Goal: Contribute content: Contribute content

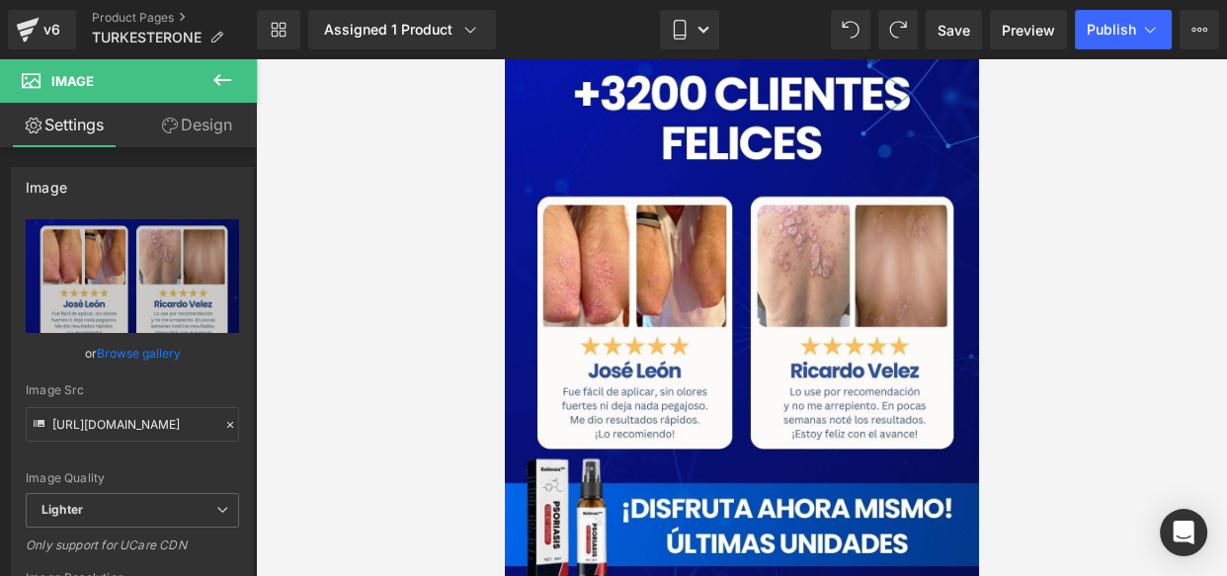
scroll to position [6347, 0]
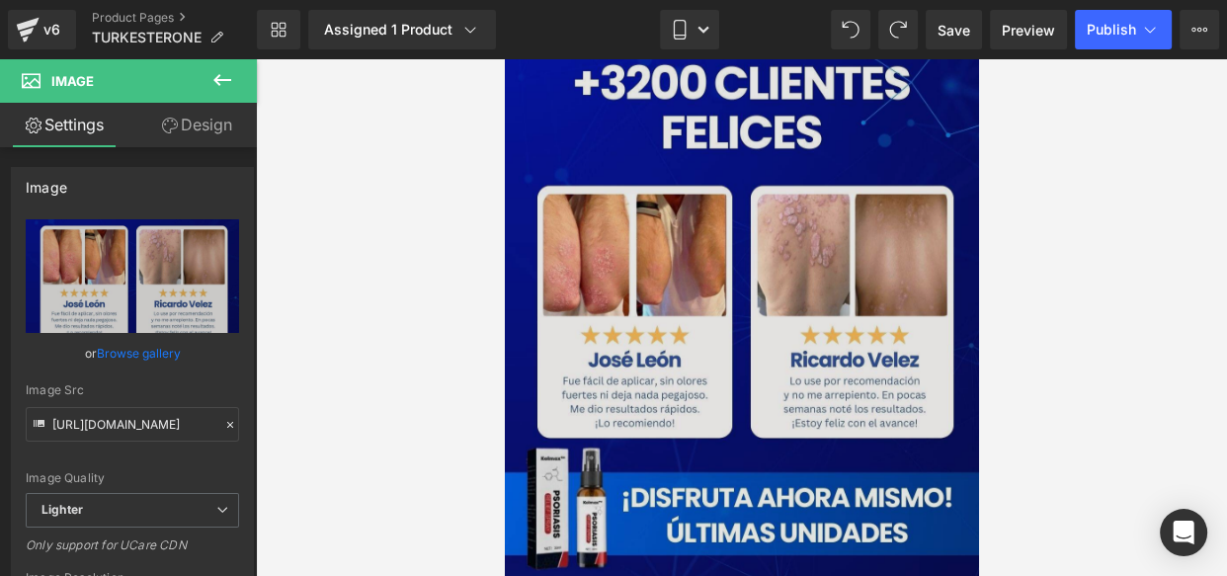
click at [712, 272] on div "Image" at bounding box center [741, 298] width 474 height 580
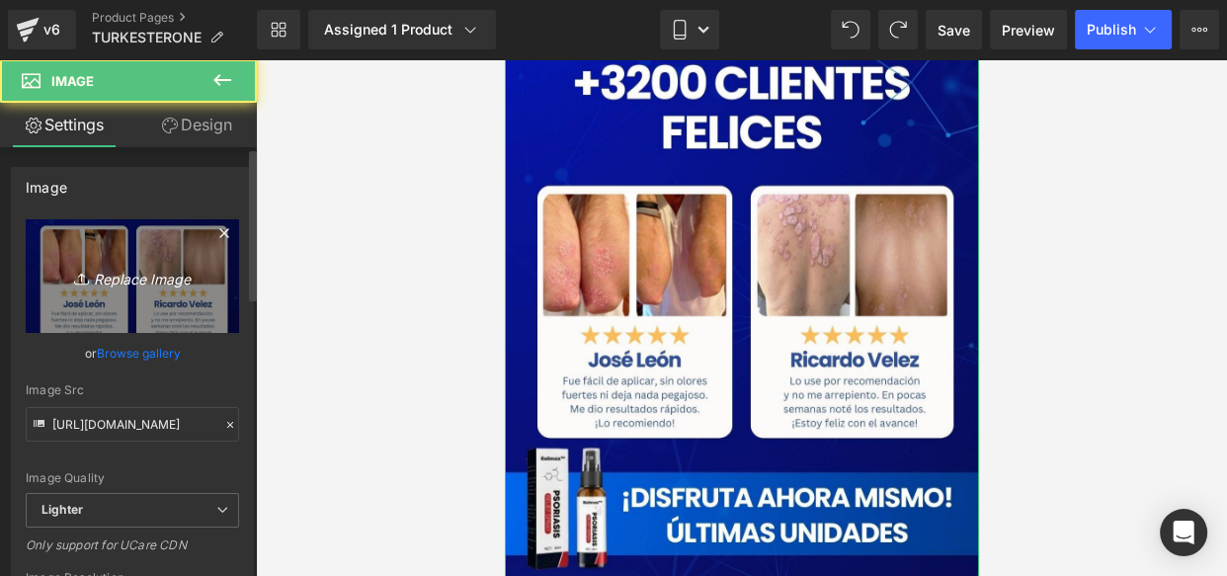
click at [151, 290] on link "Replace Image" at bounding box center [132, 276] width 213 height 114
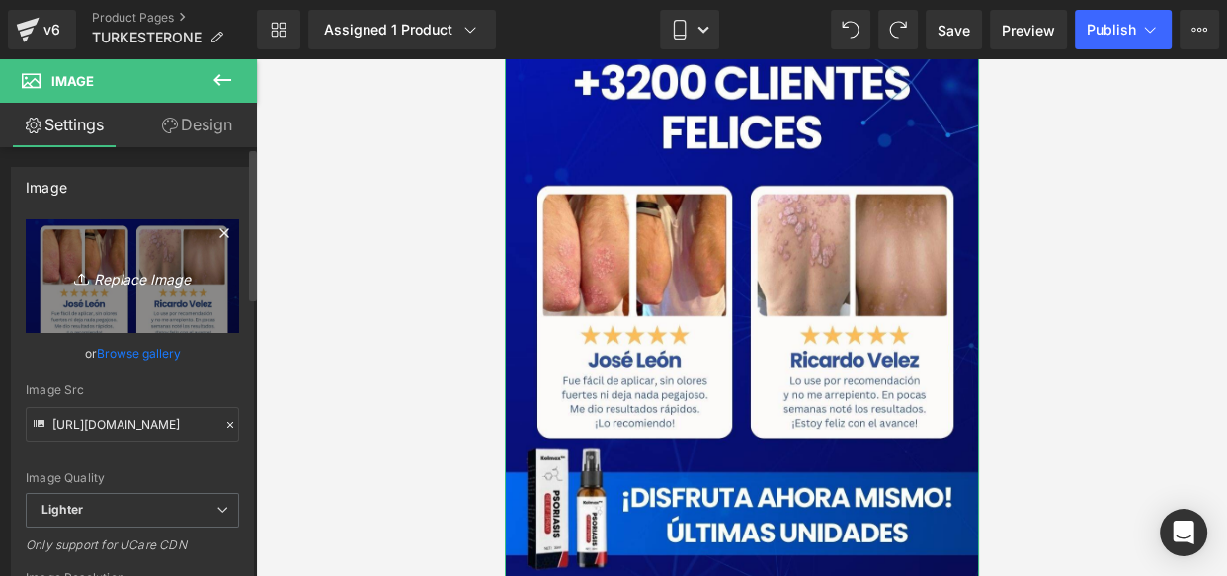
type input "C:\fakepath\Captura de pantalla [DATE] 155225.jpeg"
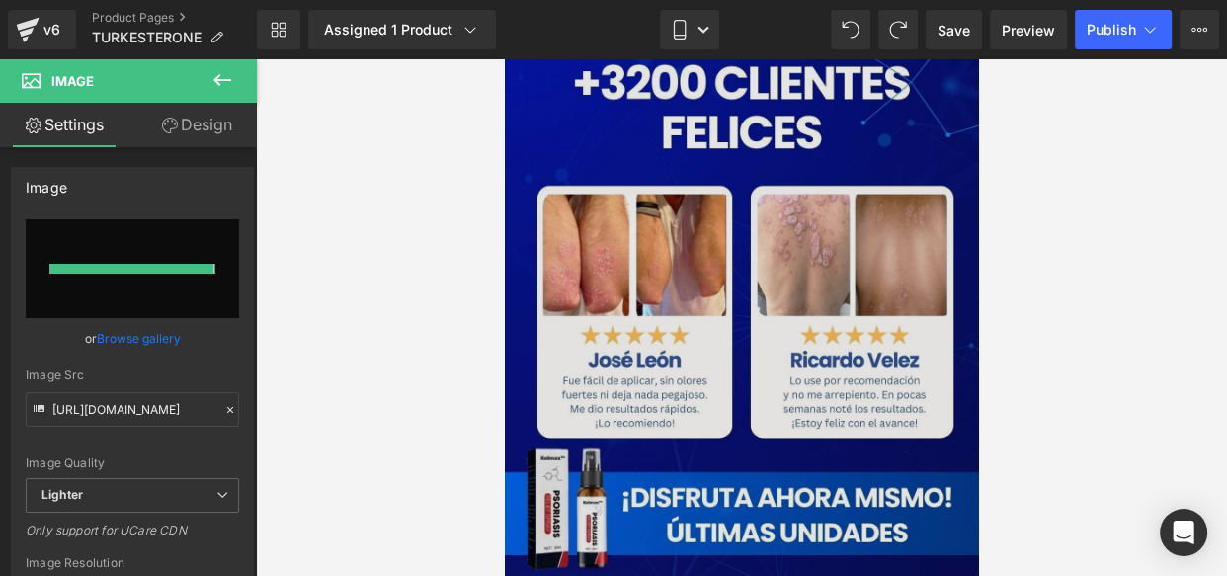
type input "[URL][DOMAIN_NAME]"
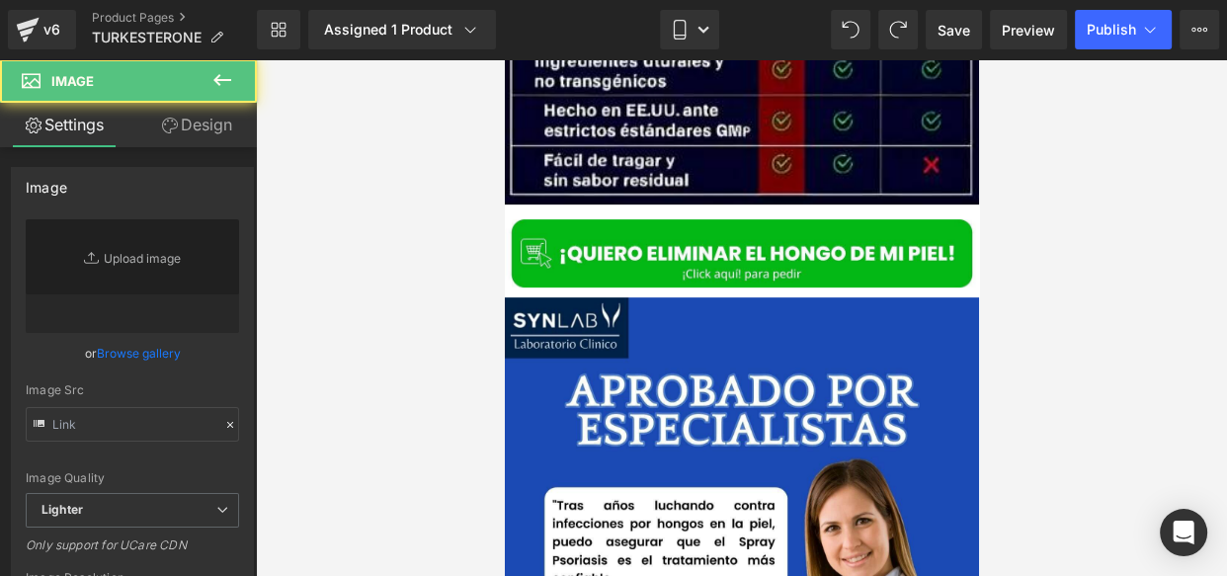
scroll to position [6994, 0]
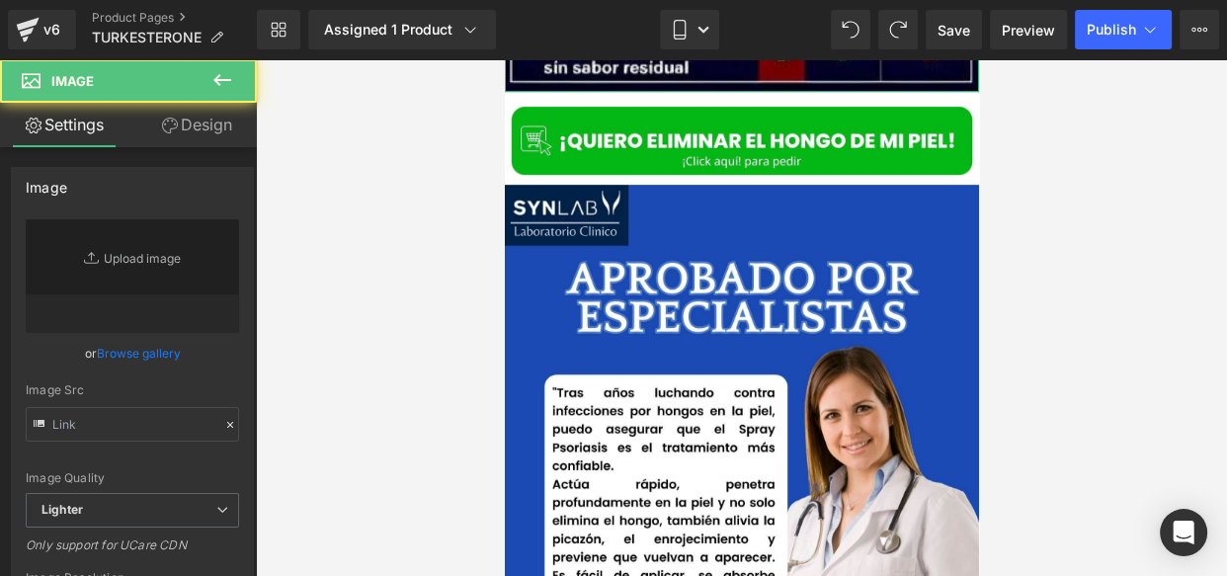
click at [142, 266] on link "Replace Image" at bounding box center [132, 276] width 213 height 114
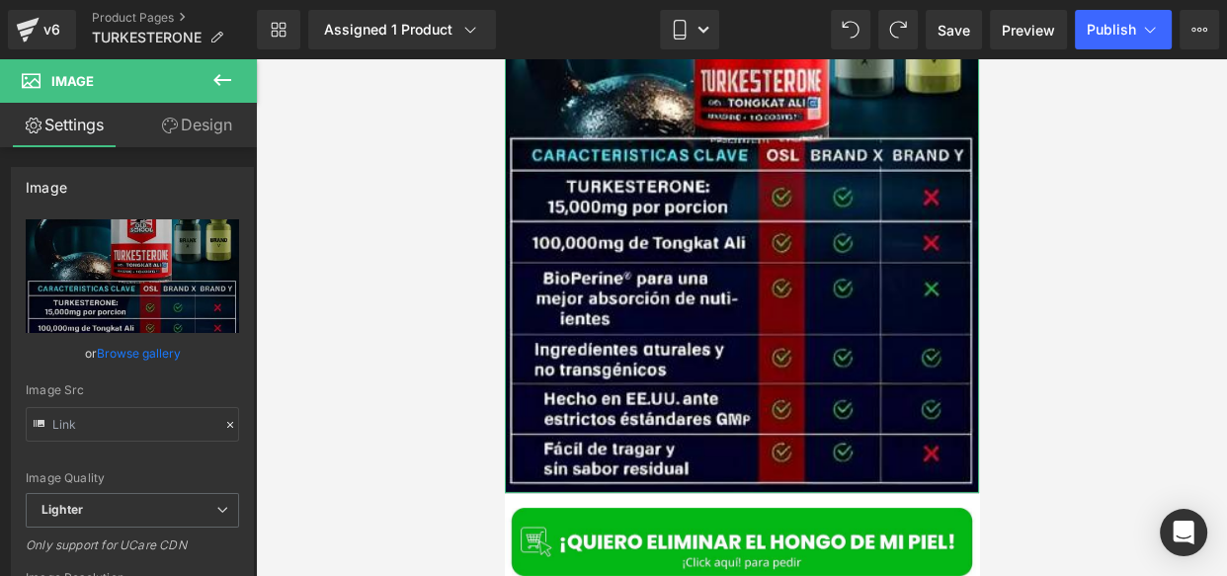
type input "[URL][DOMAIN_NAME]"
type input "C:\fakepath\Captura de pantalla [DATE] 160256.jpeg"
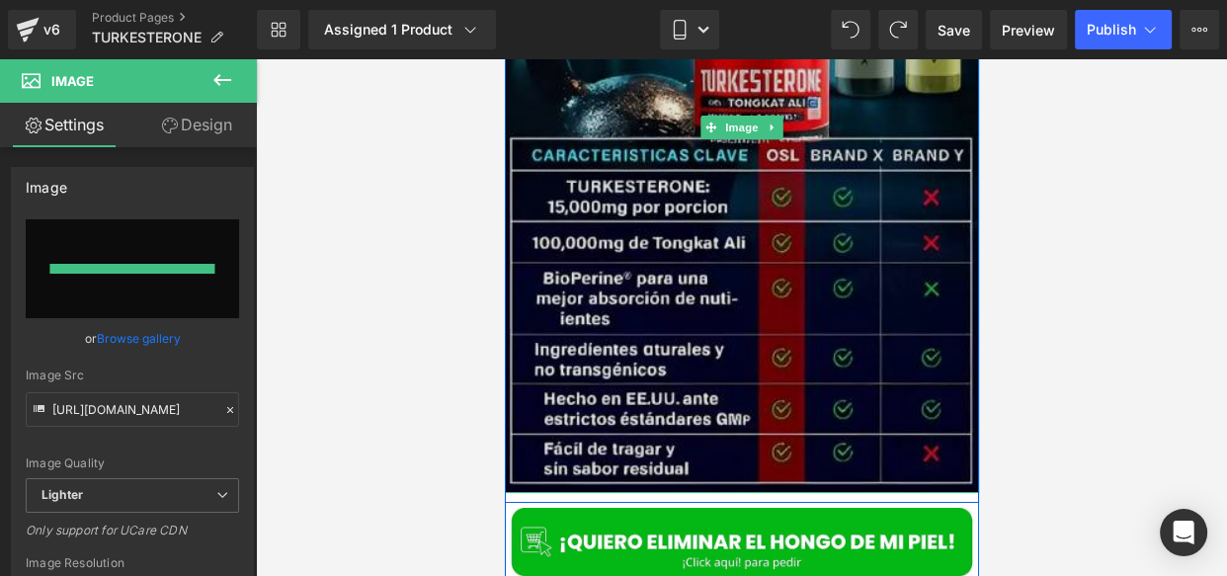
type input "[URL][DOMAIN_NAME]"
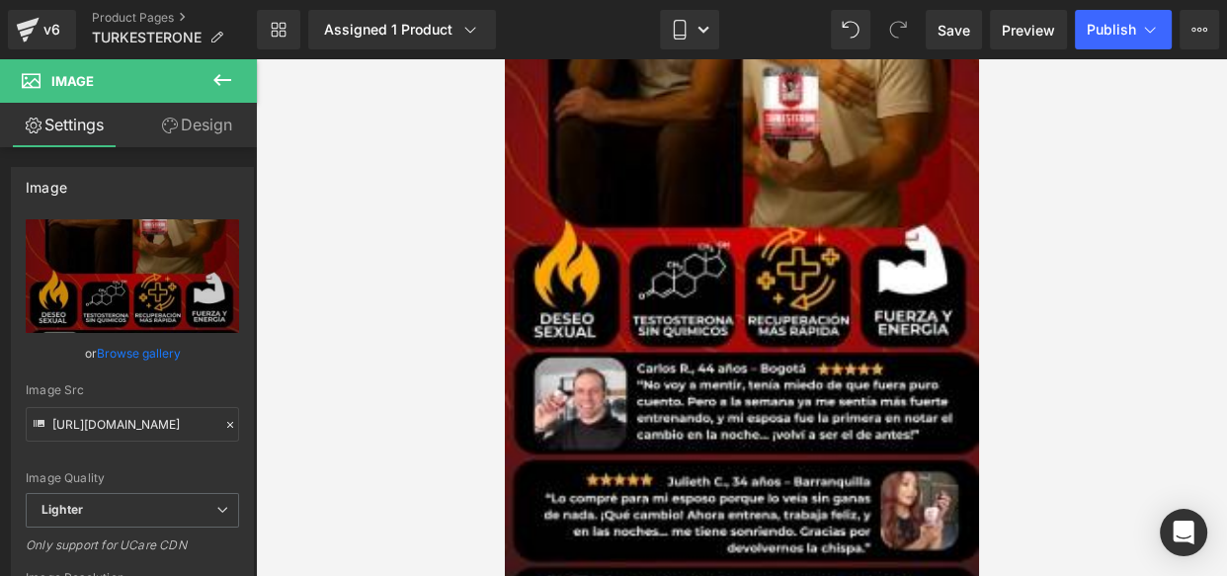
scroll to position [1363, 0]
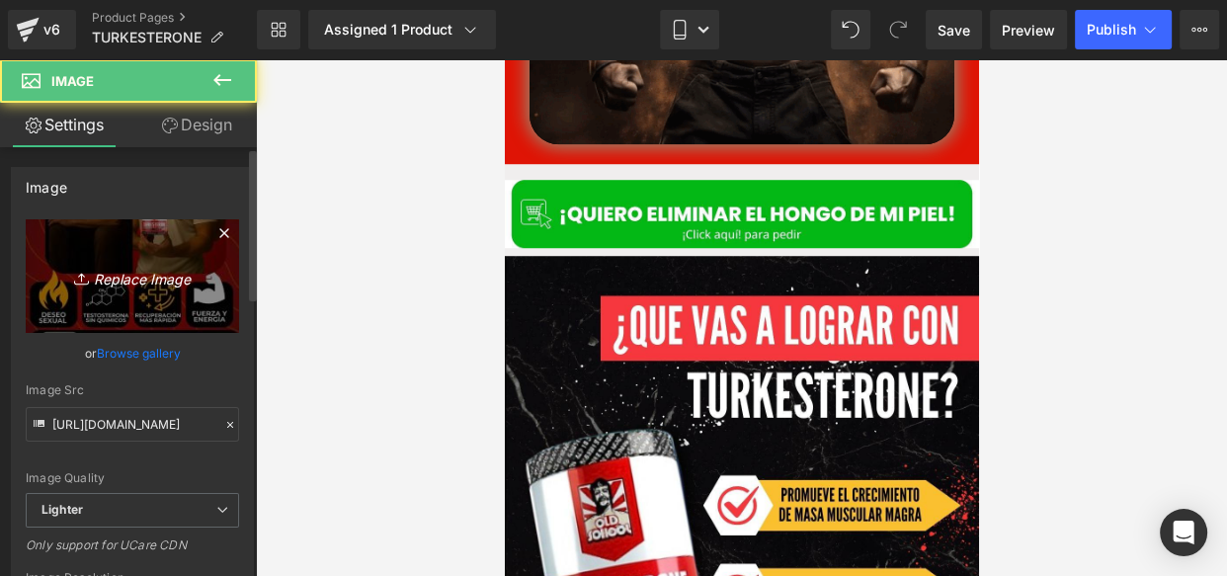
click at [152, 272] on icon "Replace Image" at bounding box center [132, 276] width 158 height 25
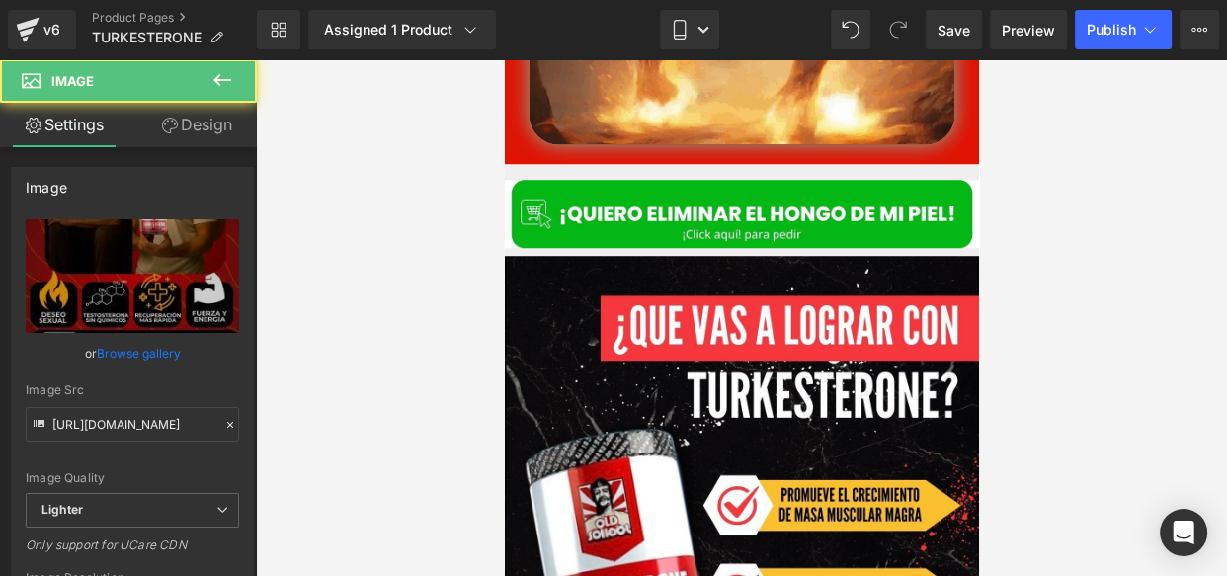
type input "C:\fakepath\EO SEXUAK (1).jpg"
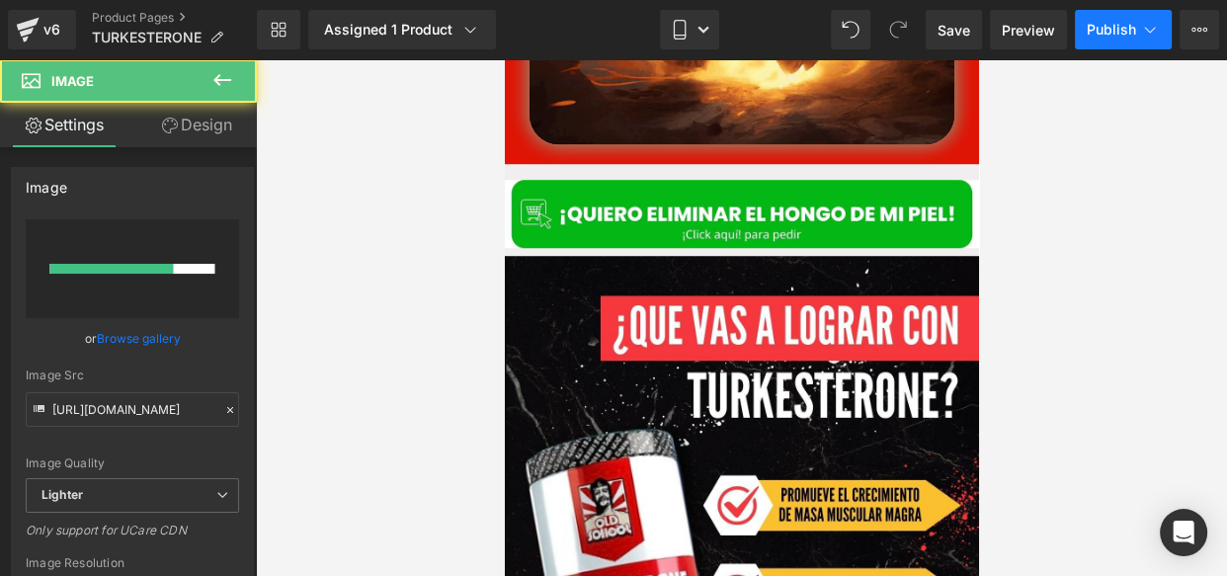
click at [1111, 45] on button "Publish" at bounding box center [1123, 30] width 97 height 40
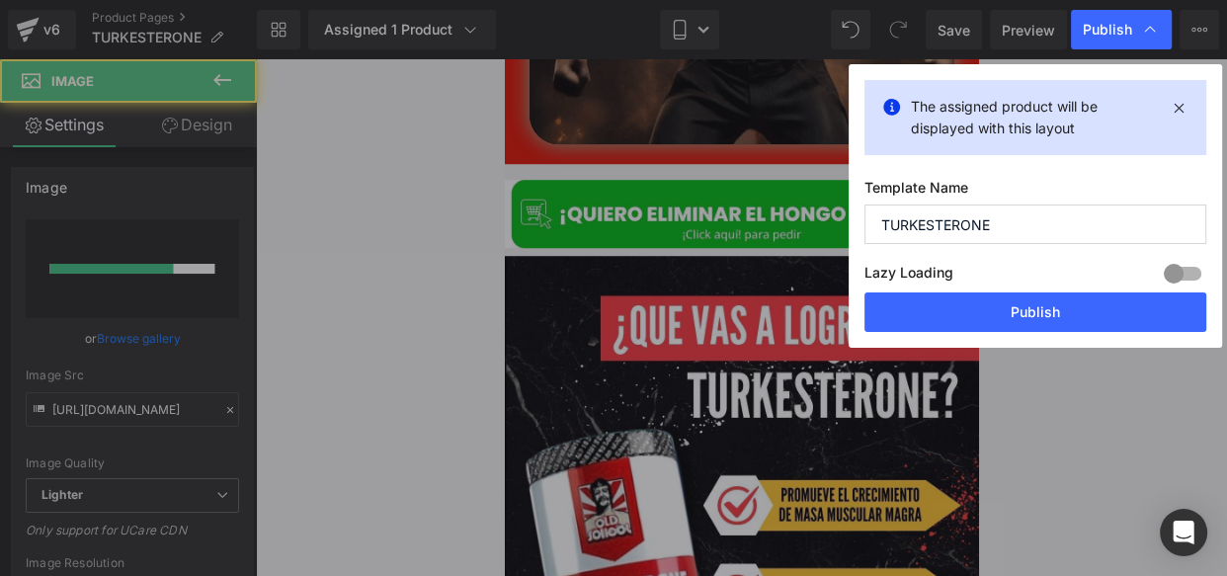
click at [932, 316] on button "Publish" at bounding box center [1035, 312] width 342 height 40
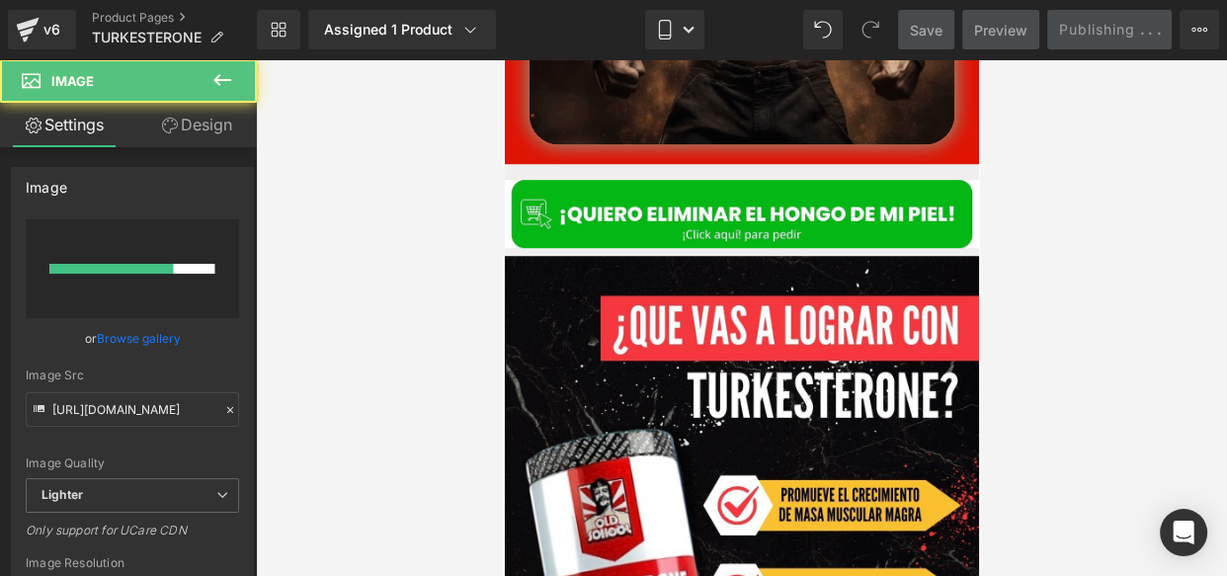
scroll to position [185, 0]
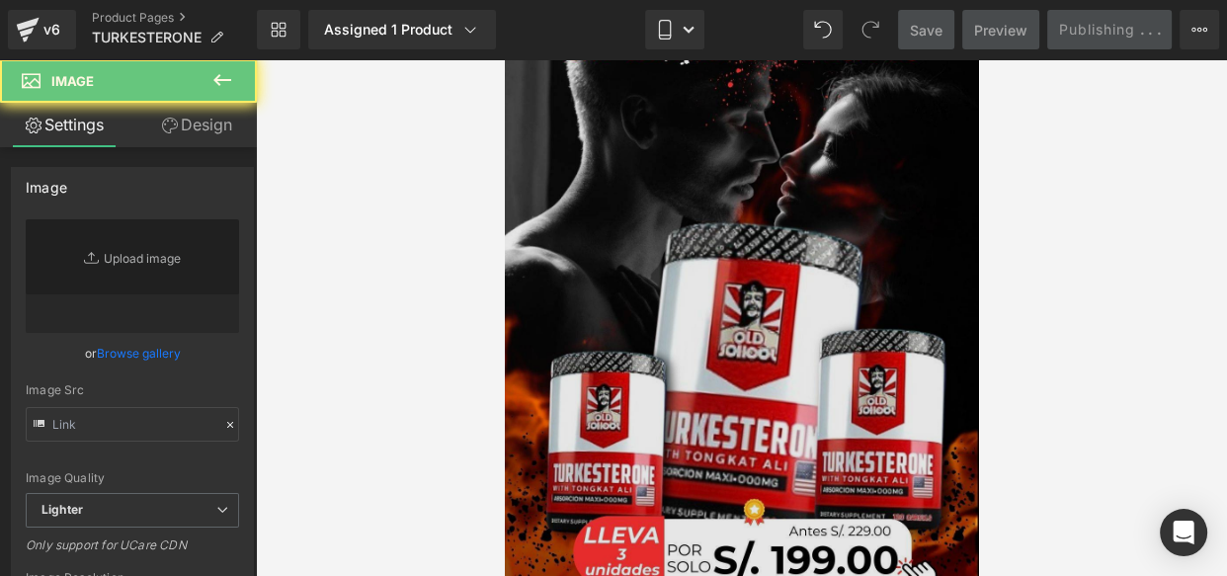
click at [630, 72] on img at bounding box center [741, 296] width 474 height 843
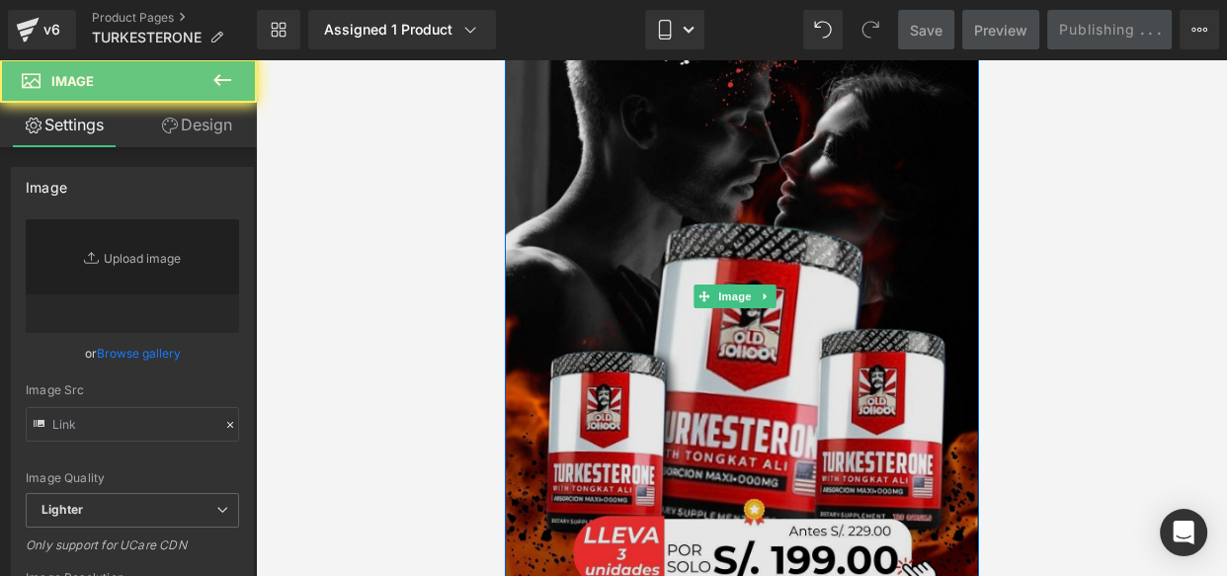
click at [641, 64] on img at bounding box center [741, 296] width 474 height 843
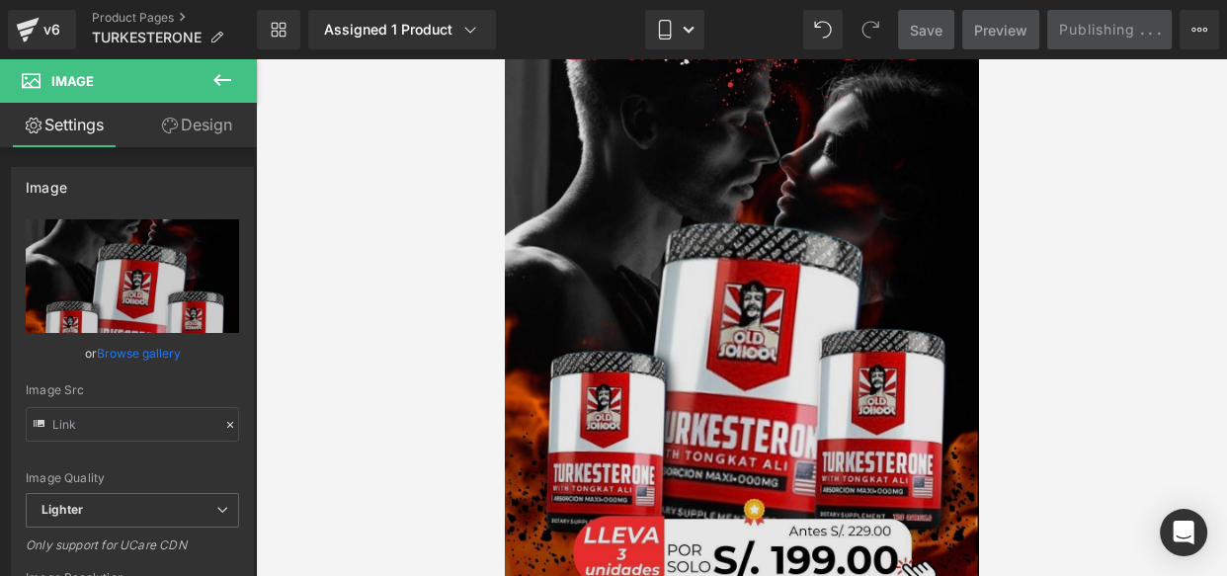
type input "[URL][DOMAIN_NAME]"
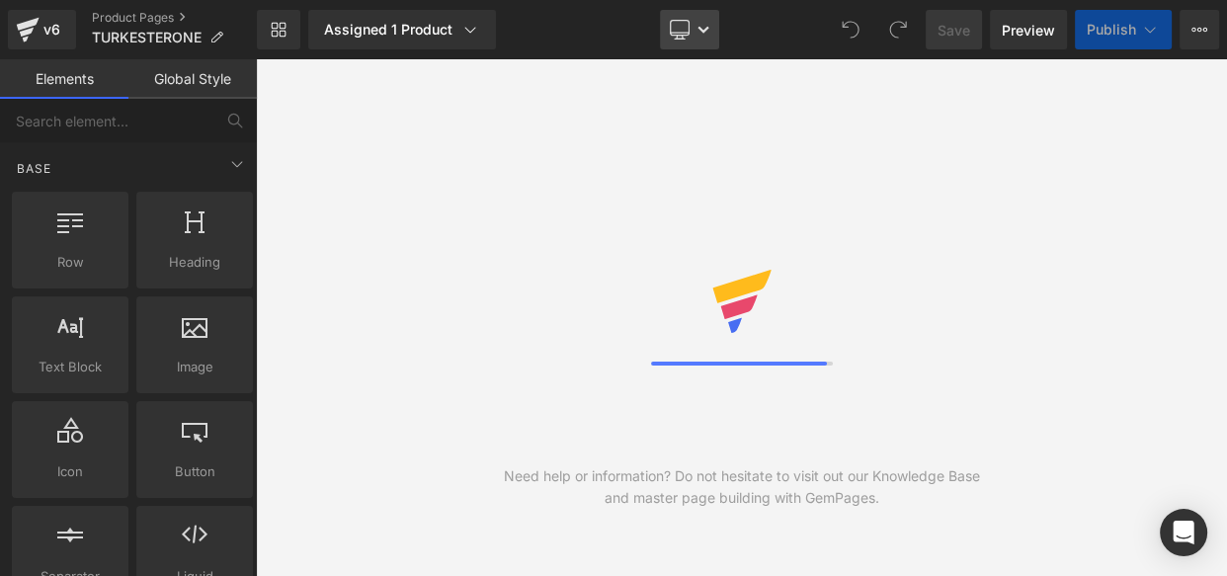
click at [694, 47] on link "Desktop" at bounding box center [689, 30] width 59 height 40
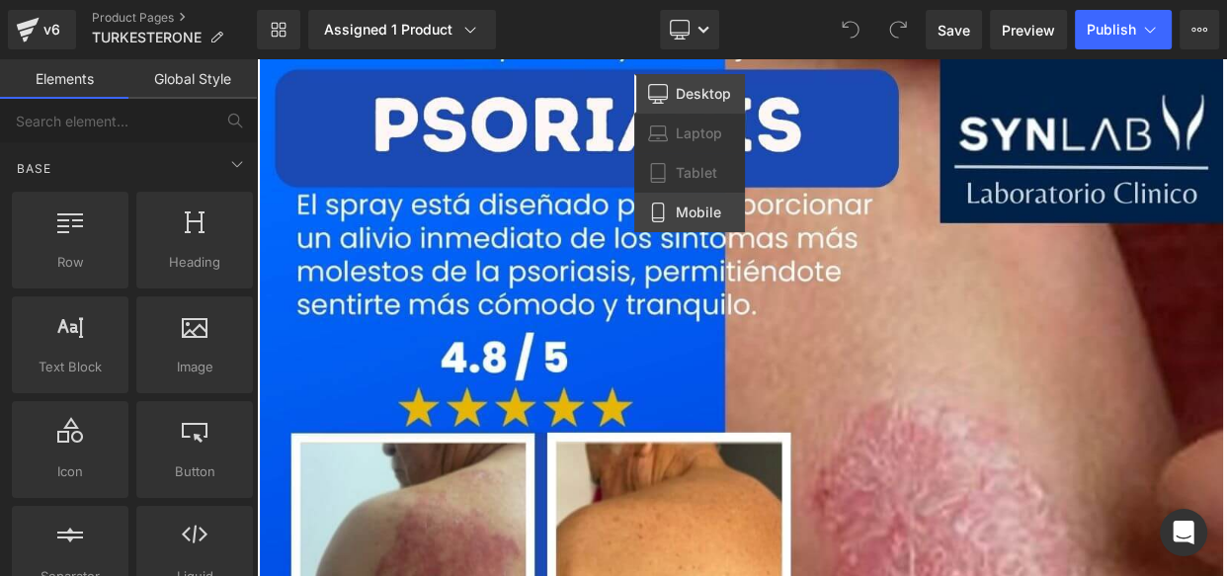
click at [676, 207] on span "Mobile" at bounding box center [698, 213] width 45 height 18
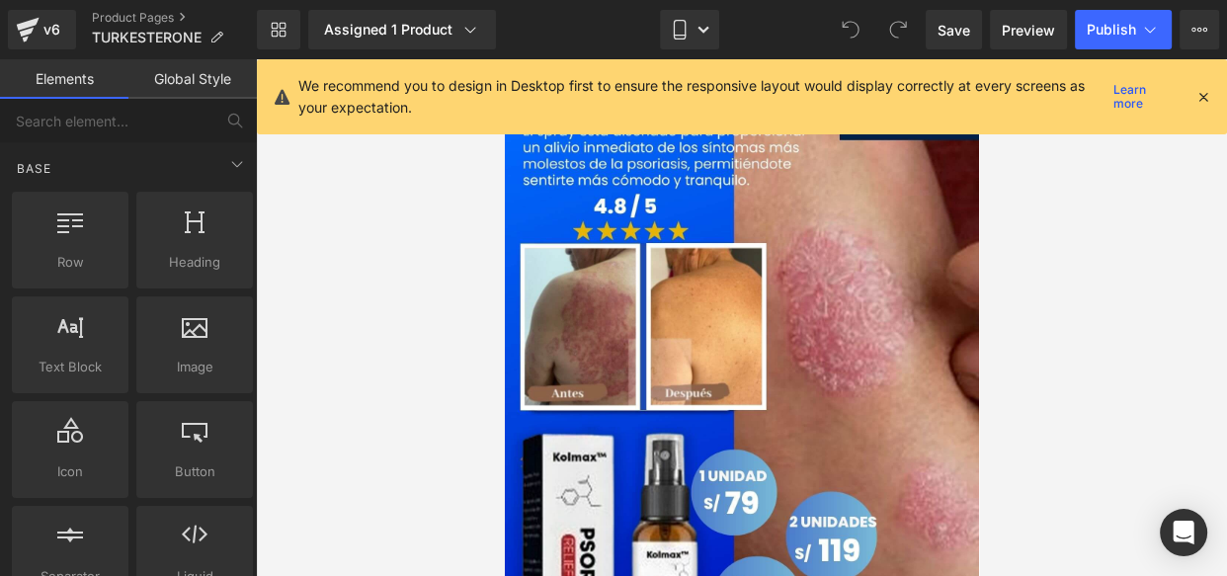
click at [1202, 88] on icon at bounding box center [1203, 97] width 18 height 18
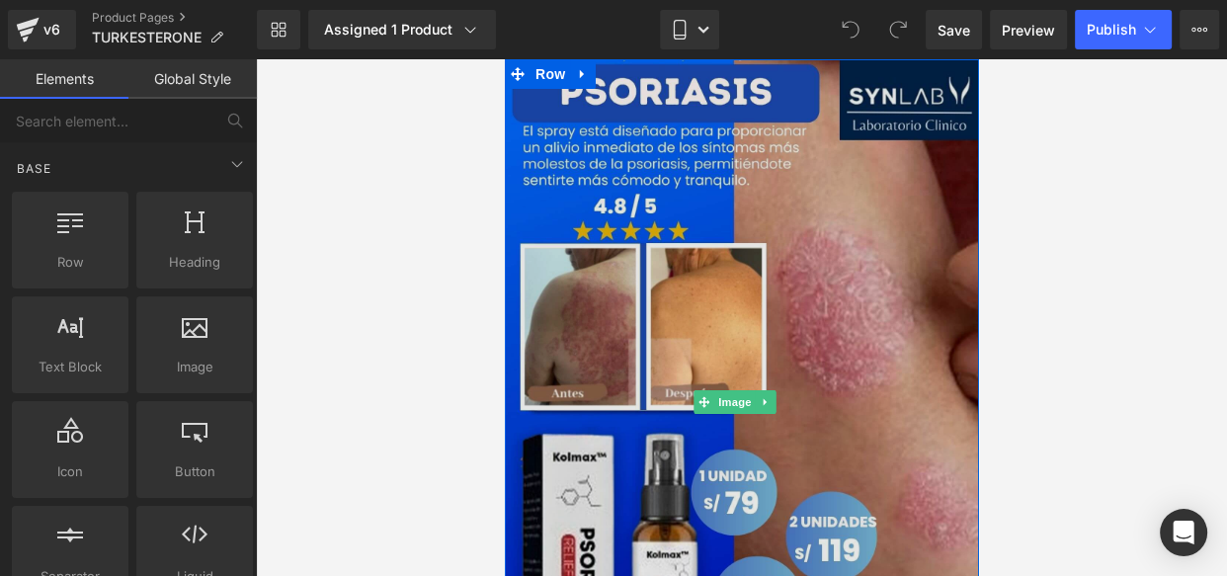
click at [727, 254] on img at bounding box center [741, 402] width 474 height 686
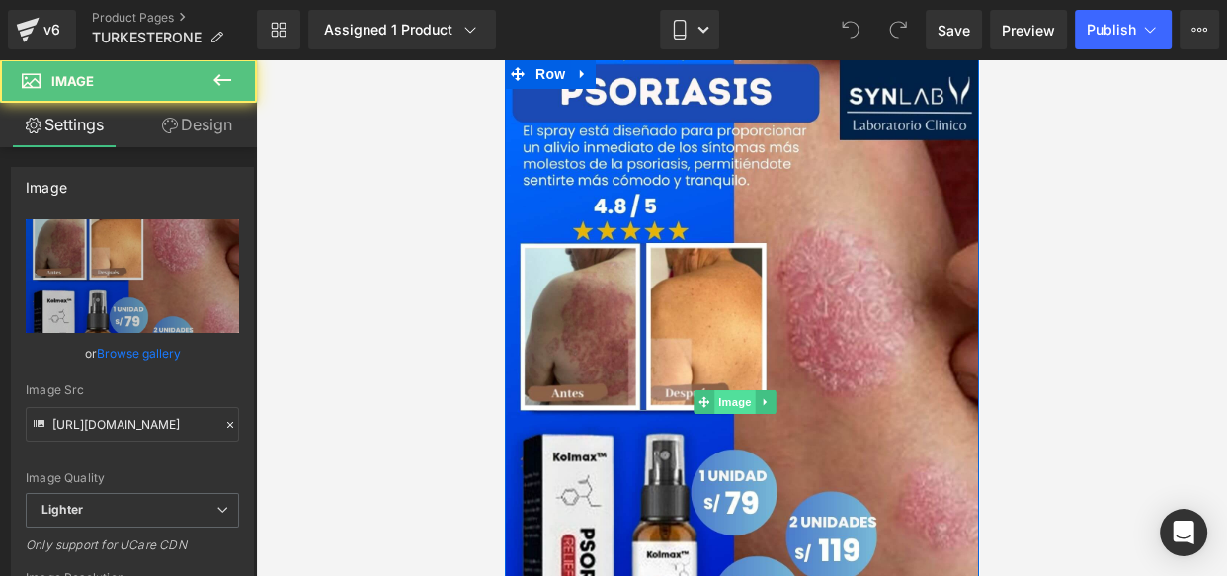
click at [728, 390] on span "Image" at bounding box center [733, 402] width 41 height 24
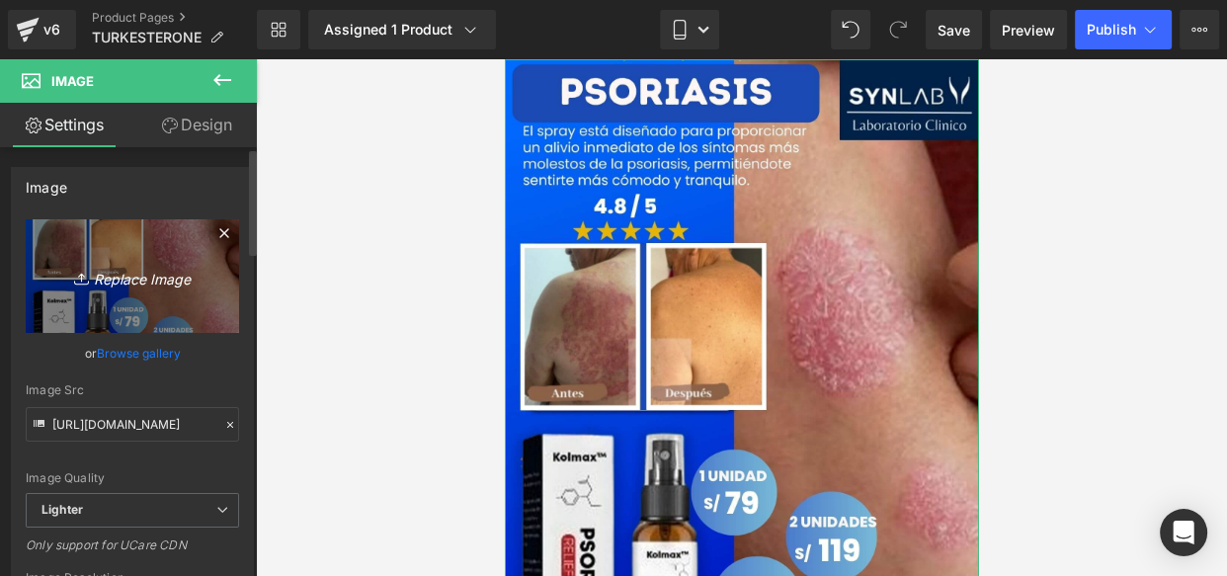
click at [137, 282] on icon "Replace Image" at bounding box center [132, 276] width 158 height 25
type input "C:\fakepath\1- (1).jpg"
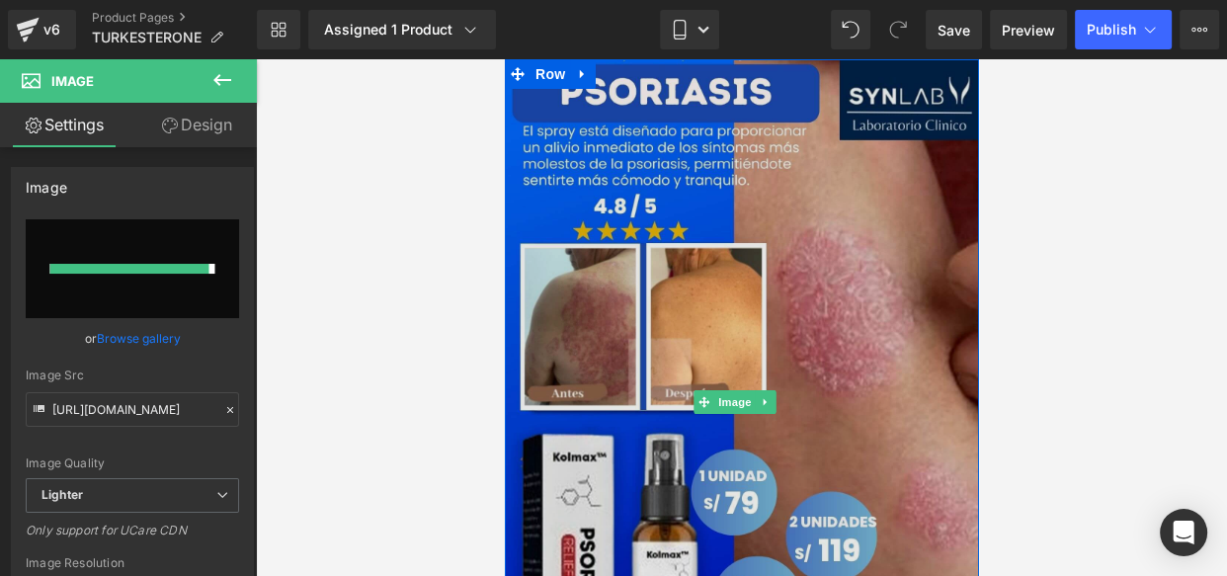
type input "https://ucarecdn.com/c827e5c0-f463-40ba-9bef-6496eeab2b12/-/format/auto/-/previ…"
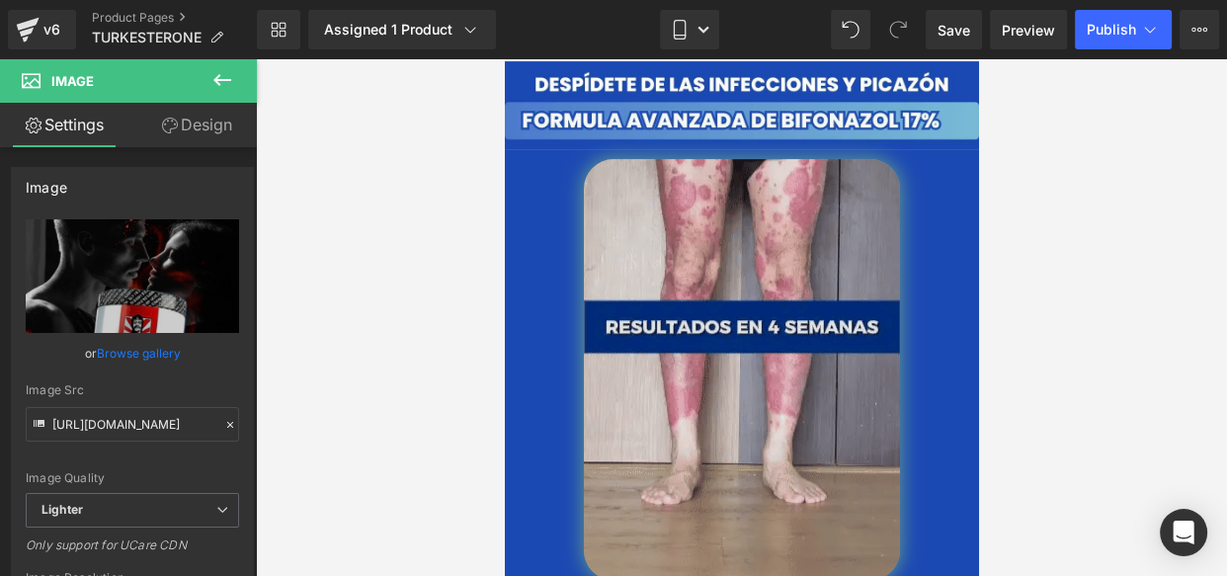
scroll to position [714, 0]
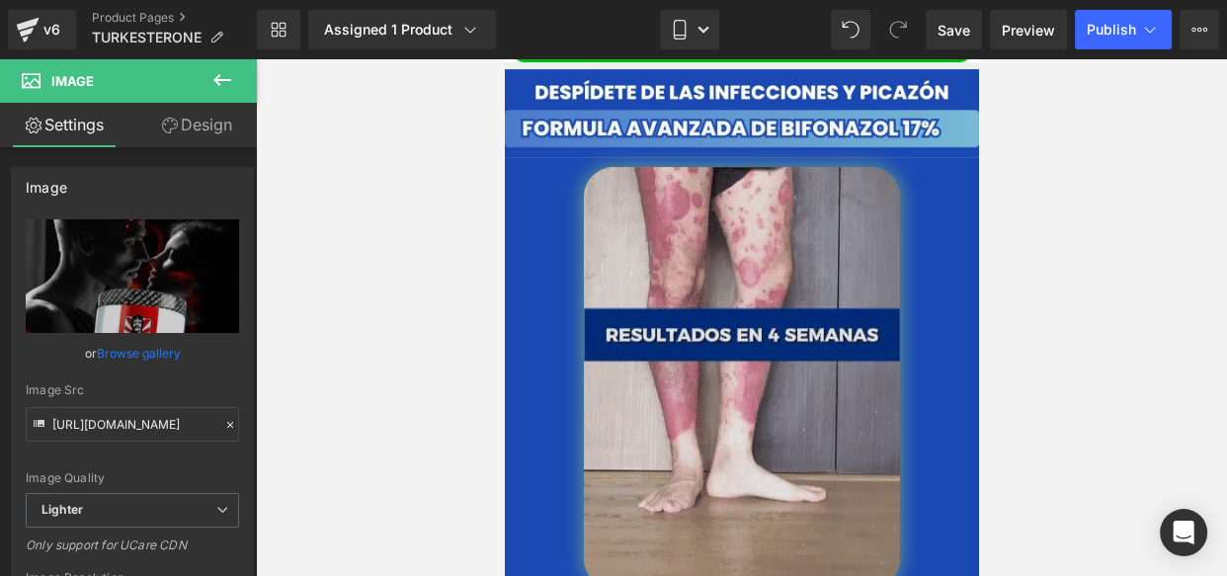
click at [681, 312] on img at bounding box center [741, 377] width 316 height 421
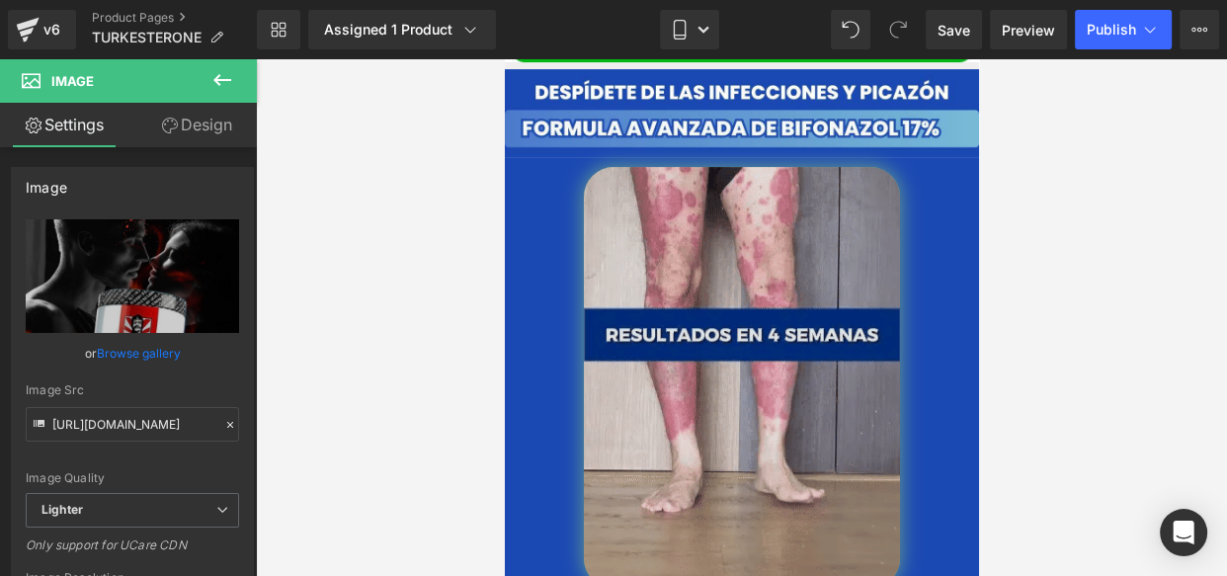
click at [681, 308] on img at bounding box center [741, 377] width 316 height 421
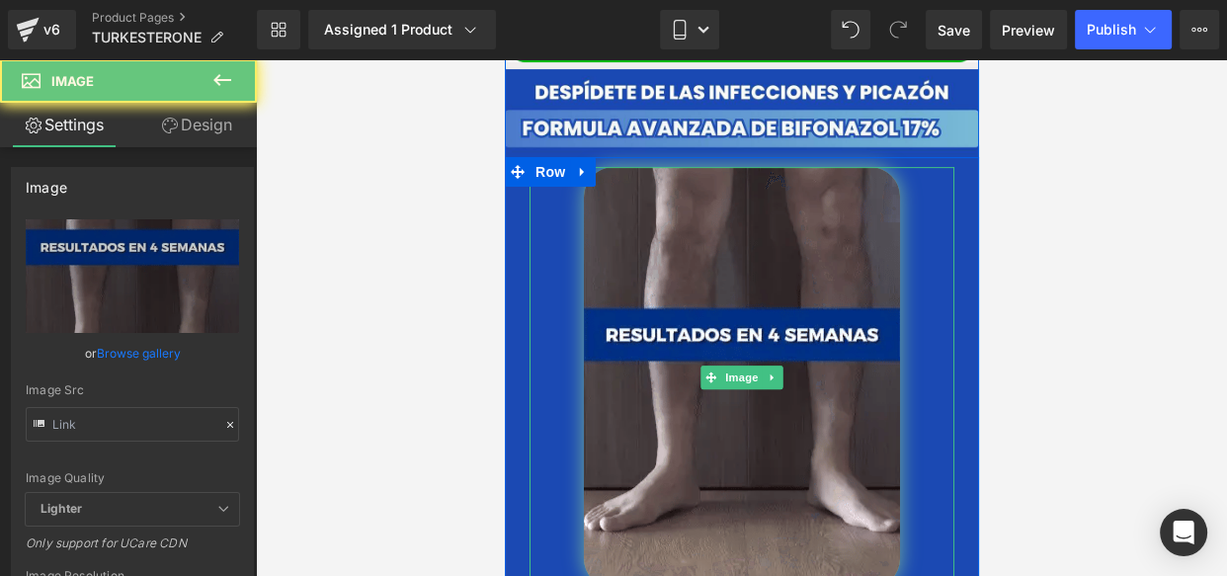
type input "https://cdn.shopify.com/s/files/1/0714/8539/1005/files/gempages_519370392620499…"
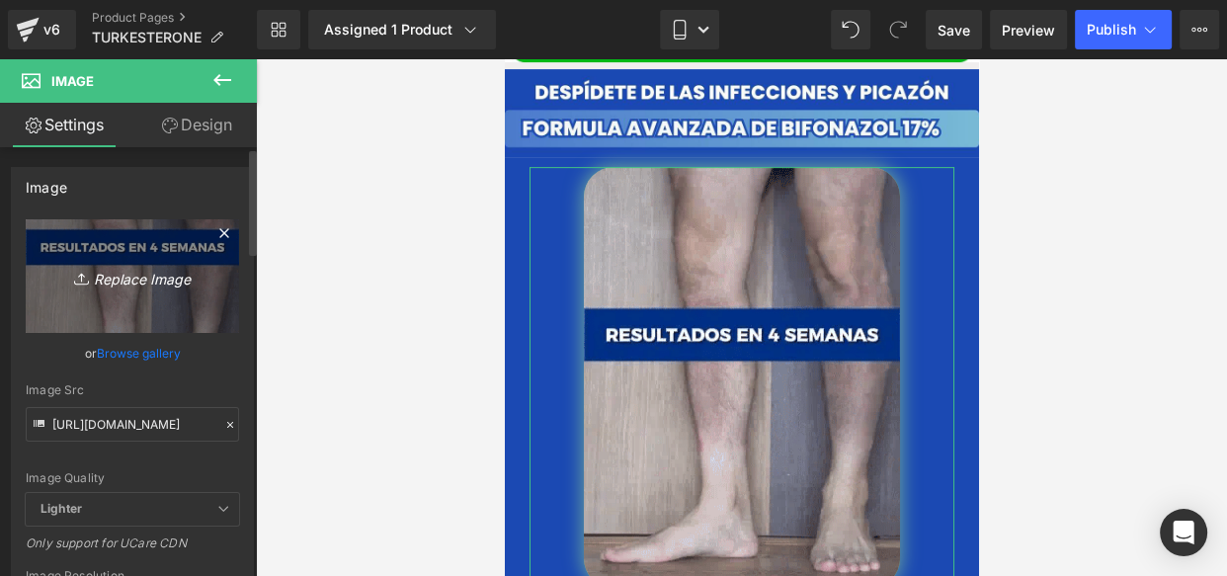
click at [149, 270] on icon "Replace Image" at bounding box center [132, 276] width 158 height 25
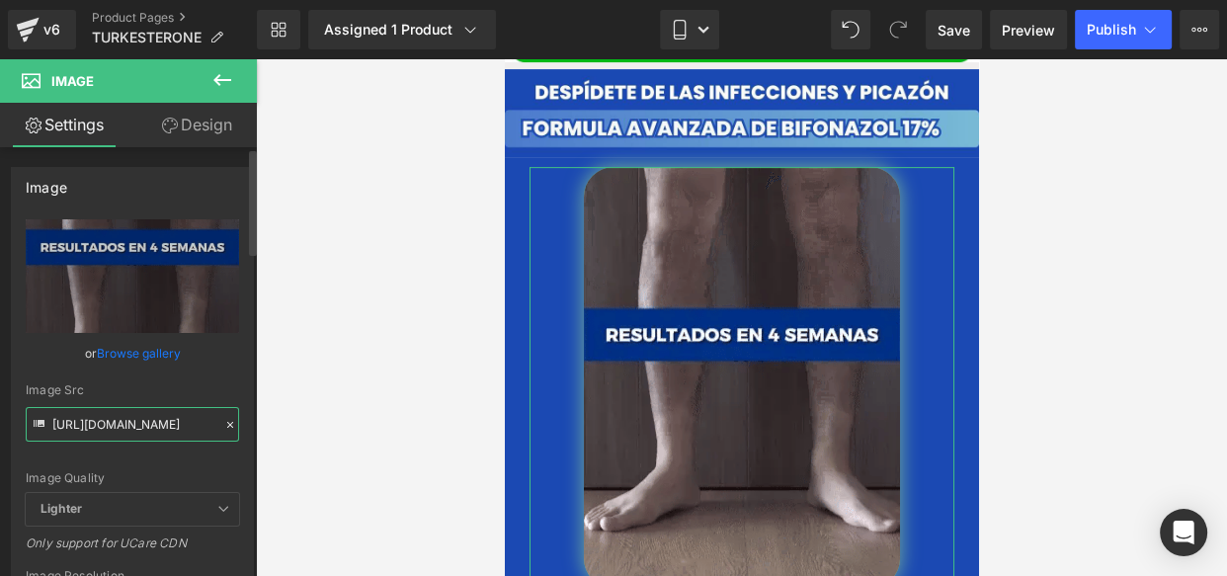
click at [90, 425] on input "https://cdn.shopify.com/s/files/1/0714/8539/1005/files/gempages_519370392620499…" at bounding box center [132, 424] width 213 height 35
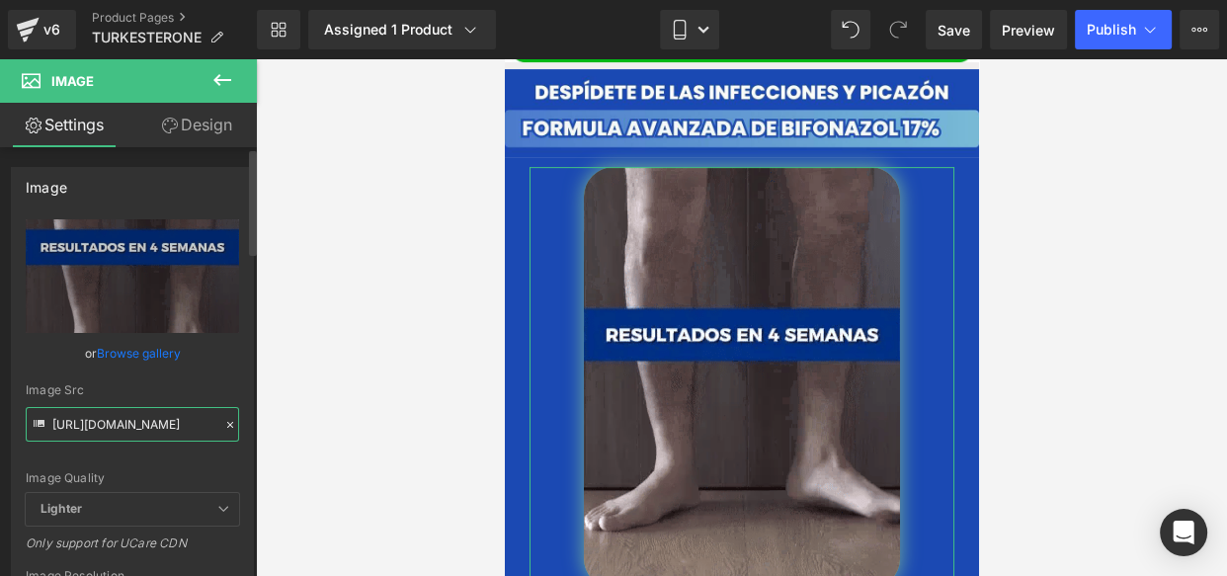
click at [90, 425] on input "https://cdn.shopify.com/s/files/1/0714/8539/1005/files/gempages_519370392620499…" at bounding box center [132, 424] width 213 height 35
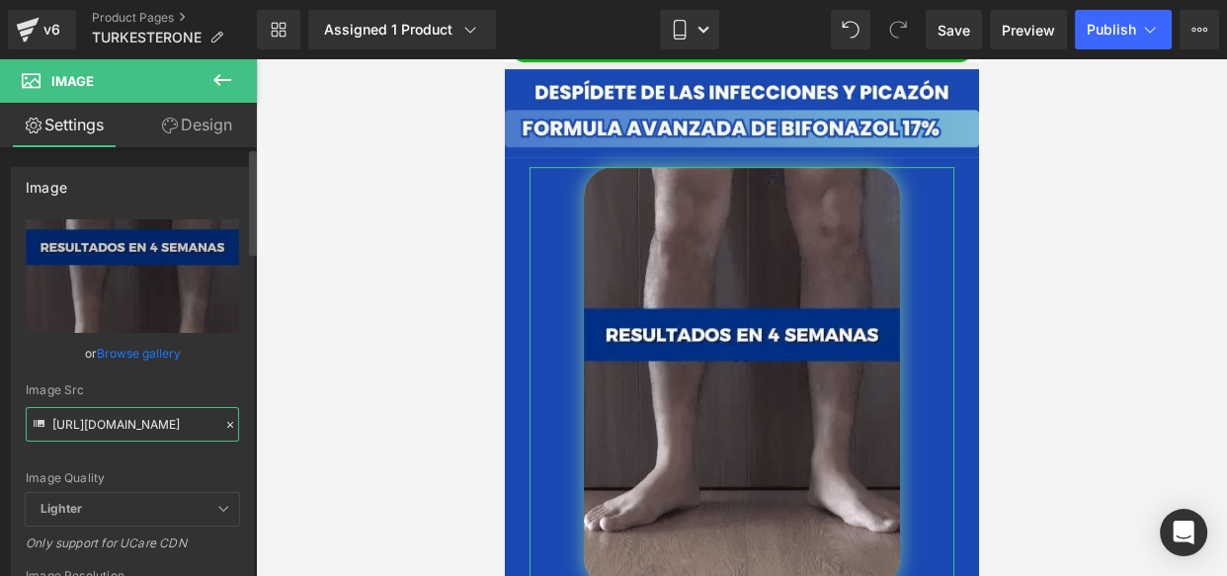
click at [90, 425] on input "https://cdn.shopify.com/s/files/1/0714/8539/1005/files/gempages_519370392620499…" at bounding box center [132, 424] width 213 height 35
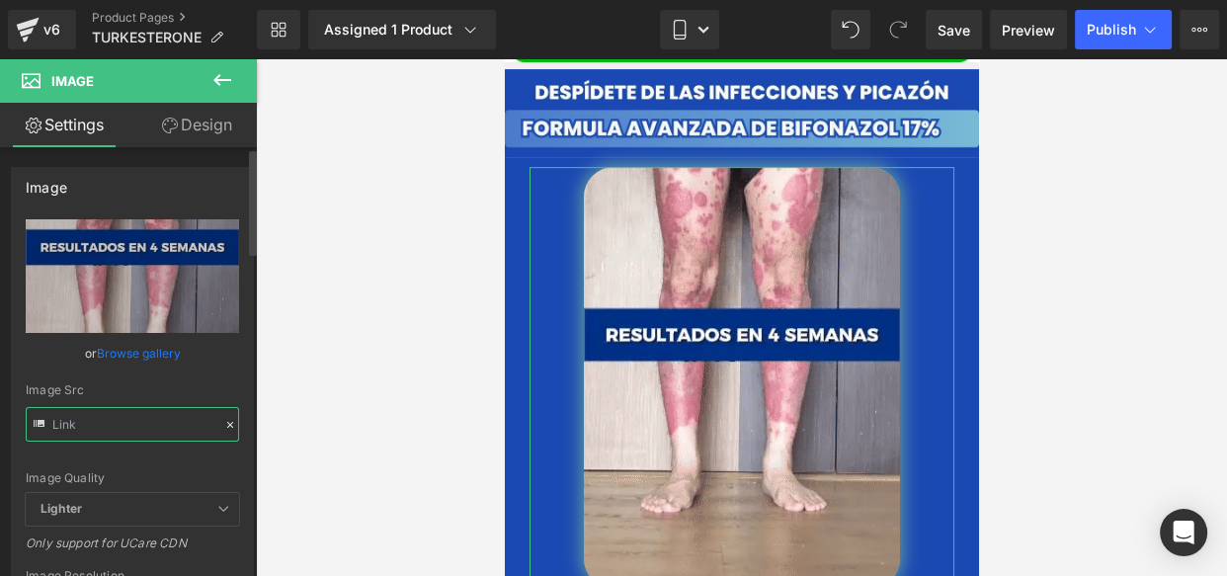
paste input "https://cdn.shopify.com/s/files/1/0714/8539/1005/files/5...gif?v=1756760347"
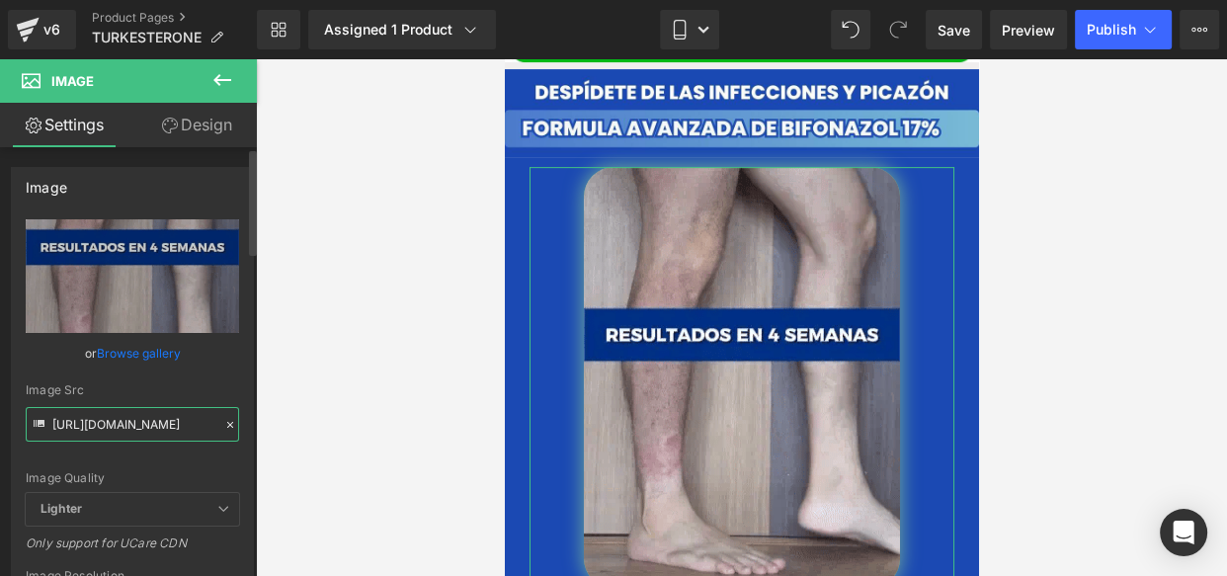
scroll to position [0, 277]
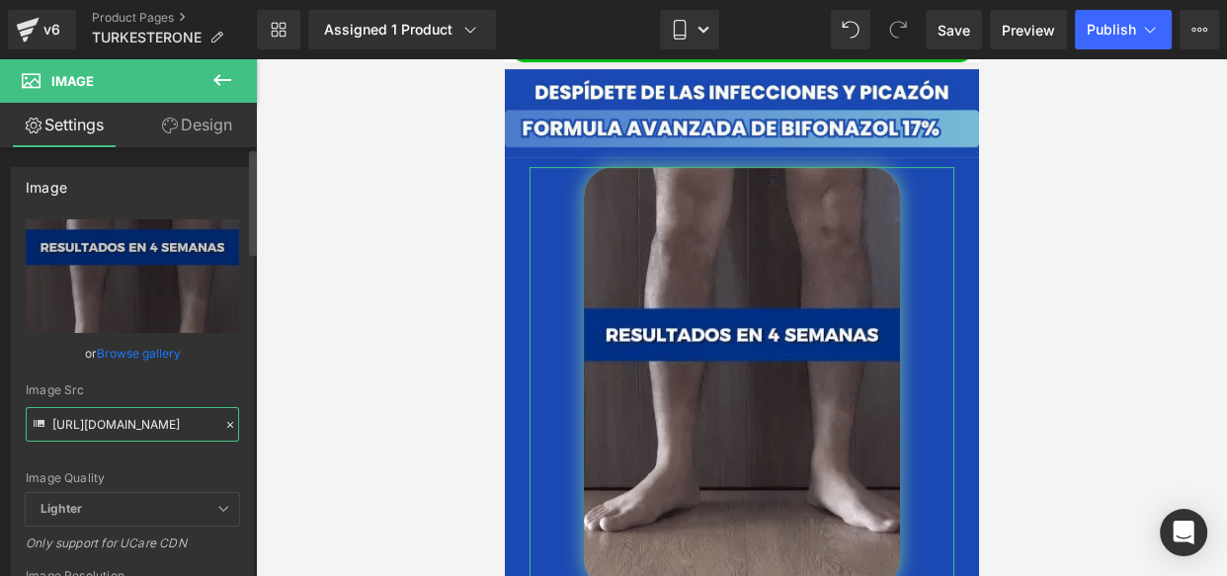
type input "https://cdn.shopify.com/s/files/1/0714/8539/1005/files/5.._3000x3000.gif?v=1756…"
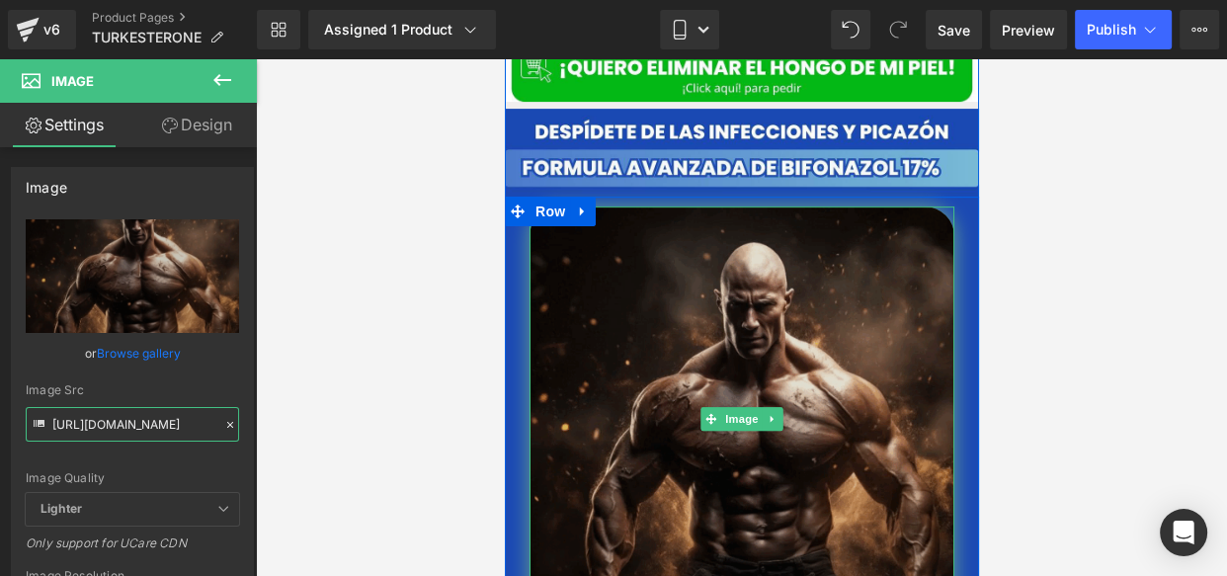
scroll to position [669, 0]
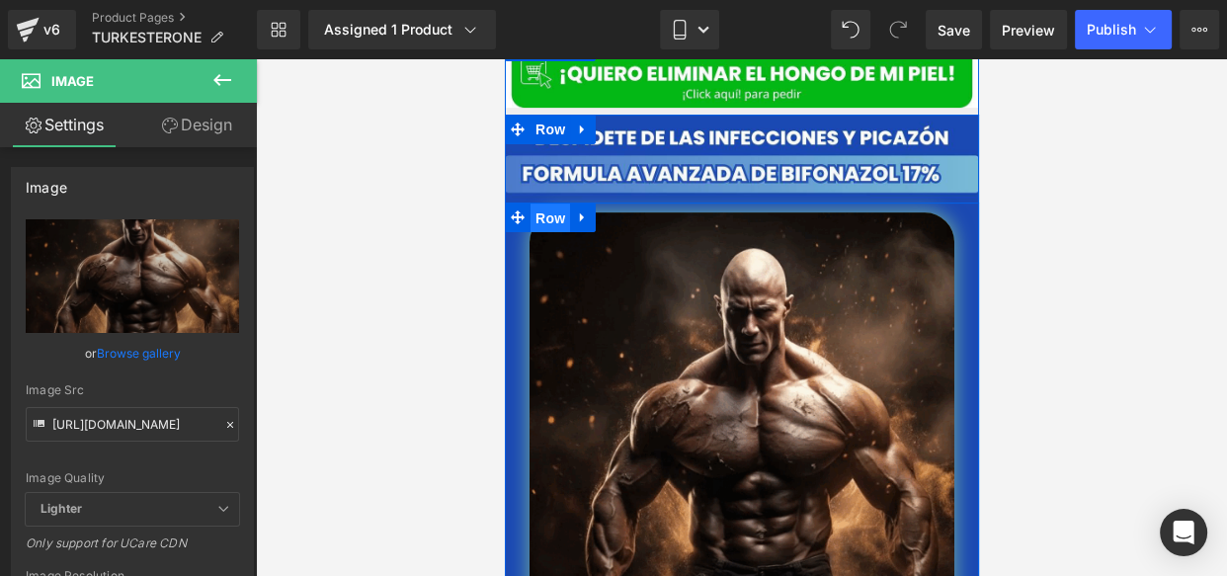
click at [542, 204] on span "Row" at bounding box center [550, 219] width 40 height 30
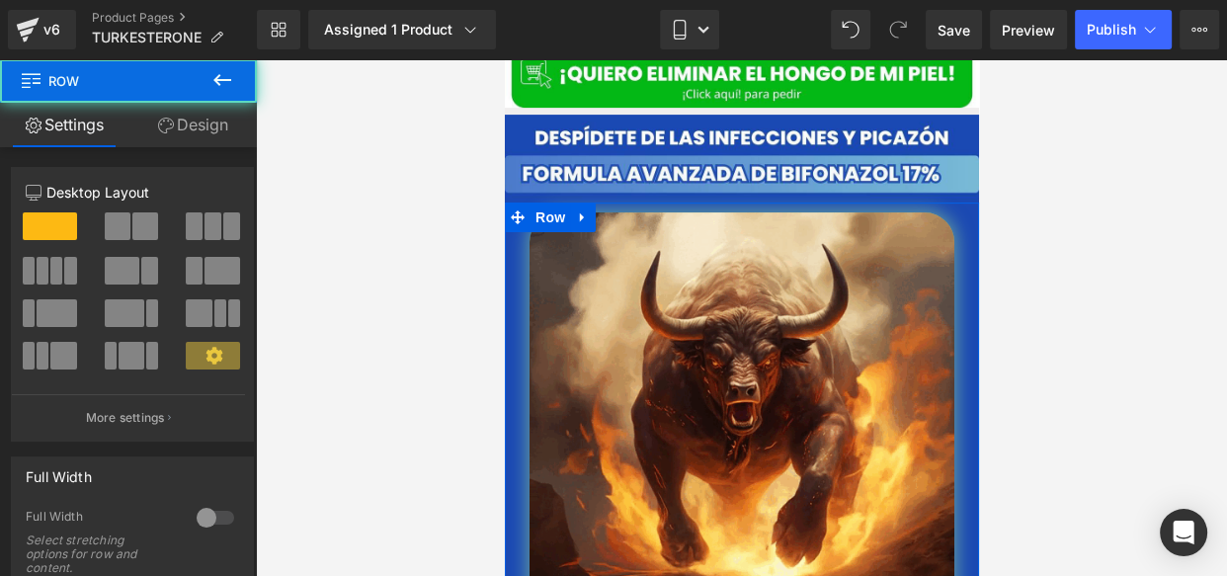
click at [216, 130] on link "Design" at bounding box center [192, 125] width 128 height 44
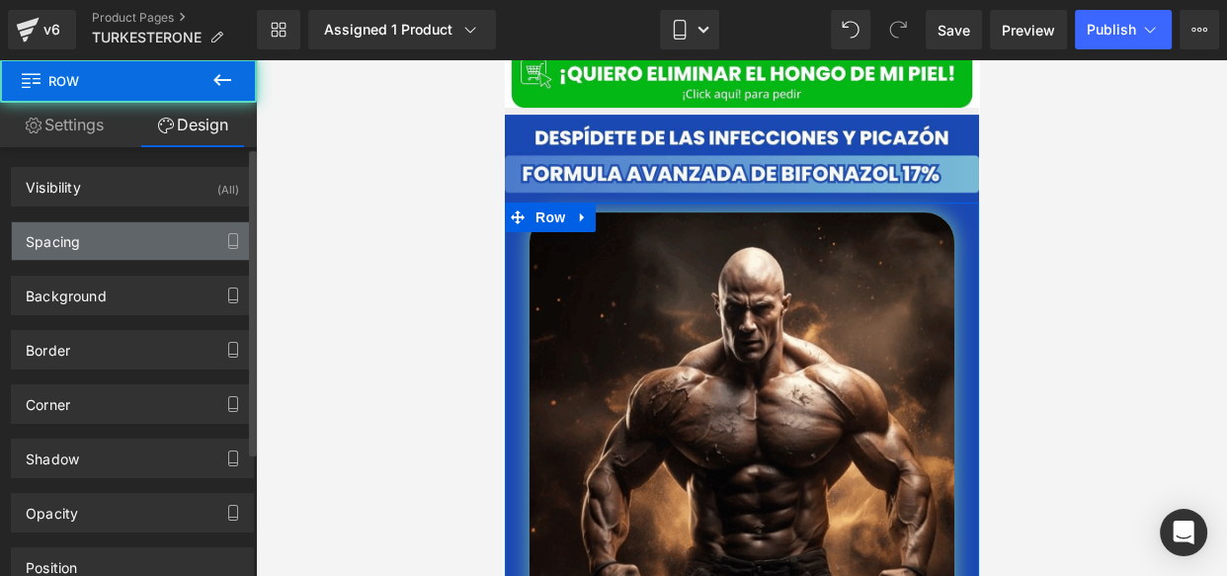
type input "#1b49b3"
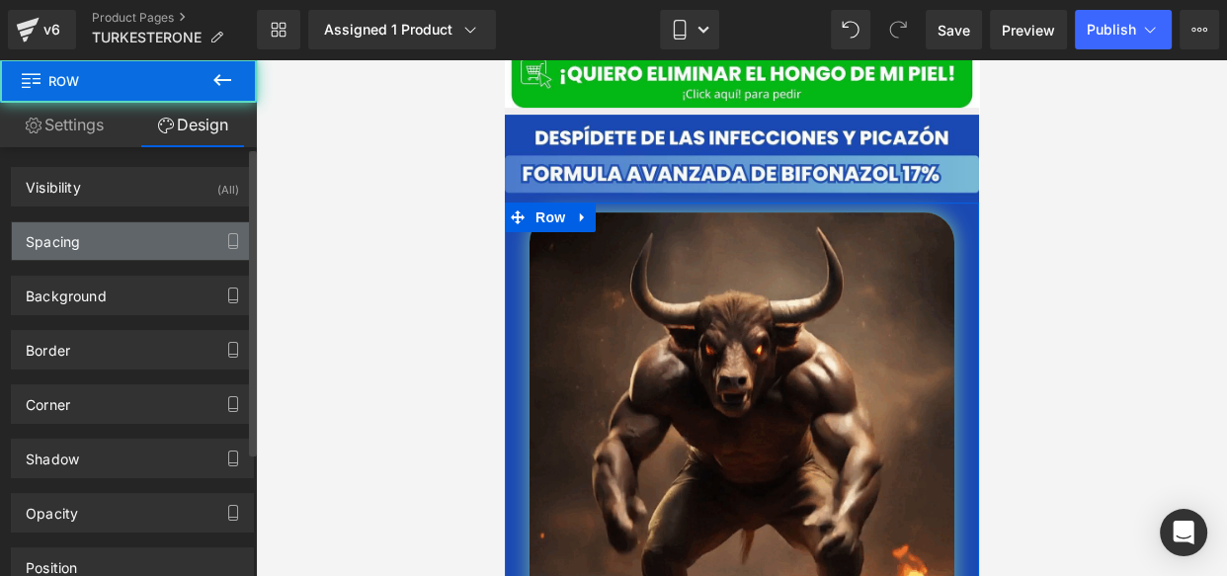
type input "100"
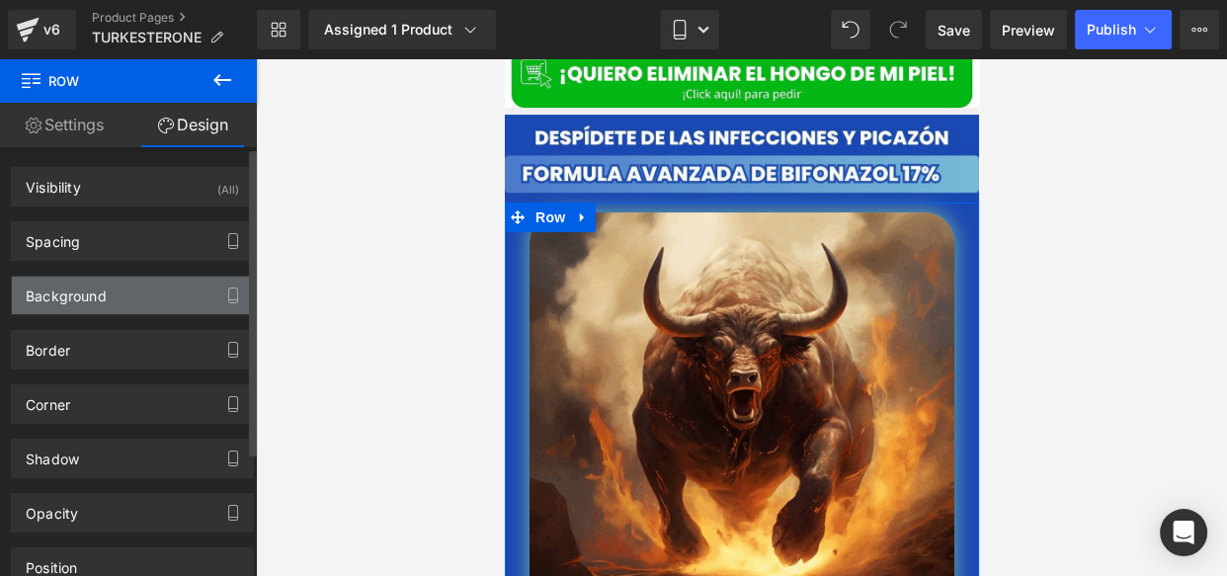
click at [138, 290] on div "Background" at bounding box center [132, 296] width 241 height 38
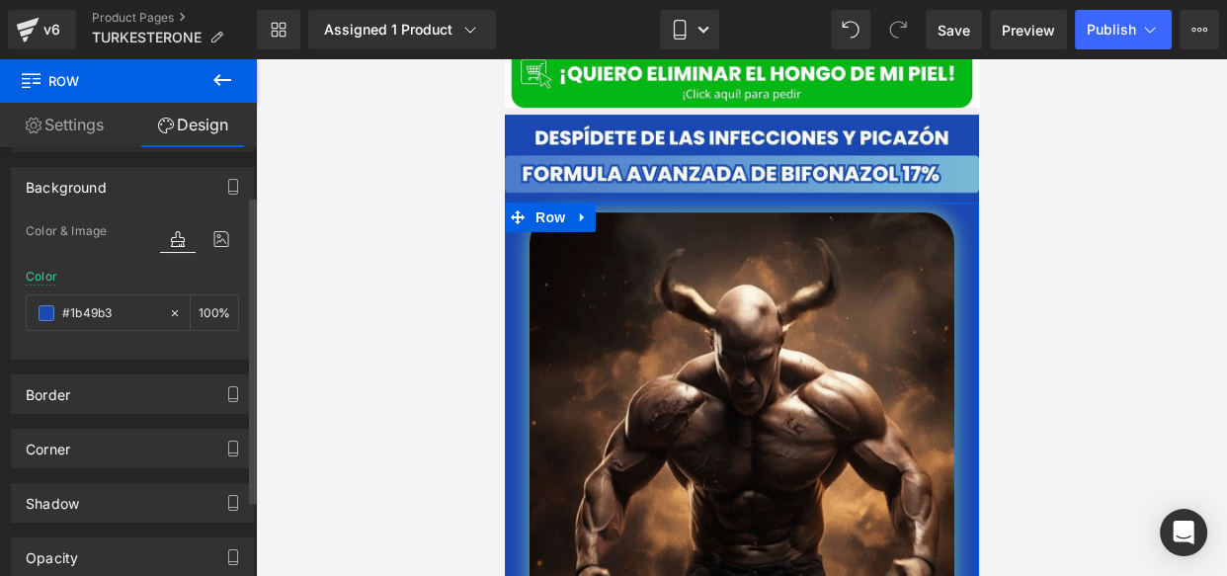
scroll to position [110, 0]
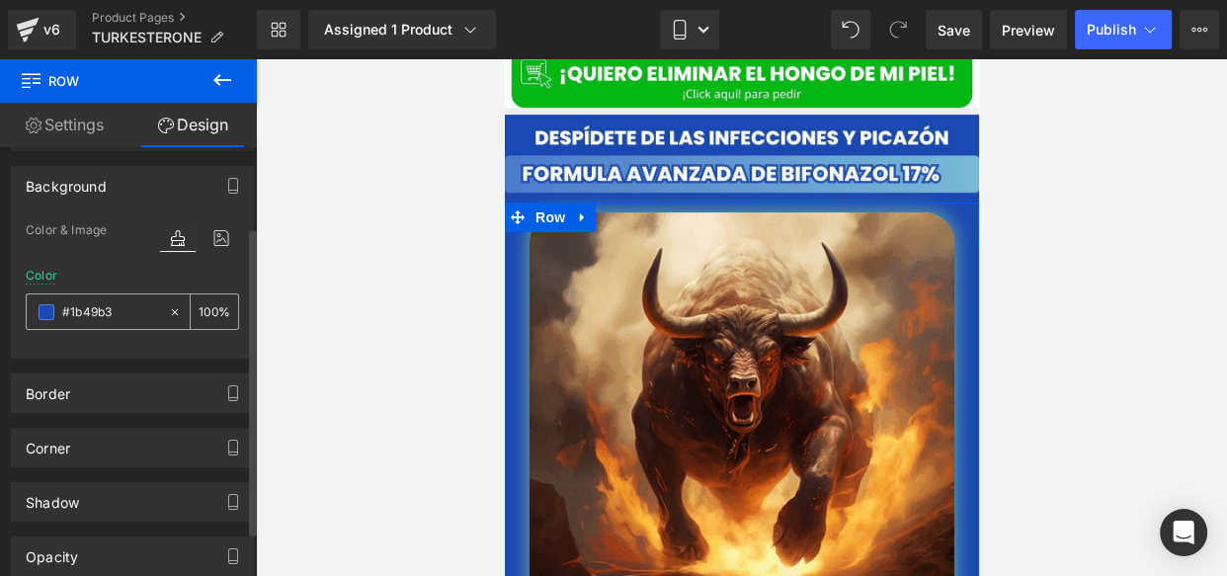
click at [45, 312] on span at bounding box center [47, 312] width 16 height 16
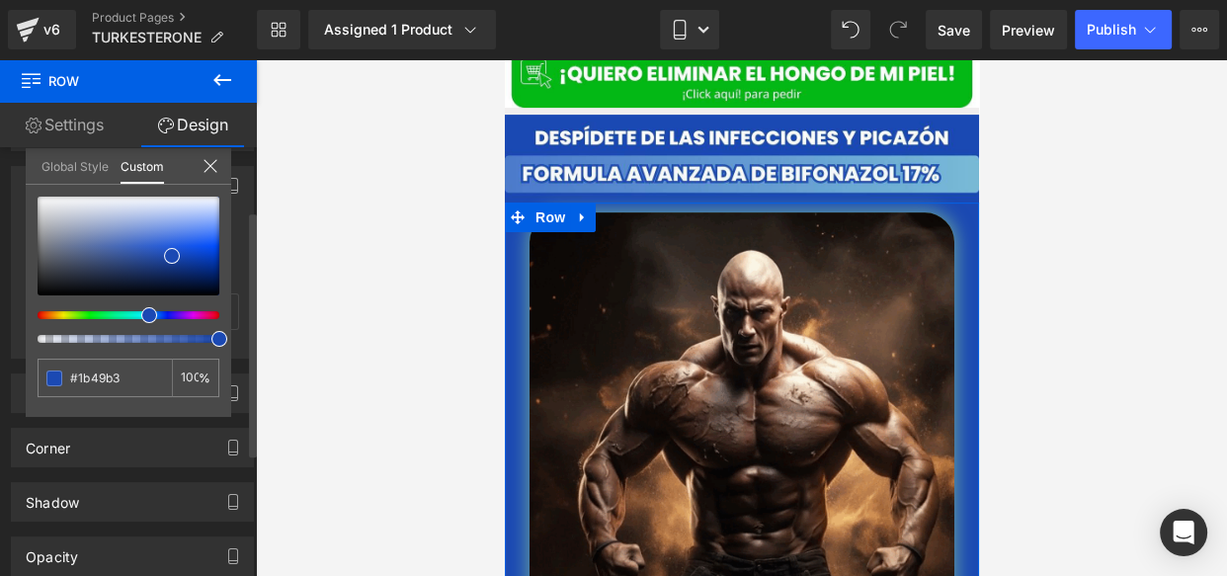
click at [44, 320] on div at bounding box center [129, 270] width 182 height 146
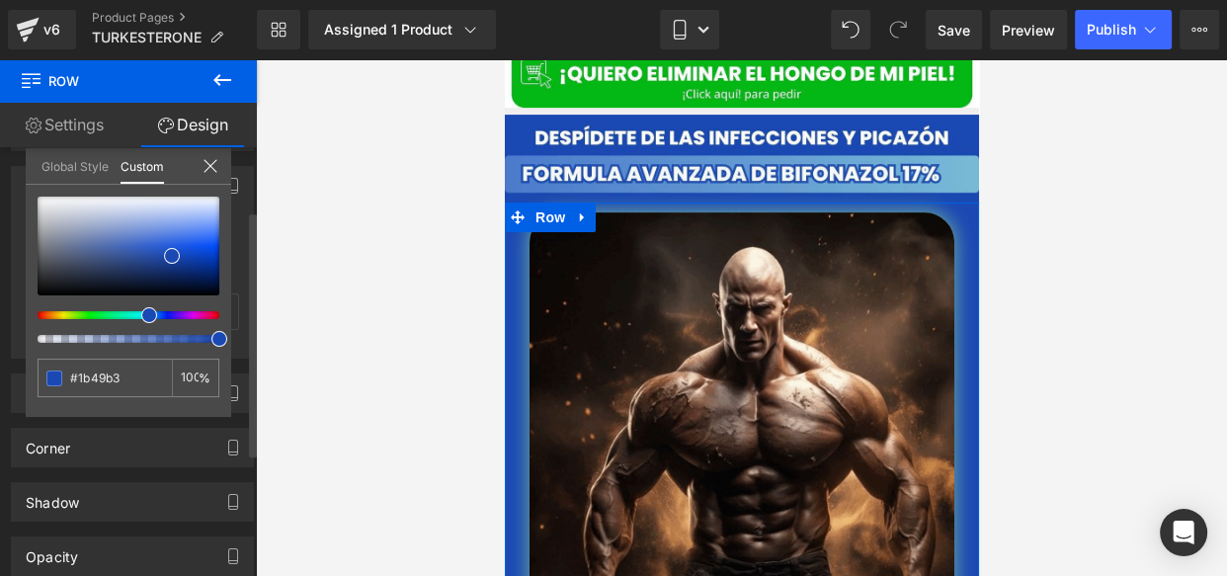
type input "#b15e1a"
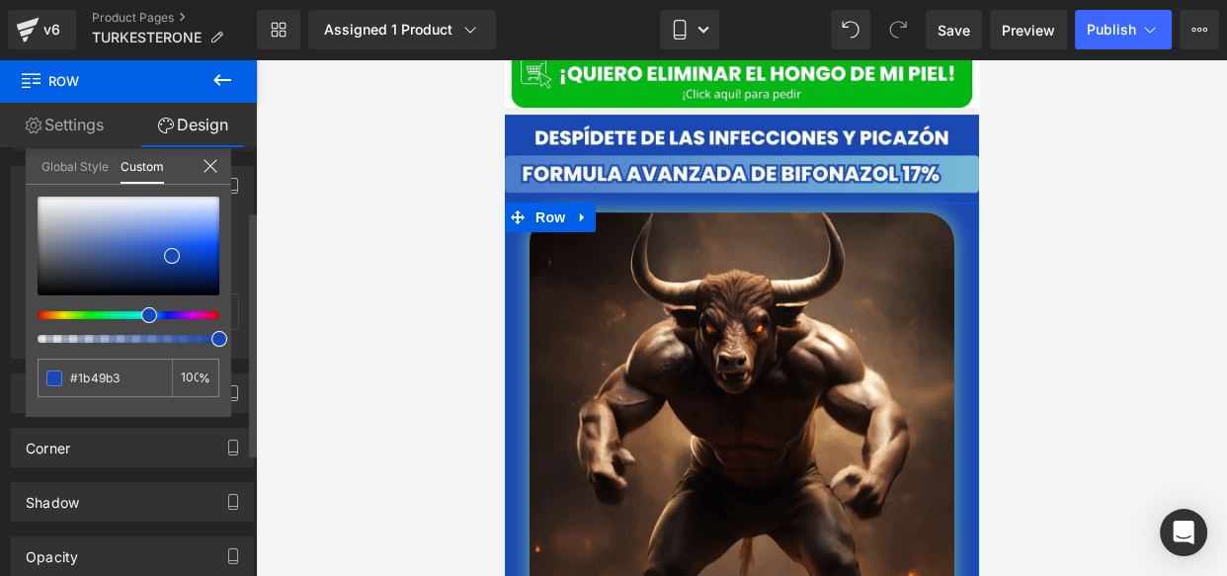
type input "#b15e1a"
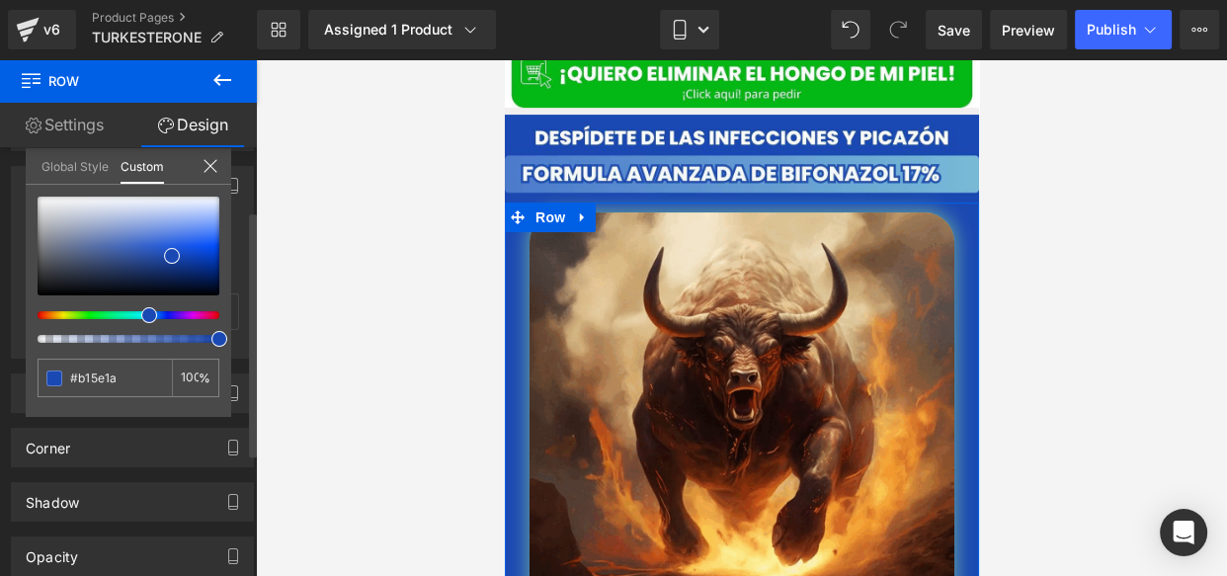
click at [43, 311] on div at bounding box center [121, 315] width 182 height 8
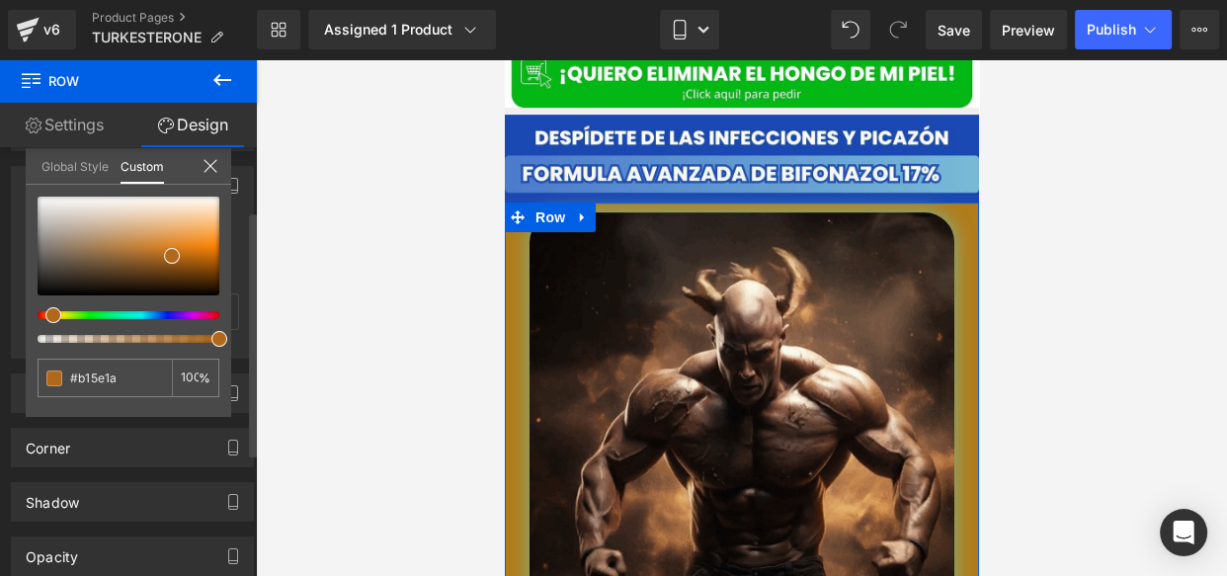
type input "#b17c1a"
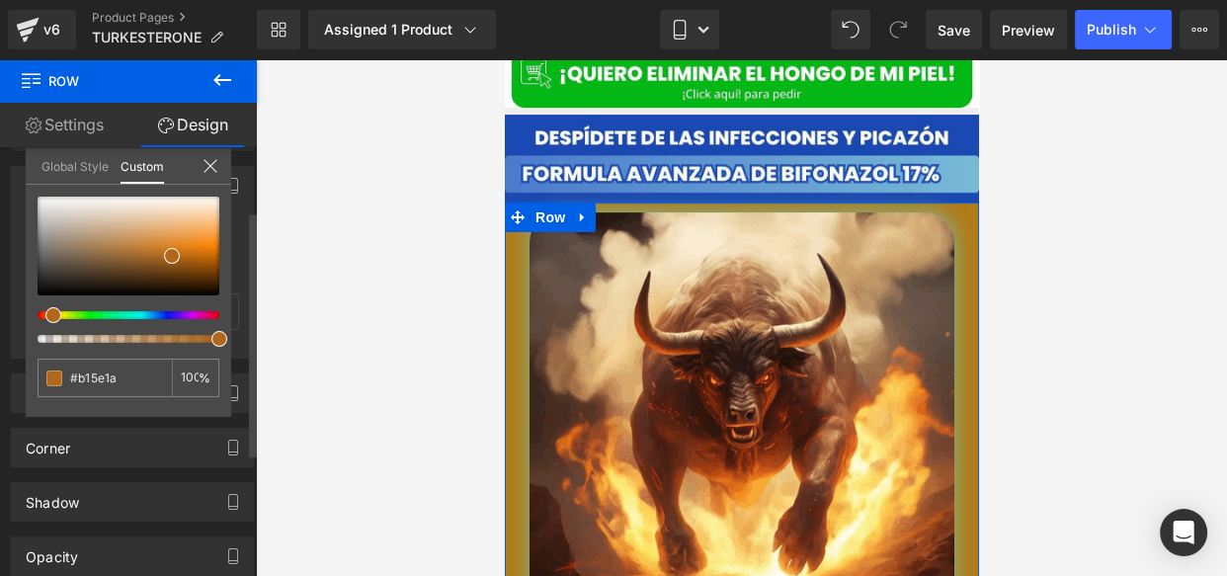
type input "#b17c1a"
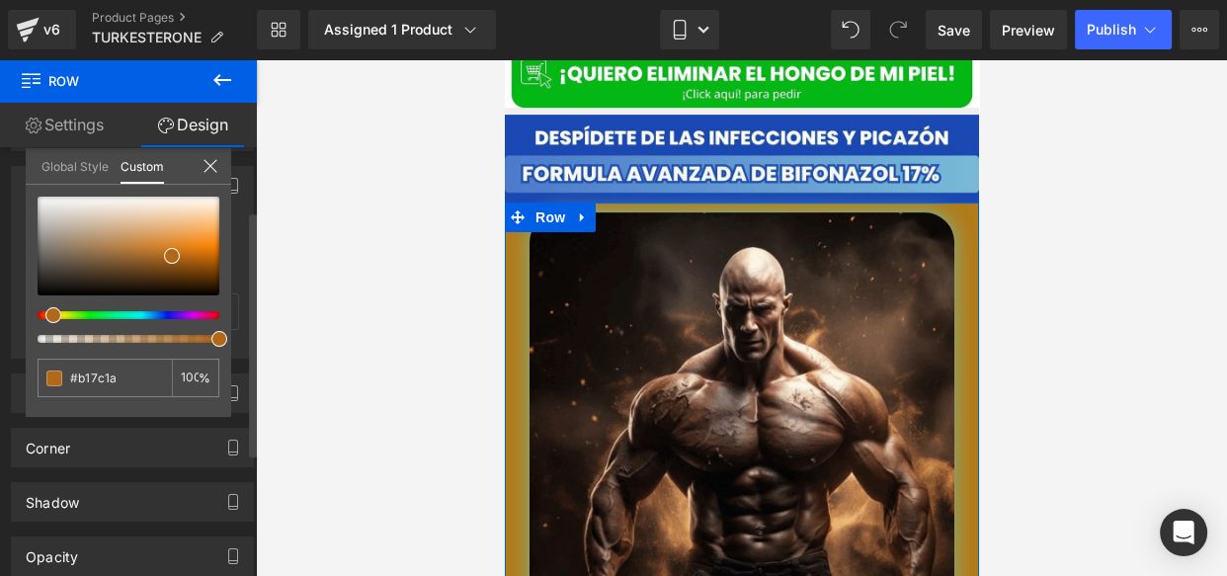
type input "#b16d1a"
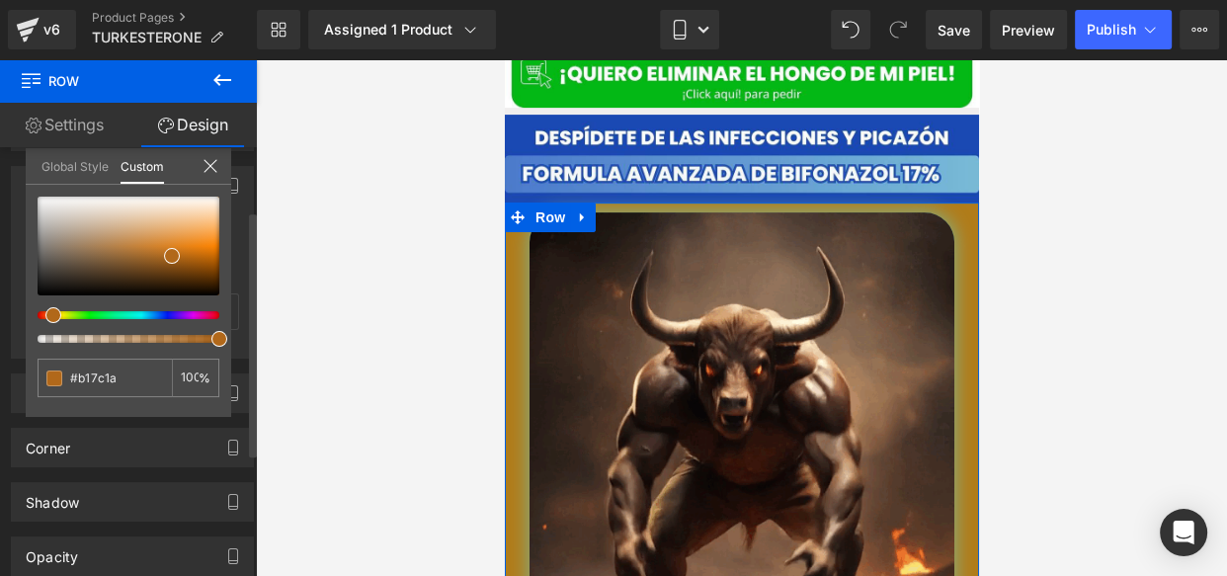
type input "#b16d1a"
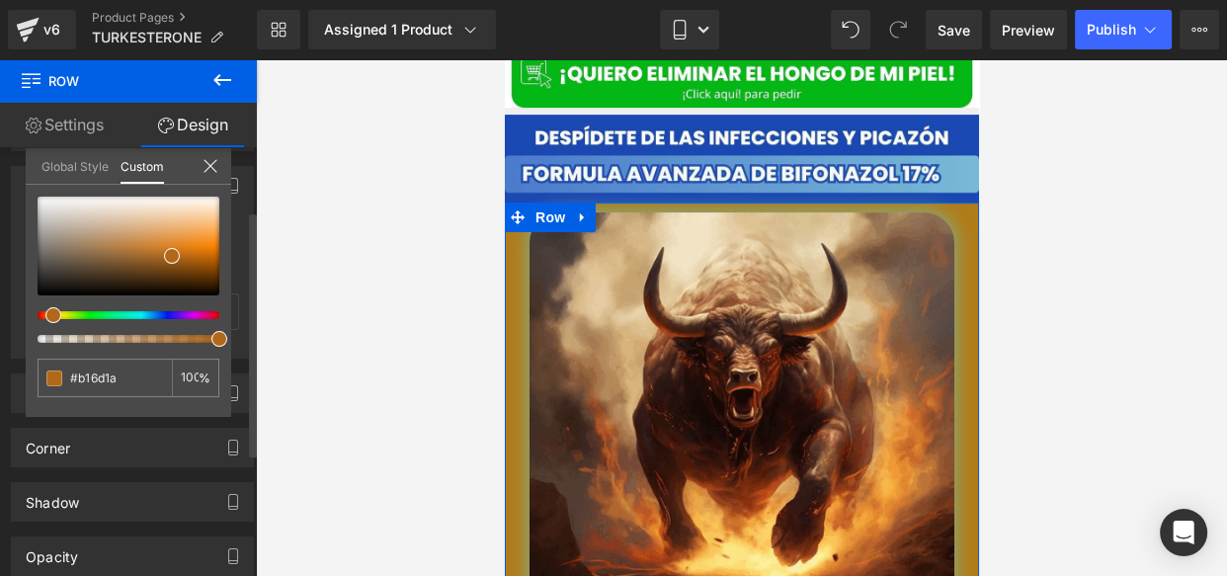
type input "#b15e1a"
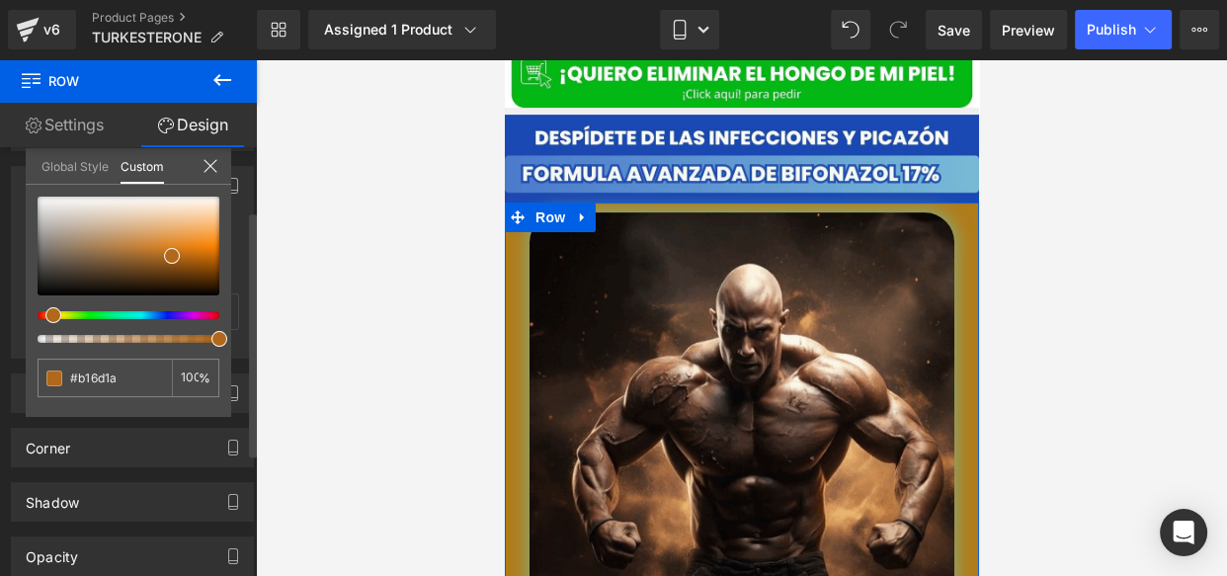
type input "#b15e1a"
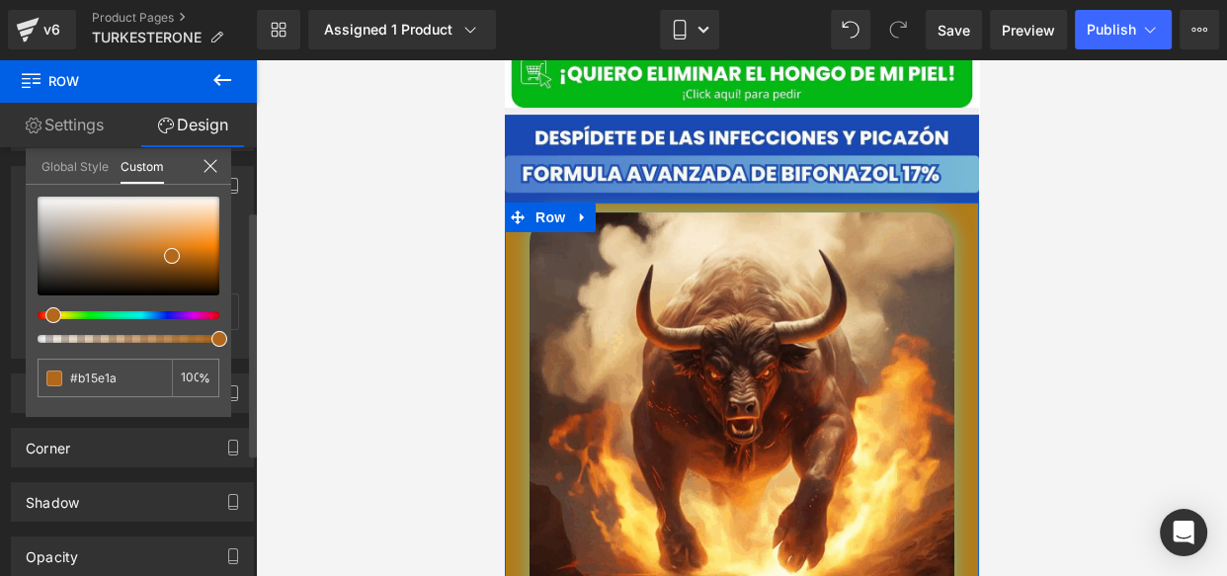
type input "#b1591a"
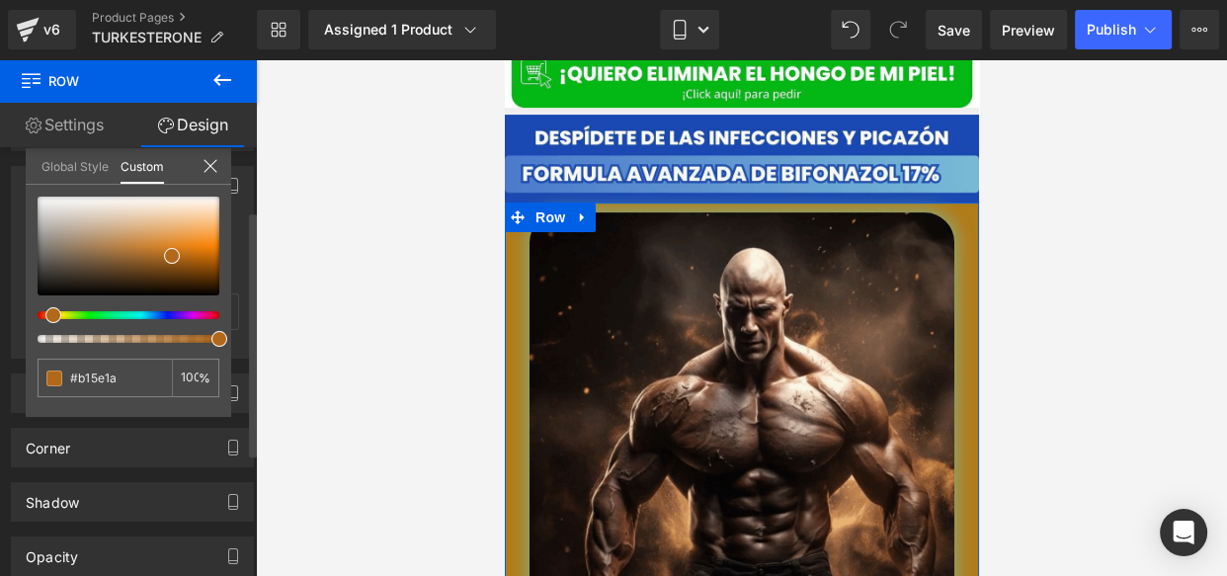
type input "#b1591a"
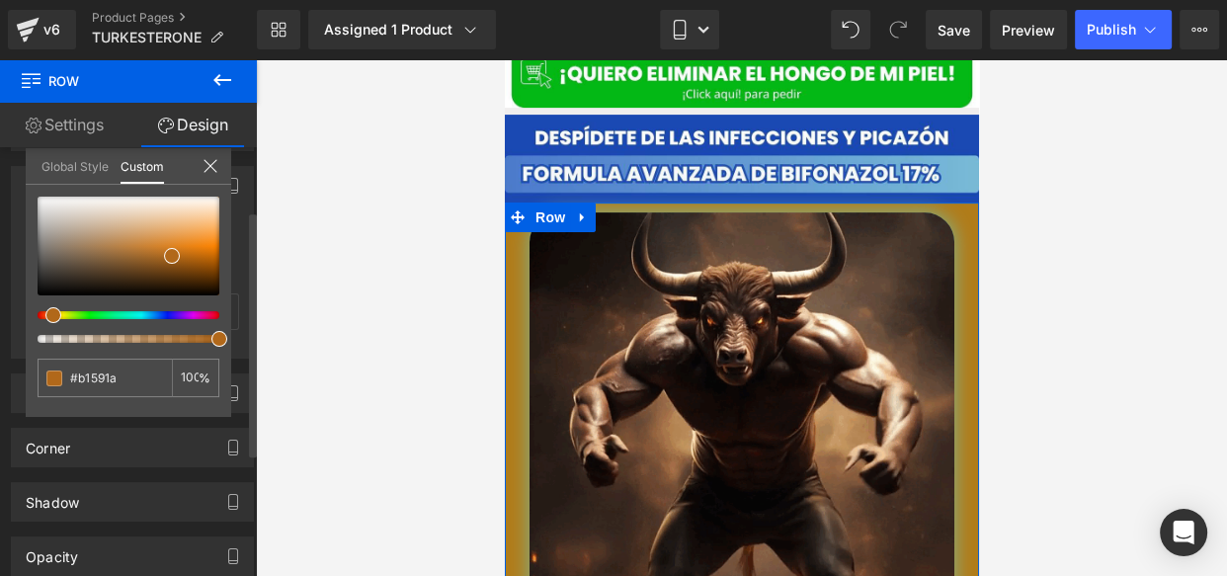
type input "#b1541a"
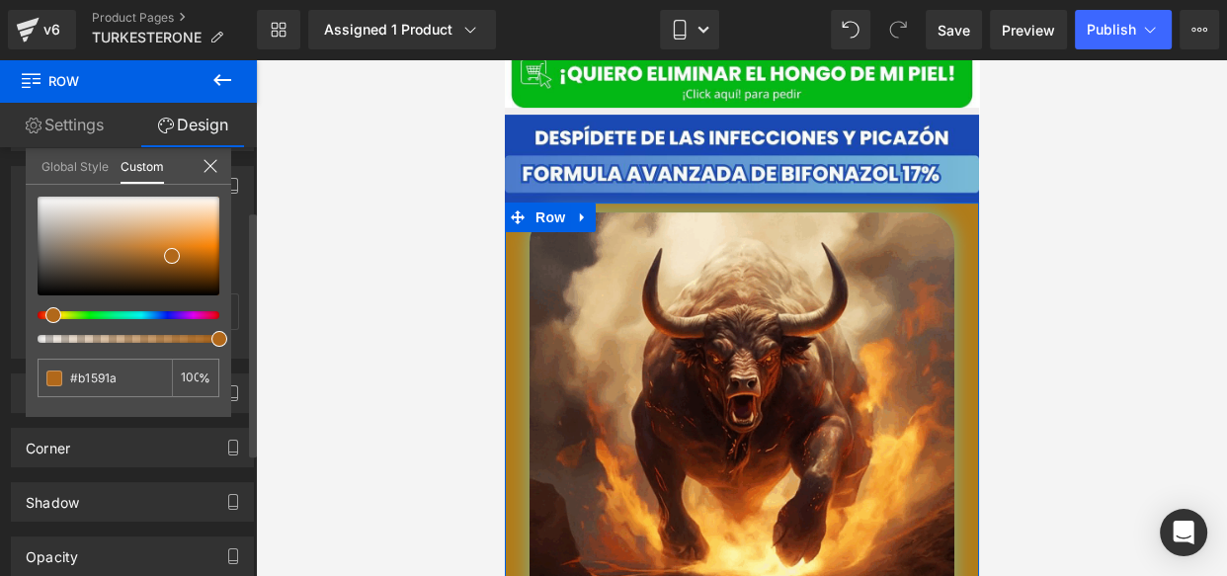
type input "#b1541a"
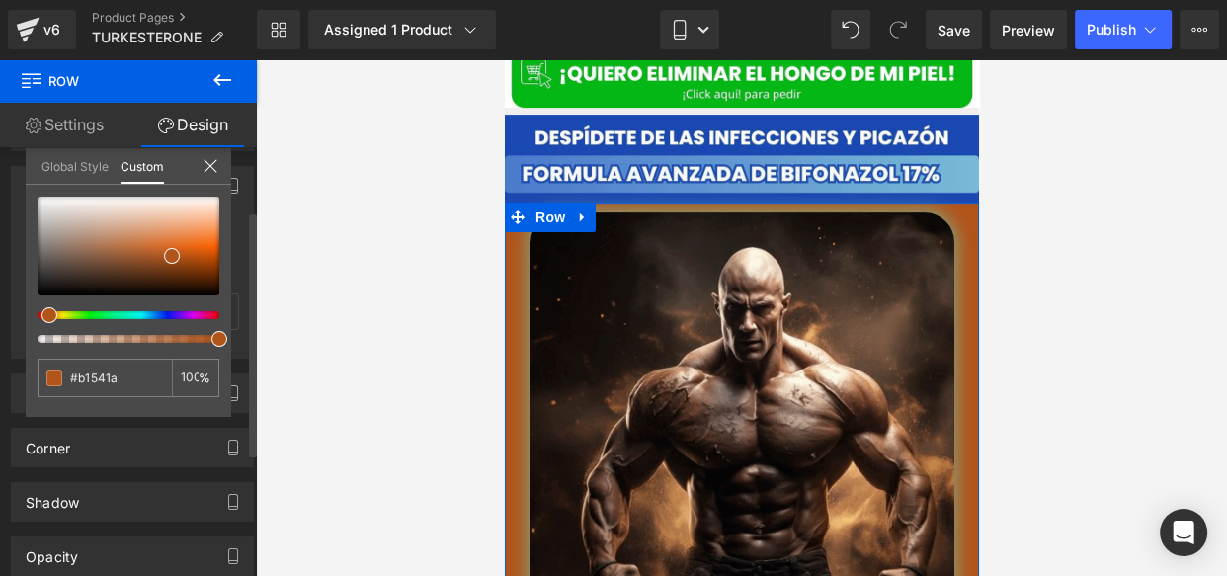
type input "#b14f1a"
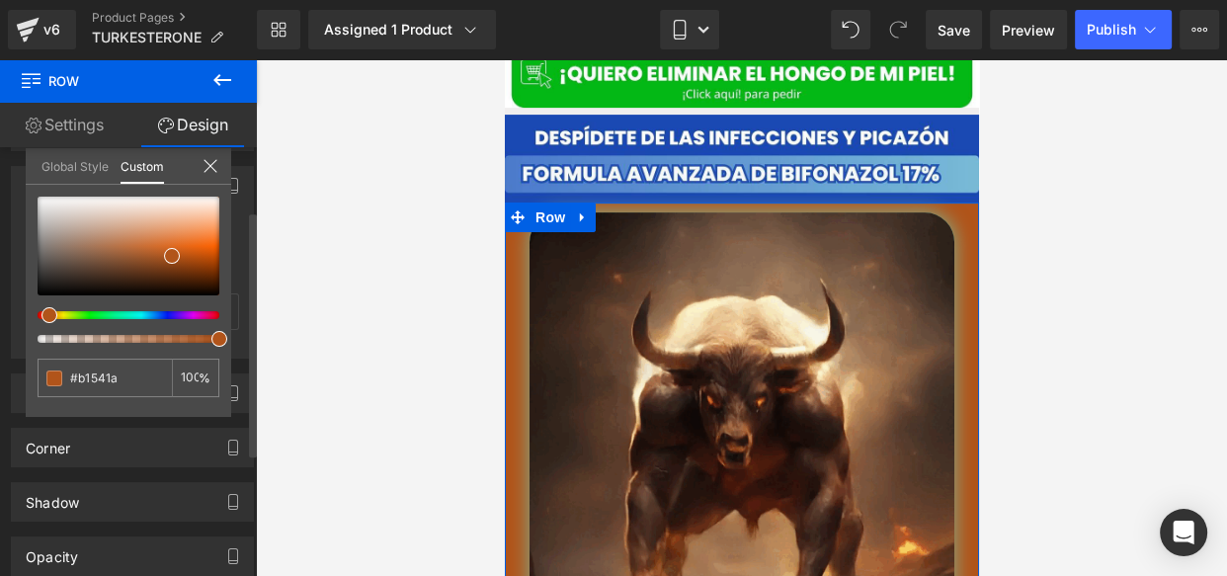
type input "#b14f1a"
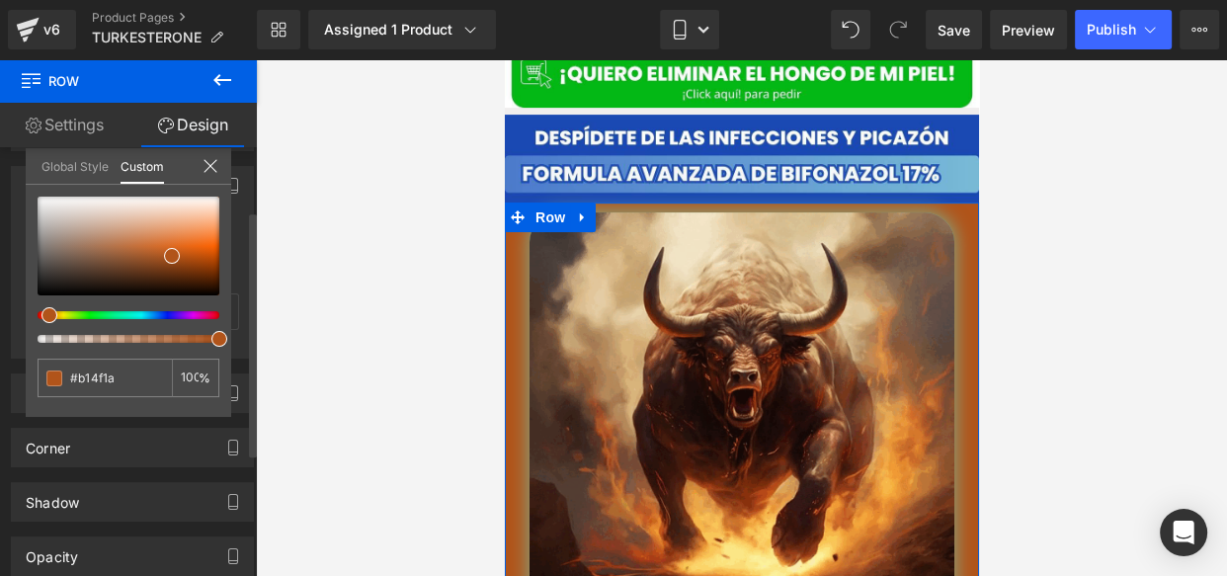
type input "#b14a1a"
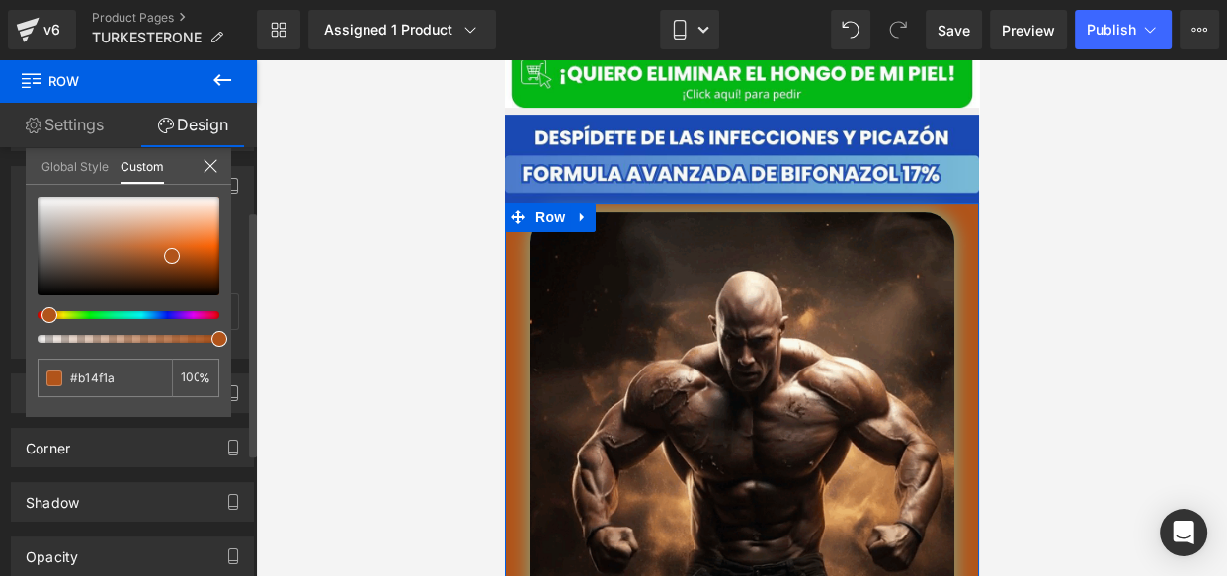
type input "#b14a1a"
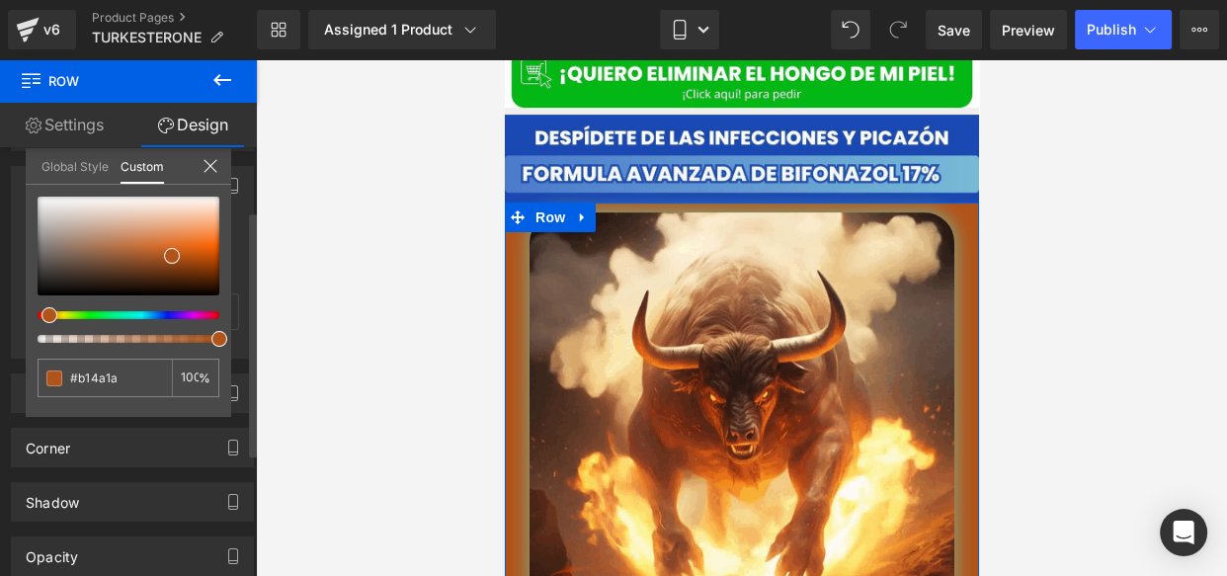
type input "#b1401a"
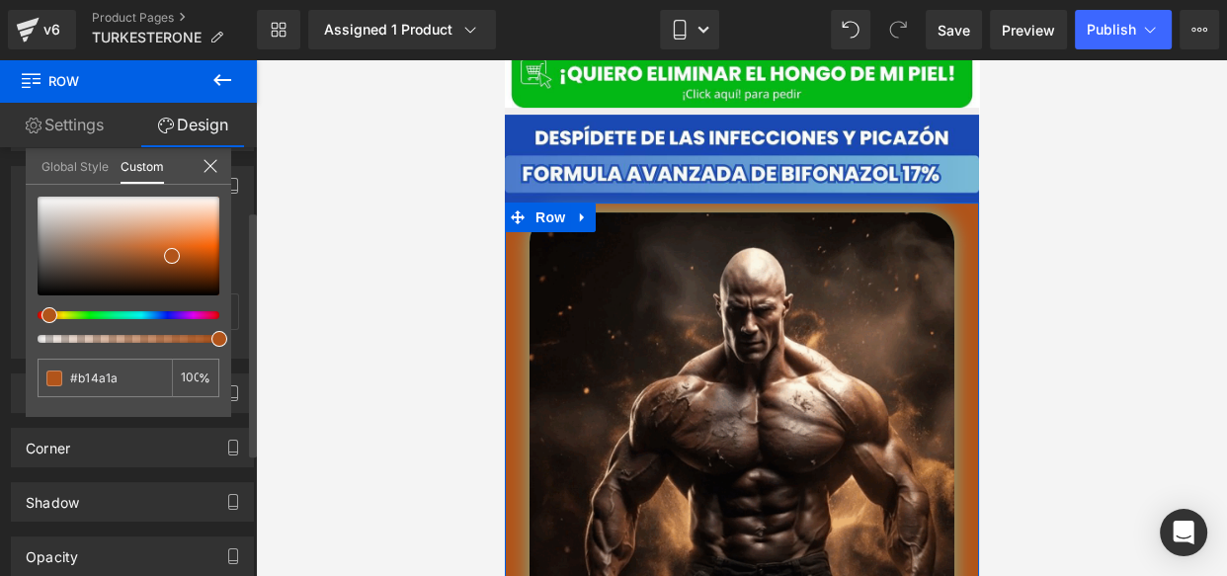
type input "#b1401a"
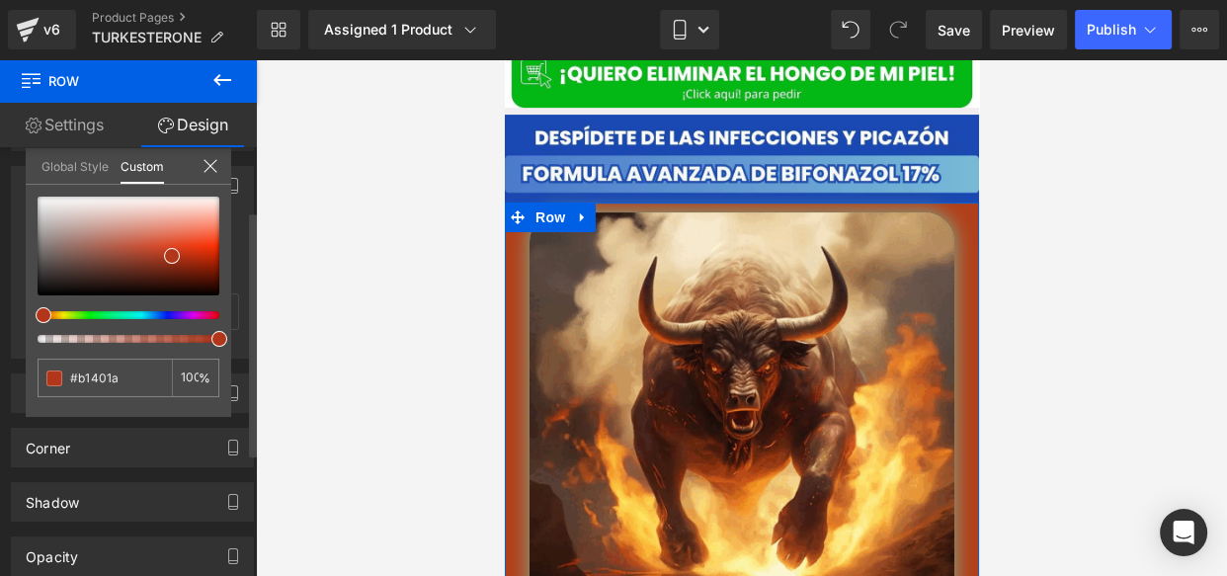
type input "#b1311a"
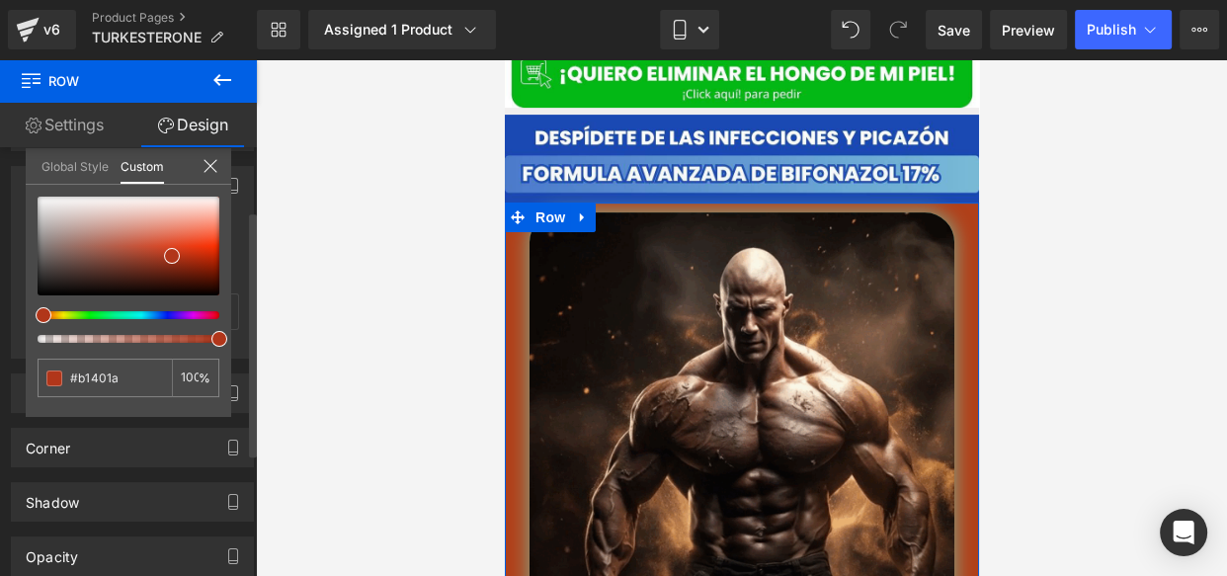
type input "#b1311a"
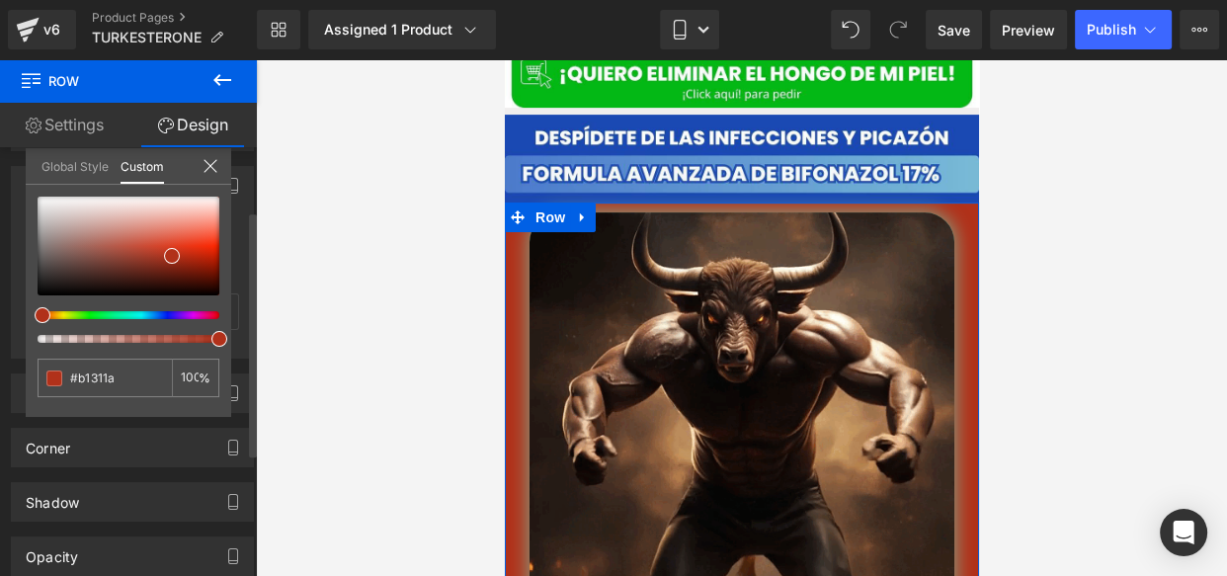
type input "#b12c1a"
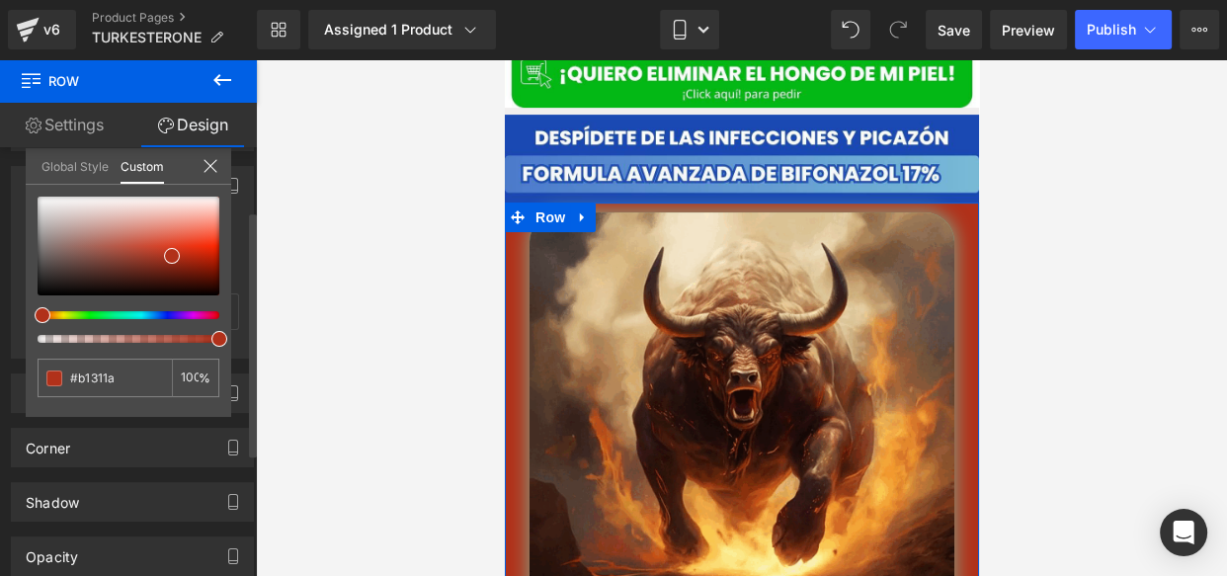
type input "#b12c1a"
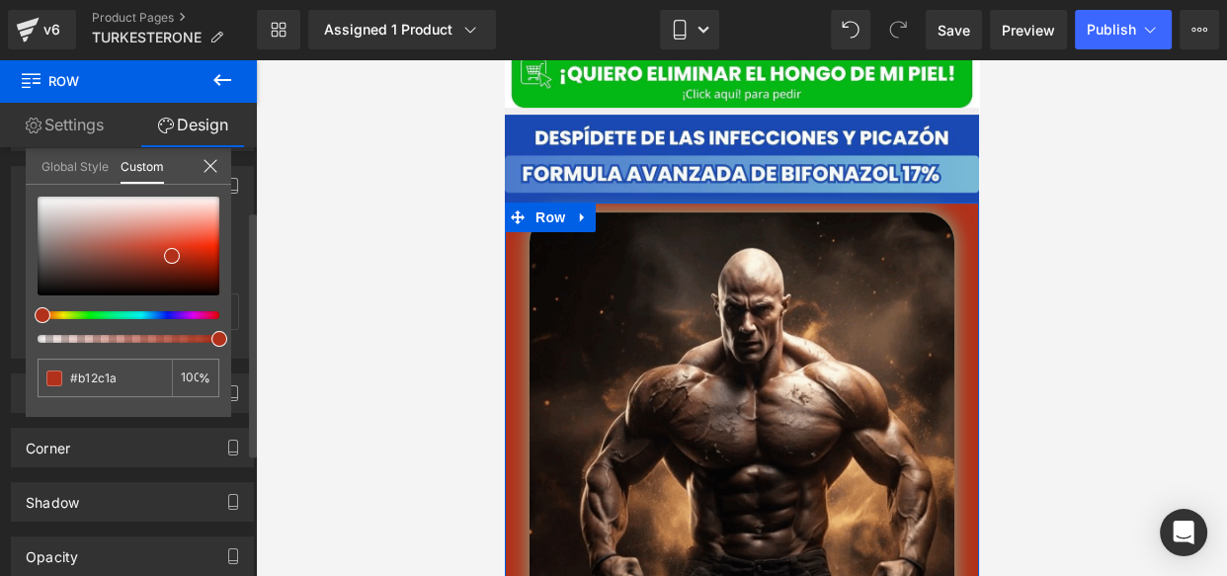
type input "#b1271a"
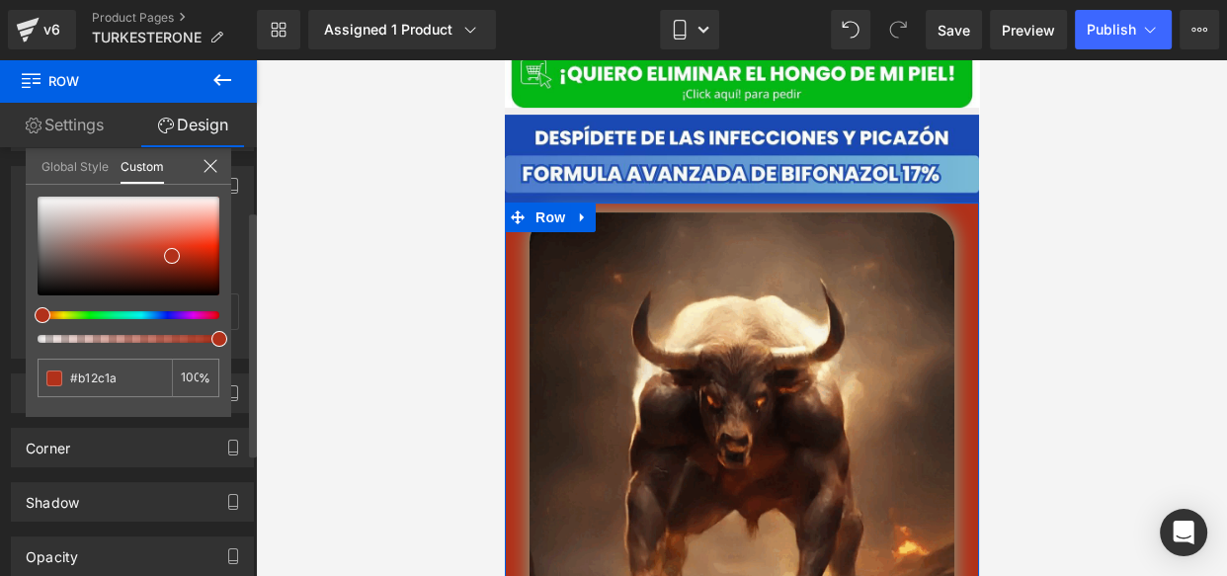
type input "#b1271a"
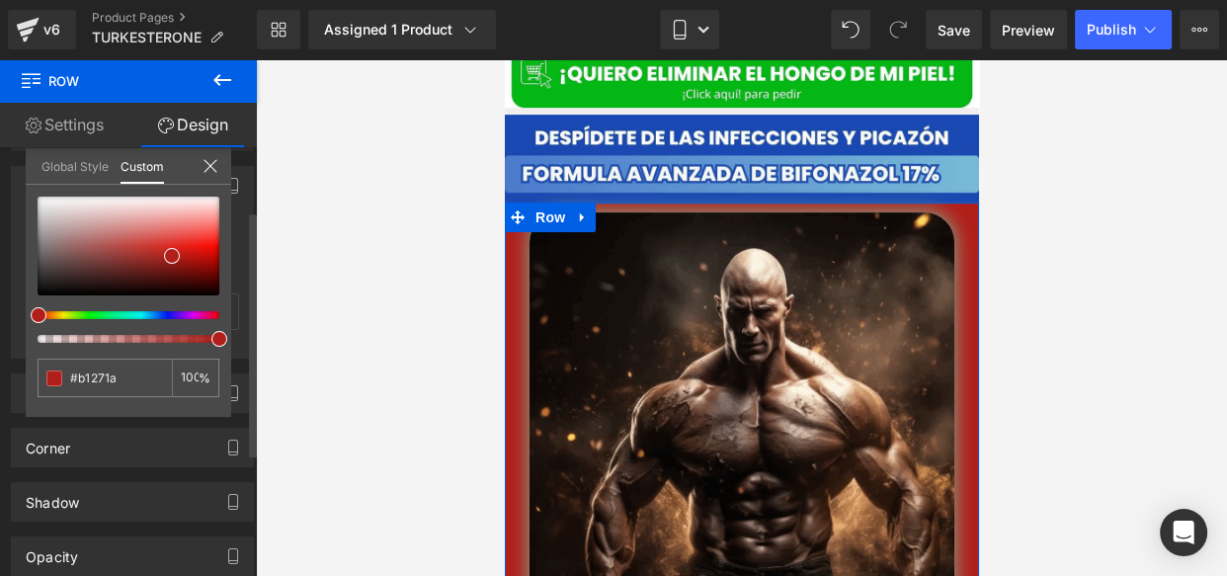
type input "#b11f1a"
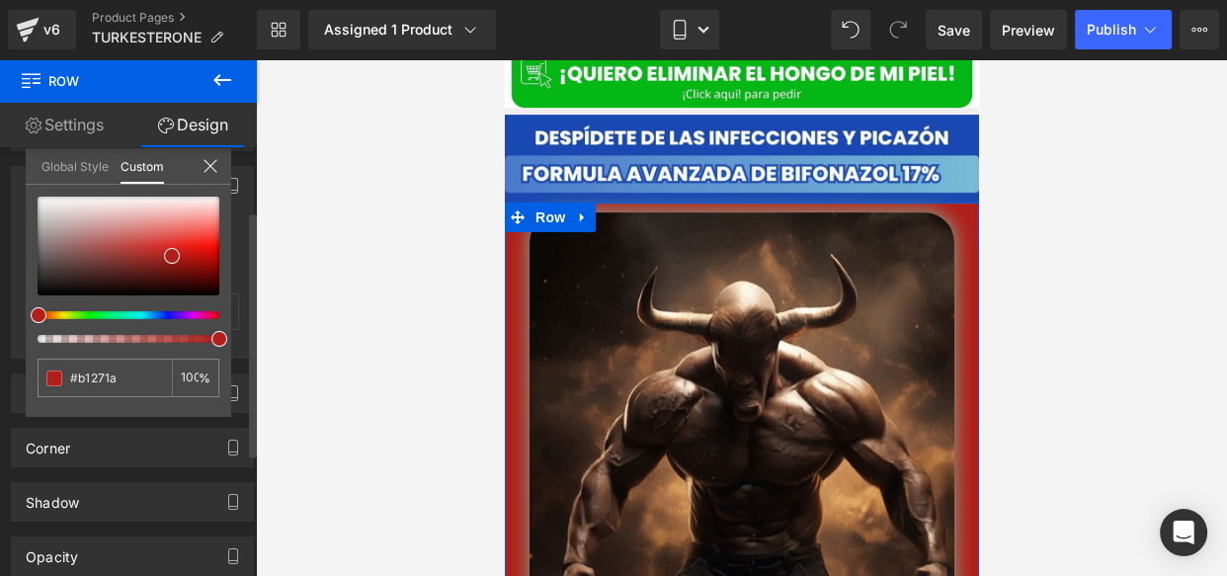
type input "#b11f1a"
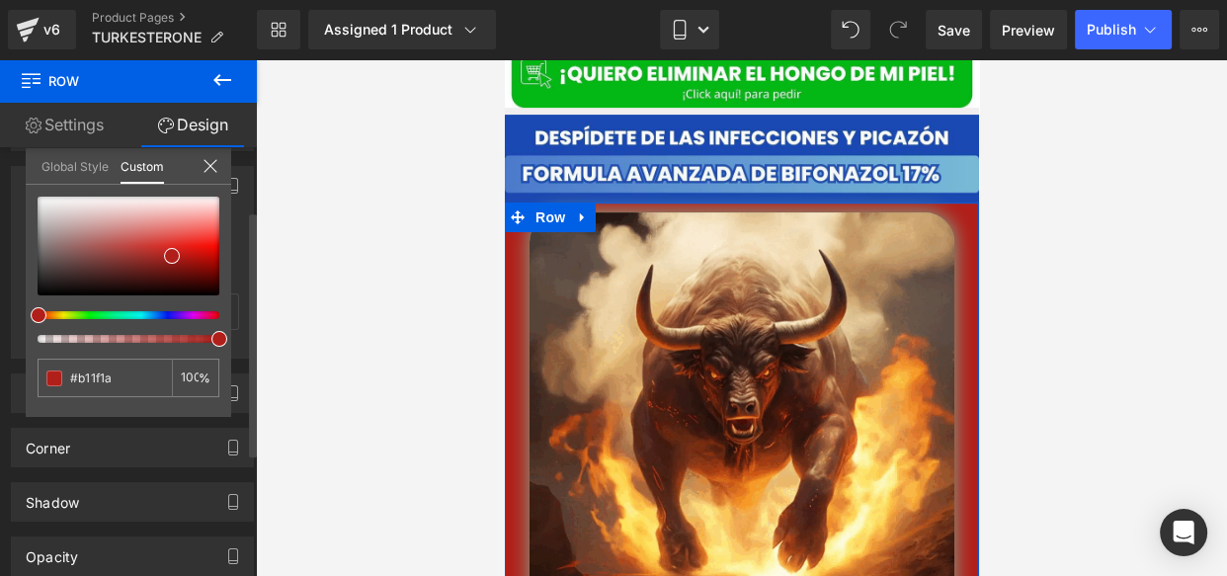
drag, startPoint x: 40, startPoint y: 313, endPoint x: 25, endPoint y: 313, distance: 14.8
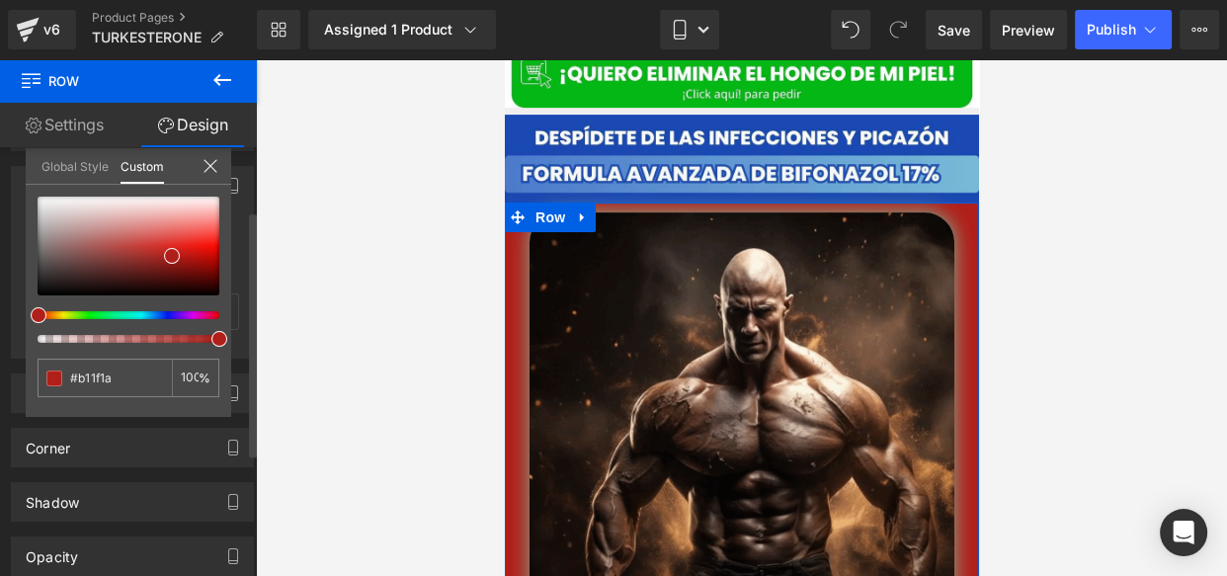
click at [26, 313] on div "#b11f1a 100 %" at bounding box center [128, 307] width 205 height 220
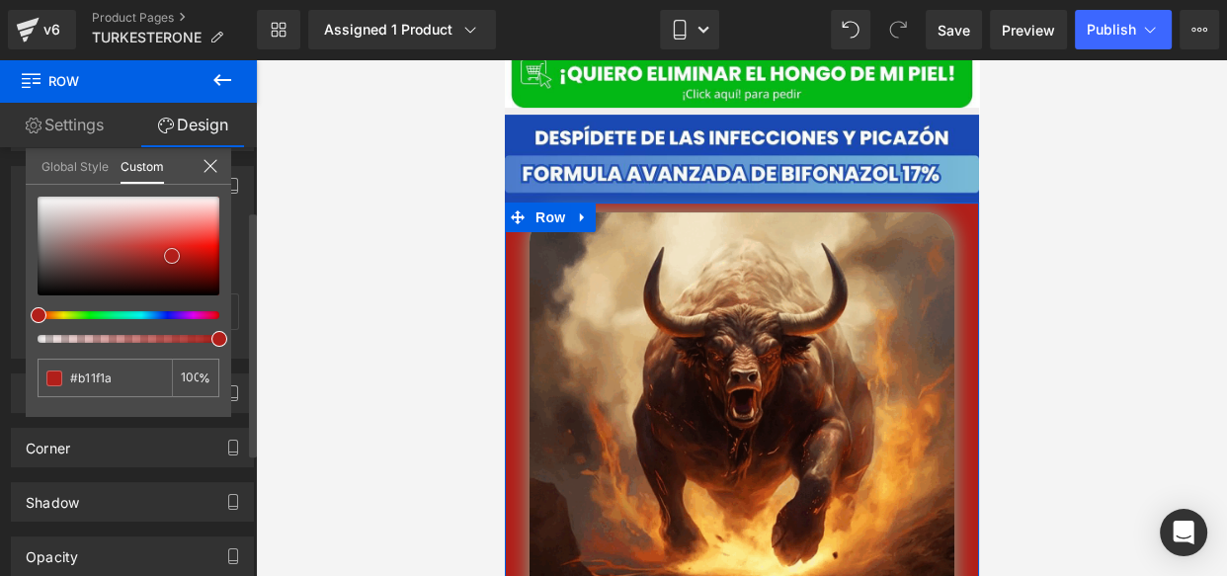
type input "#b31d18"
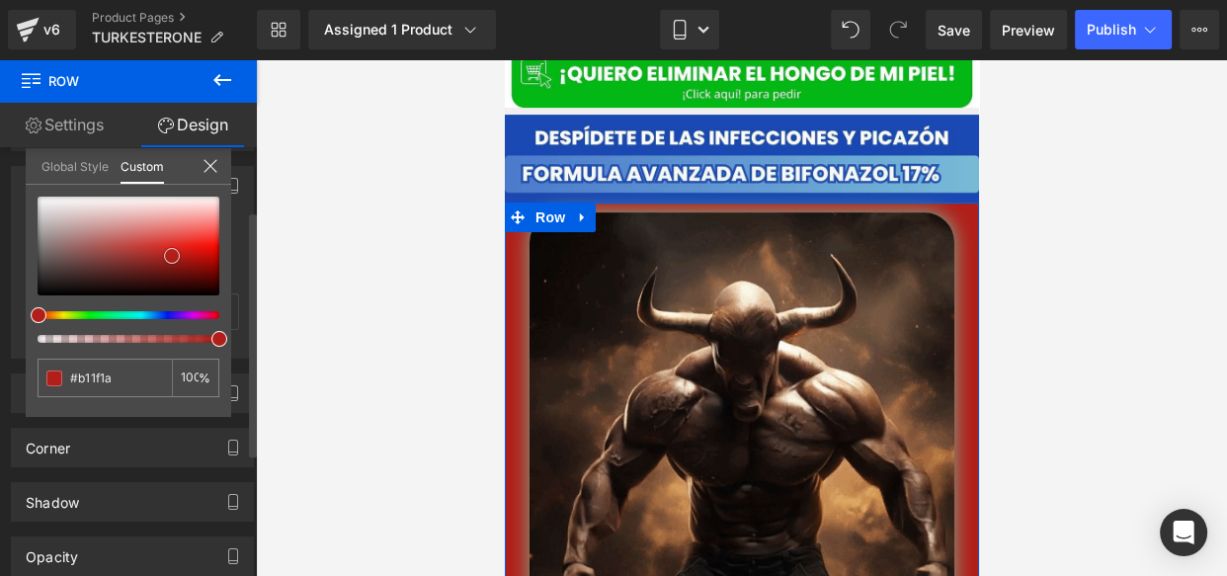
type input "#b31d18"
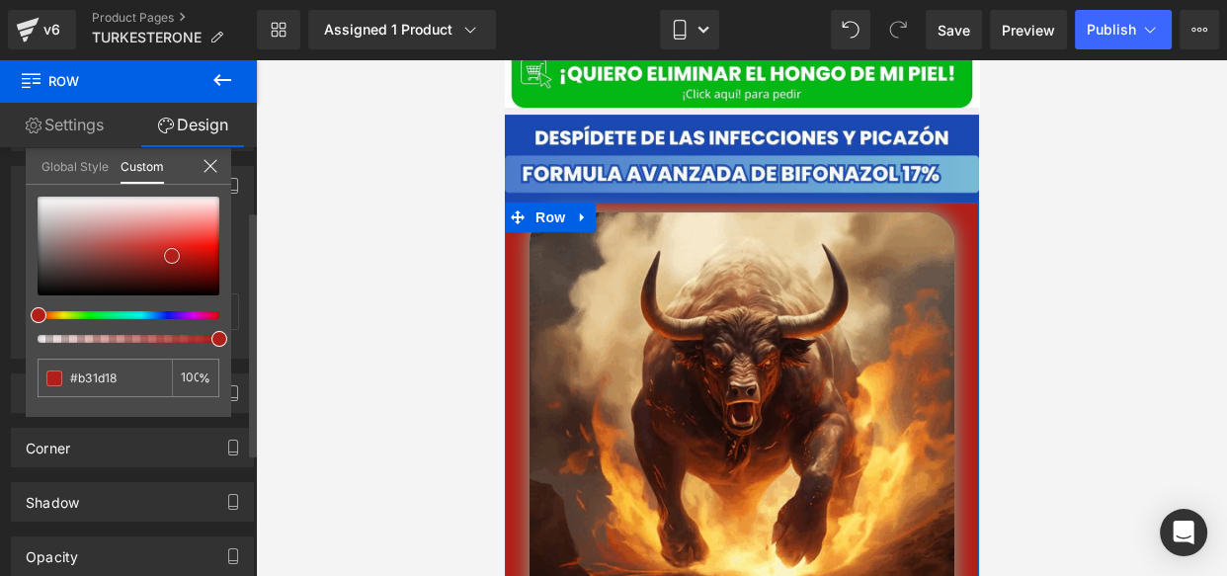
type input "#b81813"
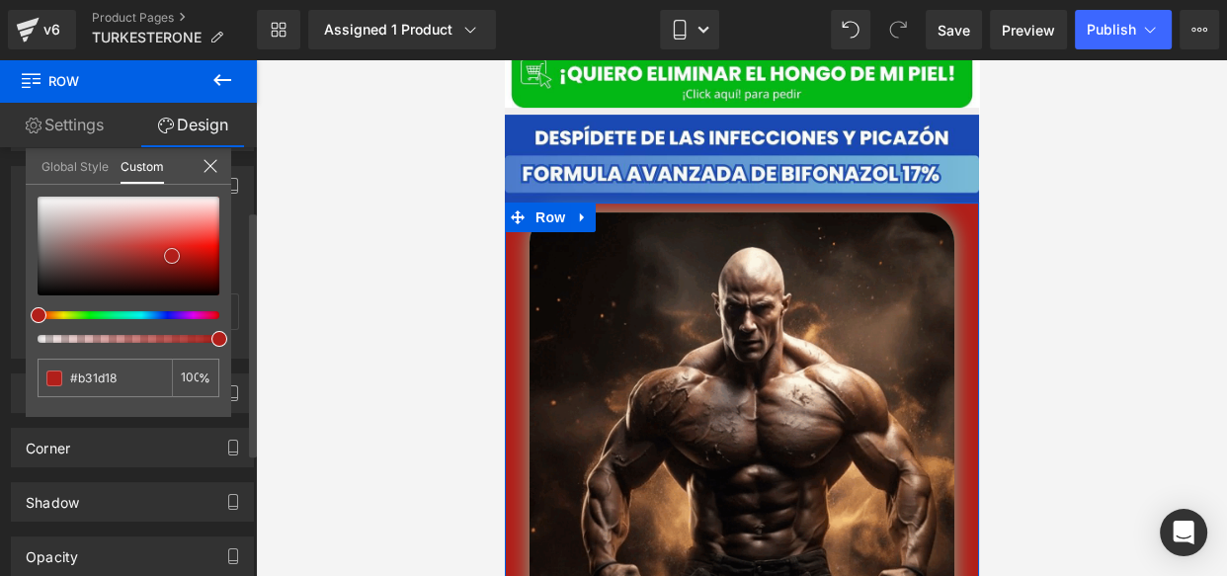
type input "#b81813"
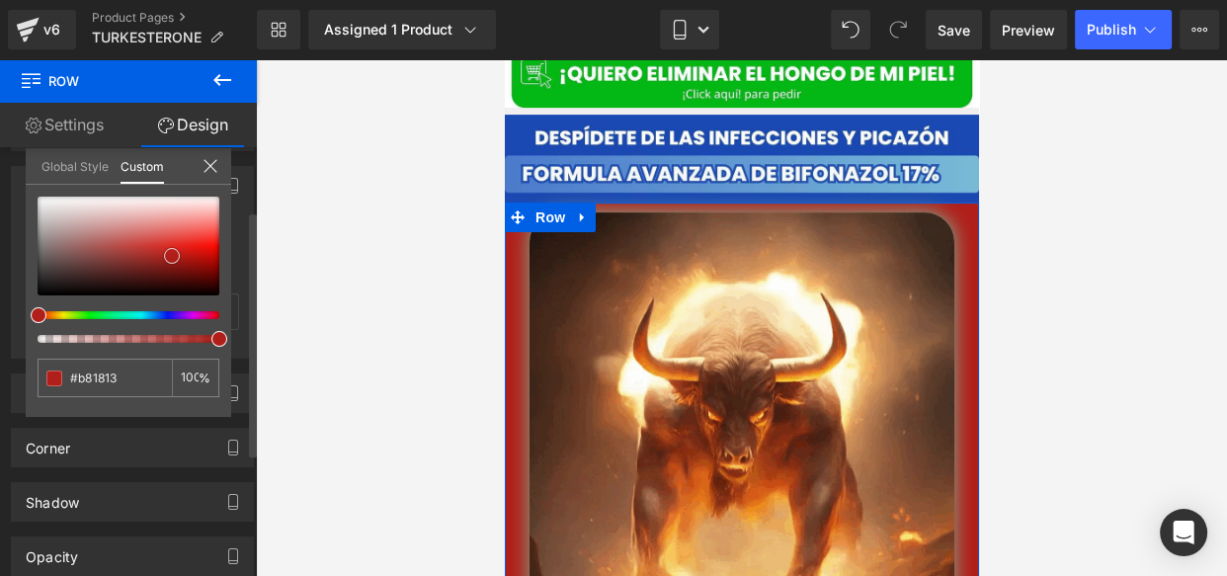
type input "#ba1611"
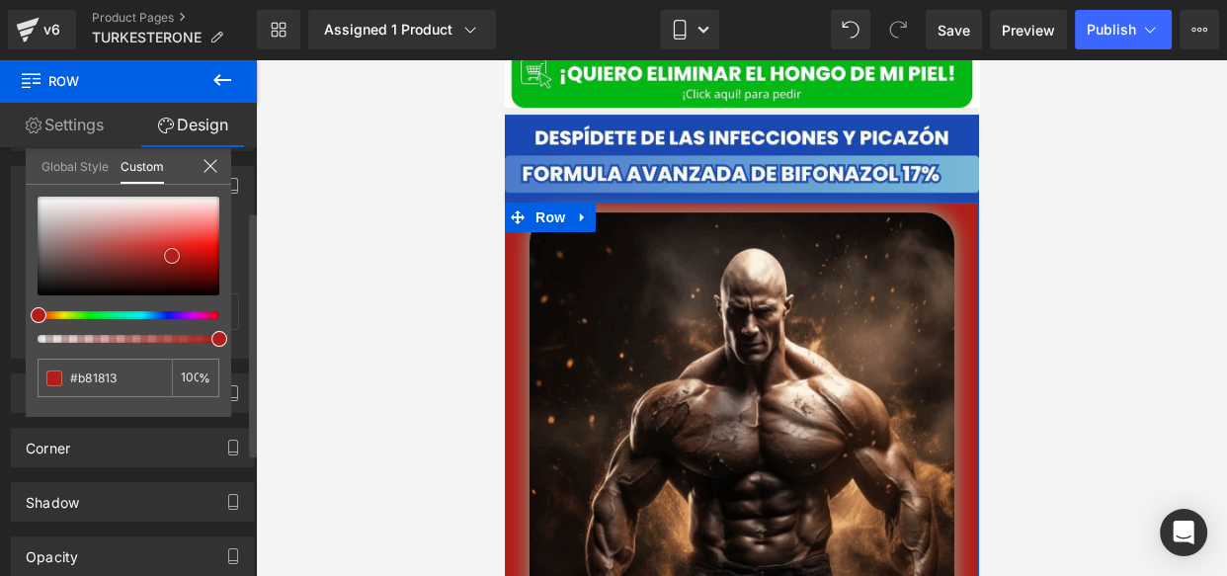
type input "#ba1611"
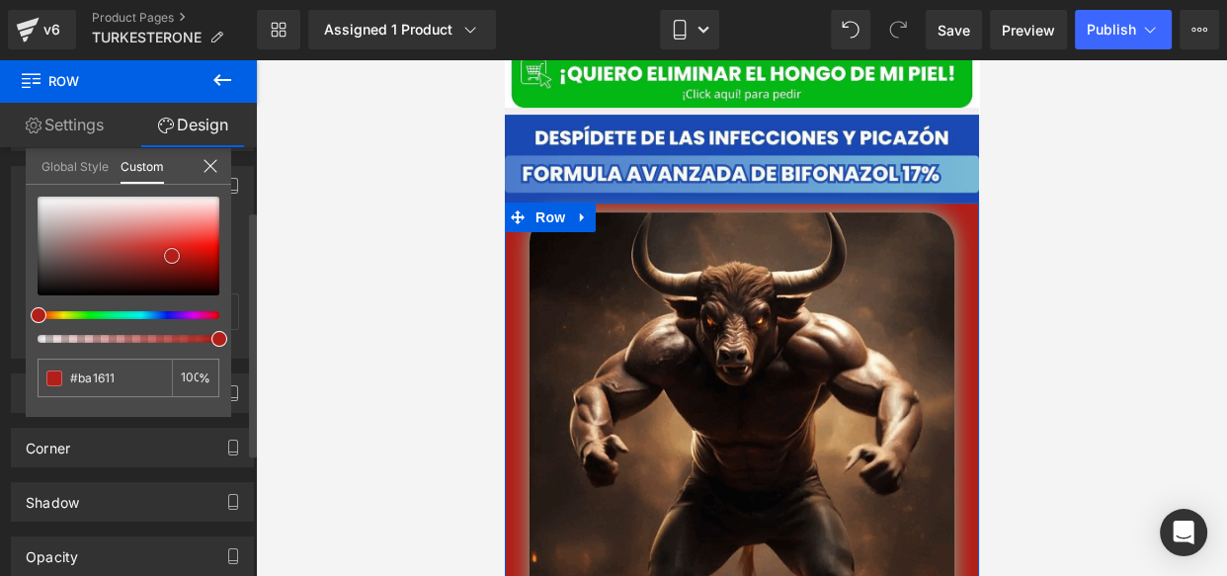
type input "#bb1610"
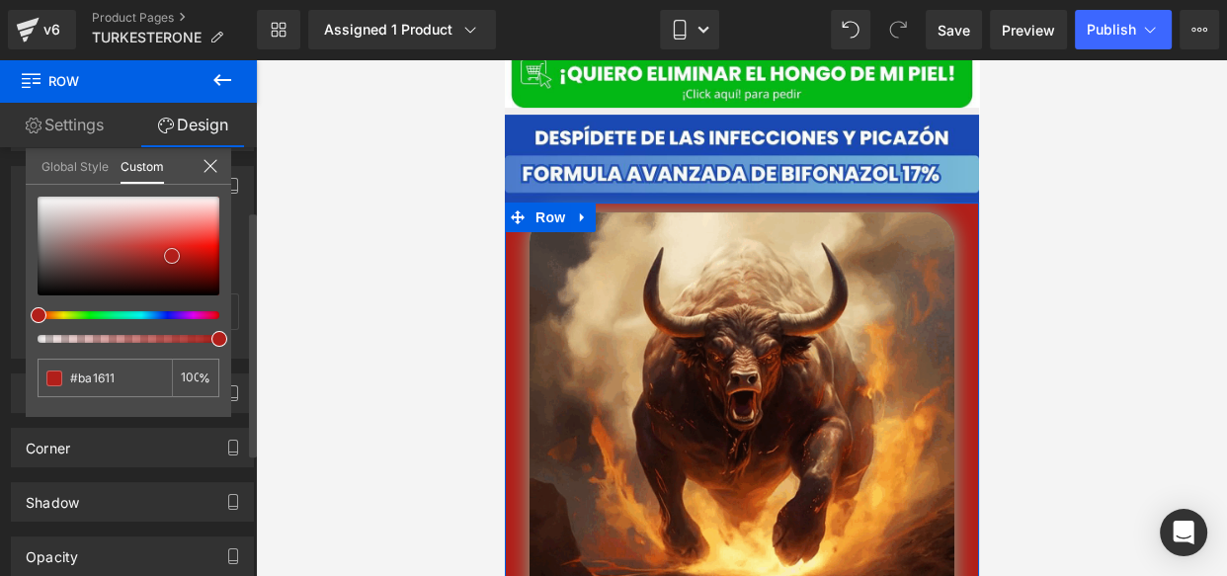
type input "#bb1610"
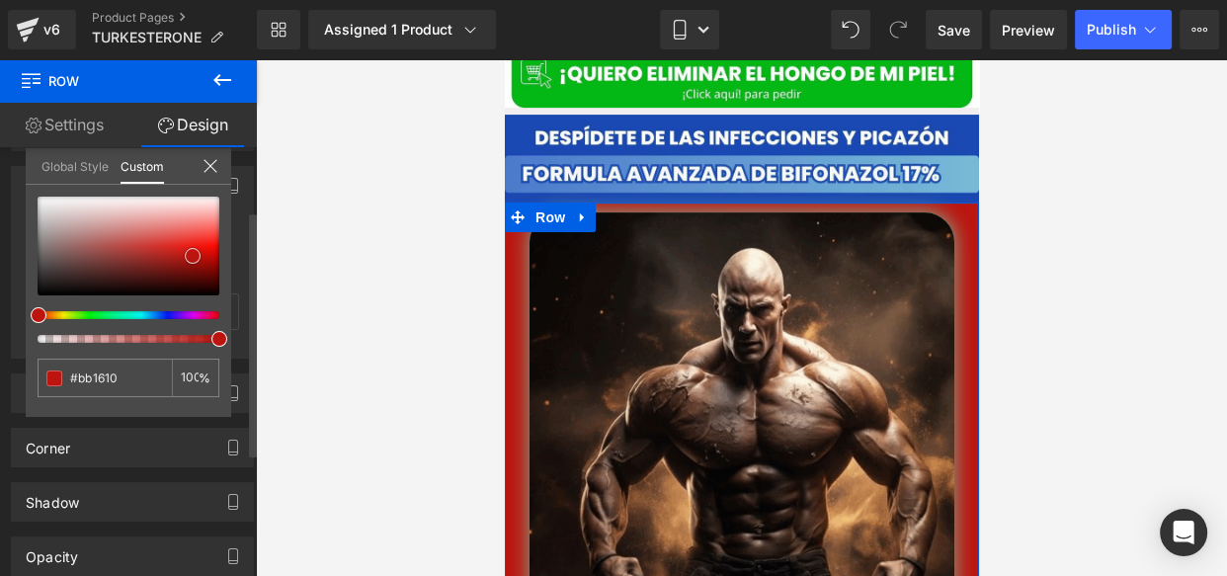
type input "#bd140e"
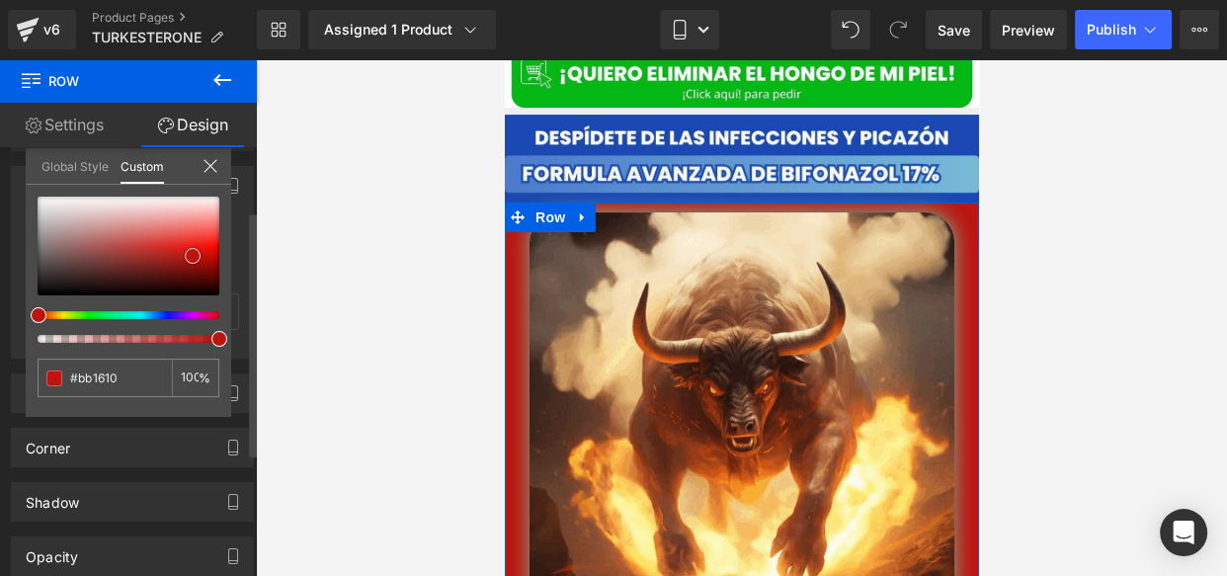
type input "#bd140e"
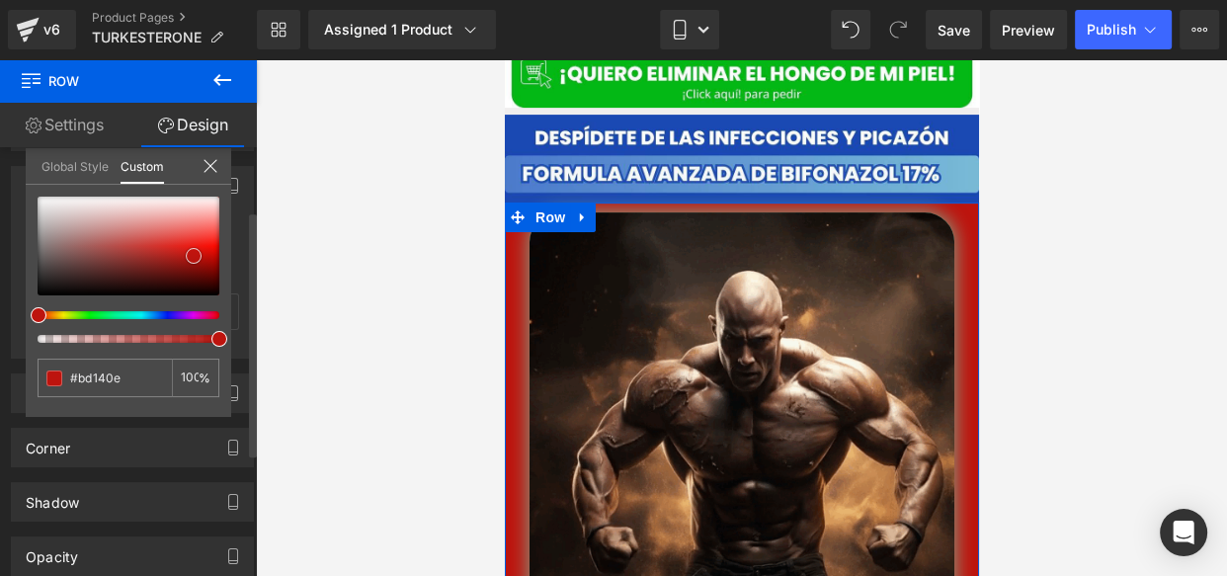
type input "#b8130d"
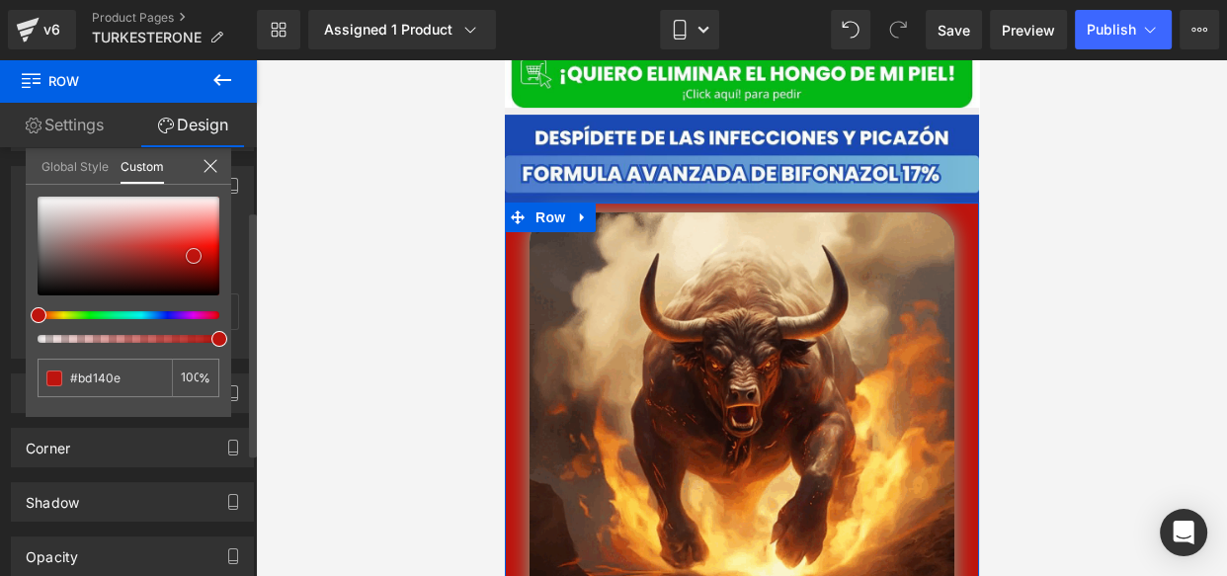
type input "#b8130d"
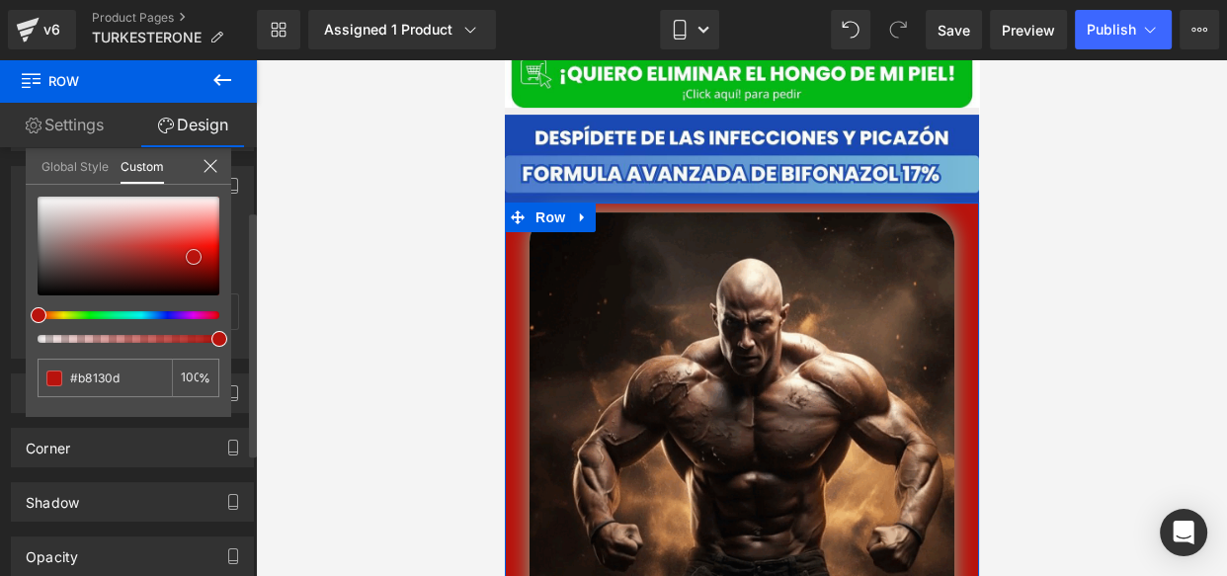
type input "#b9120c"
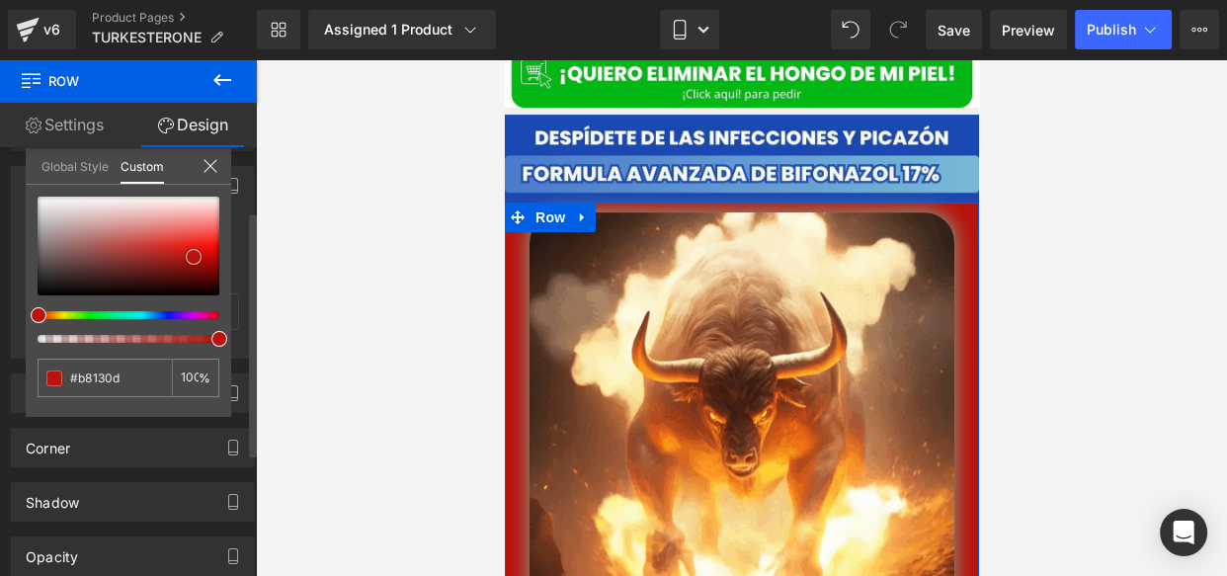
type input "#b9120c"
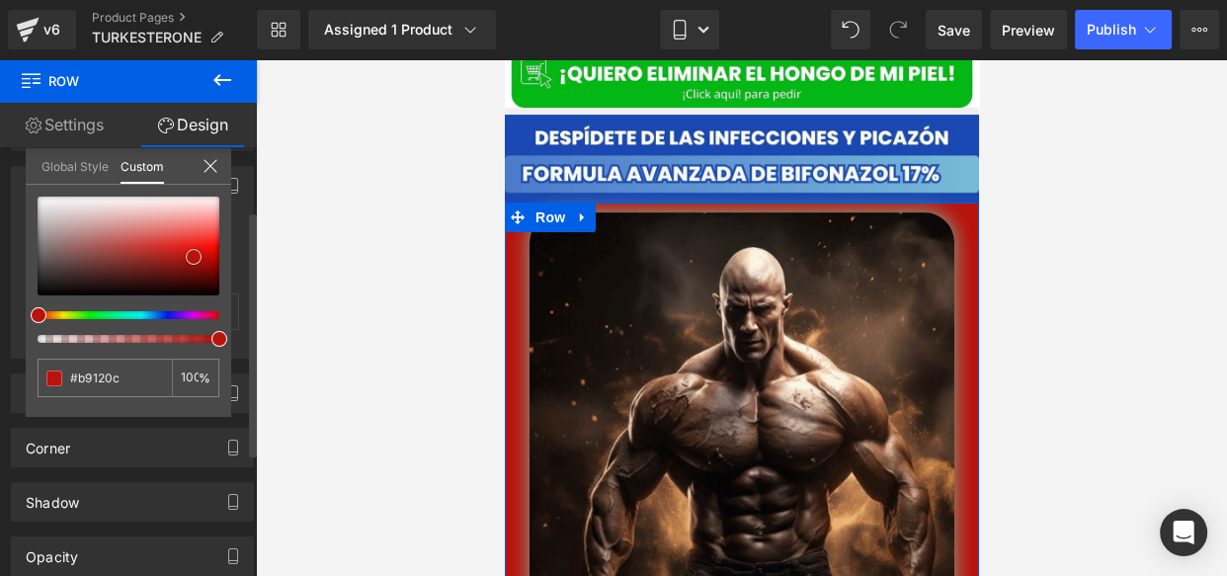
type input "#b5120c"
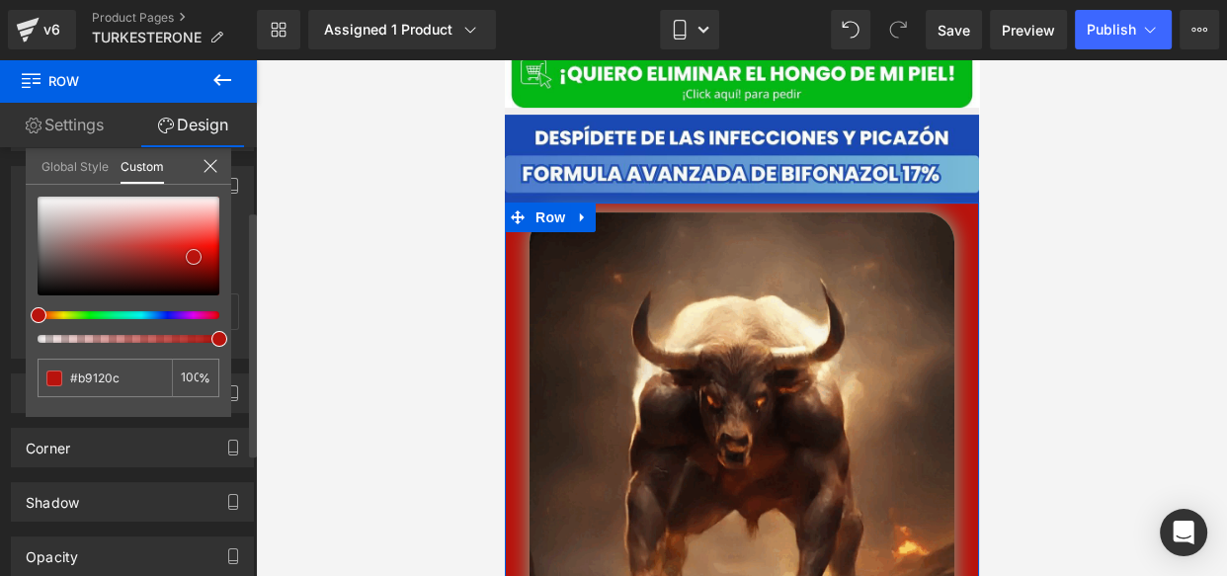
type input "#b5120c"
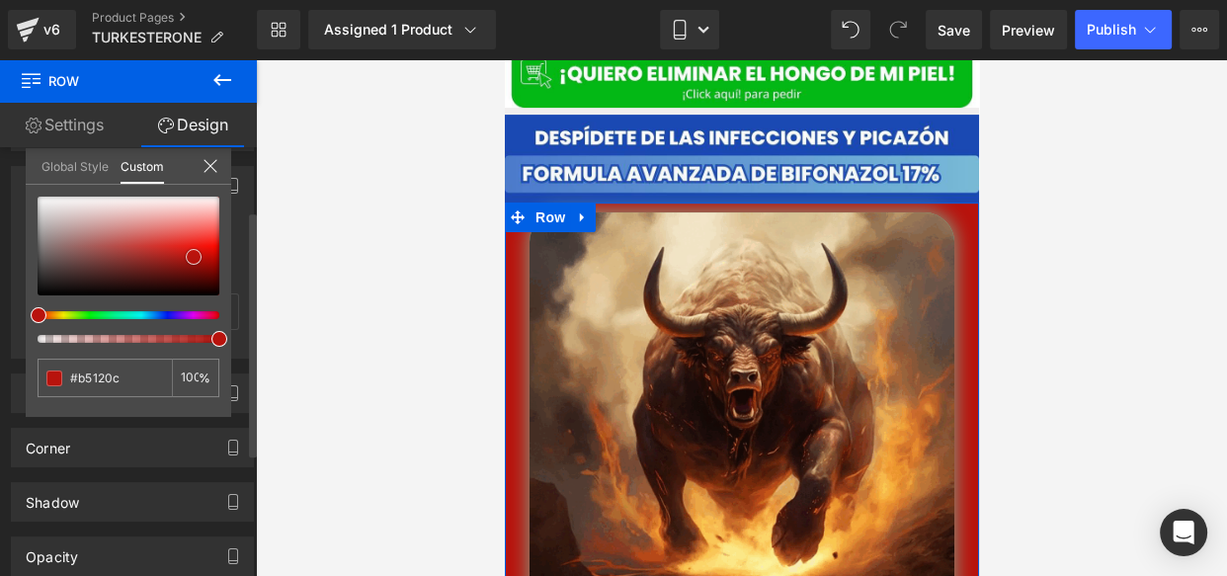
type input "#b0110c"
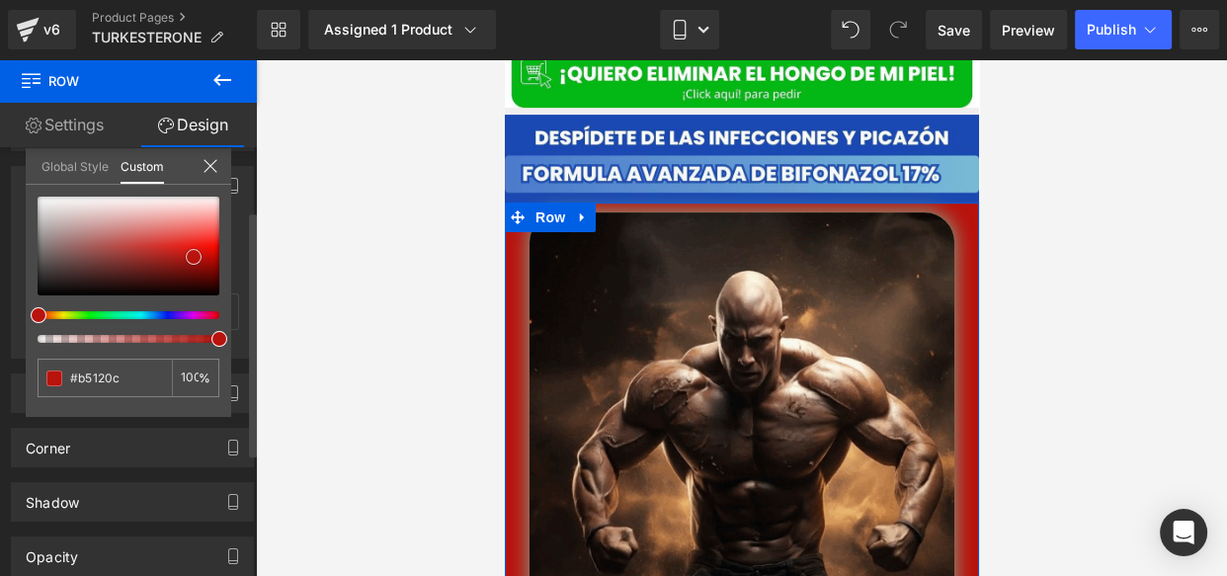
type input "#b0110c"
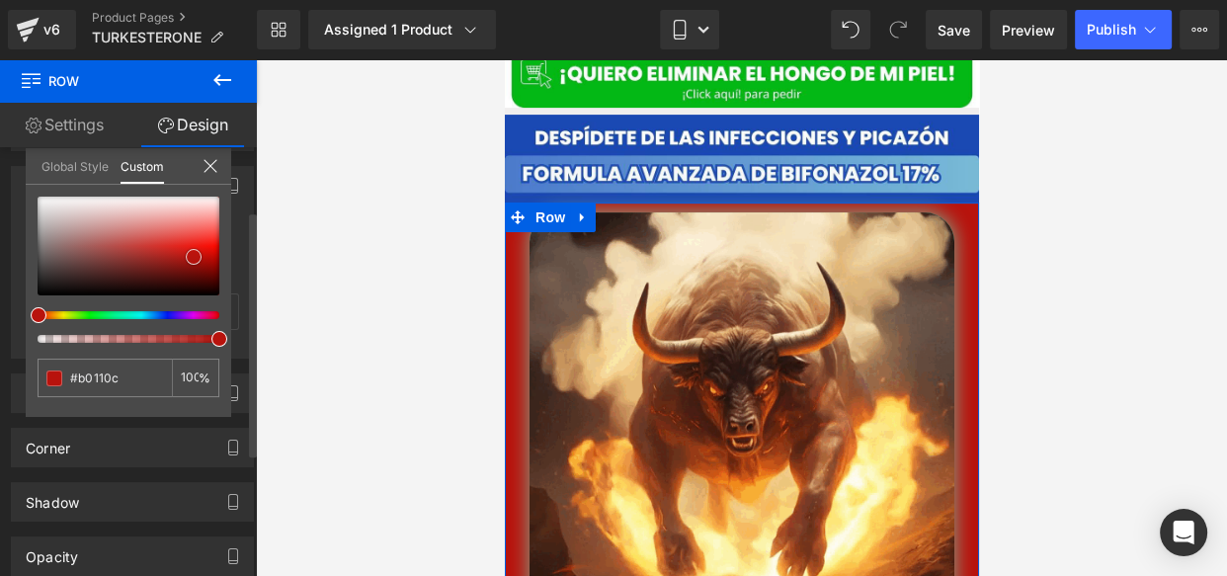
type input "#ae130e"
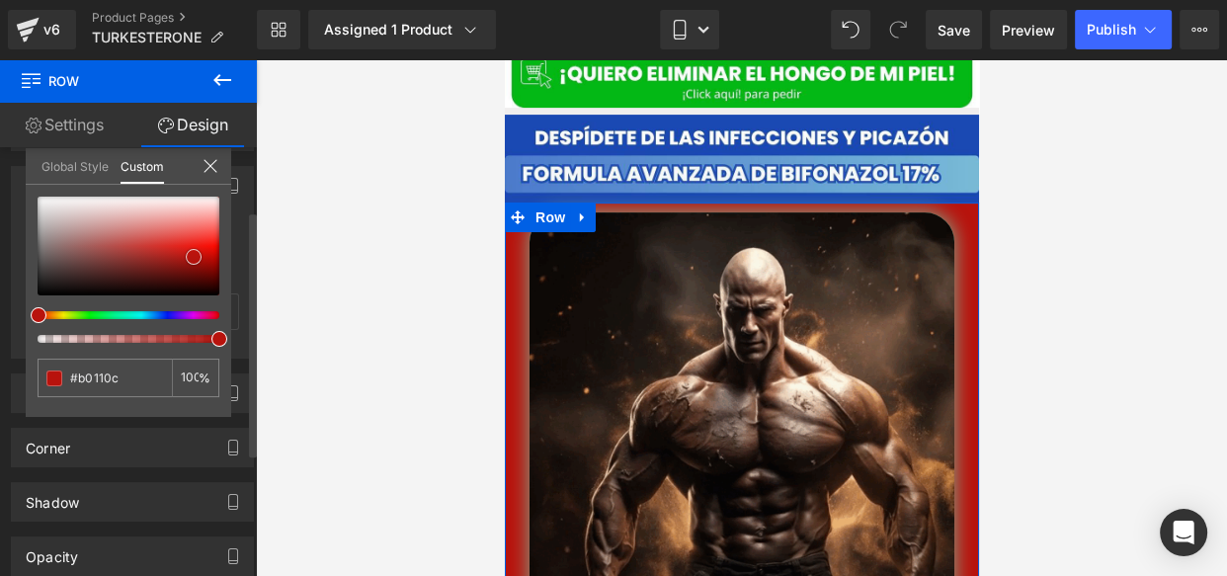
type input "#ae130e"
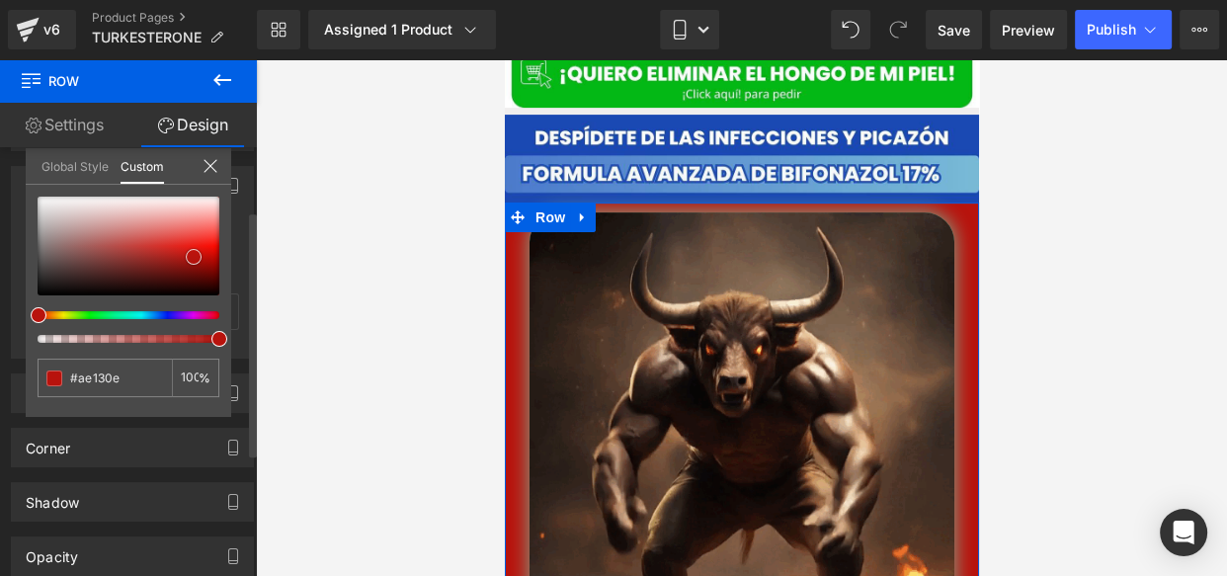
type input "#a8130e"
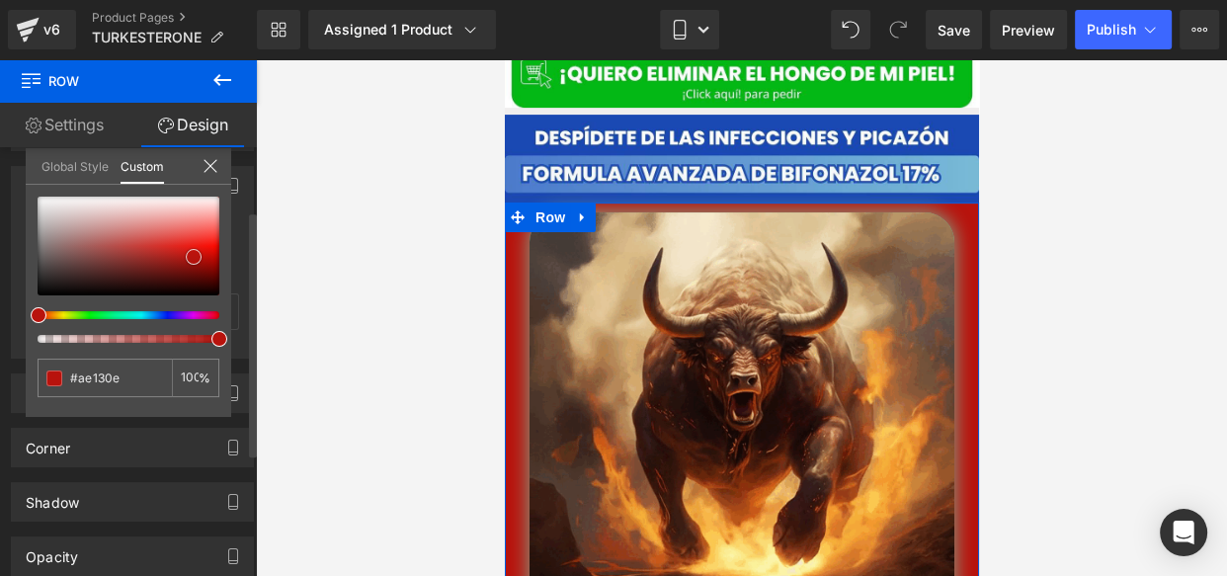
type input "#a8130e"
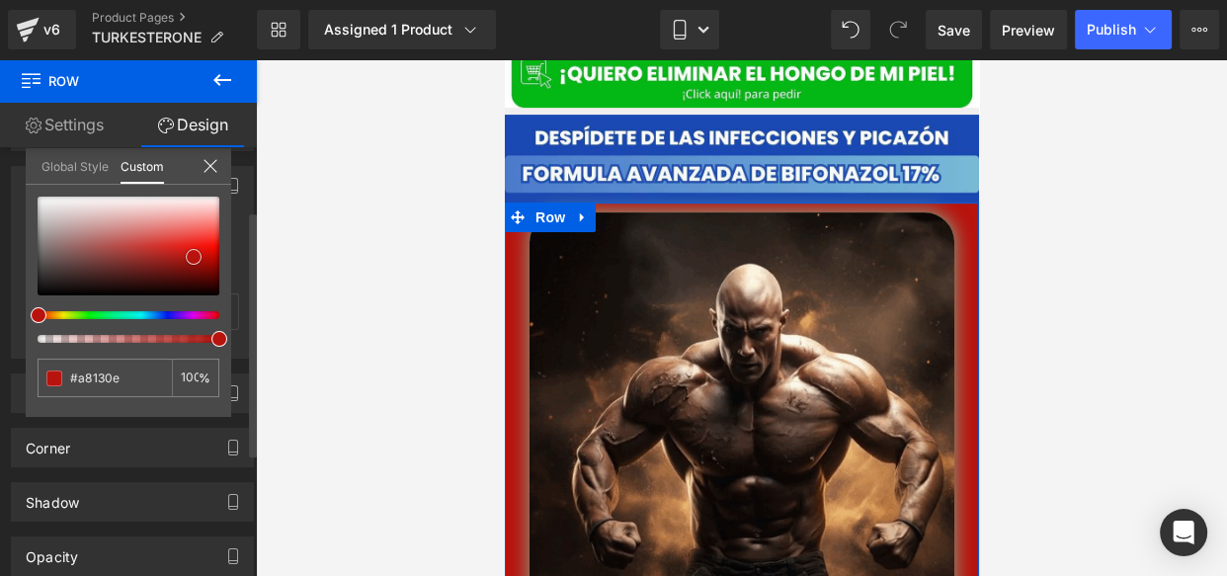
type input "#a9120d"
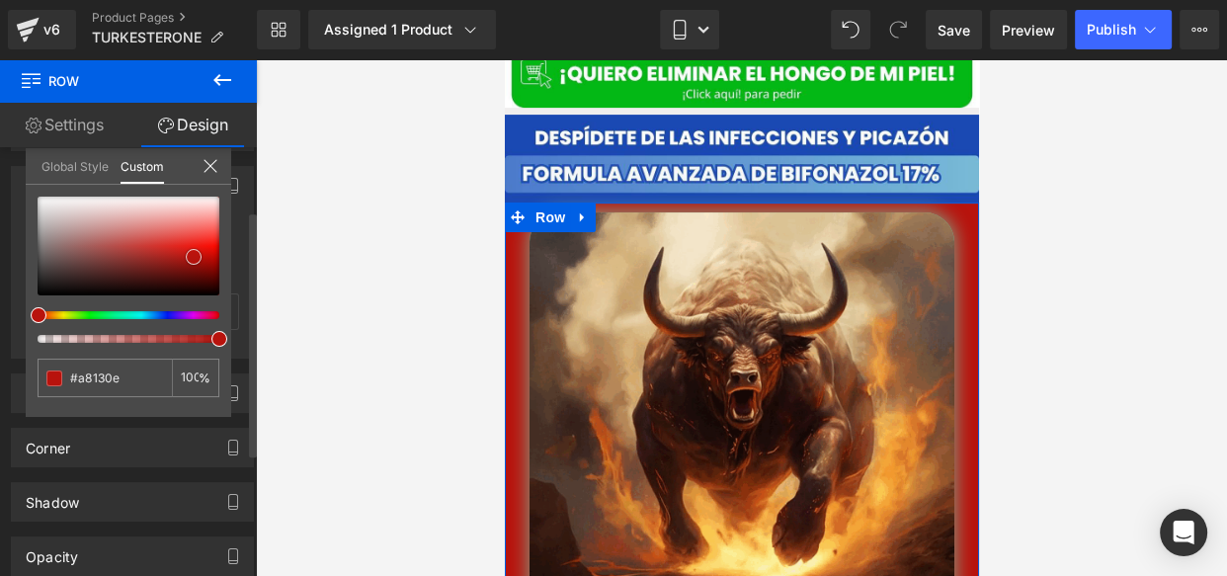
type input "#a9120d"
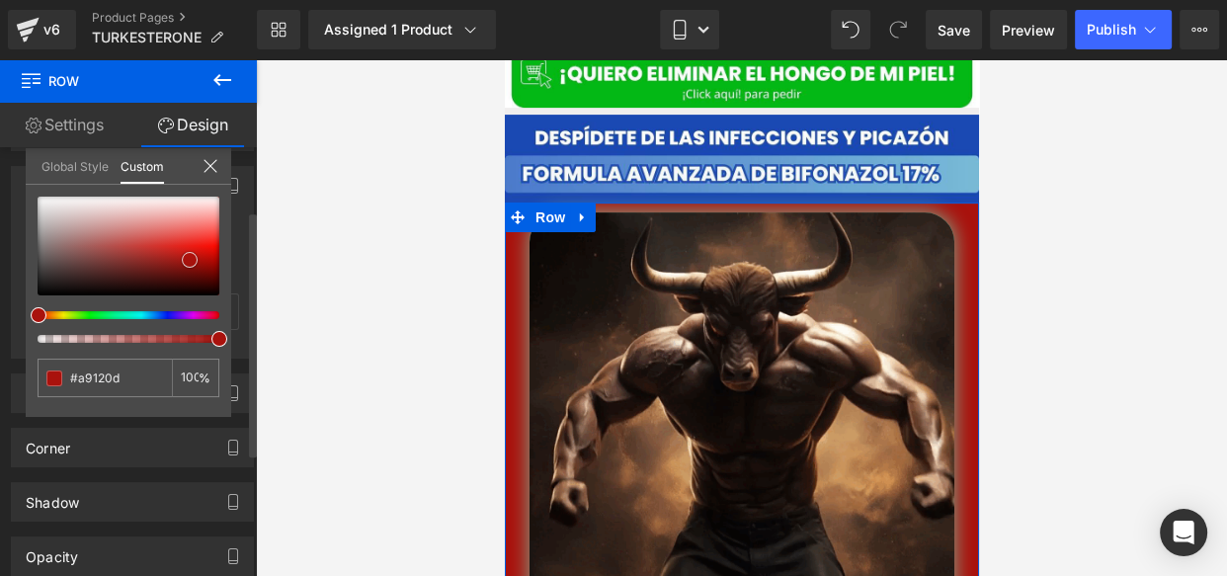
type input "#a8130e"
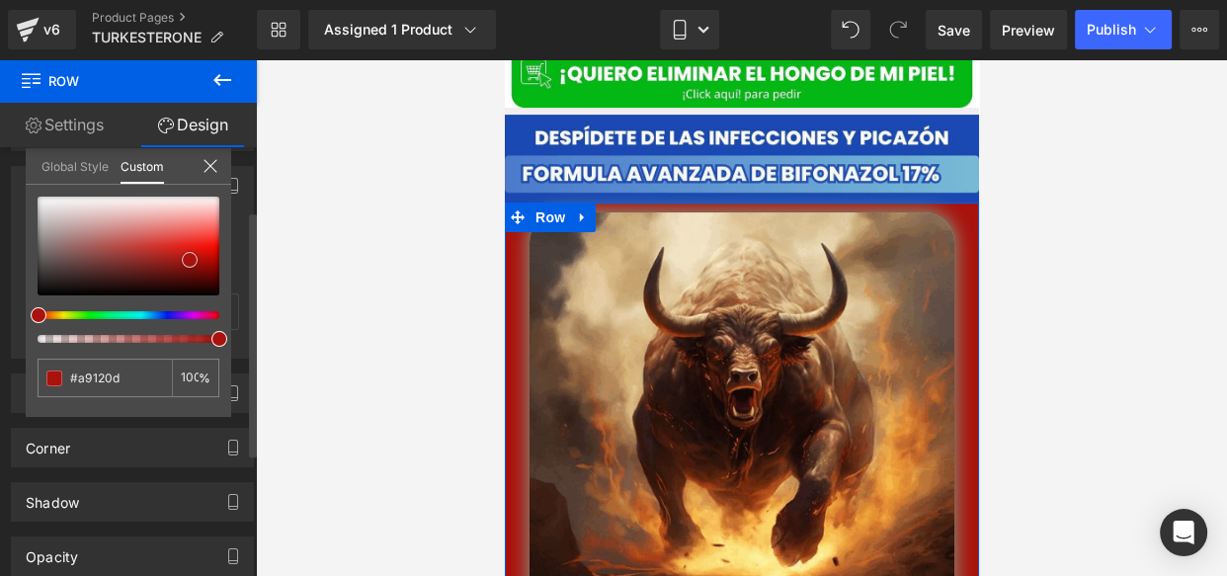
type input "#a8130e"
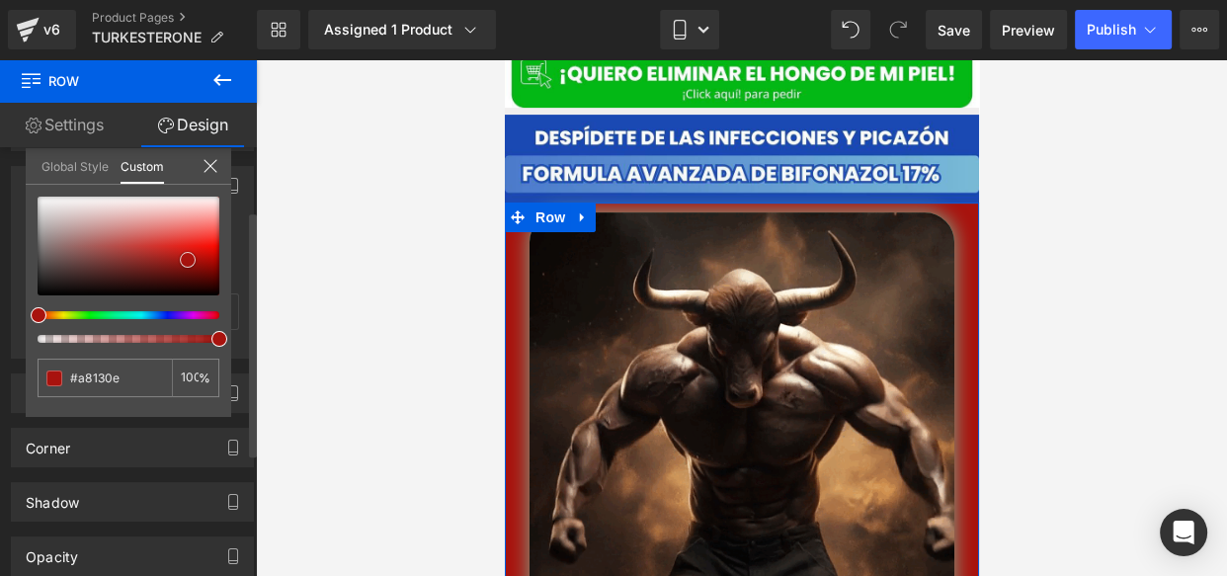
type input "#a7140f"
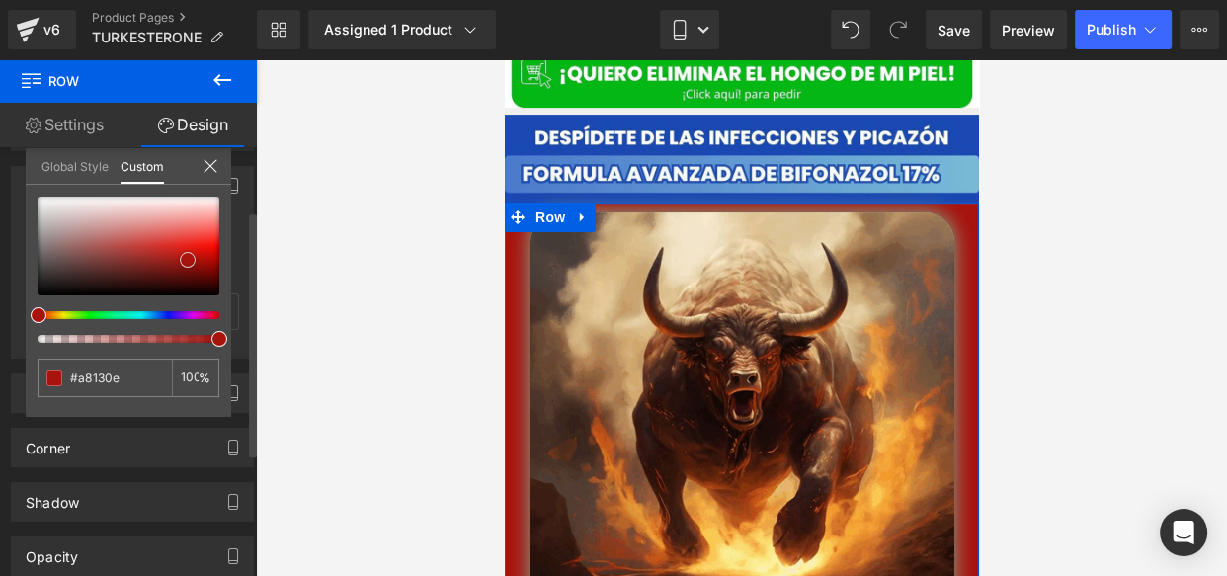
type input "#a7140f"
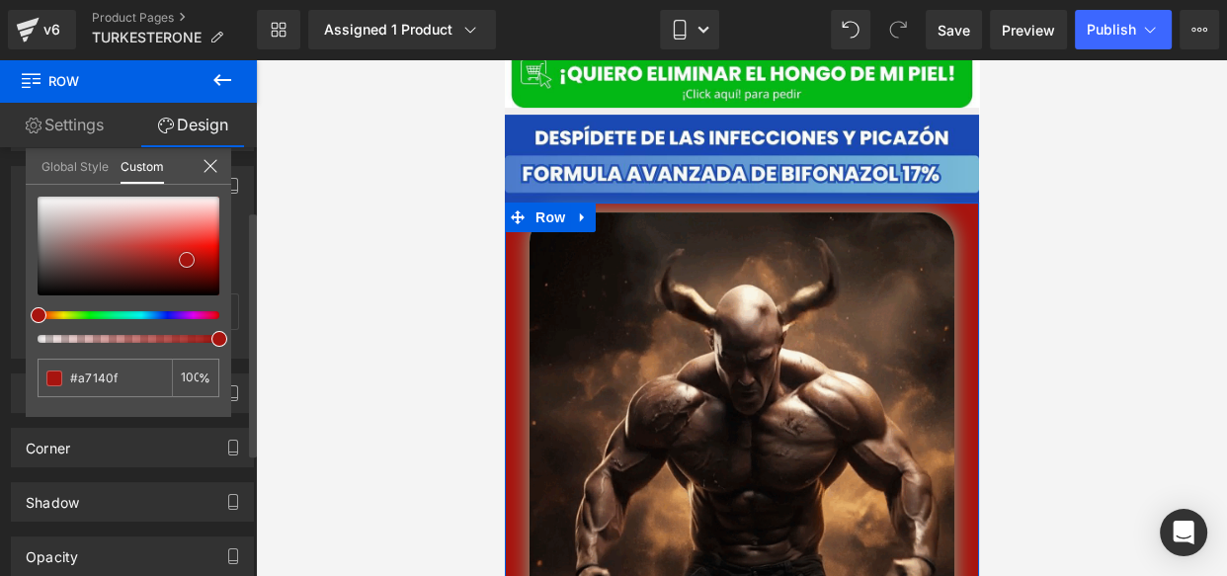
drag, startPoint x: 173, startPoint y: 256, endPoint x: 188, endPoint y: 260, distance: 15.3
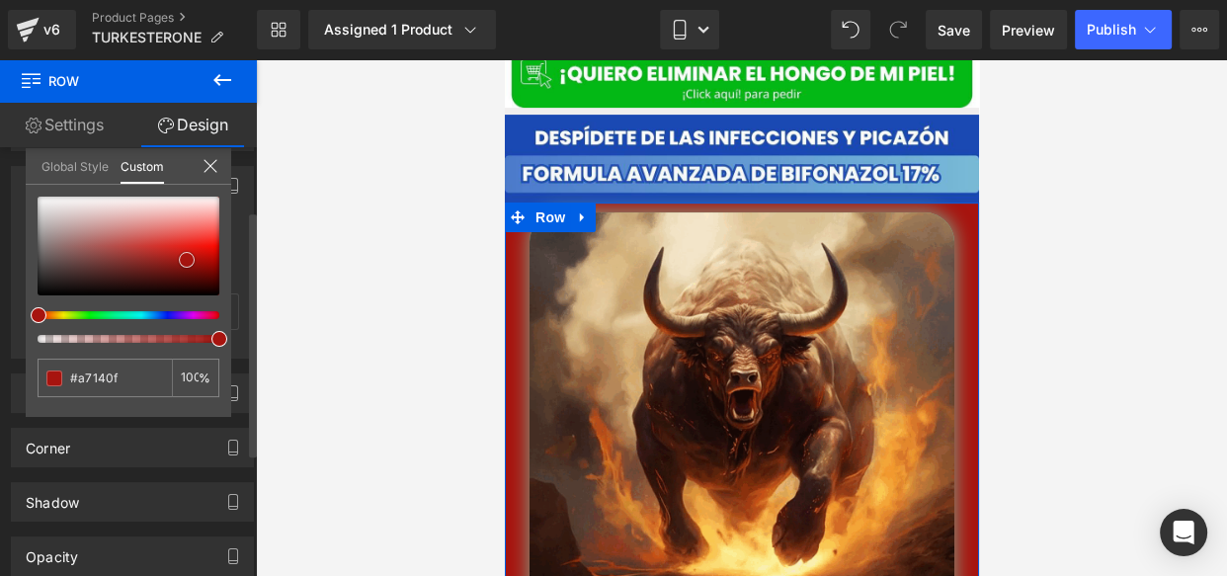
click at [188, 260] on span at bounding box center [187, 260] width 16 height 16
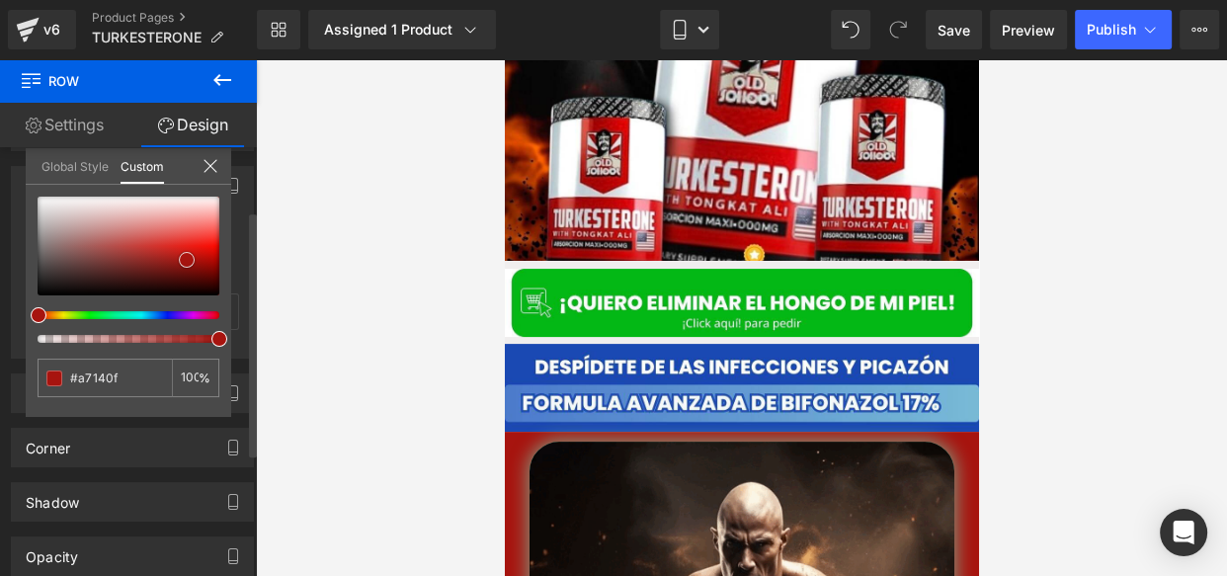
scroll to position [439, 0]
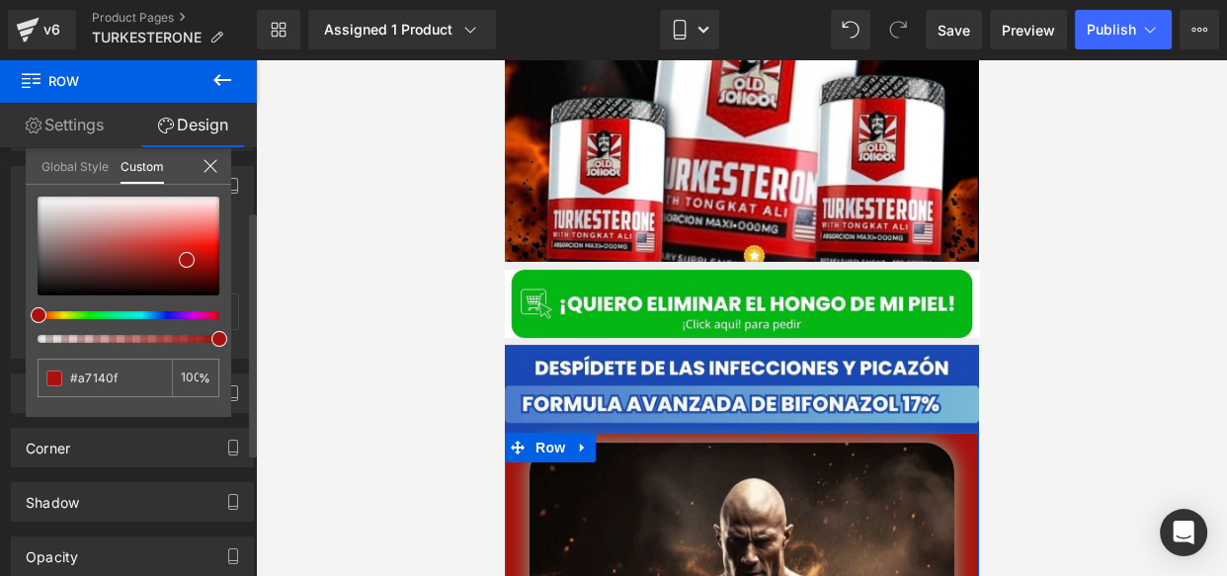
type input "#a8370e"
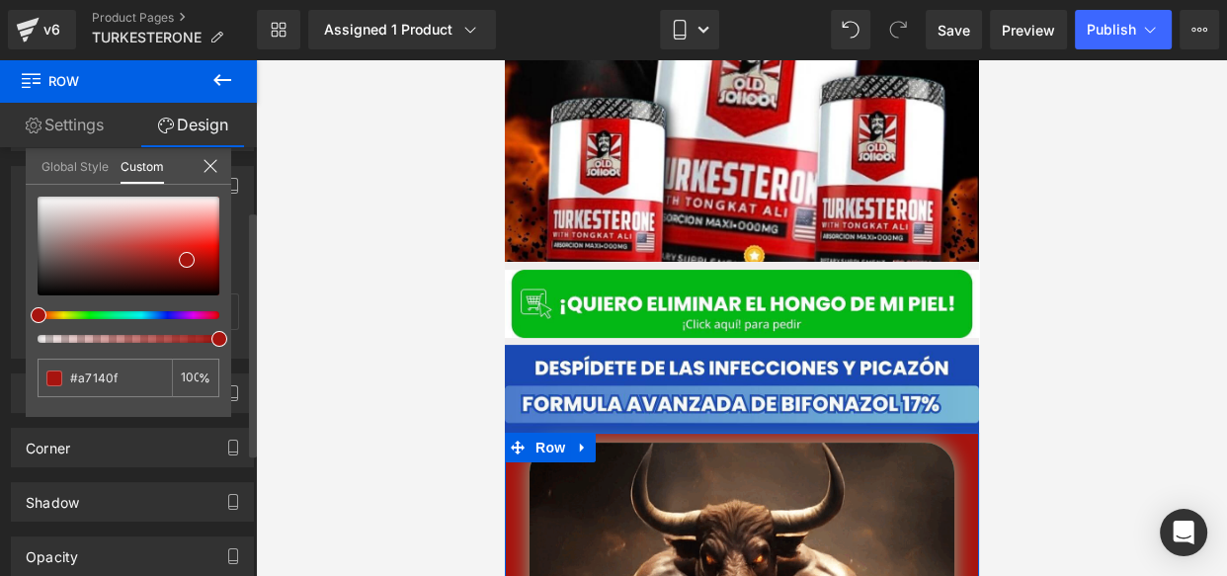
type input "#a8370e"
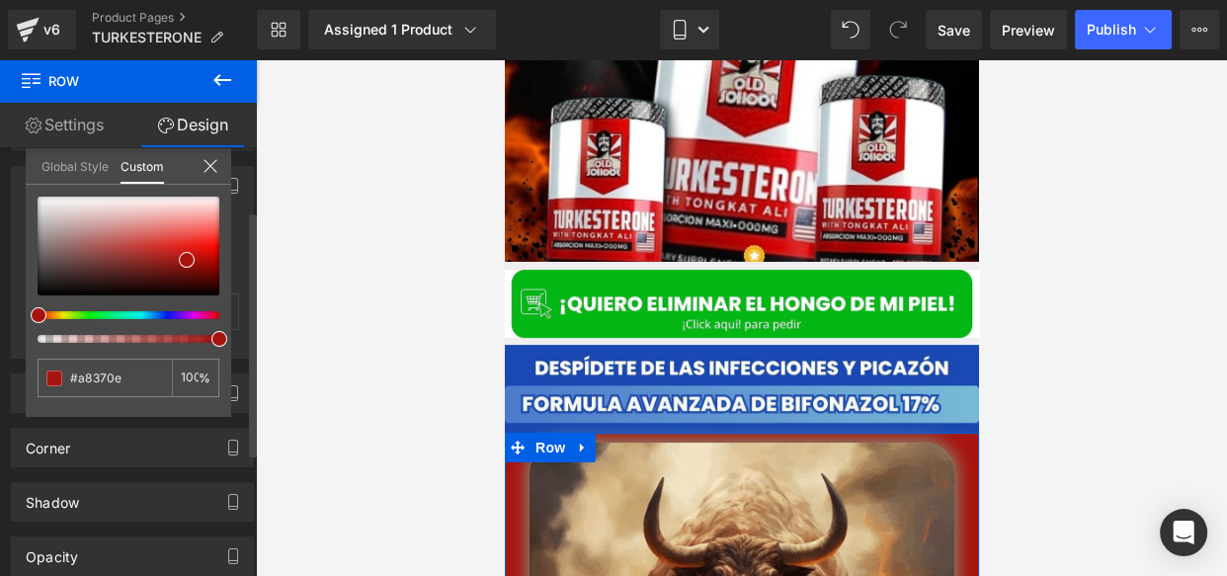
type input "#aa410c"
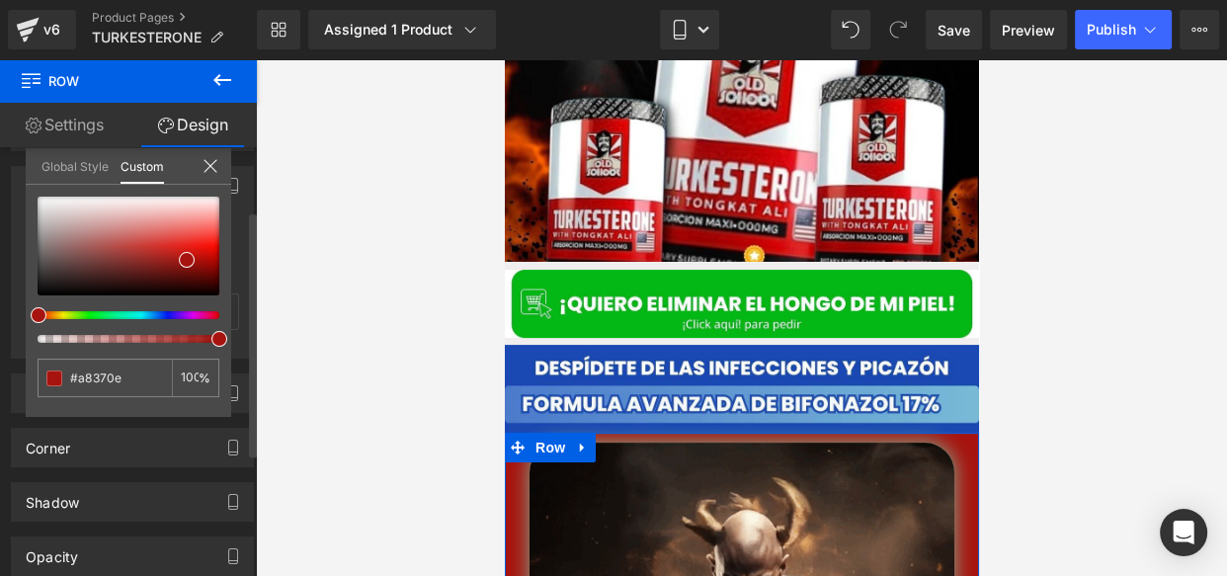
type input "#aa410c"
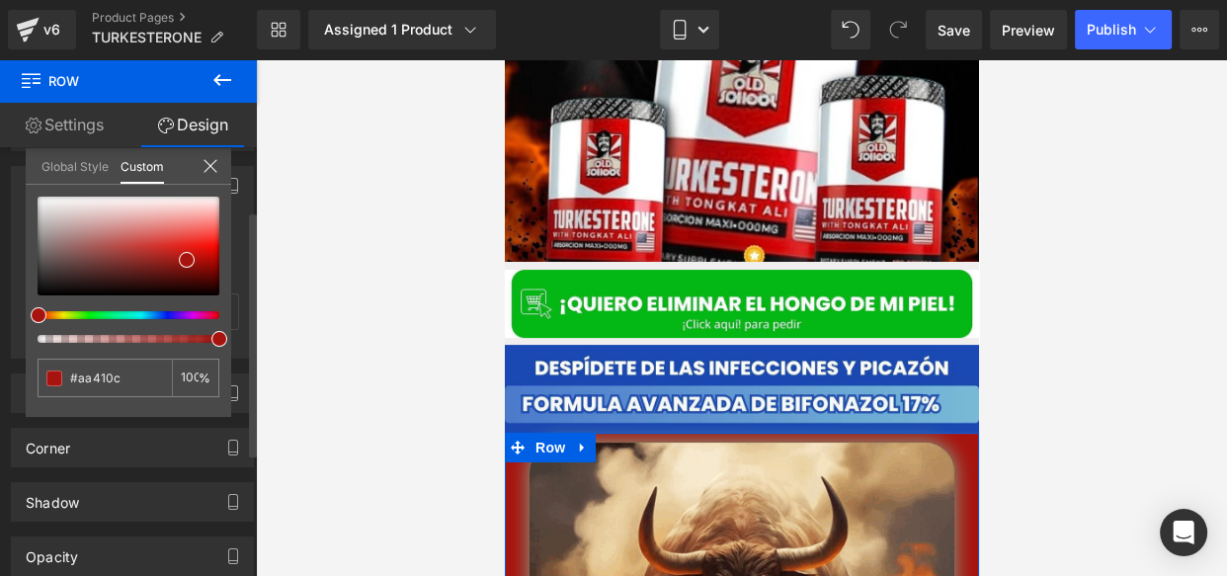
type input "#ab460b"
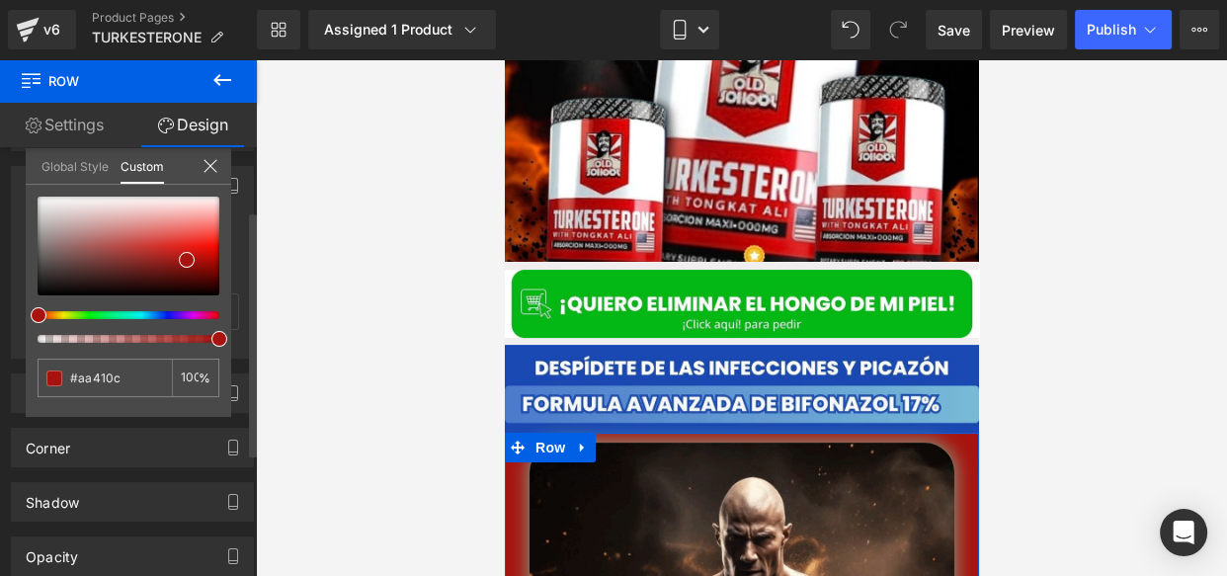
type input "#ab460b"
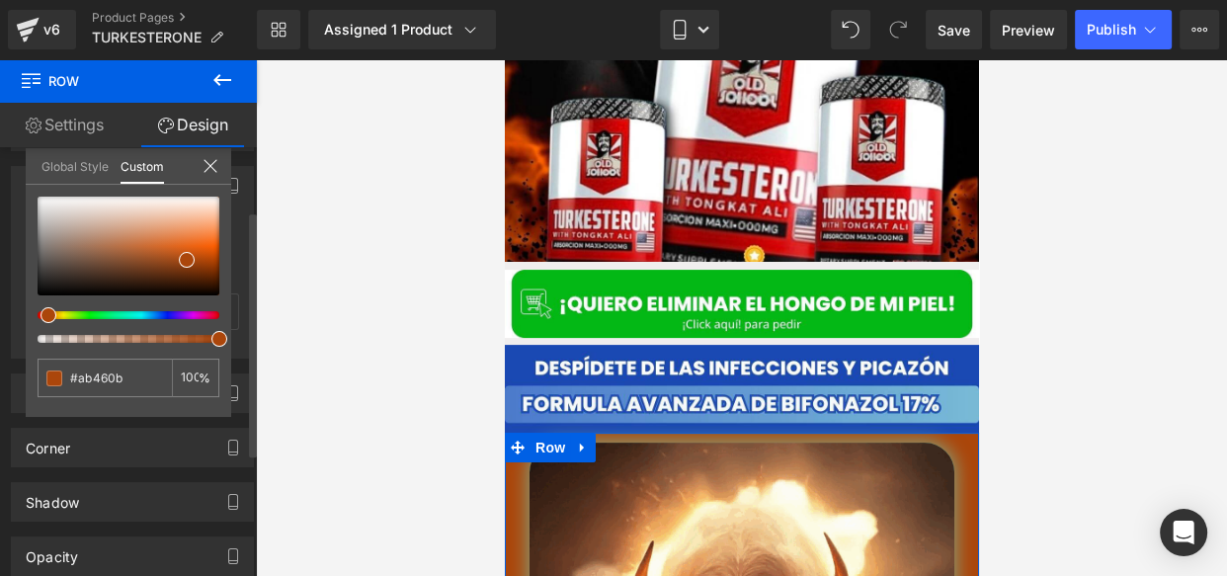
type input "#ac480b"
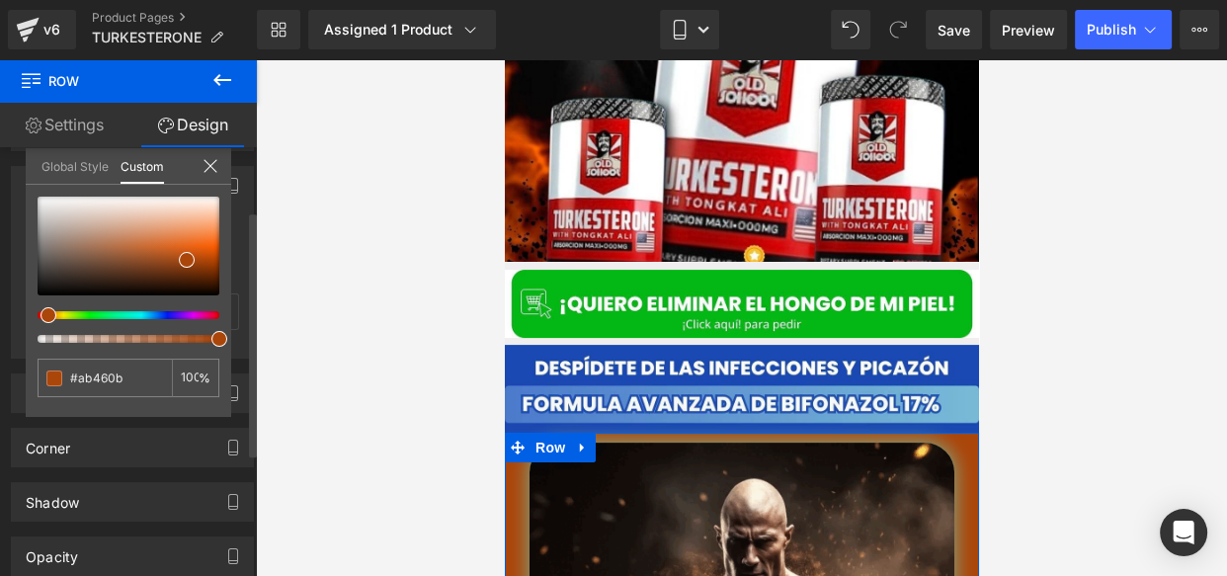
type input "#ac480b"
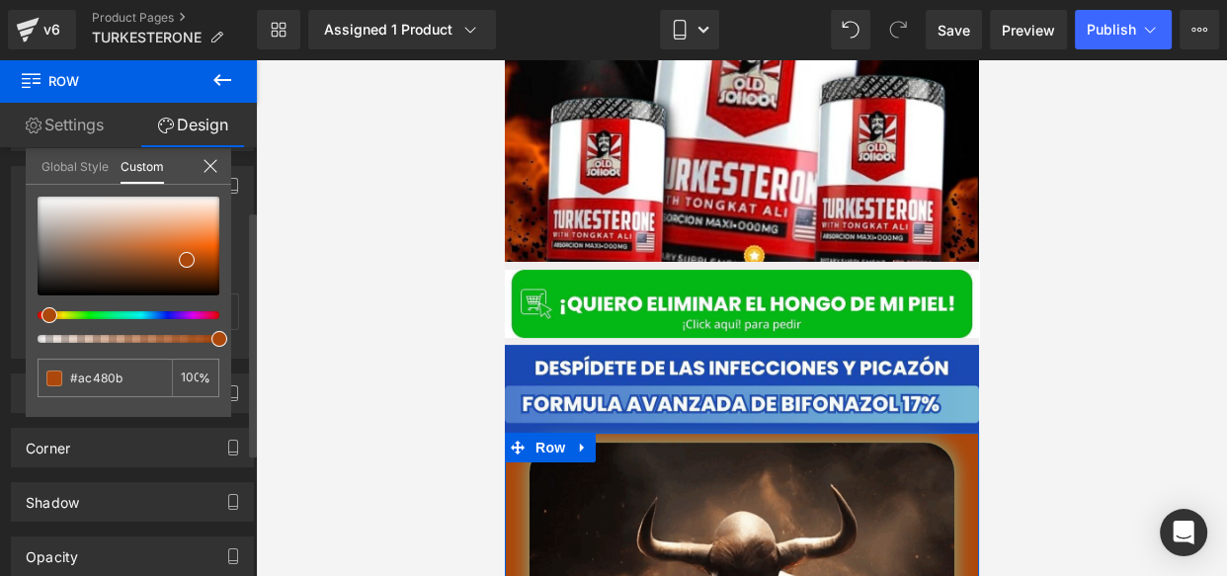
type input "#ac460b"
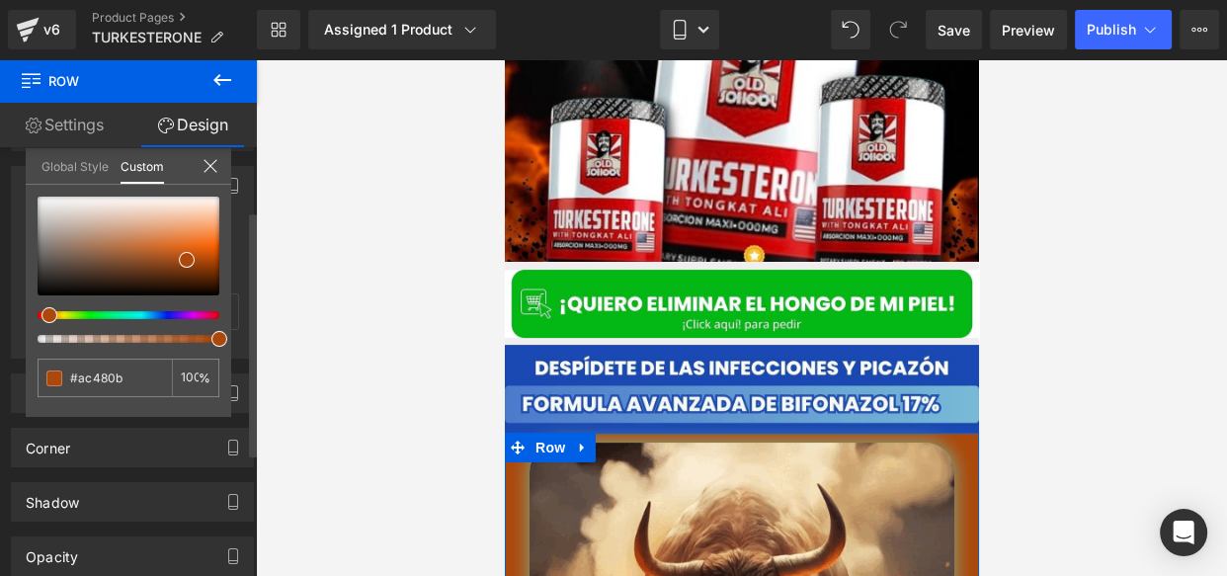
type input "#ac460b"
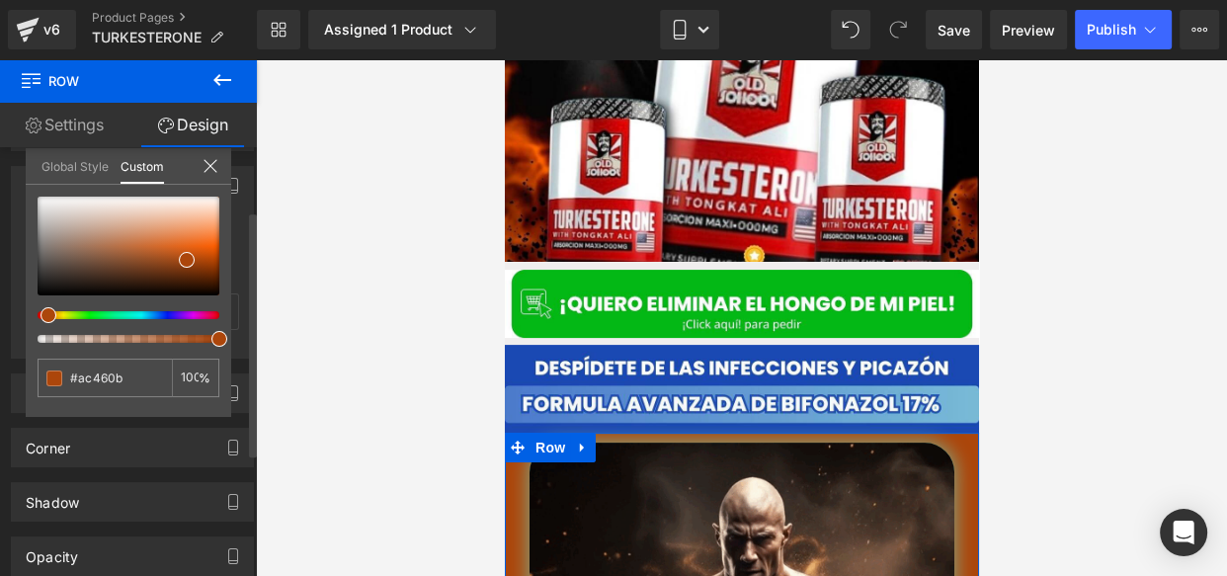
type input "#ac400b"
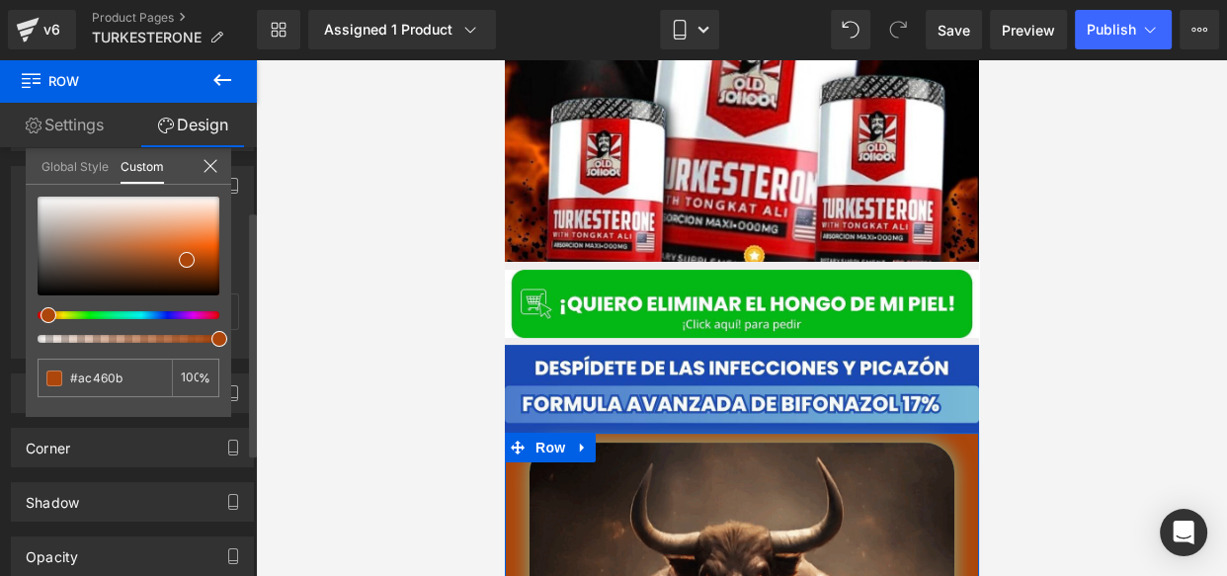
type input "#ac400b"
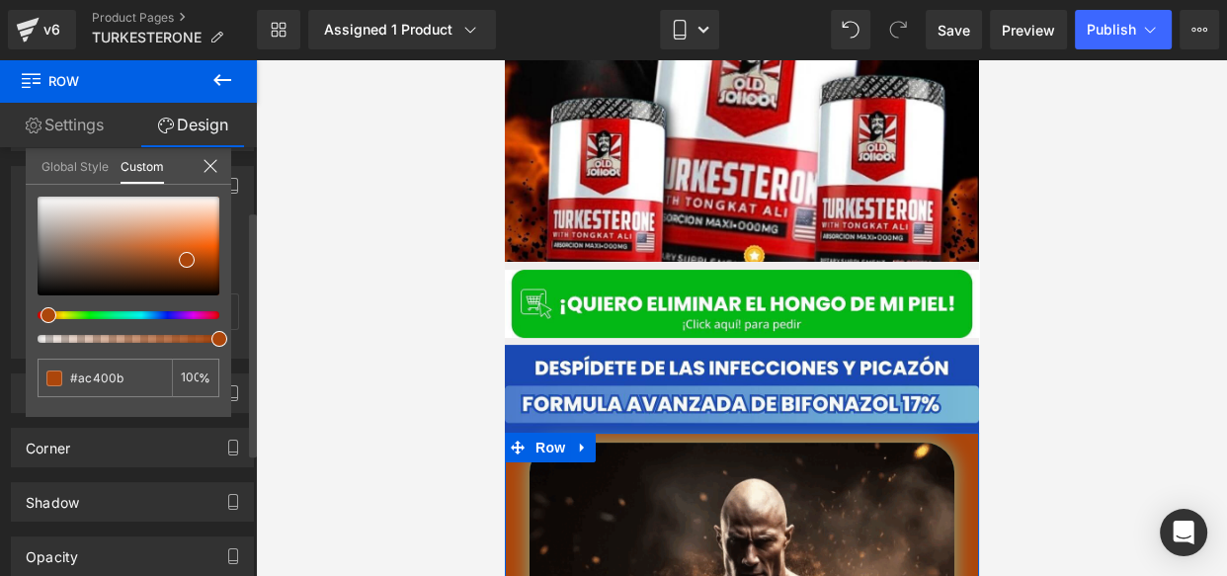
type input "#ac3b0b"
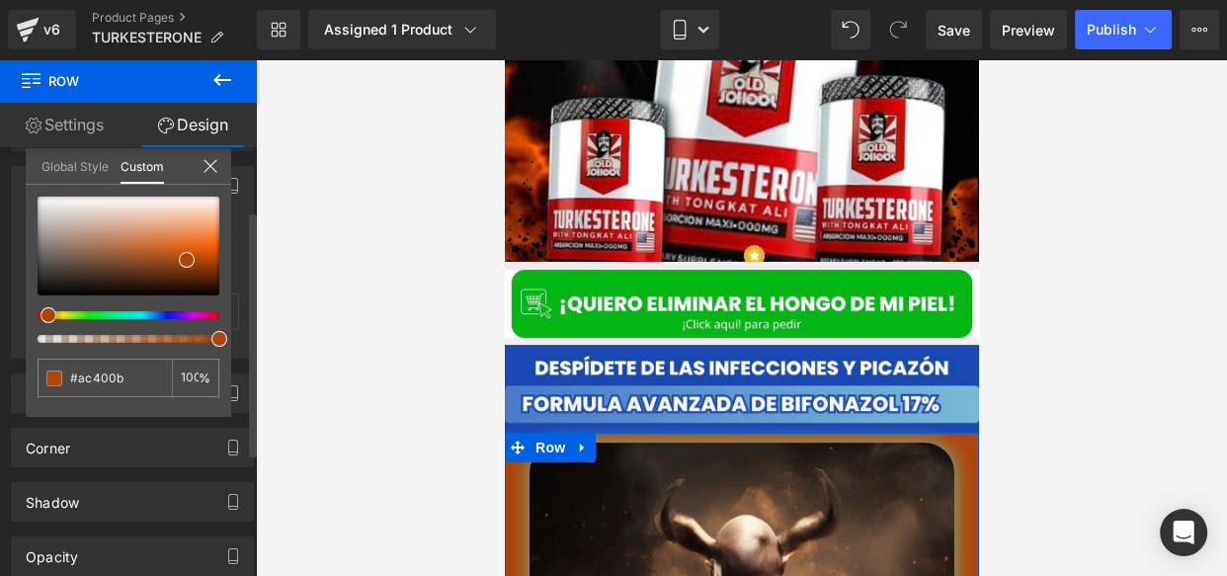
type input "#ac3b0b"
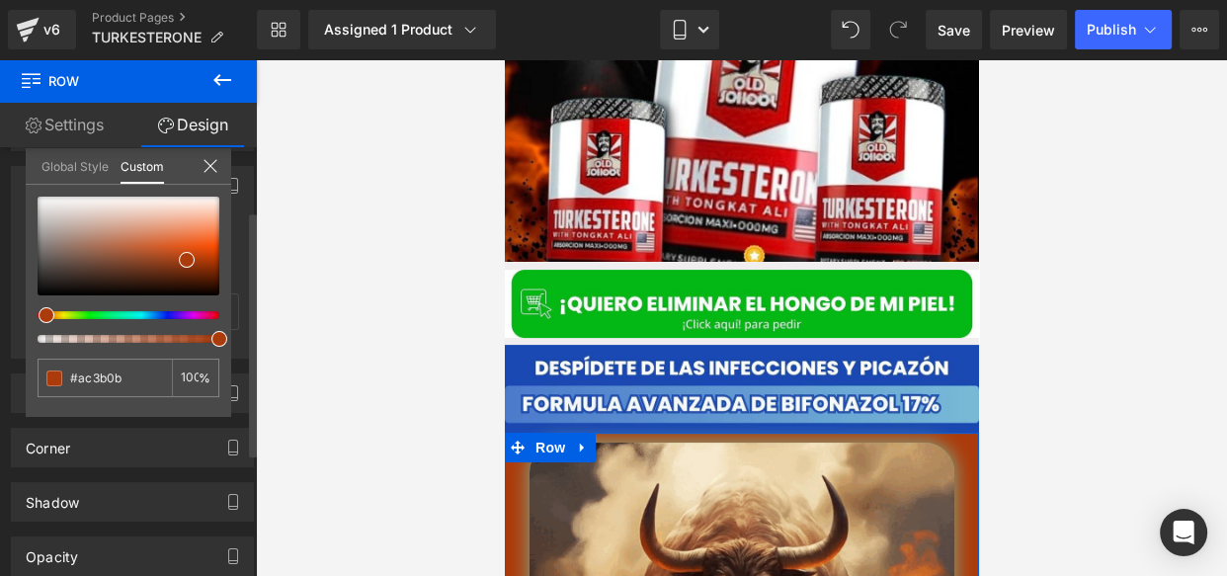
type input "#ac360b"
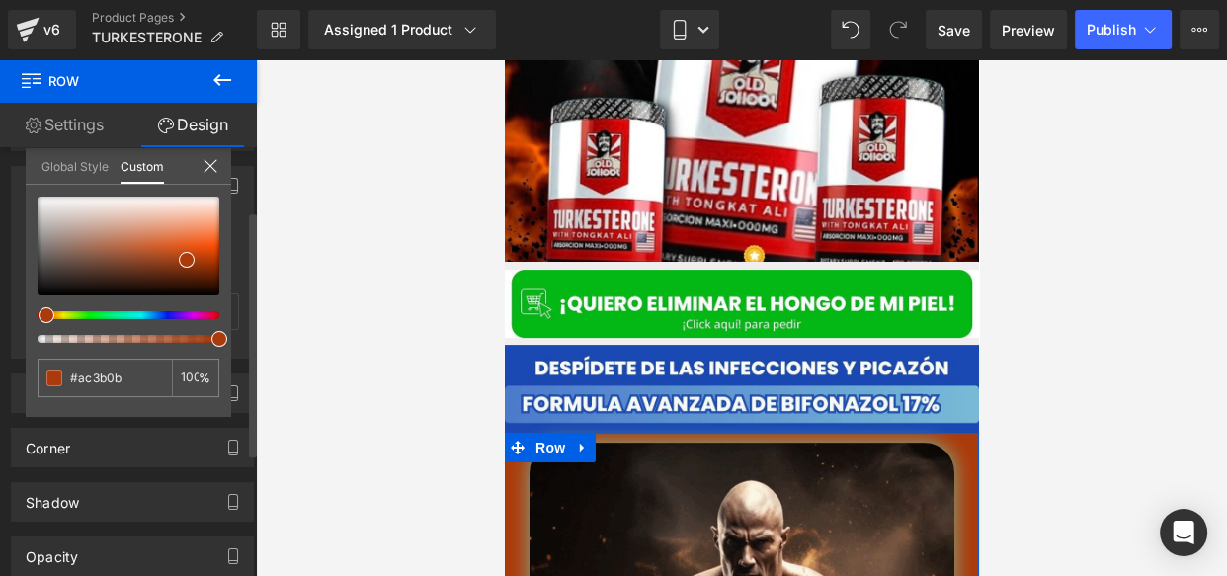
type input "#ac360b"
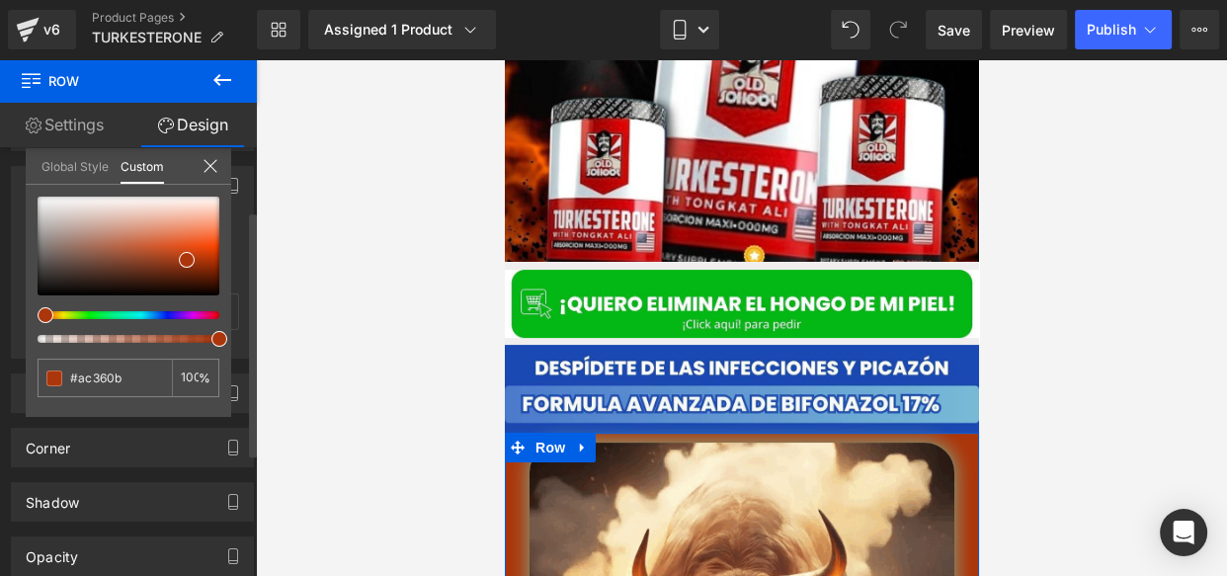
type input "#ac300b"
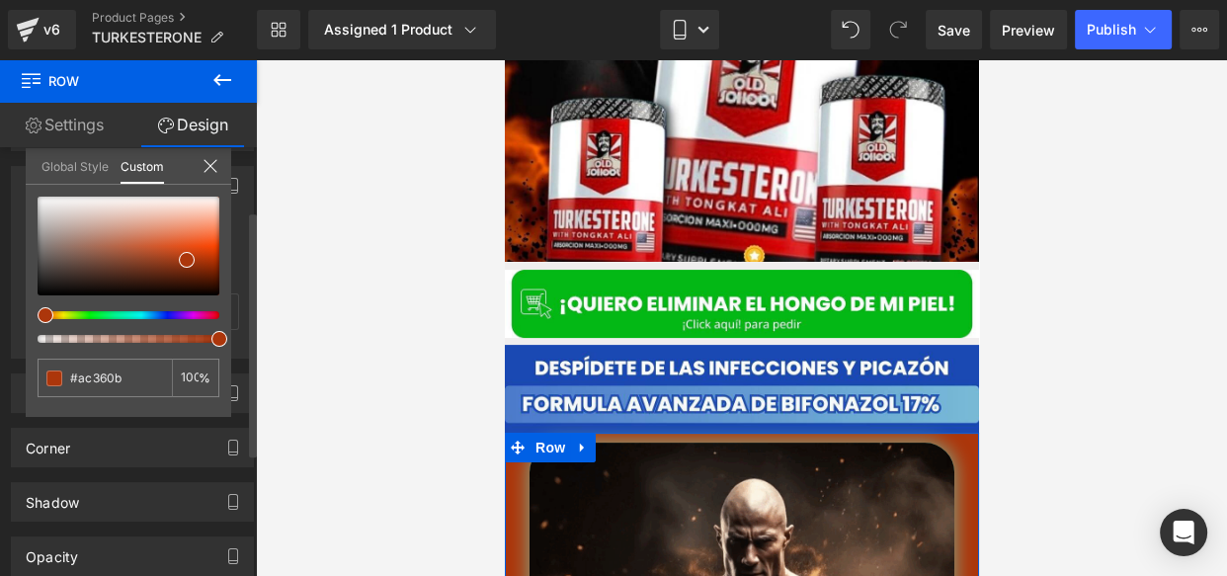
type input "#ac300b"
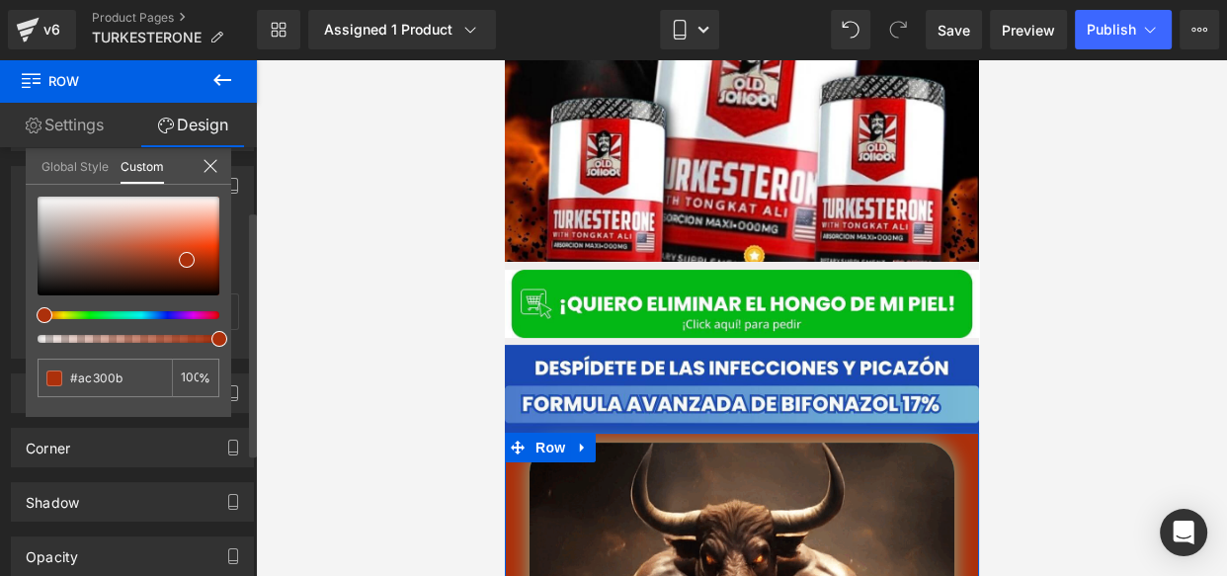
type input "#ac2b0b"
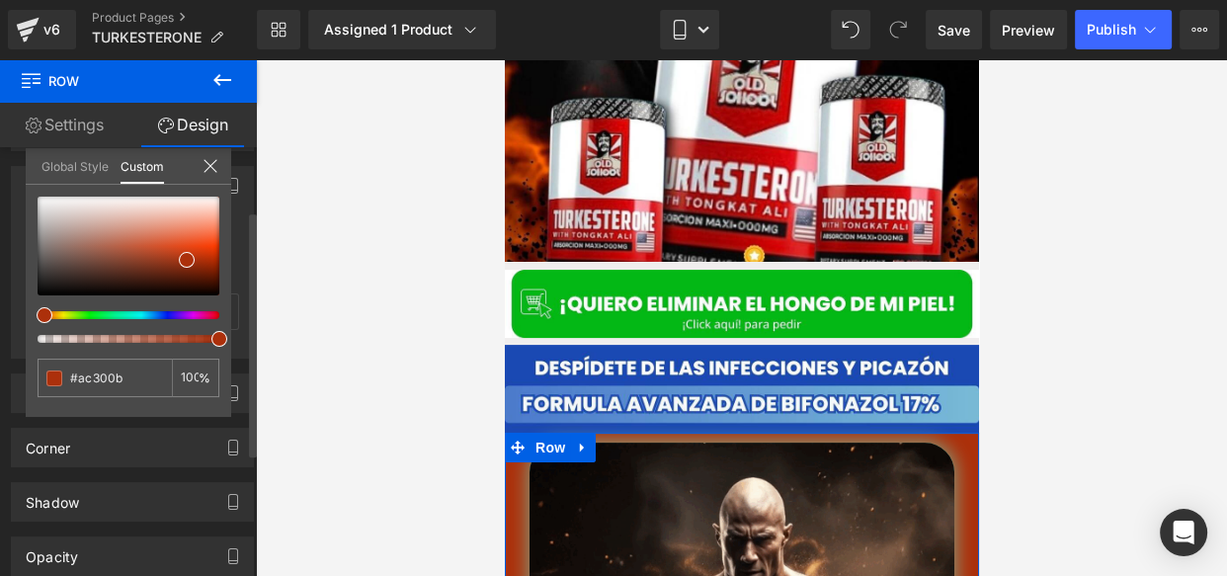
type input "#ac2b0b"
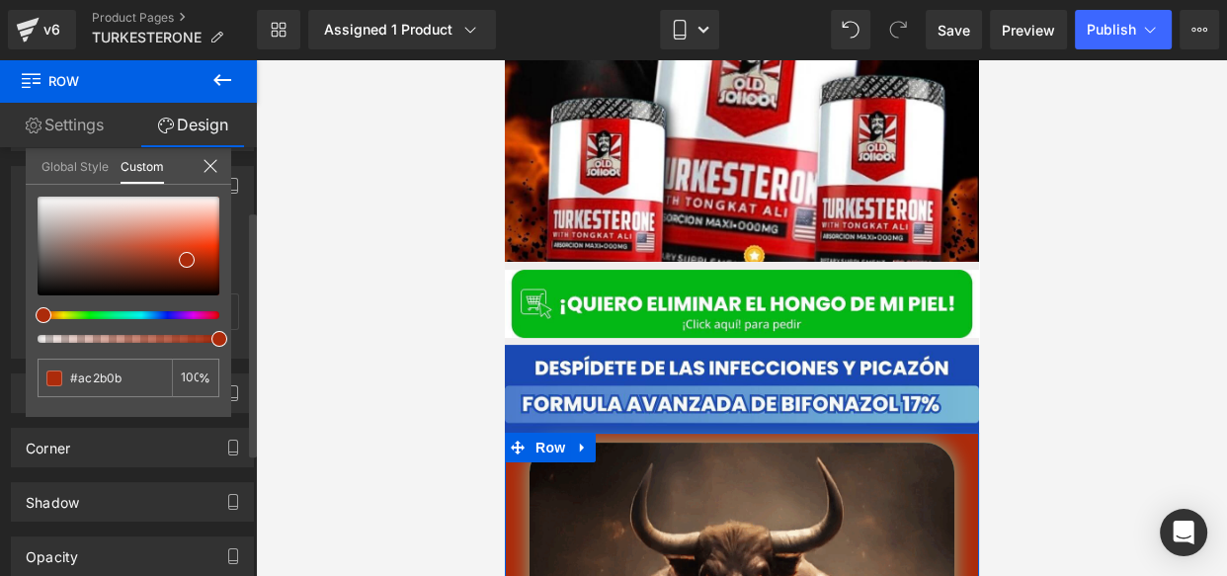
type input "#ac250b"
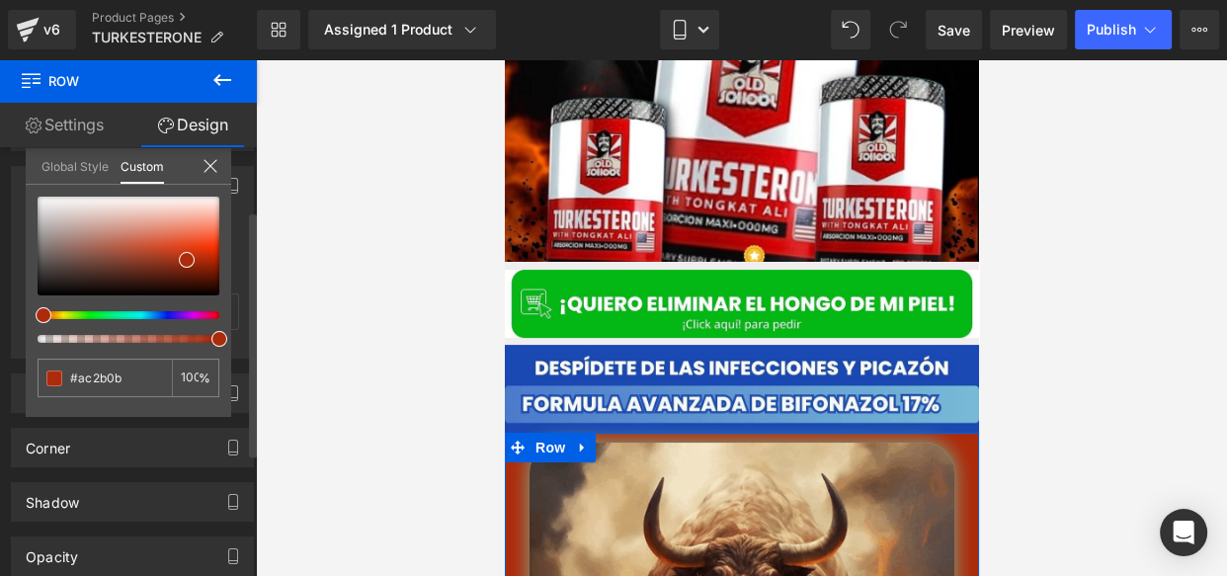
type input "#ac250b"
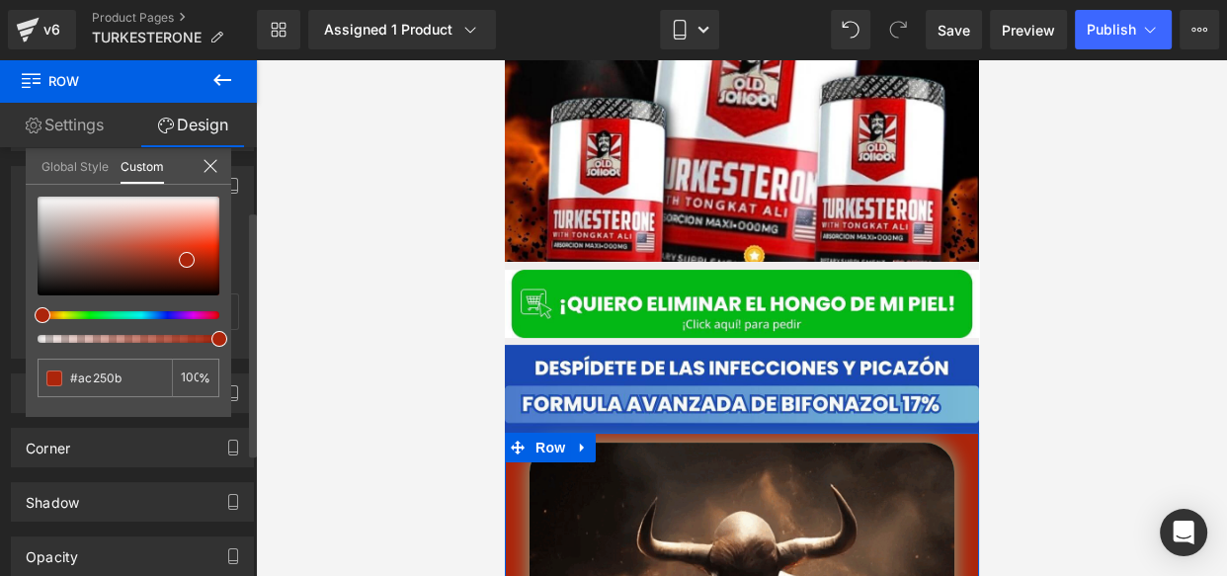
type input "#ac200b"
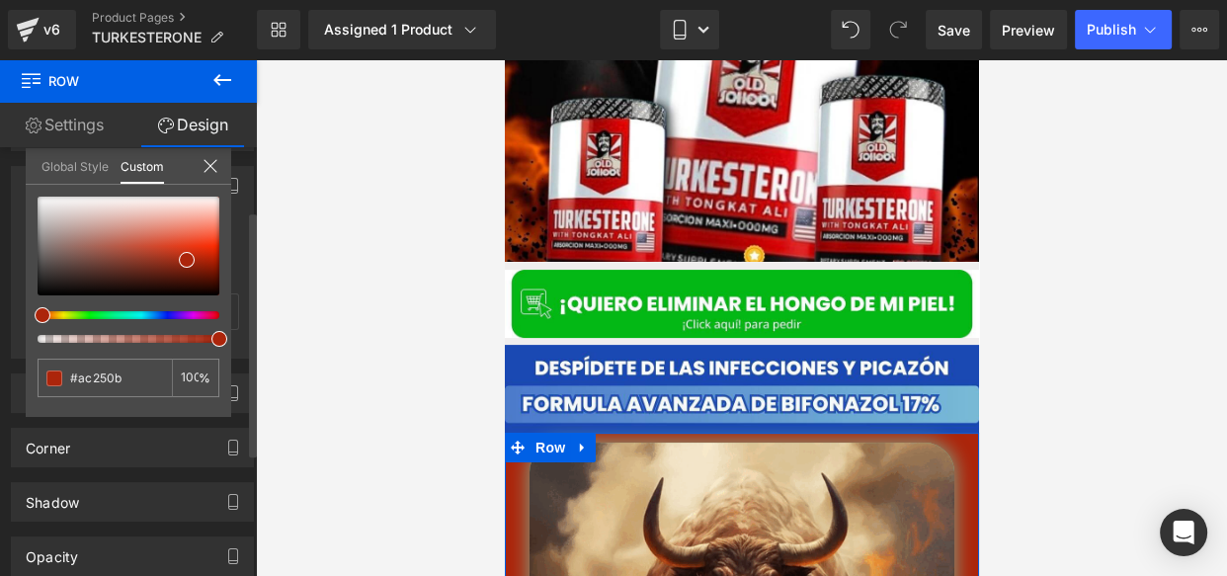
type input "#ac200b"
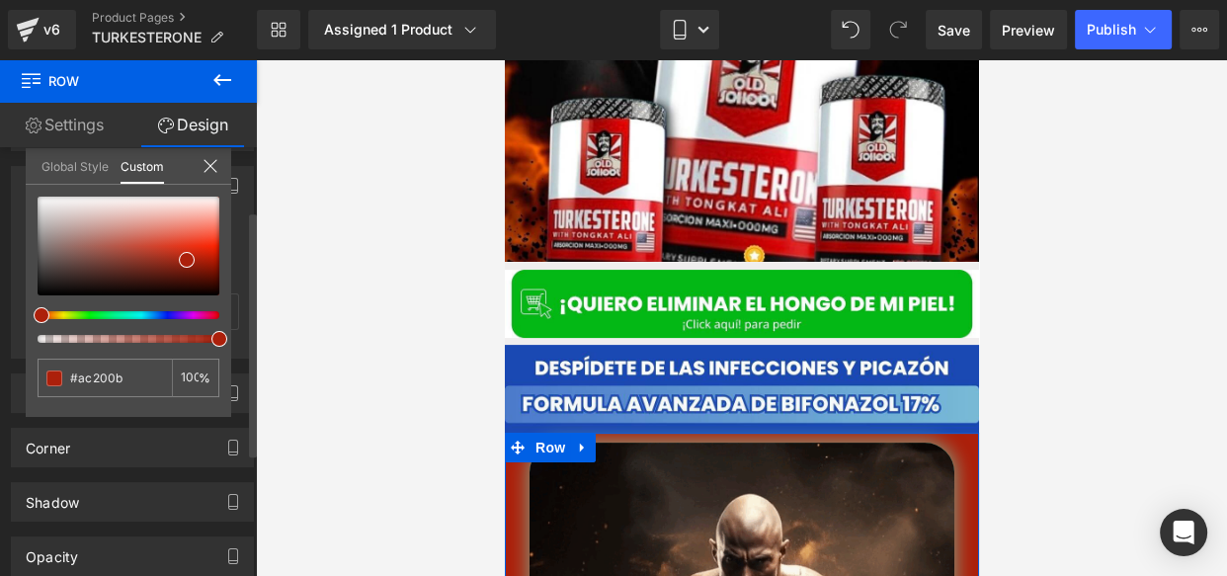
type input "#ac1b0b"
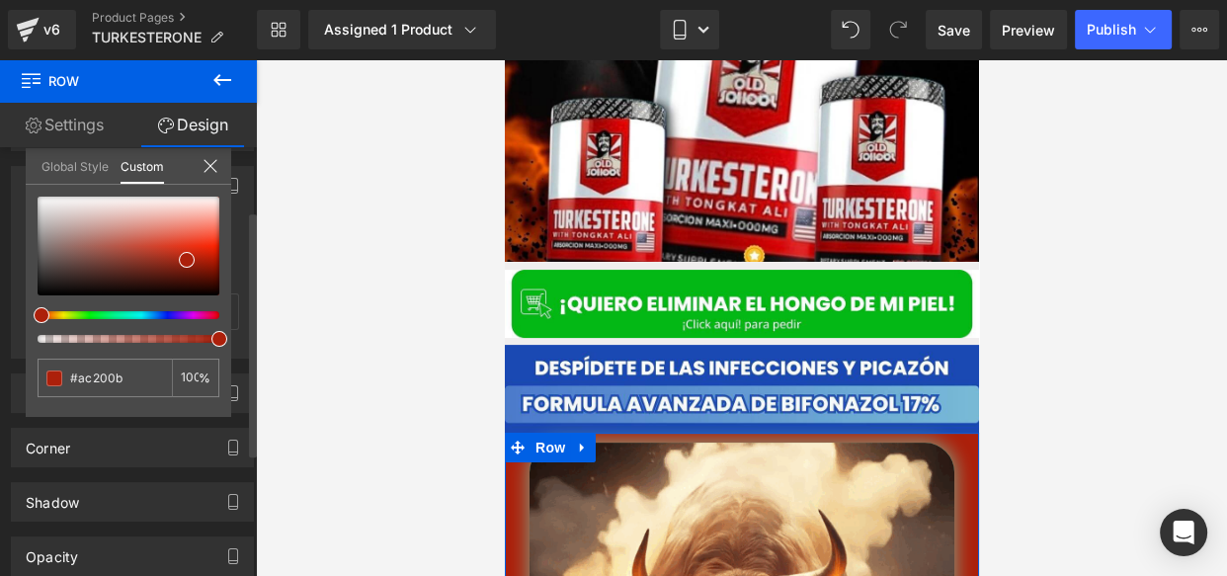
type input "#ac1b0b"
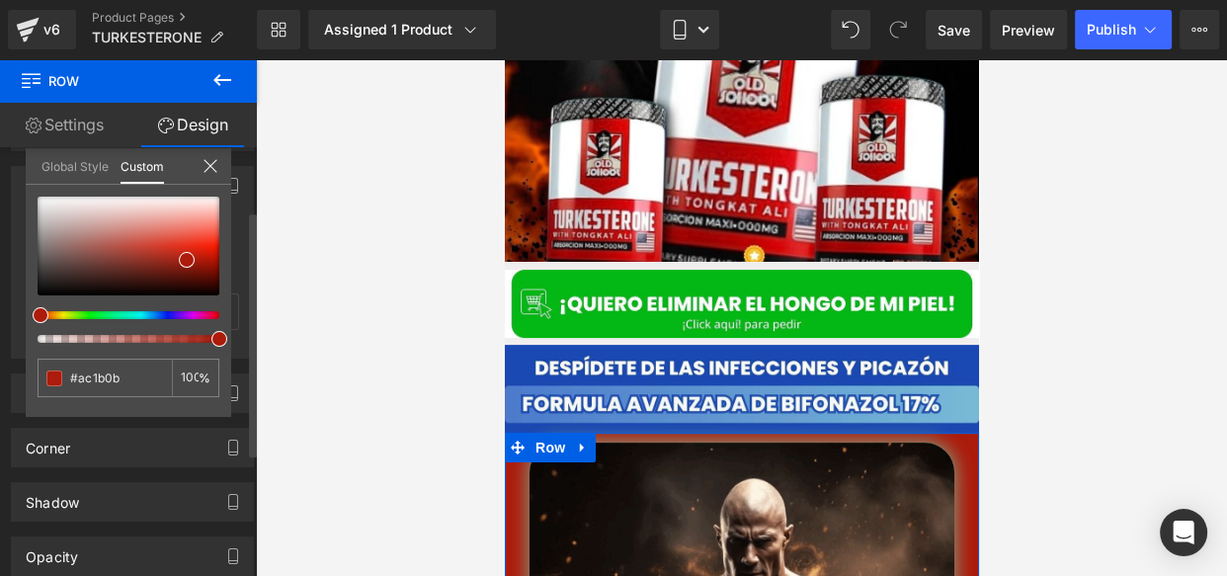
click at [35, 314] on span at bounding box center [41, 315] width 16 height 16
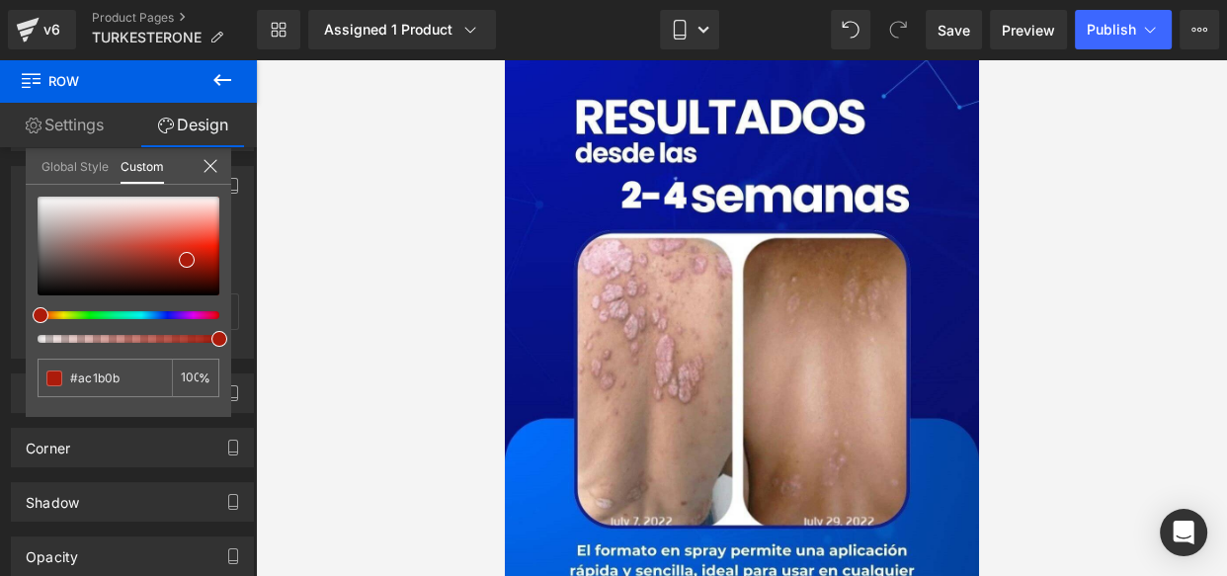
scroll to position [1376, 0]
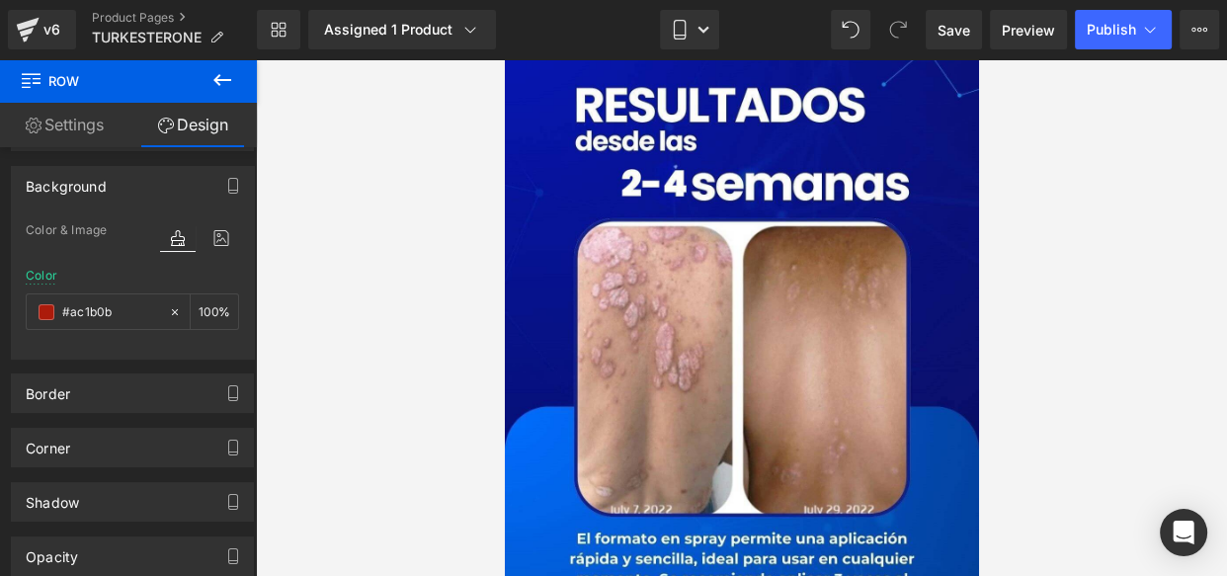
click at [218, 71] on icon at bounding box center [222, 80] width 24 height 24
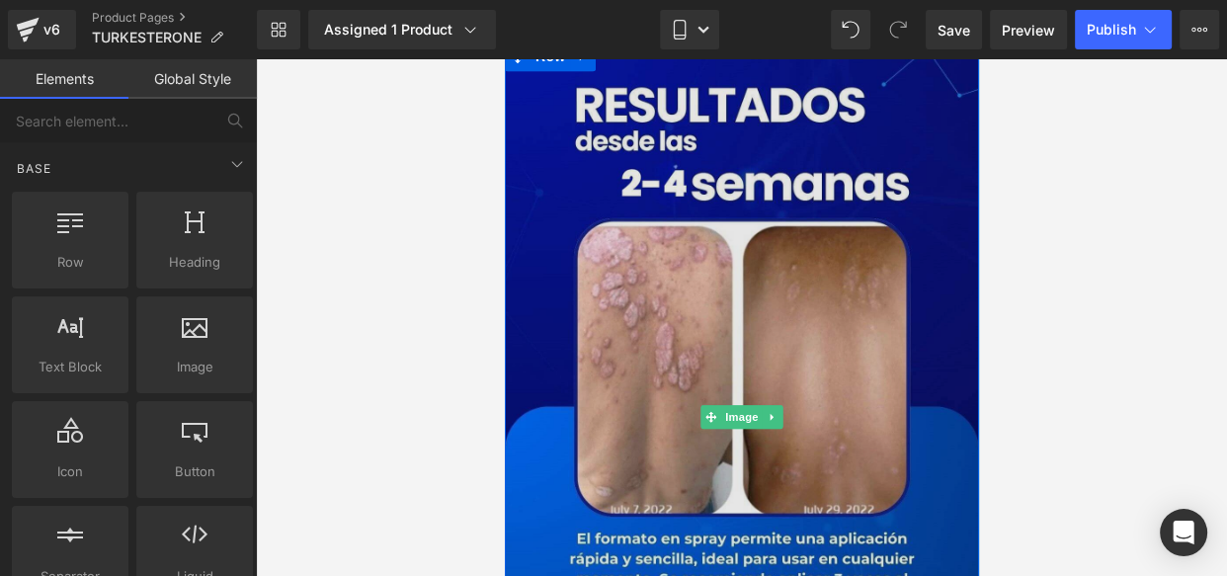
click at [767, 336] on img at bounding box center [741, 416] width 474 height 751
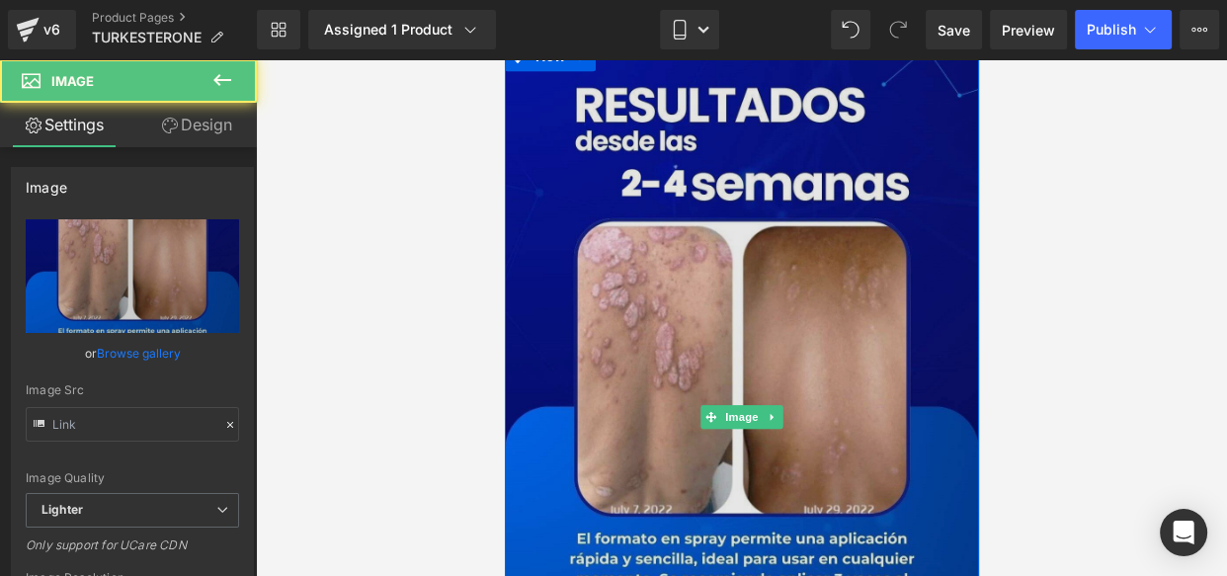
type input "https://ucarecdn.com/8635062f-390e-4353-817b-781ba649b1fb/-/format/auto/-/previ…"
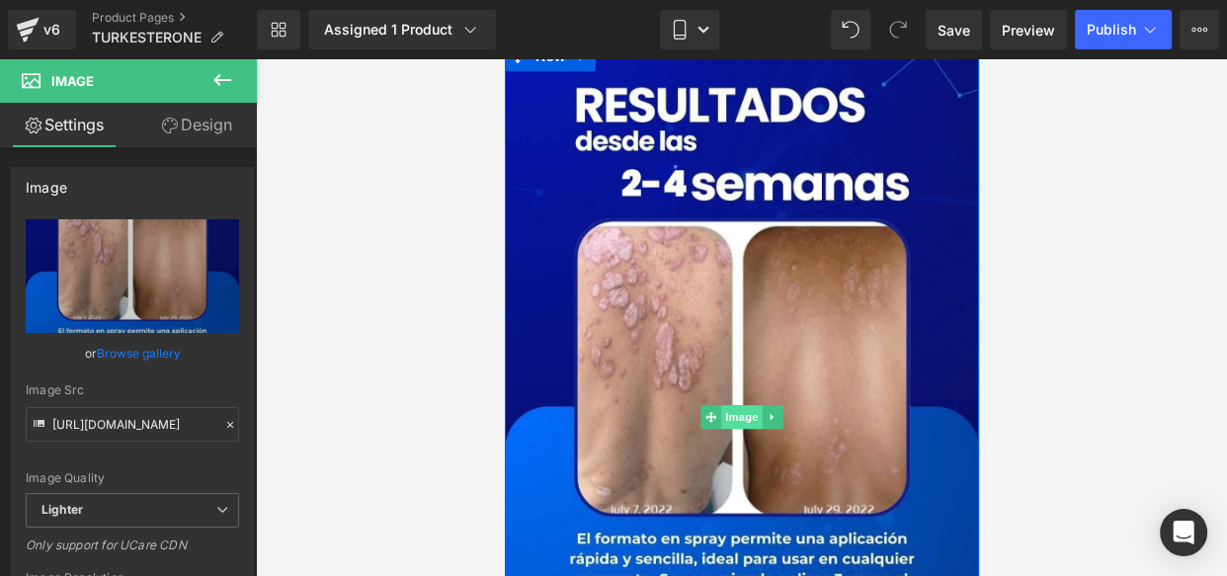
click at [737, 405] on span "Image" at bounding box center [740, 417] width 41 height 24
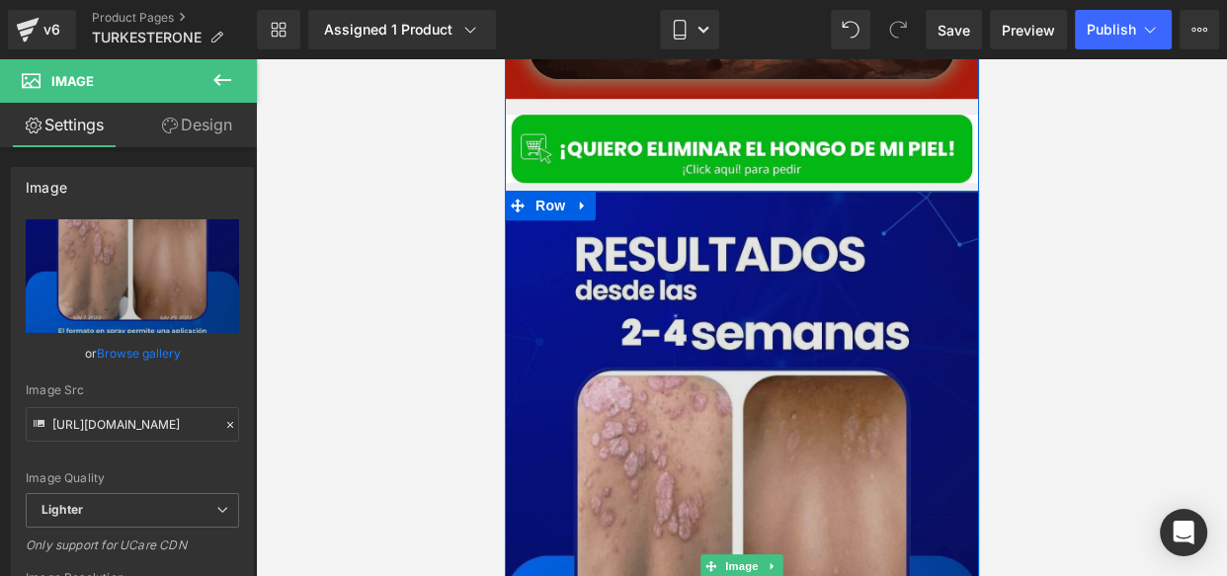
scroll to position [1269, 0]
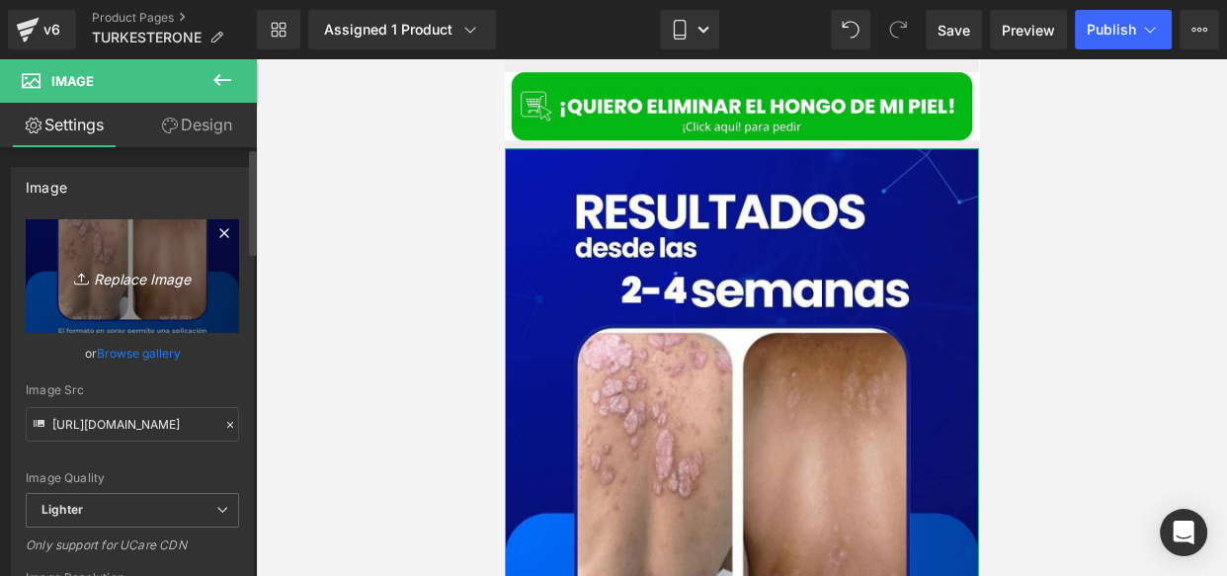
click at [87, 275] on icon at bounding box center [84, 279] width 20 height 20
type input "C:\fakepath\4...jpg"
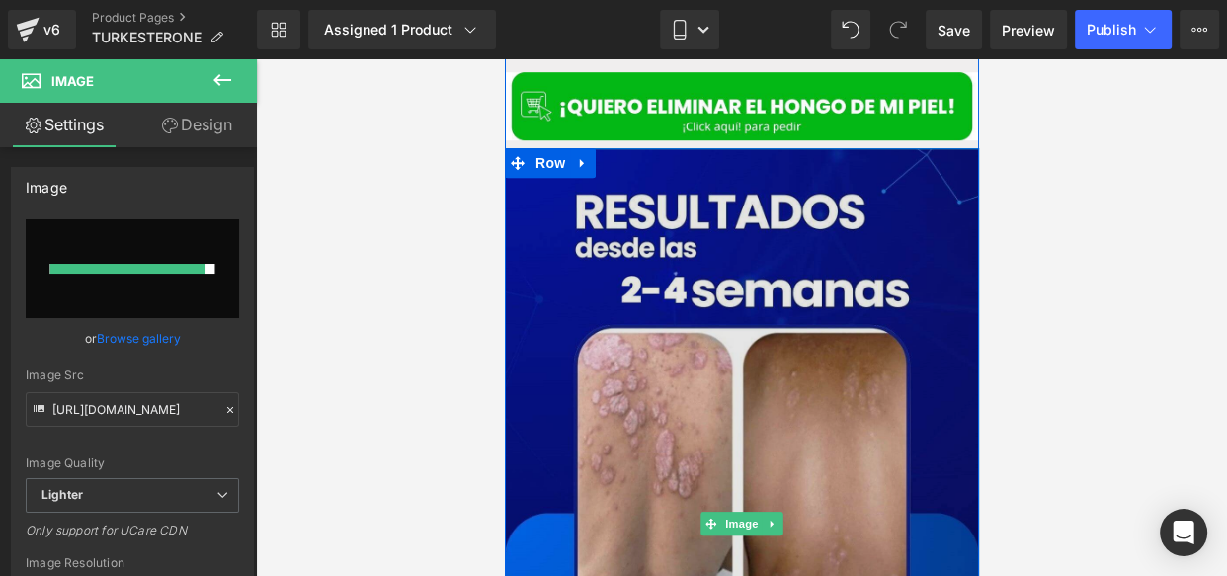
type input "https://ucarecdn.com/20d3fd16-c47b-4641-a112-5b2a907f5e98/-/format/auto/-/previ…"
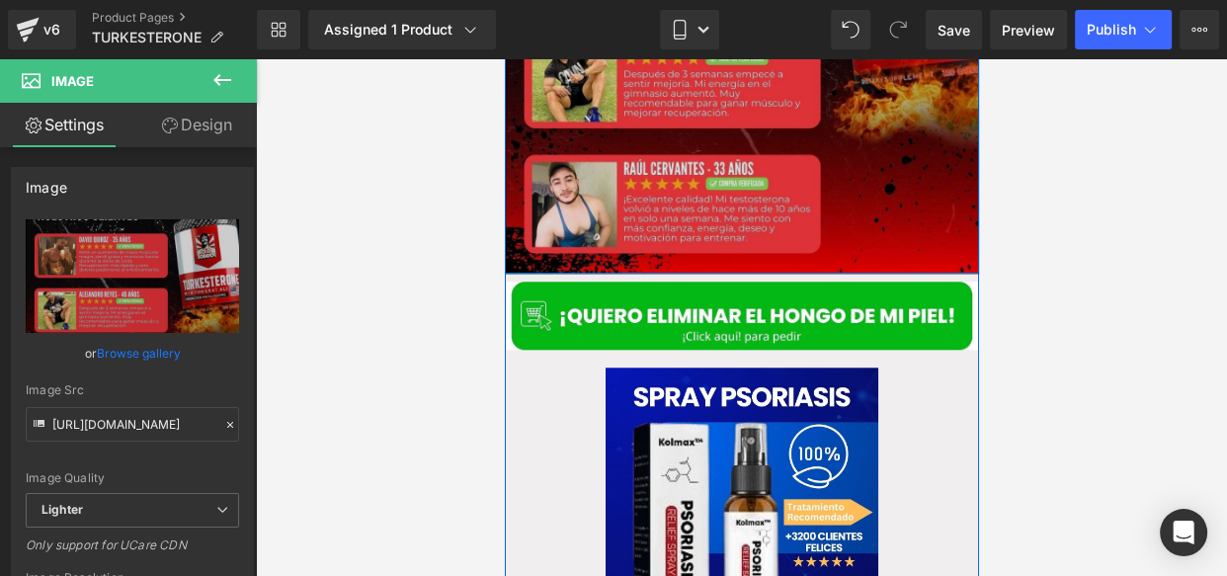
scroll to position [1677, 0]
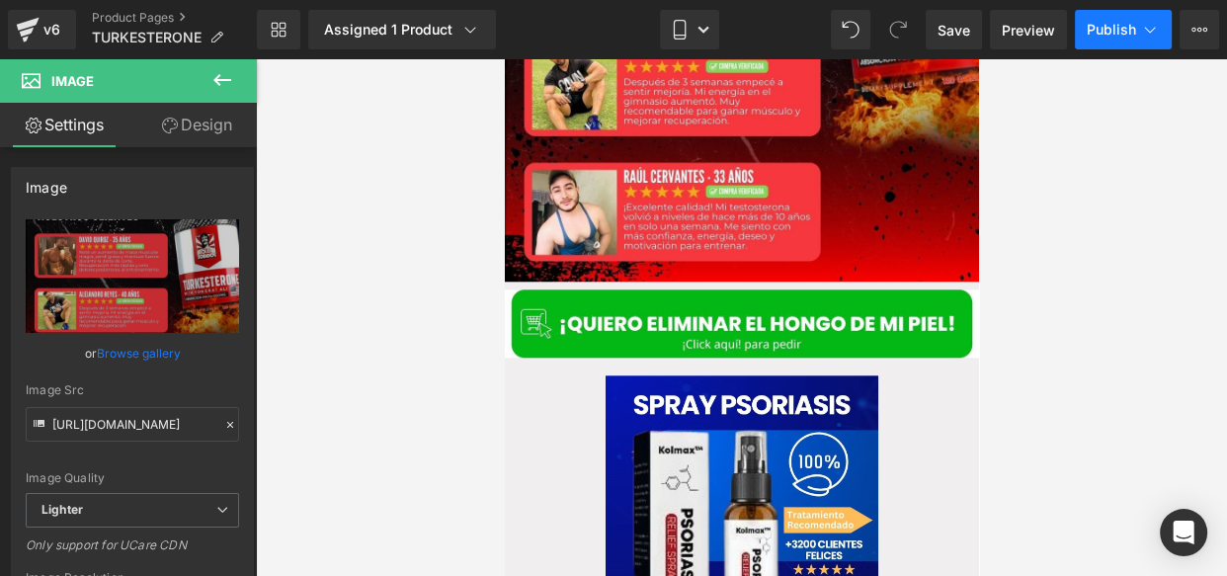
click at [1092, 40] on button "Publish" at bounding box center [1123, 30] width 97 height 40
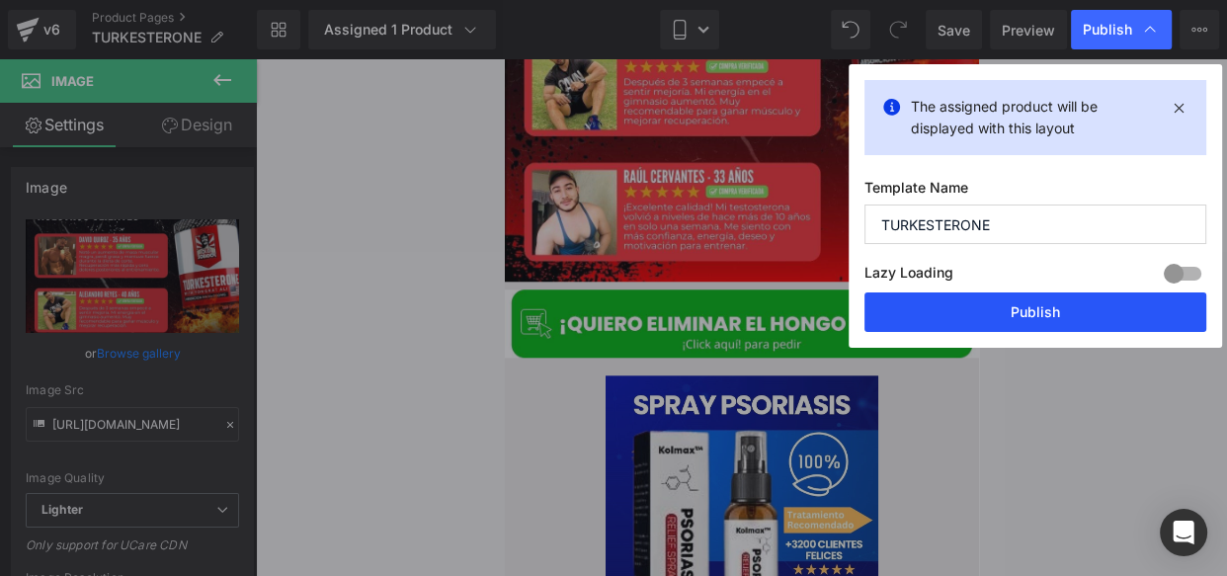
click at [949, 316] on button "Publish" at bounding box center [1035, 312] width 342 height 40
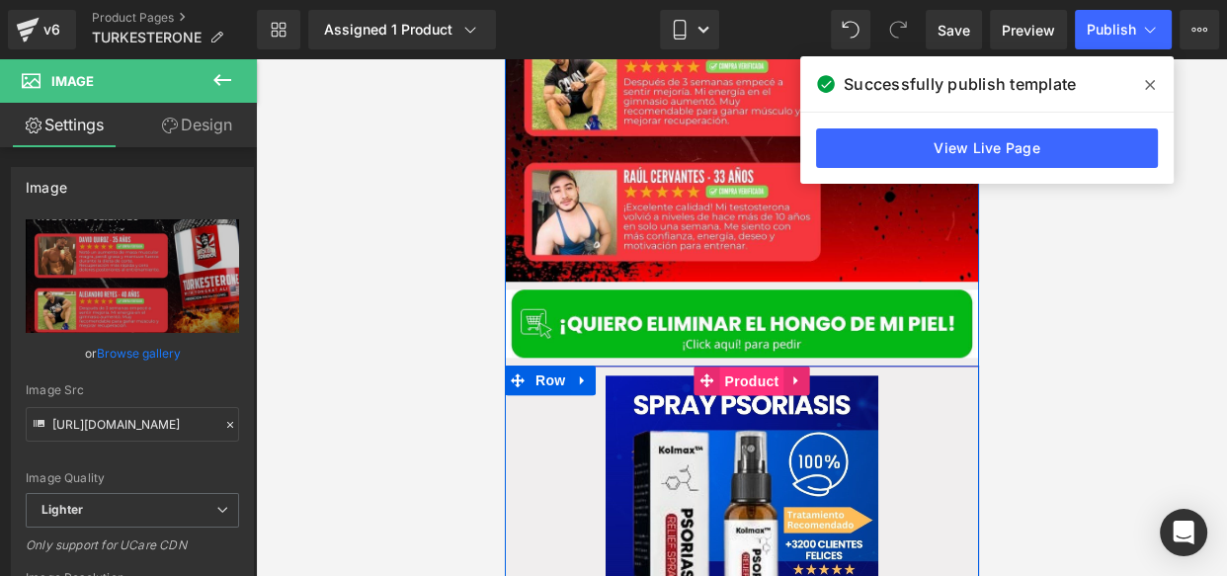
click at [744, 367] on span "Product" at bounding box center [751, 382] width 64 height 30
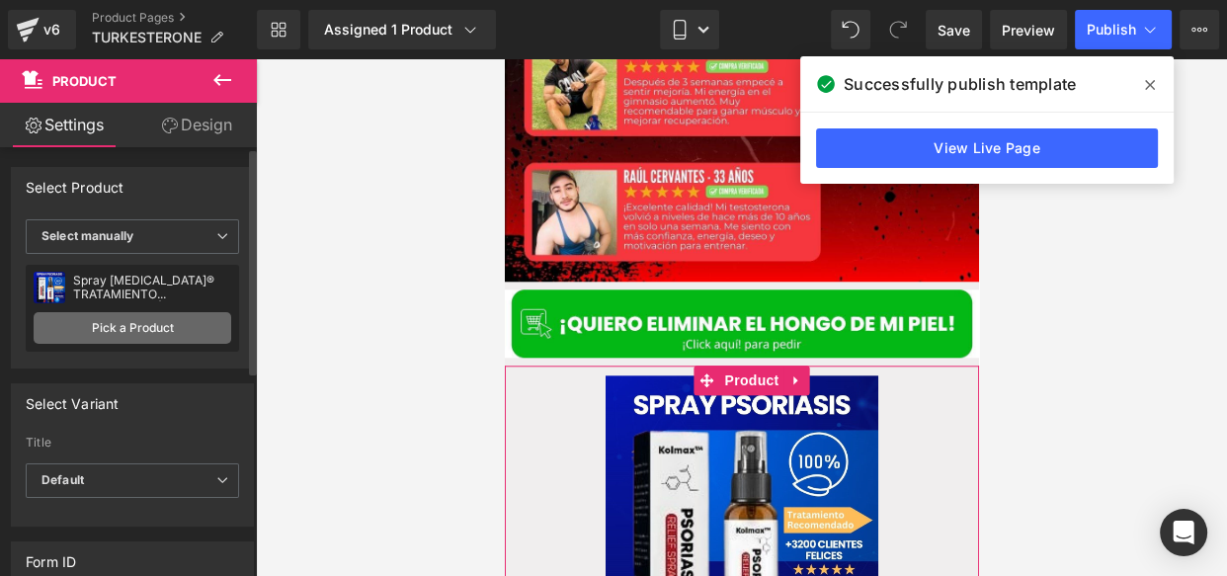
click at [136, 336] on link "Pick a Product" at bounding box center [133, 328] width 198 height 32
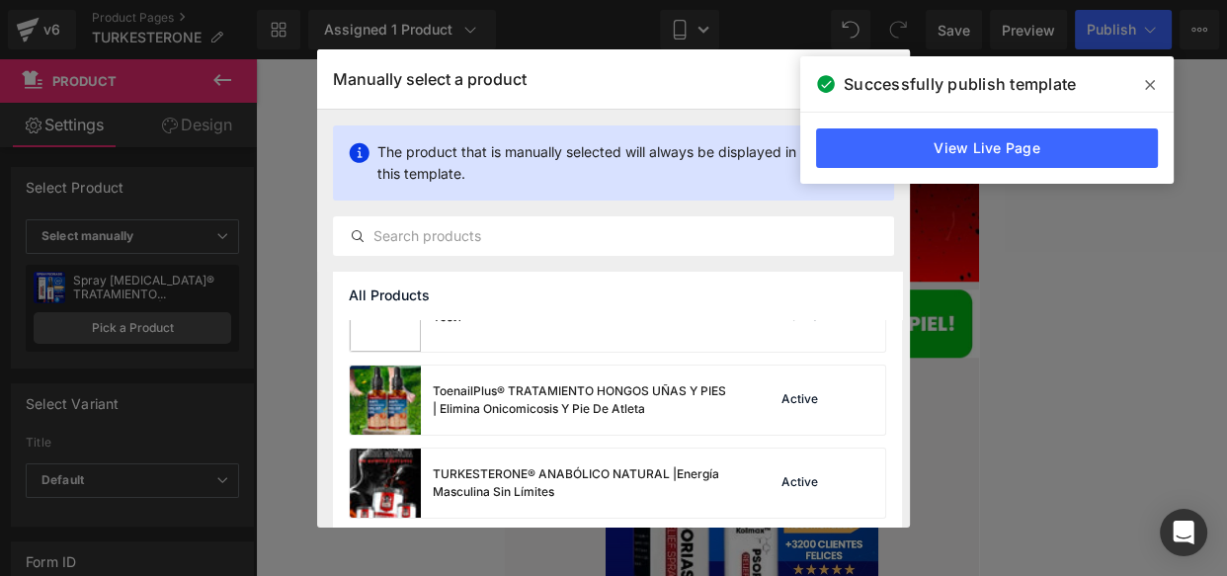
scroll to position [375, 0]
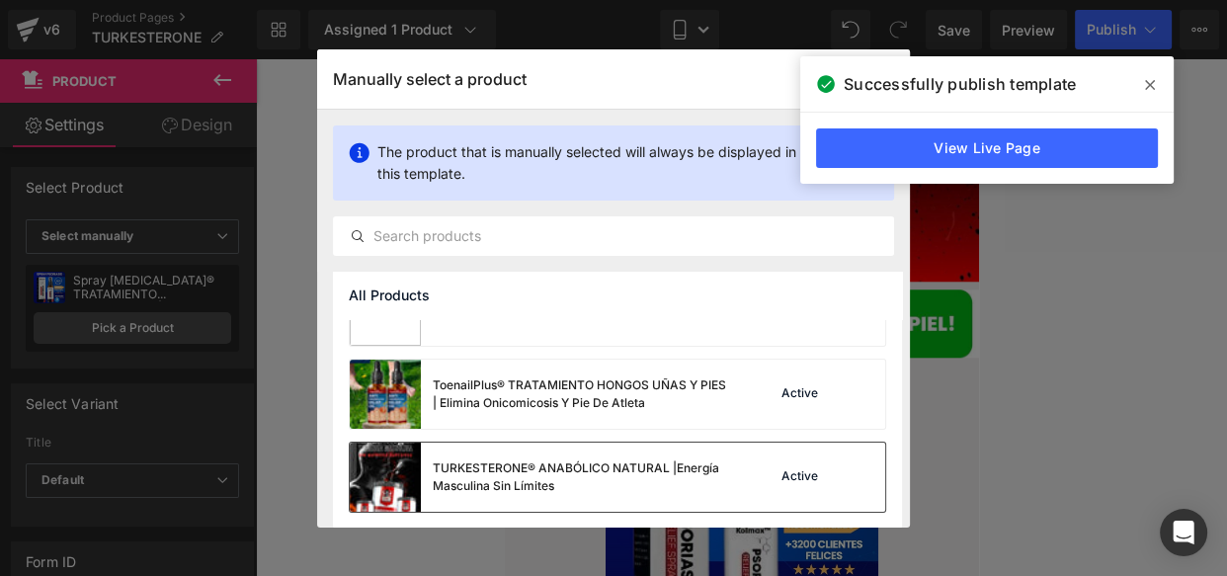
click at [696, 468] on div "TURKESTERONE® ANABÓLICO NATURAL |Energía Masculina Sin Límites" at bounding box center [581, 477] width 296 height 36
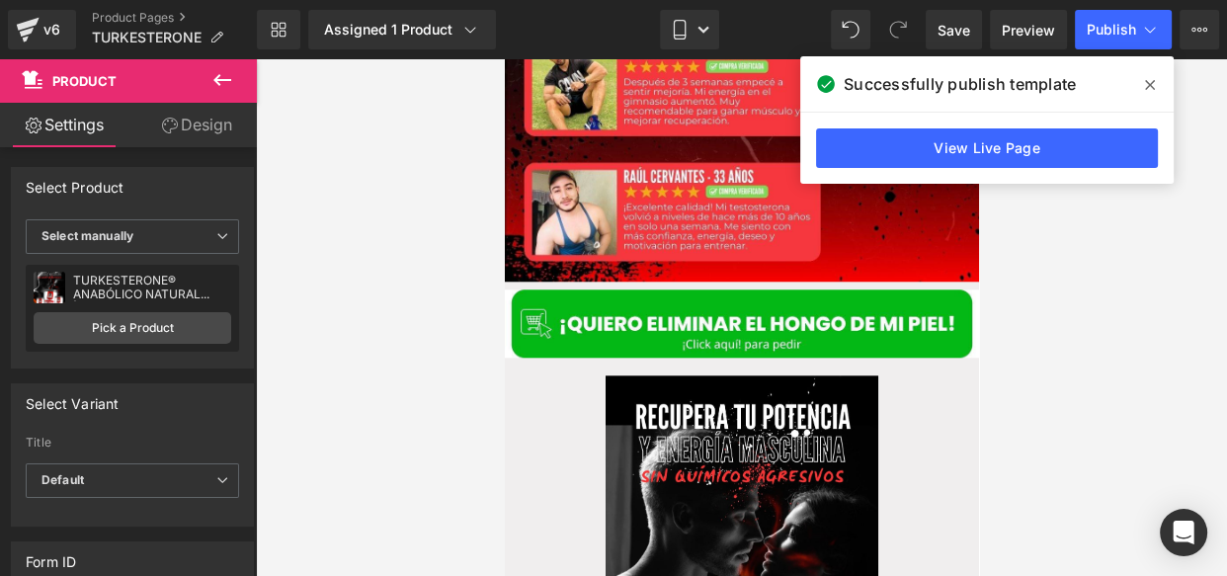
click at [1152, 74] on span at bounding box center [1150, 85] width 32 height 32
click at [1155, 69] on div at bounding box center [741, 317] width 971 height 517
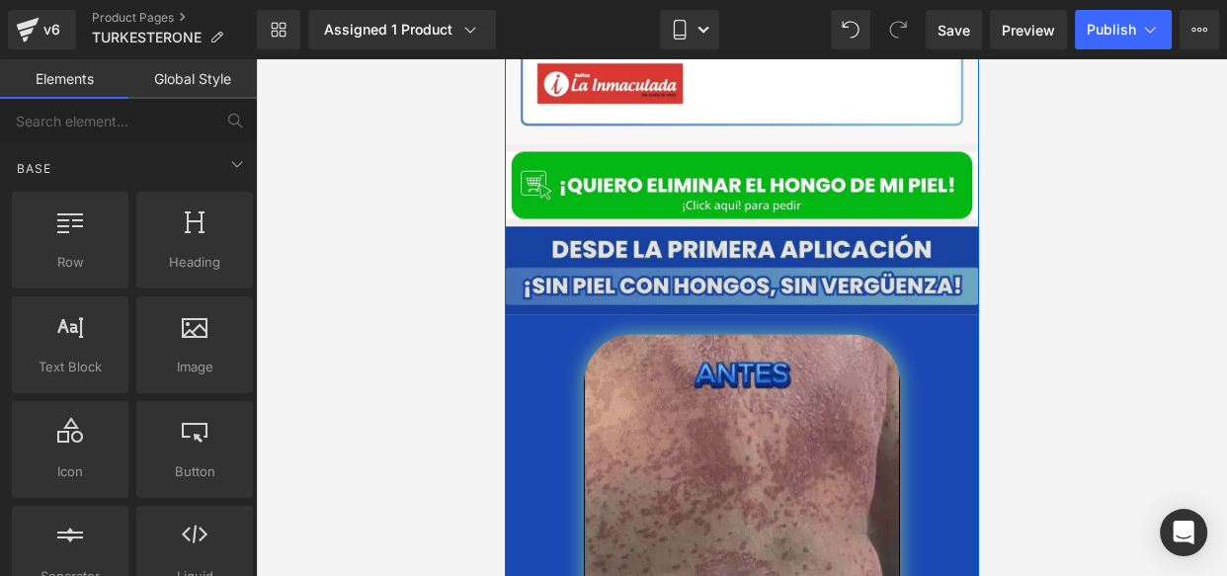
scroll to position [3459, 0]
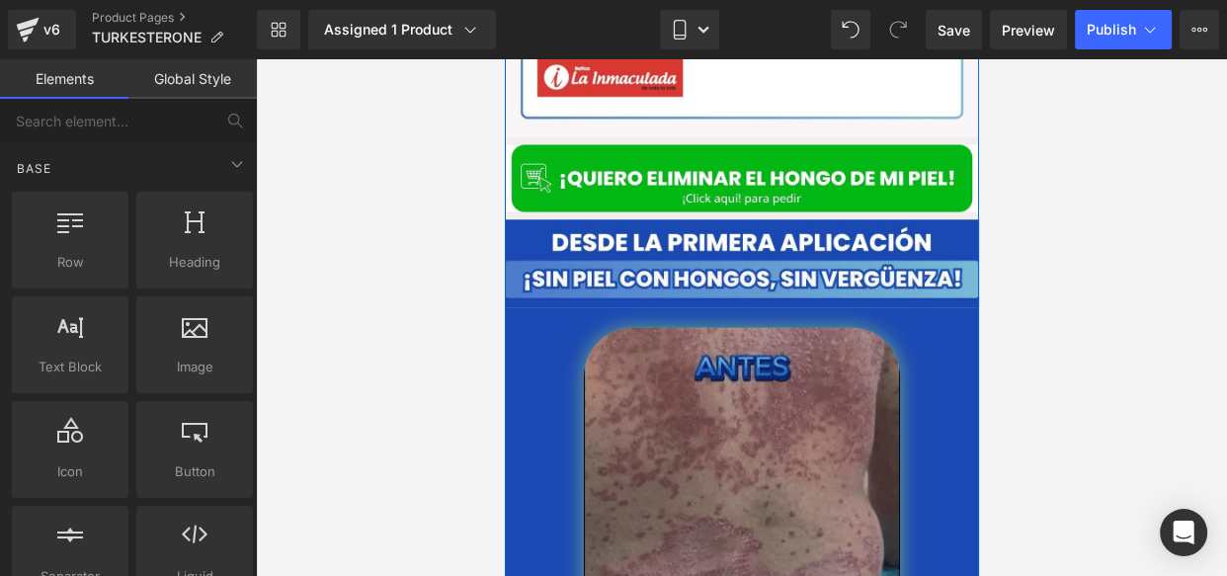
click at [652, 389] on img at bounding box center [741, 538] width 316 height 421
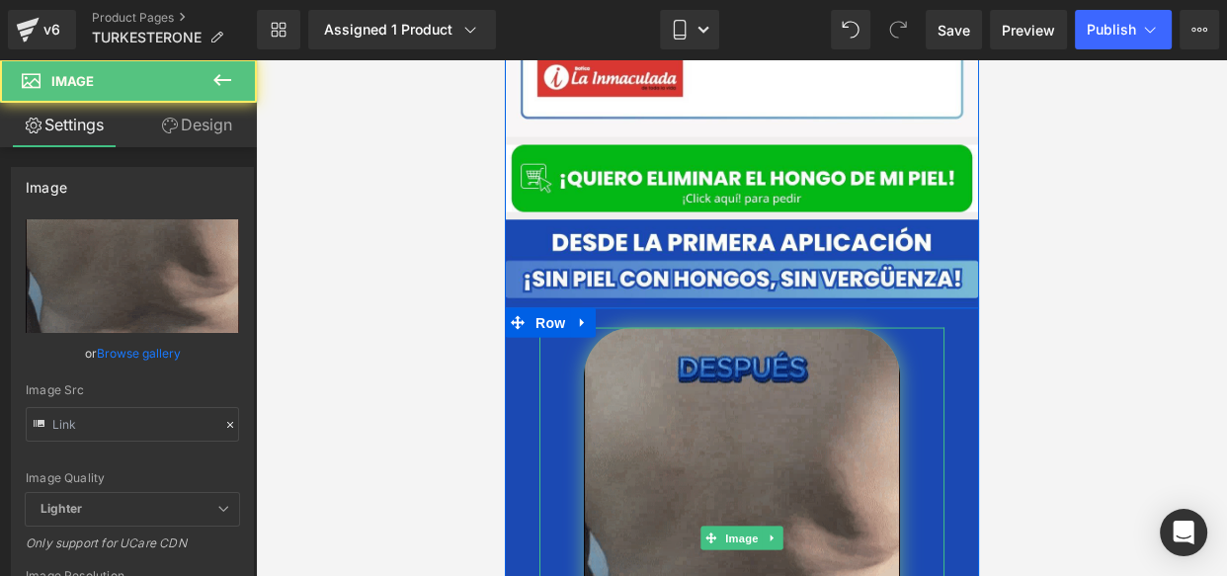
type input "https://cdn.shopify.com/s/files/1/0714/8539/1005/files/gempages_519370392620499…"
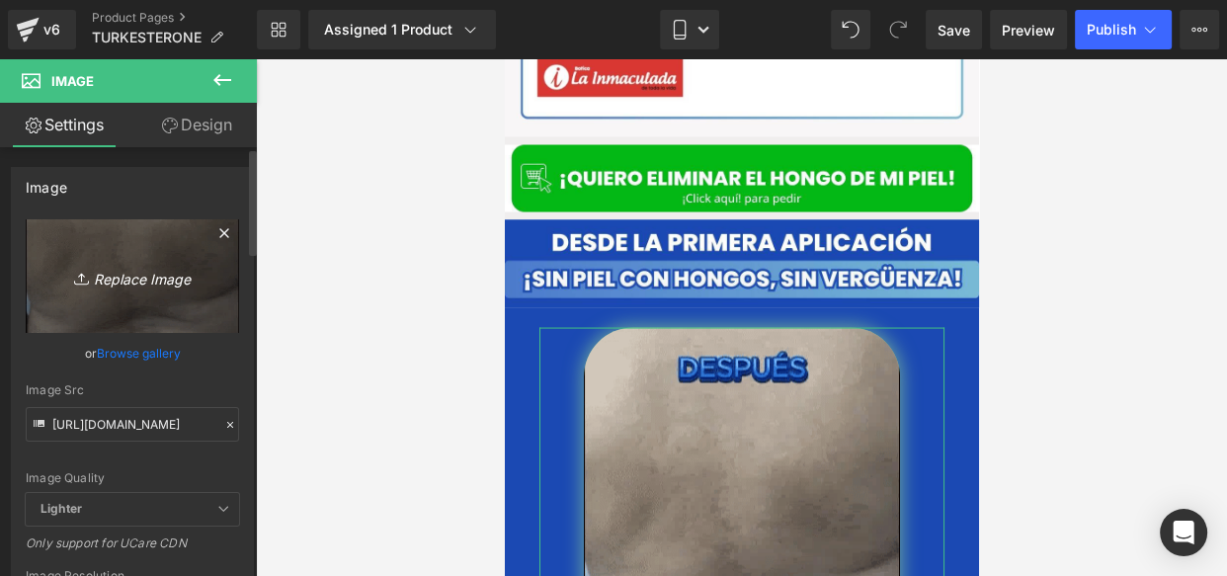
click at [148, 268] on icon "Replace Image" at bounding box center [132, 276] width 158 height 25
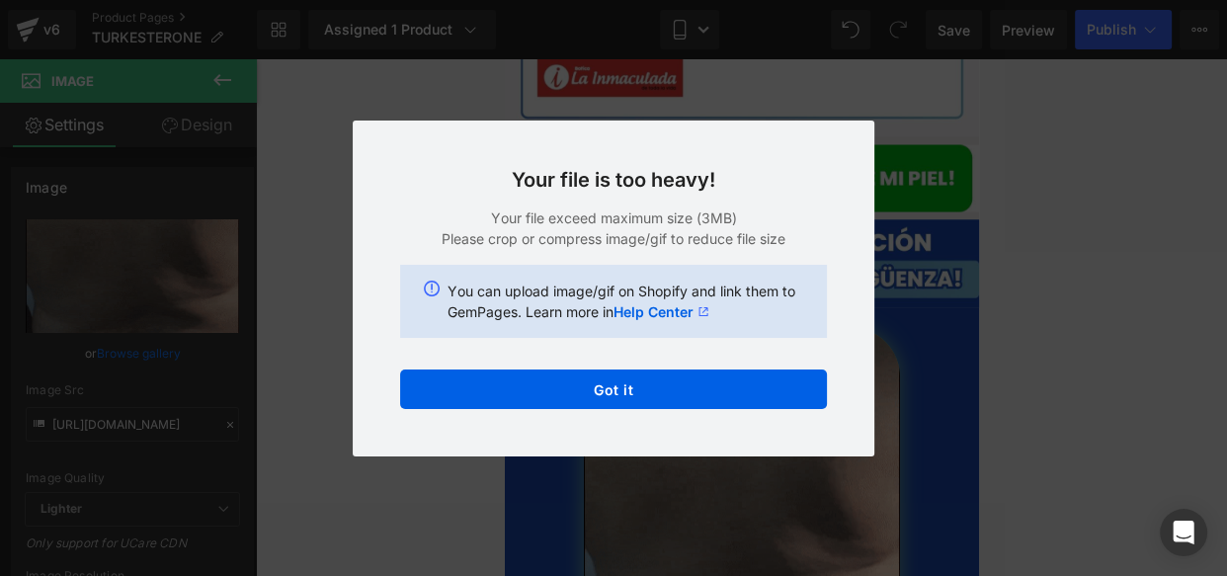
click at [908, 41] on div "Back to Library Insert Your file is too heavy! Your file exceed maximum size (3…" at bounding box center [613, 288] width 1227 height 576
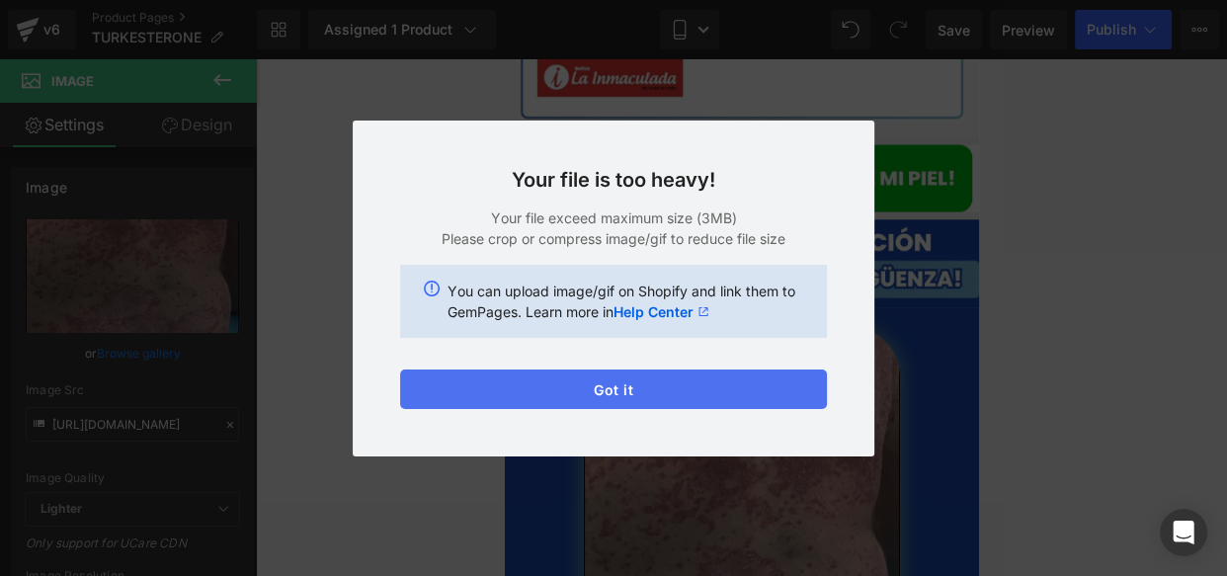
click at [617, 385] on button "Got it" at bounding box center [613, 389] width 427 height 40
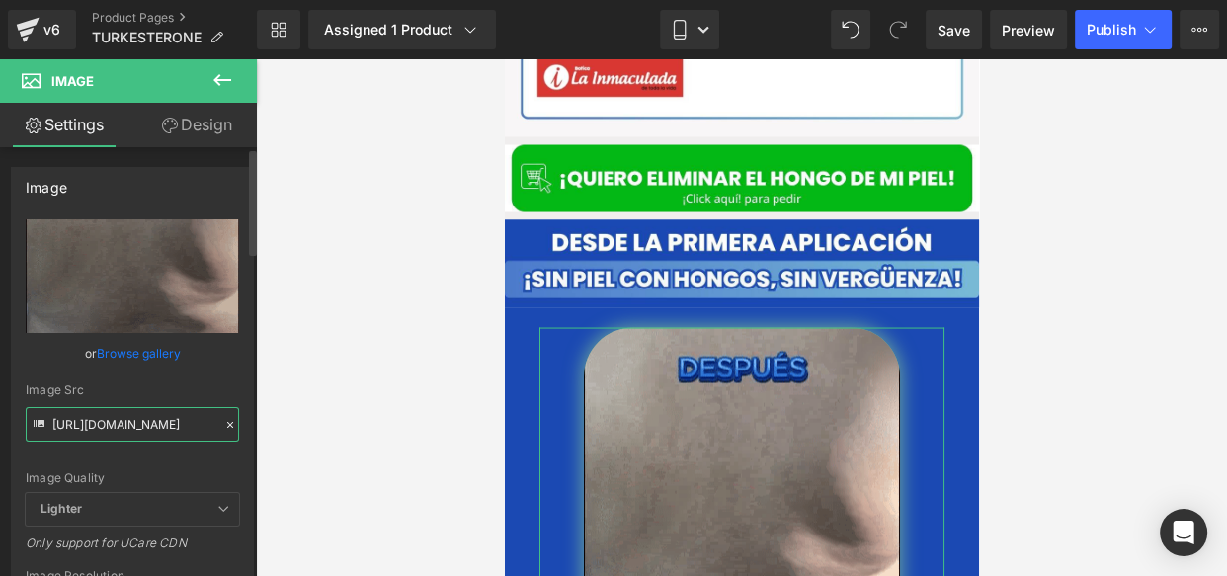
click at [125, 428] on input "https://cdn.shopify.com/s/files/1/0714/8539/1005/files/gempages_519370392620499…" at bounding box center [132, 424] width 213 height 35
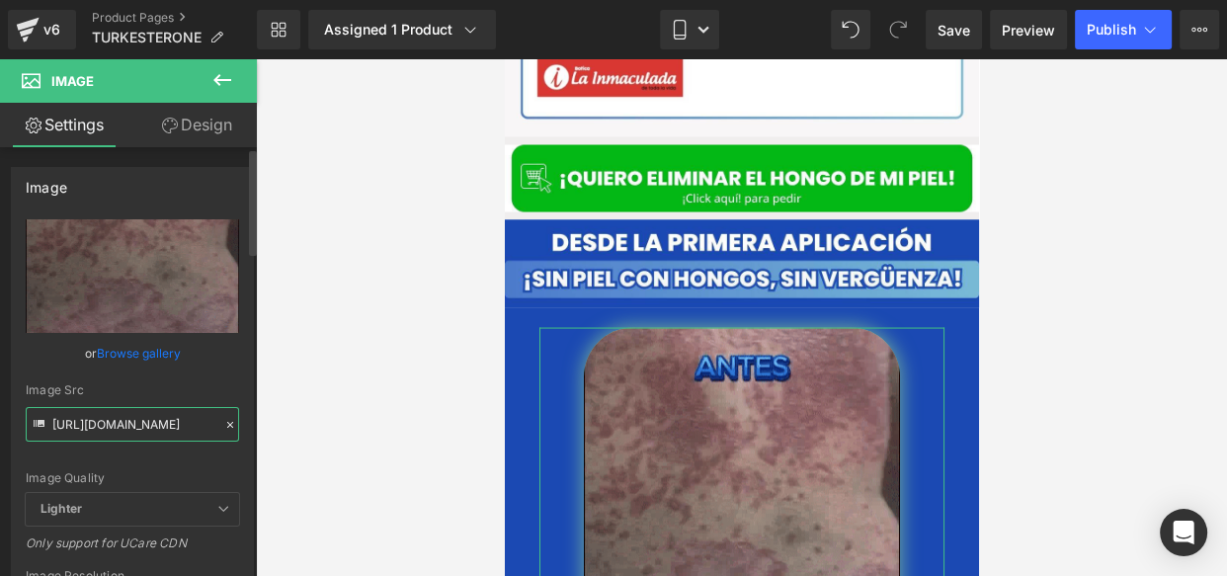
click at [125, 428] on input "https://cdn.shopify.com/s/files/1/0714/8539/1005/files/gempages_519370392620499…" at bounding box center [132, 424] width 213 height 35
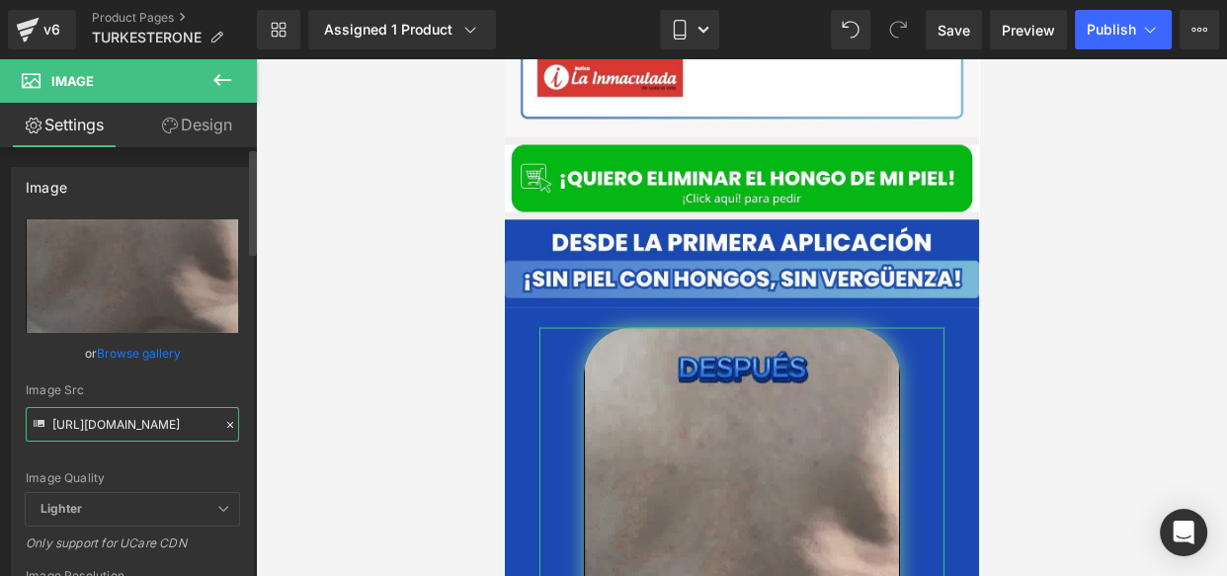
click at [125, 428] on input "https://cdn.shopify.com/s/files/1/0714/8539/1005/files/gempages_519370392620499…" at bounding box center [132, 424] width 213 height 35
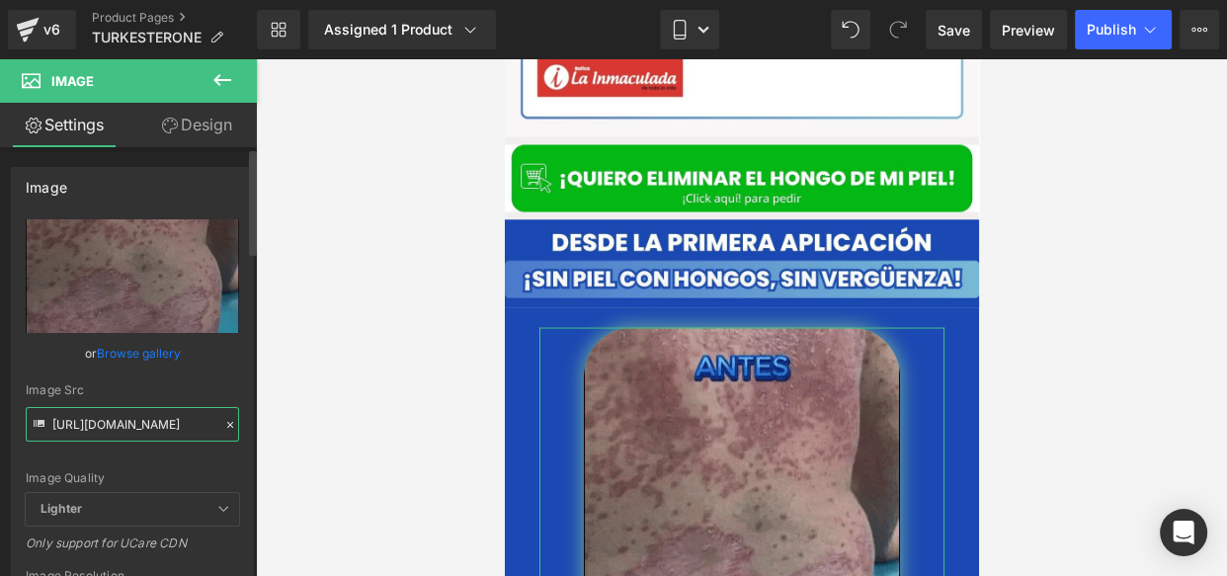
click at [125, 428] on input "https://cdn.shopify.com/s/files/1/0714/8539/1005/files/gempages_519370392620499…" at bounding box center [132, 424] width 213 height 35
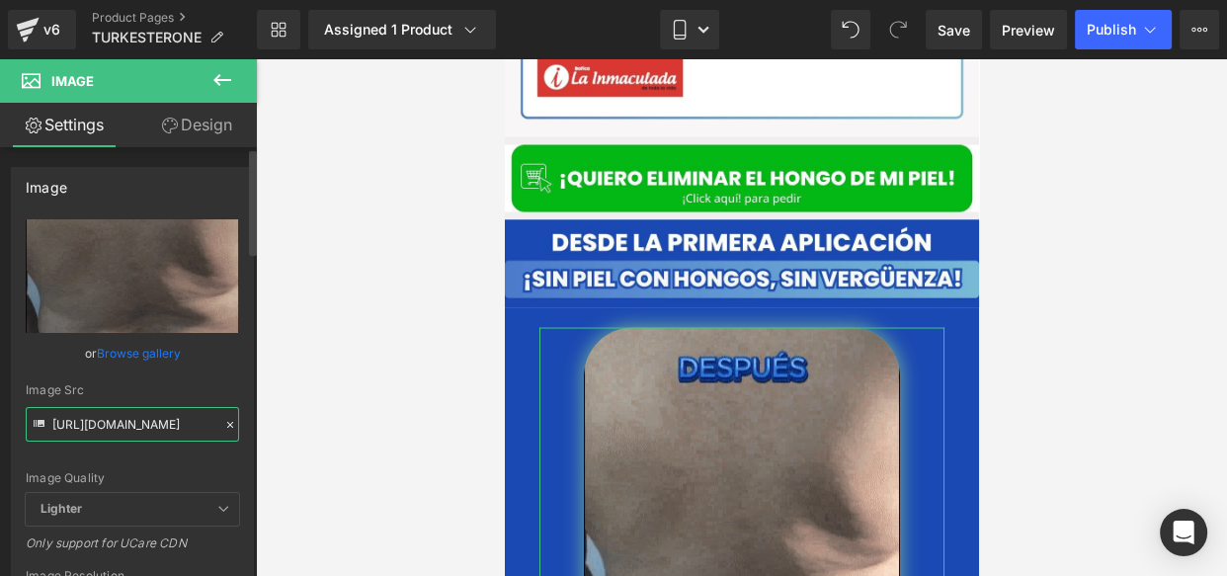
click at [125, 428] on input "https://cdn.shopify.com/s/files/1/0714/8539/1005/files/gempages_519370392620499…" at bounding box center [132, 424] width 213 height 35
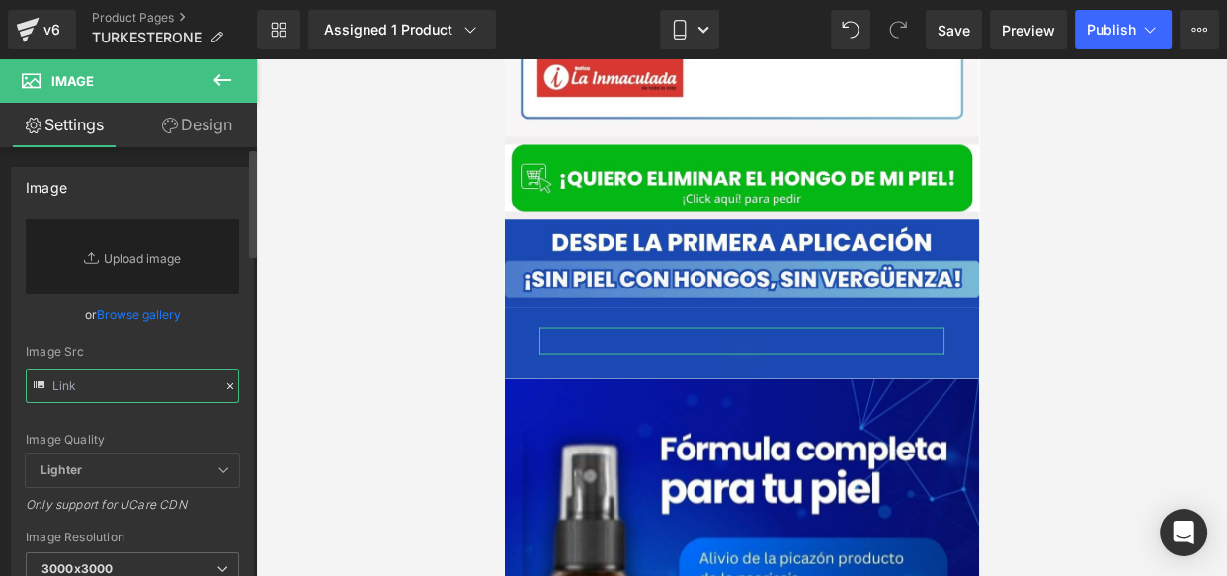
paste input "https://cdn.shopify.com/s/files/1/0714/8539/1005/files/6...gif?v=1756760372"
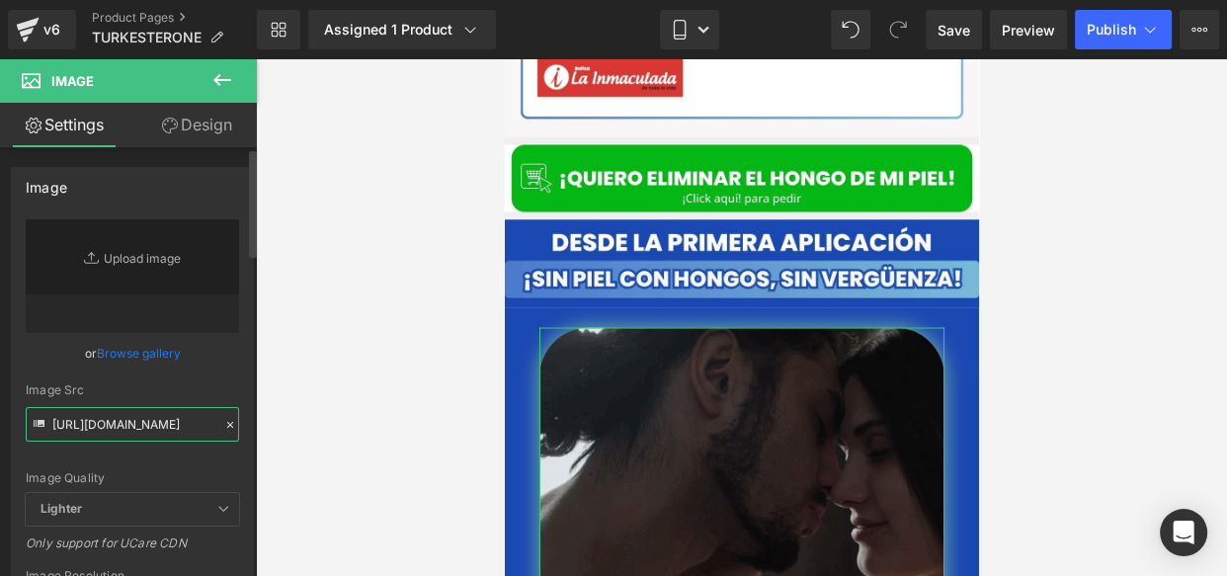
type input "https://cdn.shopify.com/s/files/1/0714/8539/1005/files/6.._3000x3000.gif?v=1756…"
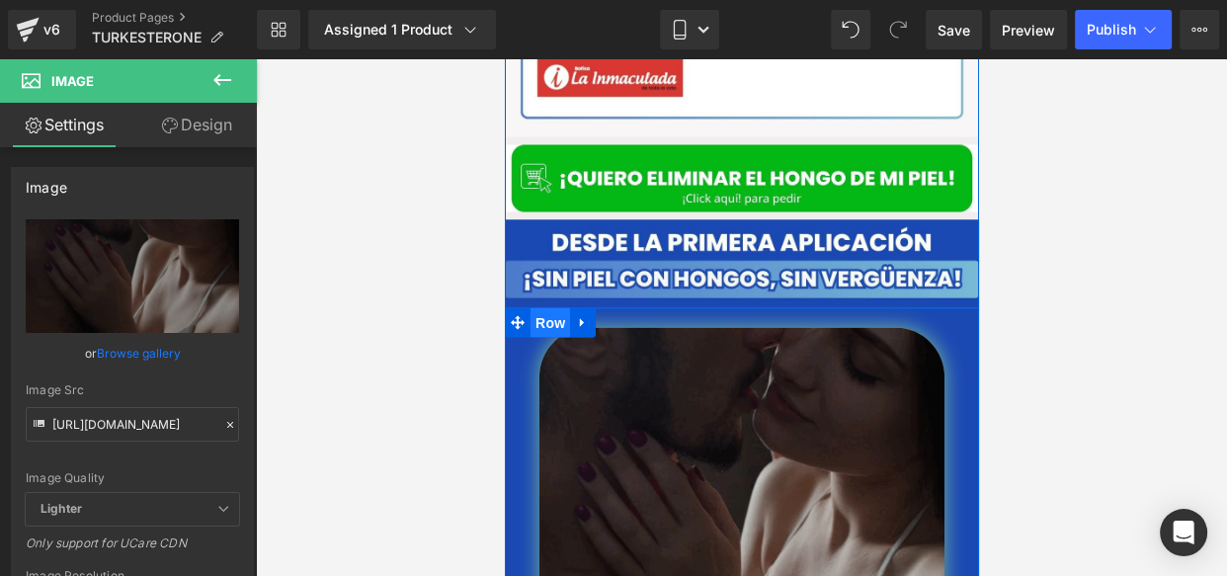
click at [539, 308] on span "Row" at bounding box center [550, 323] width 40 height 30
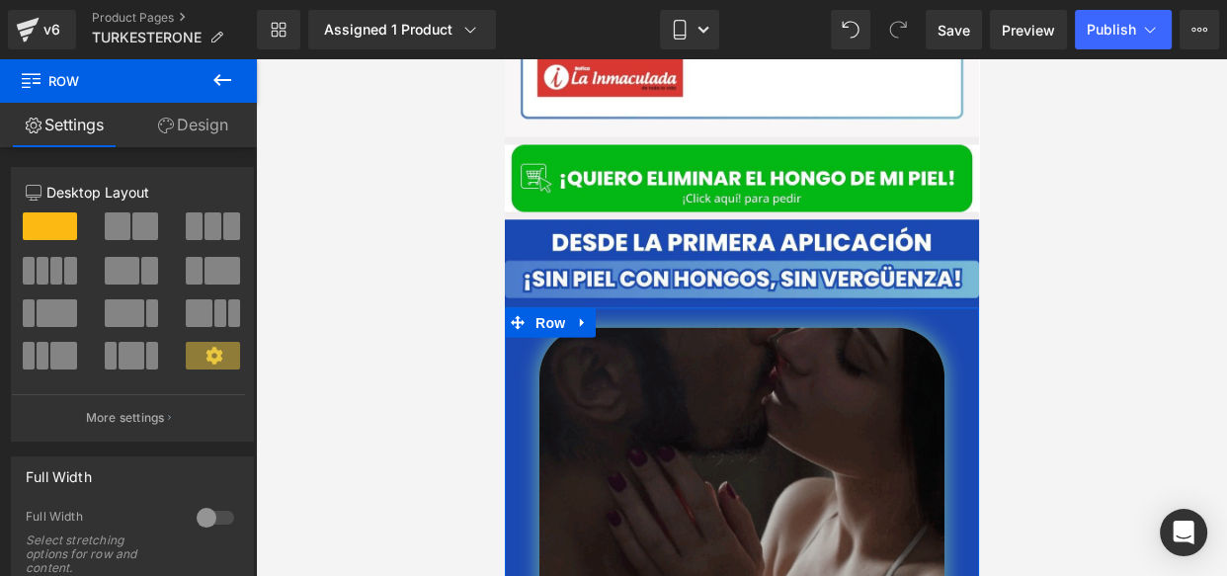
click at [201, 137] on link "Design" at bounding box center [192, 125] width 128 height 44
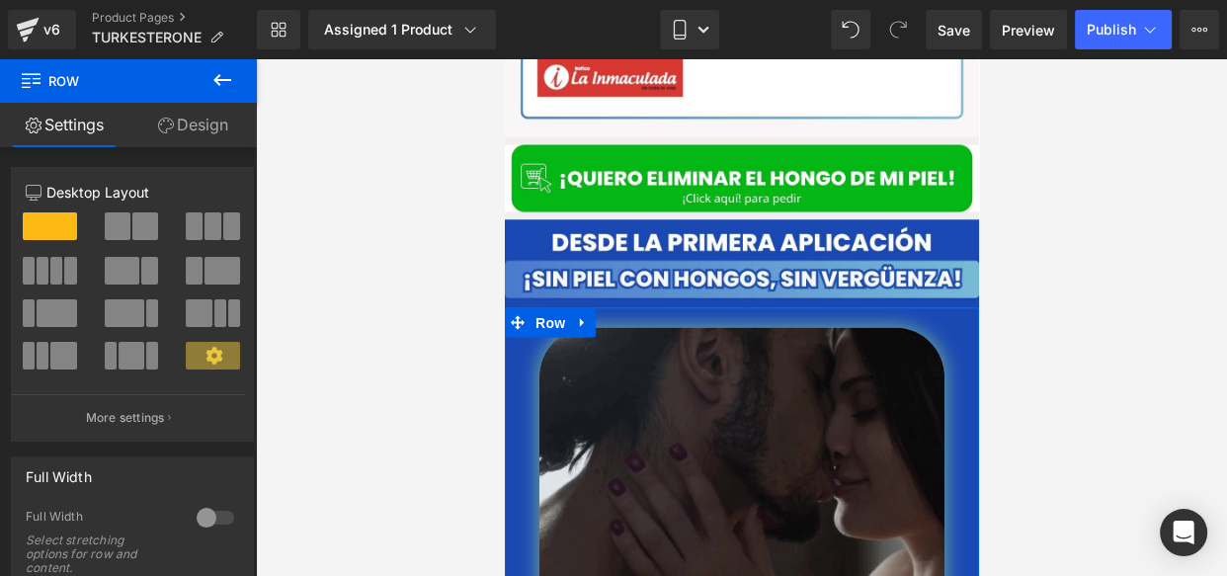
click at [0, 0] on div "Background" at bounding box center [0, 0] width 0 height 0
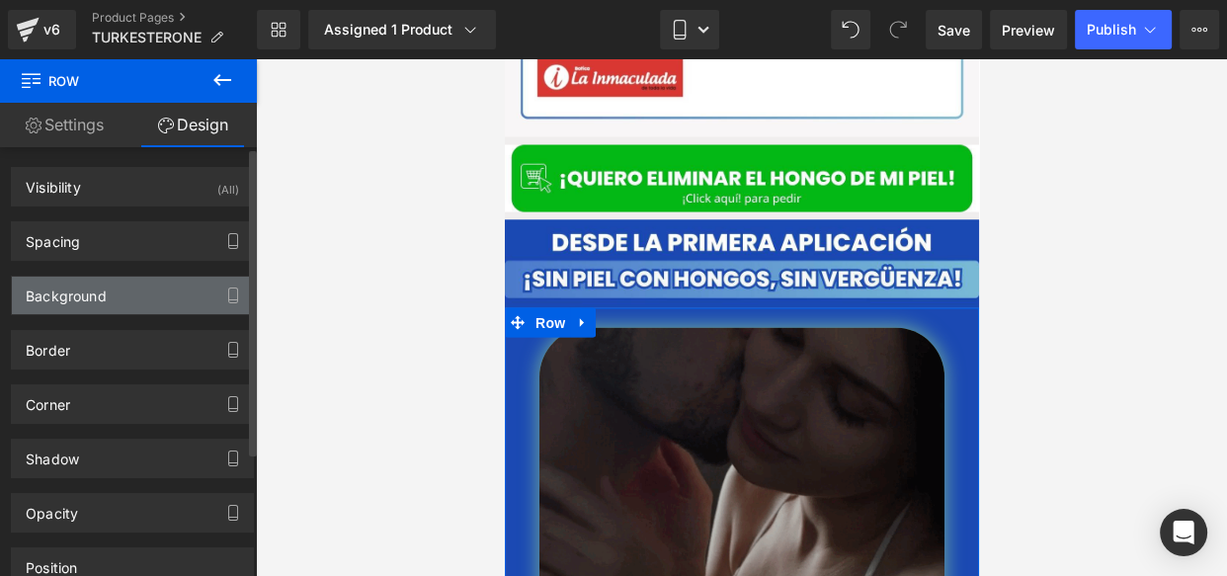
click at [118, 303] on div "Background" at bounding box center [132, 296] width 241 height 38
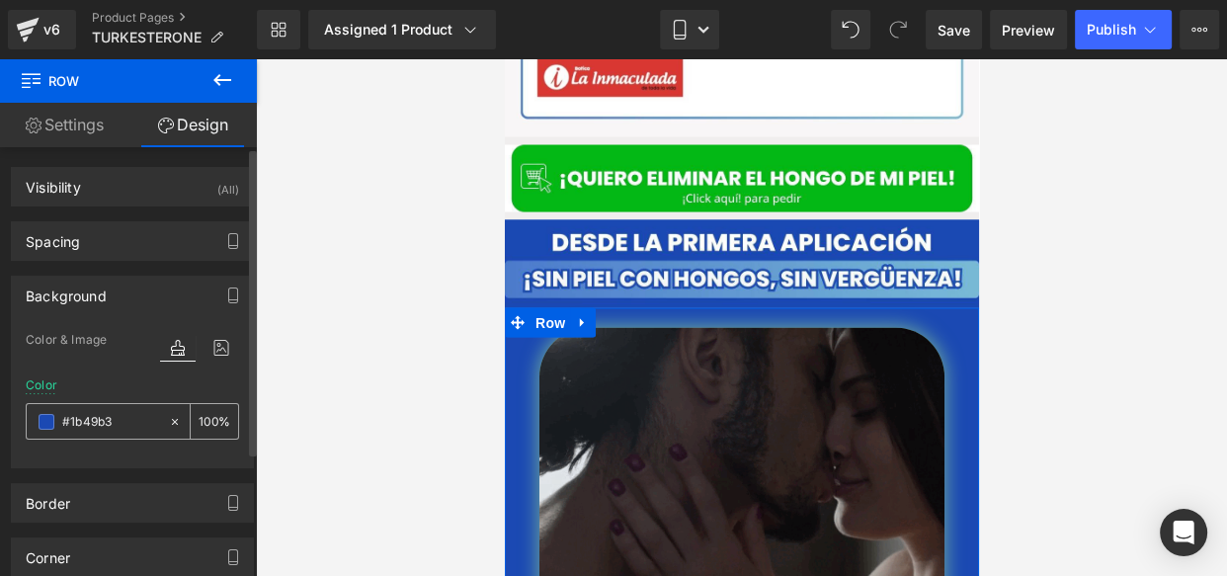
click at [44, 426] on span at bounding box center [47, 422] width 16 height 16
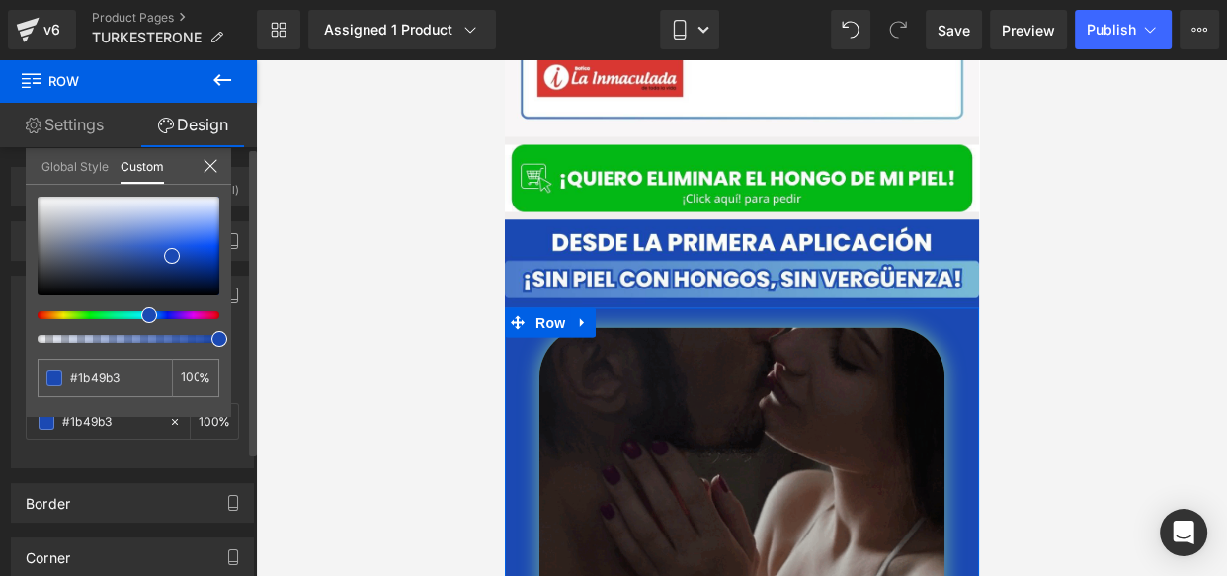
type input "#b1861a"
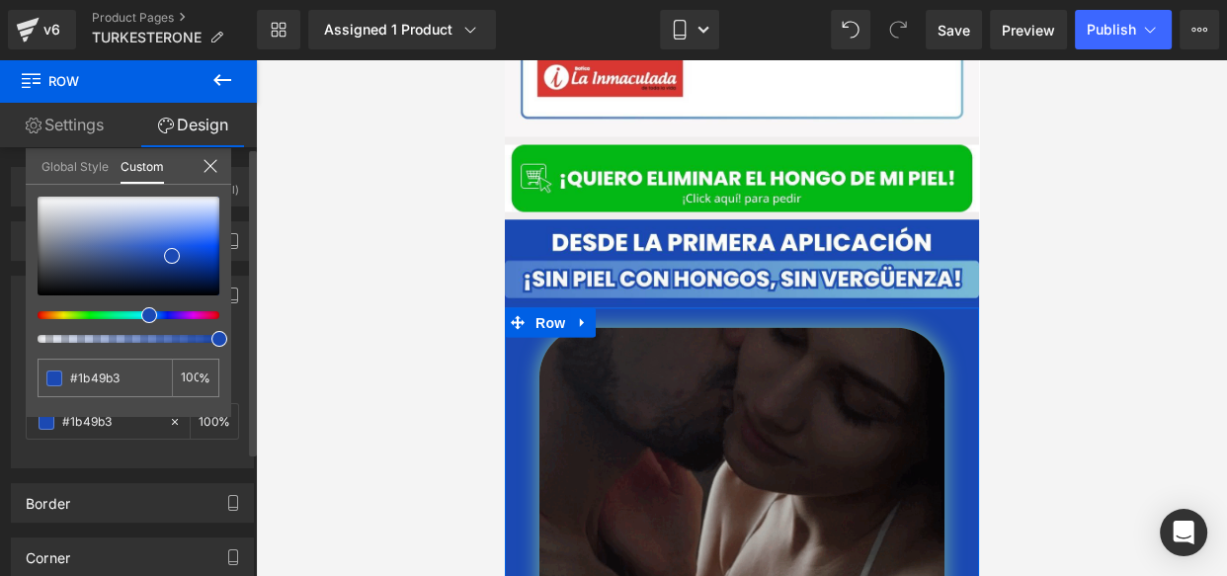
type input "#b1861a"
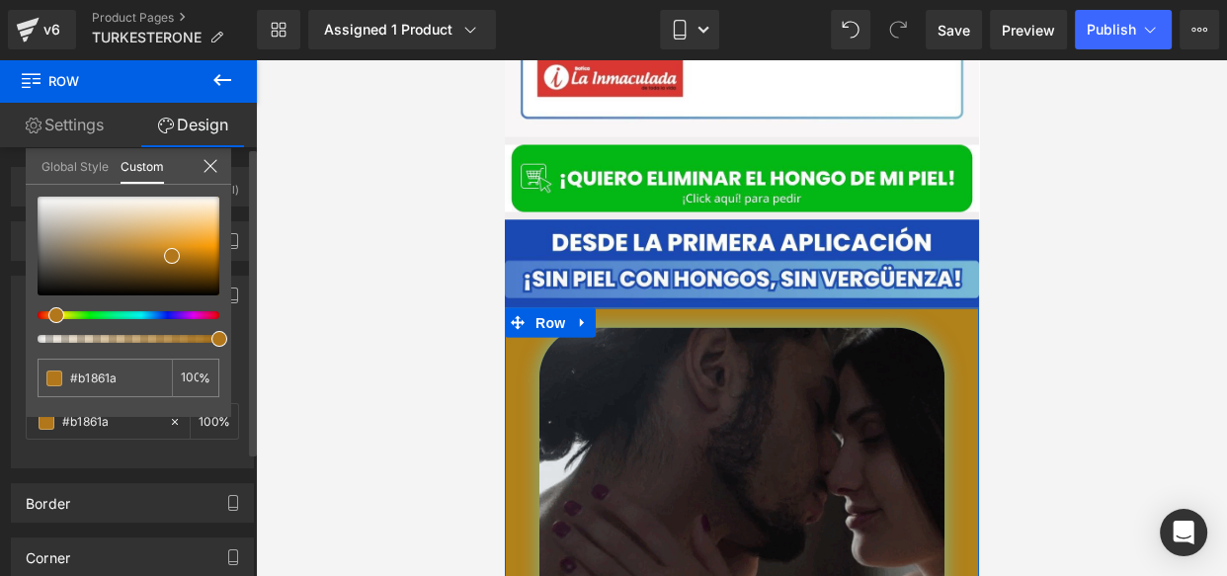
type input "#b1811a"
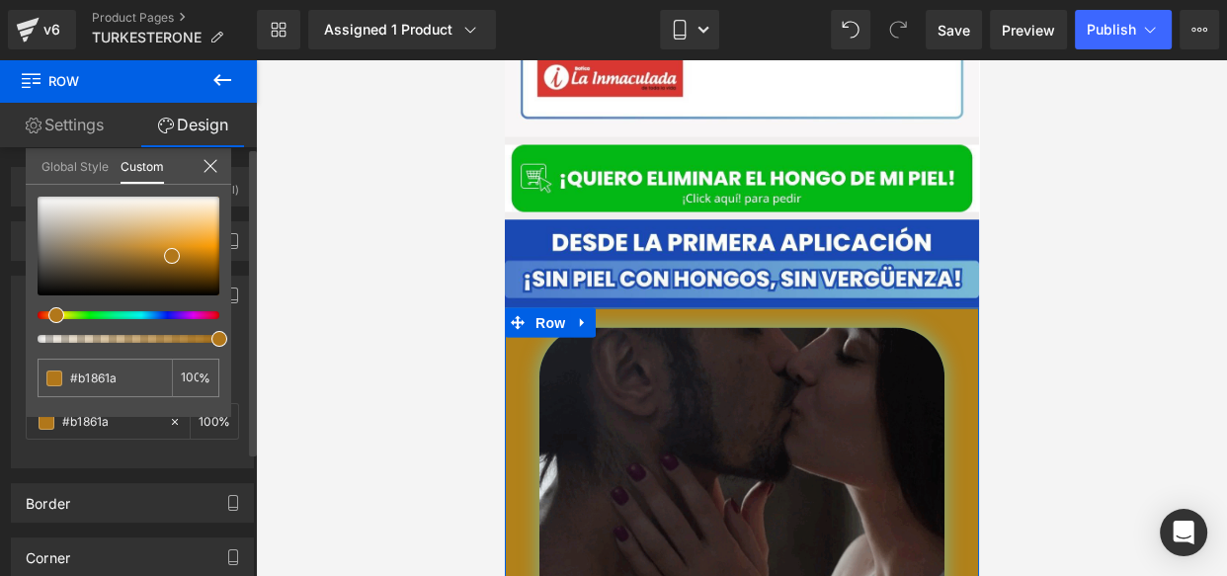
type input "#b1811a"
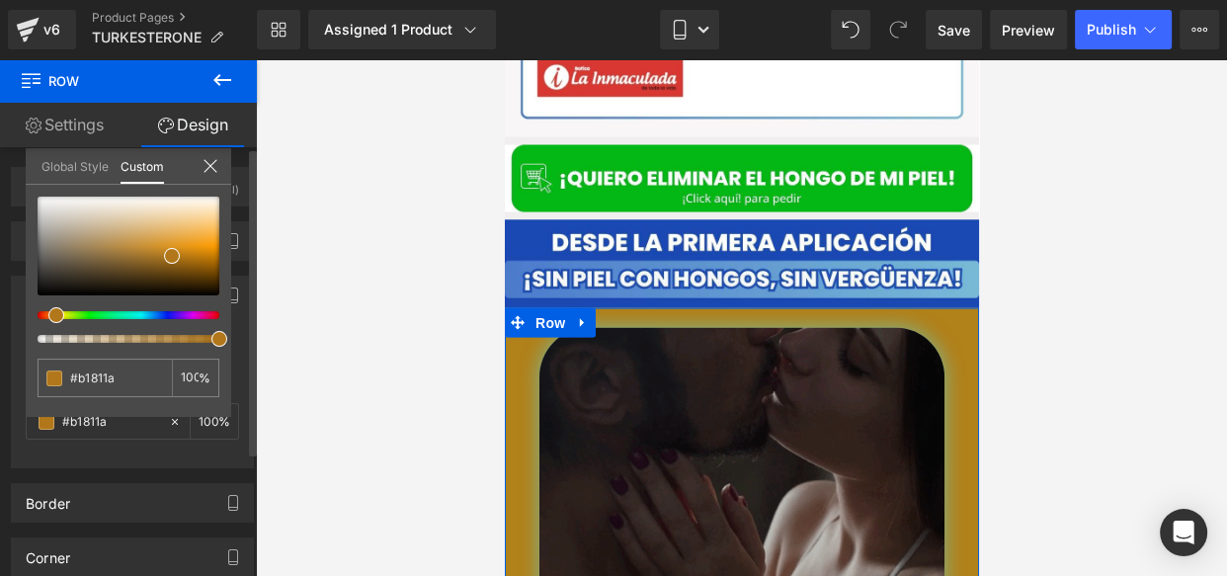
type input "#b1771a"
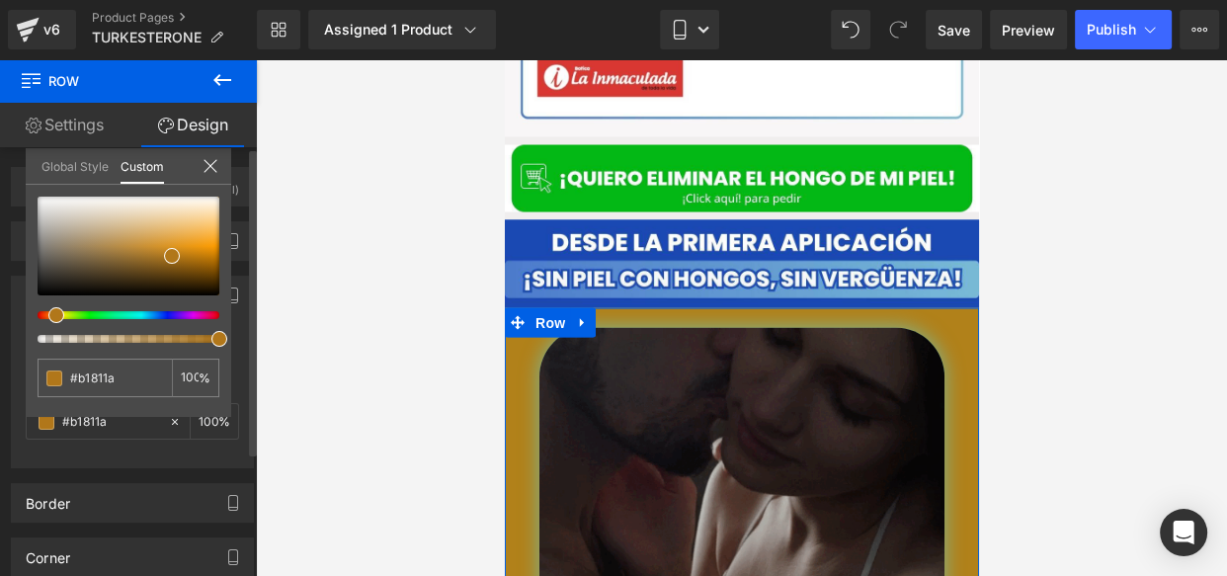
type input "#b1771a"
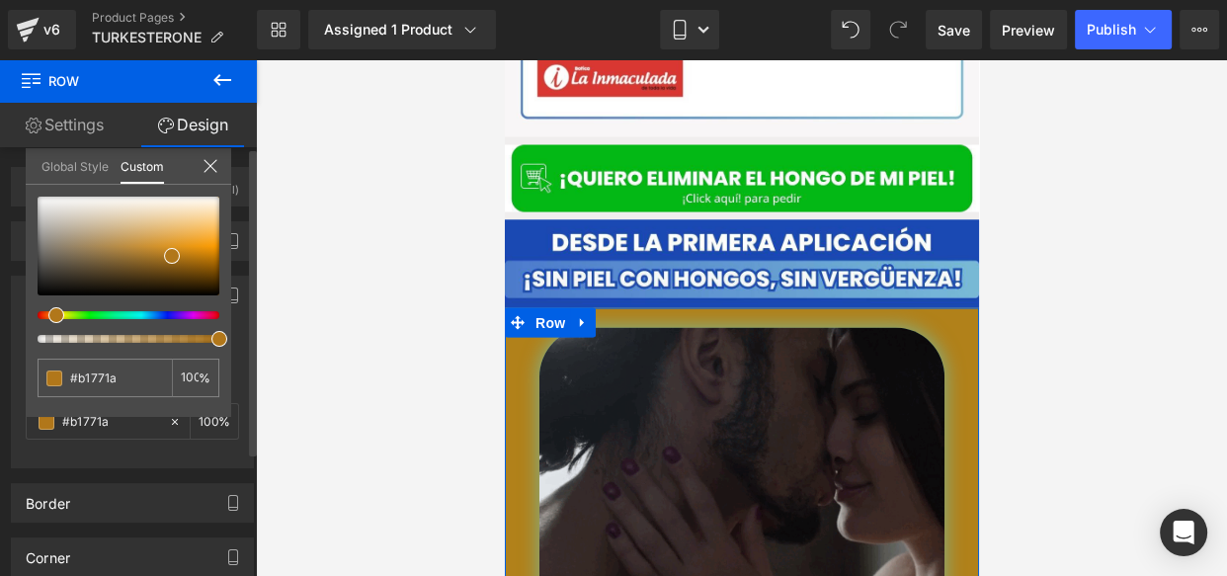
type input "#b1721a"
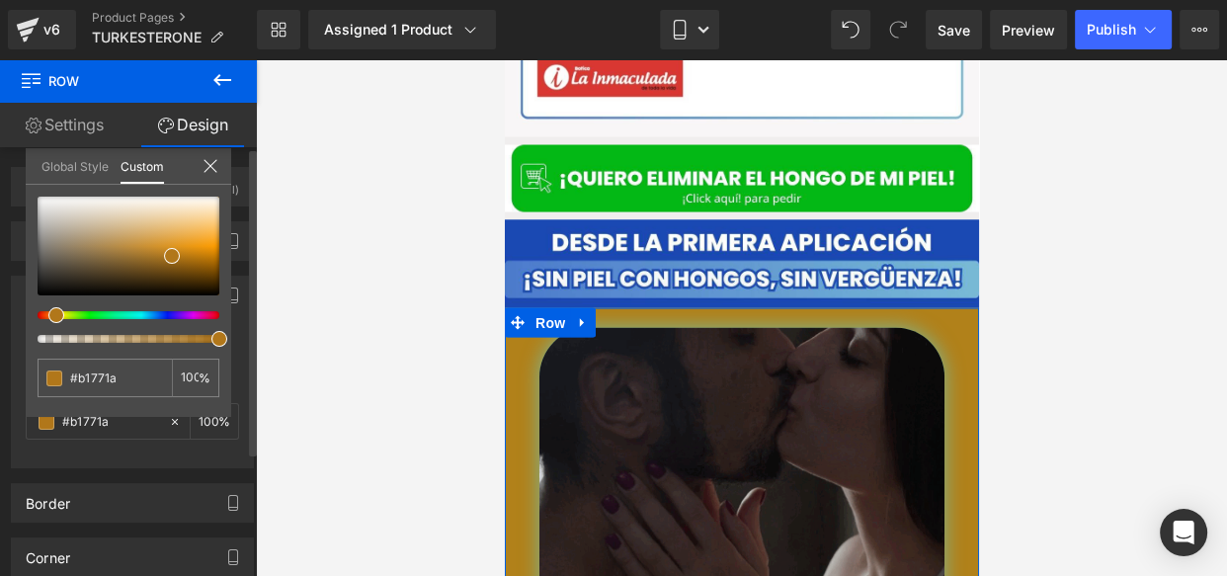
type input "#b1721a"
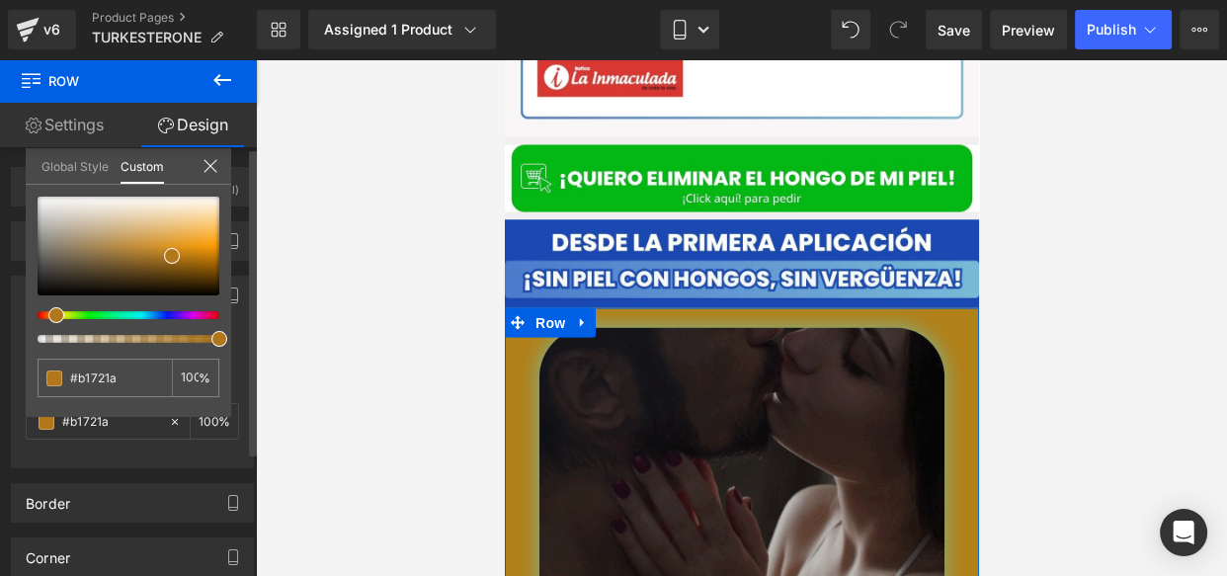
type input "#b16d1a"
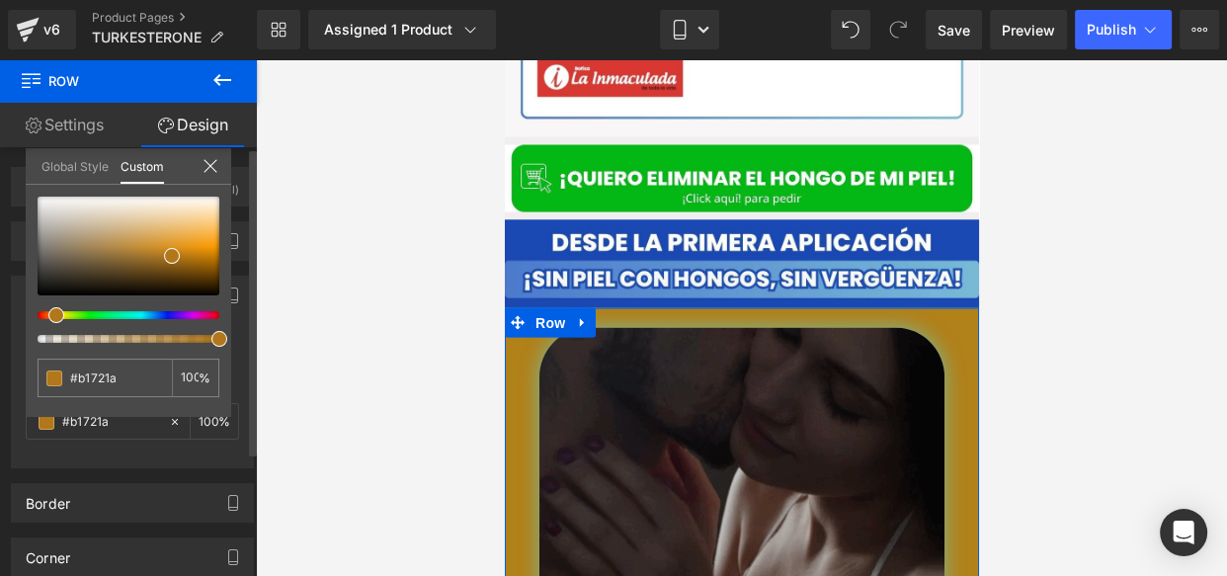
type input "#b16d1a"
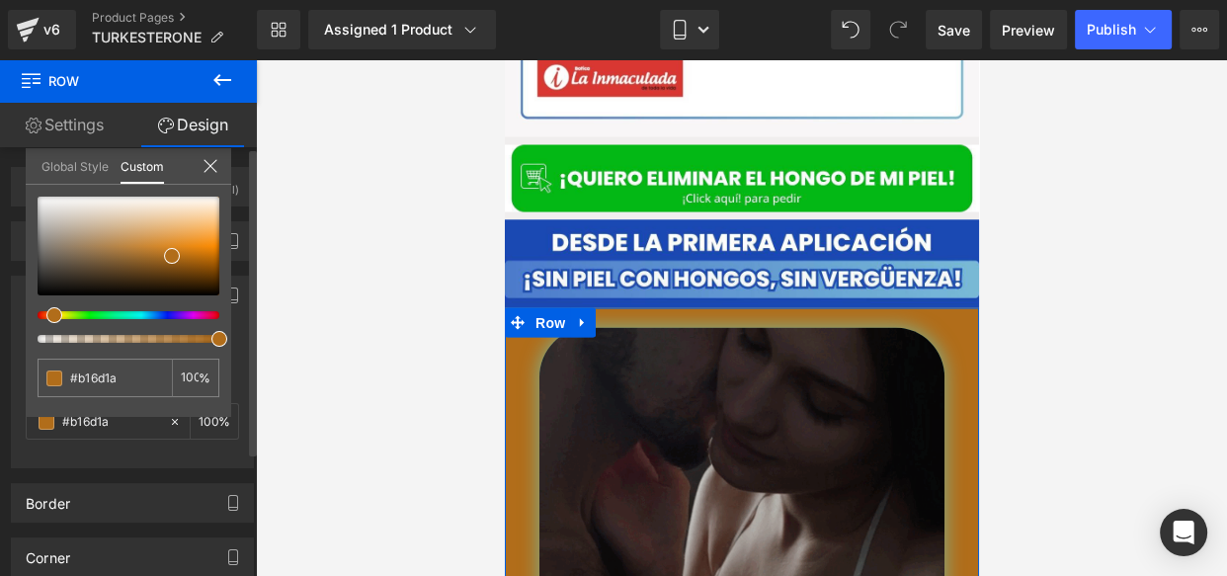
type input "#b1681a"
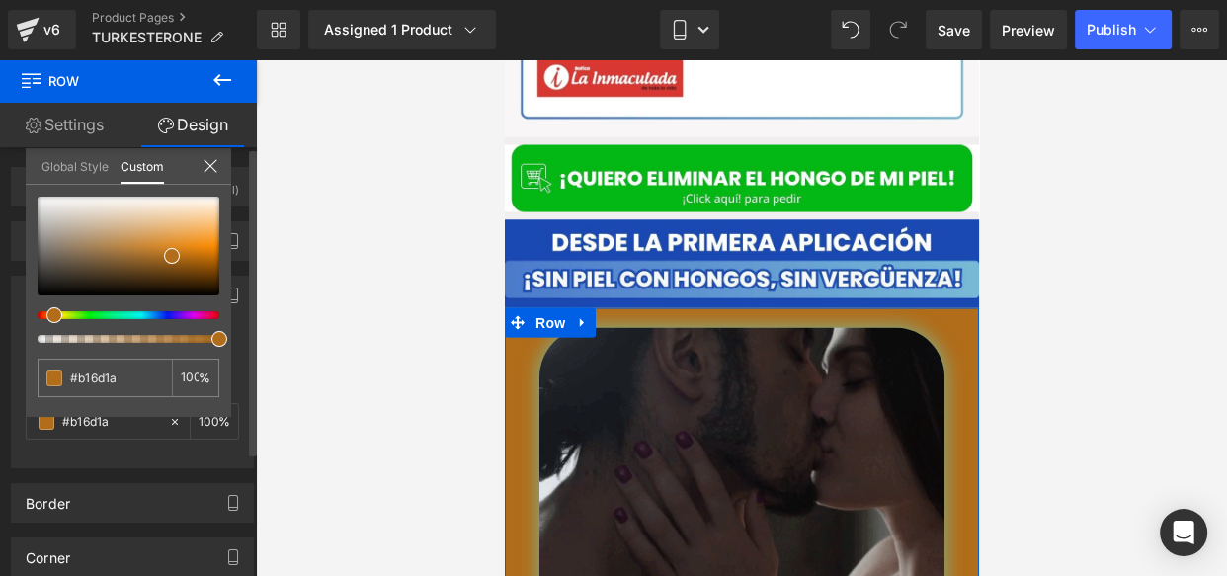
type input "#b1681a"
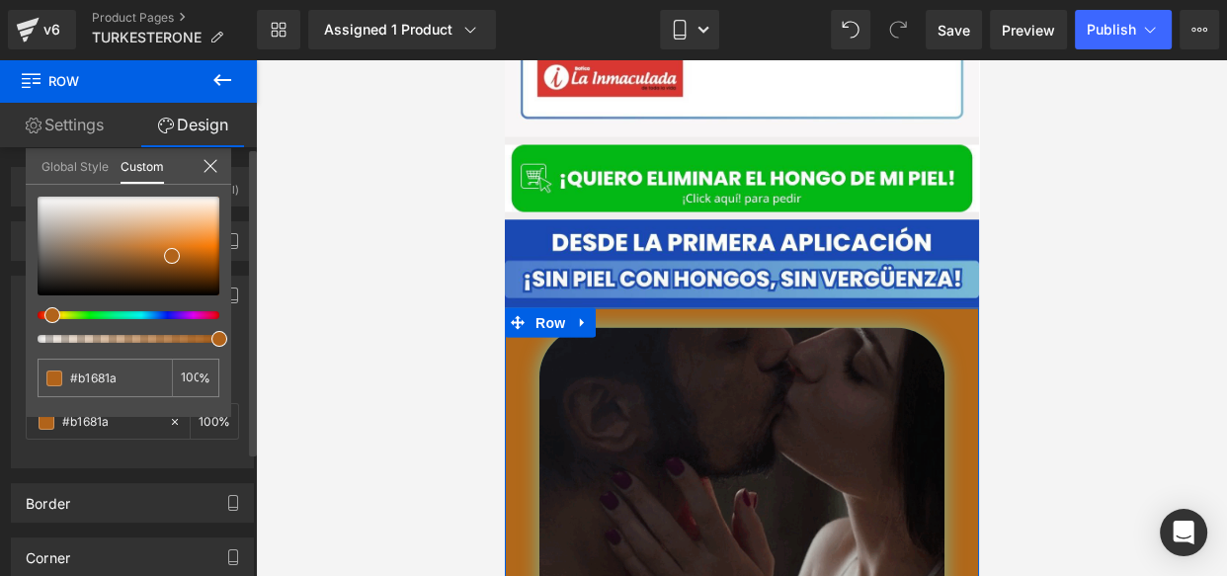
type input "#b1631a"
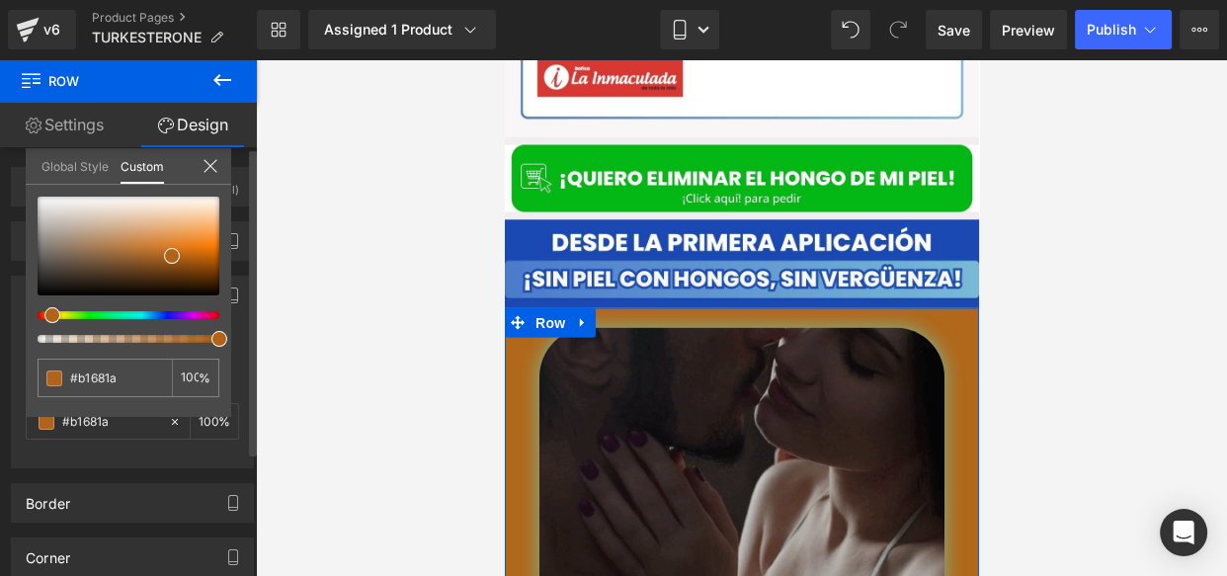
type input "#b1631a"
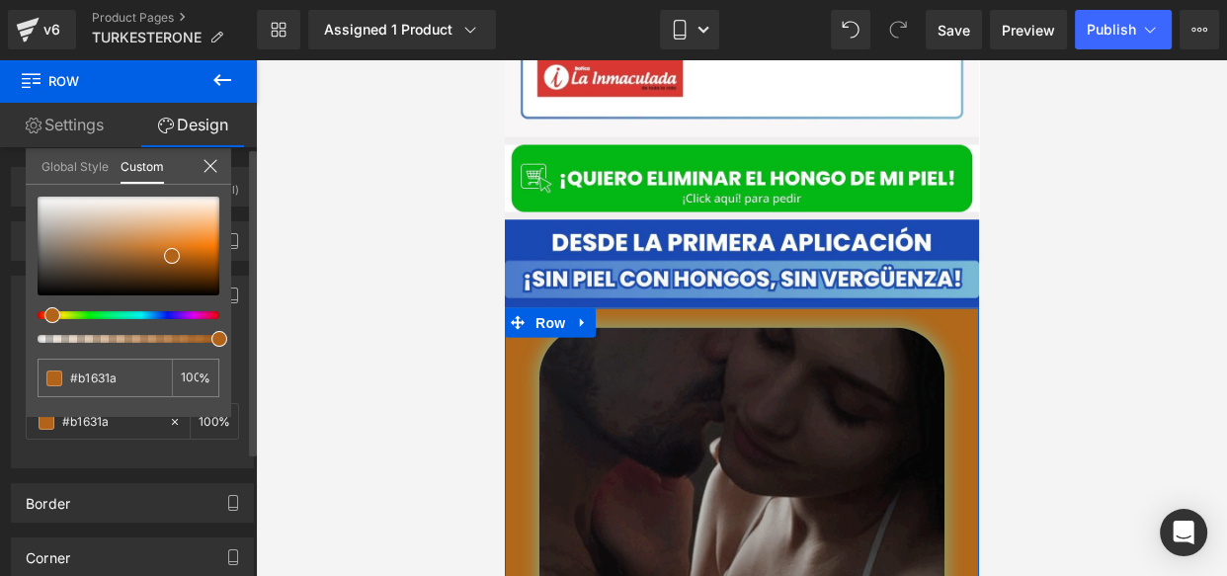
type input "#b15e1a"
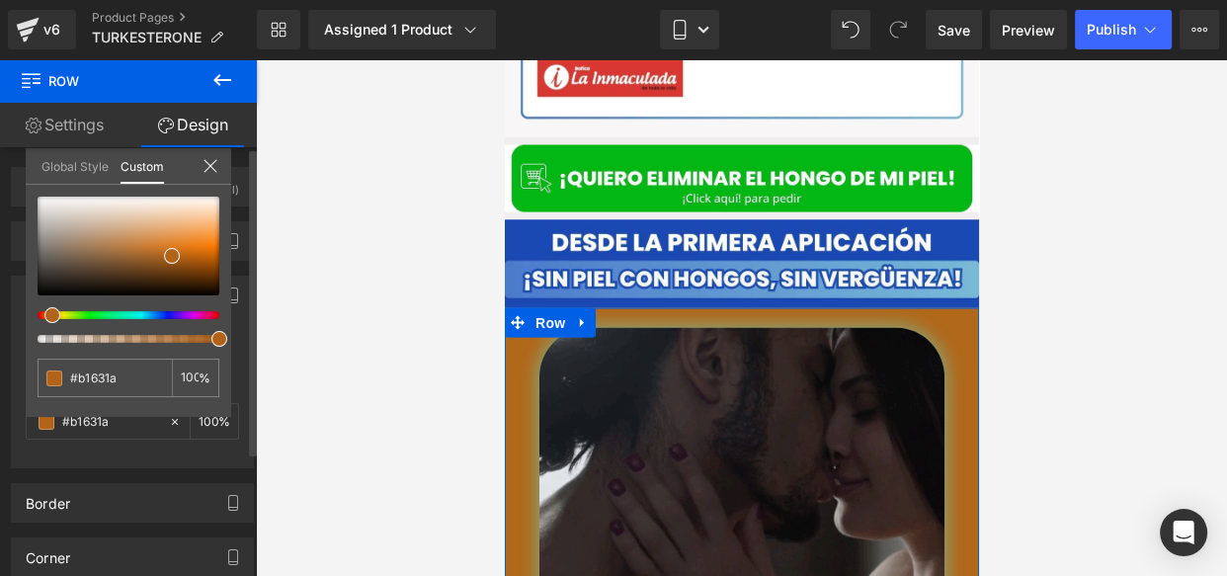
type input "#b15e1a"
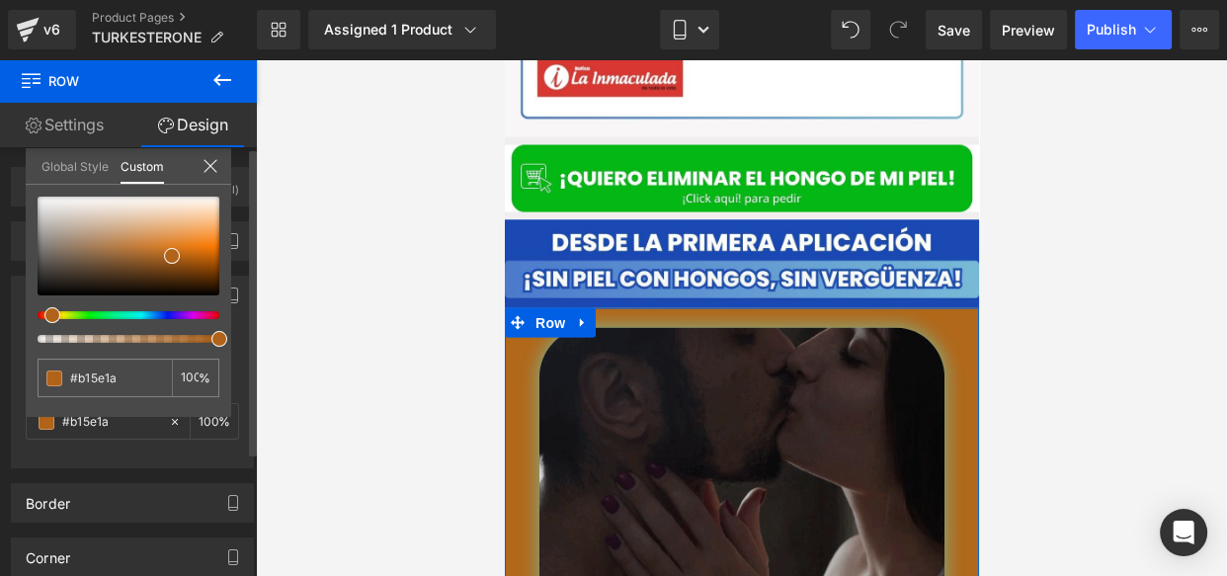
type input "#b1561a"
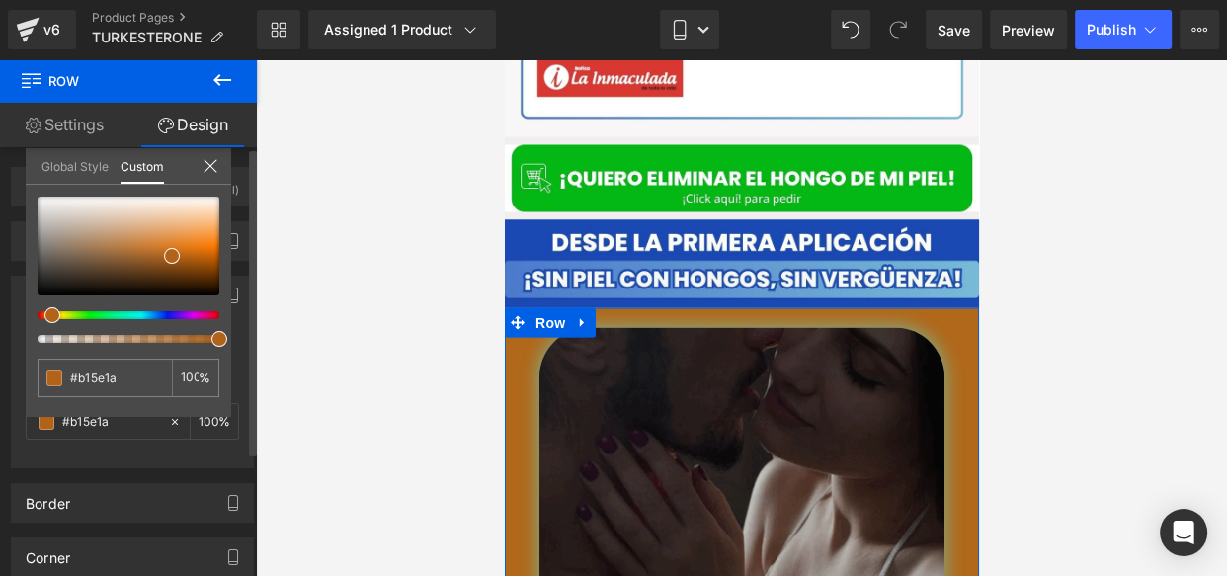
type input "#b1561a"
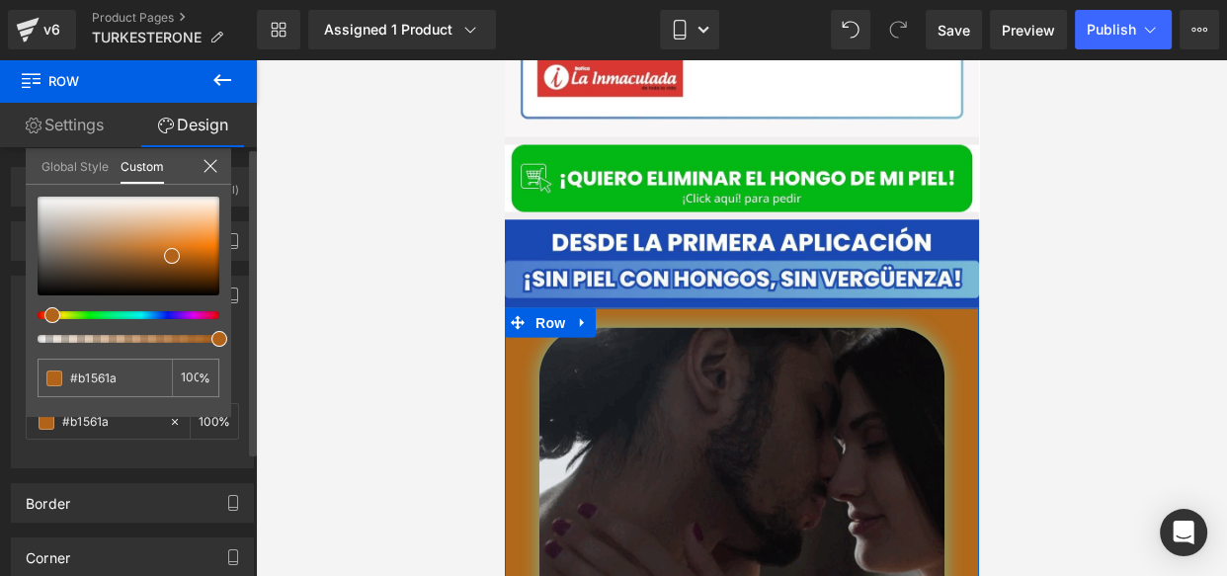
type input "#b1511a"
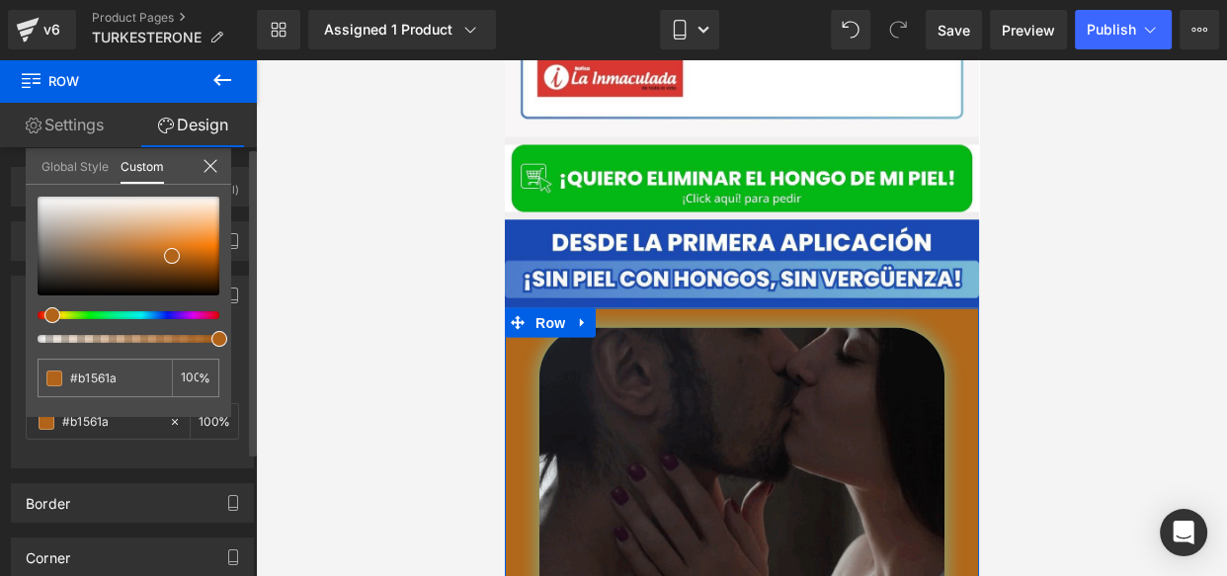
type input "#b1511a"
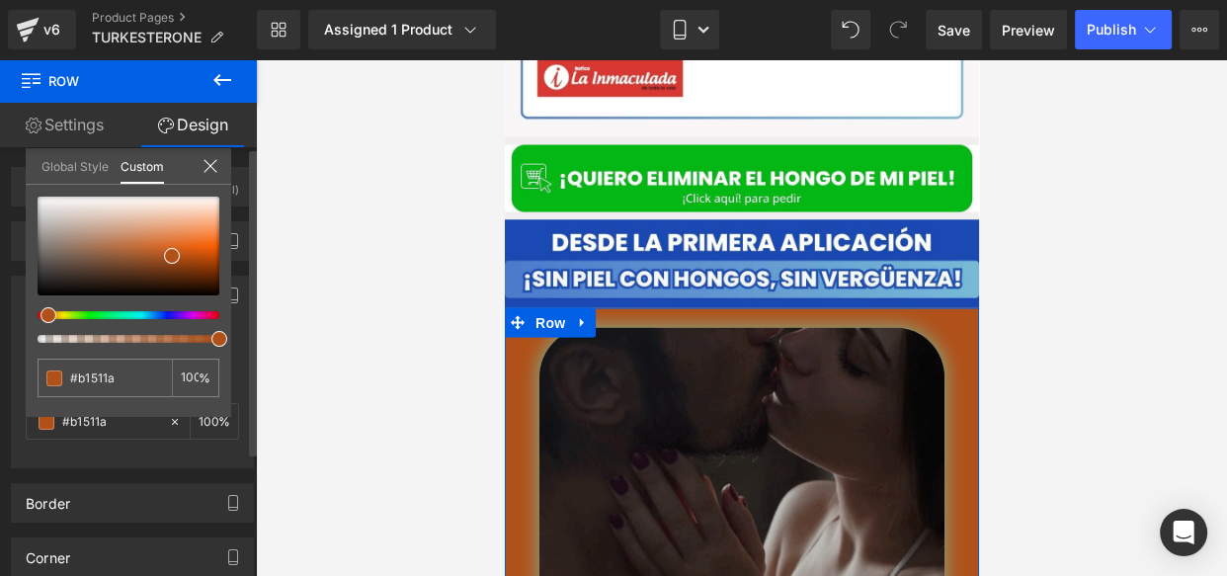
type input "#b14c1a"
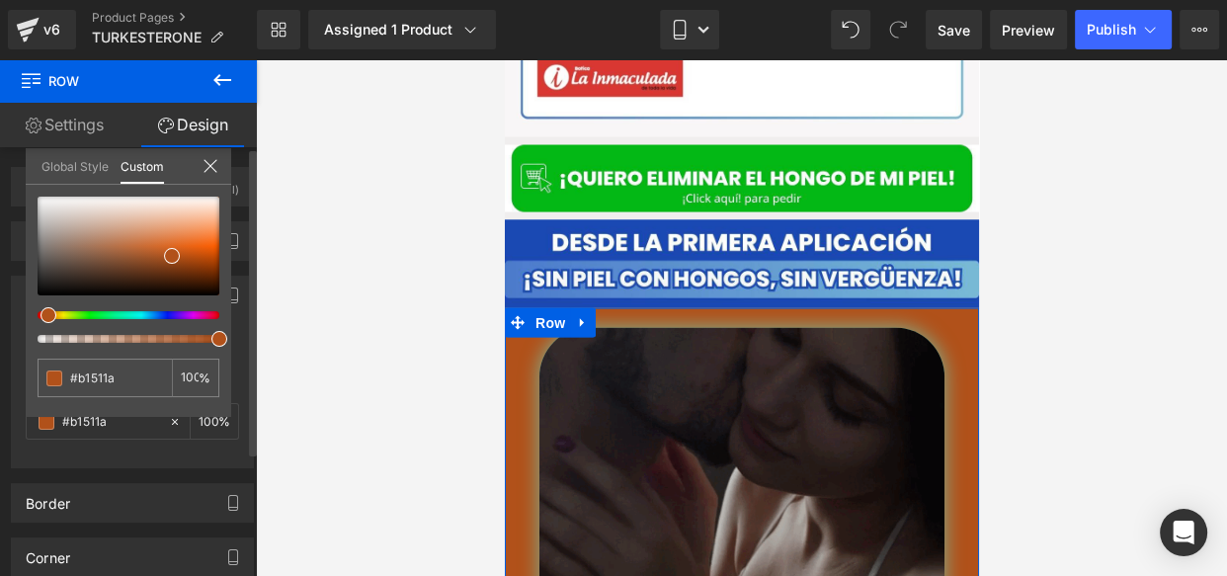
type input "#b14c1a"
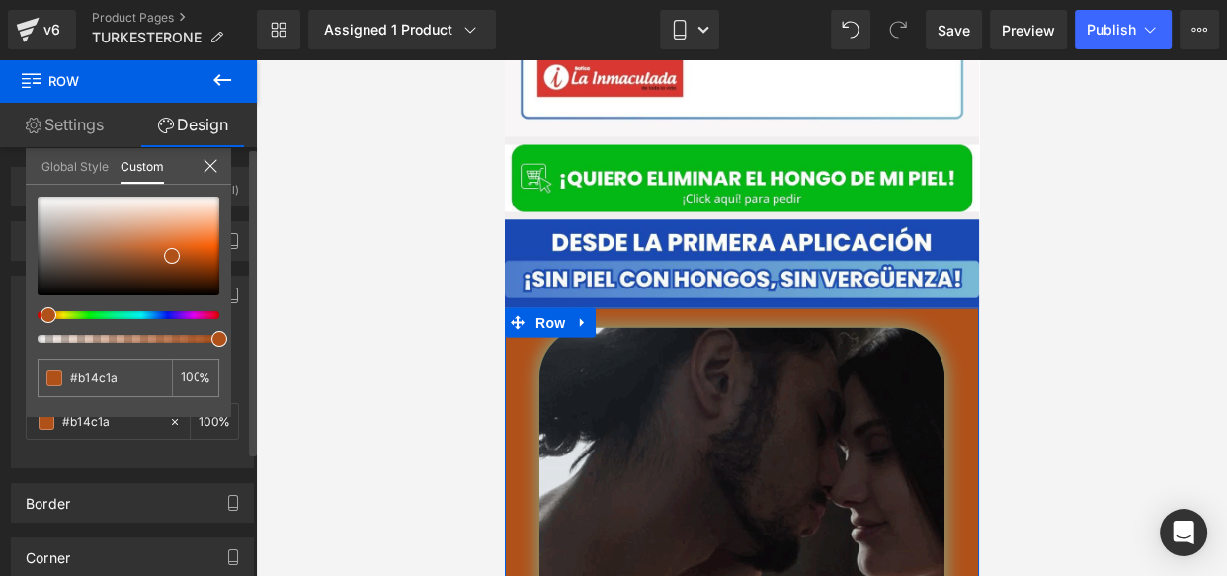
type input "#b1471a"
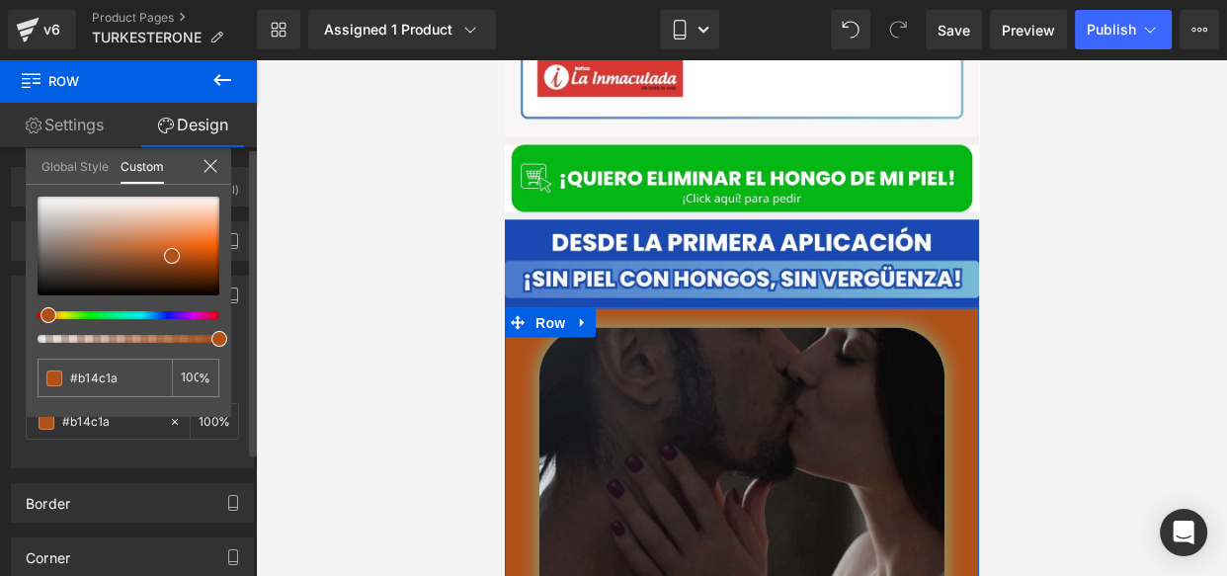
type input "#b1471a"
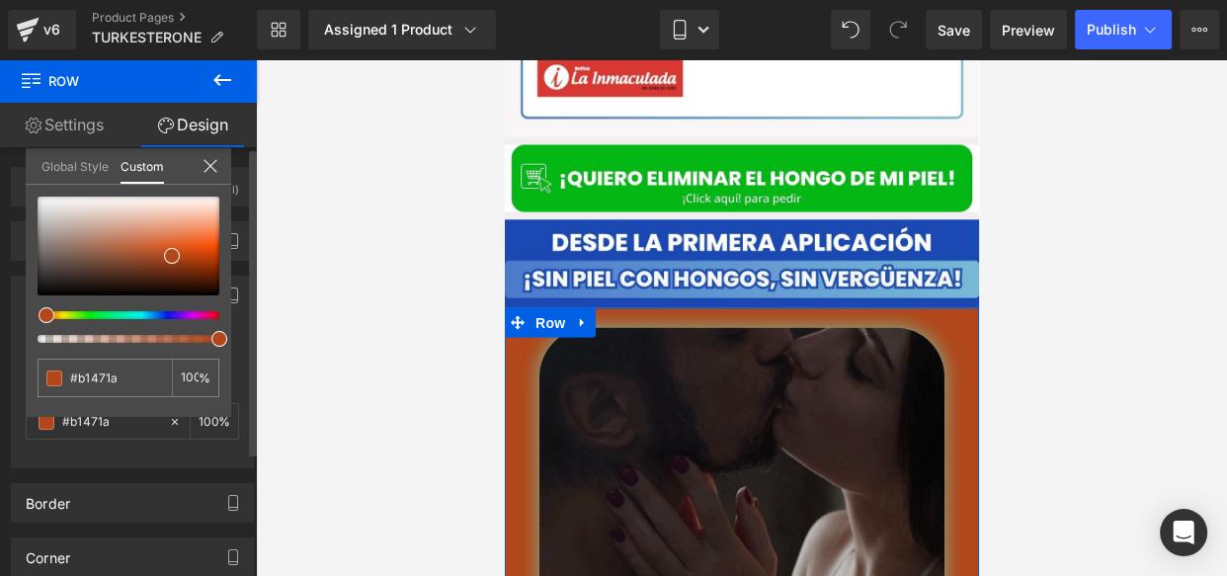
type input "#b1421a"
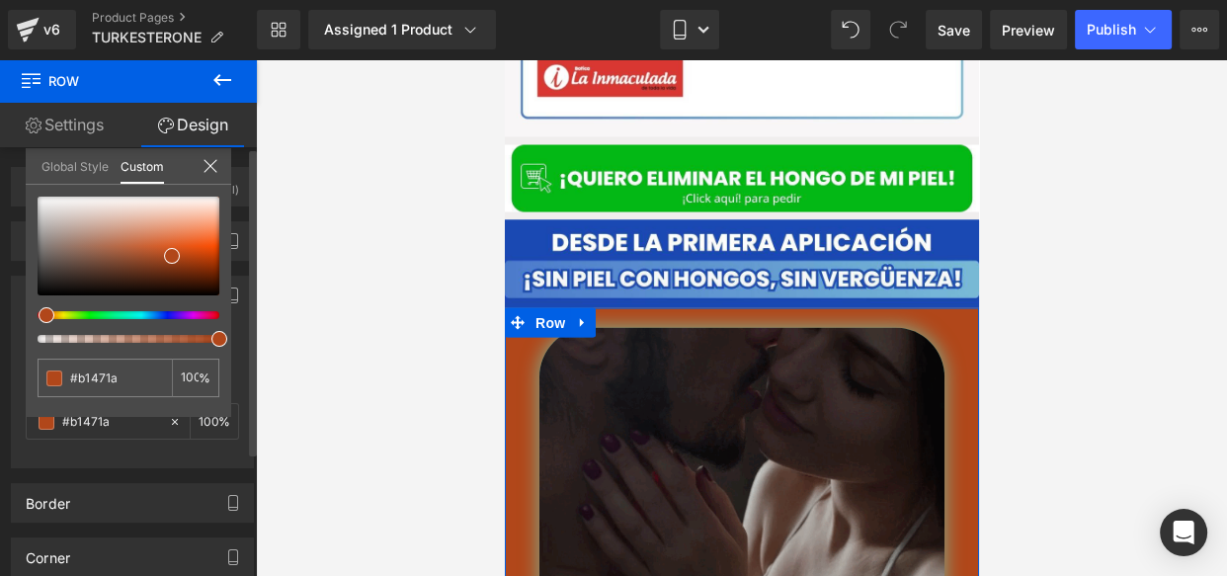
type input "#b1421a"
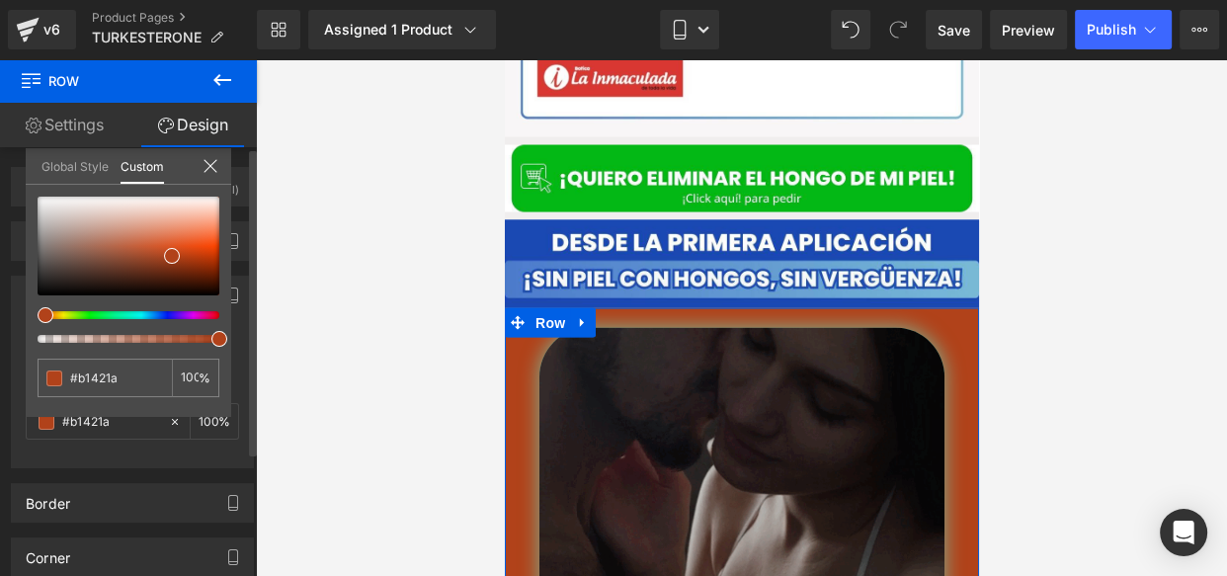
type input "#b13d1a"
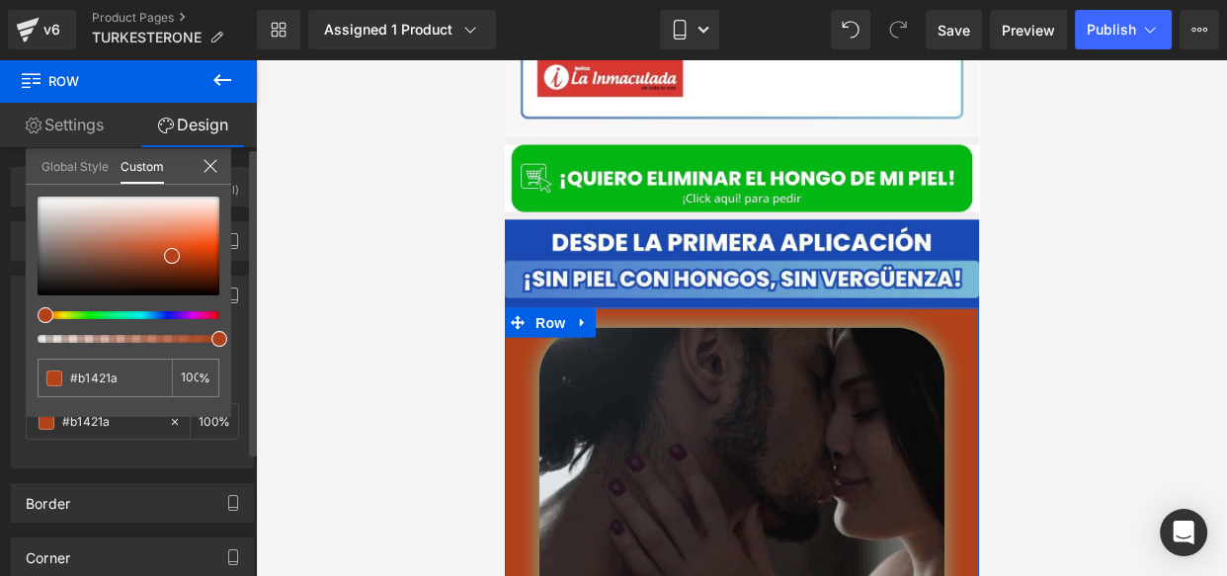
type input "#b13d1a"
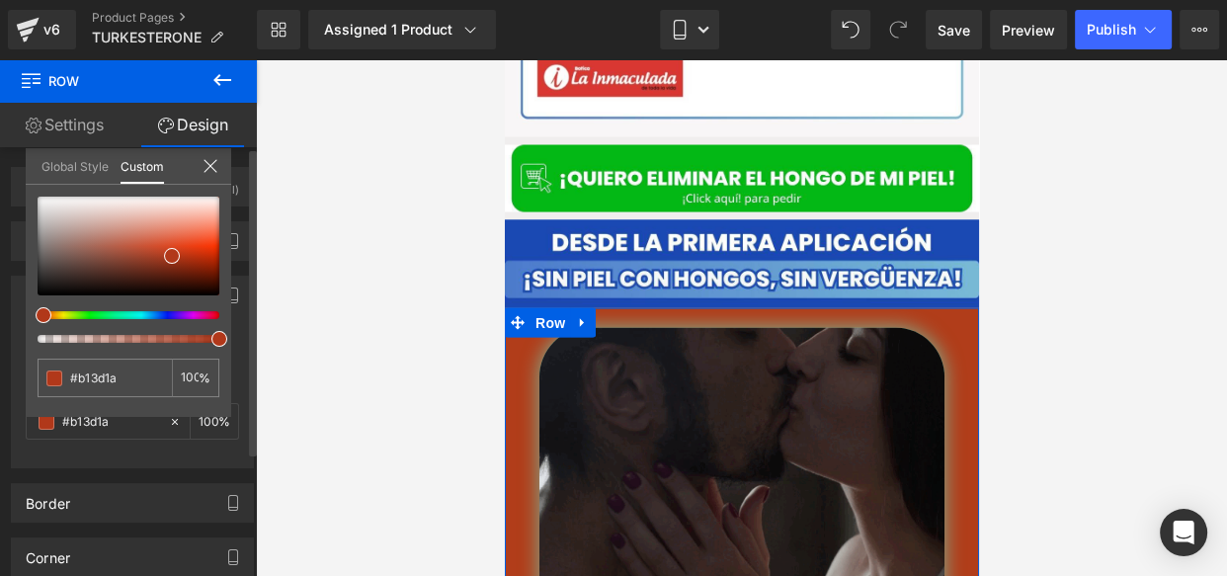
type input "#b1331a"
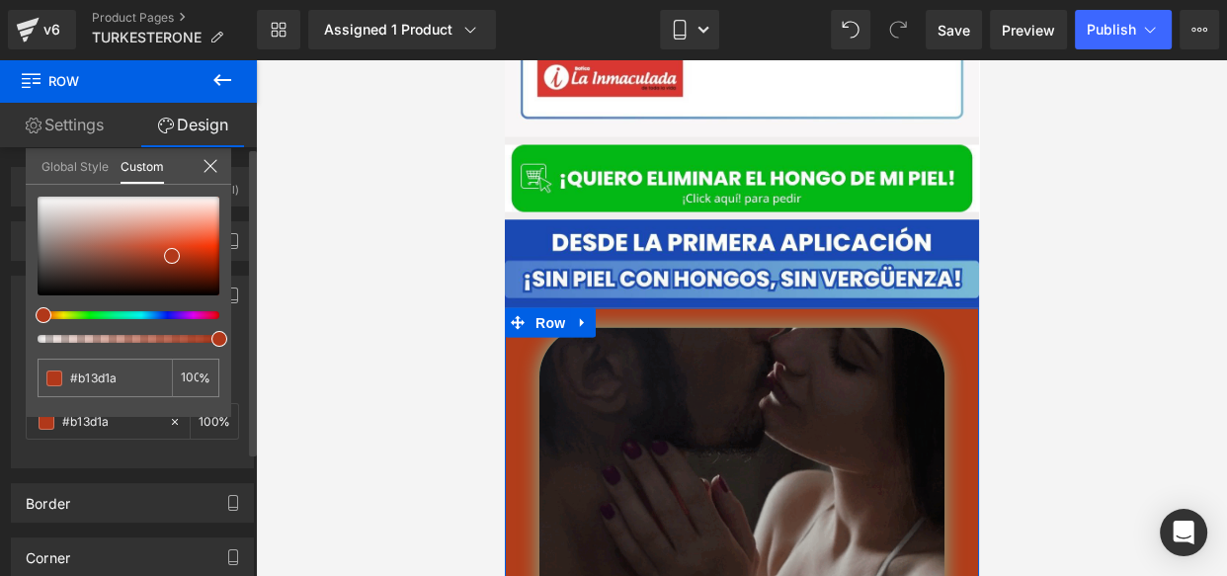
type input "#b1331a"
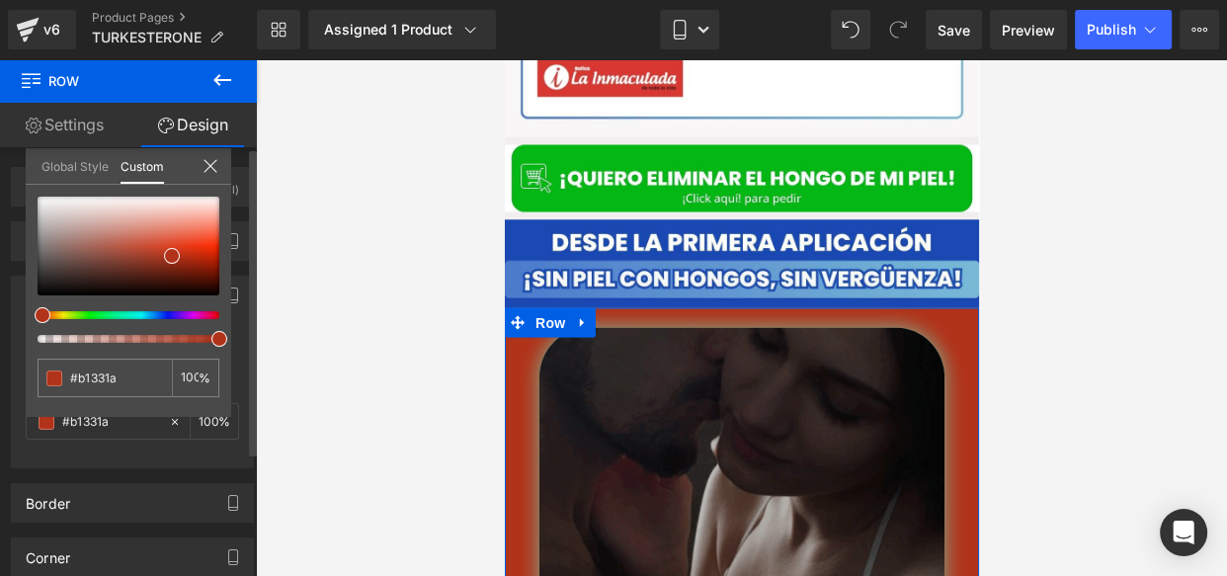
drag, startPoint x: 51, startPoint y: 316, endPoint x: 35, endPoint y: 317, distance: 16.8
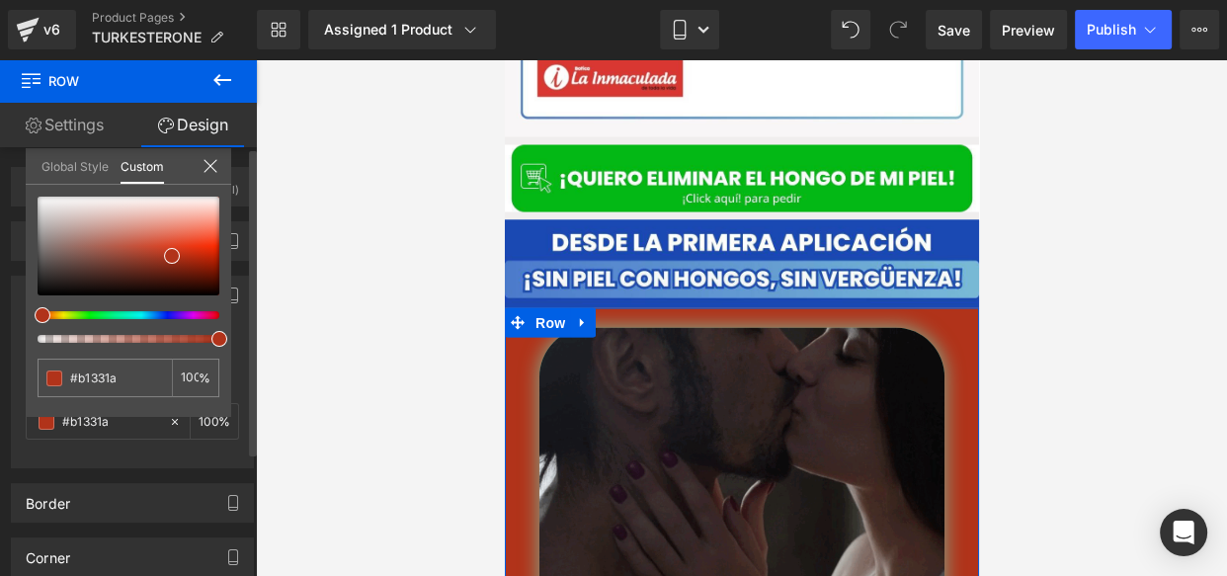
click at [35, 317] on div at bounding box center [121, 315] width 182 height 8
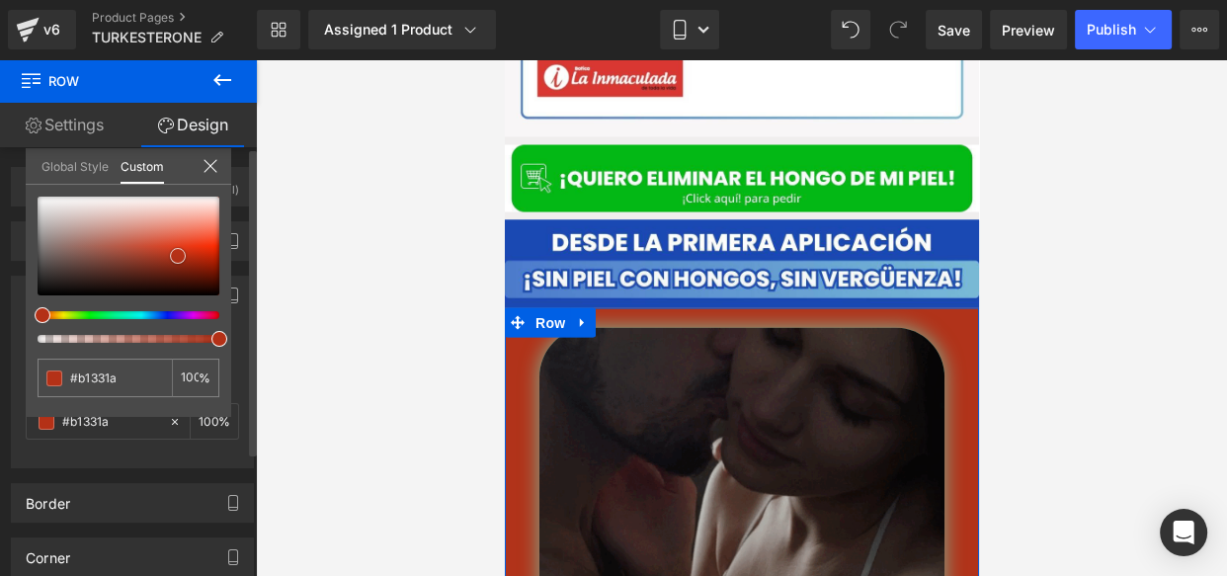
type input "#b23219"
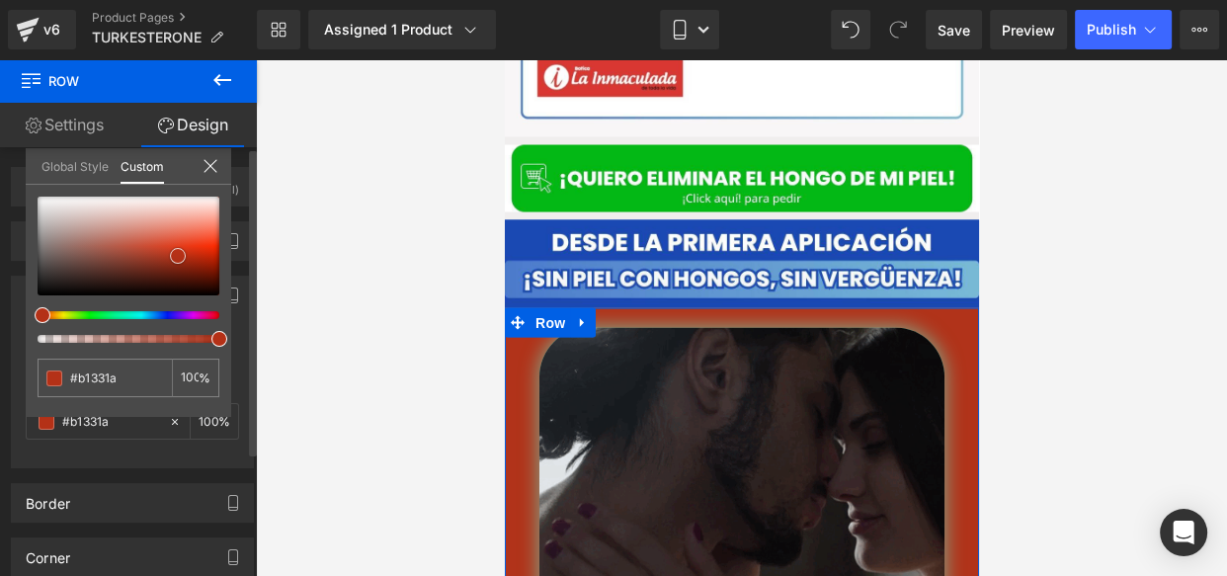
type input "#b23219"
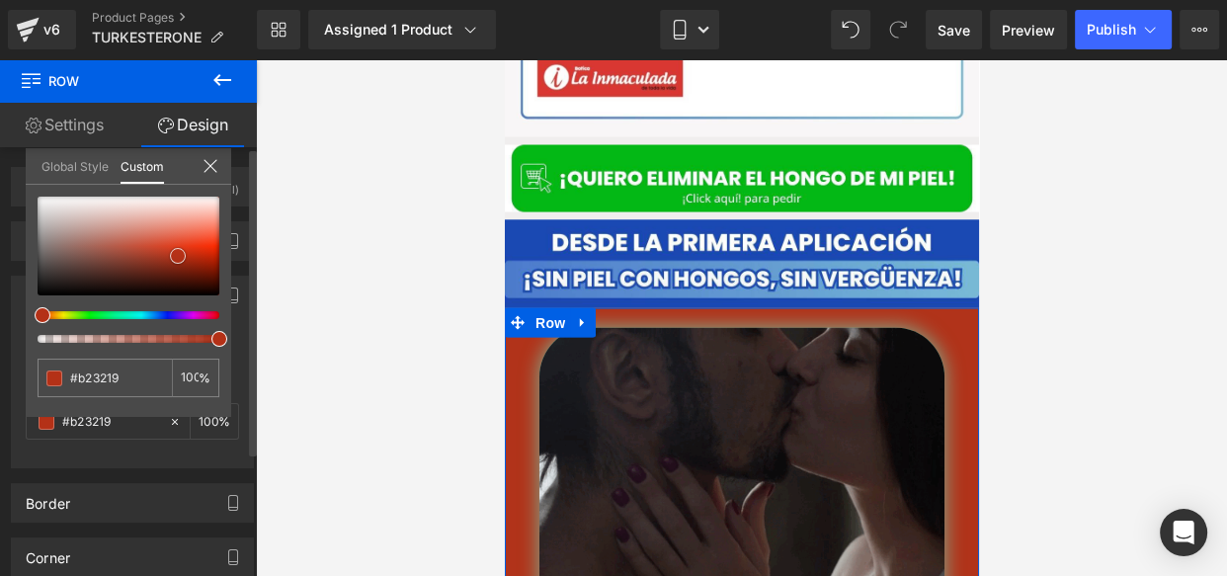
type input "#b53016"
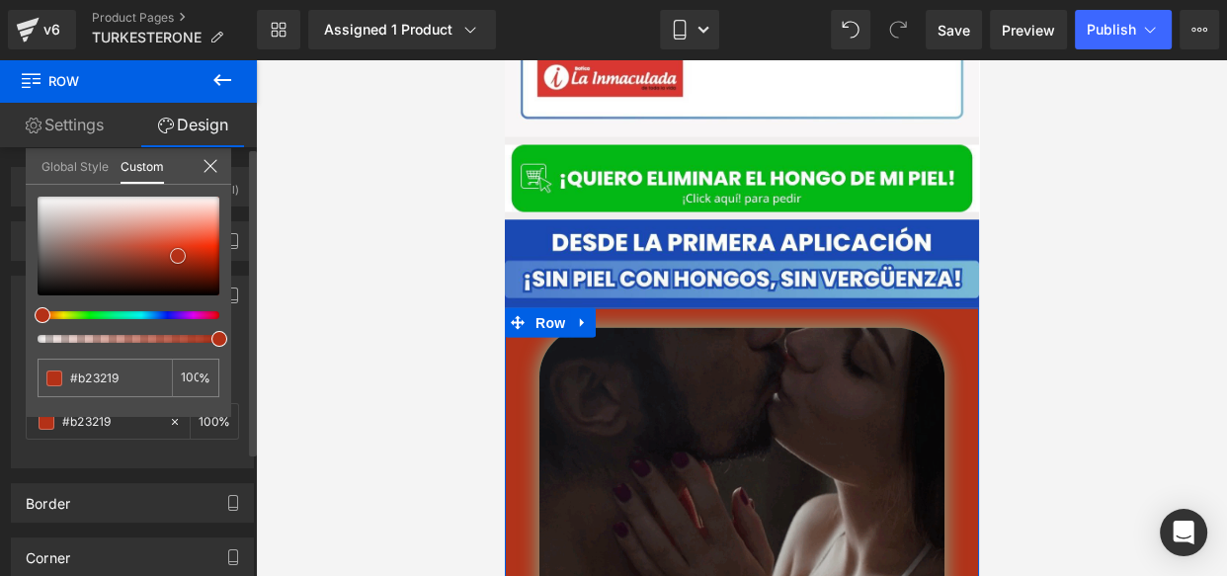
type input "#b53016"
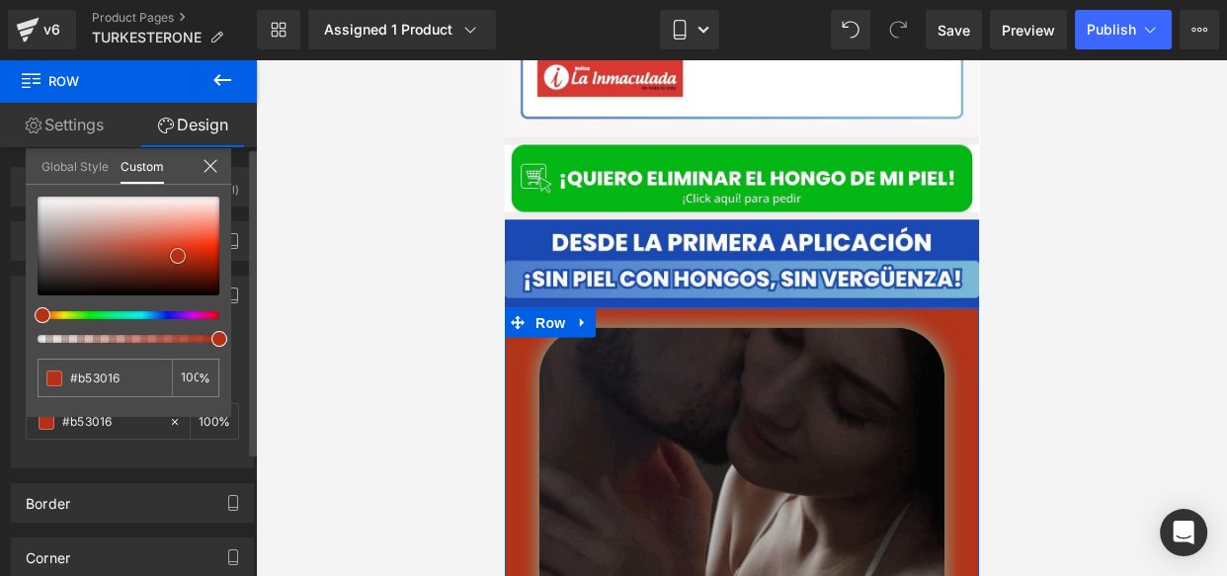
type input "#b63015"
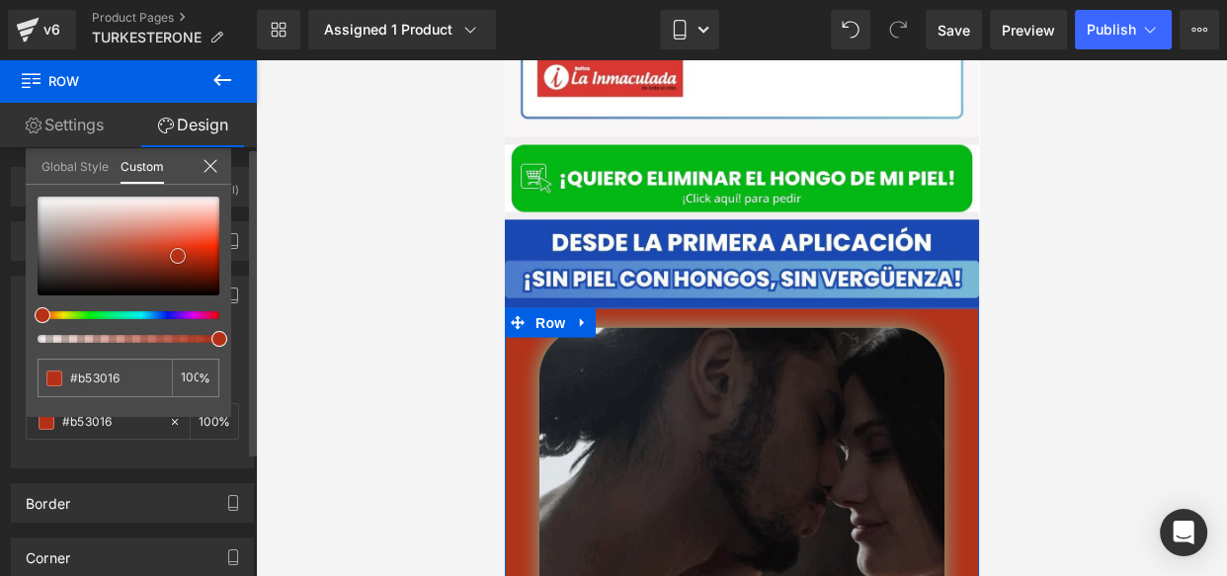
type input "#b63015"
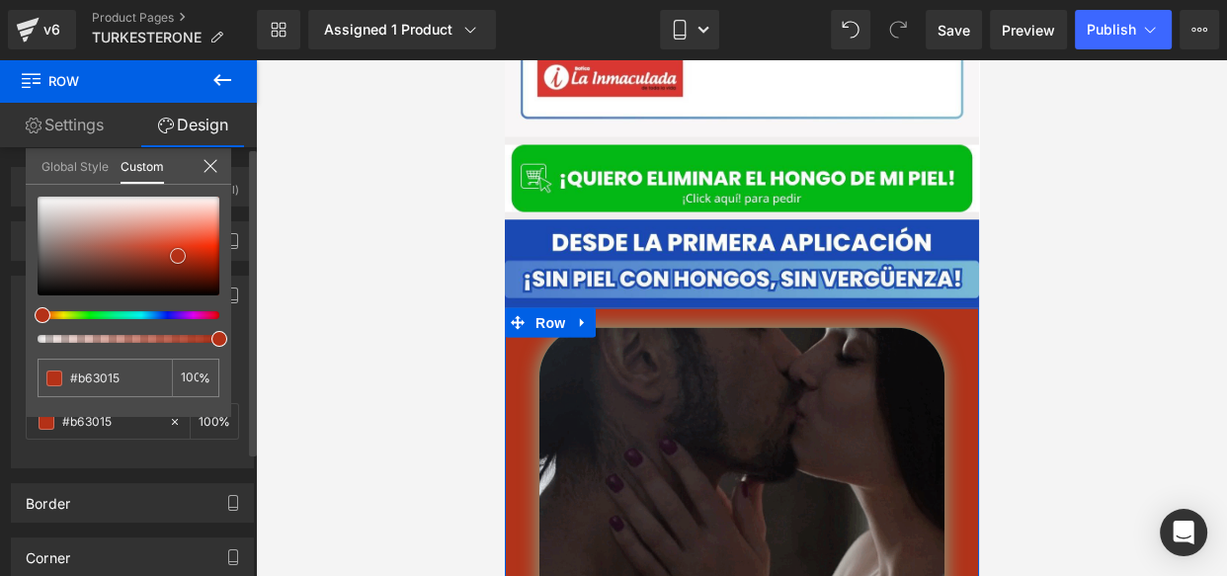
type input "#b72f14"
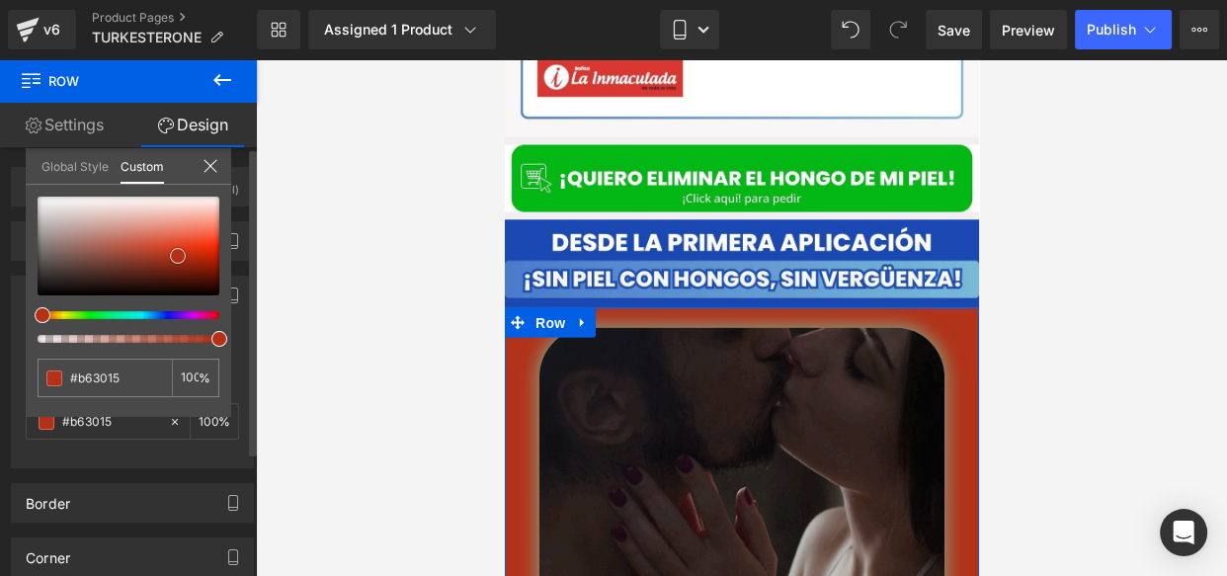
type input "#b72f14"
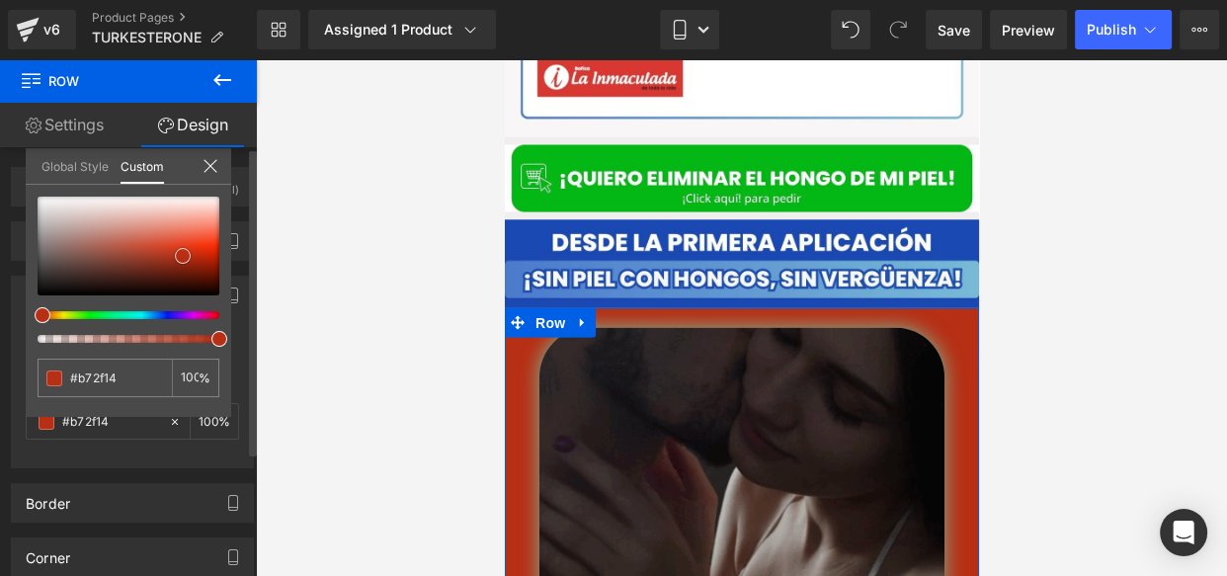
drag, startPoint x: 171, startPoint y: 251, endPoint x: 182, endPoint y: 251, distance: 10.9
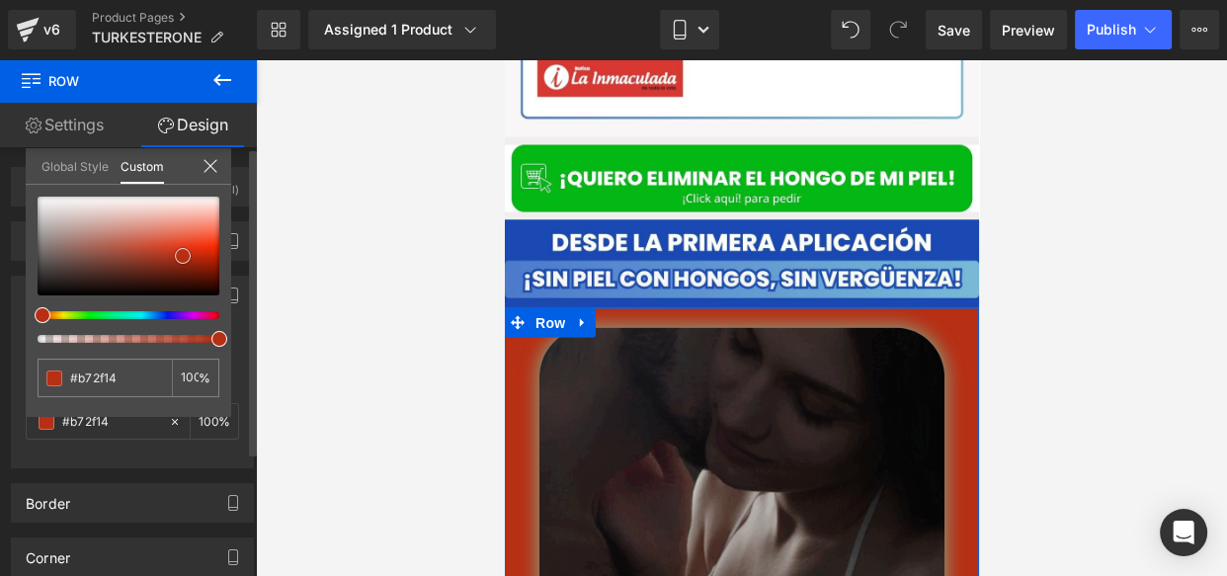
click at [182, 251] on span at bounding box center [183, 256] width 16 height 16
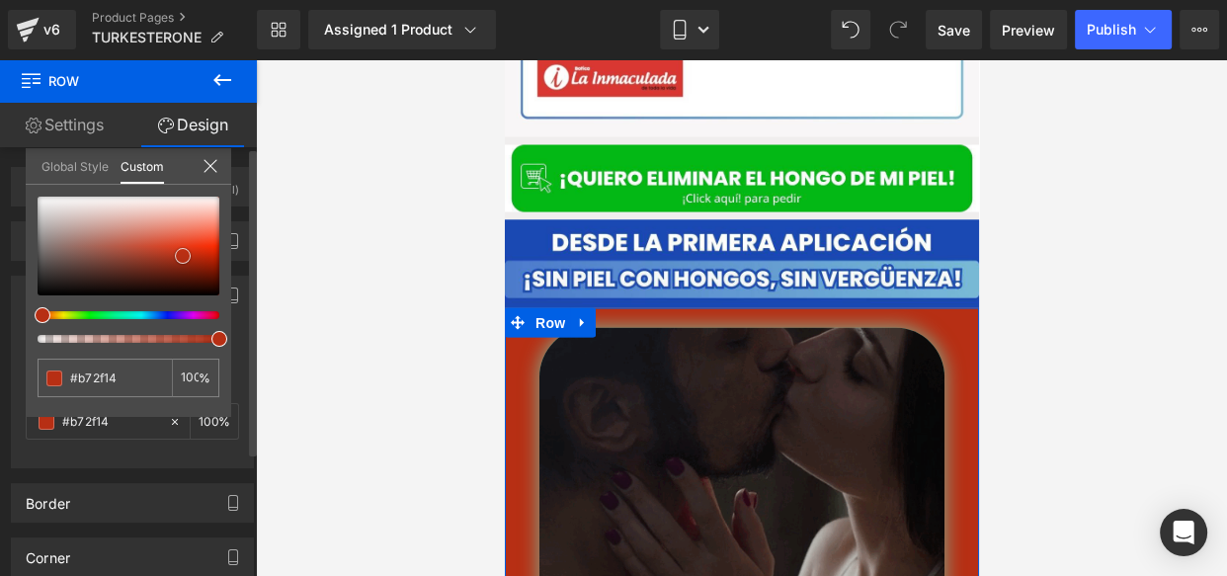
type input "#64453e"
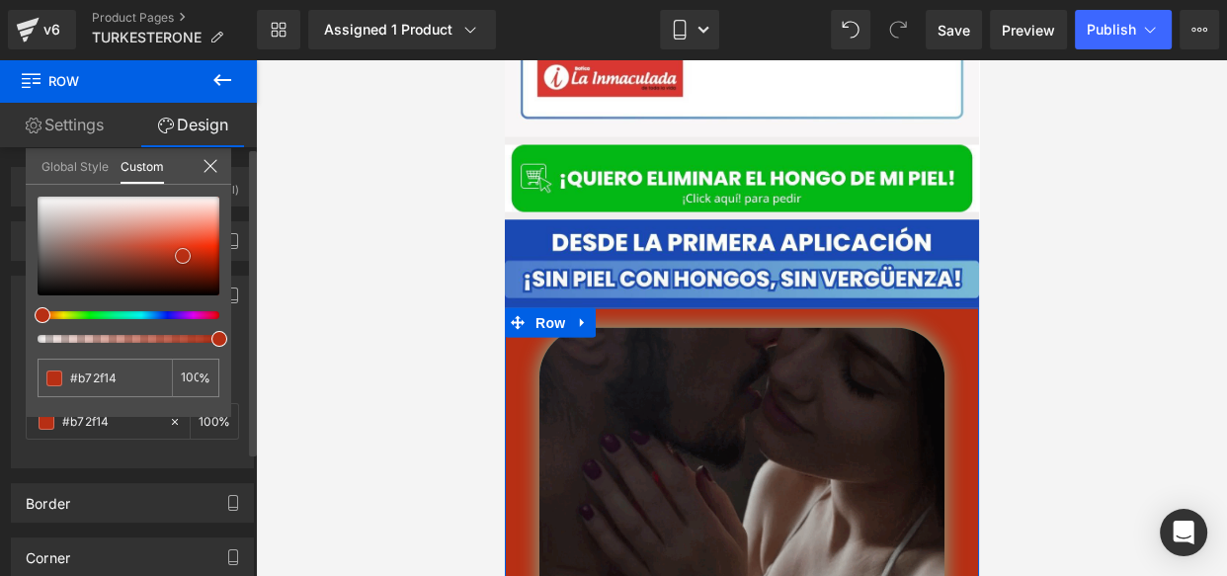
type input "#64453e"
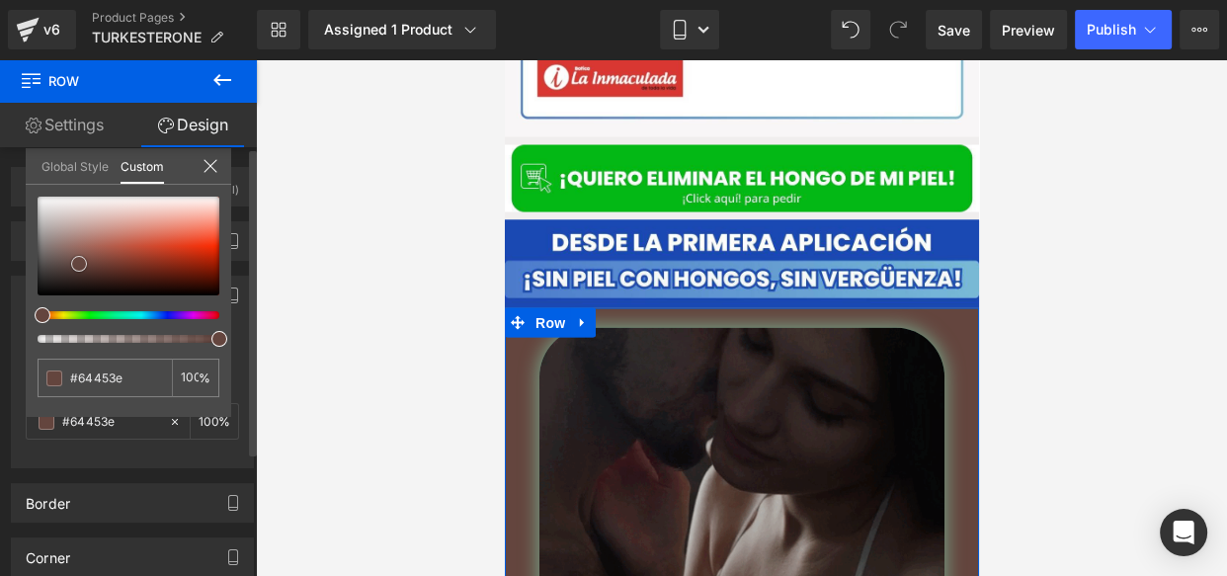
type input "#66443d"
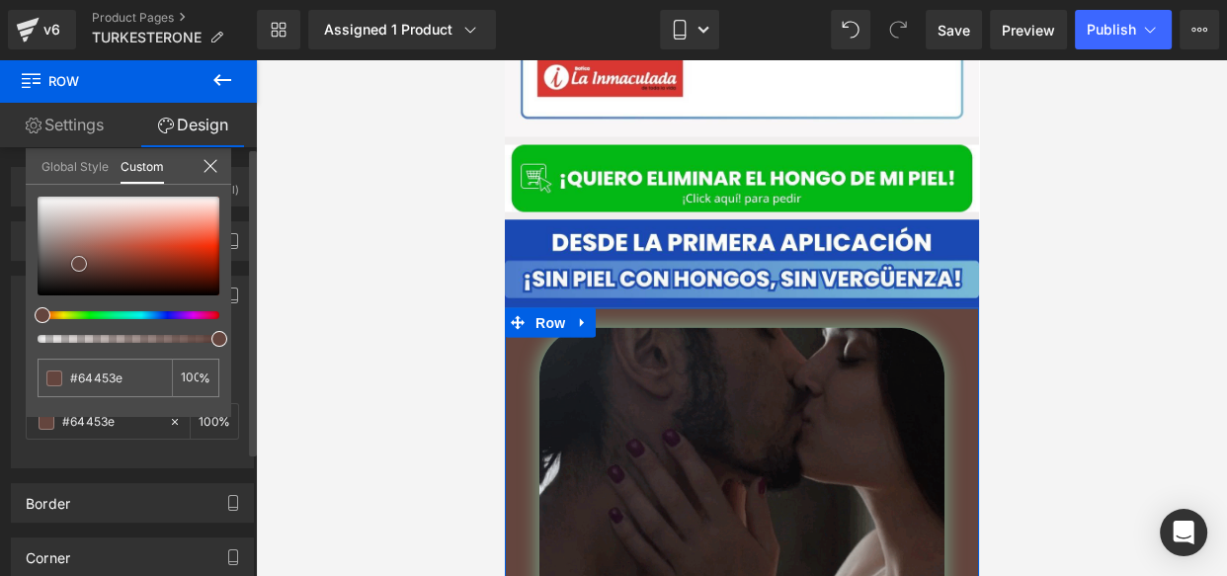
type input "#66443d"
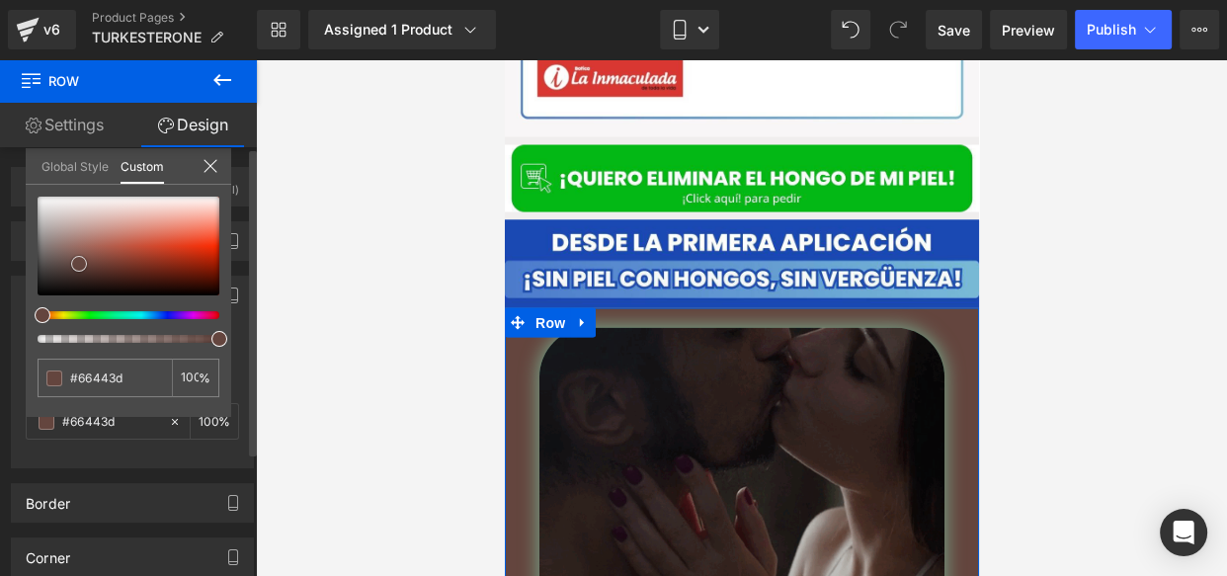
type input "#6b4037"
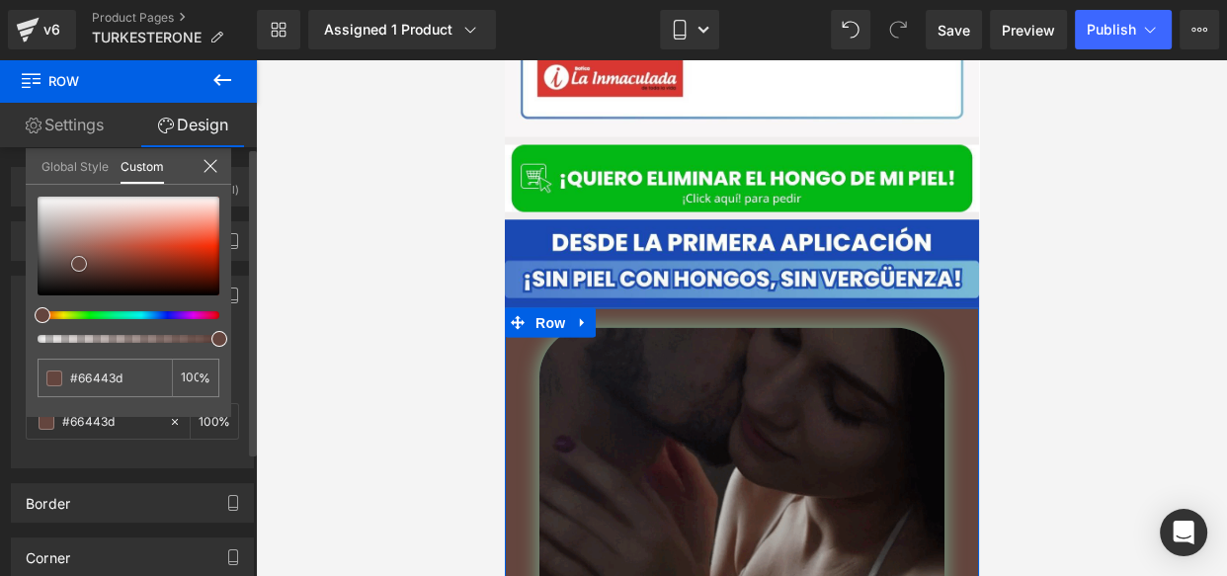
type input "#6b4037"
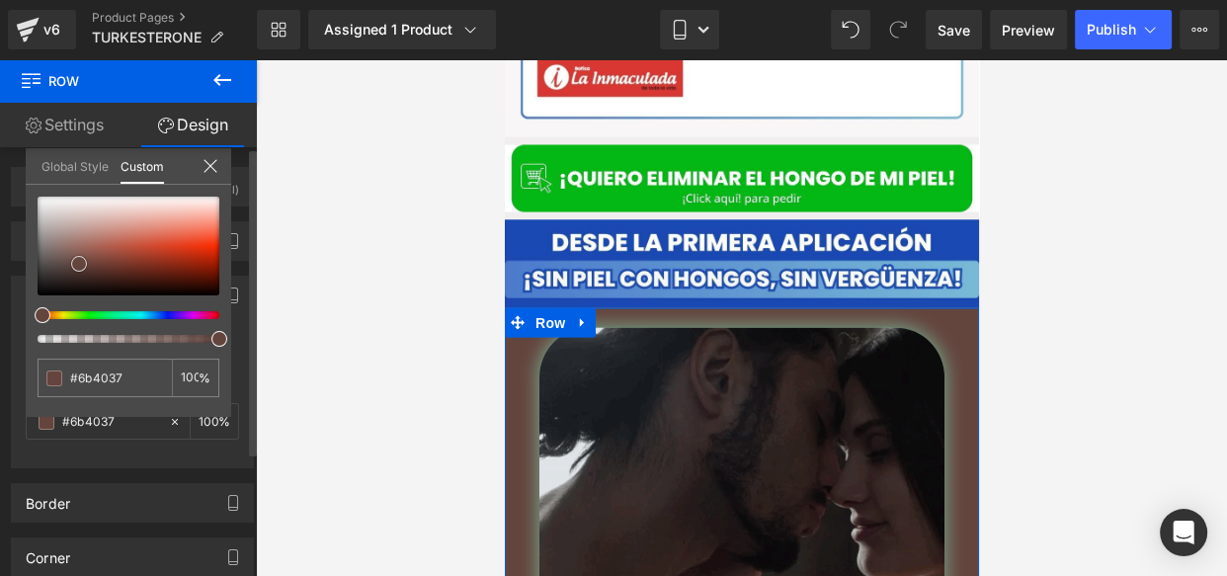
type input "#6f3024"
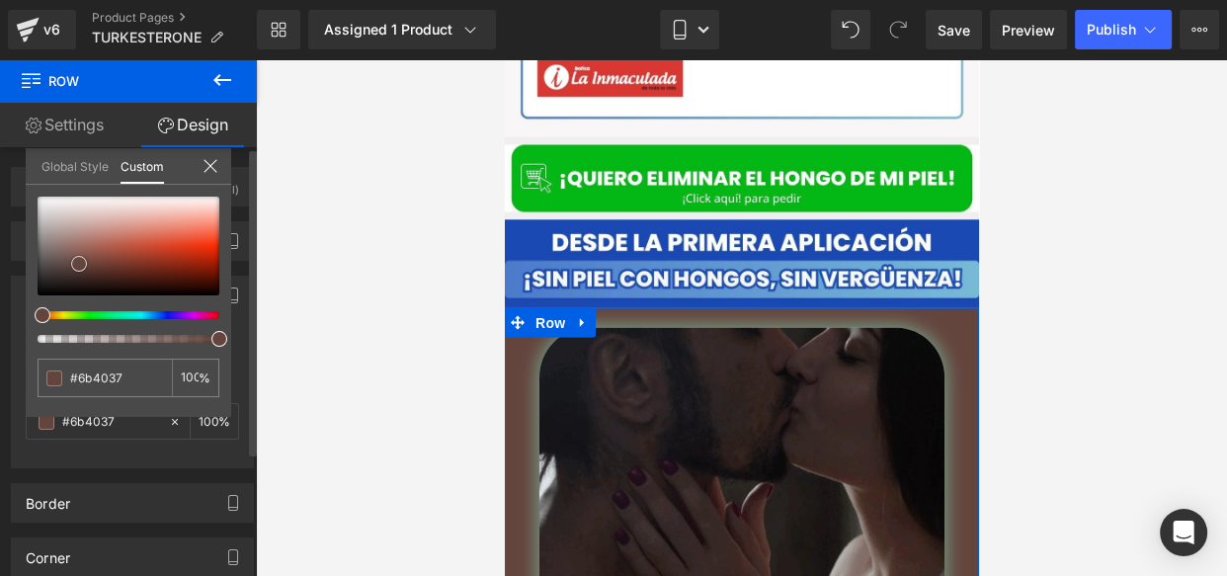
type input "#6f3024"
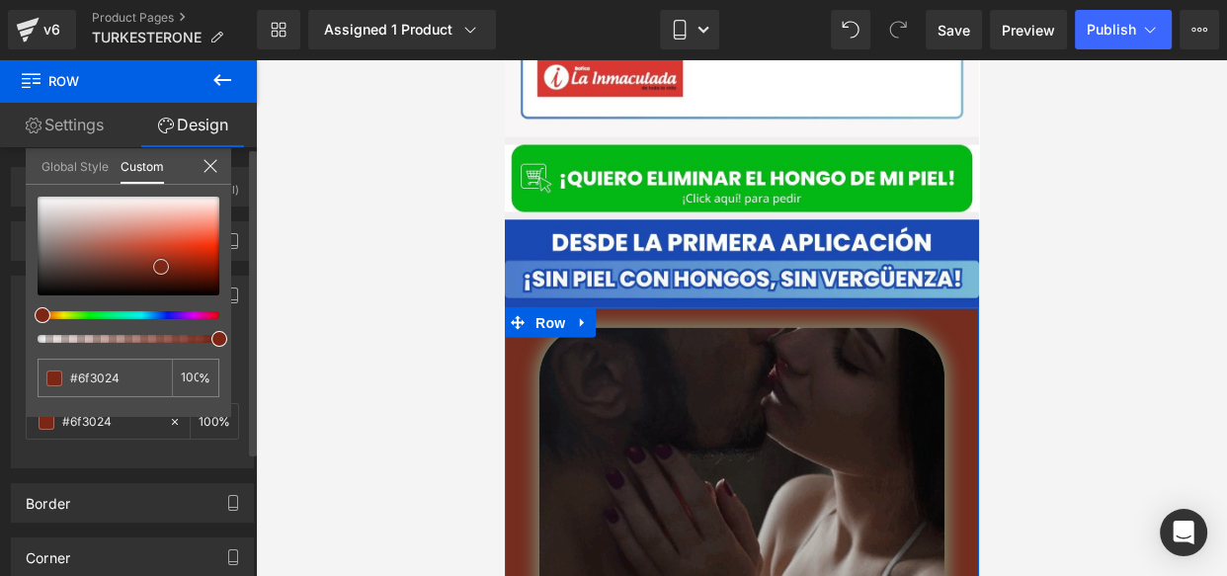
type input "#742d1f"
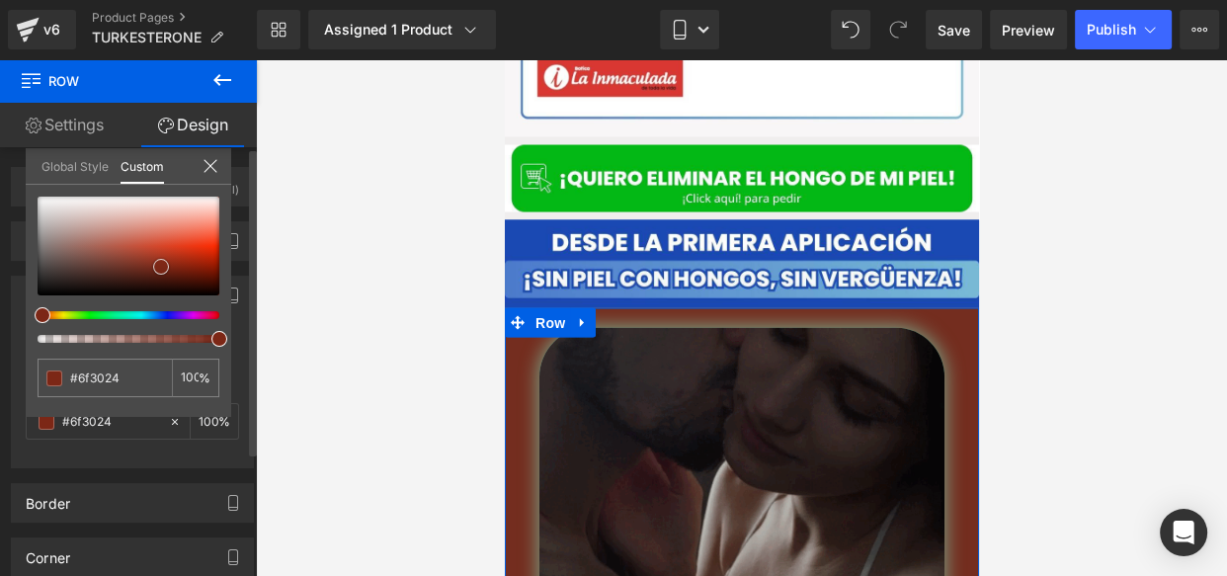
type input "#742d1f"
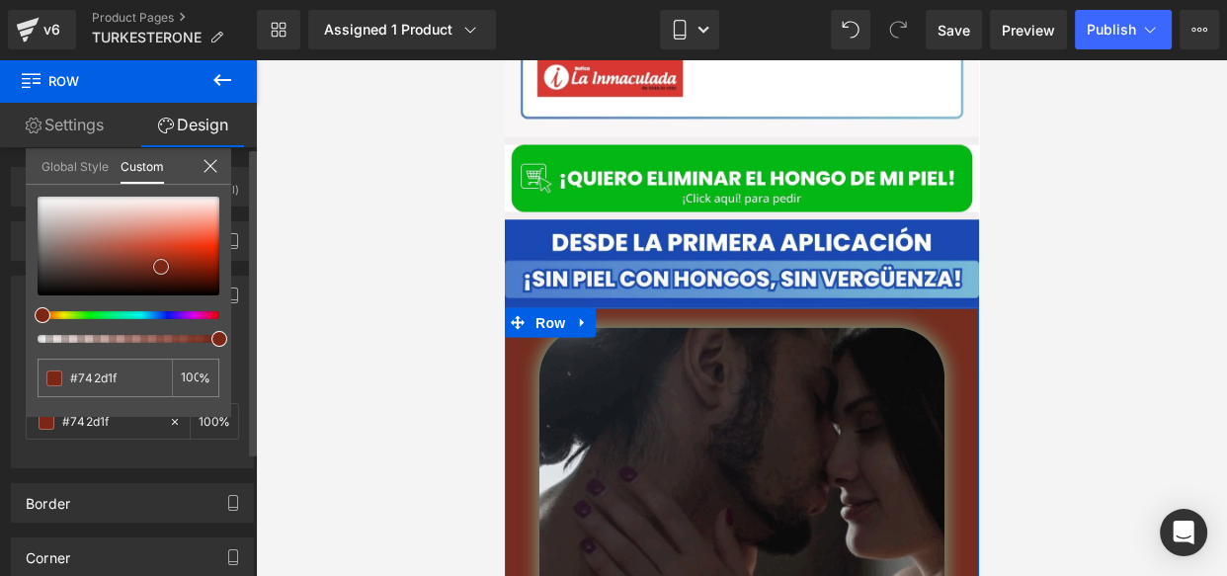
type input "#7c2716"
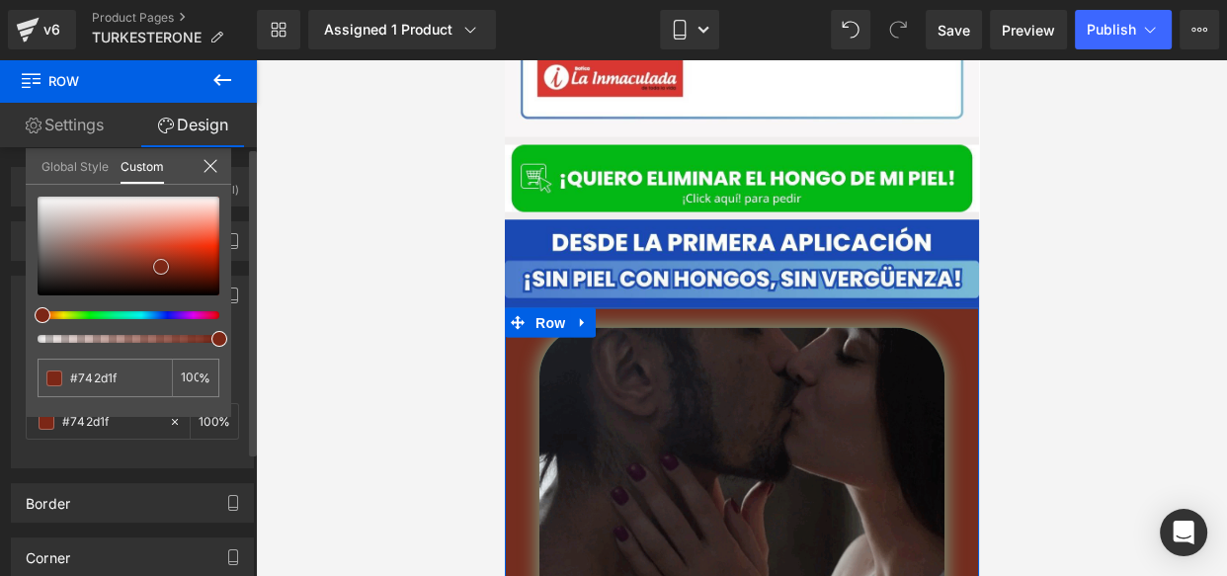
type input "#7c2716"
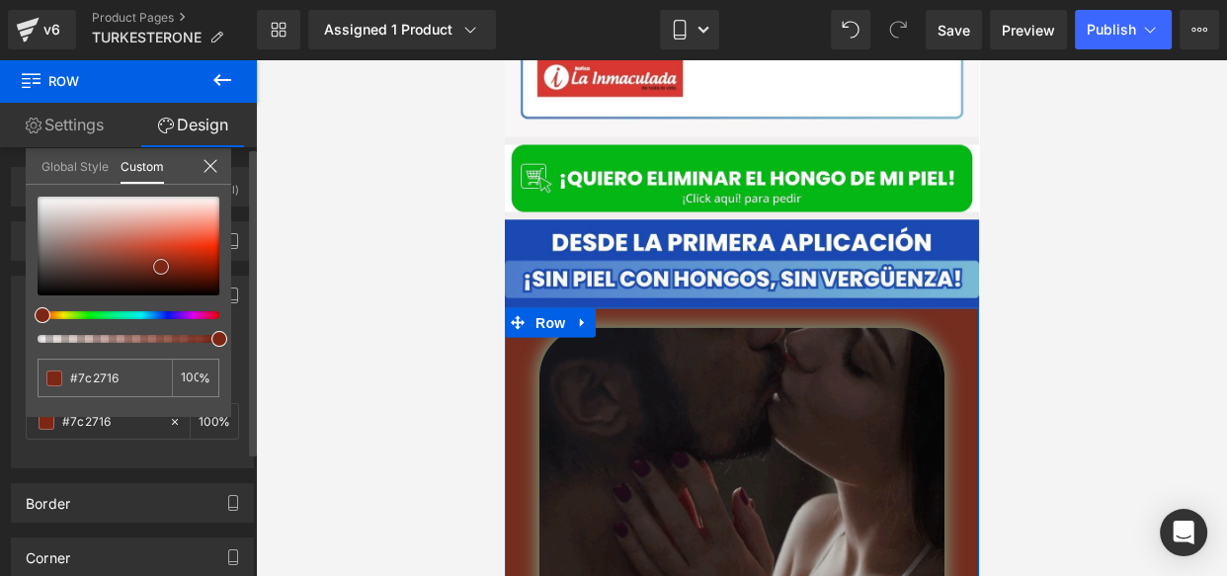
type input "#7d2716"
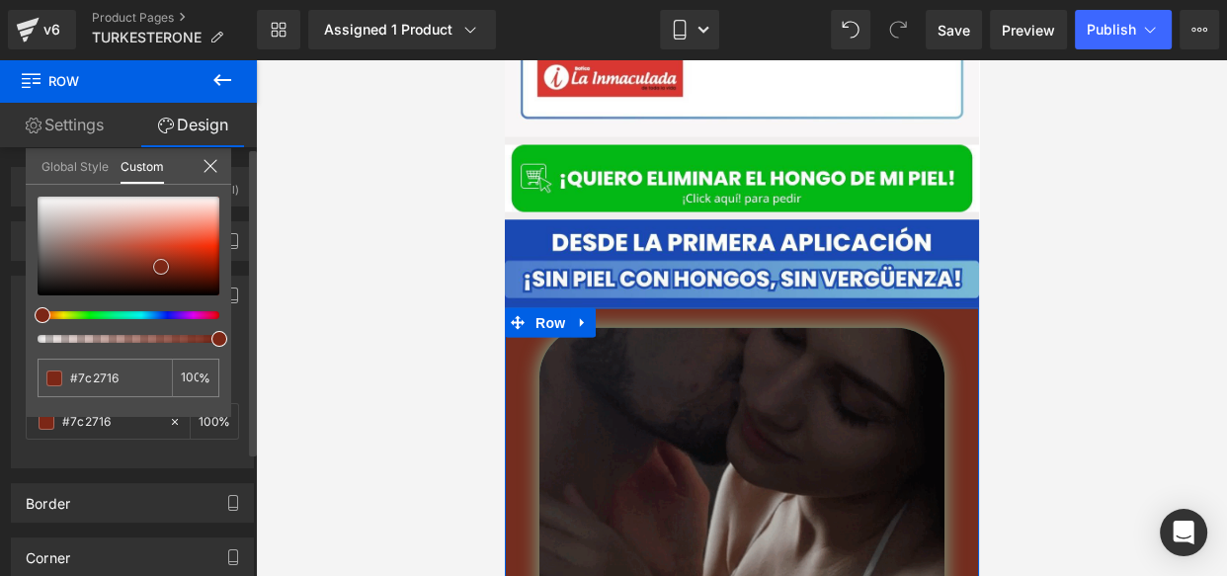
type input "#7d2716"
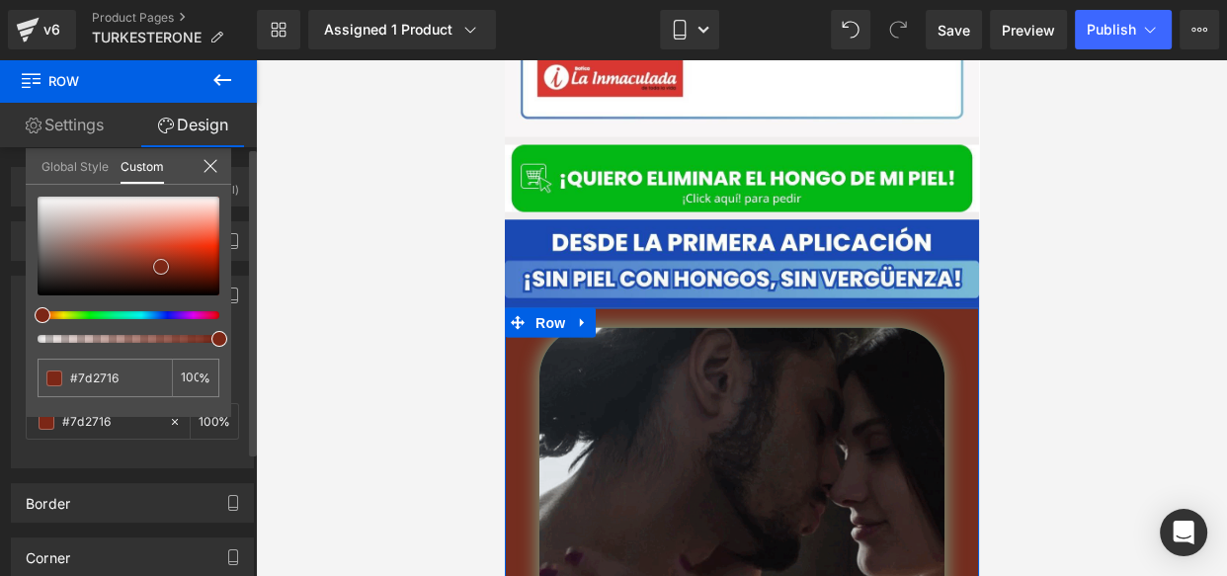
type input "#772211"
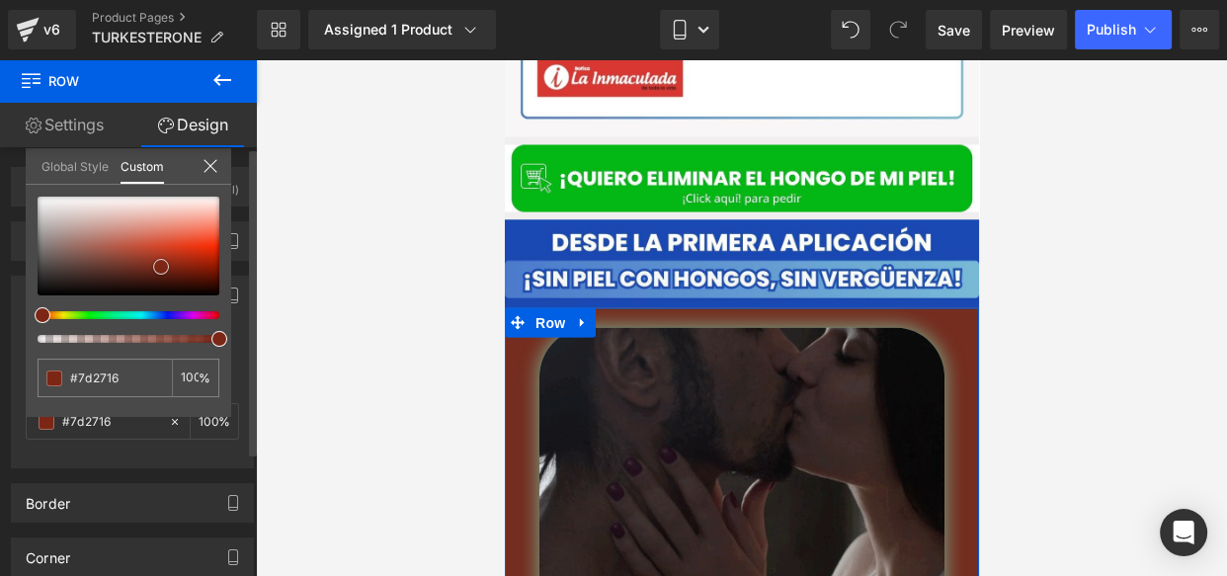
type input "#772211"
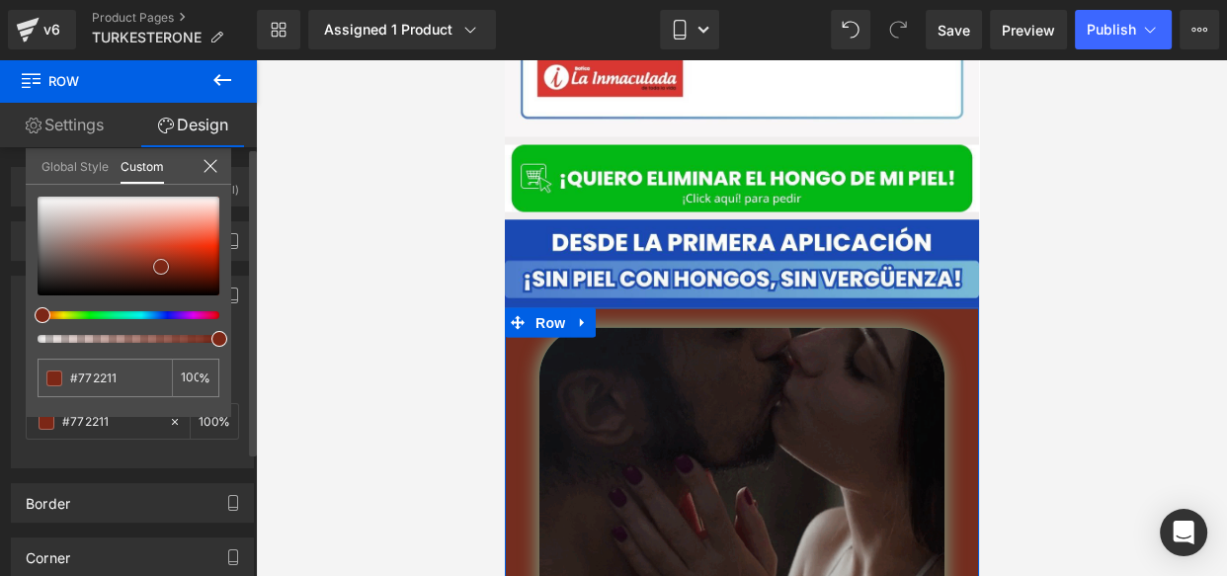
type input "#6f1f0f"
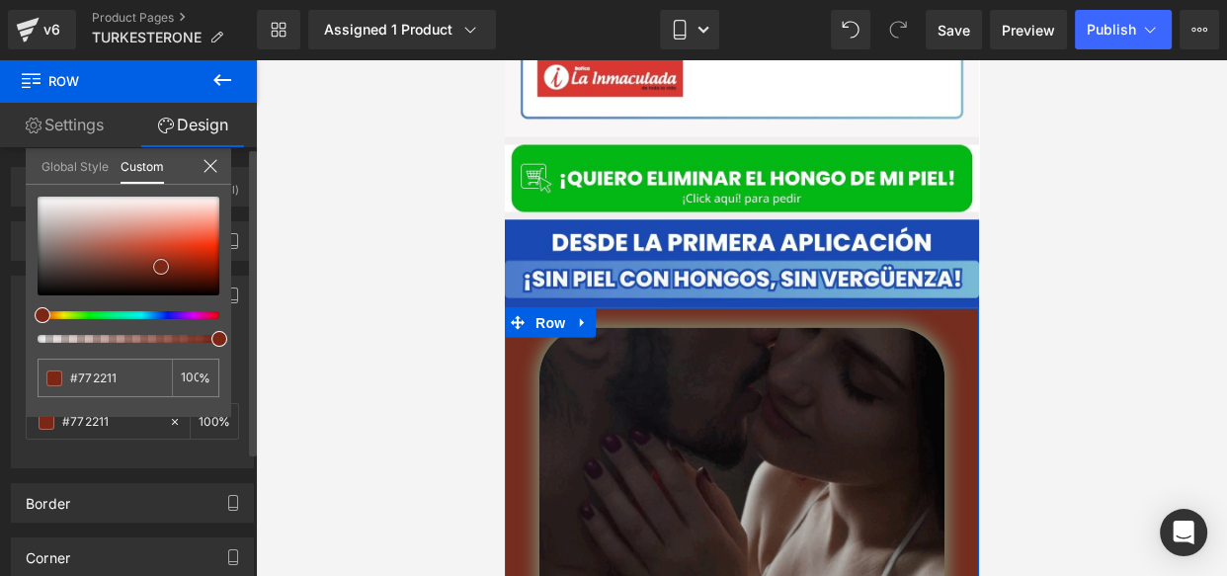
type input "#6f1f0f"
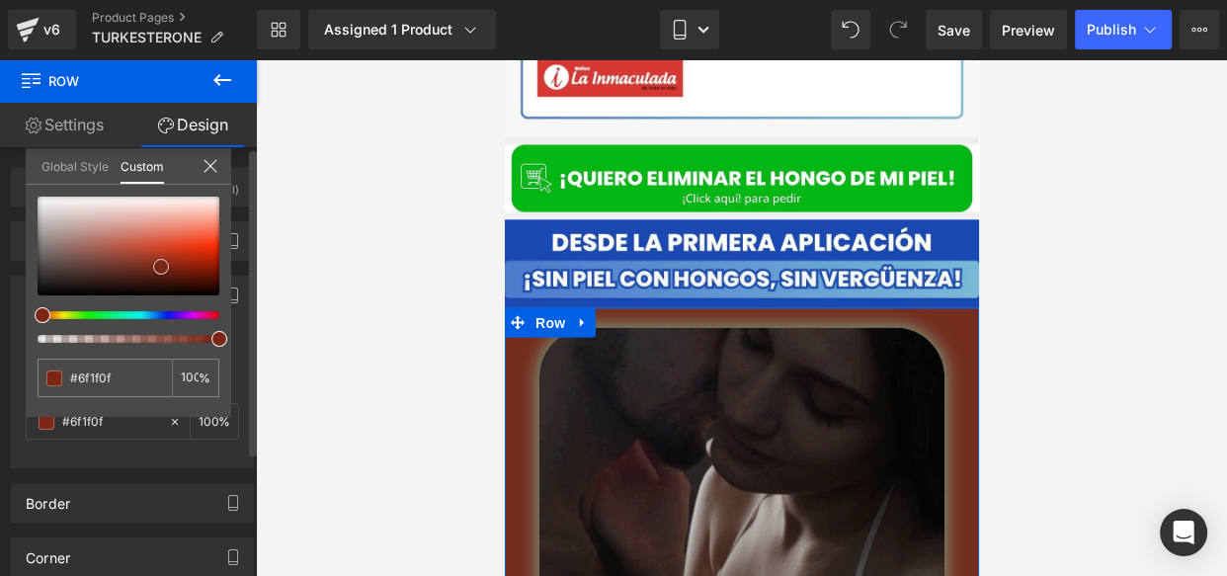
type input "#6b1e0e"
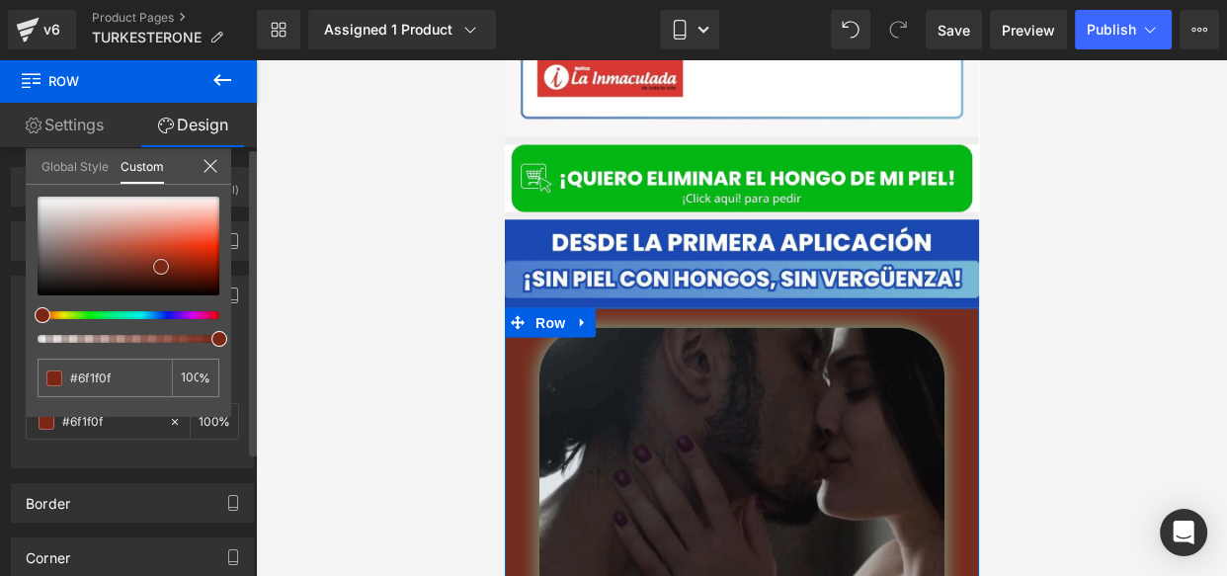
type input "#6b1e0e"
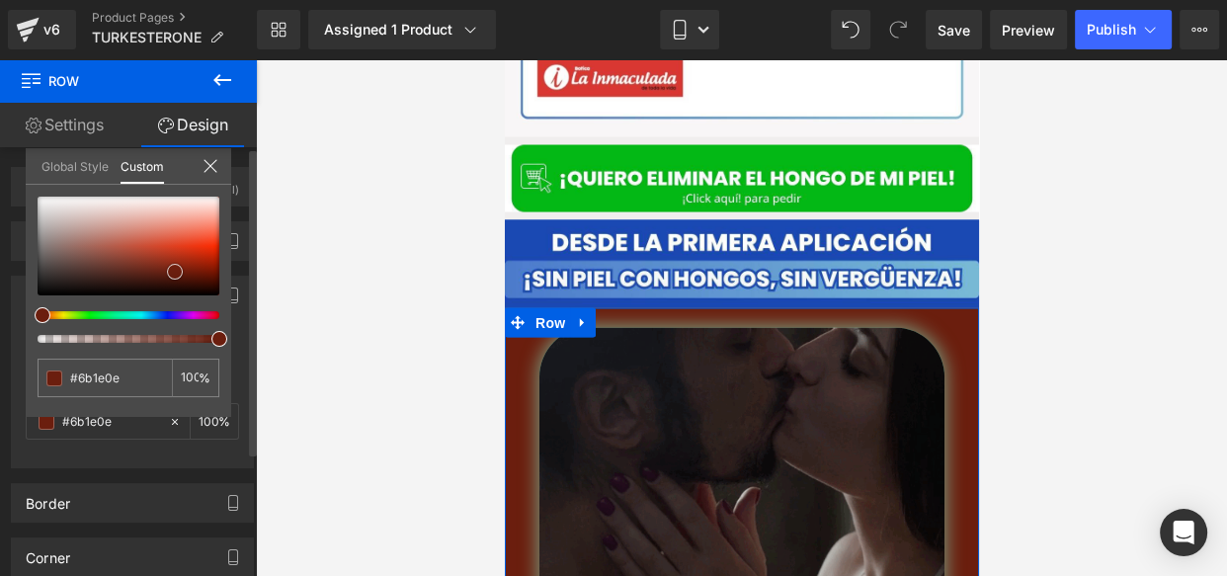
drag, startPoint x: 79, startPoint y: 264, endPoint x: 175, endPoint y: 272, distance: 96.2
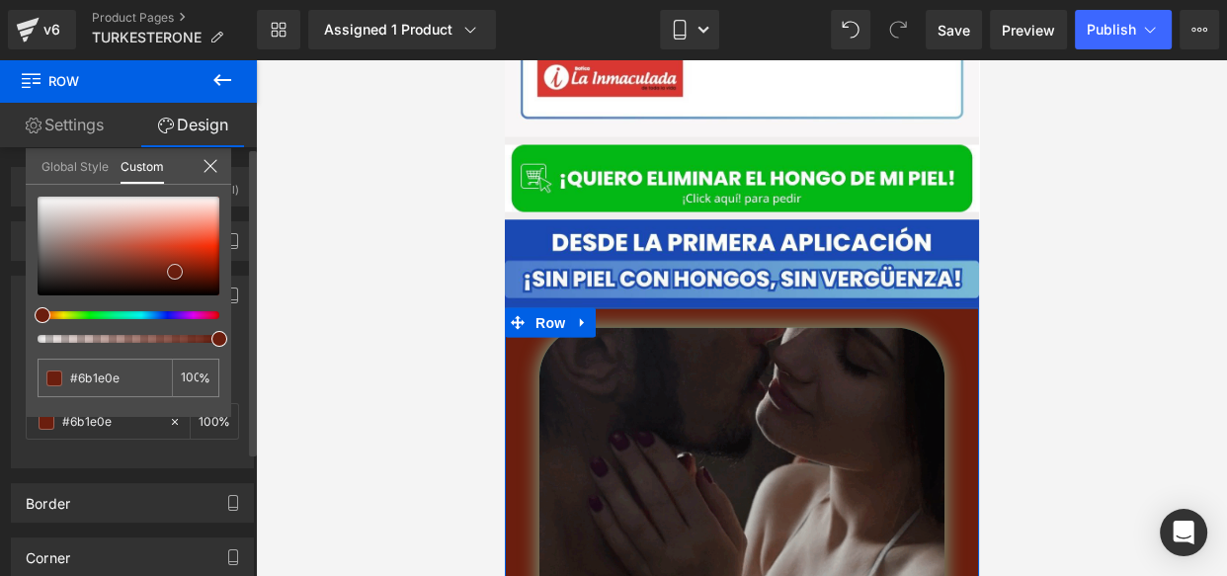
click at [175, 272] on div at bounding box center [129, 246] width 182 height 99
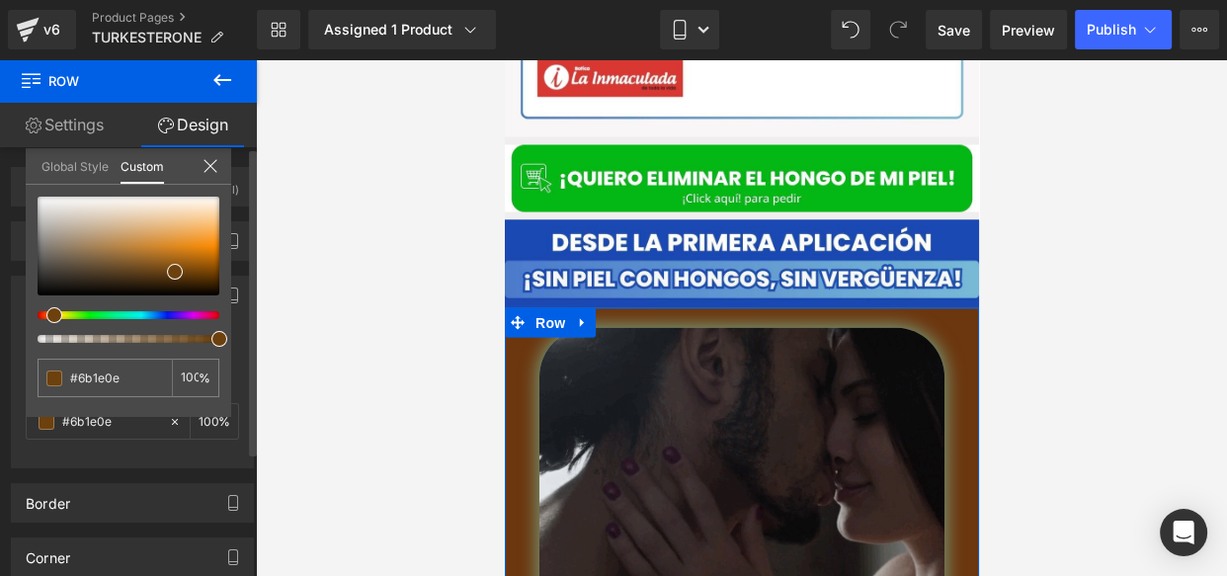
type input "#6c360e"
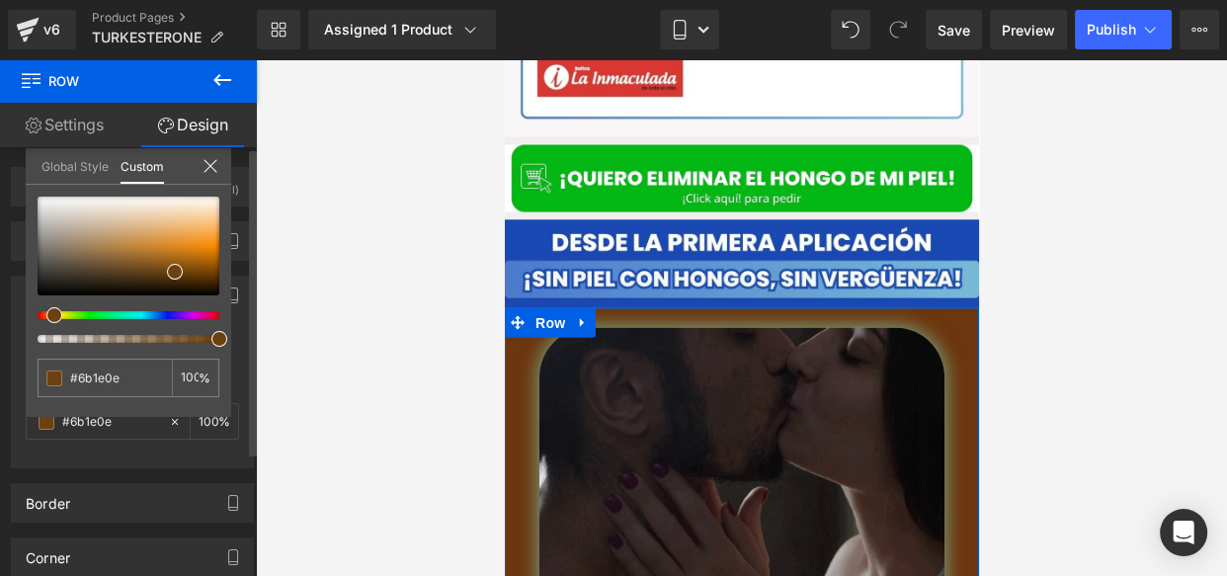
type input "#6c360e"
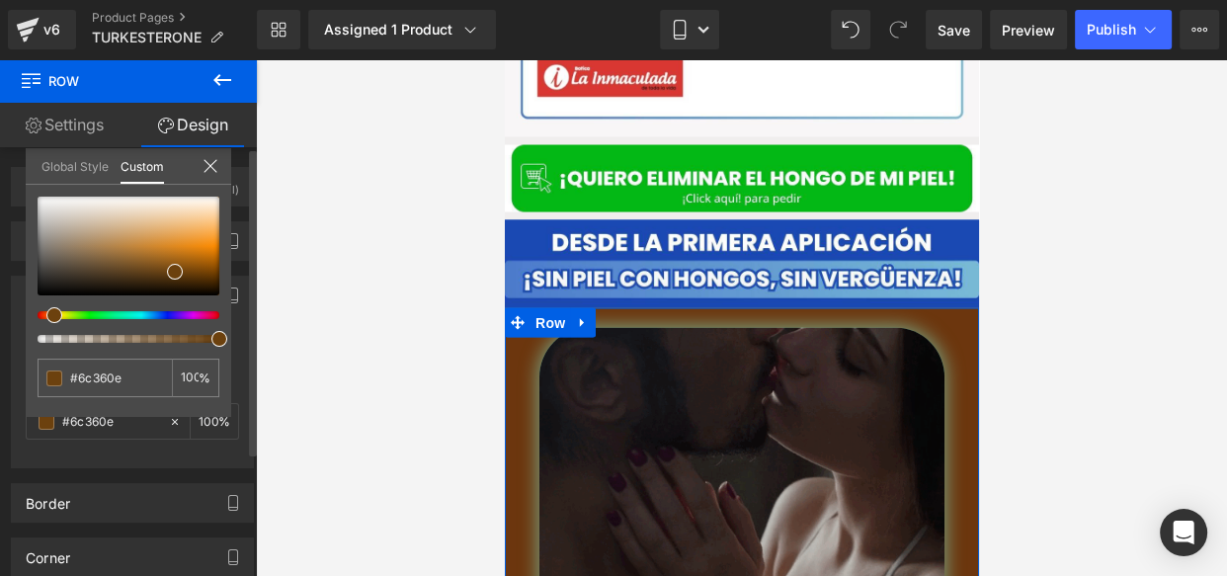
type input "#6c410e"
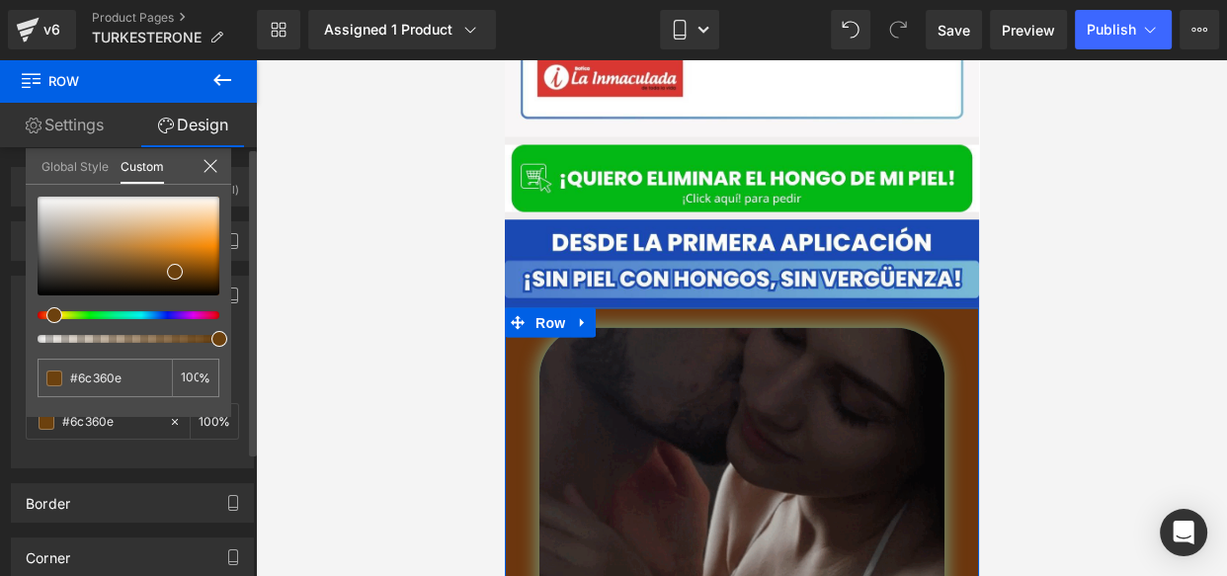
type input "#6c410e"
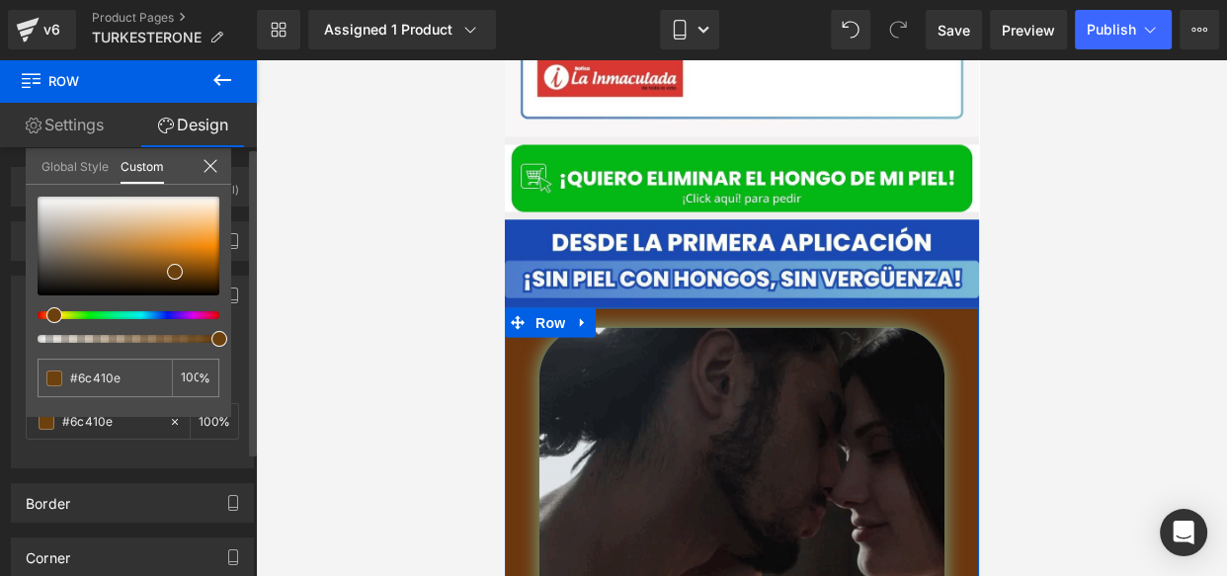
type input "#6c450e"
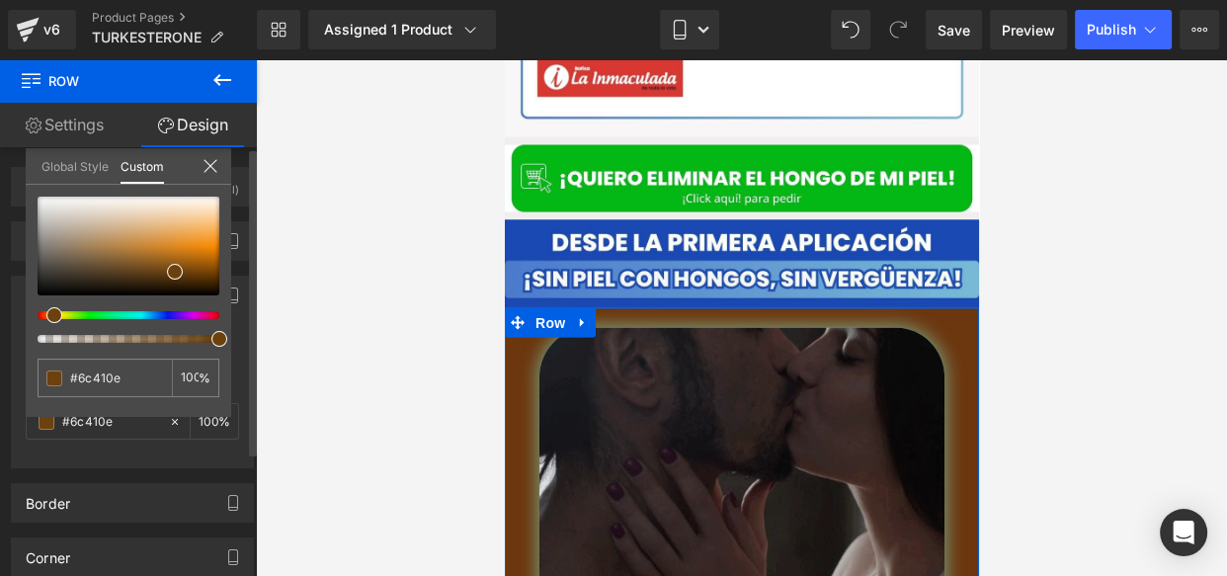
type input "#6c450e"
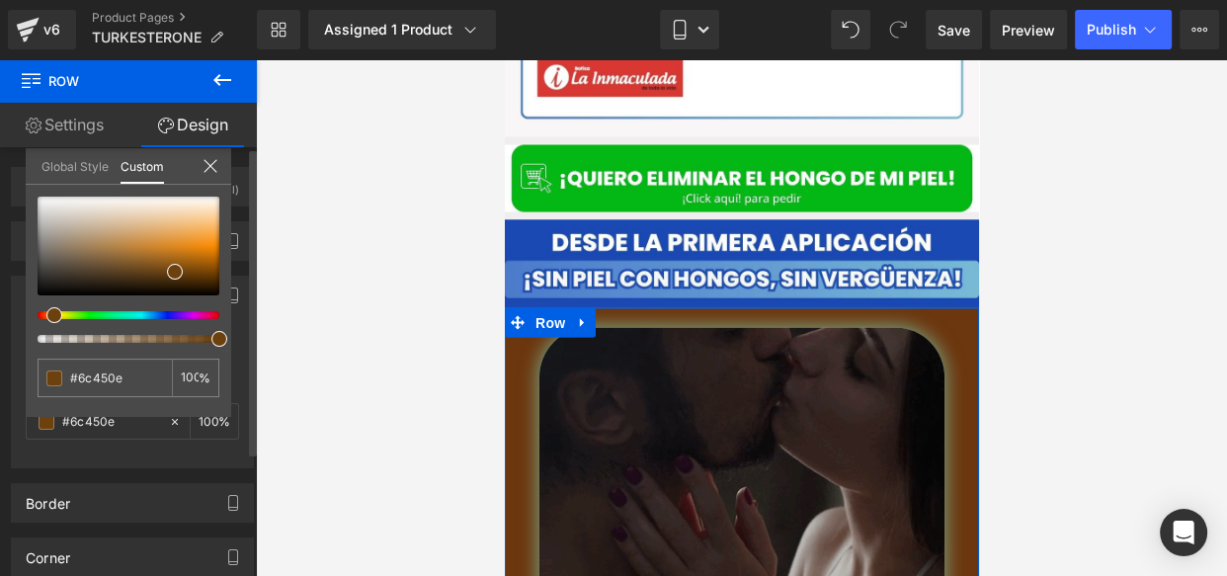
type input "#6c480e"
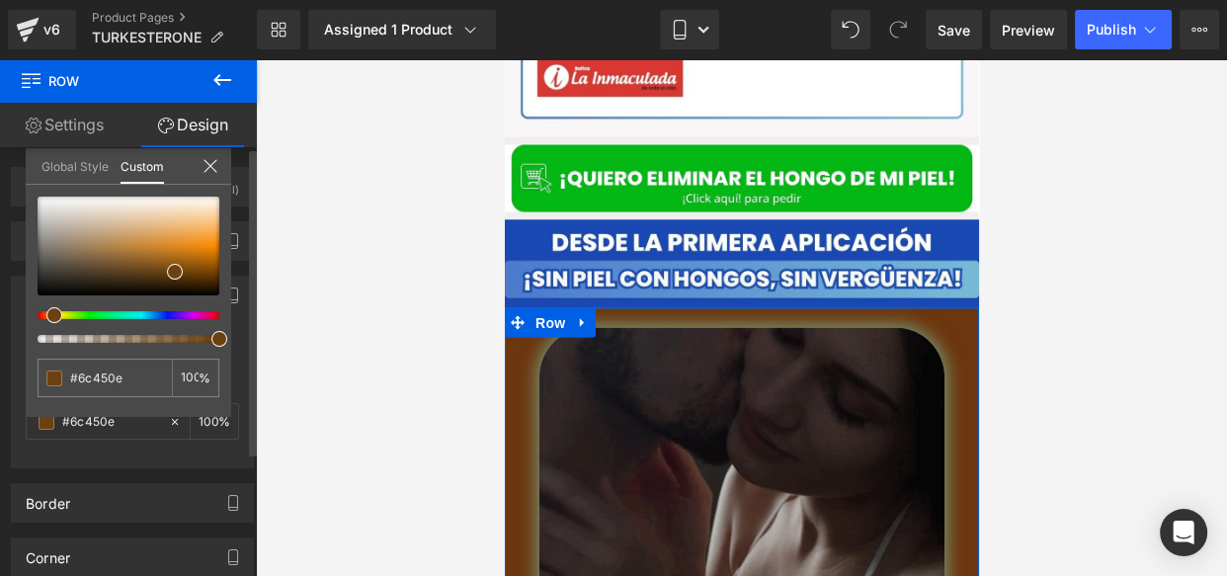
type input "#6c480e"
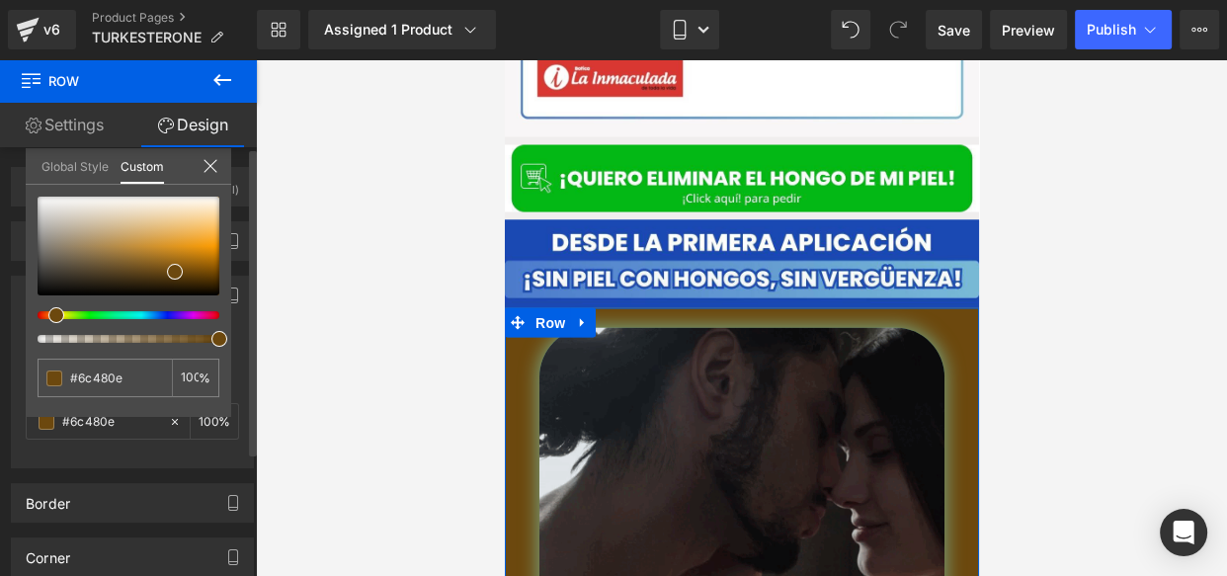
type input "#6c450e"
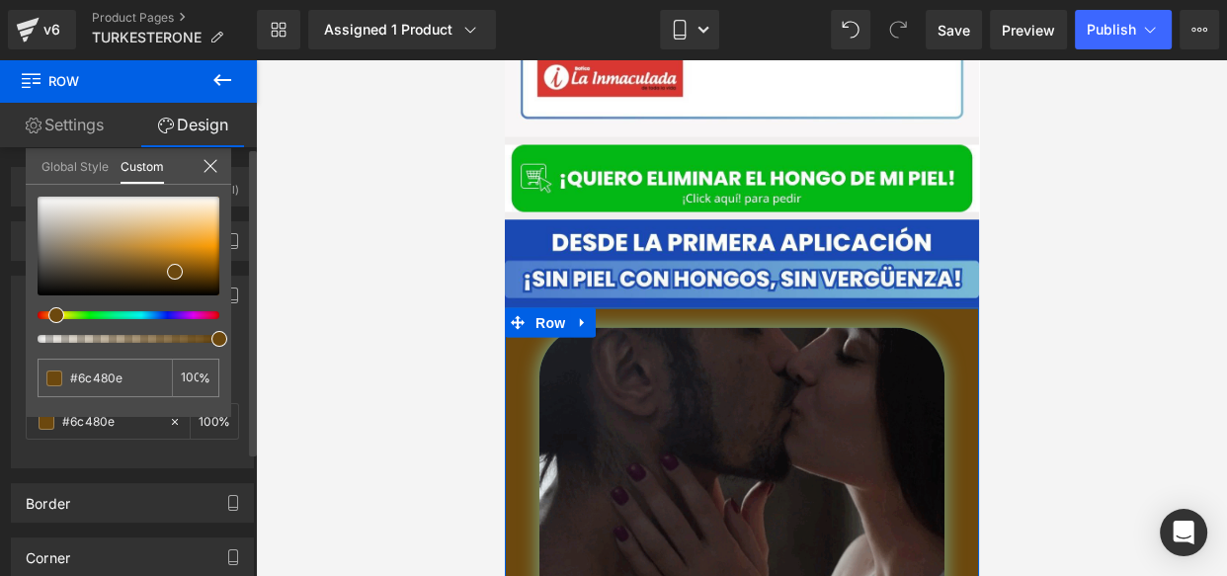
type input "#6c450e"
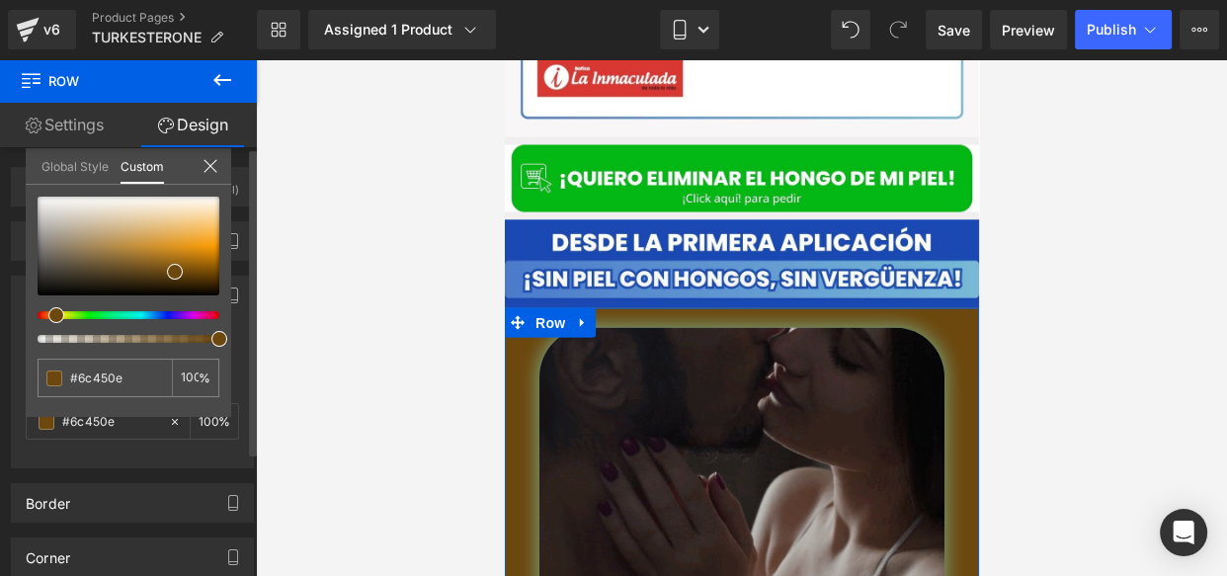
type input "#6c3d0e"
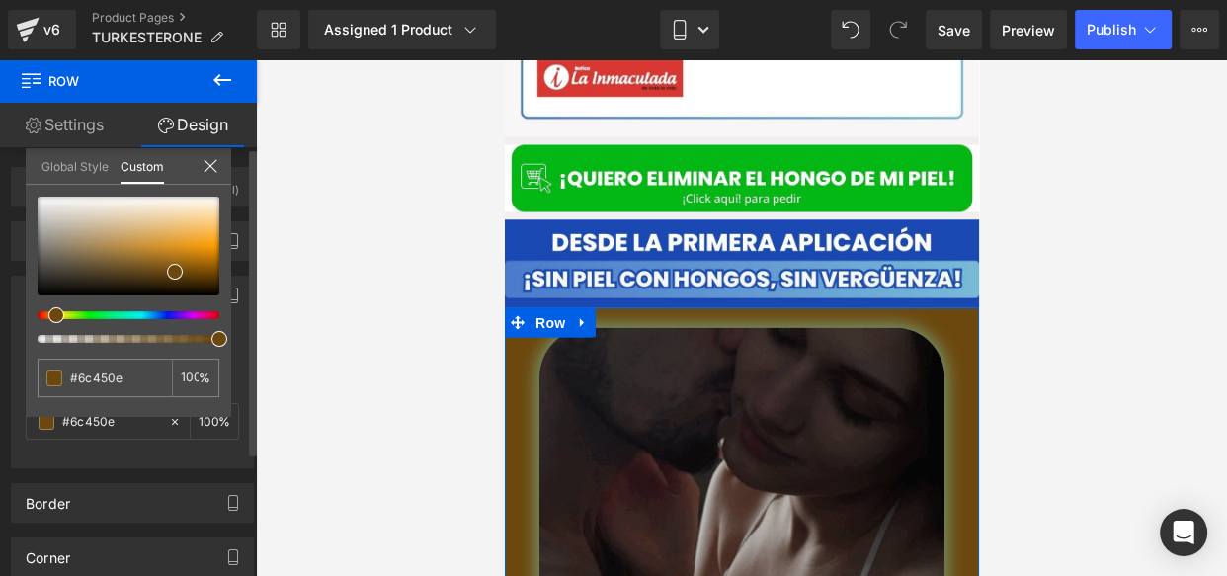
type input "#6c3d0e"
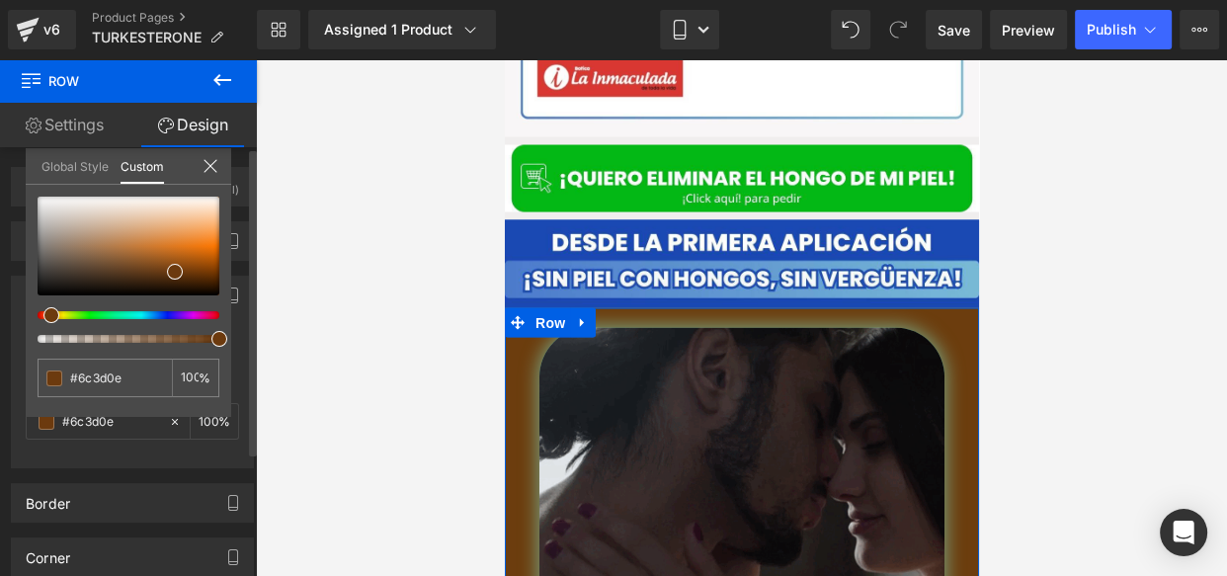
type input "#6c360e"
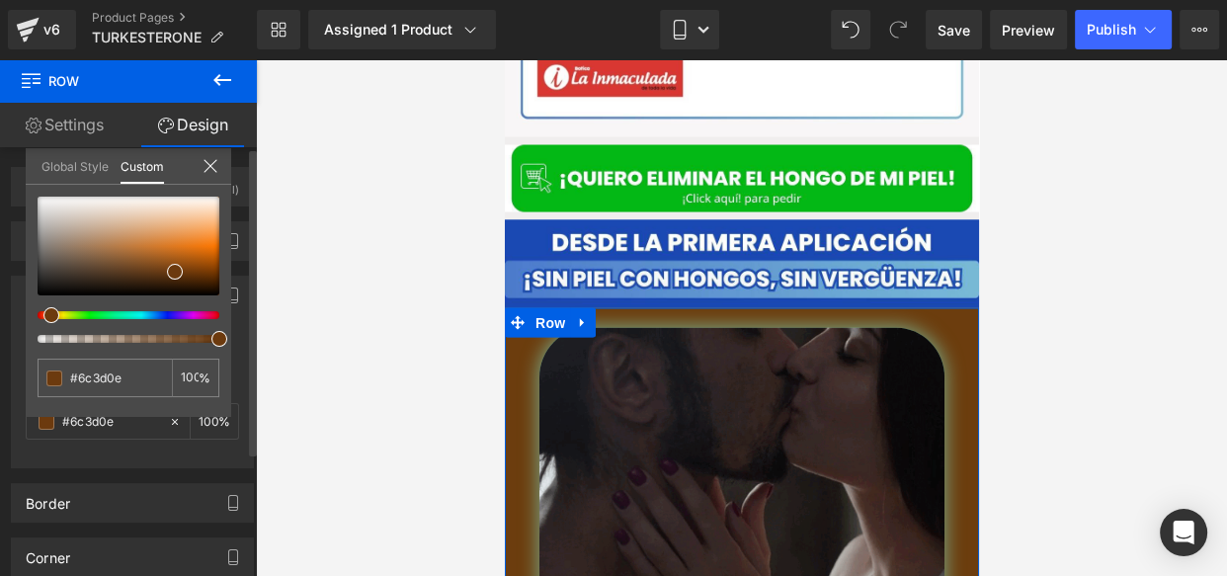
type input "#6c360e"
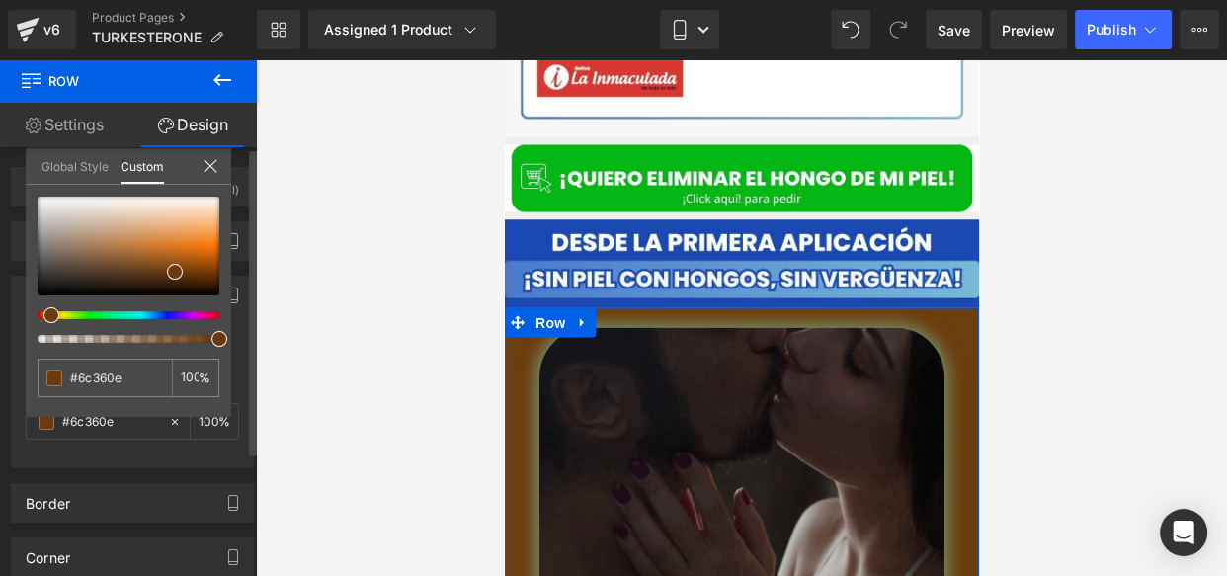
type input "#6c330e"
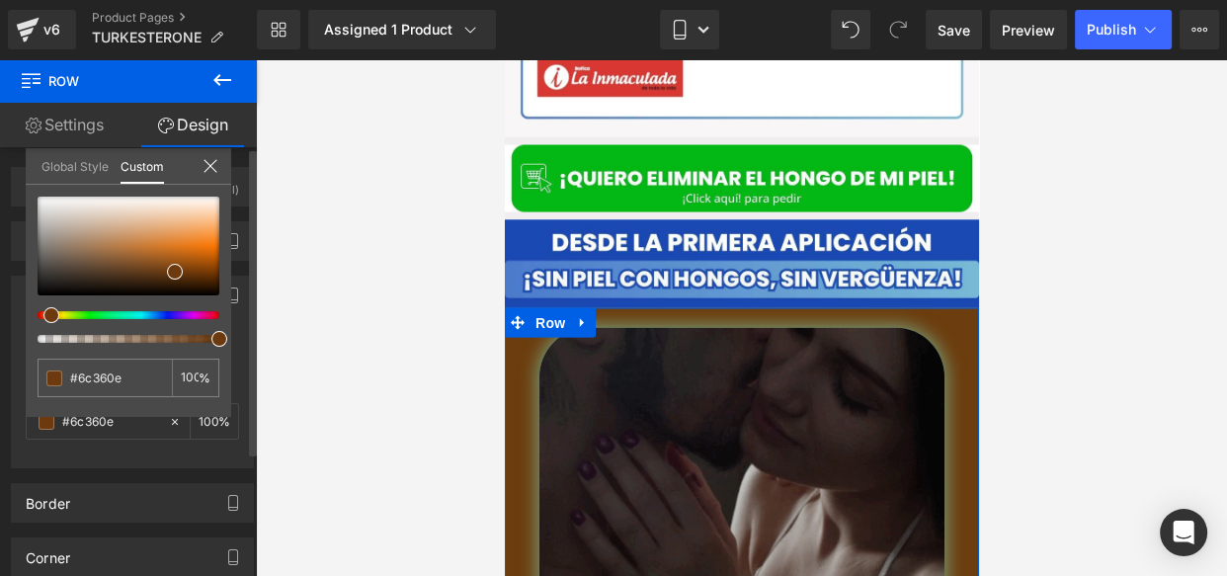
type input "#6c330e"
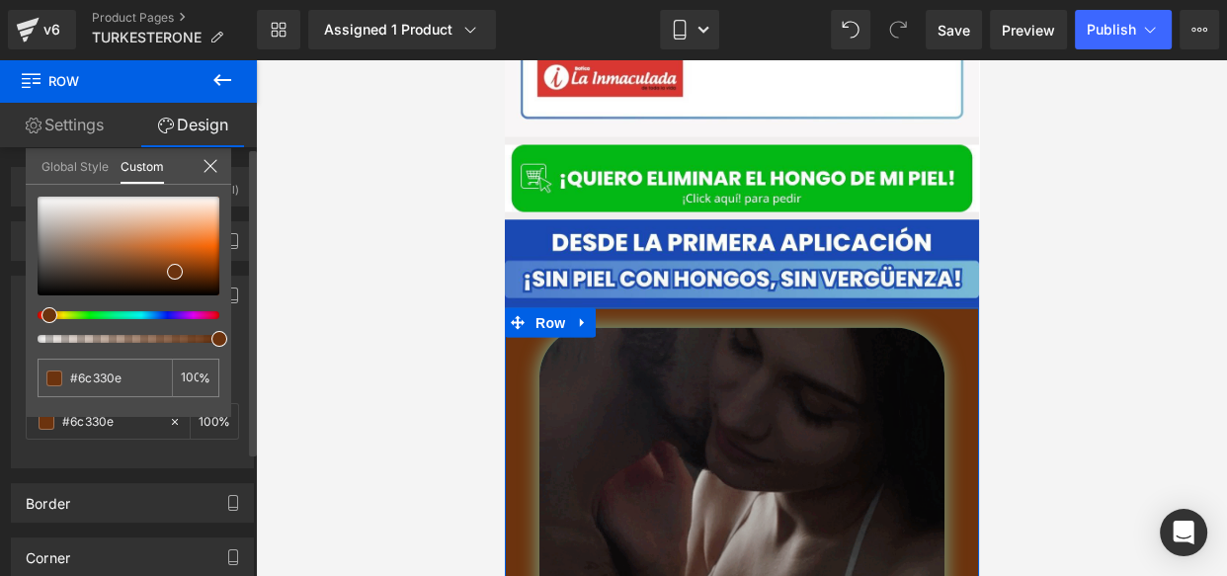
type input "#6c300e"
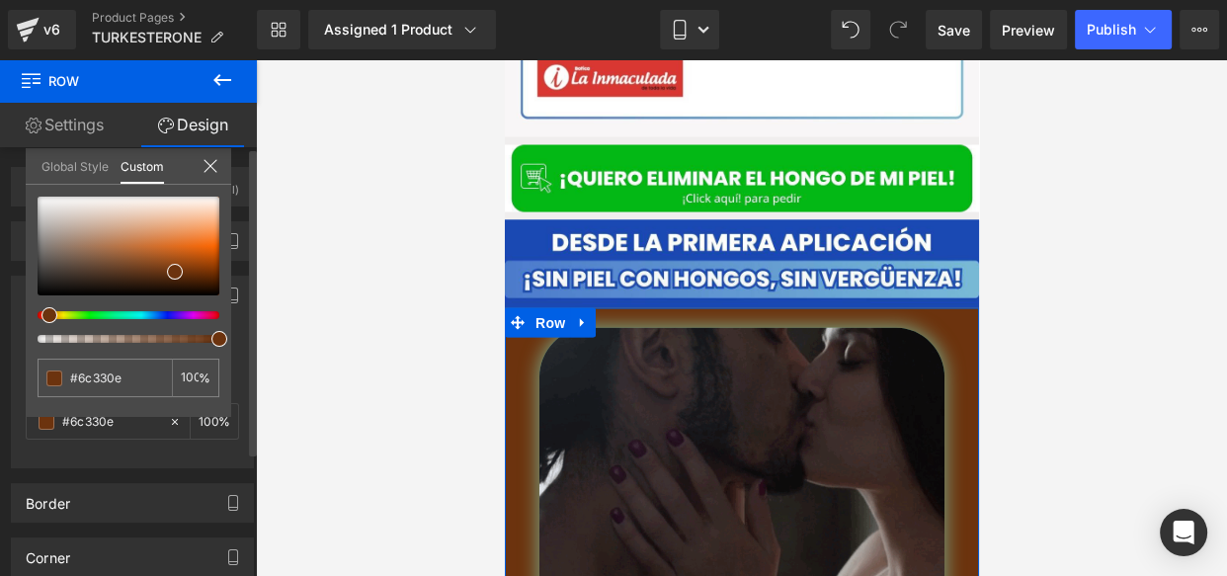
type input "#6c300e"
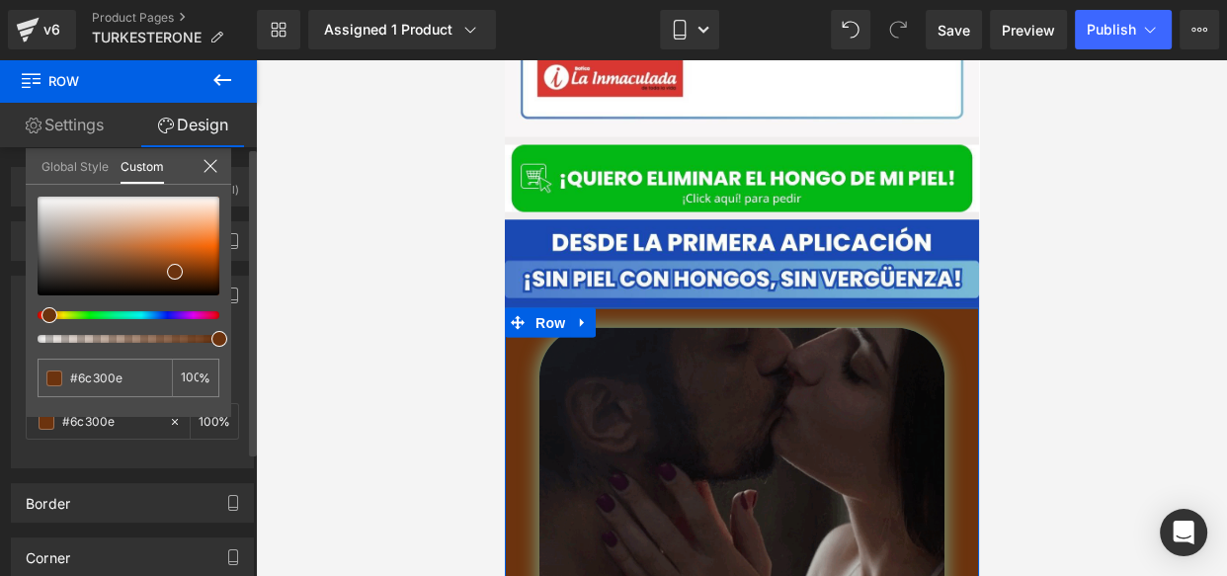
type input "#6c2a0e"
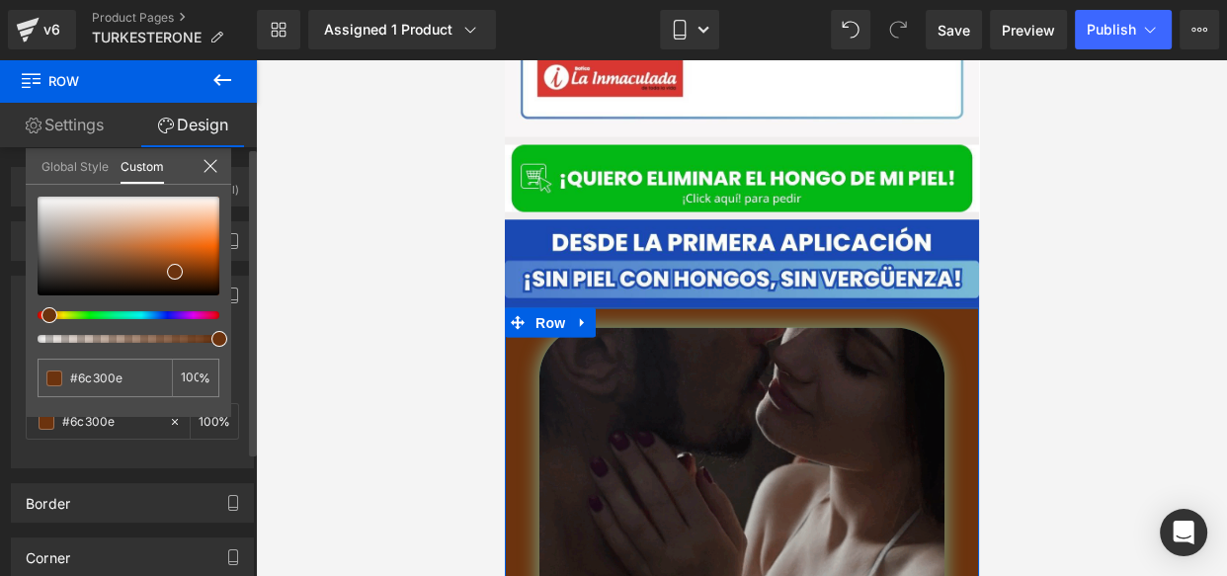
type input "#6c2a0e"
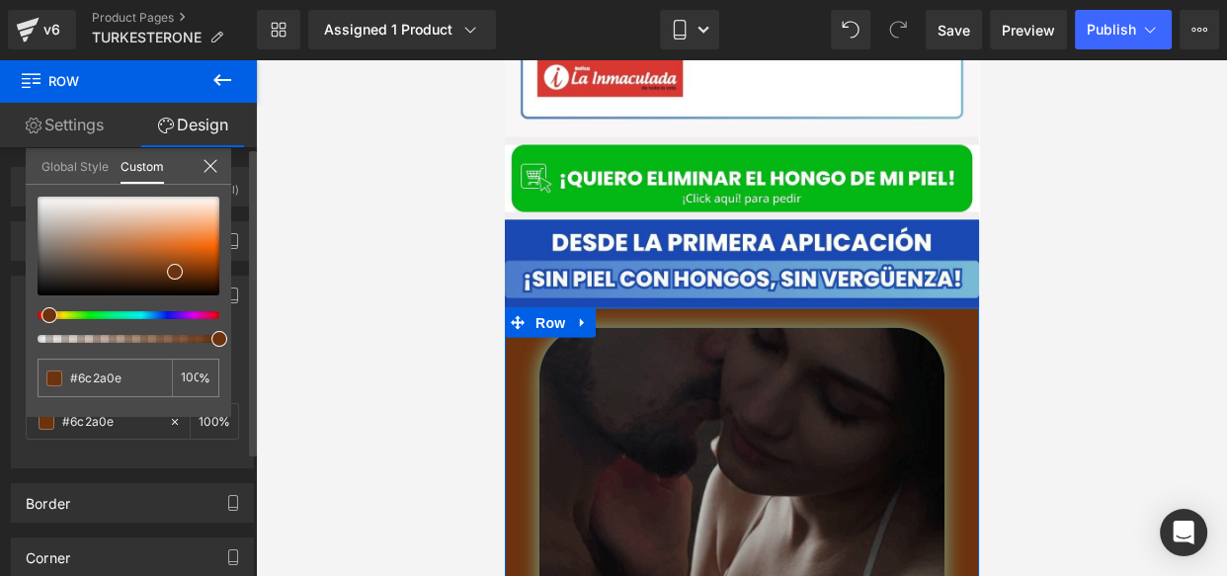
type input "#6c270e"
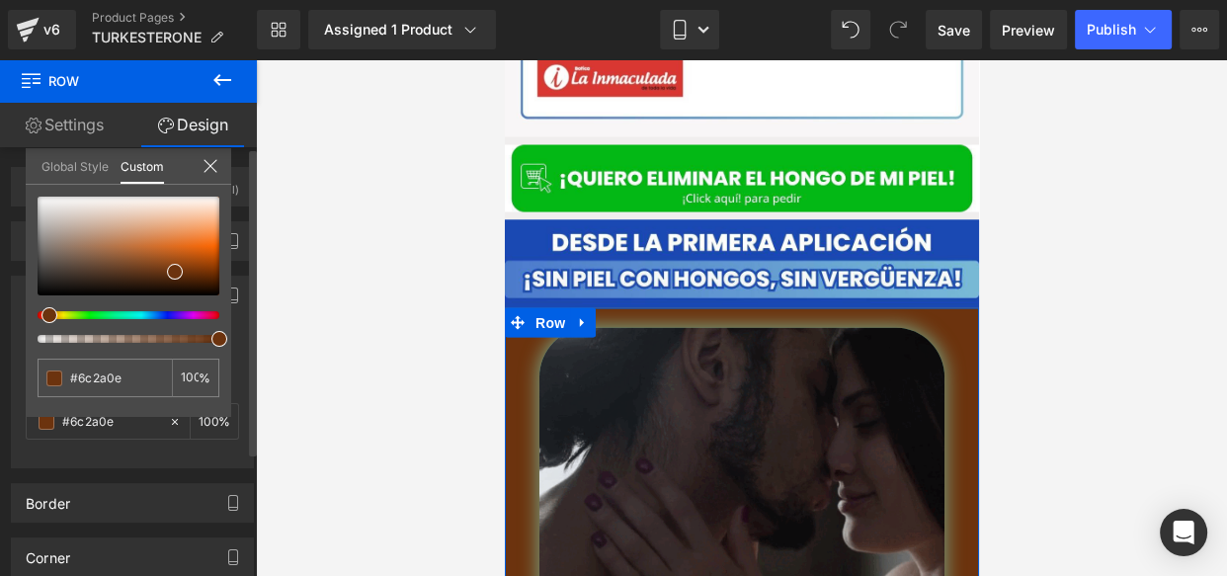
type input "#6c270e"
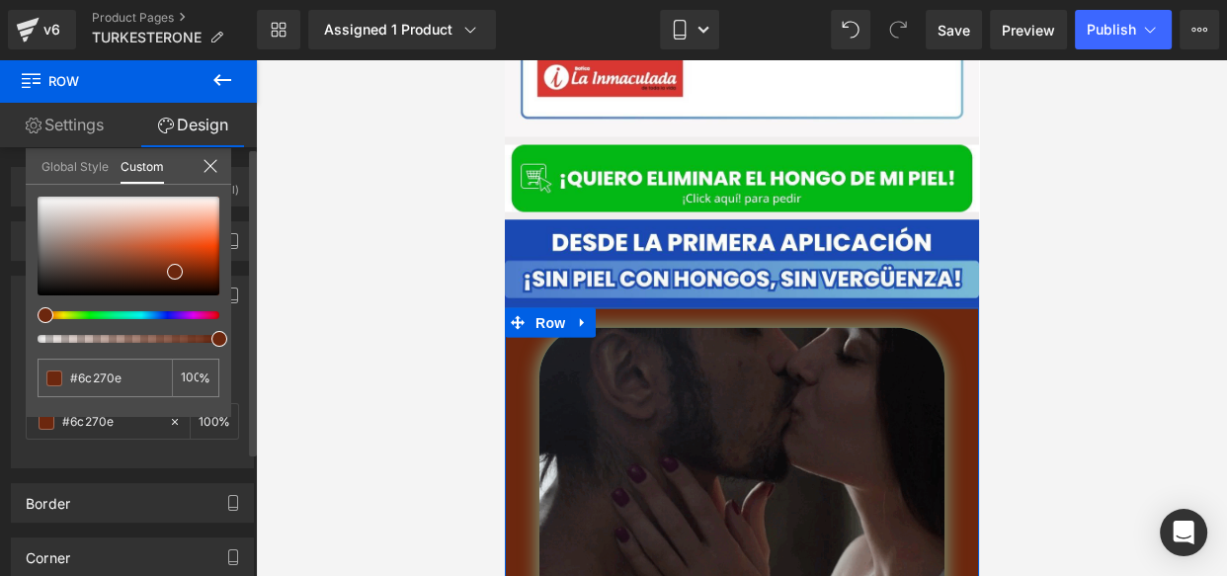
type input "#6c240e"
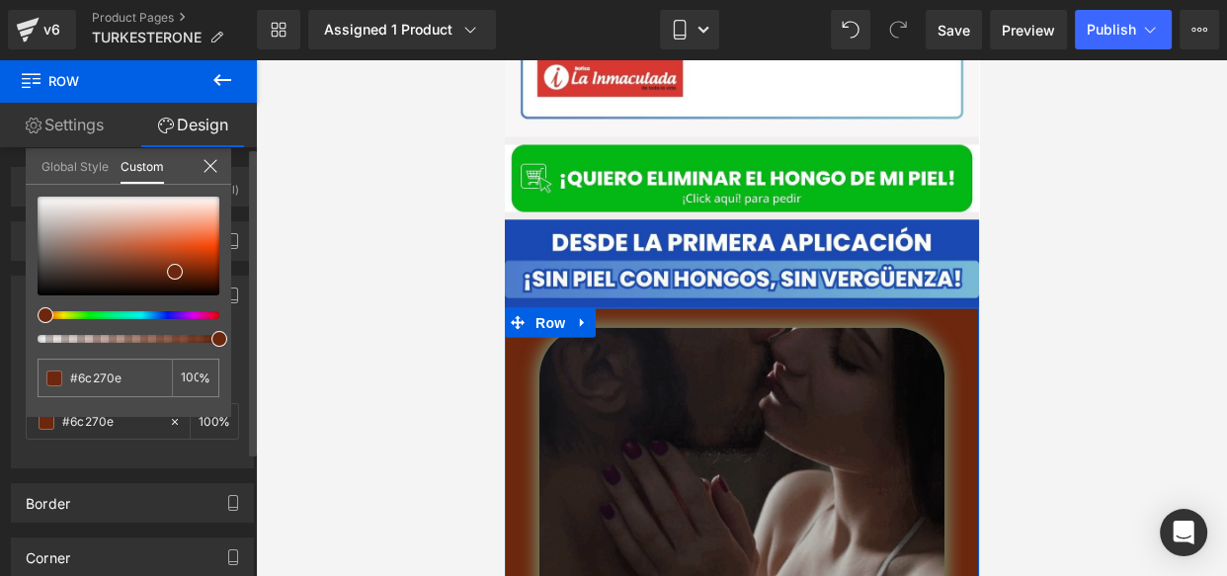
type input "#6c240e"
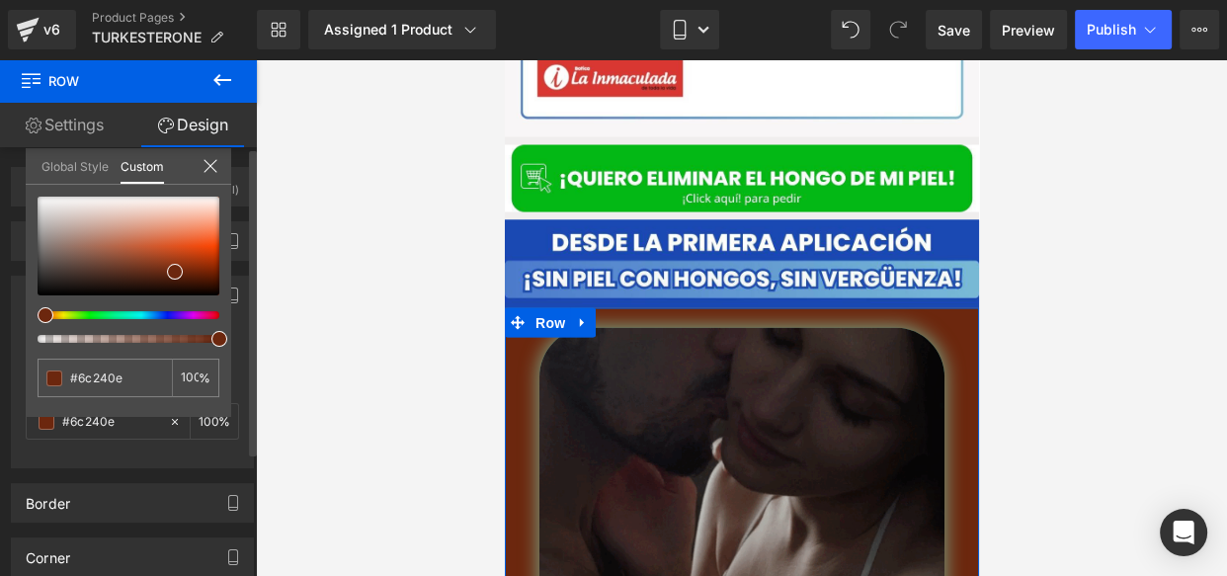
type input "#6c200e"
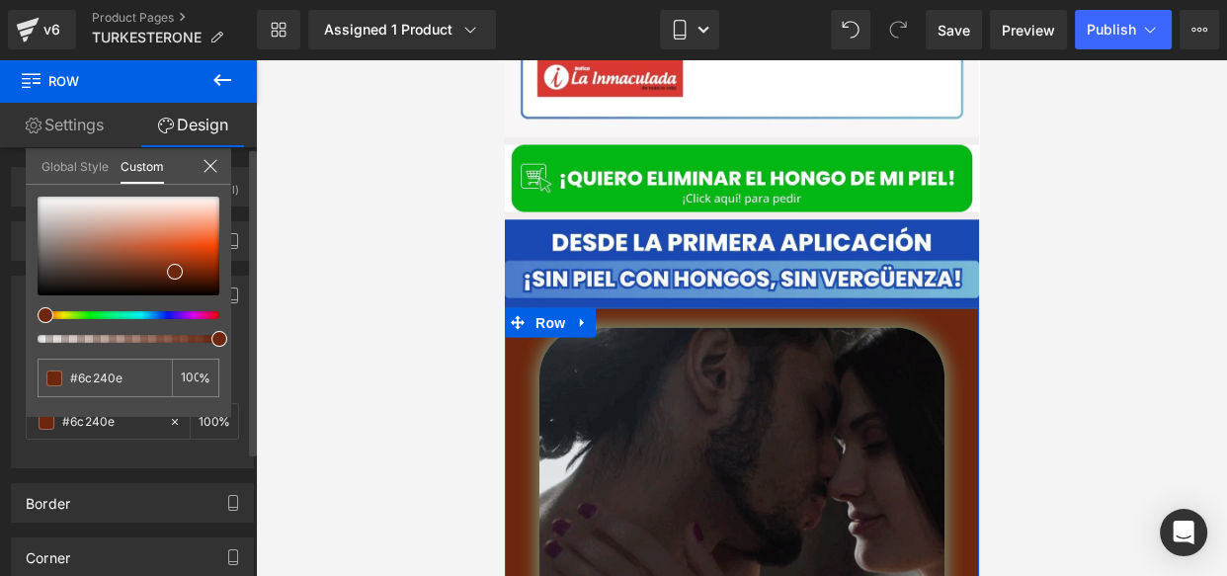
type input "#6c200e"
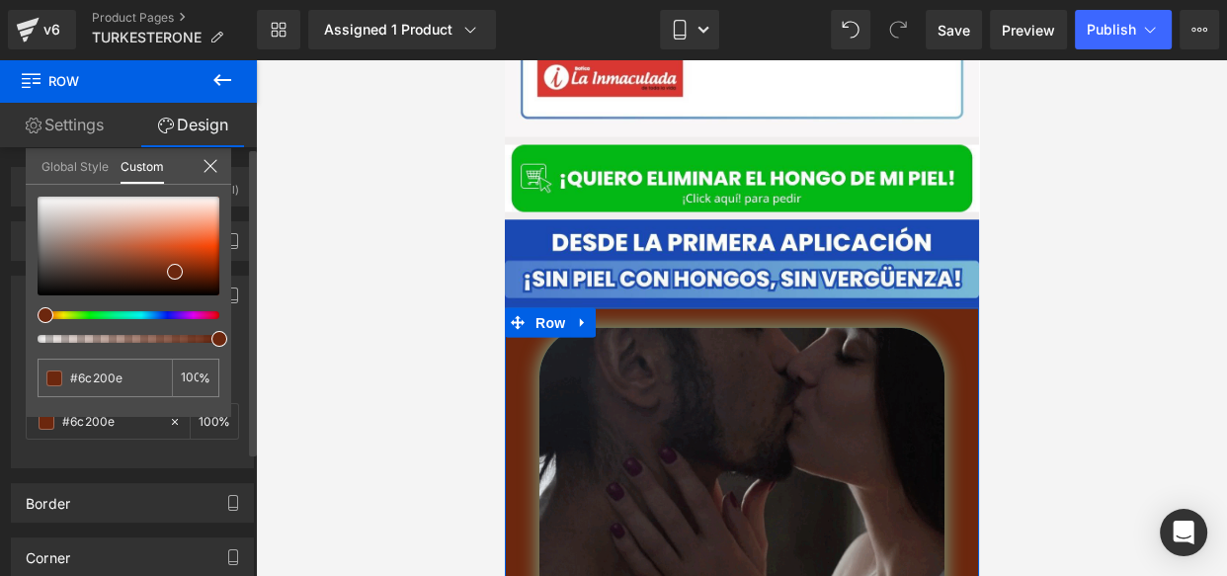
type input "#6c1a0e"
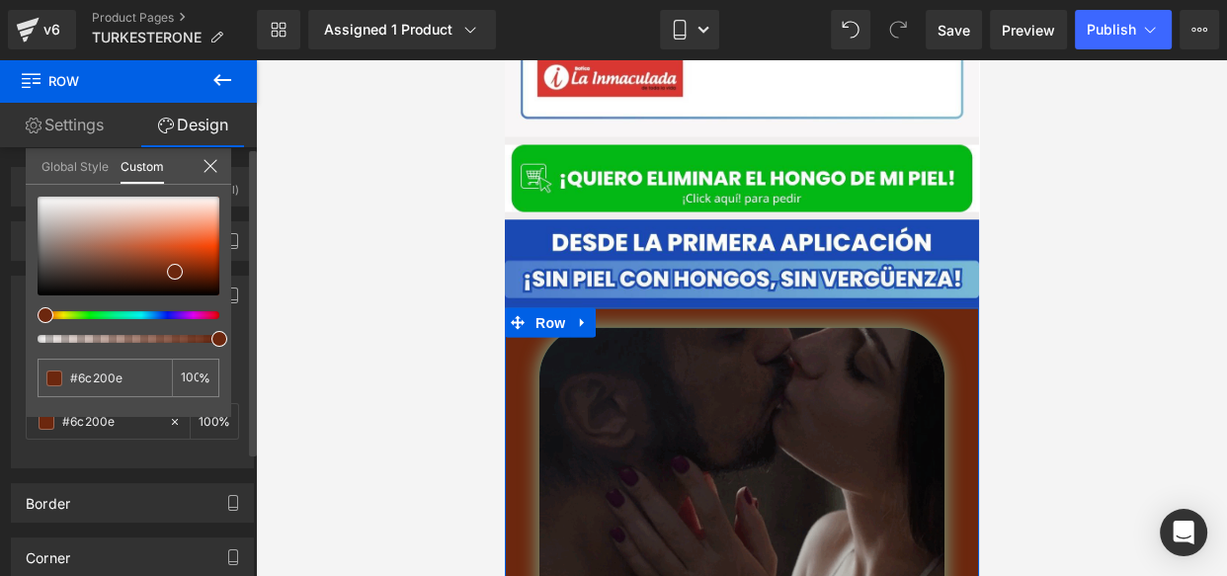
type input "#6c1a0e"
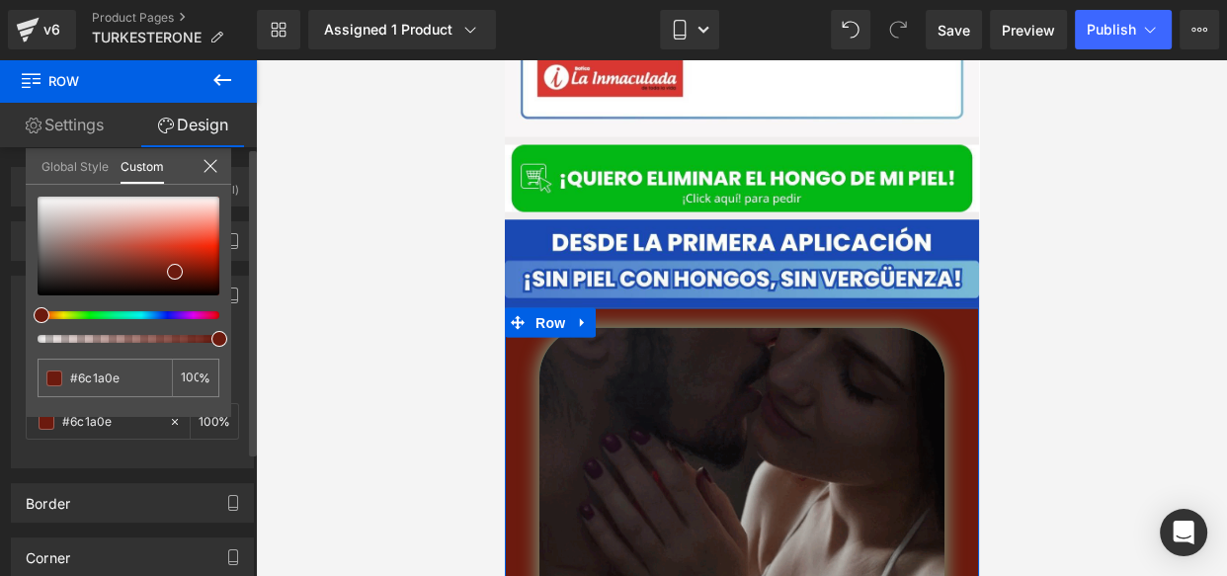
type input "#6c170e"
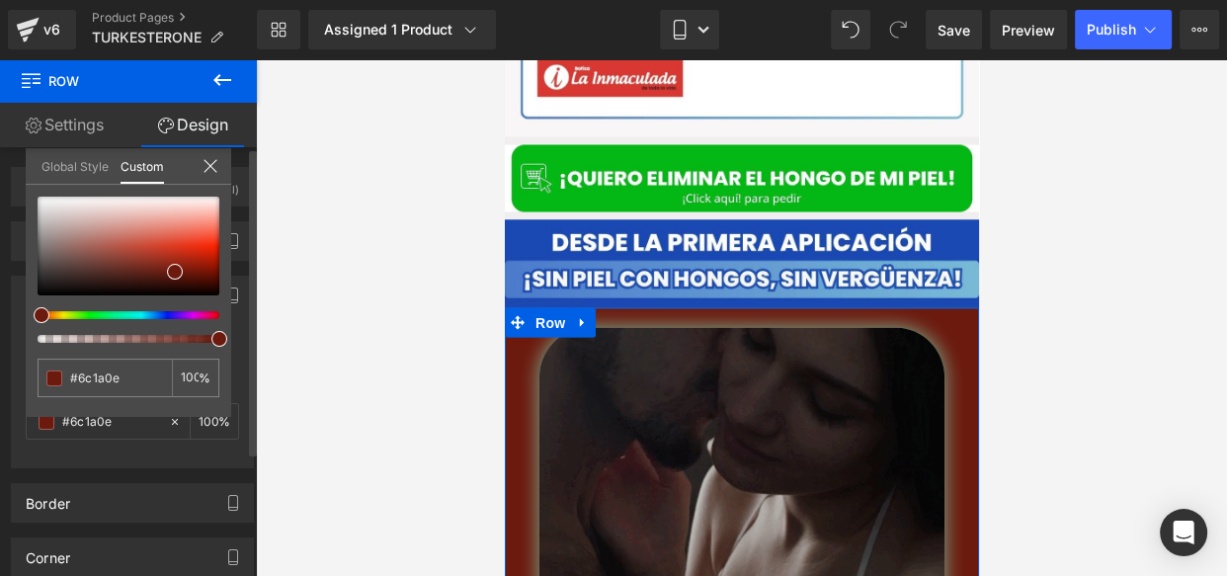
type input "#6c170e"
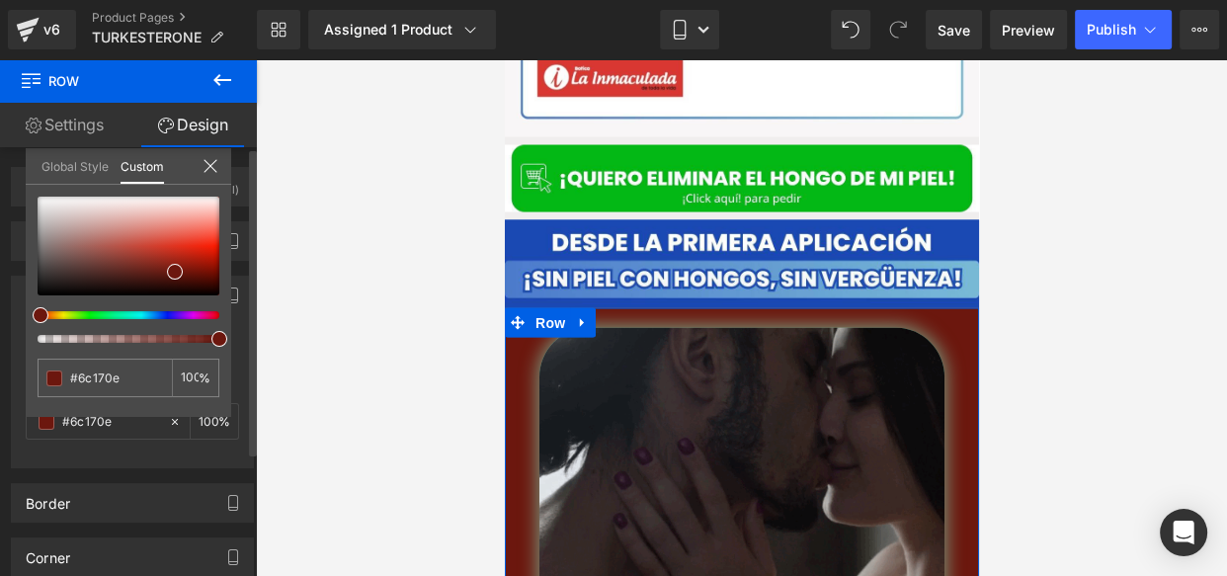
click at [30, 313] on div at bounding box center [121, 315] width 182 height 8
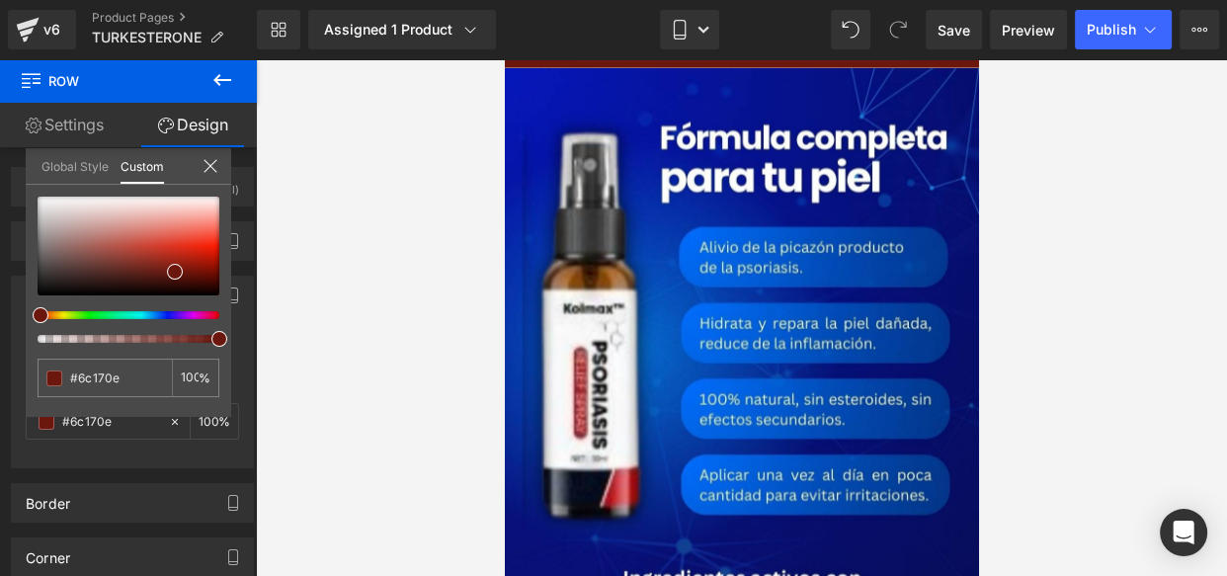
scroll to position [4159, 0]
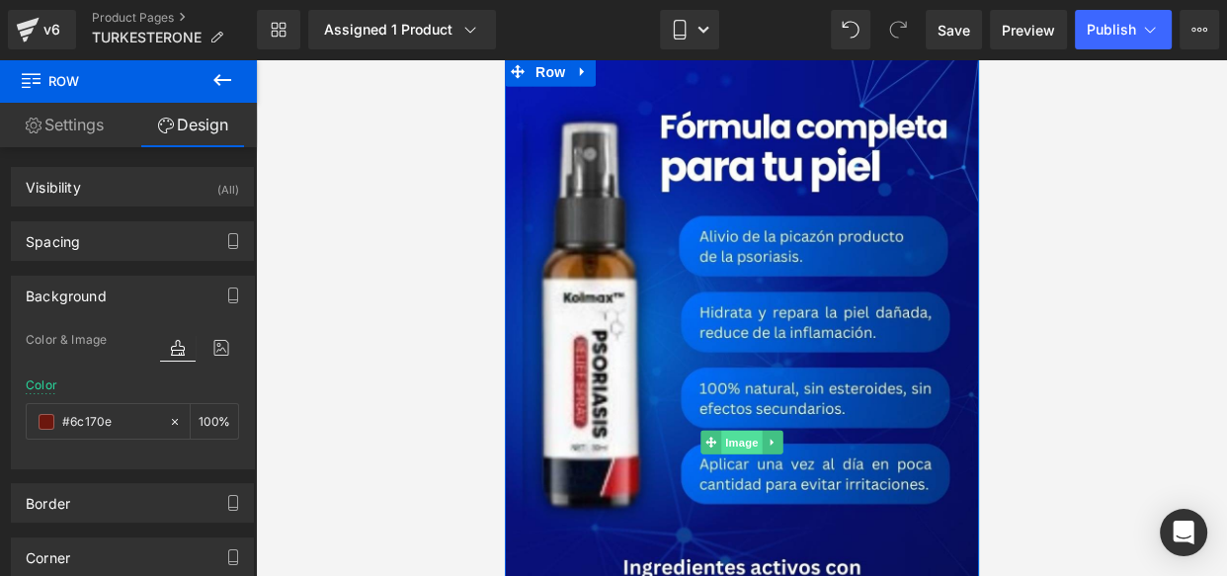
click at [731, 431] on span "Image" at bounding box center [740, 443] width 41 height 24
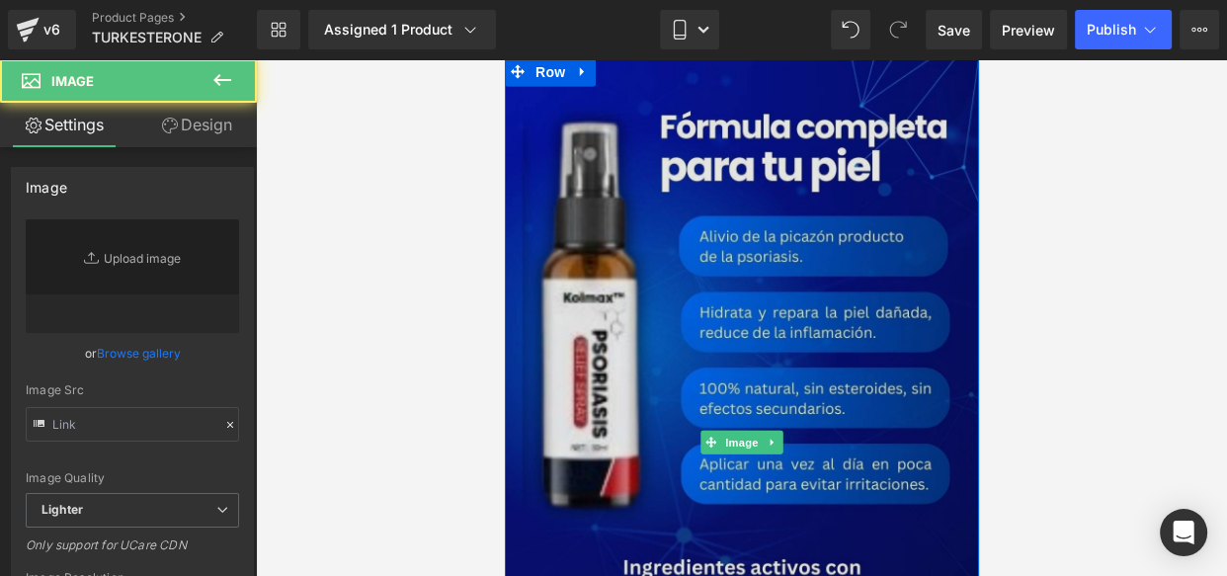
type input "https://ucarecdn.com/156bcb79-649a-4e9f-93d4-57a9fa20c3ae/-/format/auto/-/previ…"
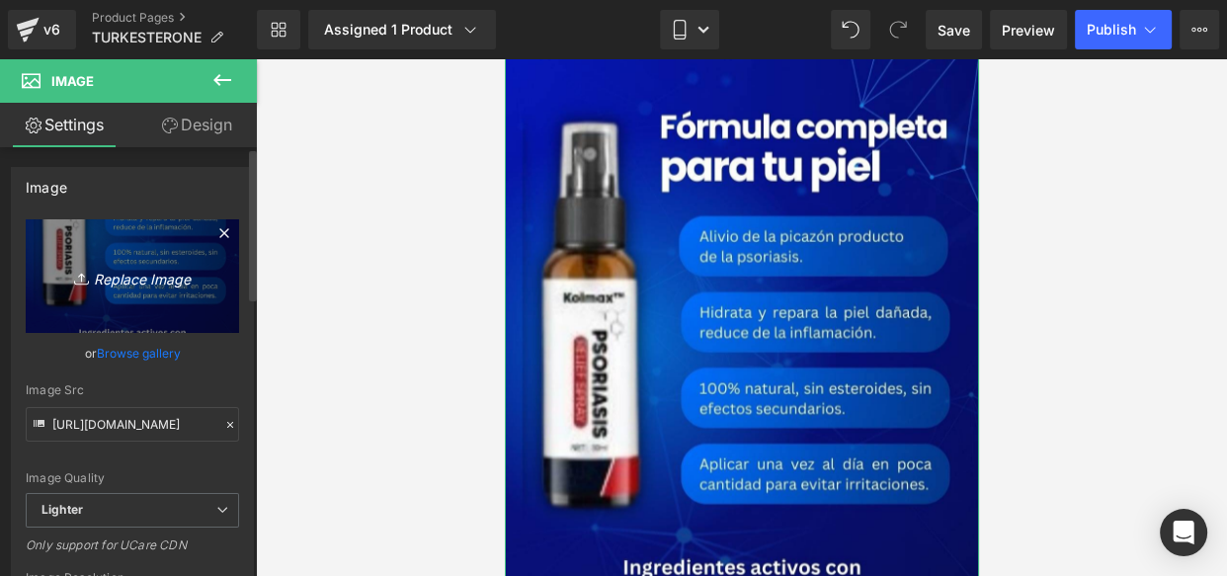
click at [143, 272] on icon "Replace Image" at bounding box center [132, 276] width 158 height 25
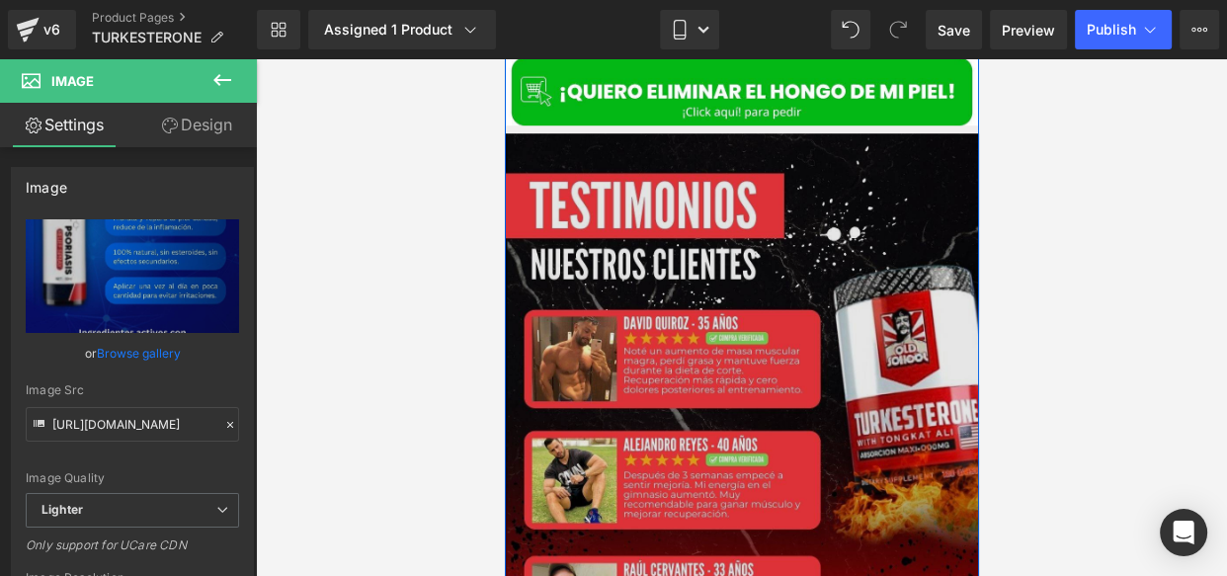
scroll to position [1299, 0]
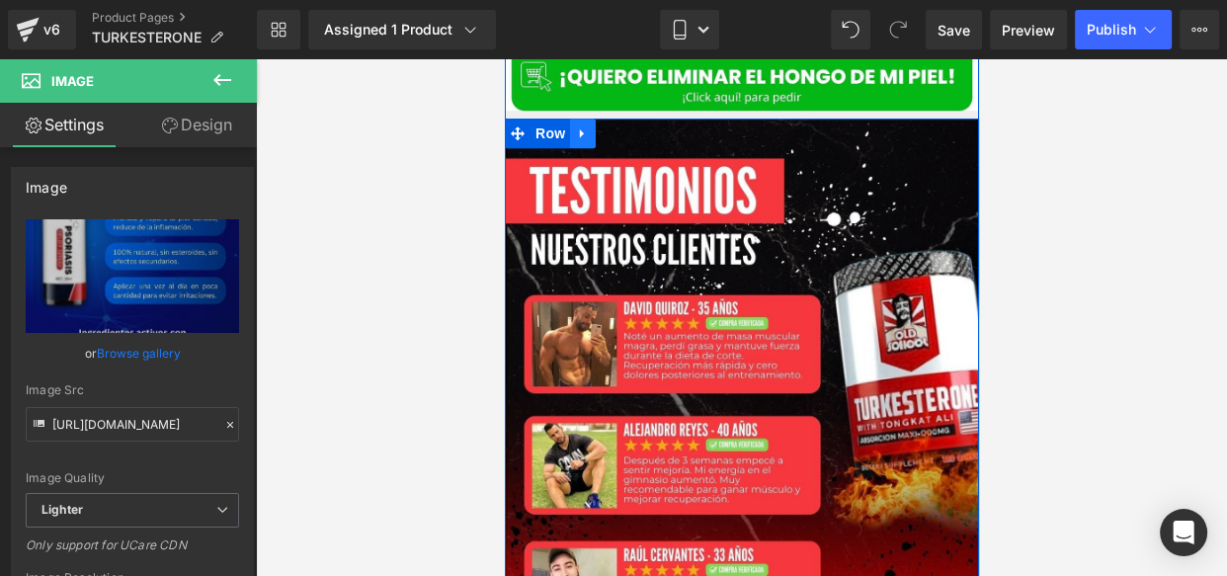
click at [575, 125] on icon at bounding box center [582, 132] width 14 height 15
click at [602, 126] on icon at bounding box center [608, 133] width 14 height 14
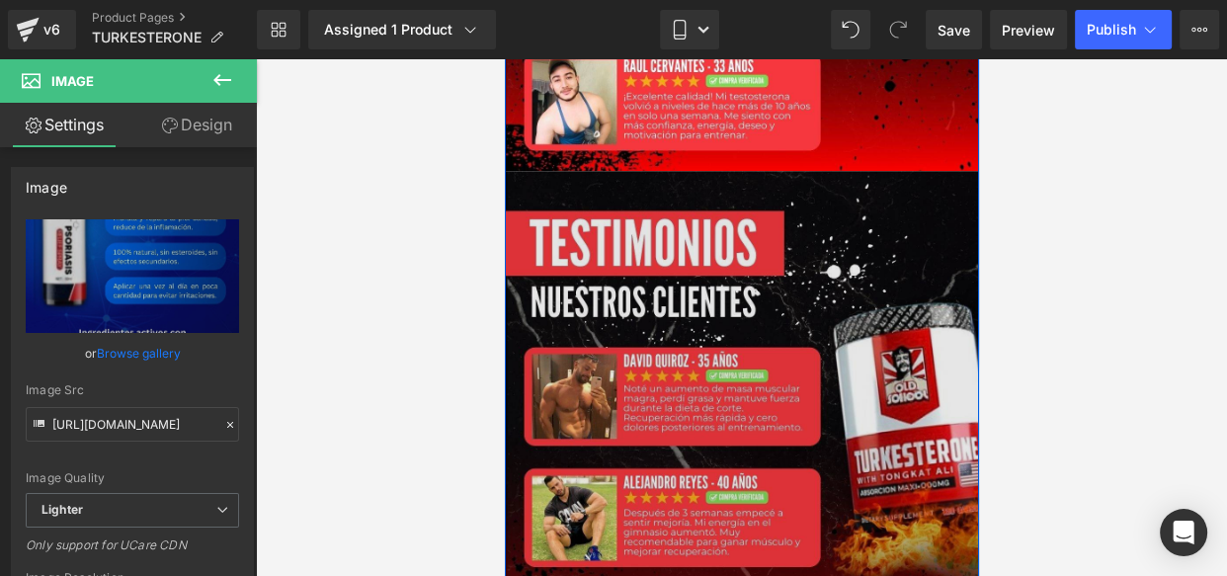
scroll to position [1802, 0]
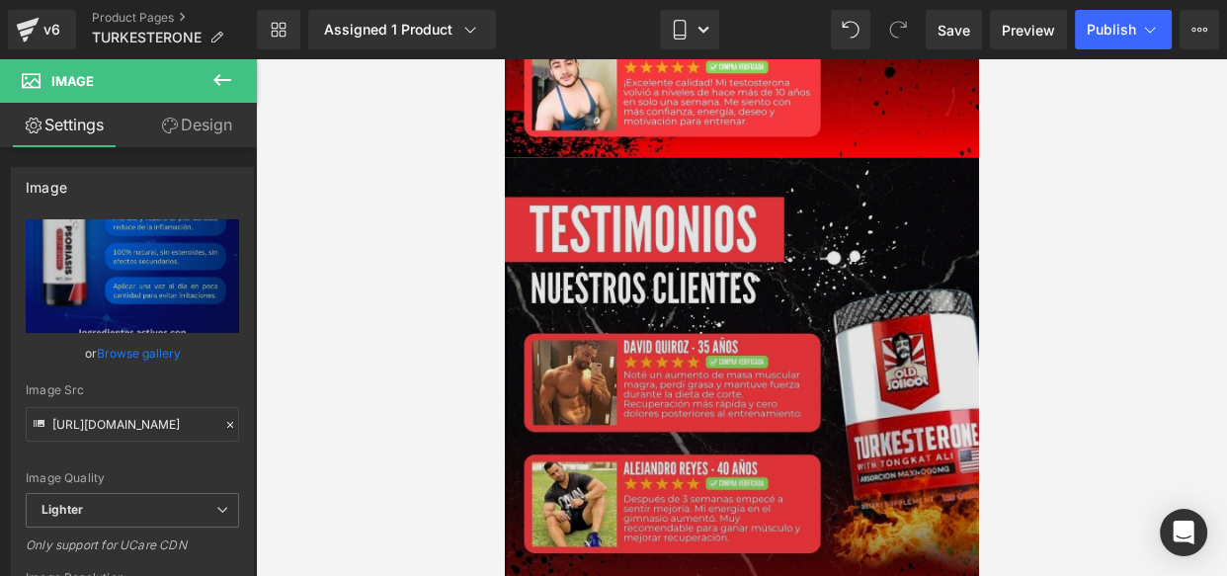
click at [619, 257] on img at bounding box center [741, 427] width 474 height 541
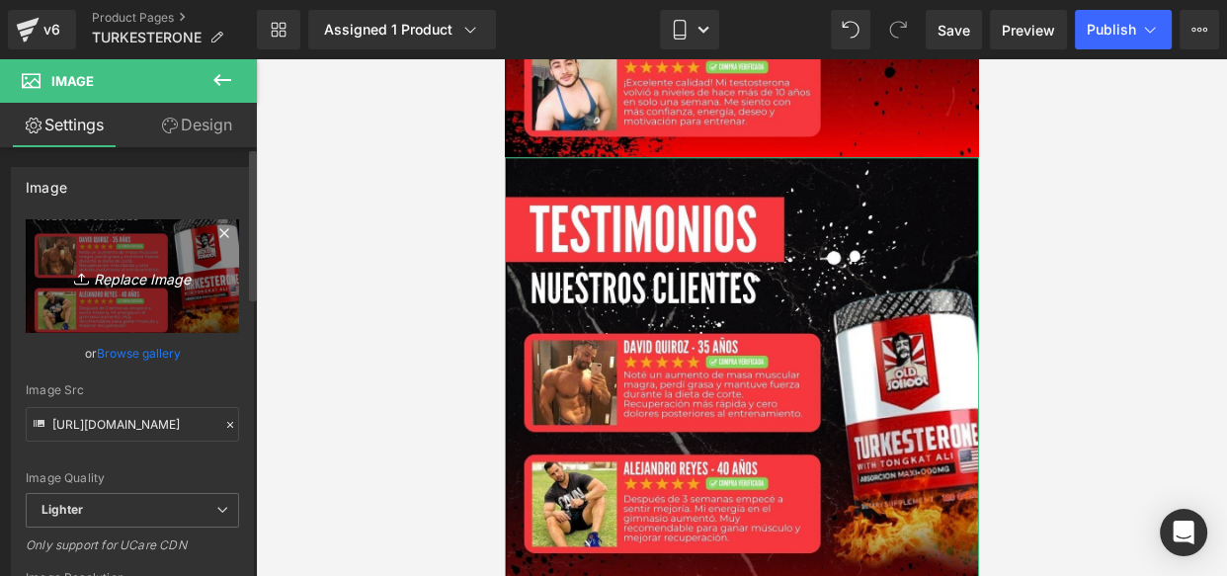
click at [104, 284] on icon "Replace Image" at bounding box center [132, 276] width 158 height 25
type input "C:\fakepath\Captura de pantalla [DATE] 160256.jpeg"
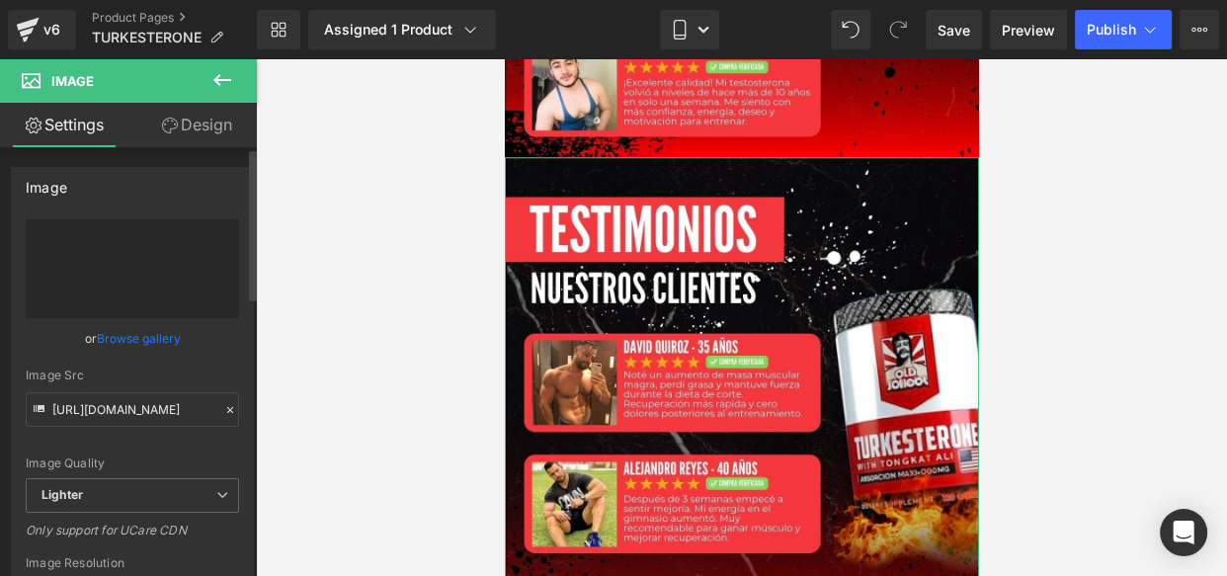
type input "https://ucarecdn.com/33072046-2730-4203-b8ba-cf8ef95dd64b/-/format/auto/-/previ…"
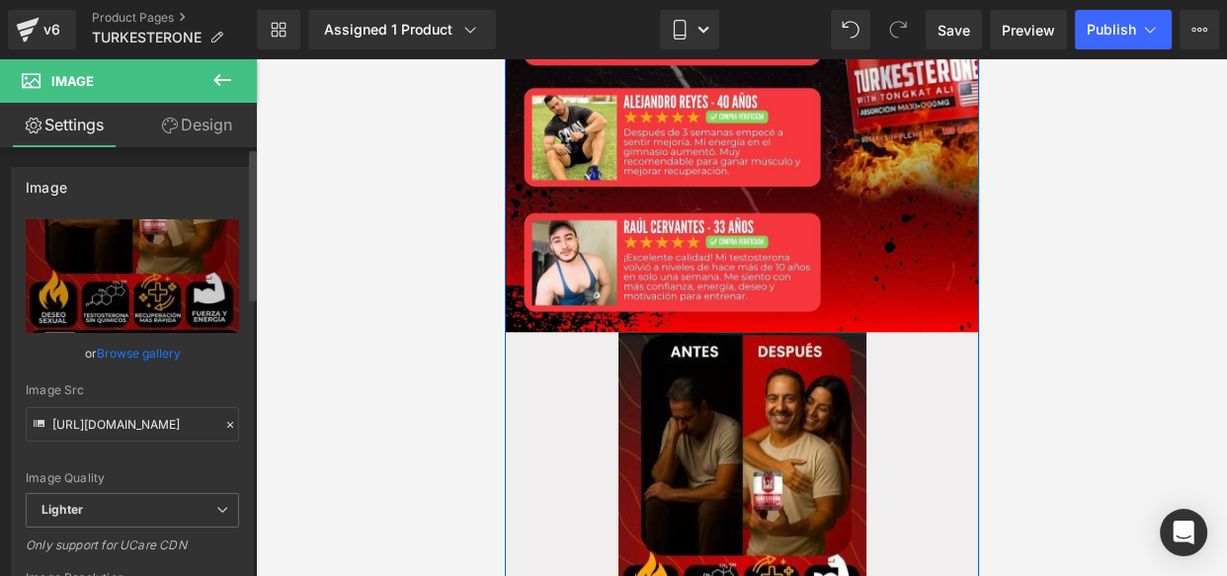
scroll to position [1667, 0]
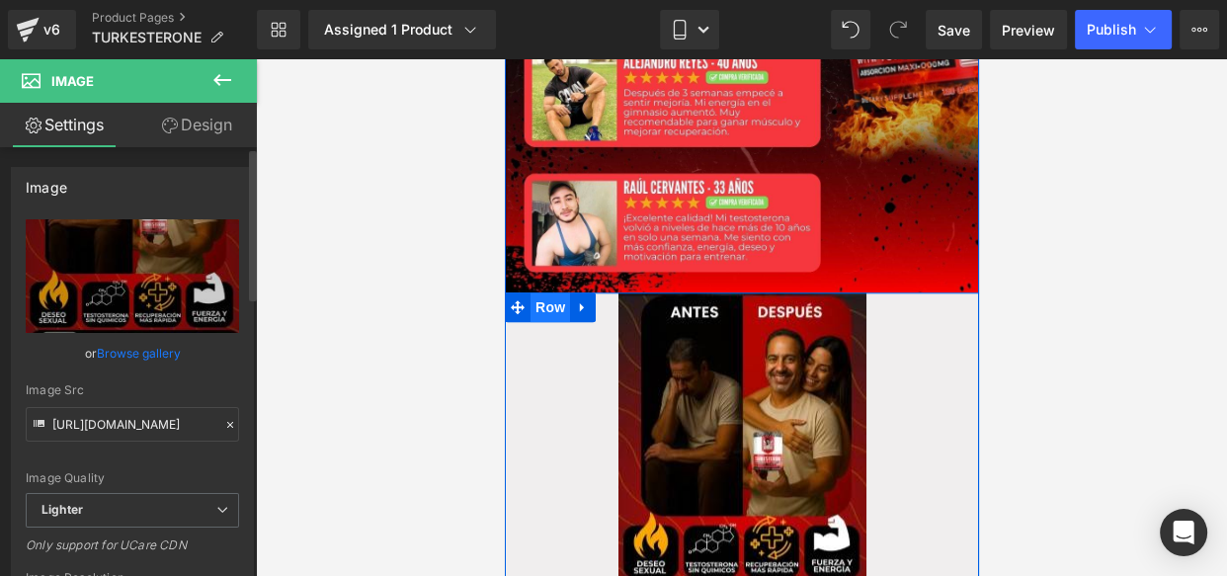
click at [542, 292] on span "Row" at bounding box center [550, 307] width 40 height 30
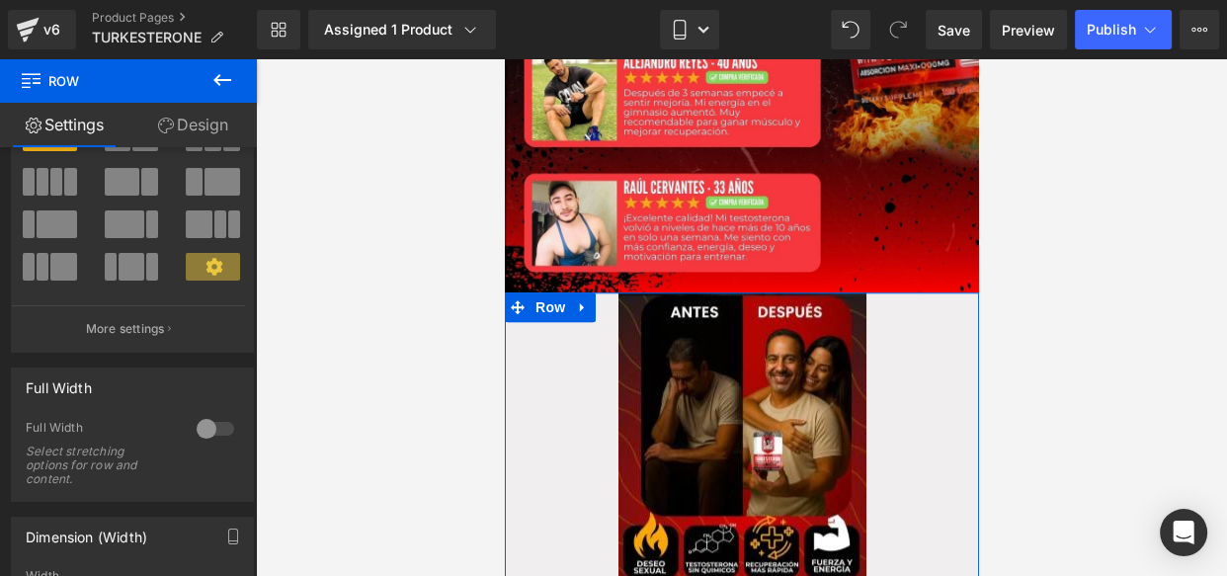
scroll to position [105, 0]
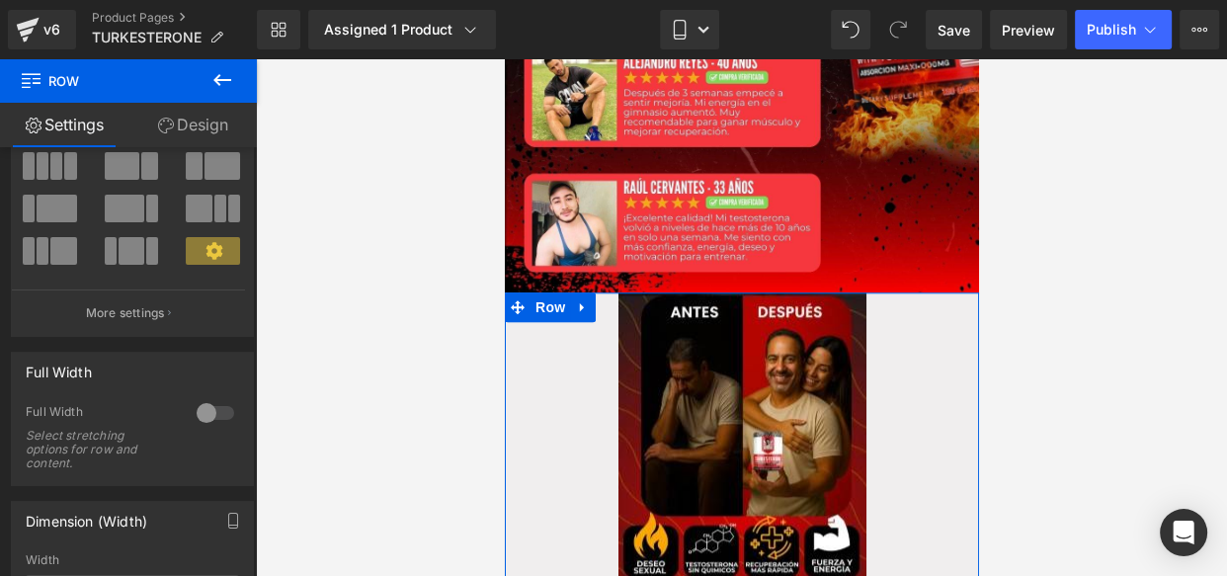
click at [199, 405] on div at bounding box center [215, 413] width 47 height 32
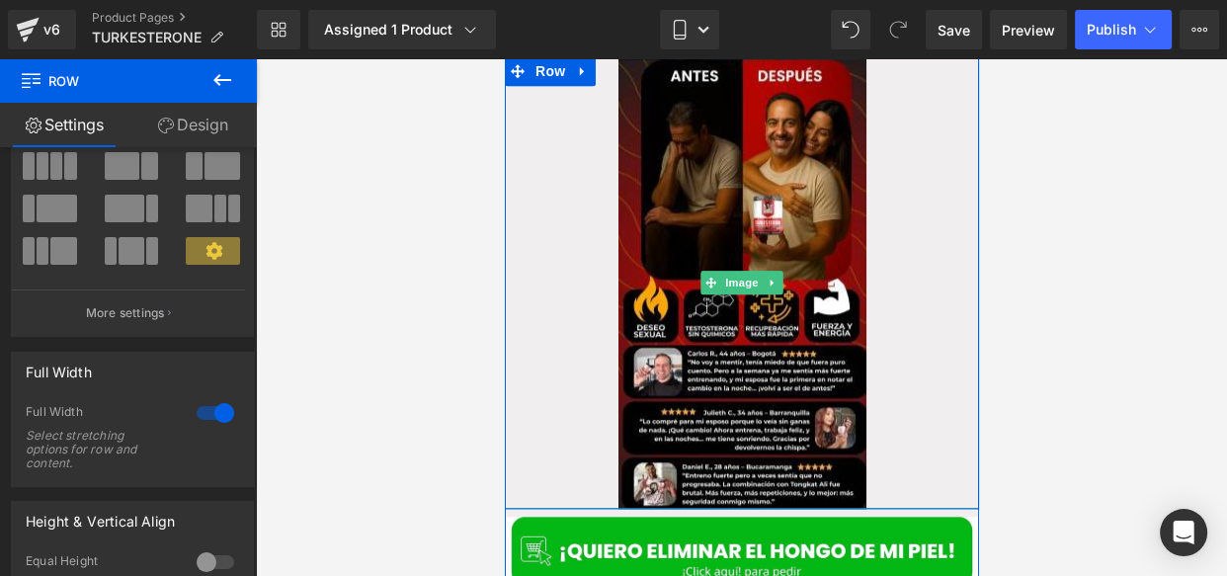
scroll to position [1896, 0]
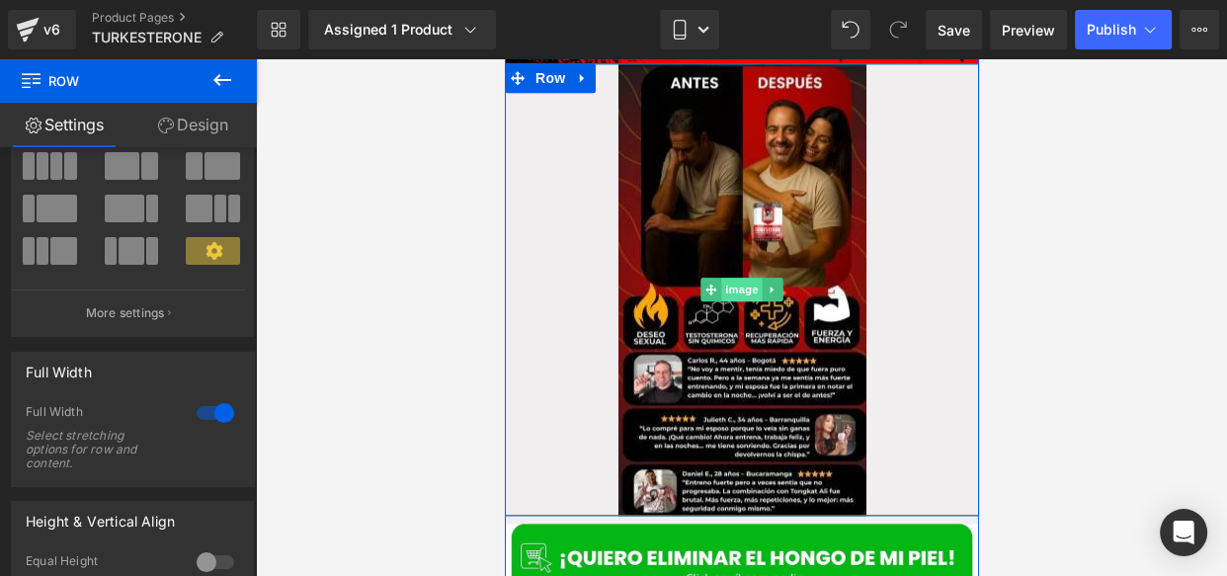
click at [720, 278] on span "Image" at bounding box center [740, 290] width 41 height 24
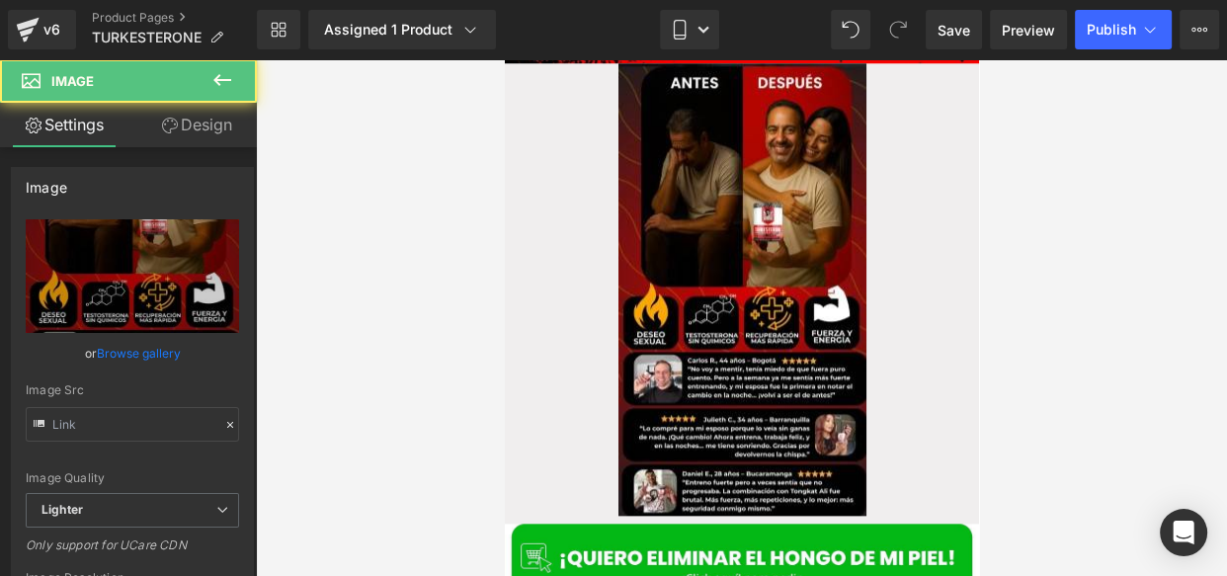
type input "https://ucarecdn.com/33072046-2730-4203-b8ba-cf8ef95dd64b/-/format/auto/-/previ…"
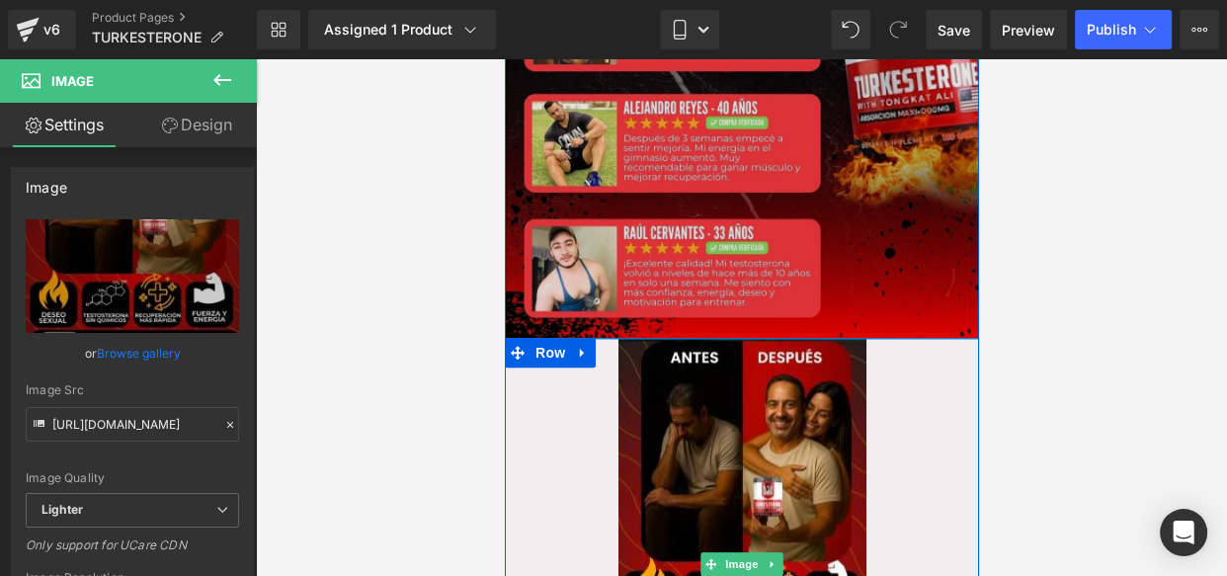
scroll to position [1699, 0]
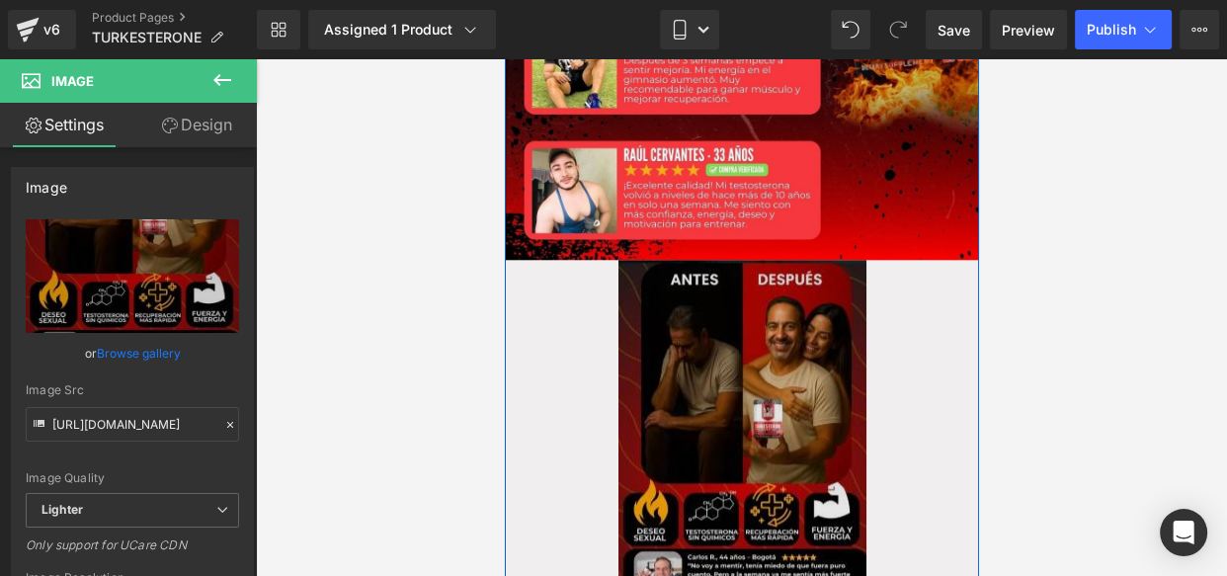
click at [689, 364] on img at bounding box center [741, 486] width 248 height 452
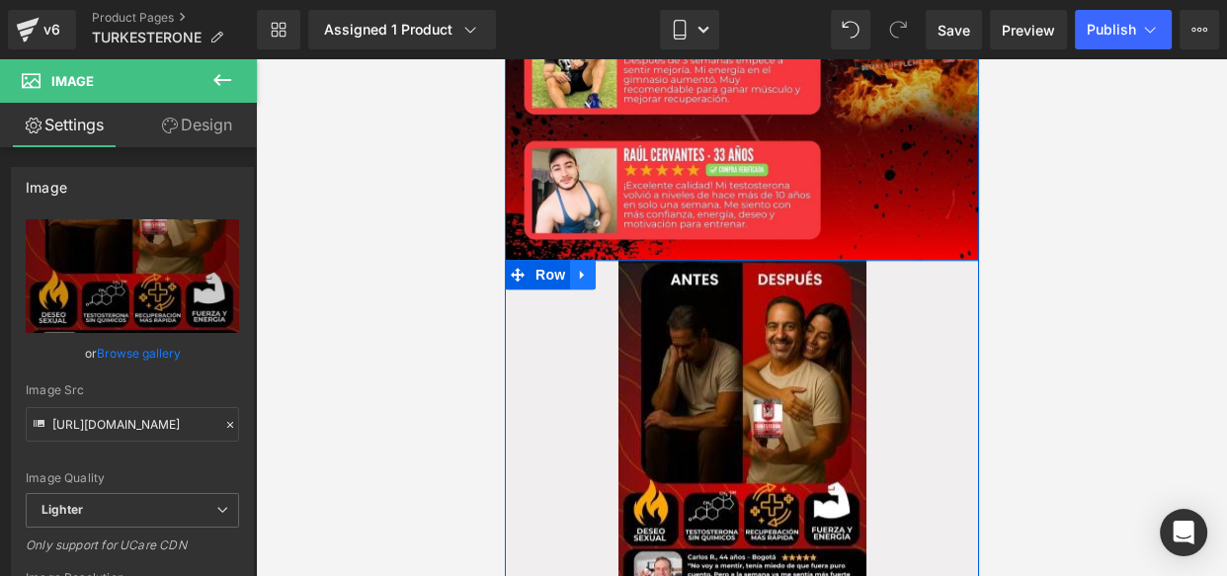
click at [575, 267] on icon at bounding box center [582, 274] width 14 height 15
click at [627, 268] on icon at bounding box center [633, 275] width 14 height 14
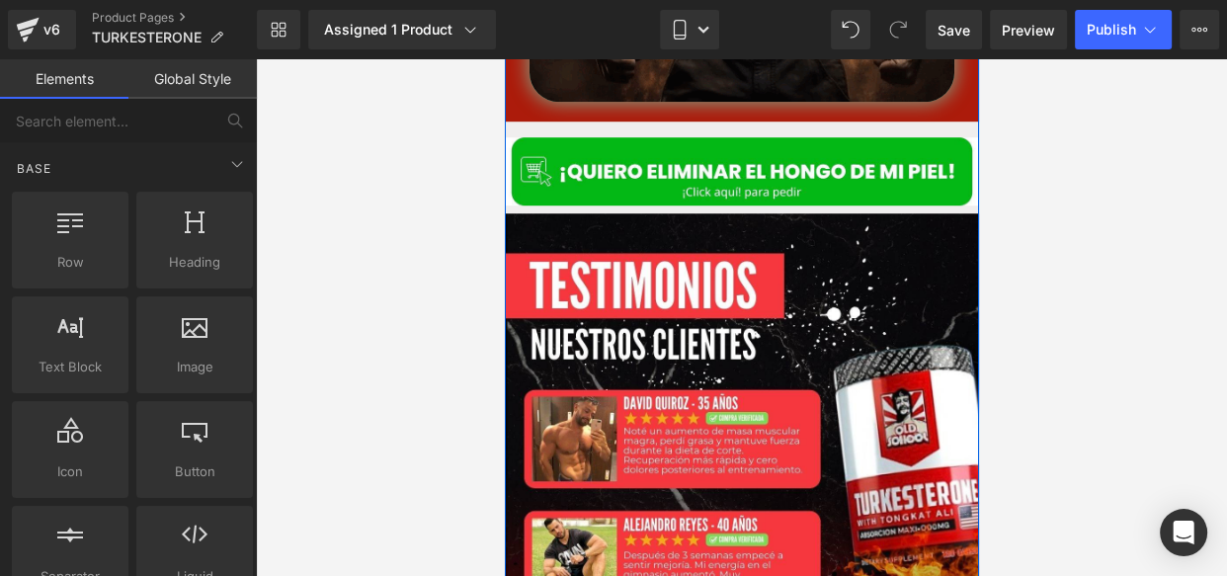
scroll to position [1205, 0]
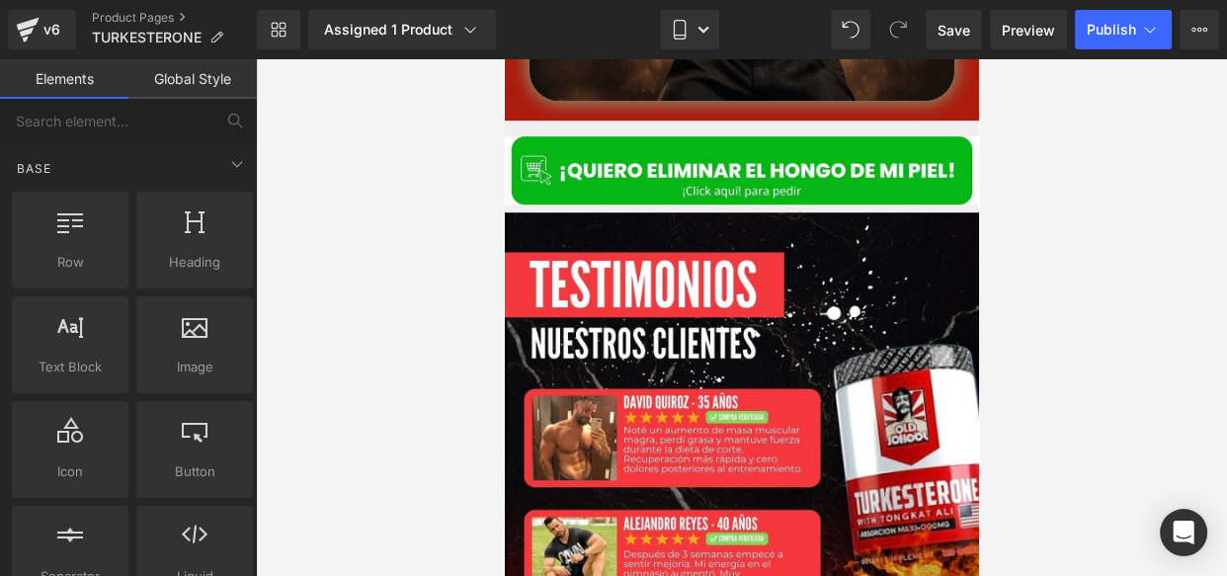
click at [462, 285] on div at bounding box center [741, 317] width 971 height 517
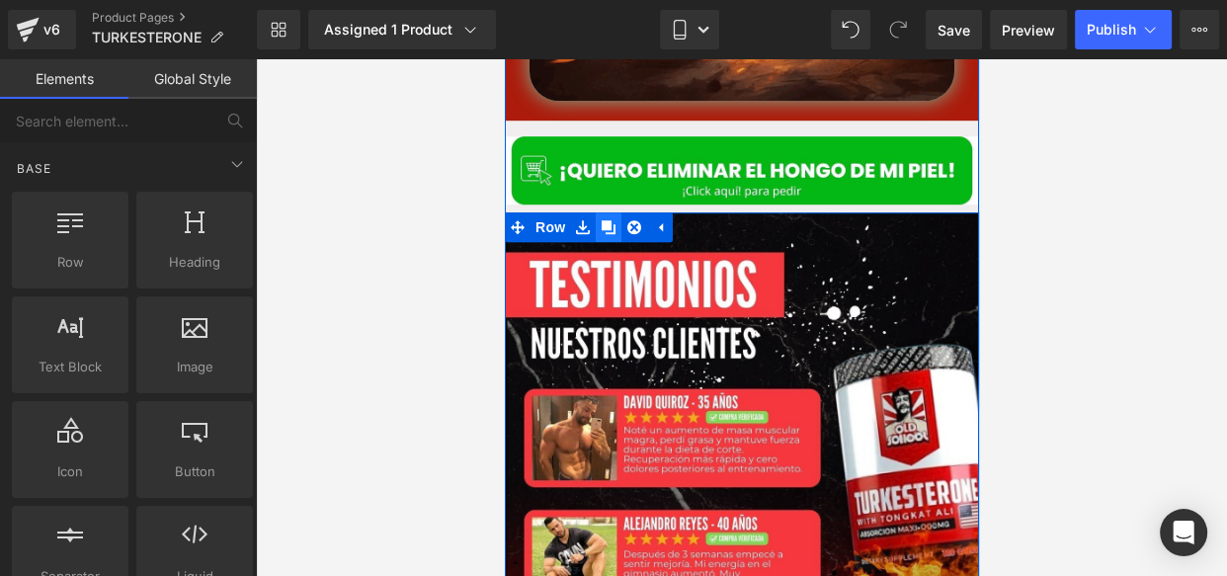
click at [601, 220] on icon at bounding box center [608, 227] width 14 height 14
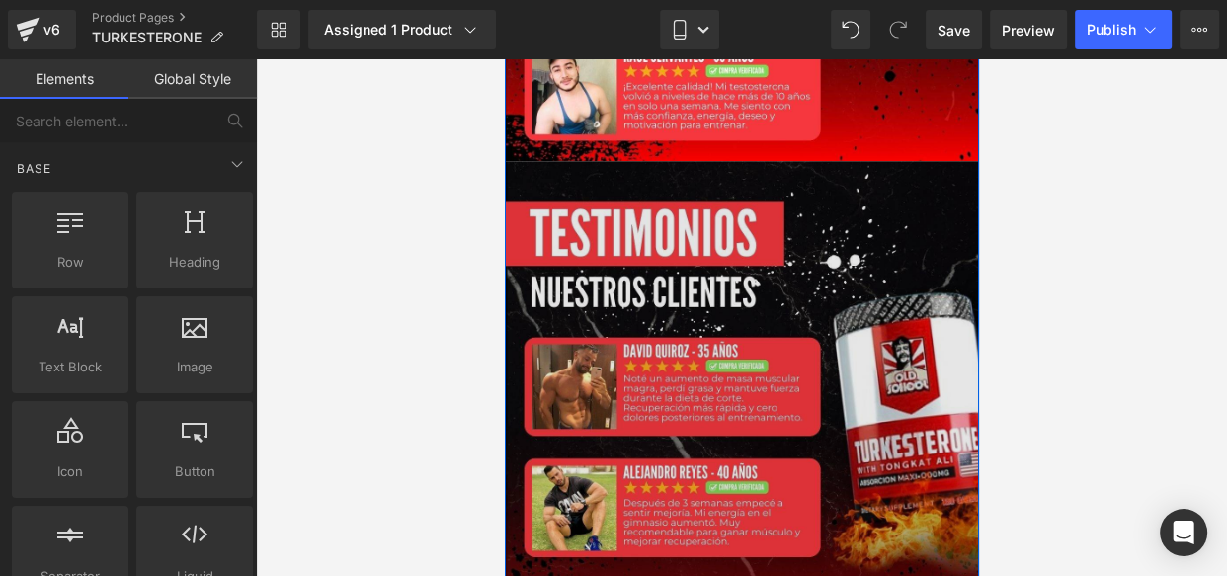
scroll to position [1802, 0]
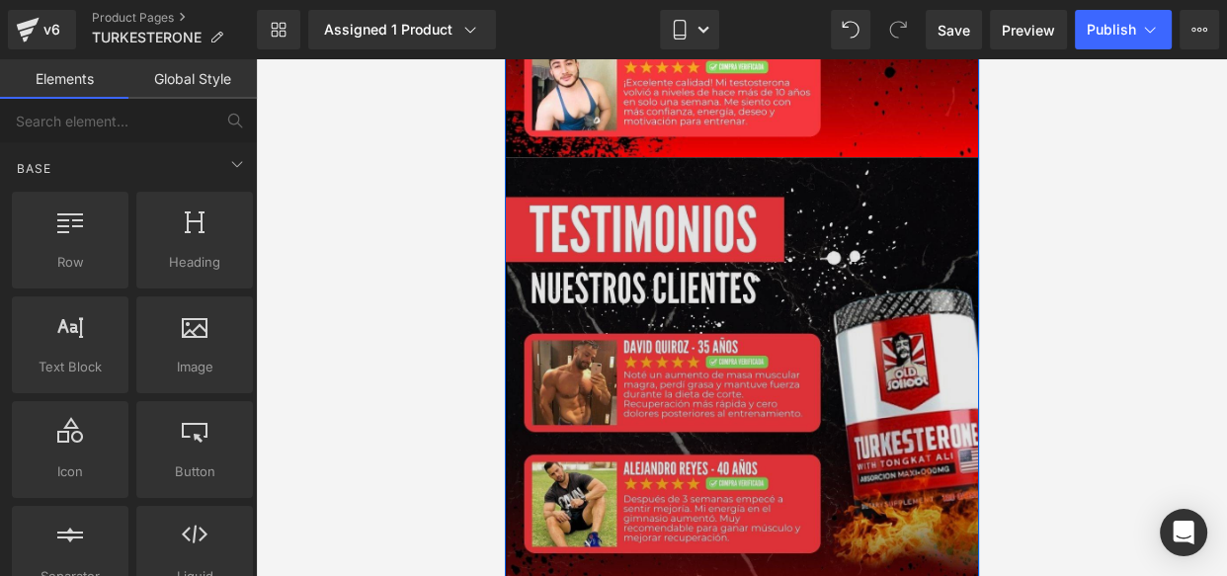
click at [681, 305] on img at bounding box center [741, 427] width 474 height 541
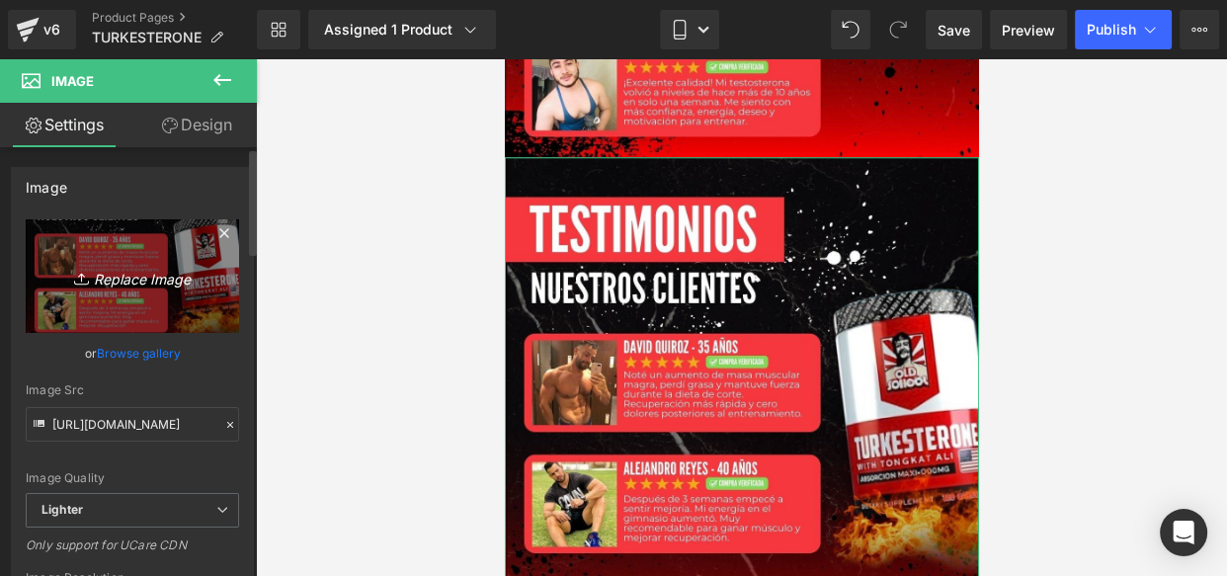
click at [124, 276] on icon "Replace Image" at bounding box center [132, 276] width 158 height 25
type input "C:\fakepath\EO SEXUAK (1).jpg"
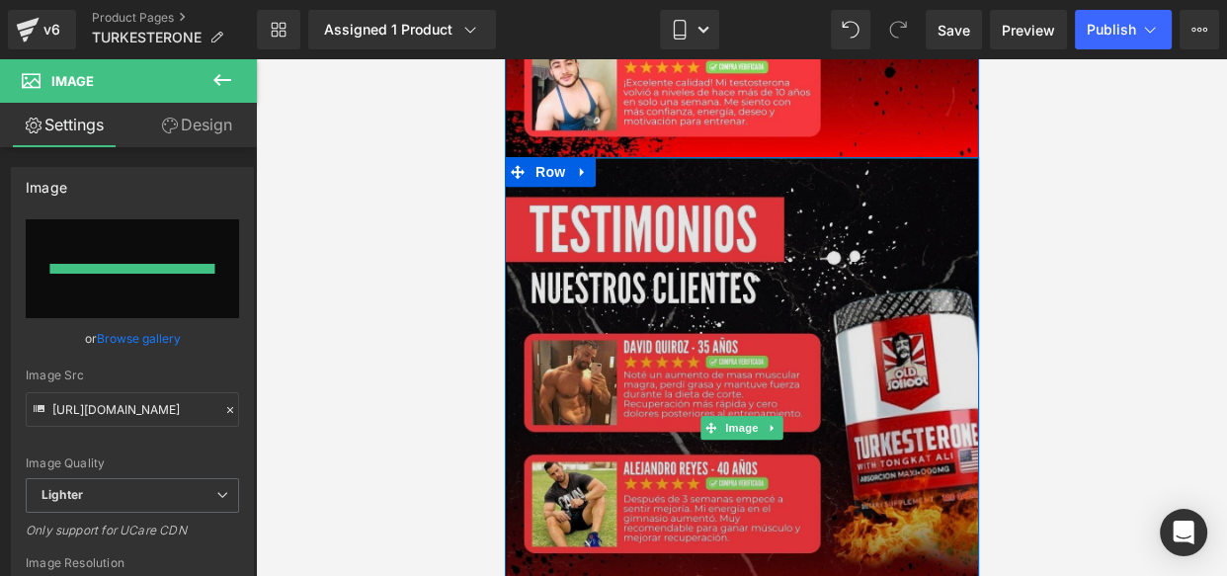
type input "https://ucarecdn.com/7506dbcd-eee1-40bb-9626-e37f0166abf8/-/format/auto/-/previ…"
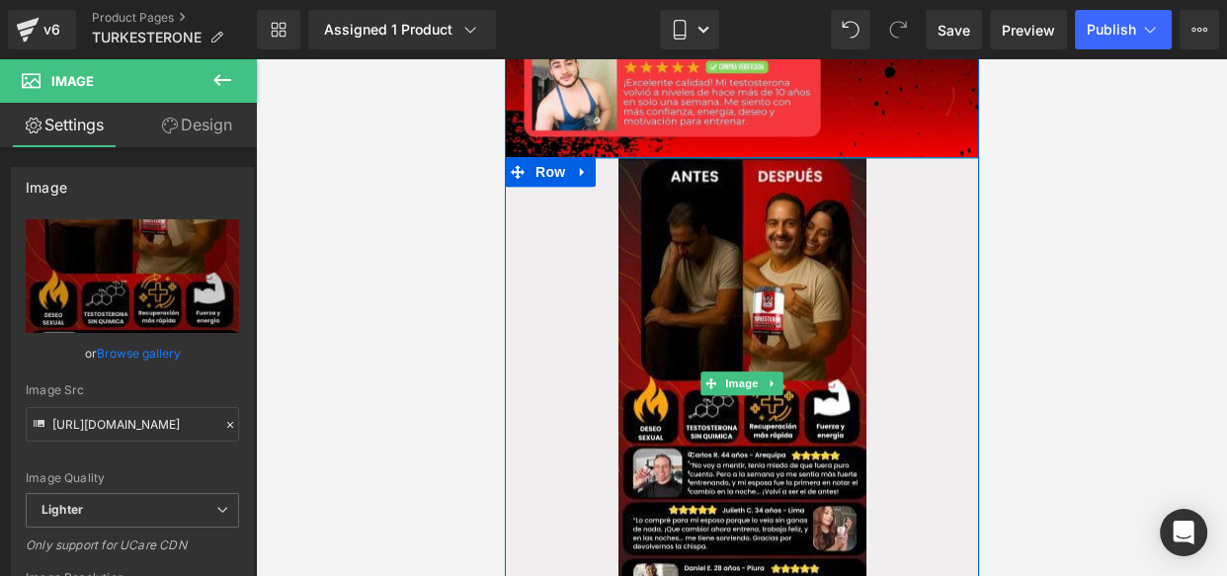
click at [549, 169] on div at bounding box center [741, 383] width 474 height 452
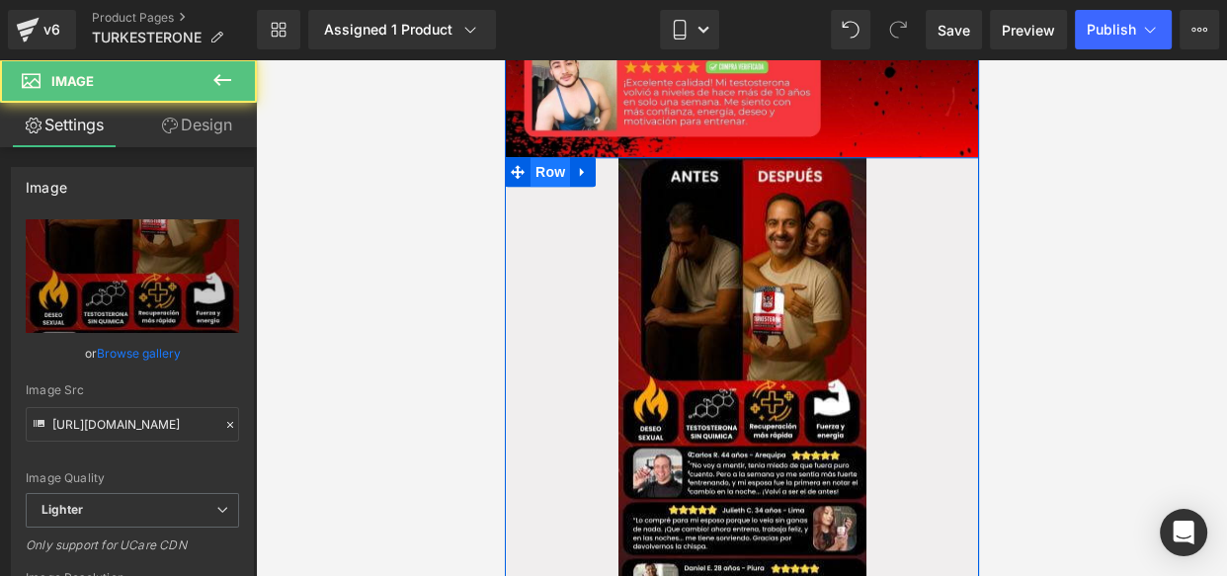
click at [543, 157] on span "Row" at bounding box center [550, 172] width 40 height 30
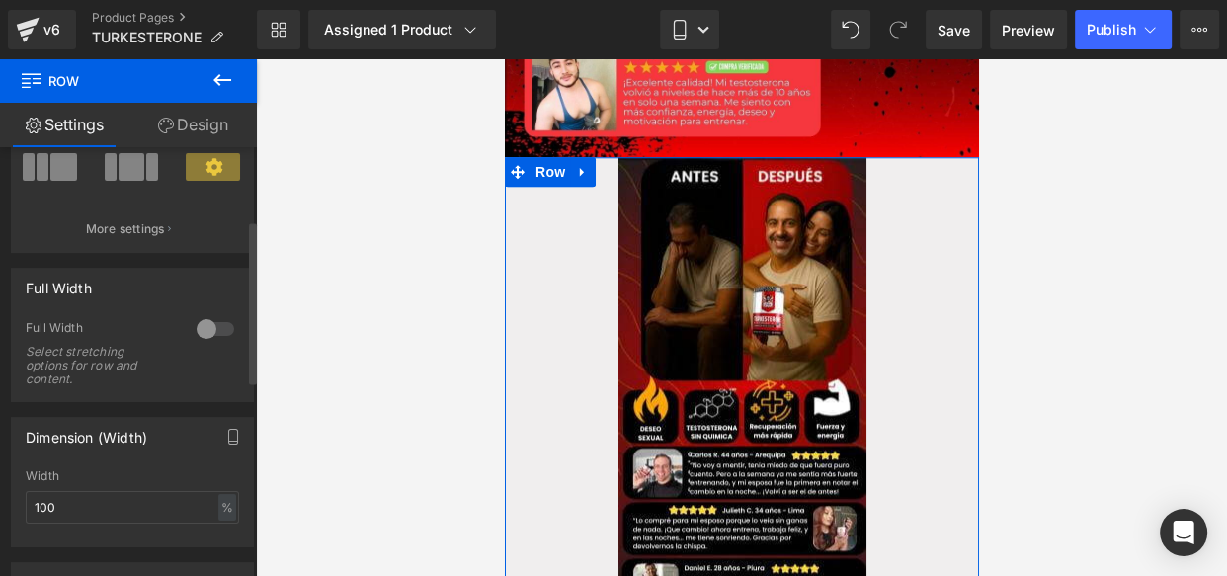
scroll to position [190, 0]
click at [207, 354] on div "Full Width Select stretching options for row and content." at bounding box center [132, 359] width 213 height 81
click at [207, 336] on div at bounding box center [215, 328] width 47 height 32
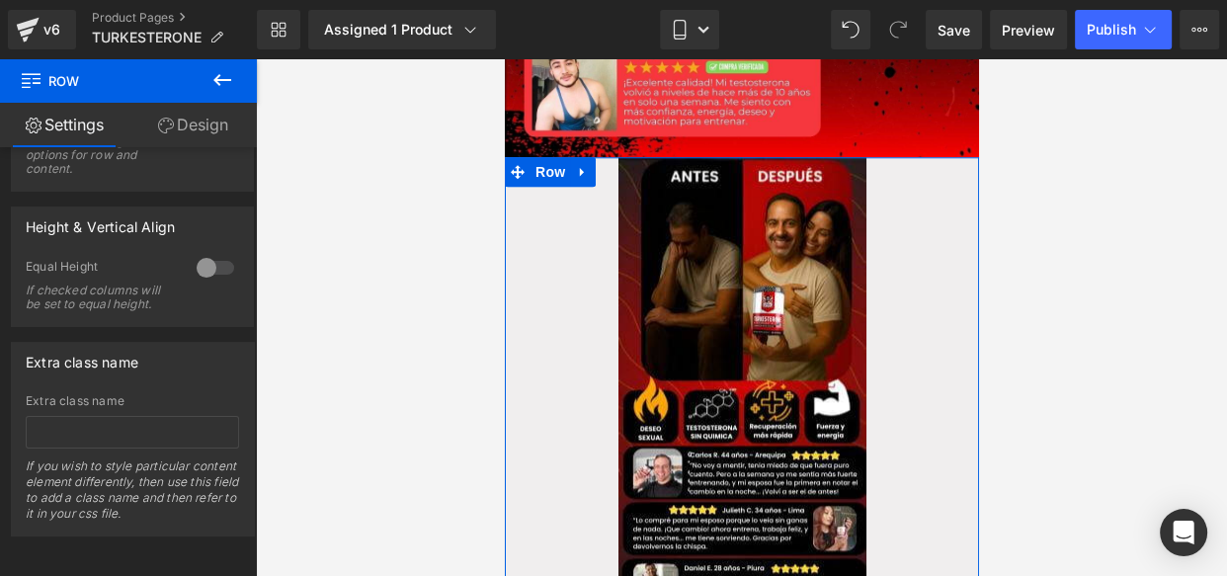
scroll to position [425, 0]
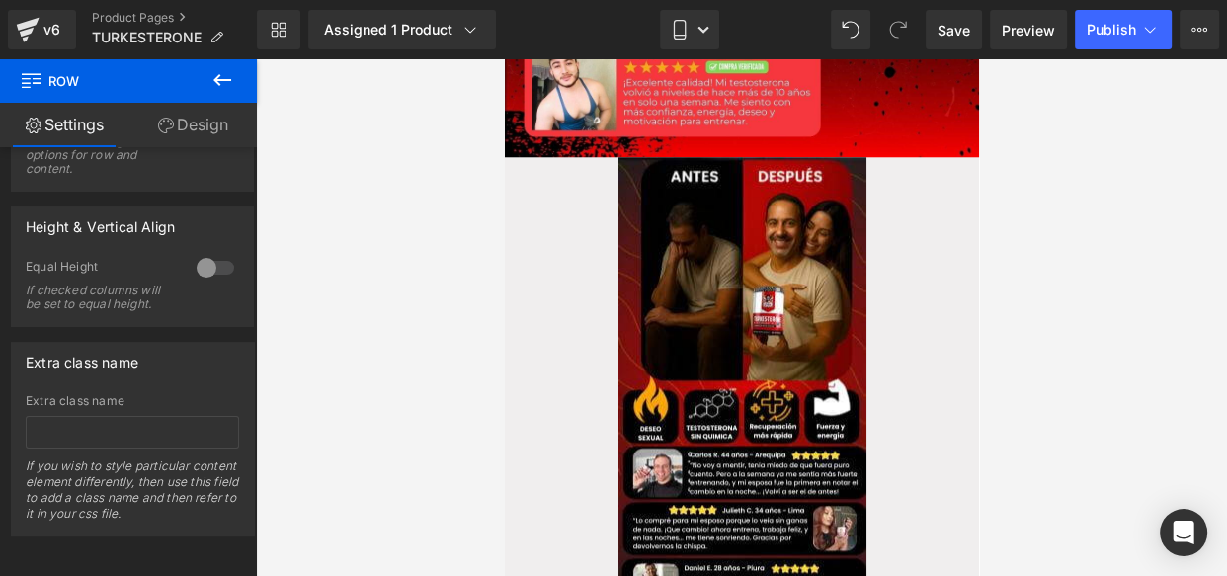
click at [234, 67] on button at bounding box center [222, 80] width 69 height 43
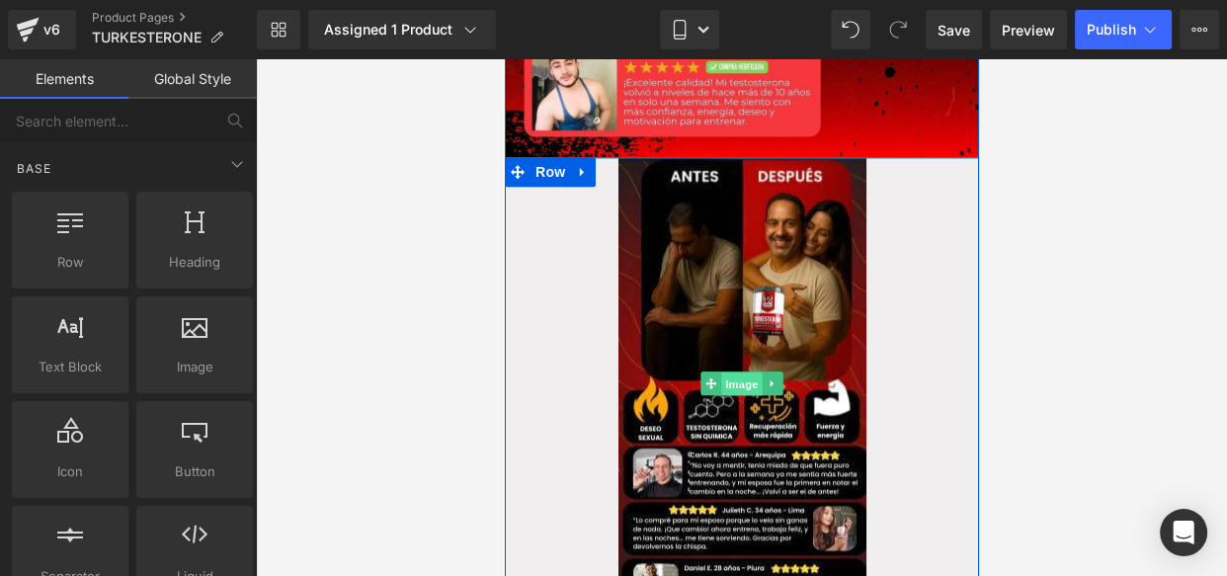
click at [739, 372] on span "Image" at bounding box center [740, 384] width 41 height 24
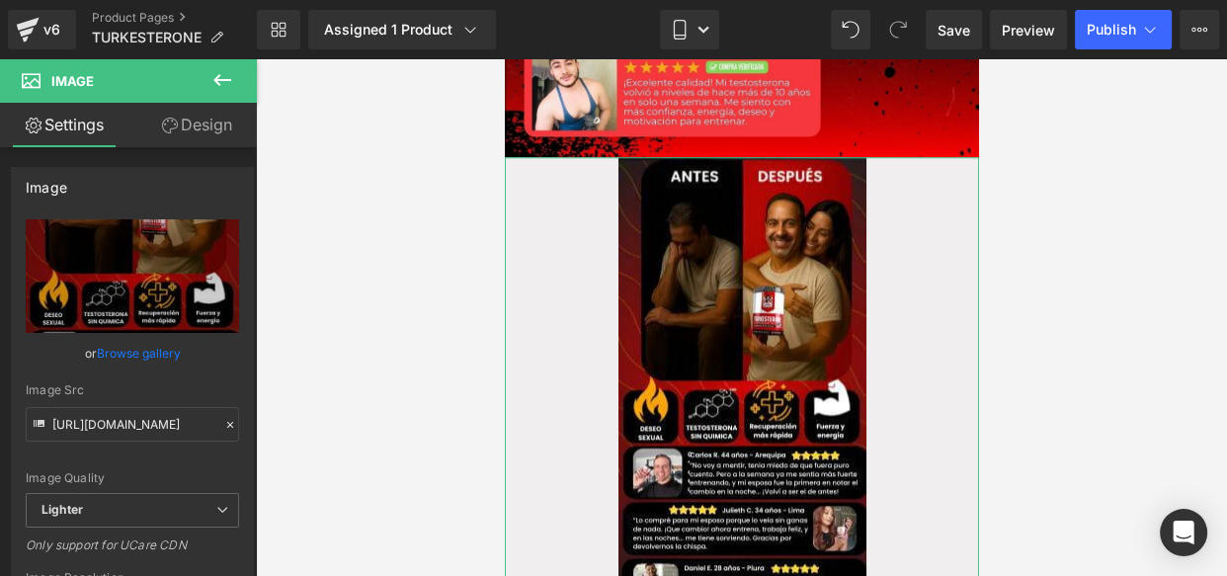
click at [186, 119] on link "Design" at bounding box center [196, 125] width 128 height 44
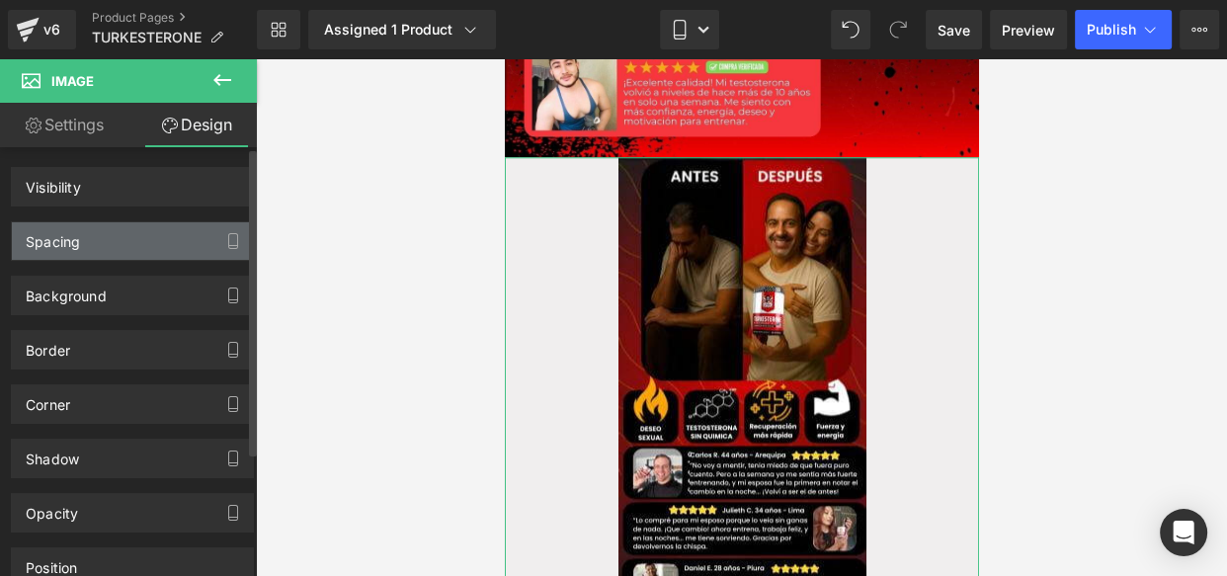
click at [143, 227] on div "Spacing" at bounding box center [132, 241] width 241 height 38
type input "0"
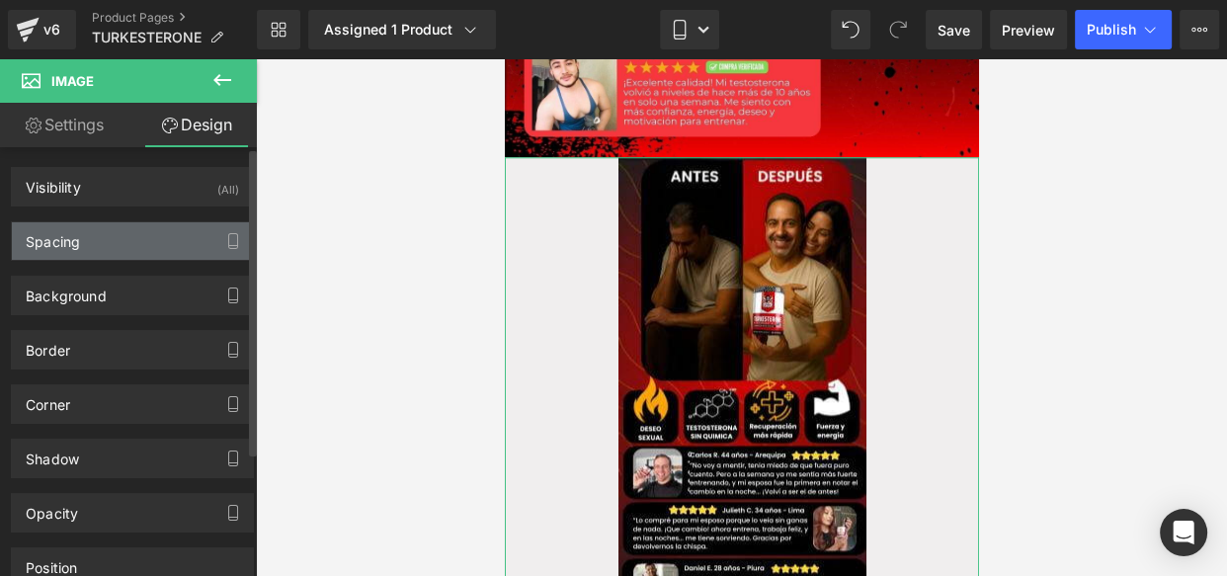
type input "0"
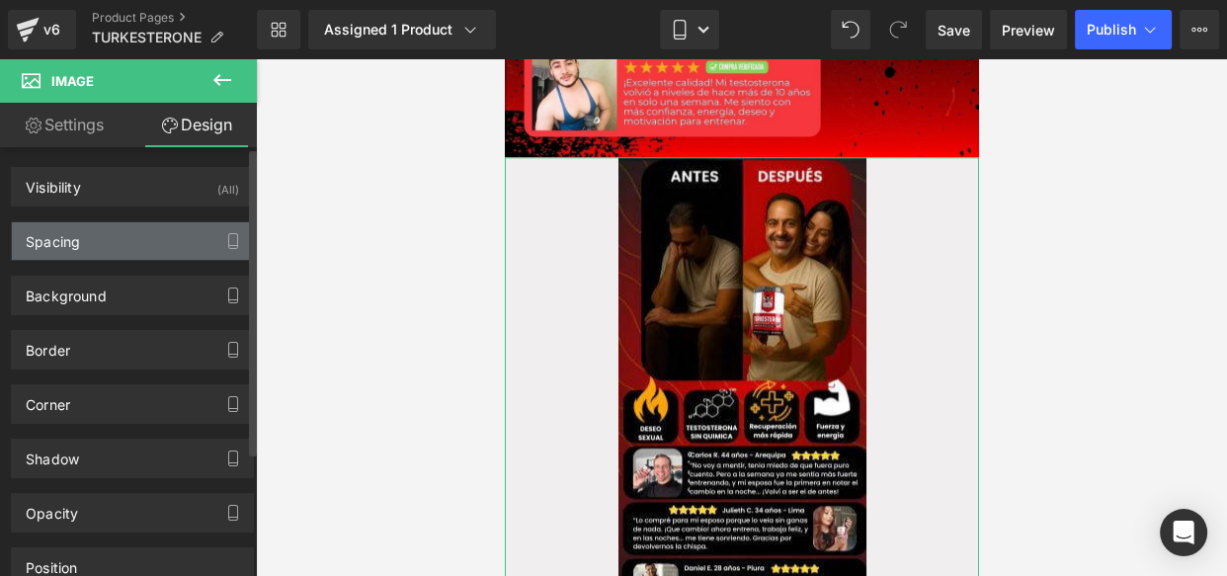
click at [98, 236] on div "Spacing" at bounding box center [132, 241] width 241 height 38
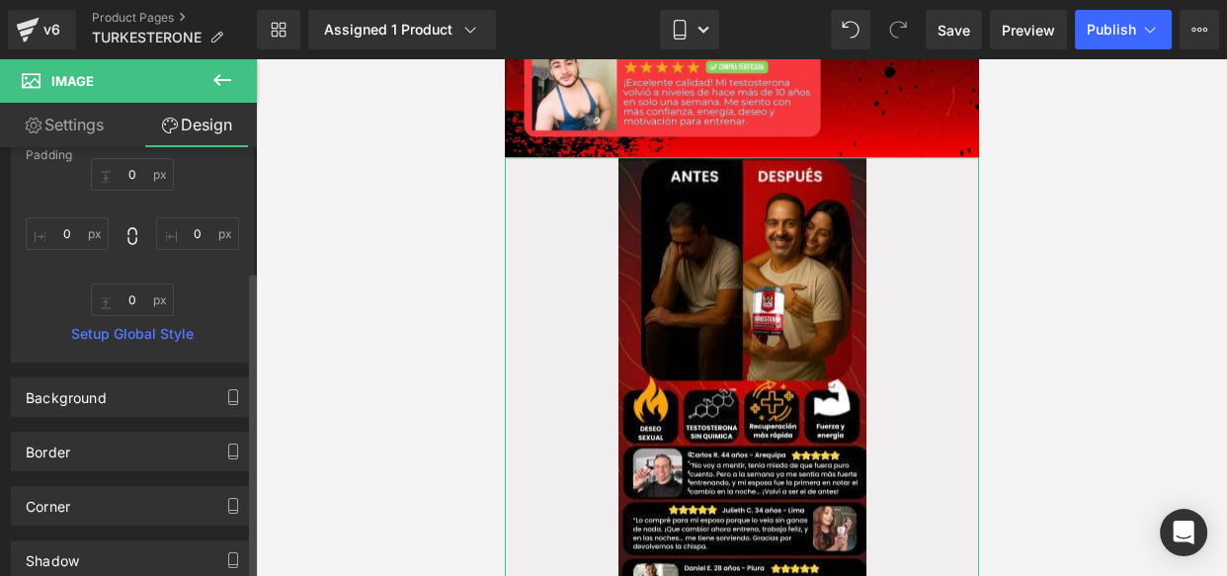
scroll to position [349, 0]
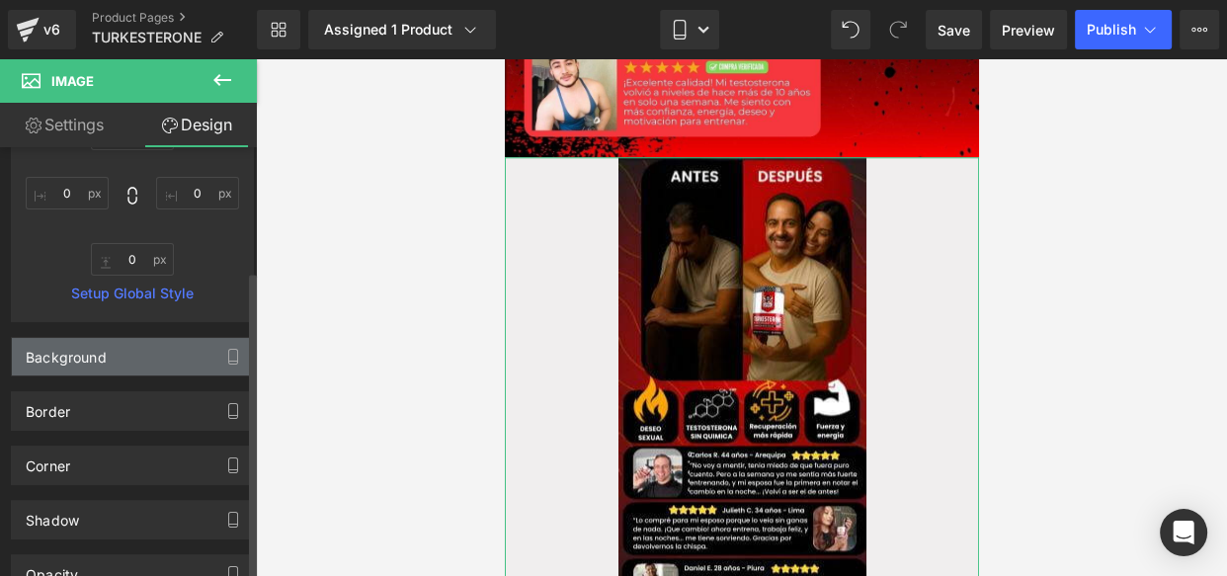
click at [58, 360] on div "Background" at bounding box center [66, 352] width 81 height 28
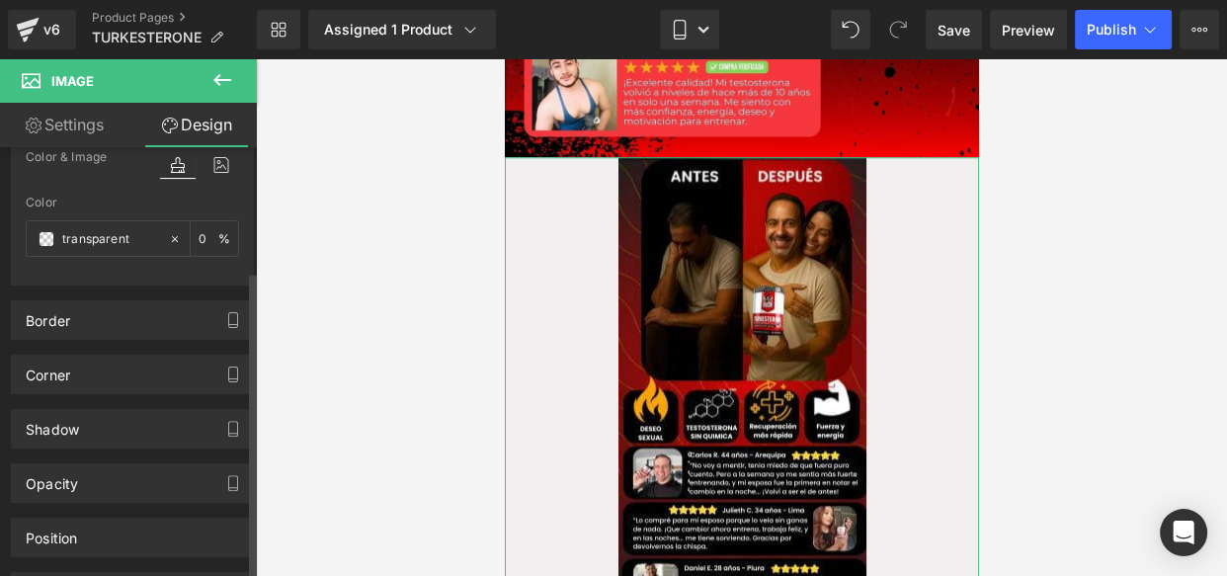
scroll to position [597, 0]
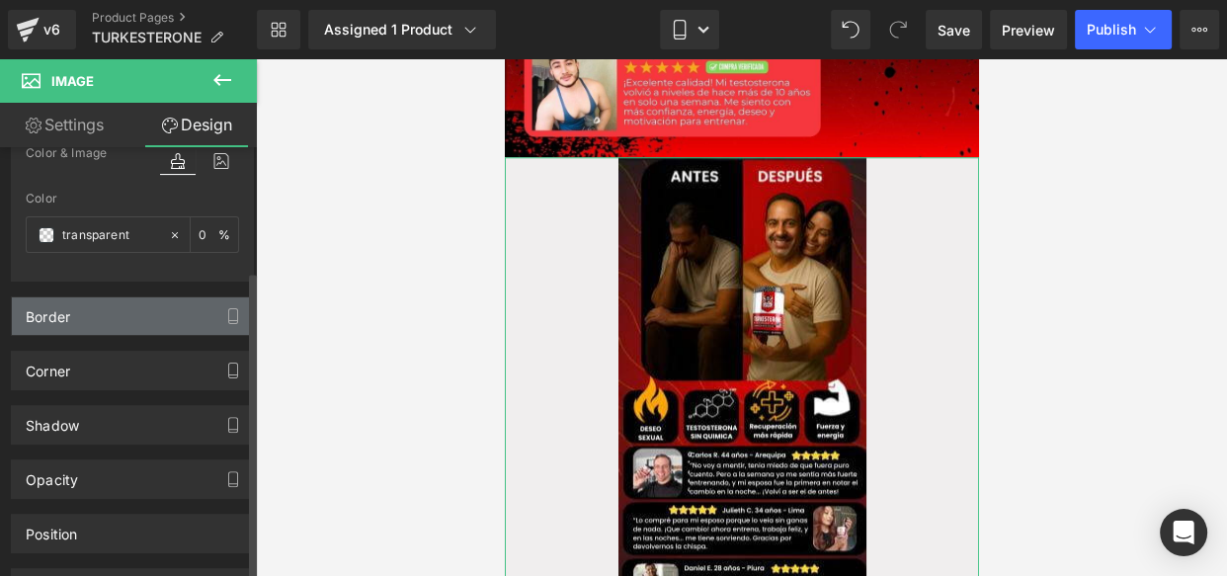
click at [62, 319] on div "Border" at bounding box center [48, 311] width 44 height 28
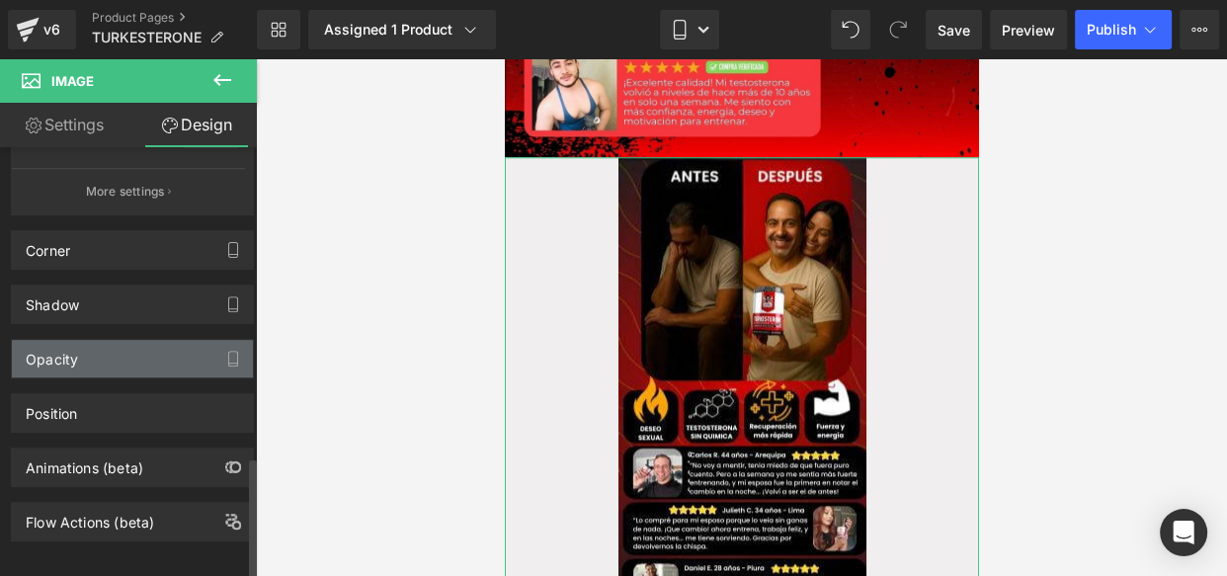
scroll to position [1122, 0]
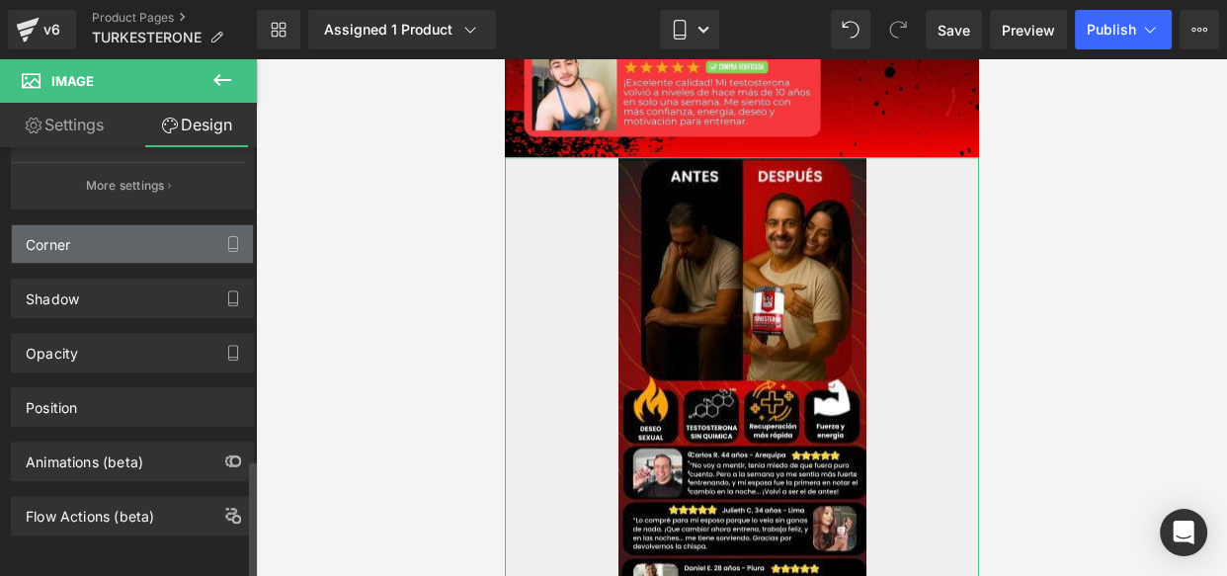
click at [68, 234] on div "Corner" at bounding box center [48, 239] width 44 height 28
click at [50, 230] on div "Corner" at bounding box center [48, 239] width 44 height 28
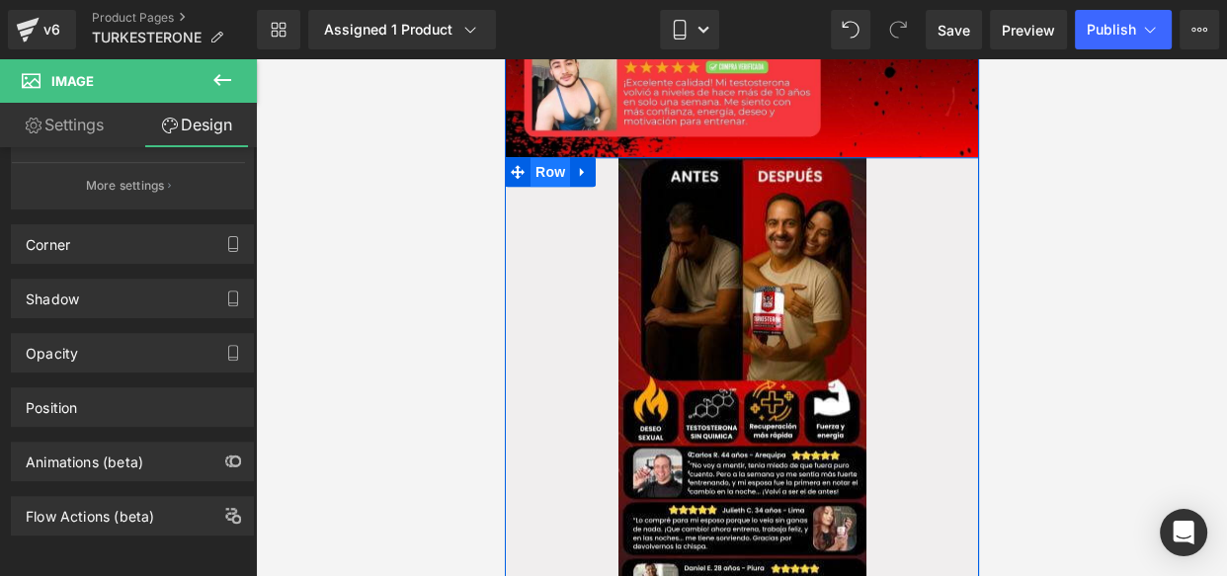
click at [537, 161] on span "Row" at bounding box center [550, 172] width 40 height 30
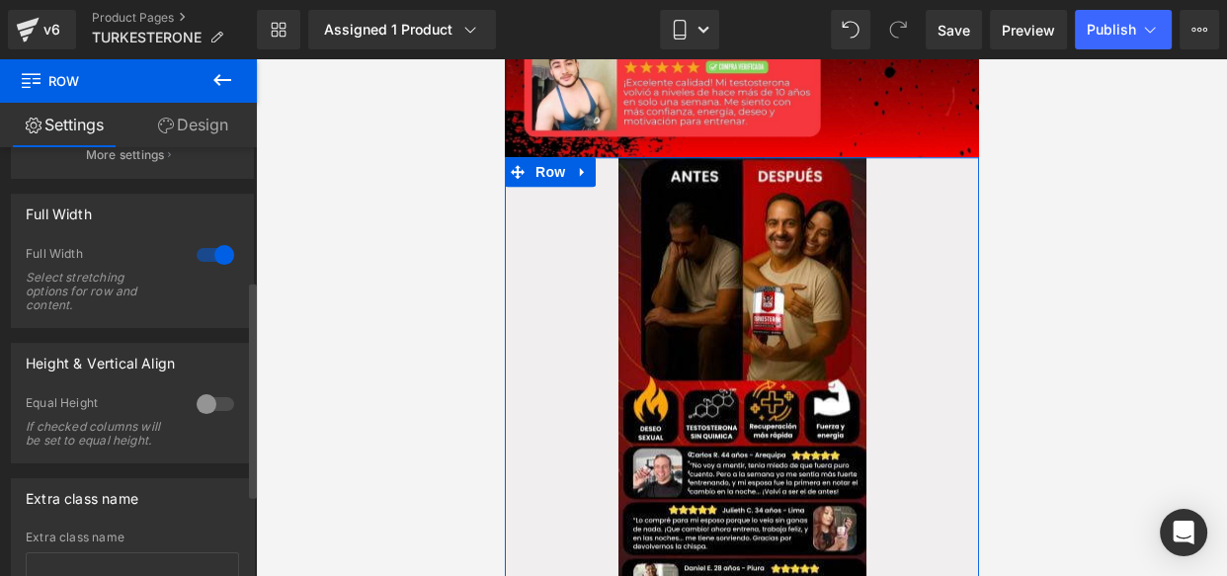
scroll to position [267, 0]
click at [199, 246] on div at bounding box center [215, 251] width 47 height 32
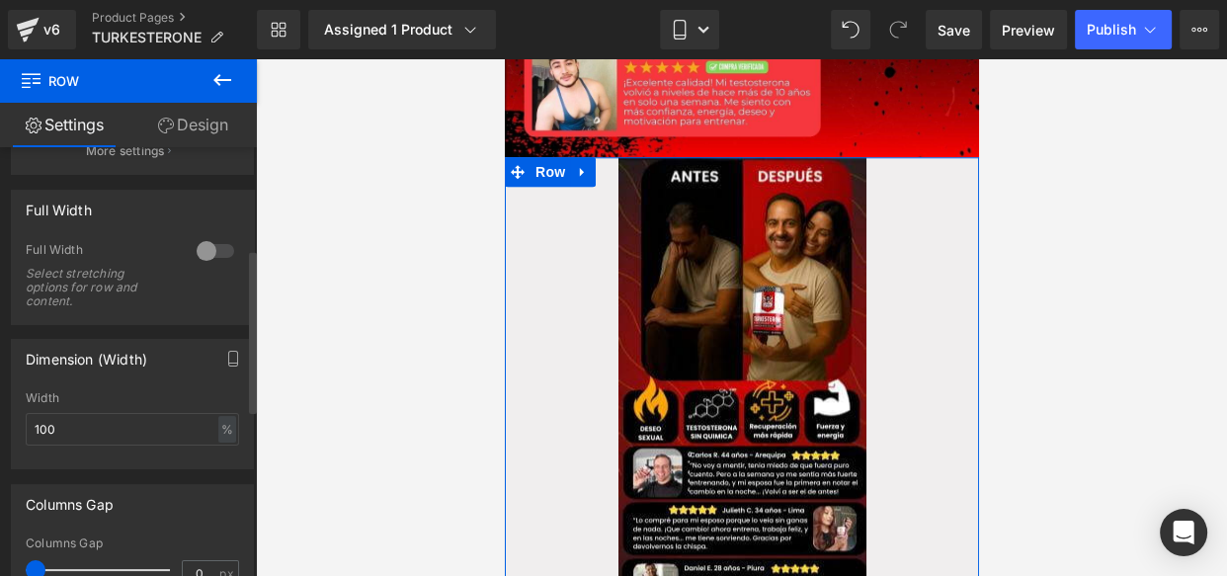
click at [199, 246] on div at bounding box center [215, 251] width 47 height 32
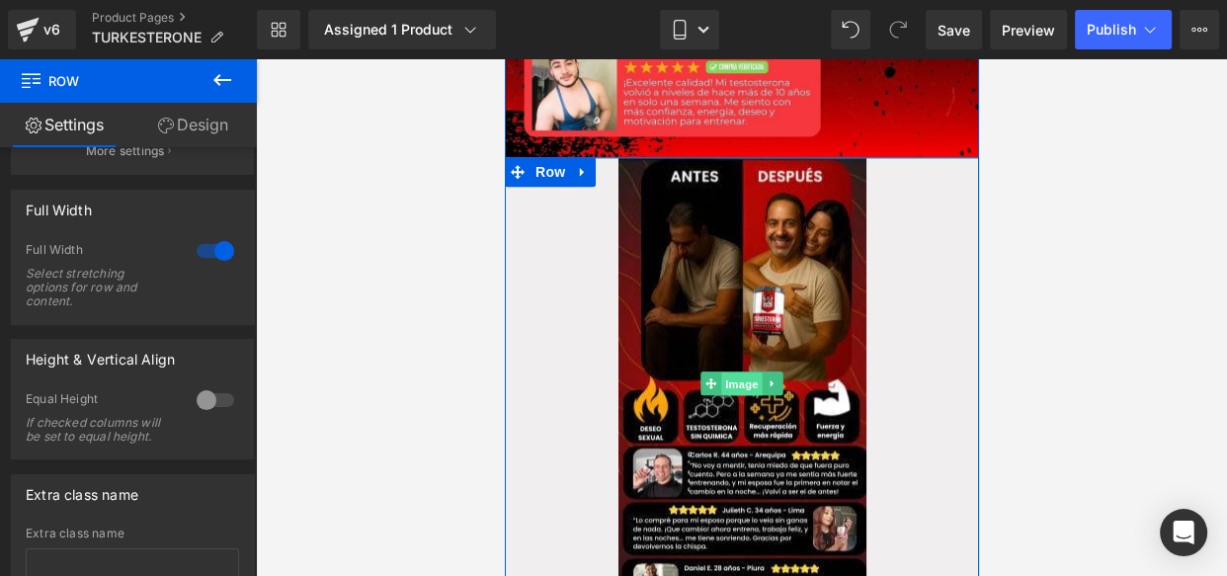
click at [733, 372] on span "Image" at bounding box center [740, 384] width 41 height 24
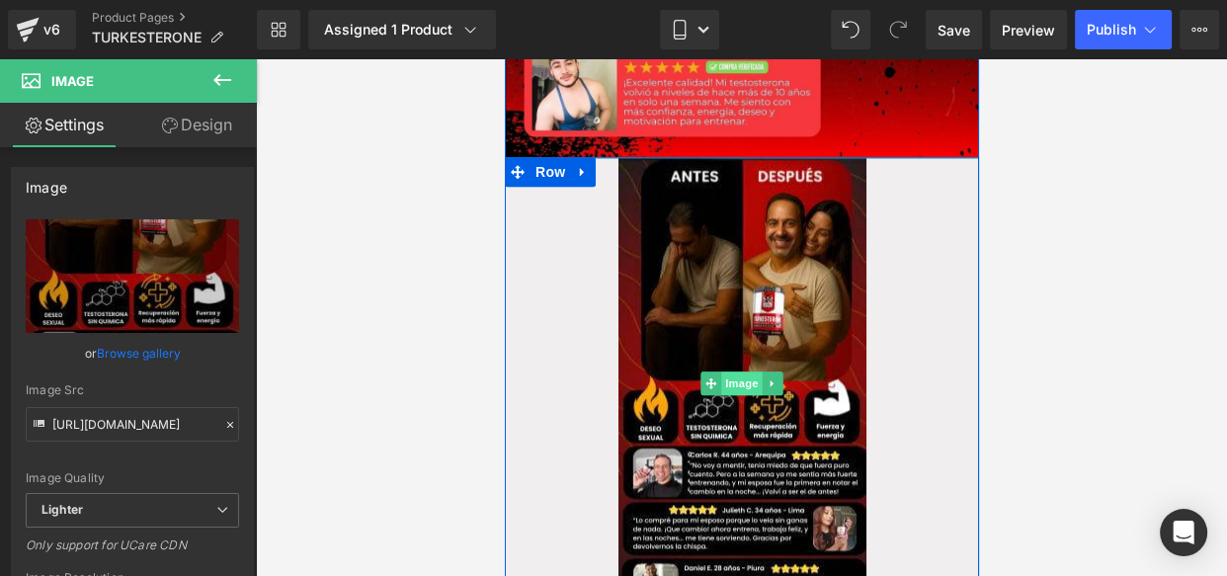
click at [748, 371] on span "Image" at bounding box center [740, 383] width 41 height 24
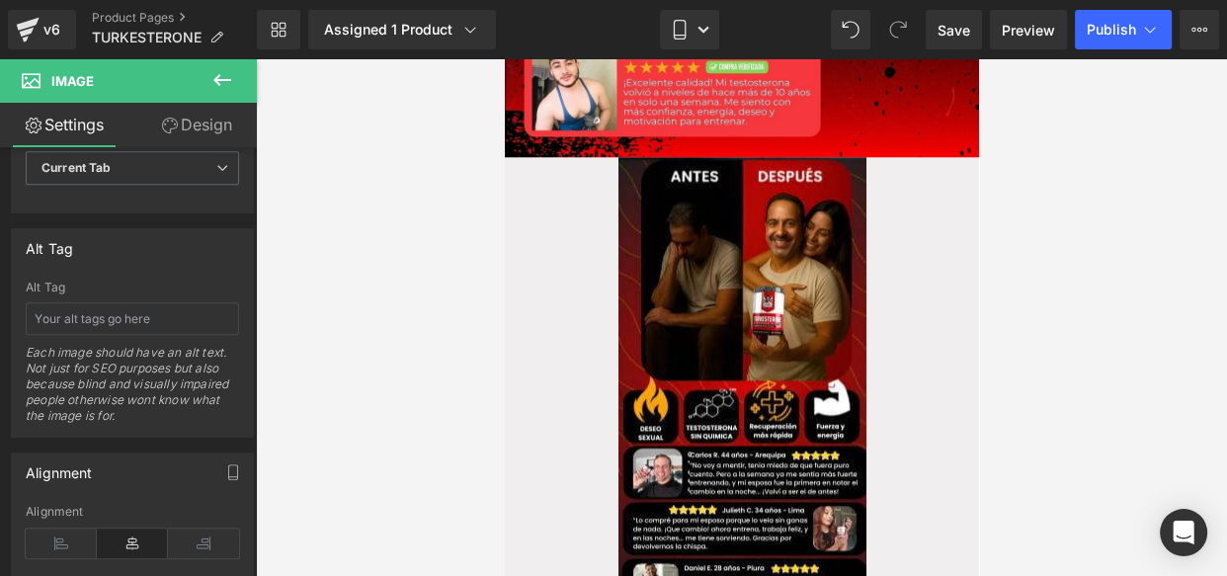
scroll to position [1057, 0]
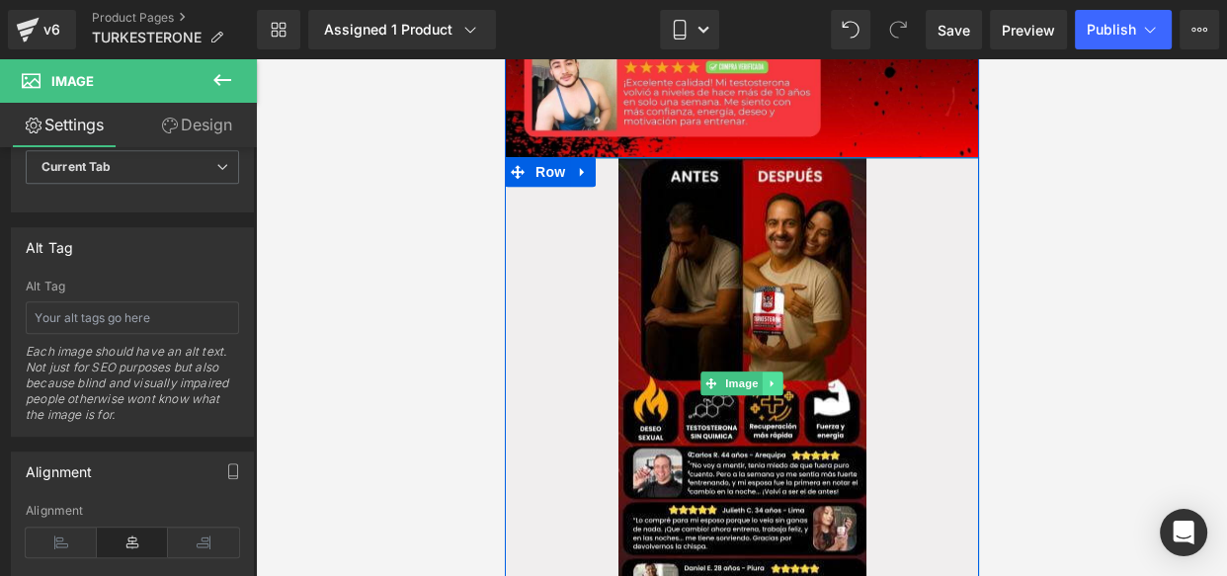
click at [769, 377] on icon at bounding box center [772, 383] width 11 height 12
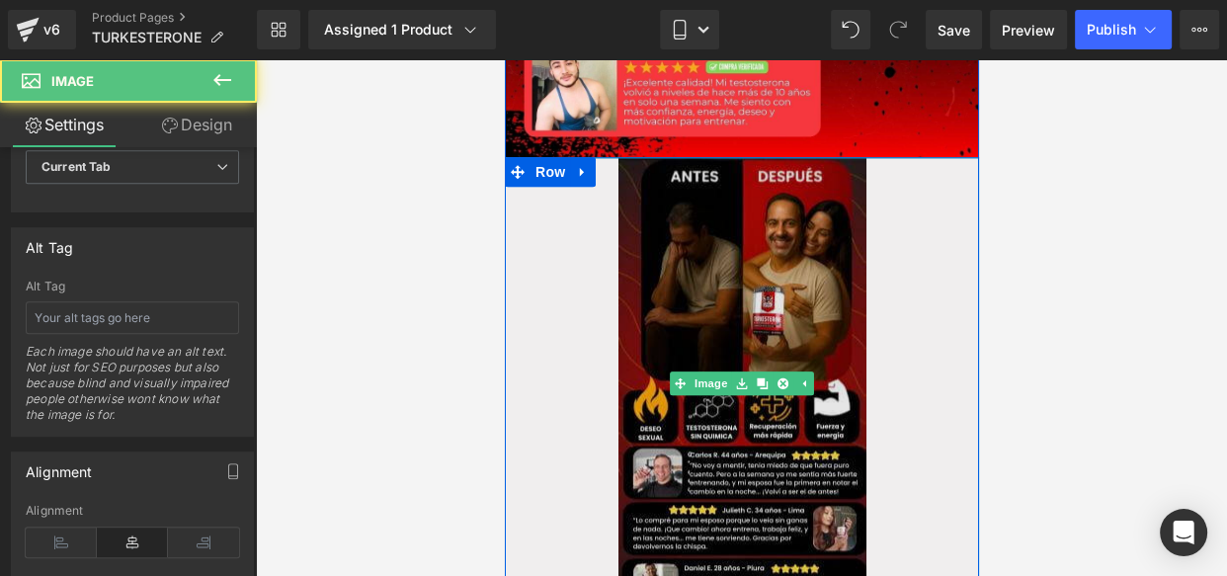
click at [719, 293] on img at bounding box center [741, 383] width 248 height 452
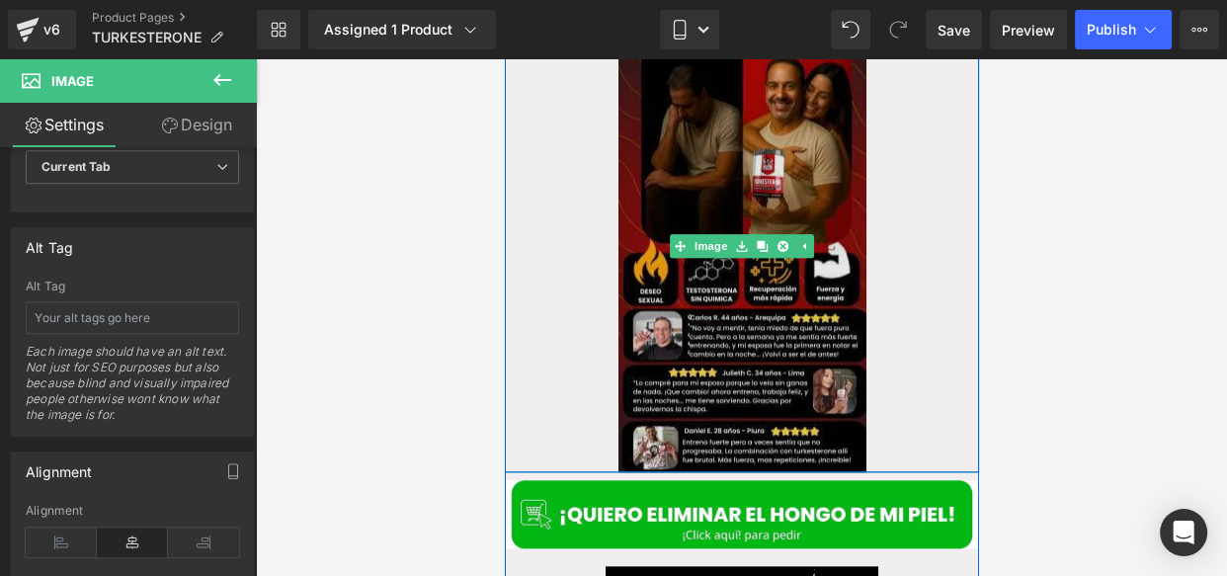
scroll to position [1908, 0]
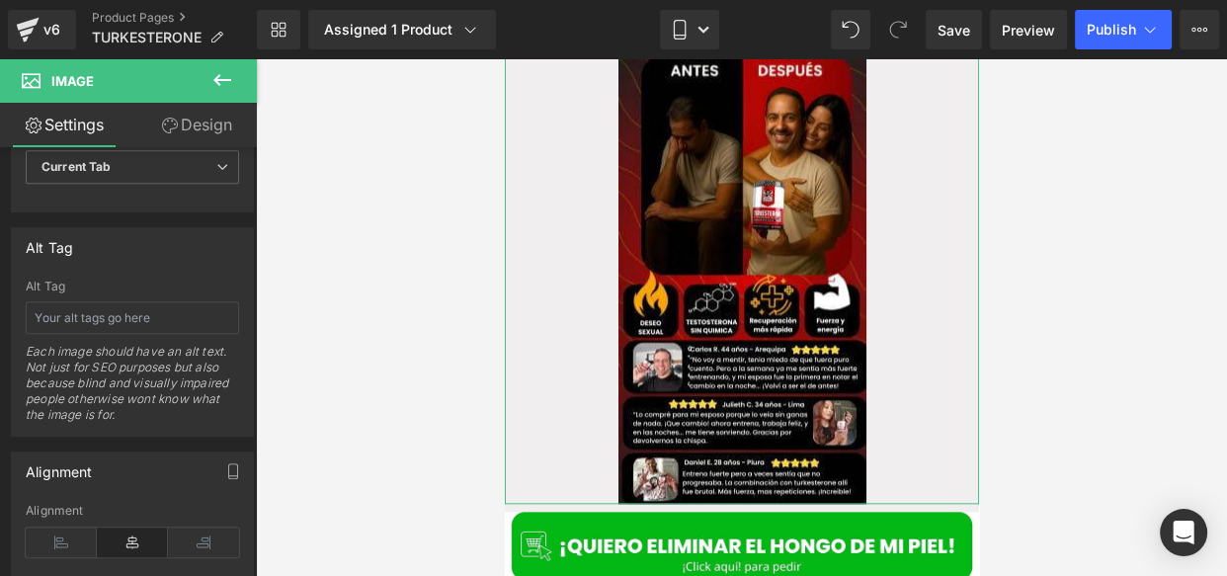
click at [200, 134] on link "Design" at bounding box center [196, 125] width 128 height 44
click at [0, 0] on div "Background" at bounding box center [0, 0] width 0 height 0
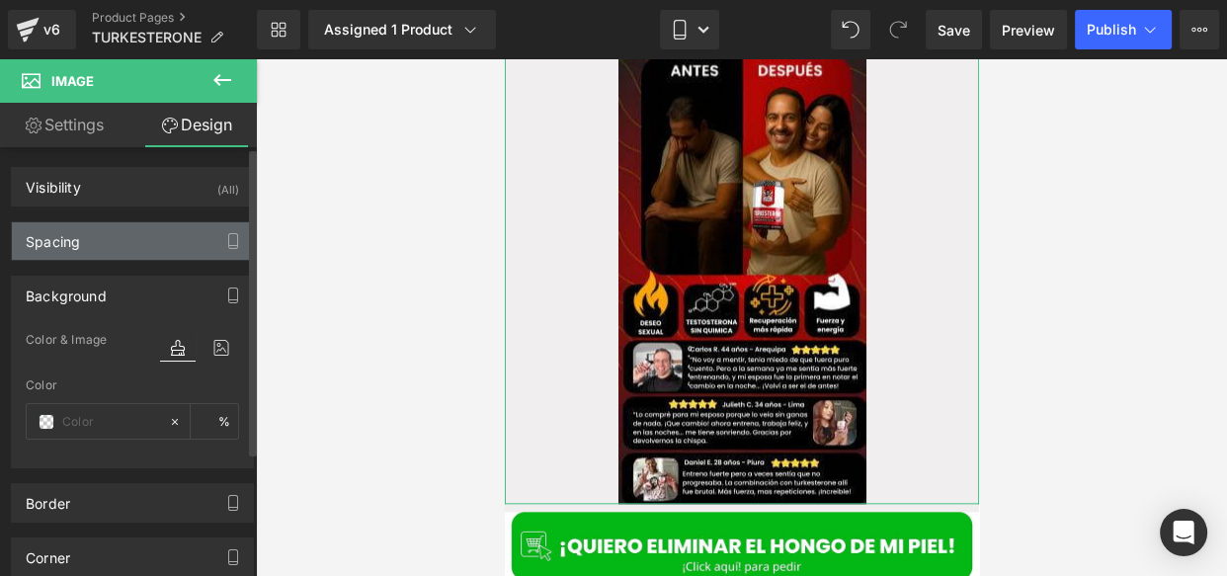
type input "0"
click at [108, 237] on div "Spacing" at bounding box center [132, 241] width 241 height 38
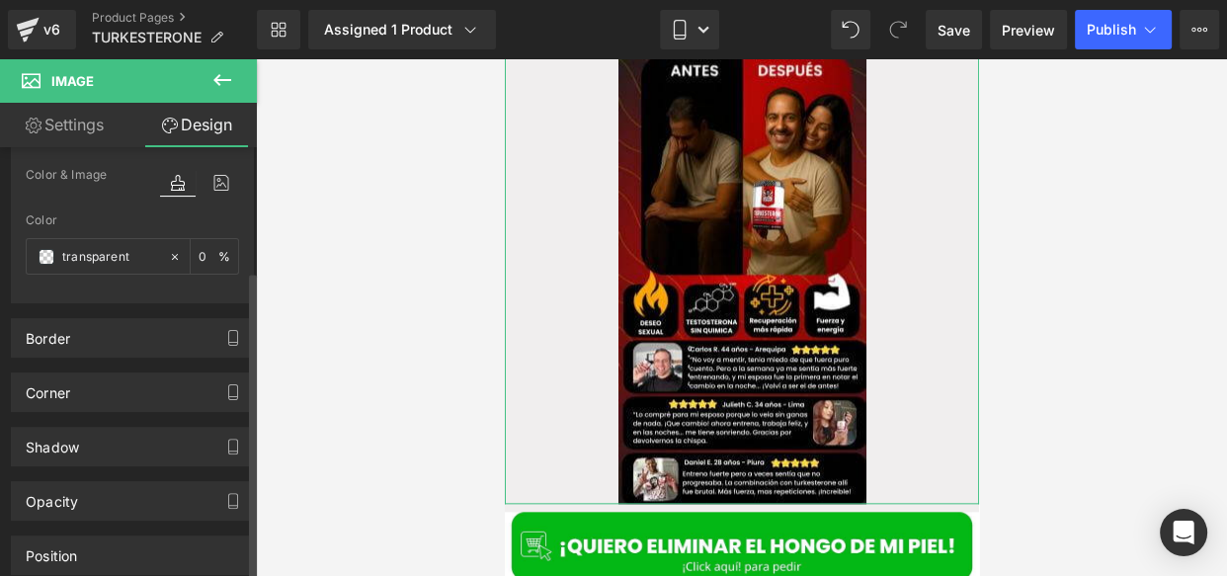
scroll to position [609, 0]
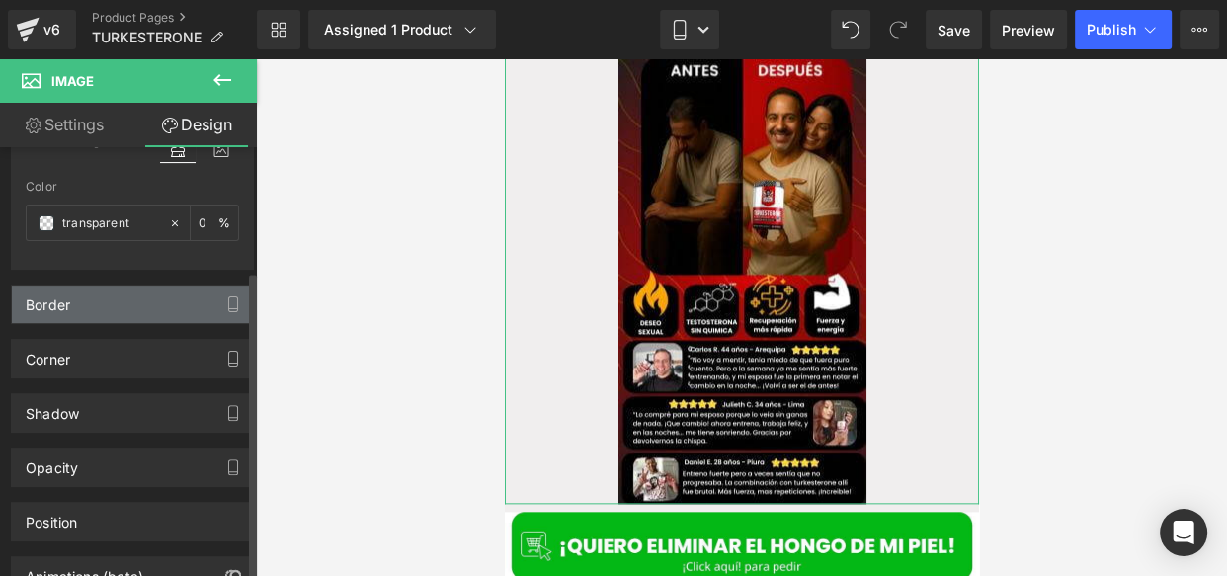
click at [96, 311] on div "Border" at bounding box center [132, 305] width 241 height 38
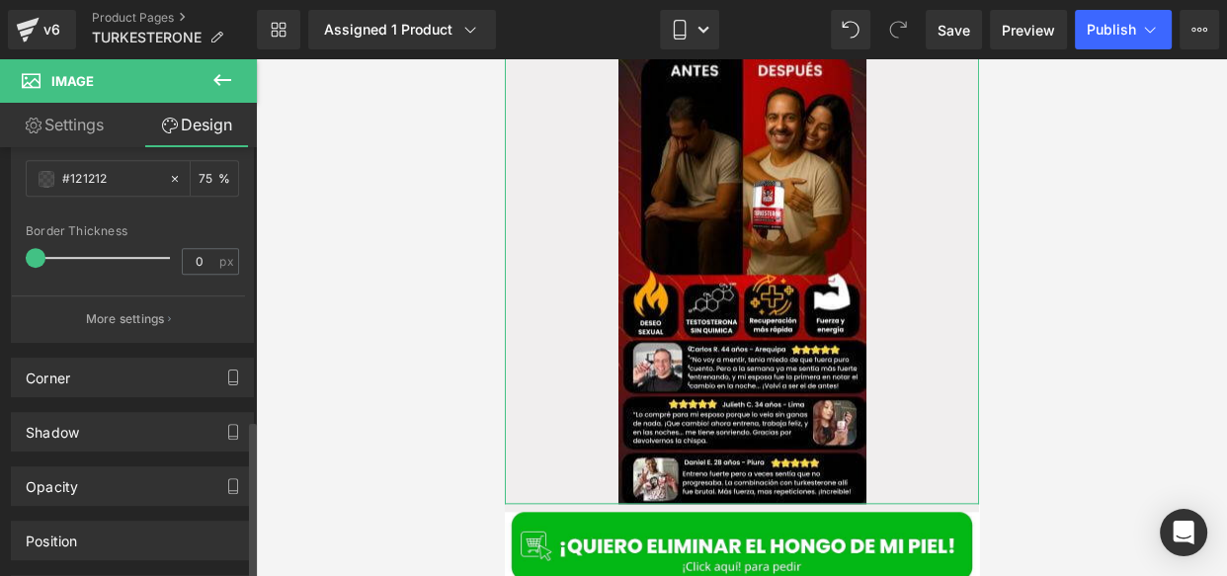
scroll to position [993, 0]
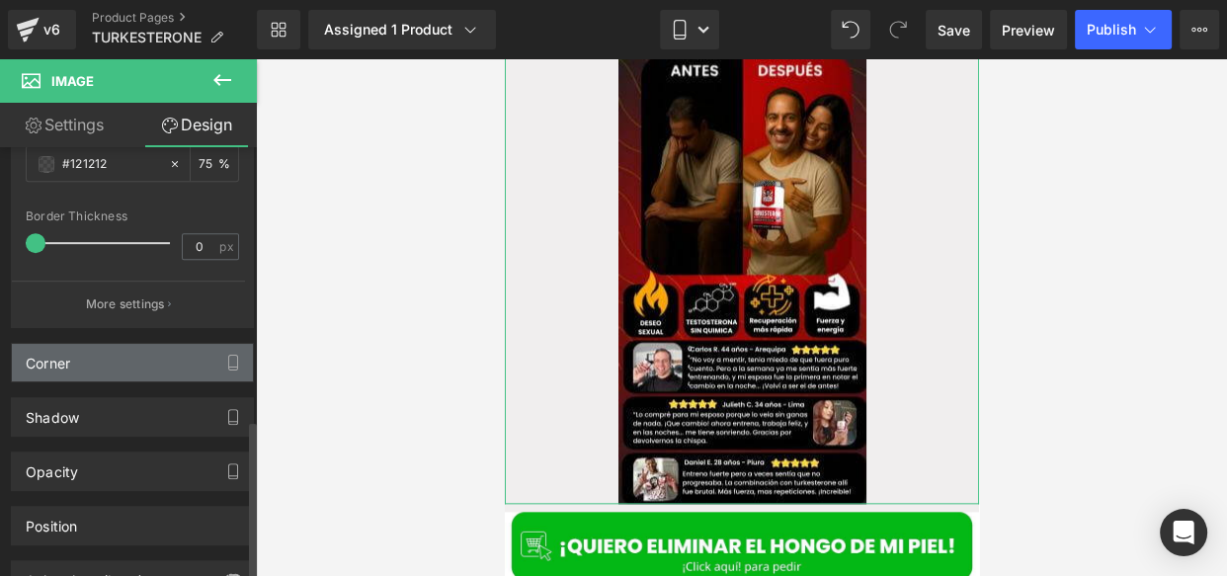
click at [87, 347] on div "Corner" at bounding box center [132, 363] width 241 height 38
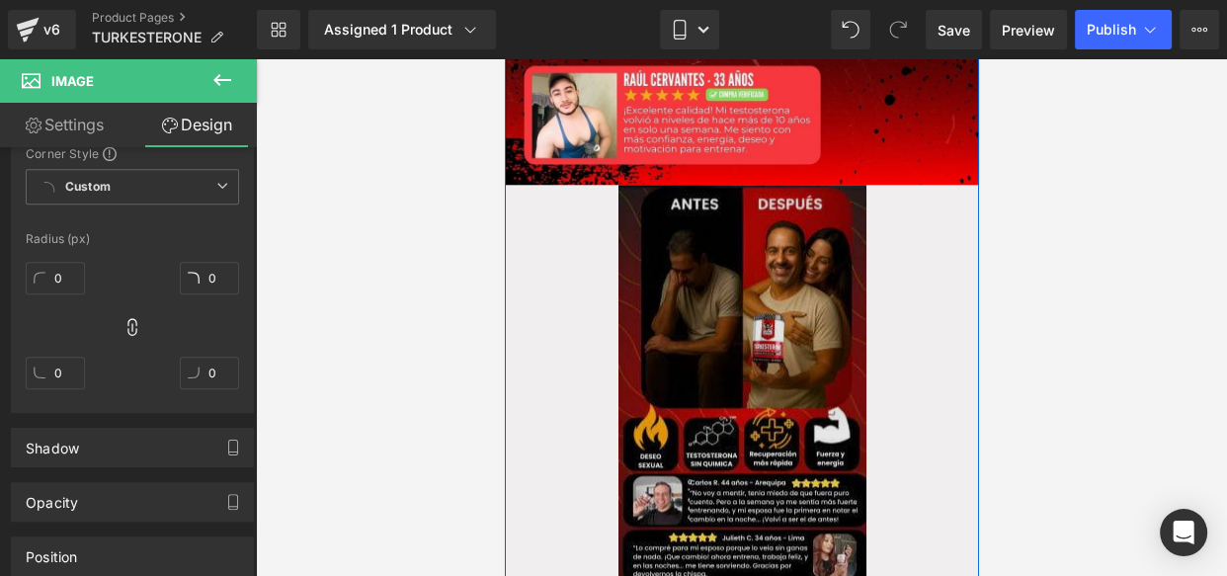
scroll to position [1776, 0]
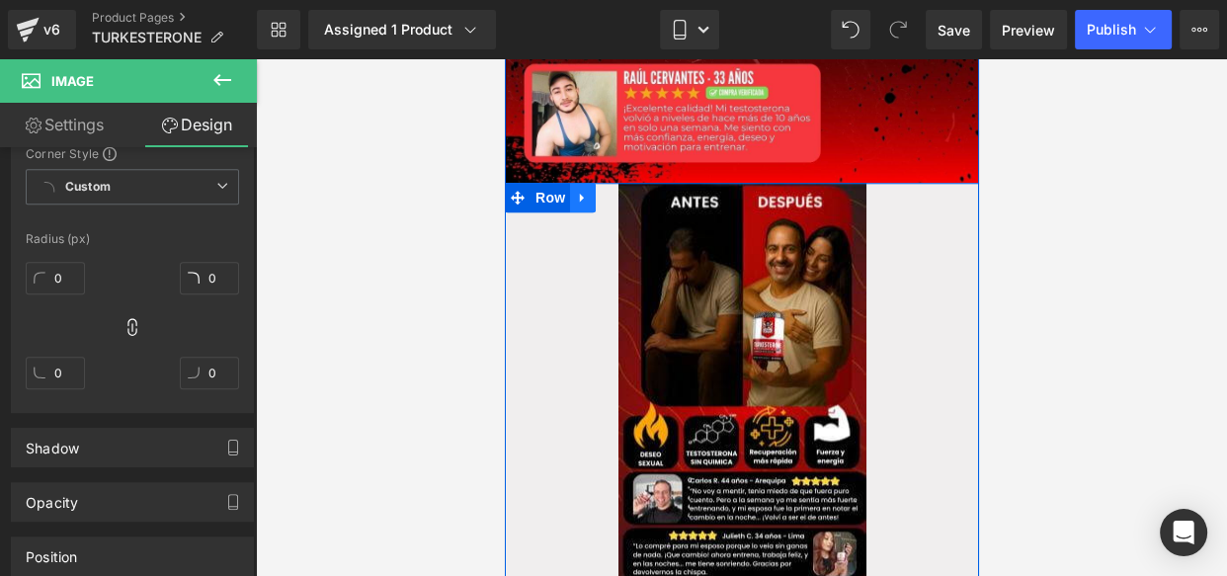
click at [575, 190] on icon at bounding box center [582, 197] width 14 height 15
click at [620, 183] on link at bounding box center [633, 198] width 26 height 30
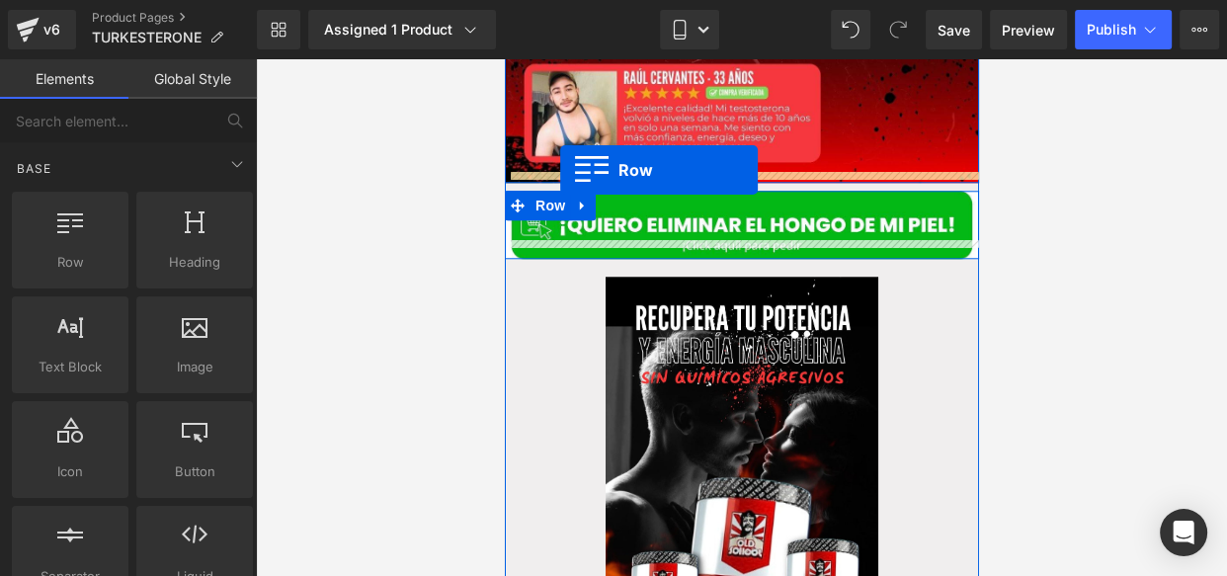
drag, startPoint x: 588, startPoint y: 286, endPoint x: 559, endPoint y: 168, distance: 121.0
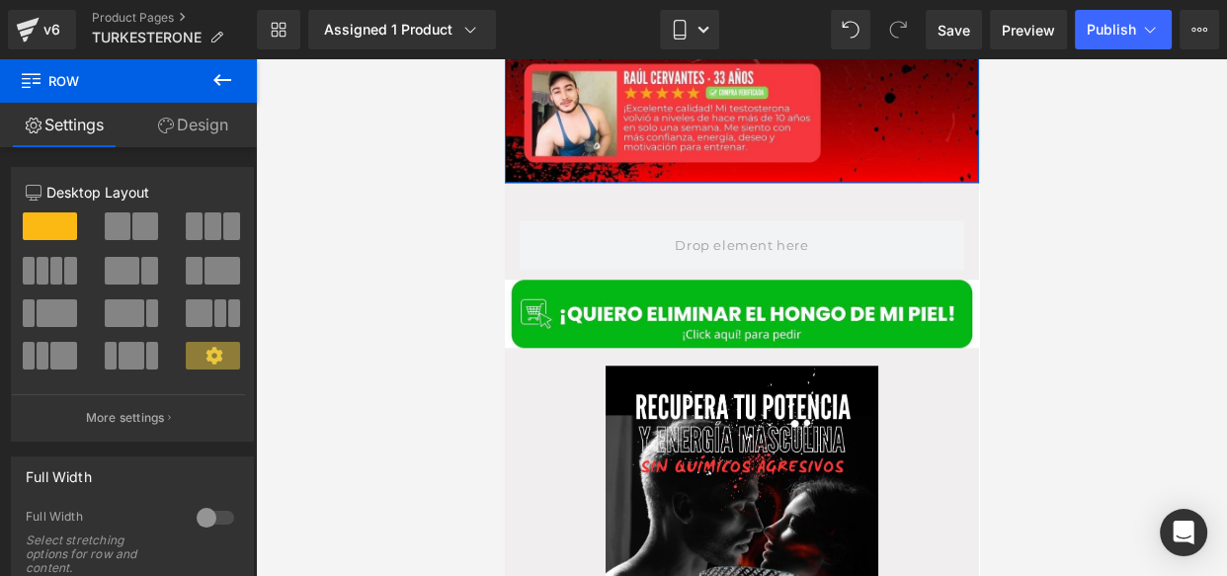
click at [218, 79] on icon at bounding box center [222, 80] width 18 height 12
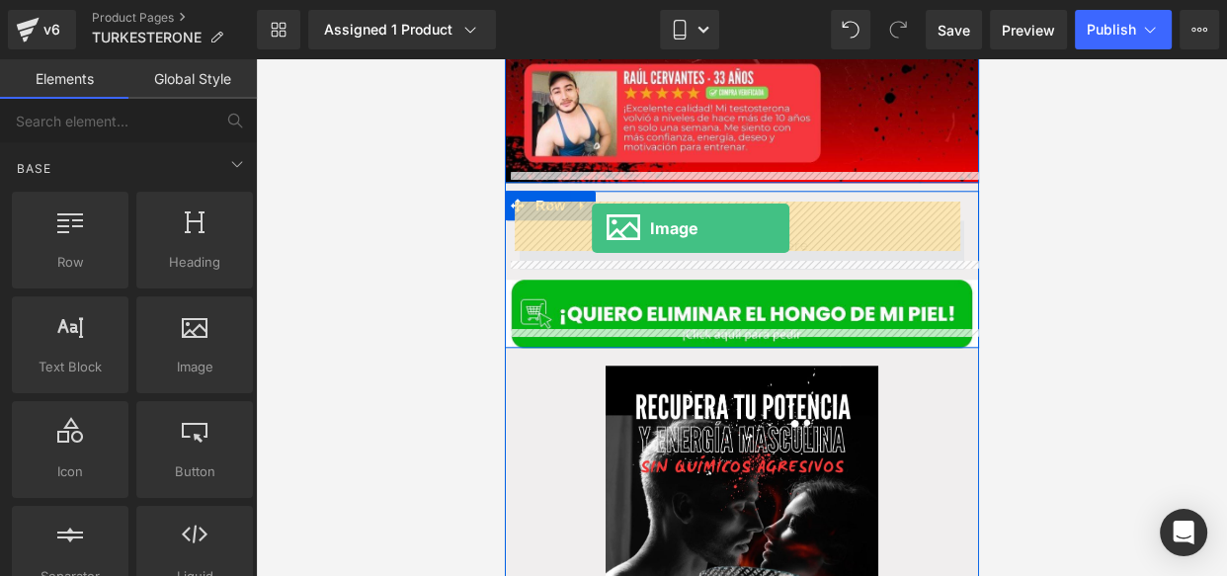
drag, startPoint x: 718, startPoint y: 410, endPoint x: 592, endPoint y: 227, distance: 222.2
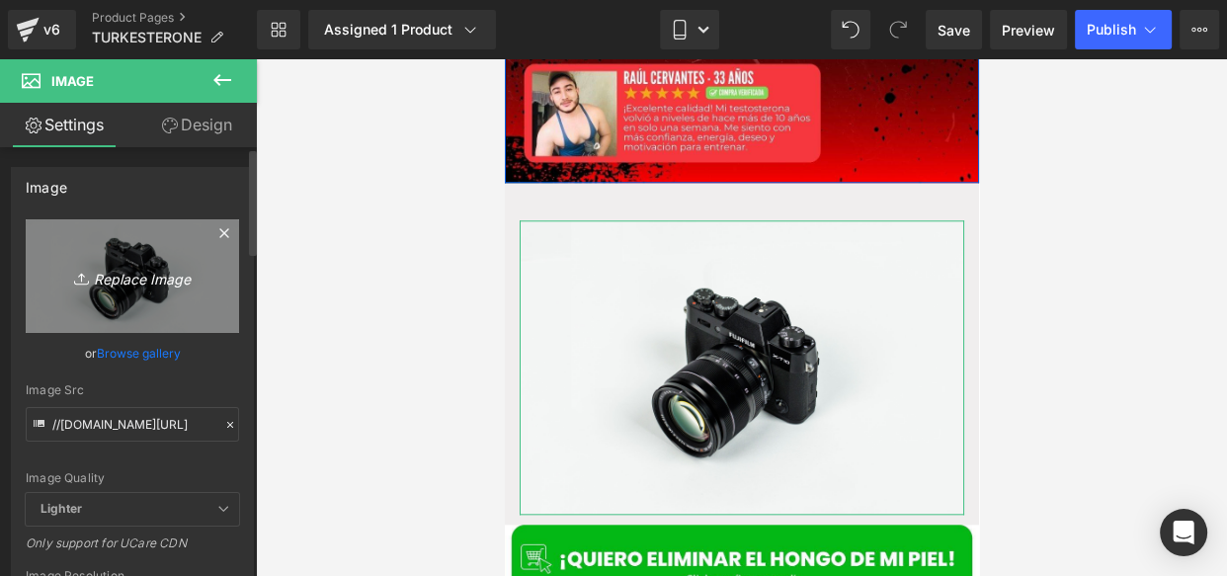
click at [149, 277] on icon "Replace Image" at bounding box center [132, 276] width 158 height 25
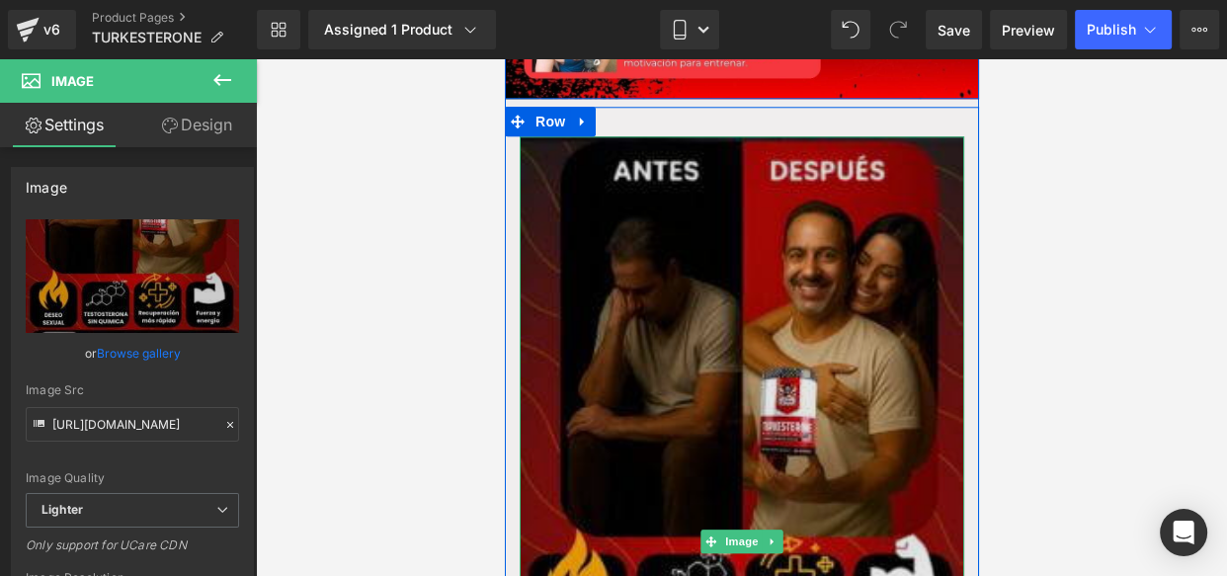
scroll to position [1850, 0]
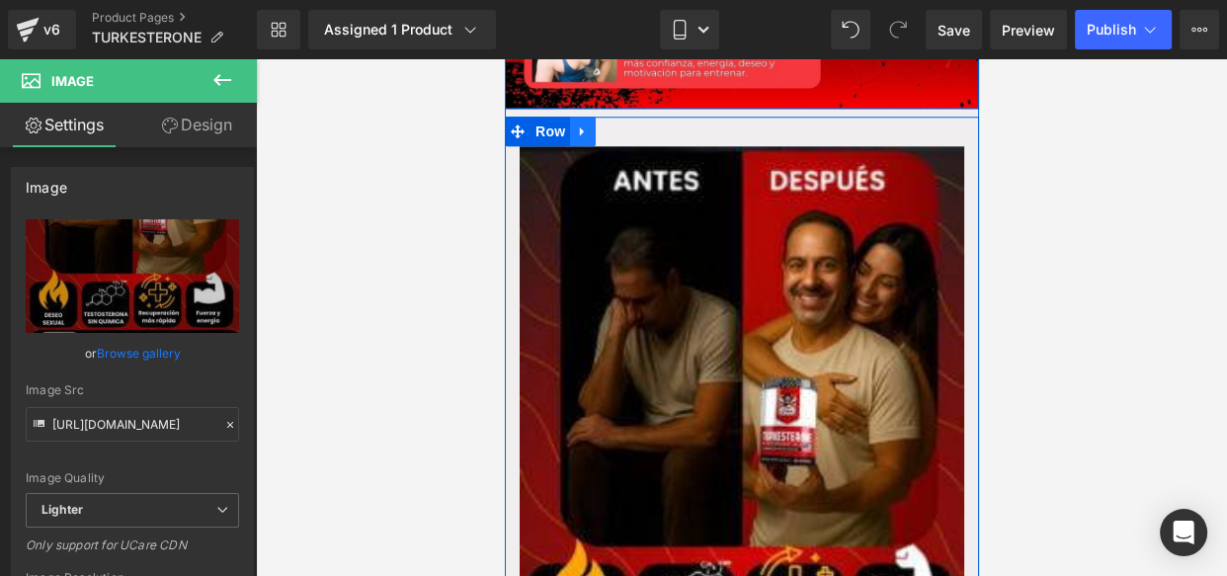
click at [579, 123] on icon at bounding box center [582, 130] width 14 height 15
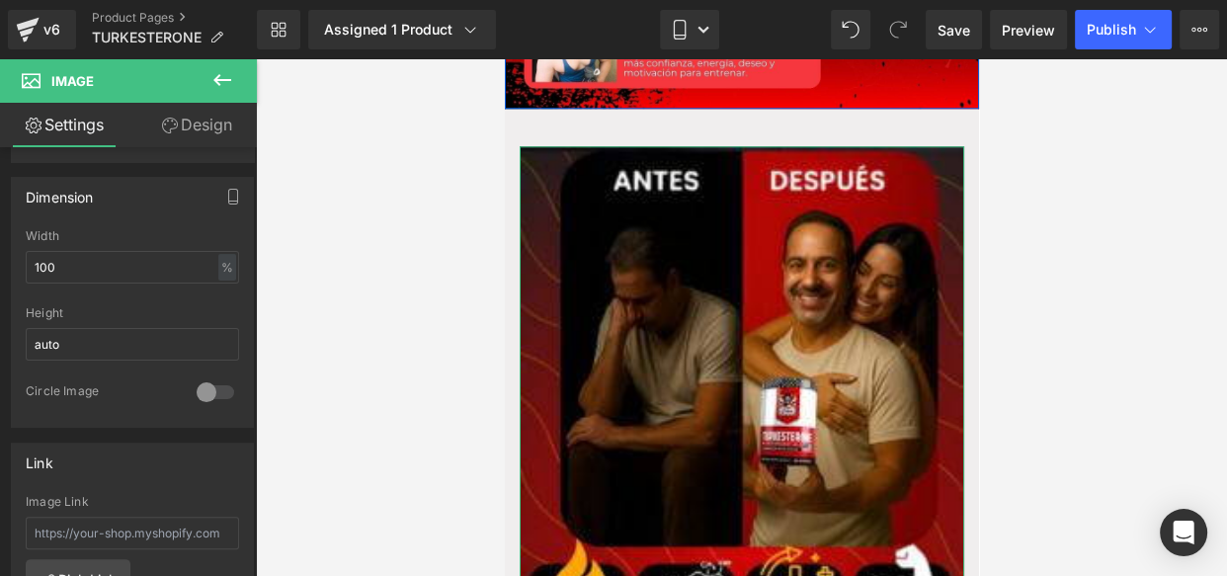
scroll to position [579, 0]
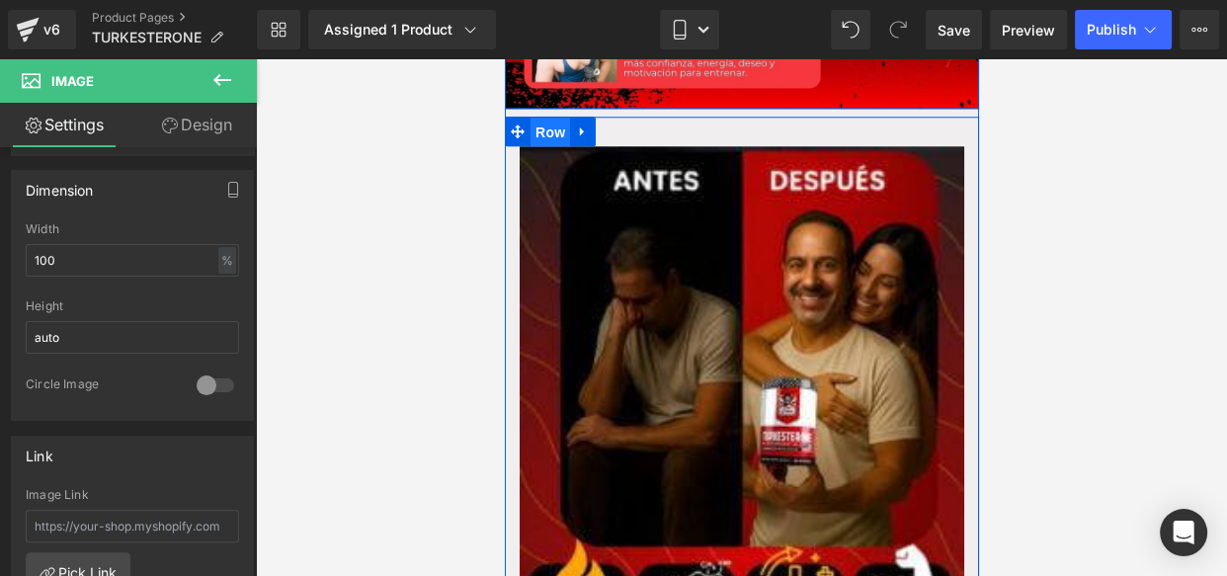
click at [547, 122] on span "Row" at bounding box center [550, 133] width 40 height 30
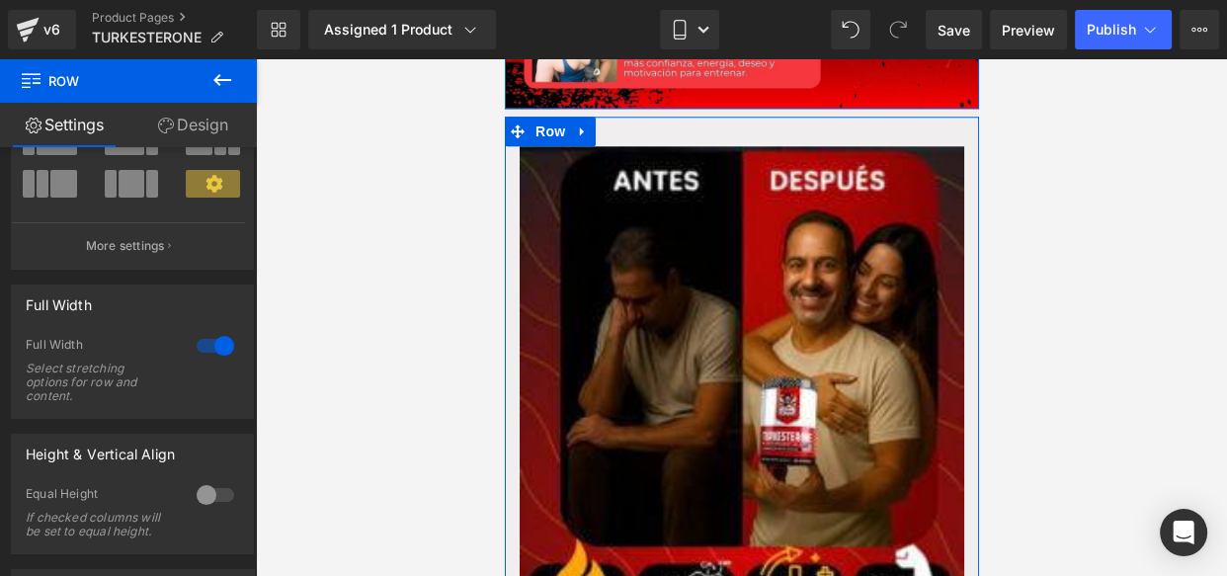
scroll to position [174, 0]
click at [209, 120] on link "Design" at bounding box center [192, 125] width 128 height 44
click at [0, 0] on div "Spacing" at bounding box center [0, 0] width 0 height 0
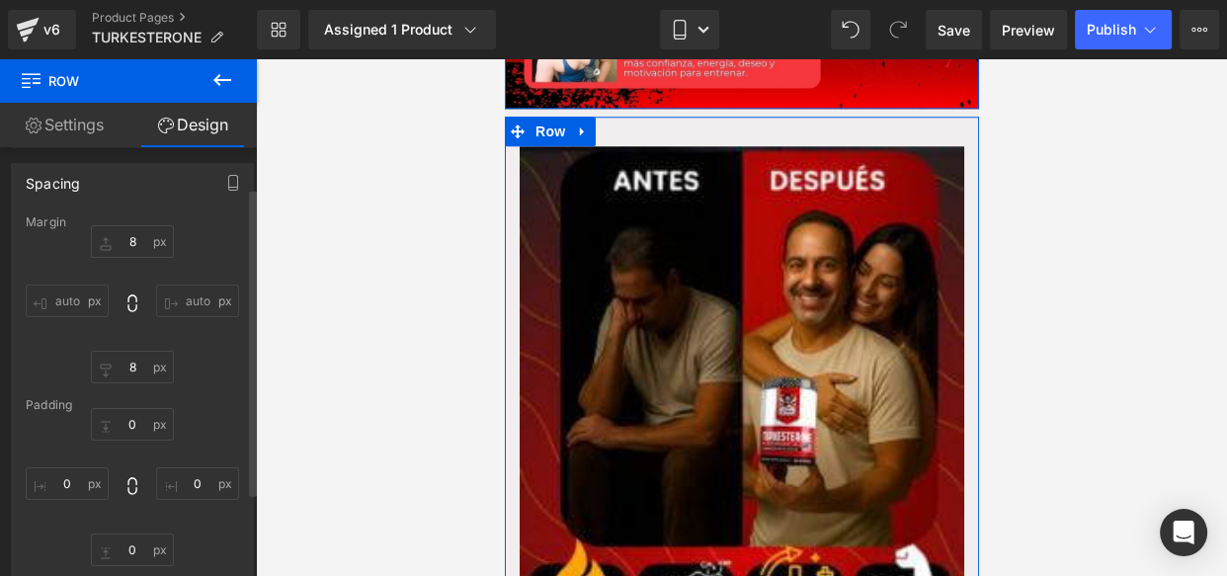
scroll to position [55, 0]
click at [131, 242] on input "8" at bounding box center [132, 244] width 83 height 33
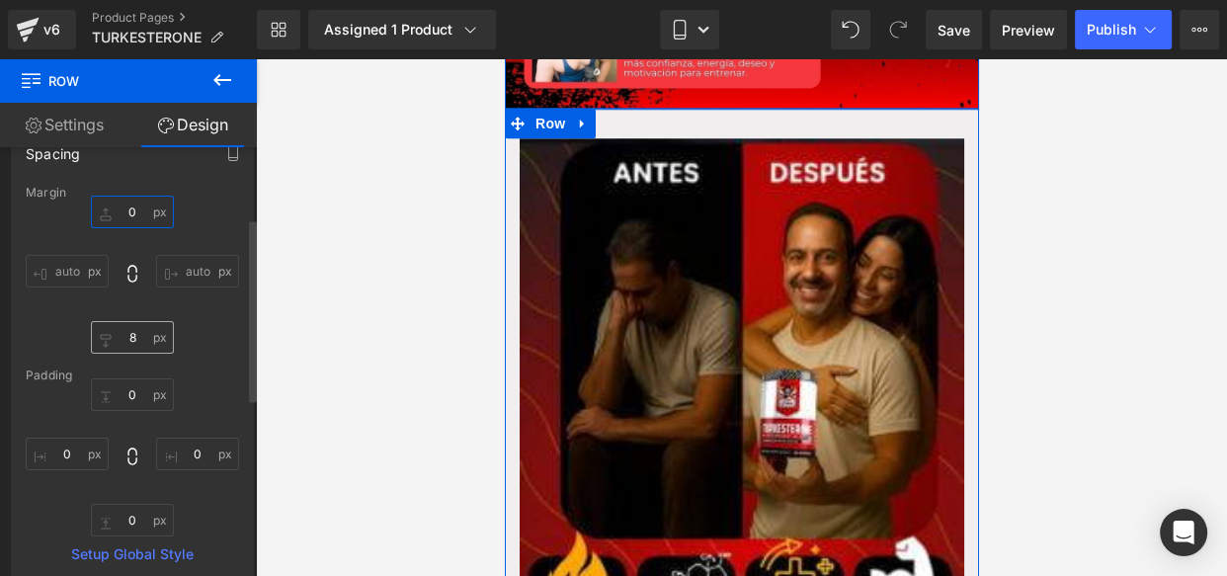
scroll to position [224, 0]
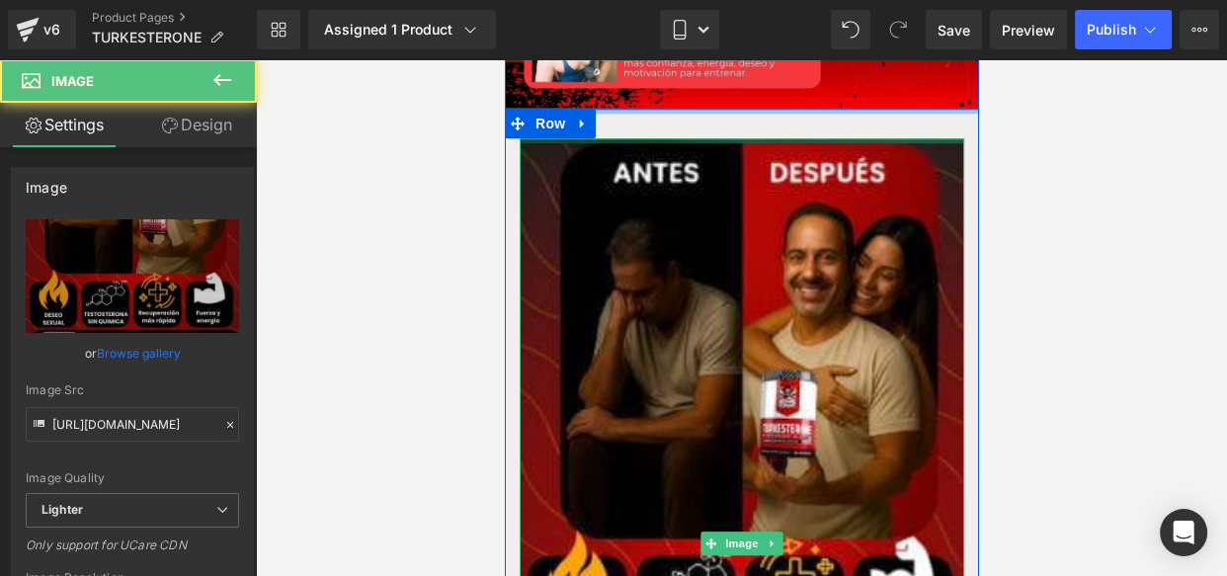
drag, startPoint x: 653, startPoint y: 123, endPoint x: 656, endPoint y: 93, distance: 30.8
click at [656, 109] on div "Image Row Image Row" at bounding box center [741, 568] width 474 height 919
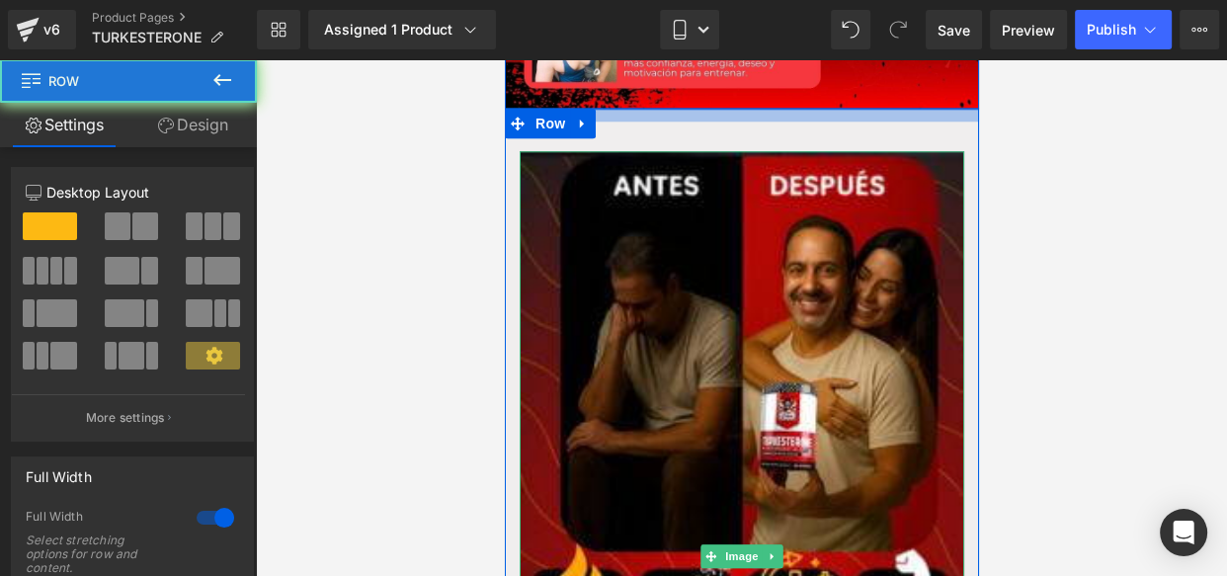
click at [660, 109] on div "Image Row Image Row" at bounding box center [741, 575] width 474 height 932
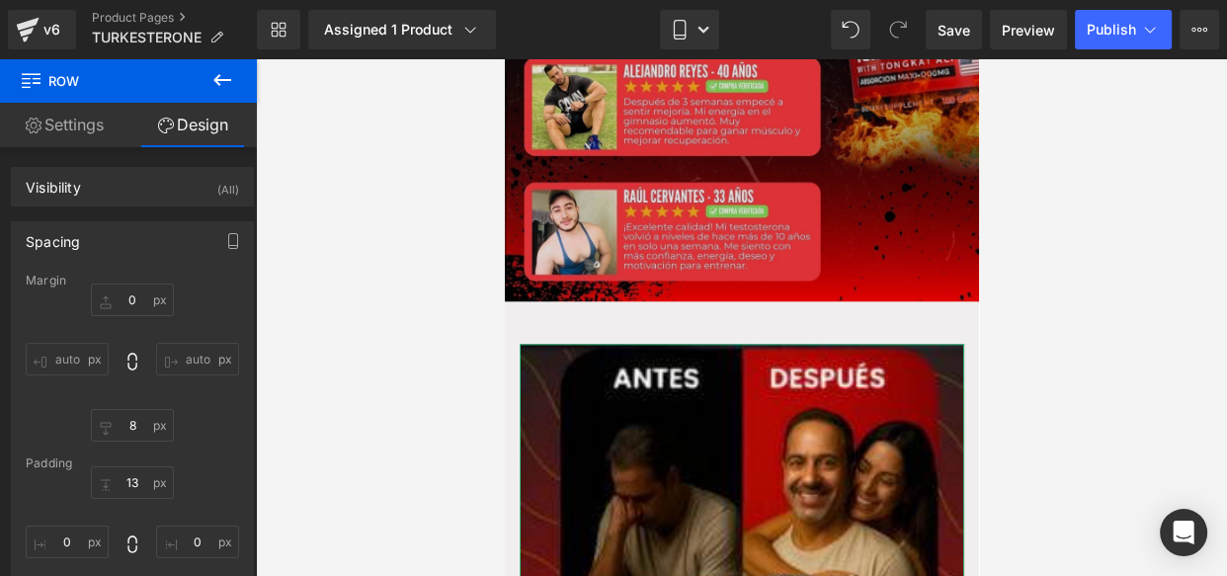
scroll to position [1195, 0]
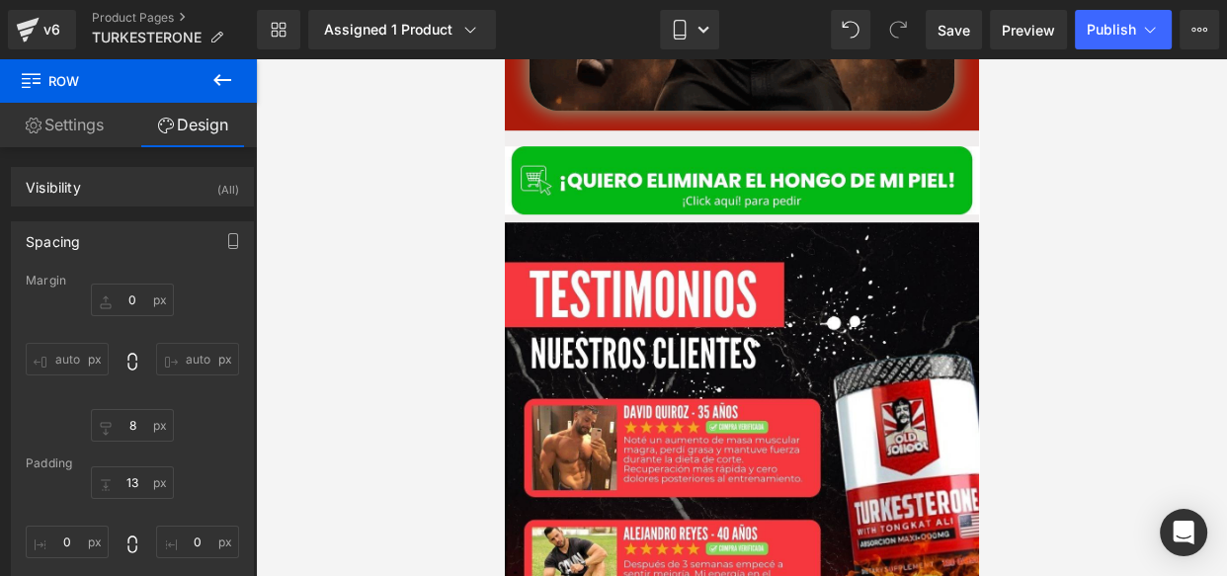
click at [476, 225] on div at bounding box center [741, 317] width 971 height 517
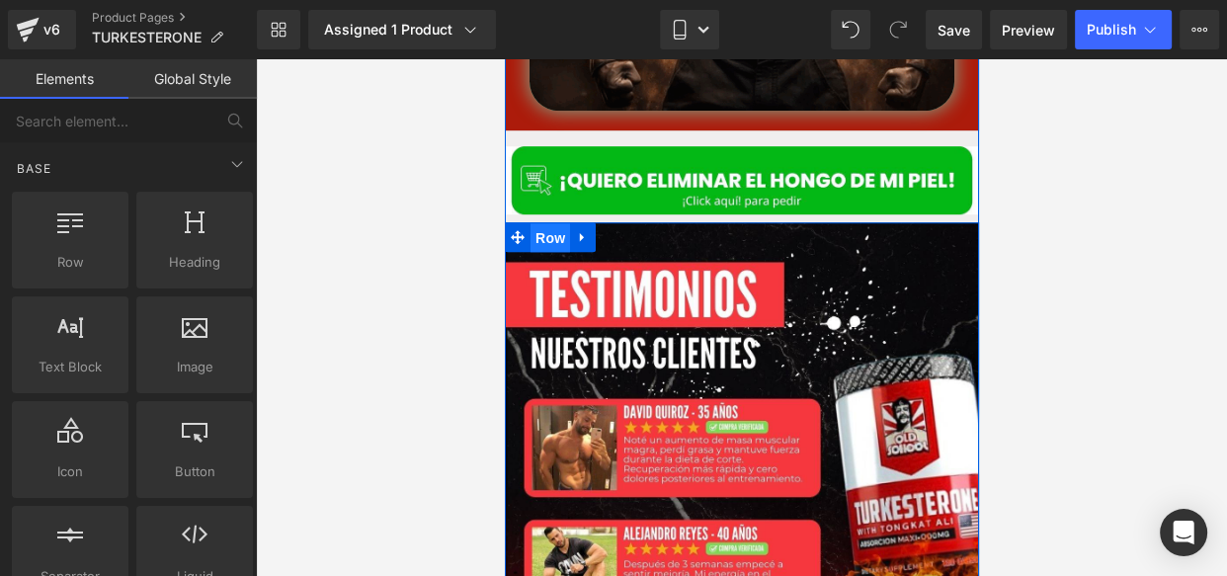
click at [546, 223] on span "Row" at bounding box center [550, 238] width 40 height 30
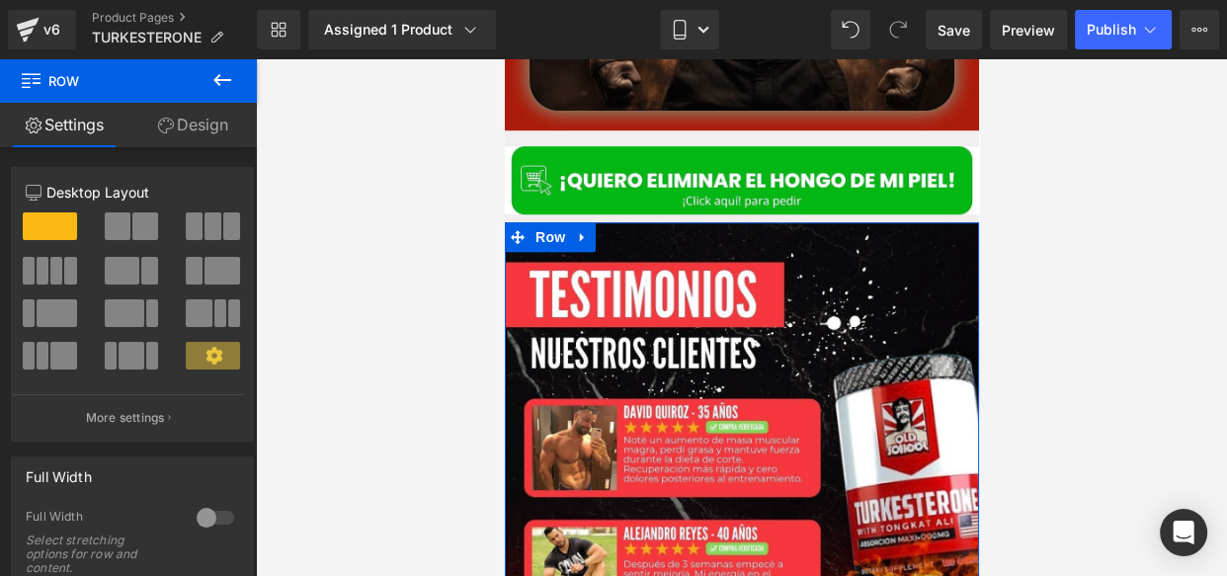
click at [192, 112] on link "Design" at bounding box center [192, 125] width 128 height 44
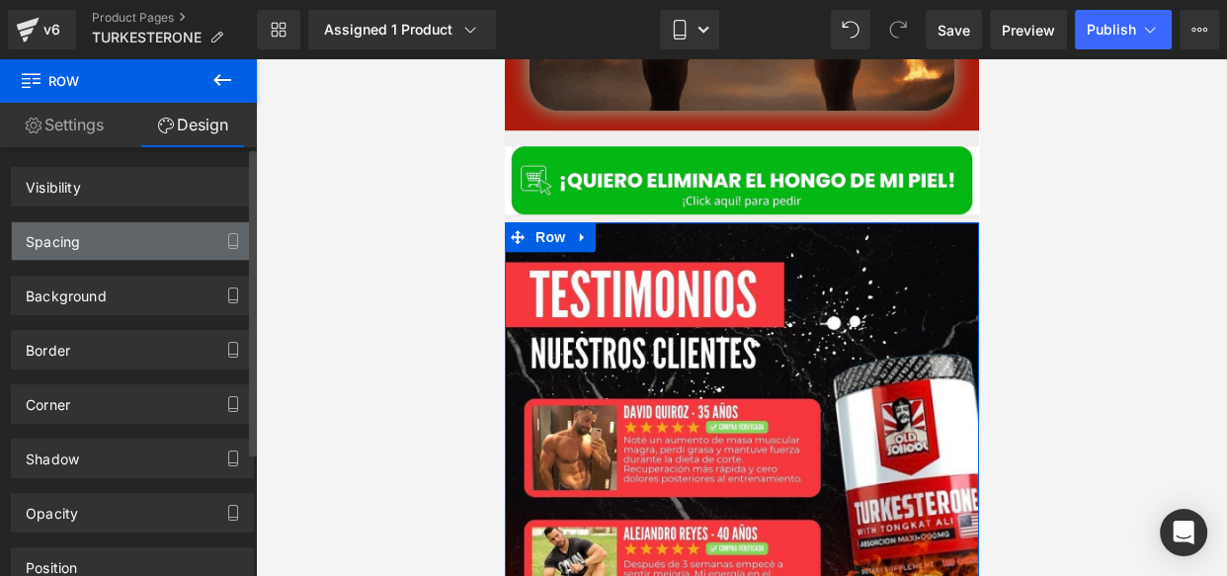
click at [110, 249] on div "Spacing" at bounding box center [132, 241] width 241 height 38
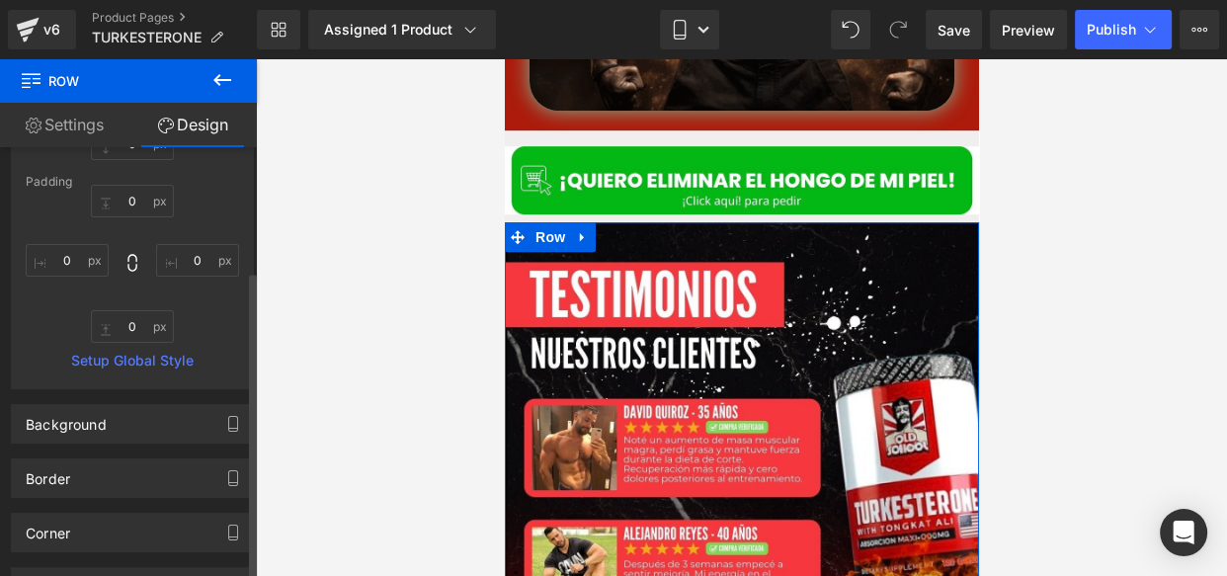
scroll to position [344, 0]
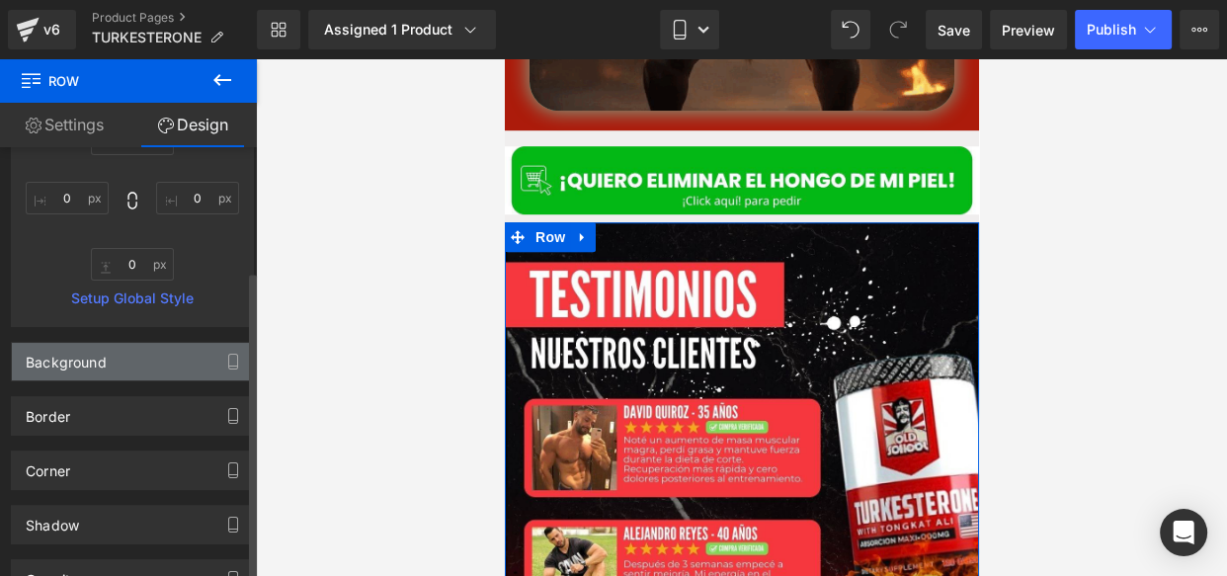
click at [115, 354] on div "Background" at bounding box center [132, 362] width 241 height 38
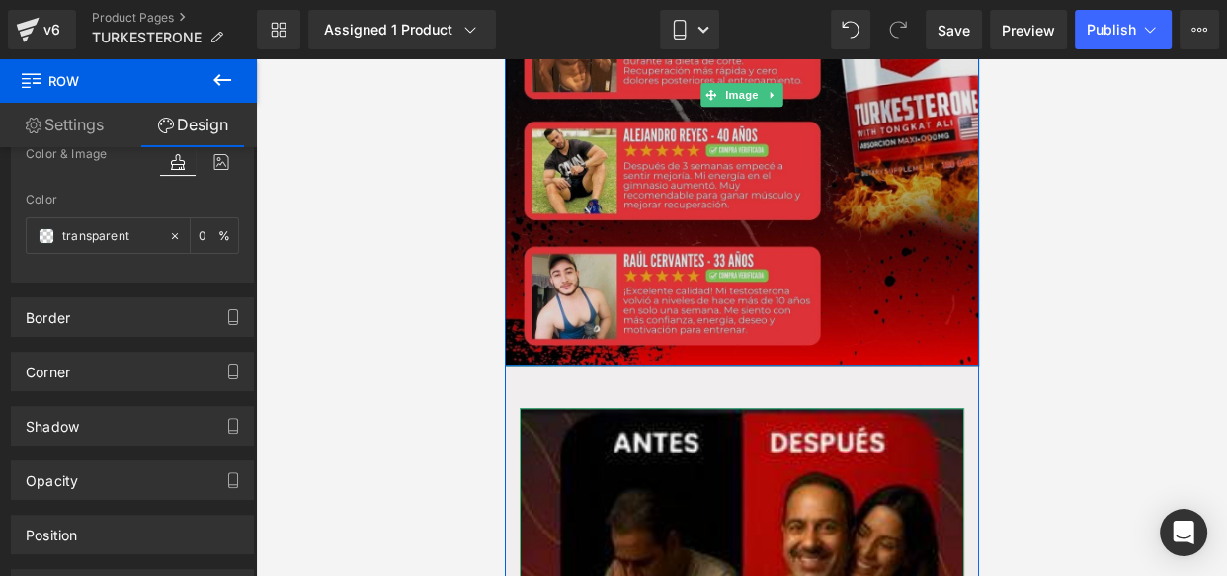
scroll to position [1620, 0]
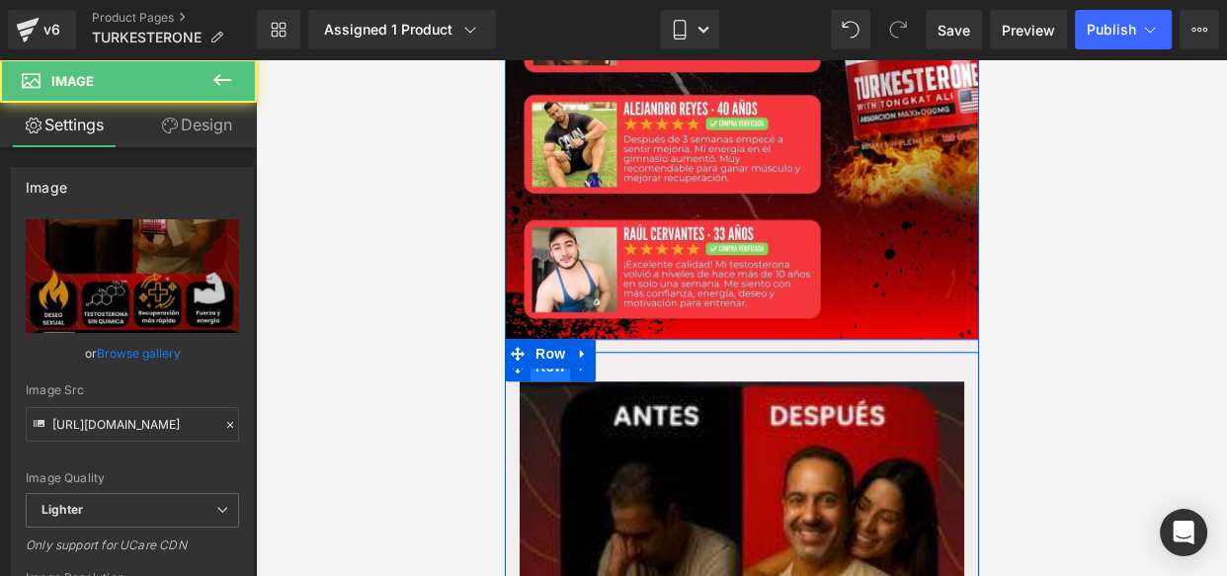
click at [556, 356] on span "Row" at bounding box center [550, 367] width 40 height 30
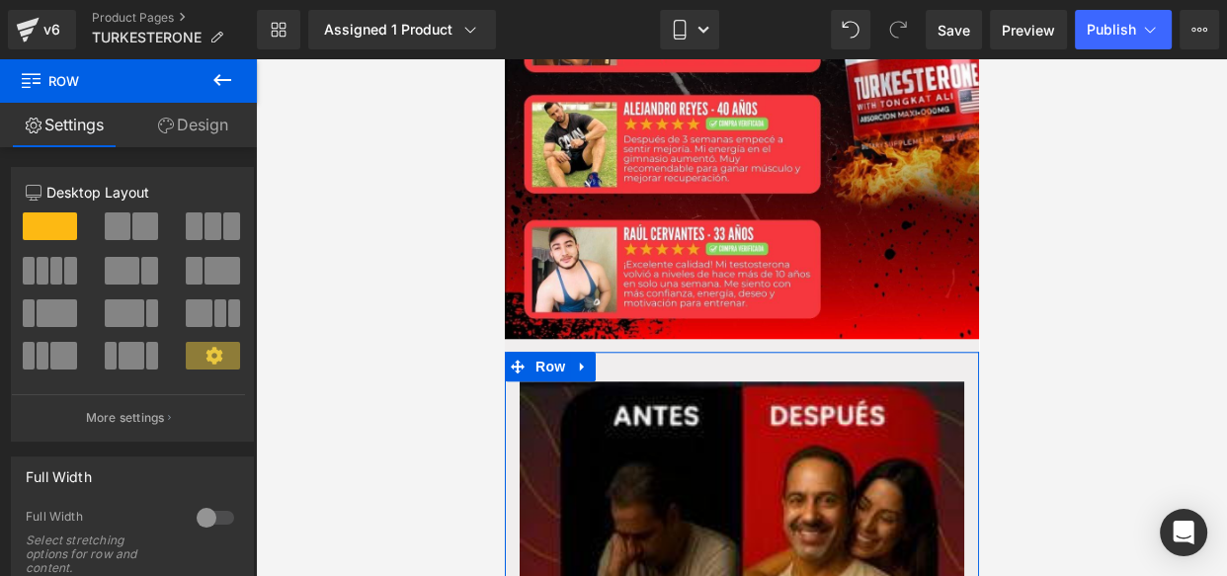
click at [211, 120] on link "Design" at bounding box center [192, 125] width 128 height 44
click at [0, 0] on div "Spacing" at bounding box center [0, 0] width 0 height 0
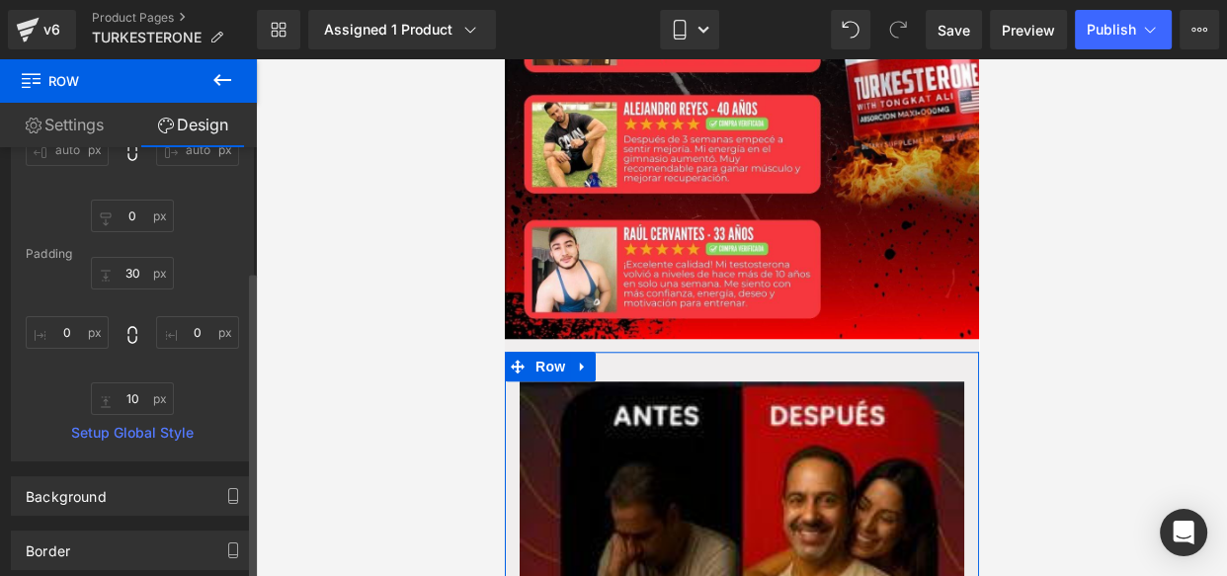
scroll to position [228, 0]
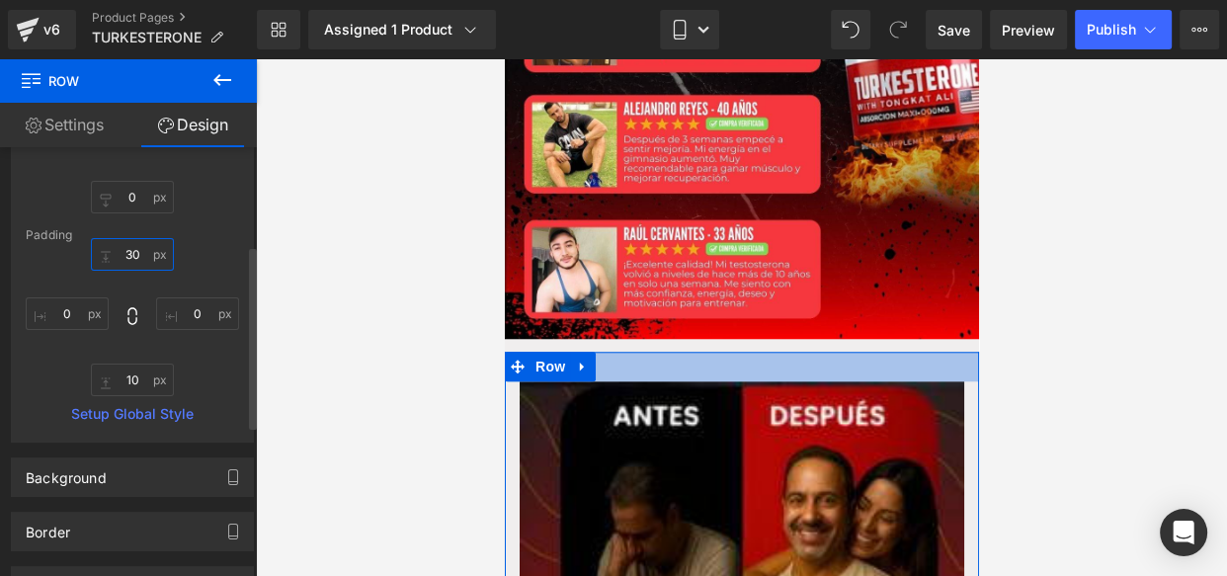
click at [143, 252] on input "30" at bounding box center [132, 254] width 83 height 33
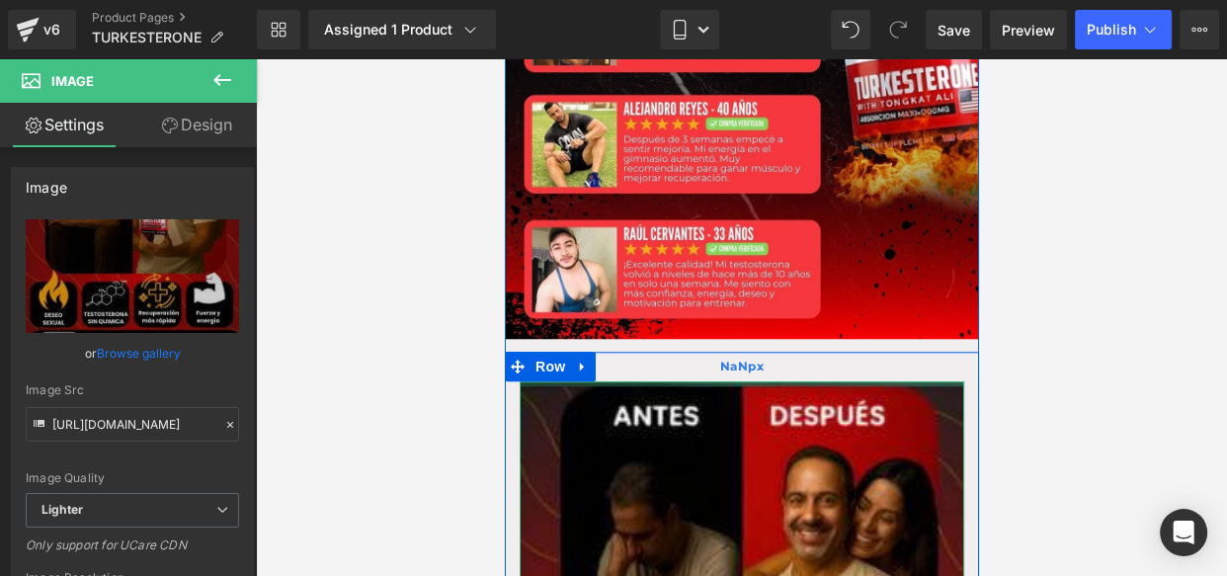
drag, startPoint x: 697, startPoint y: 363, endPoint x: 706, endPoint y: 333, distance: 30.9
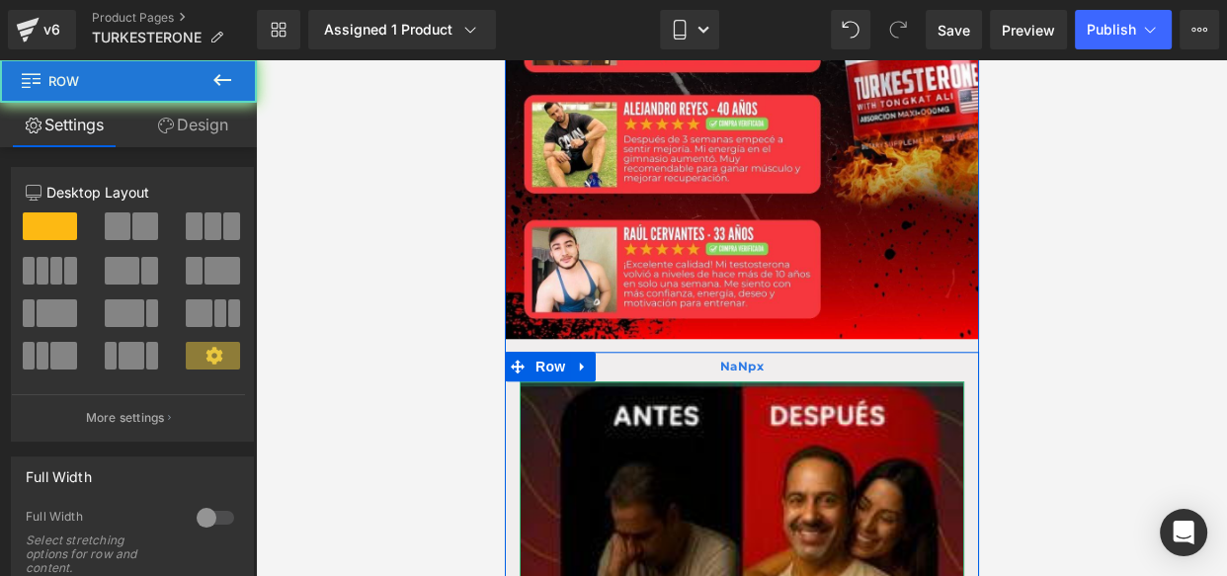
click at [707, 352] on div "NaNpx" at bounding box center [741, 367] width 474 height 30
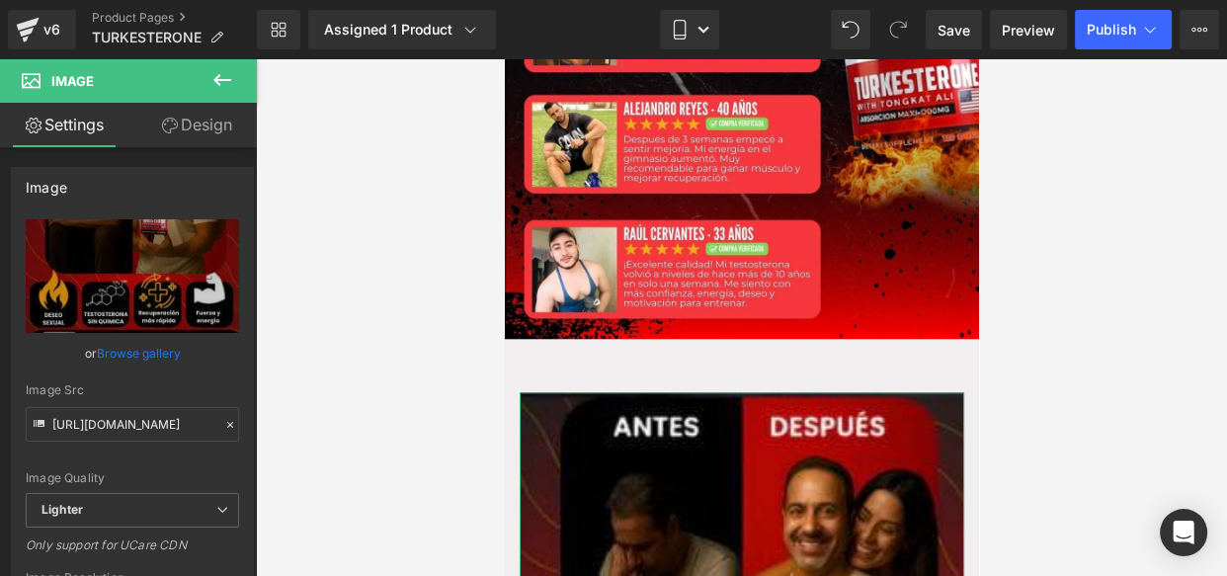
click at [178, 127] on link "Design" at bounding box center [196, 125] width 128 height 44
click at [0, 0] on div "Spacing" at bounding box center [0, 0] width 0 height 0
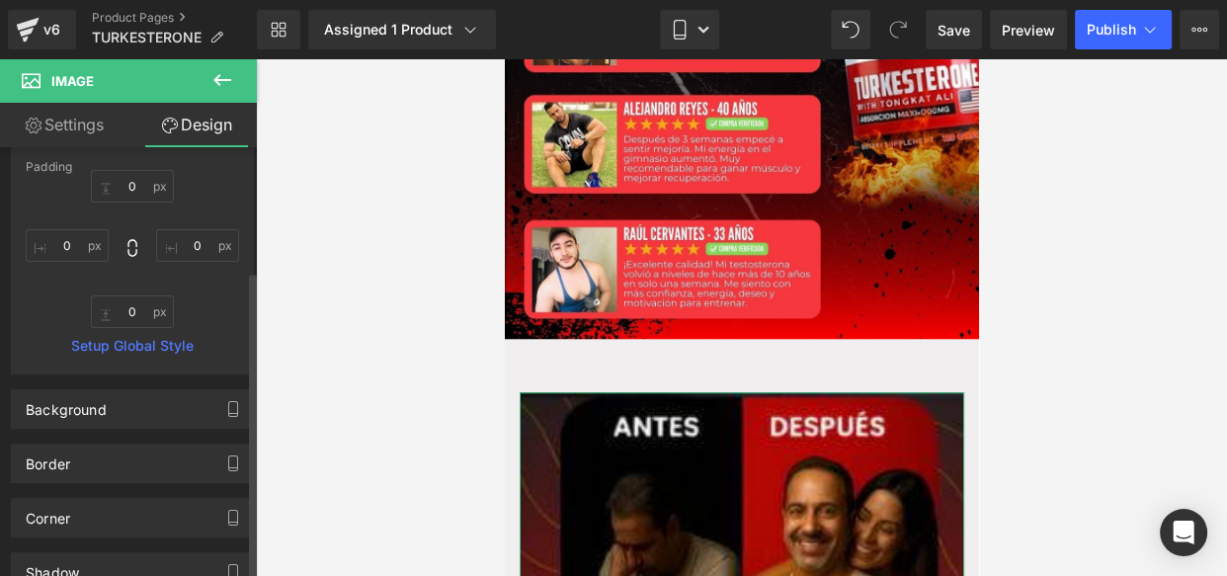
scroll to position [322, 0]
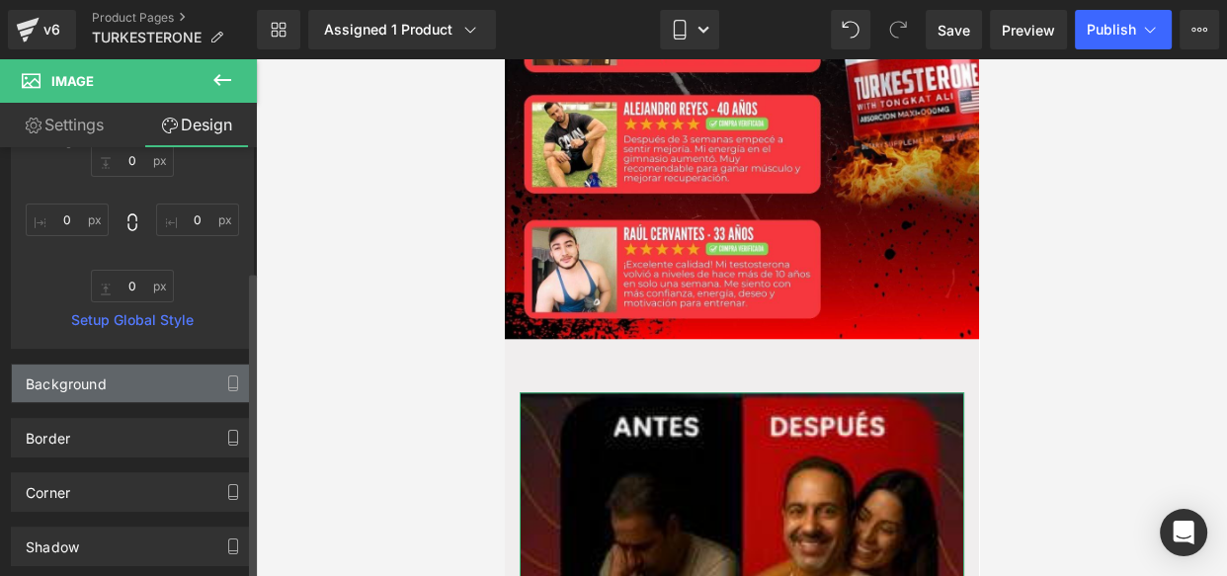
click at [102, 374] on div "Background" at bounding box center [66, 379] width 81 height 28
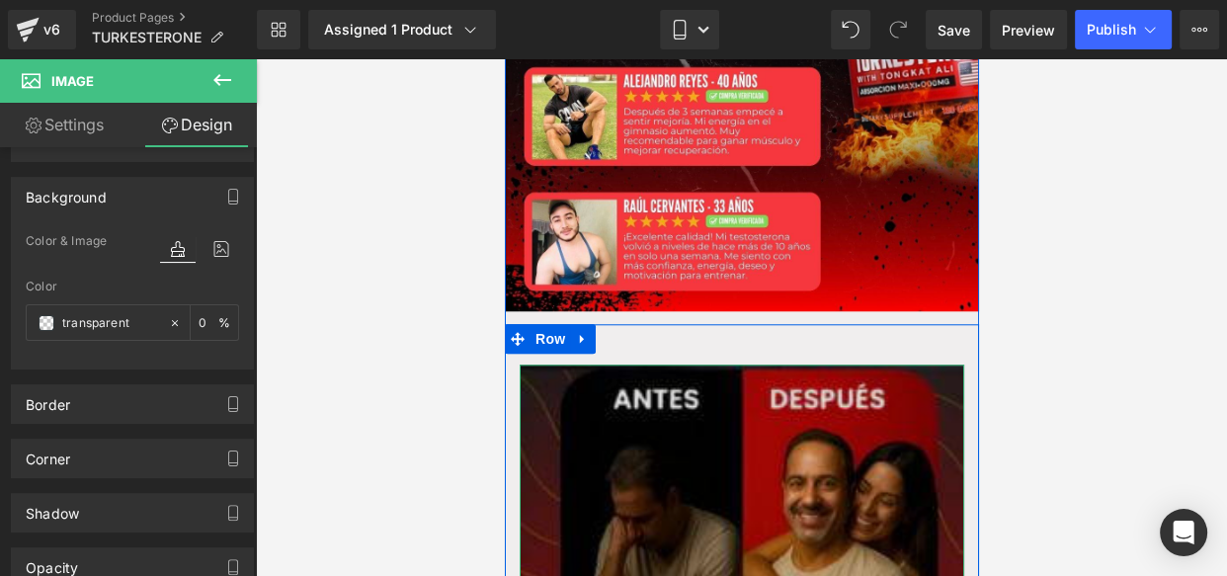
scroll to position [1660, 0]
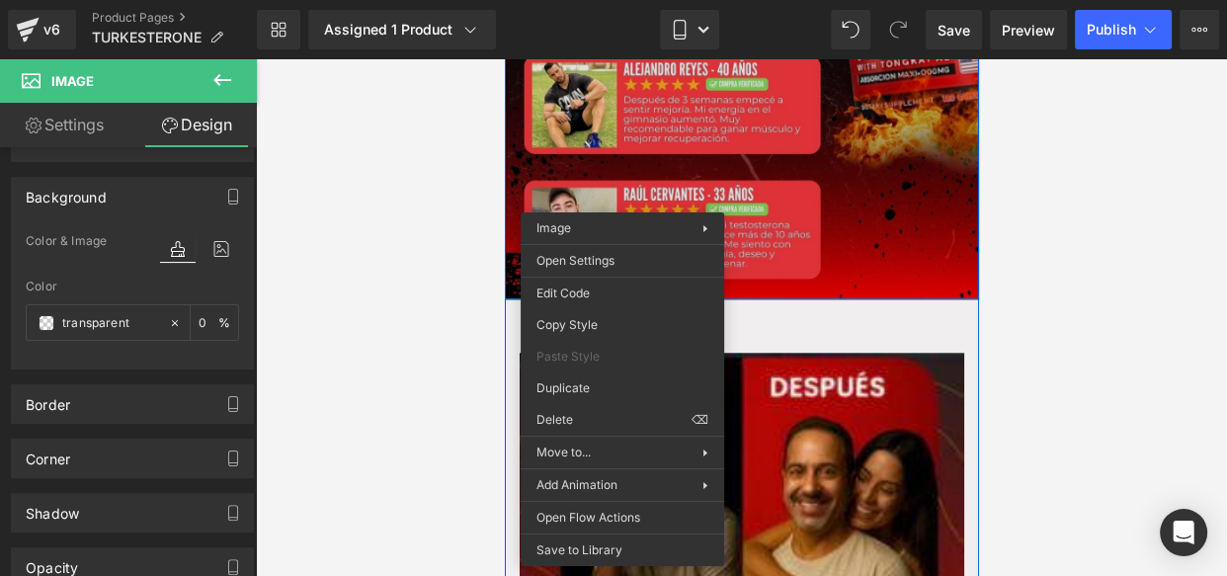
click at [627, 101] on img at bounding box center [741, 28] width 474 height 541
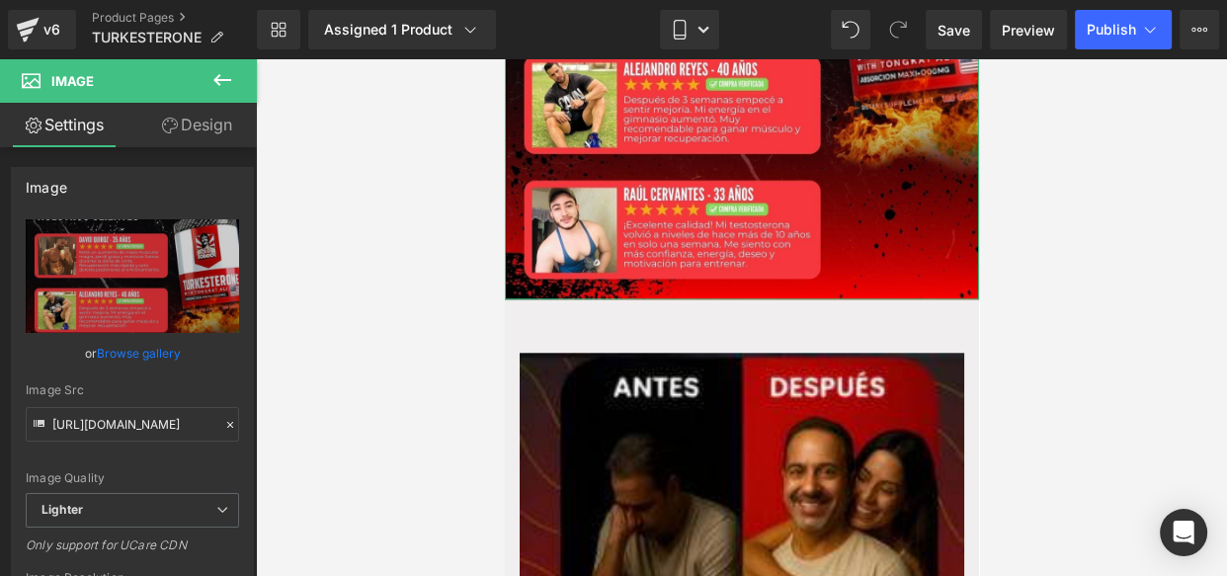
click at [183, 124] on link "Design" at bounding box center [196, 125] width 128 height 44
click at [0, 0] on div "Spacing" at bounding box center [0, 0] width 0 height 0
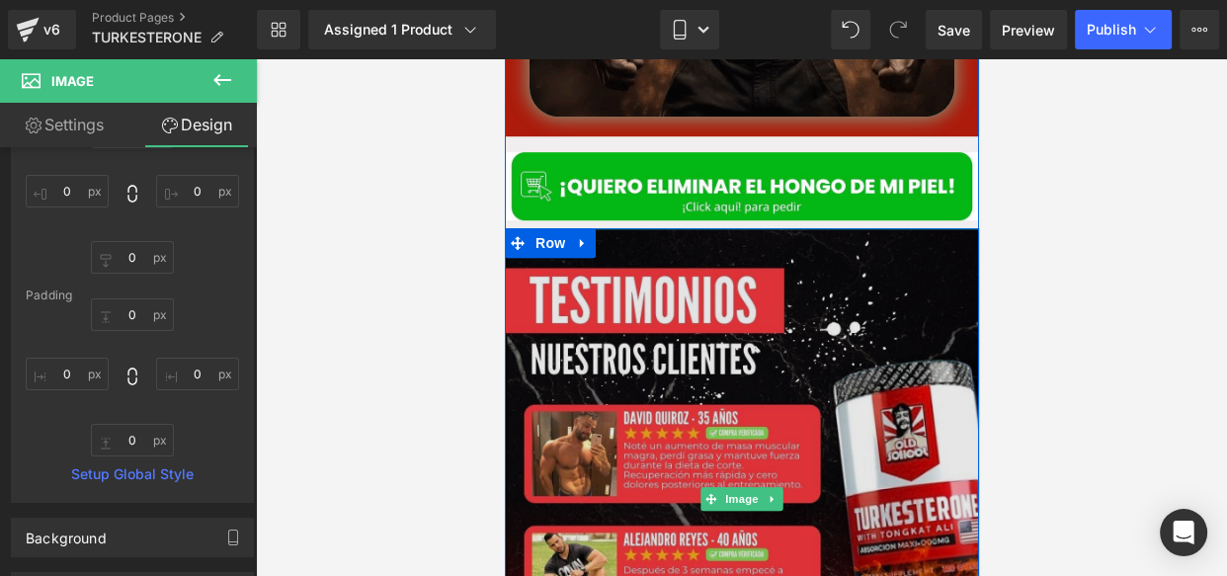
scroll to position [1188, 0]
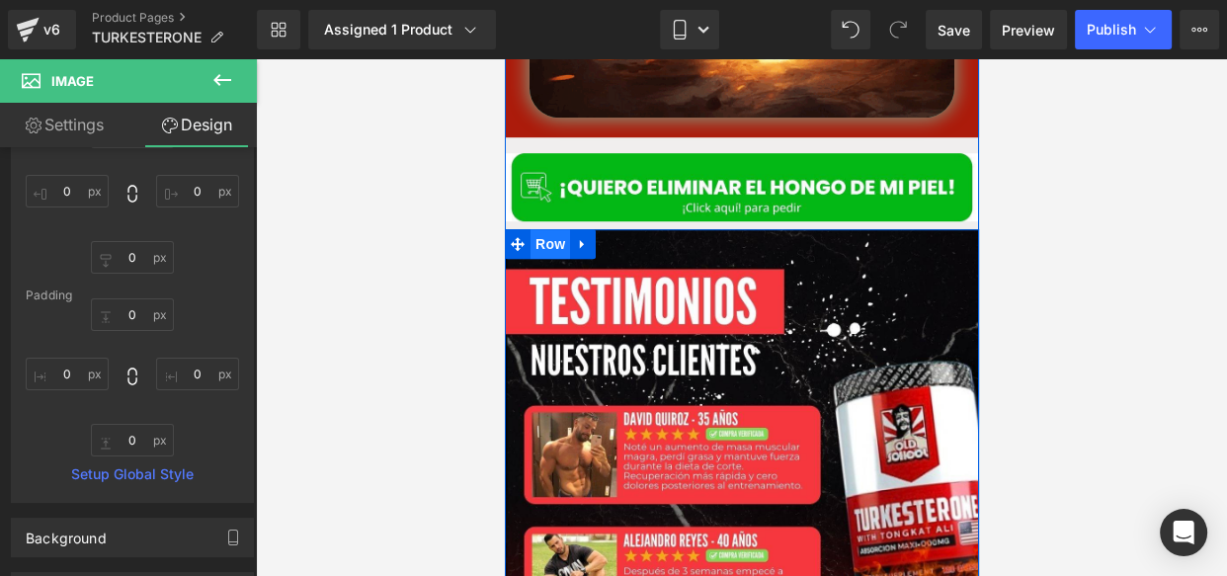
click at [542, 229] on span "Row" at bounding box center [550, 244] width 40 height 30
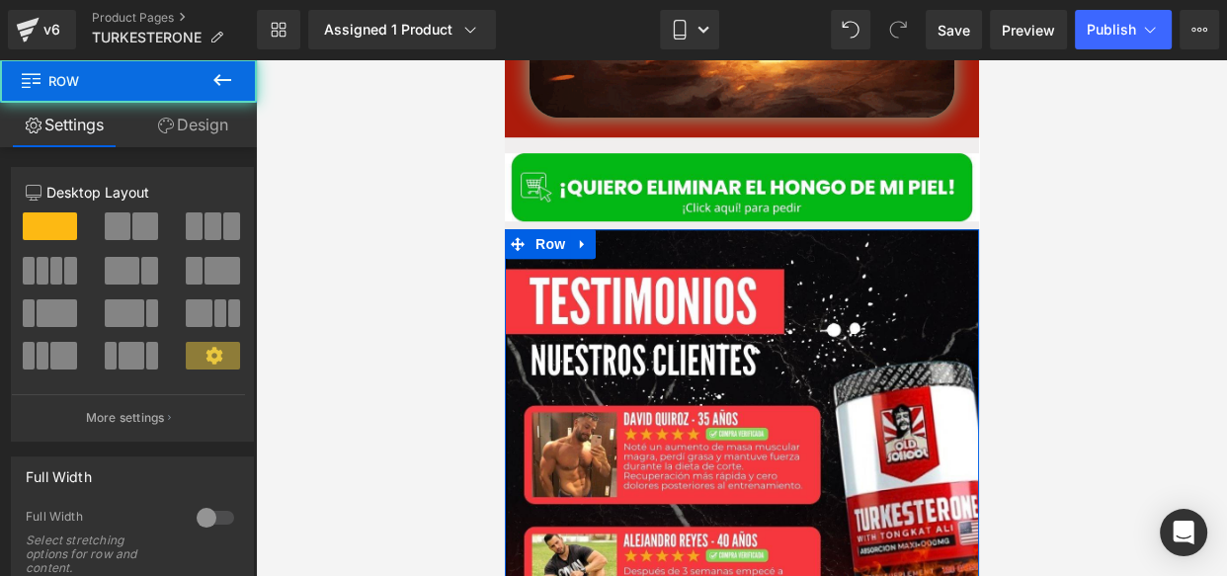
click at [182, 131] on link "Design" at bounding box center [192, 125] width 128 height 44
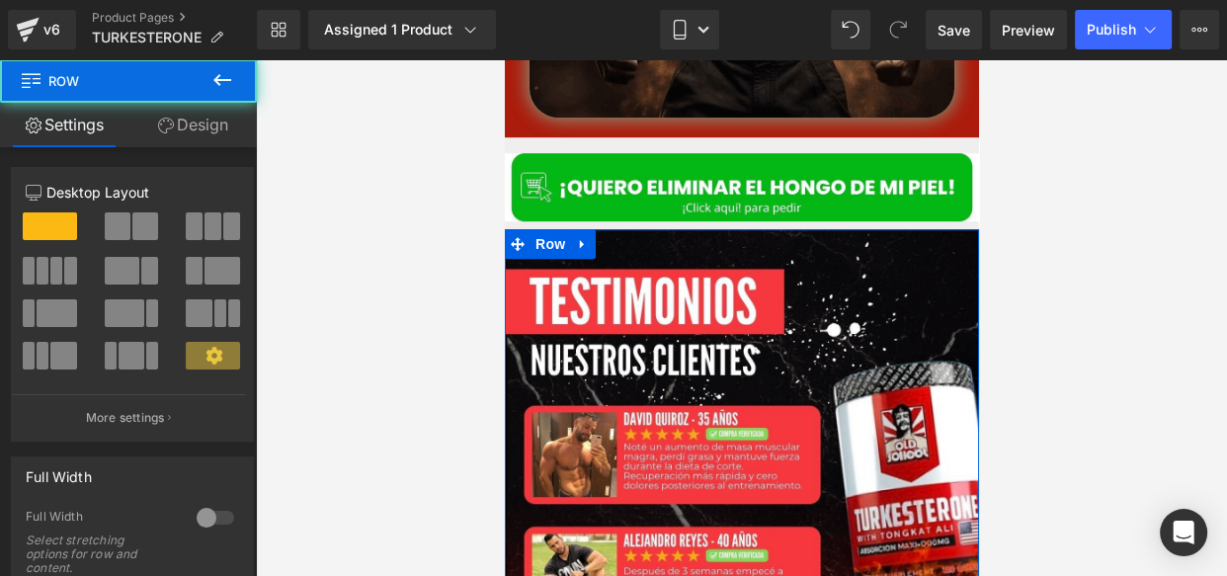
click at [0, 0] on div "Spacing" at bounding box center [0, 0] width 0 height 0
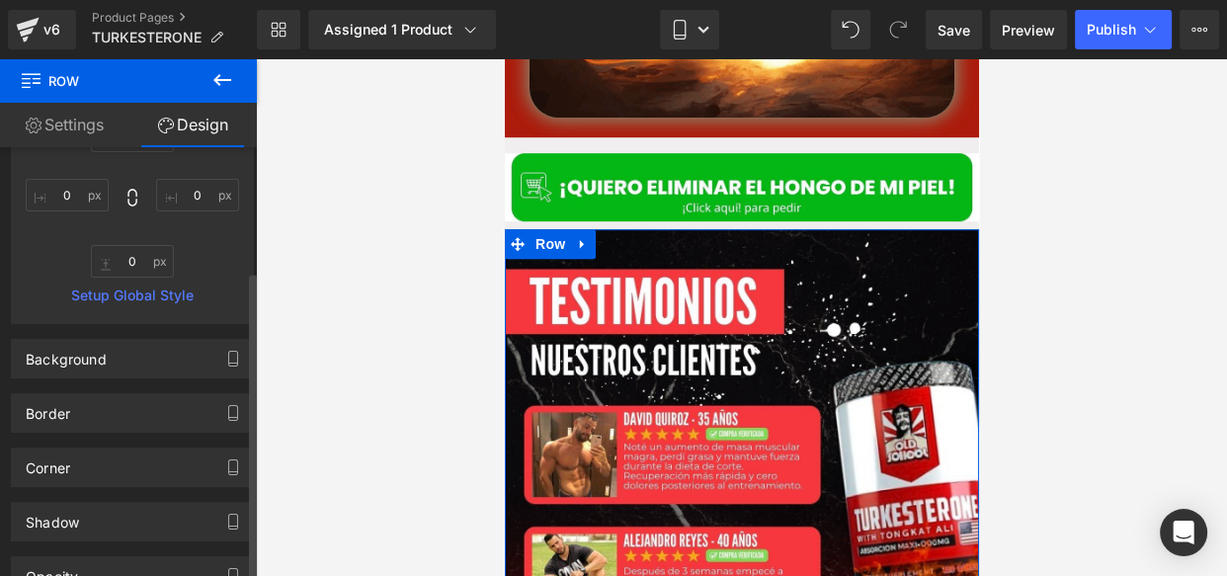
scroll to position [348, 0]
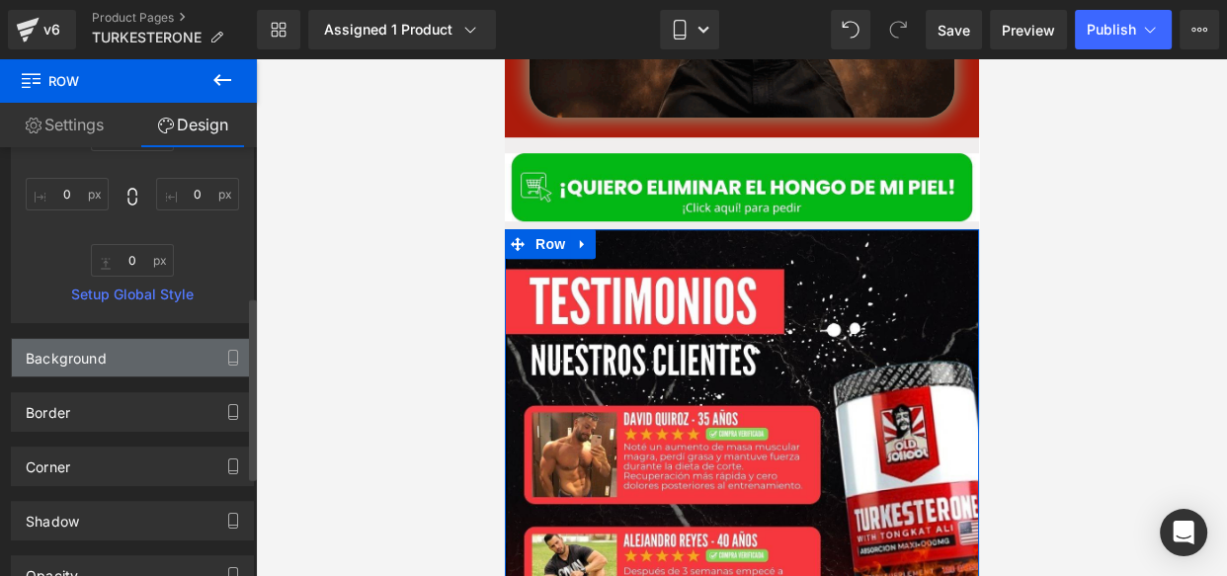
click at [157, 343] on div "Background" at bounding box center [132, 358] width 241 height 38
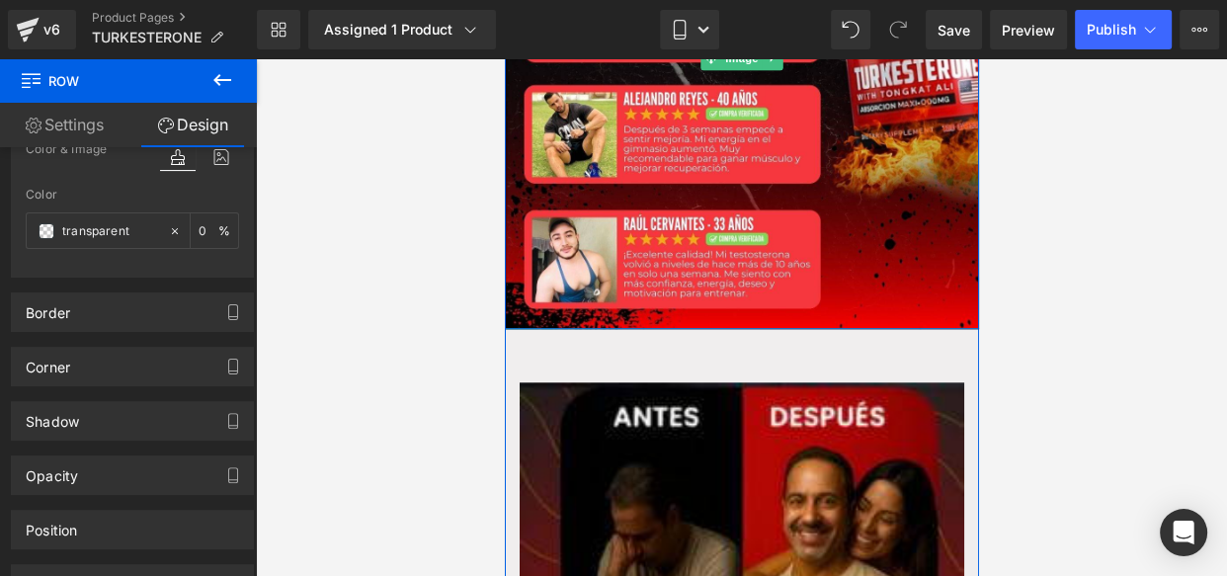
scroll to position [1631, 0]
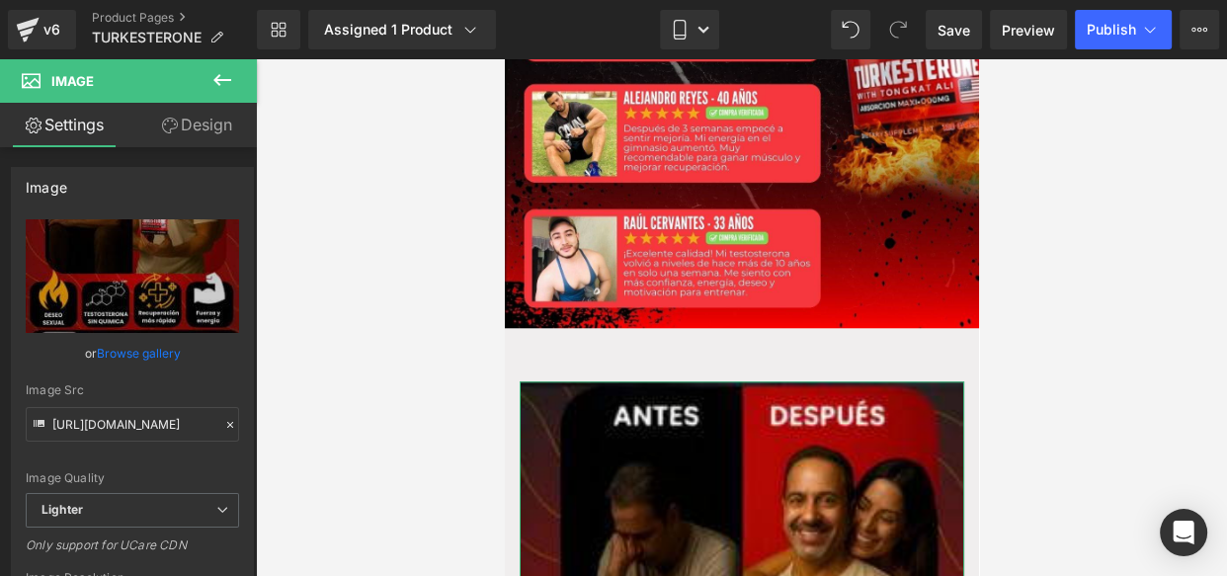
click at [183, 127] on link "Design" at bounding box center [196, 125] width 128 height 44
click at [0, 0] on div "Spacing" at bounding box center [0, 0] width 0 height 0
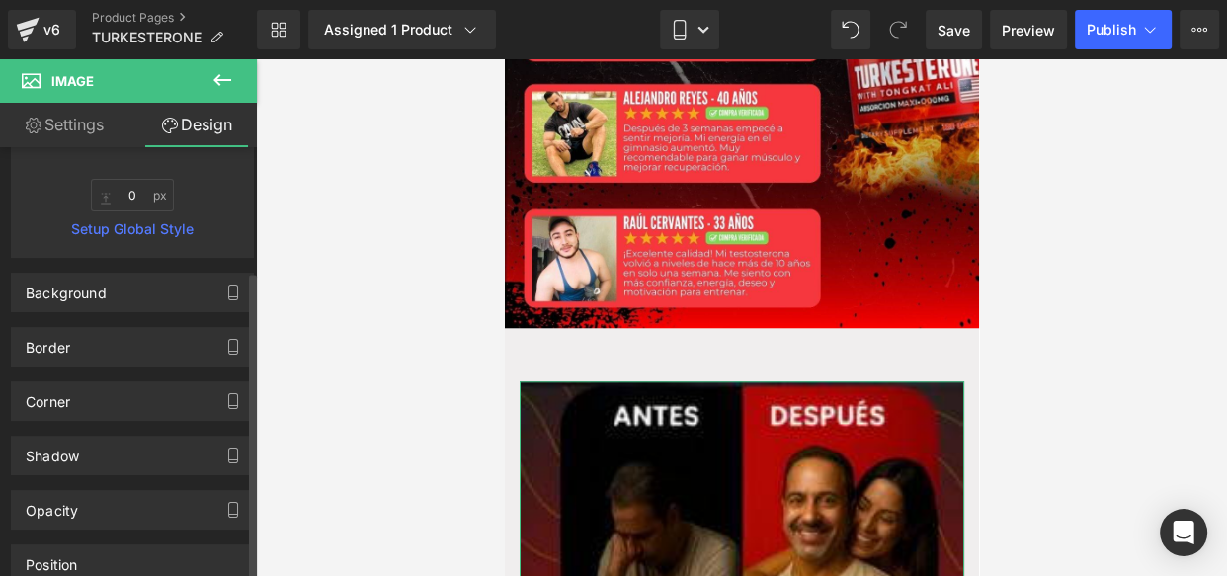
scroll to position [453, 0]
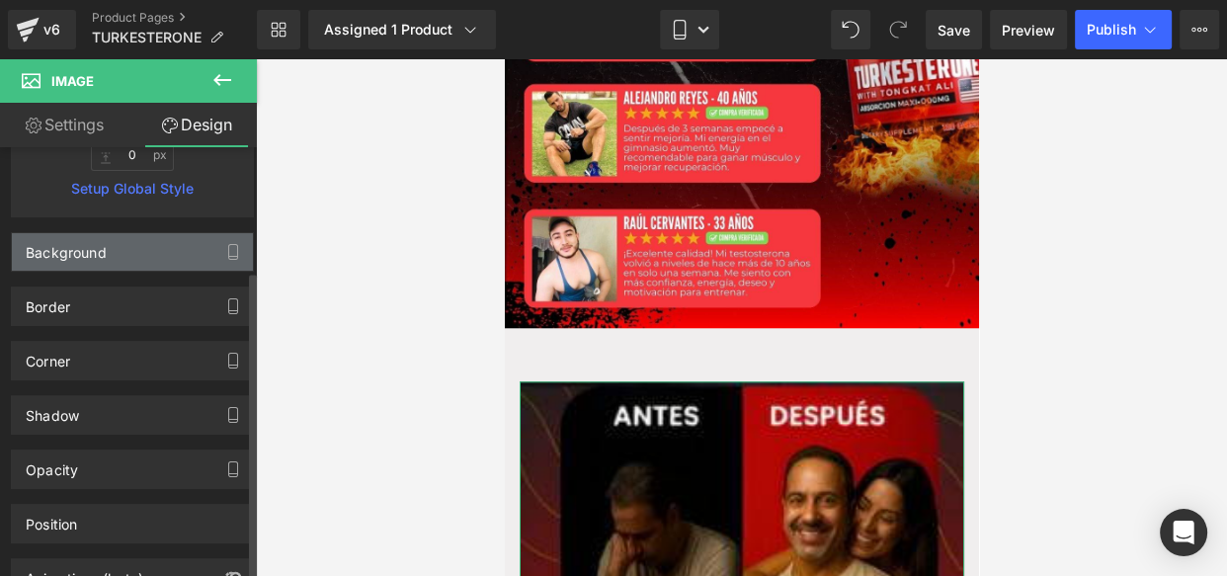
click at [103, 256] on div "Background" at bounding box center [66, 247] width 81 height 28
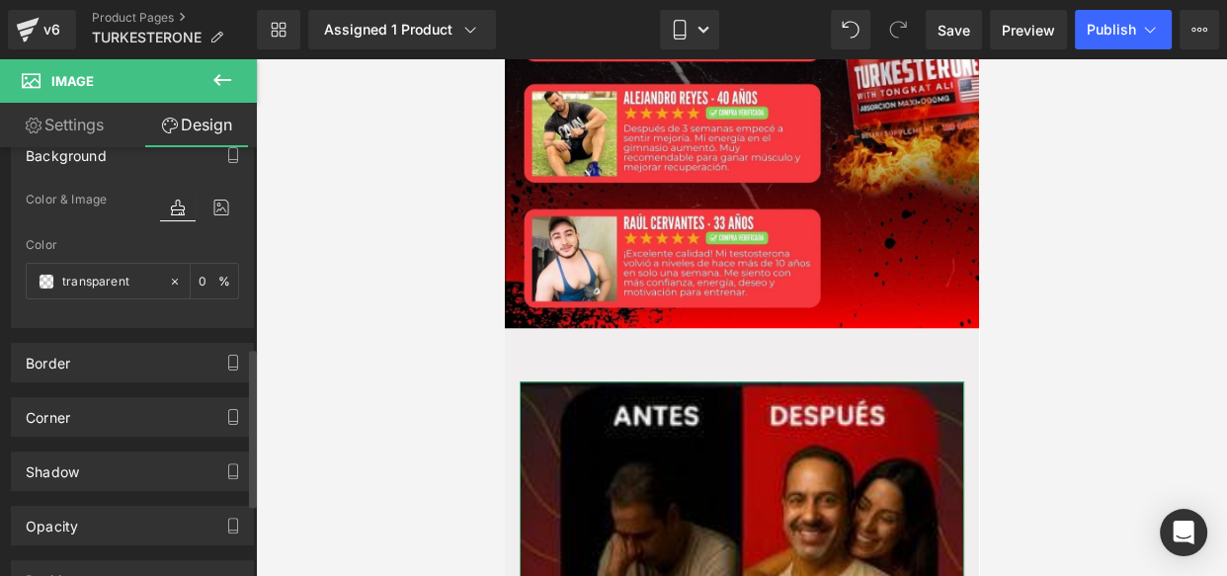
scroll to position [617, 0]
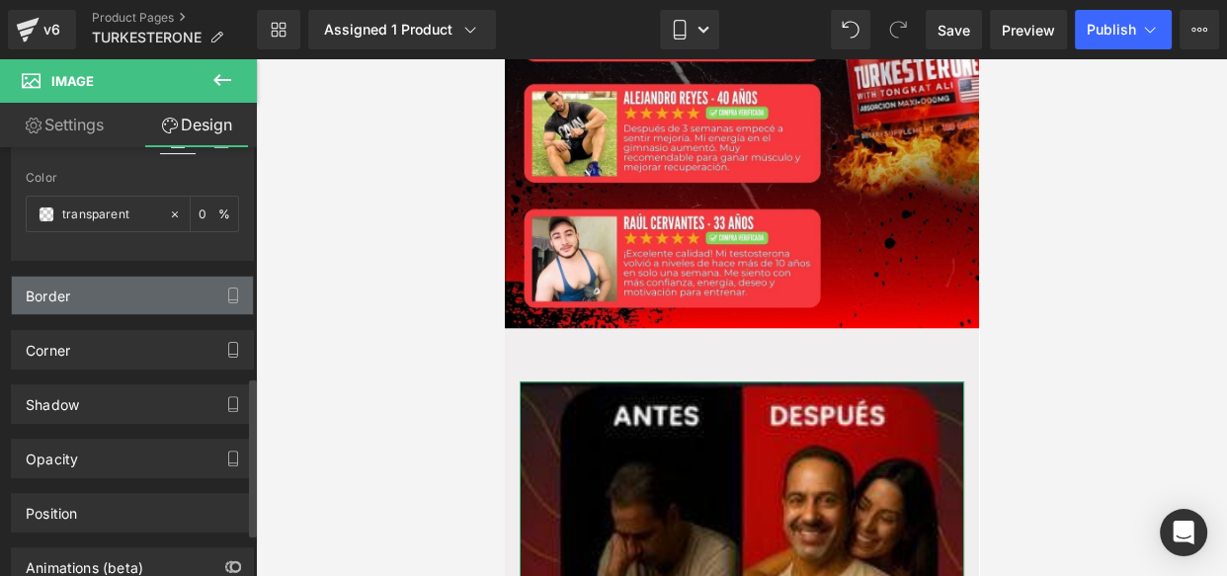
click at [83, 293] on div "Border" at bounding box center [132, 296] width 241 height 38
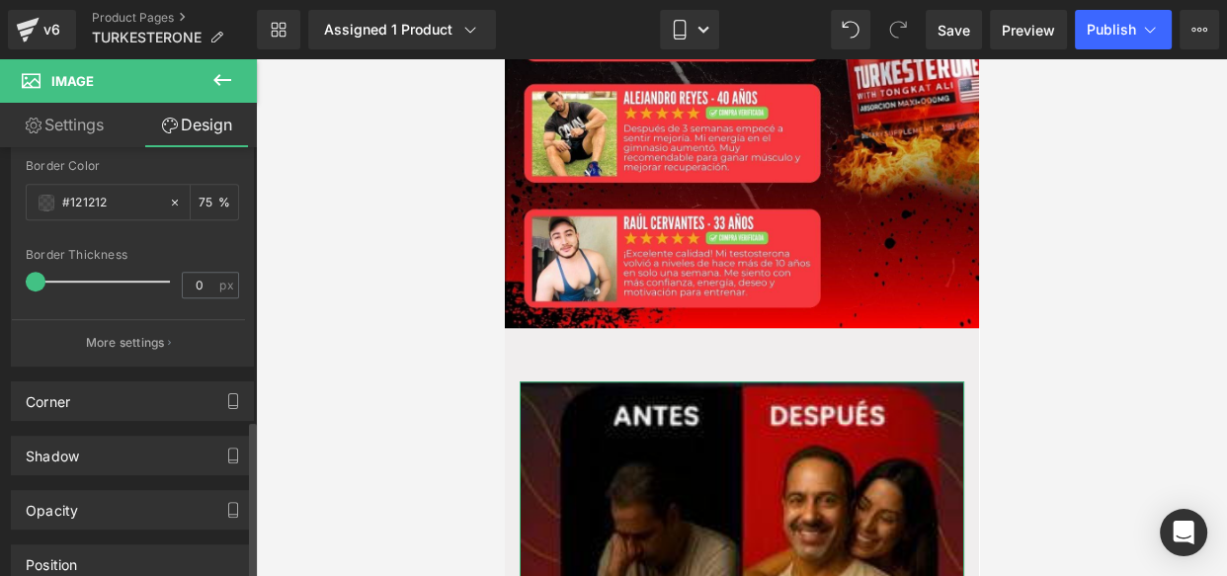
scroll to position [1004, 0]
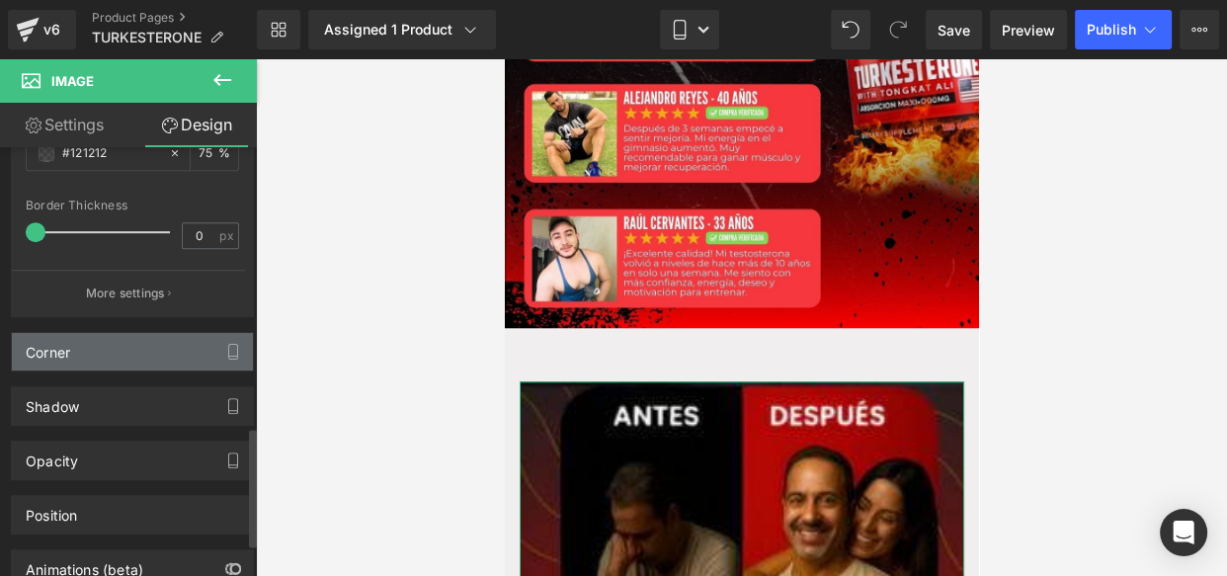
click at [80, 336] on div "Corner" at bounding box center [132, 352] width 241 height 38
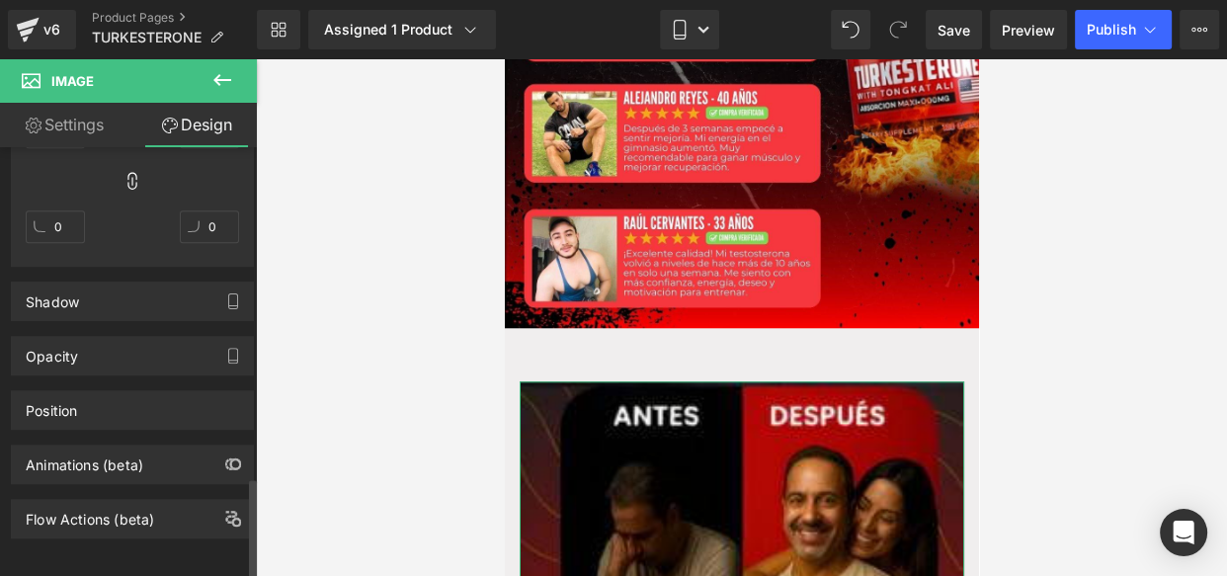
scroll to position [1403, 0]
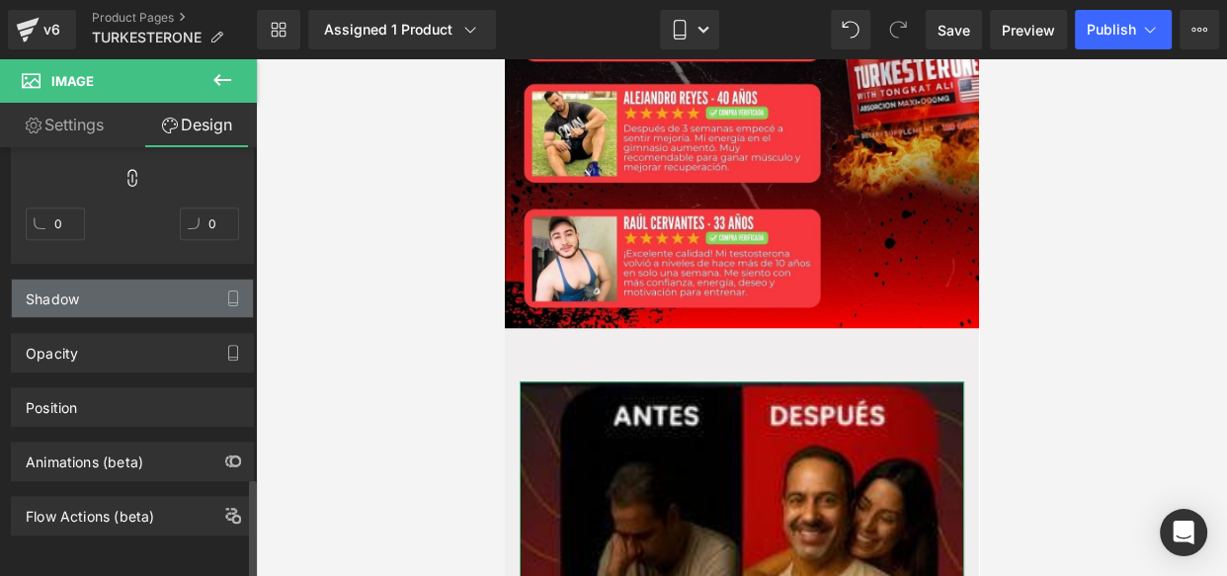
click at [63, 293] on div "Shadow" at bounding box center [52, 294] width 53 height 28
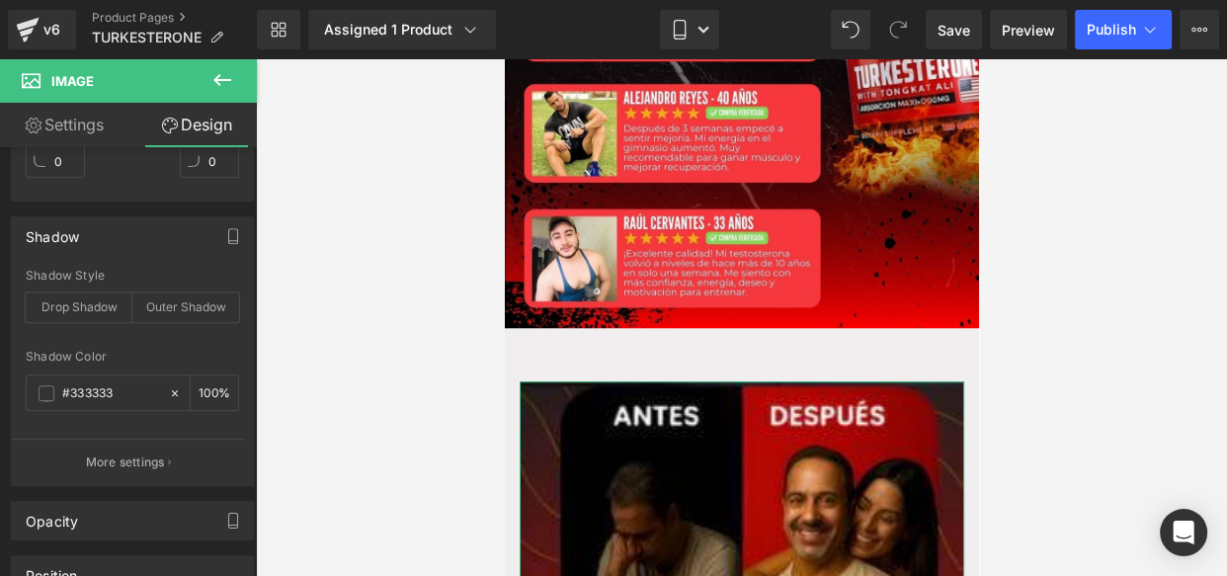
scroll to position [1447, 0]
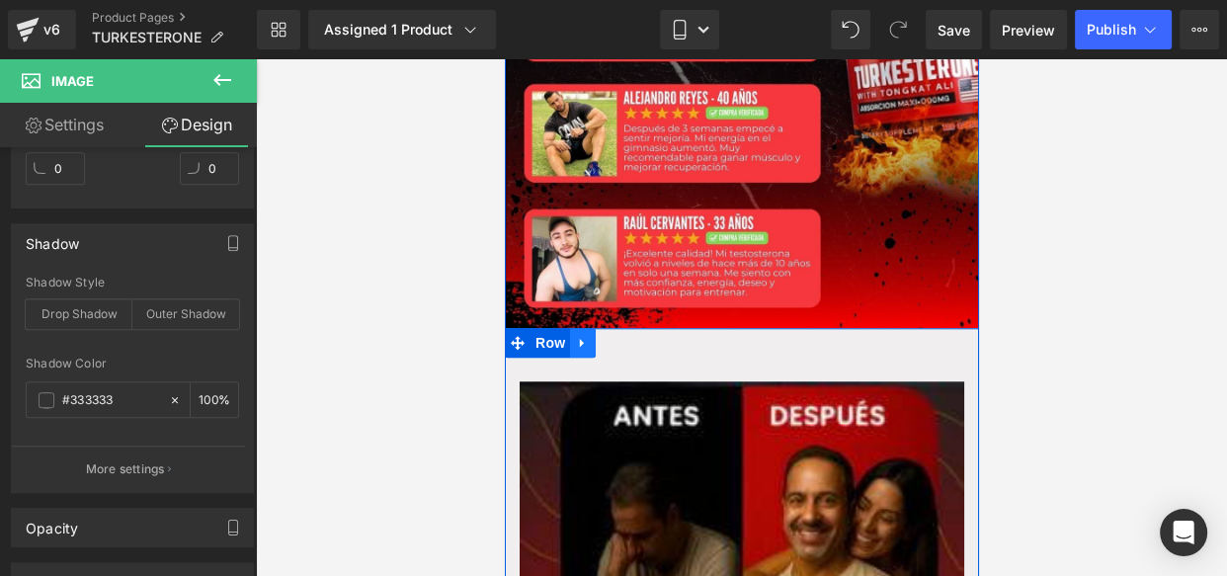
click at [579, 339] on icon at bounding box center [581, 343] width 4 height 9
click at [626, 336] on icon at bounding box center [633, 343] width 14 height 14
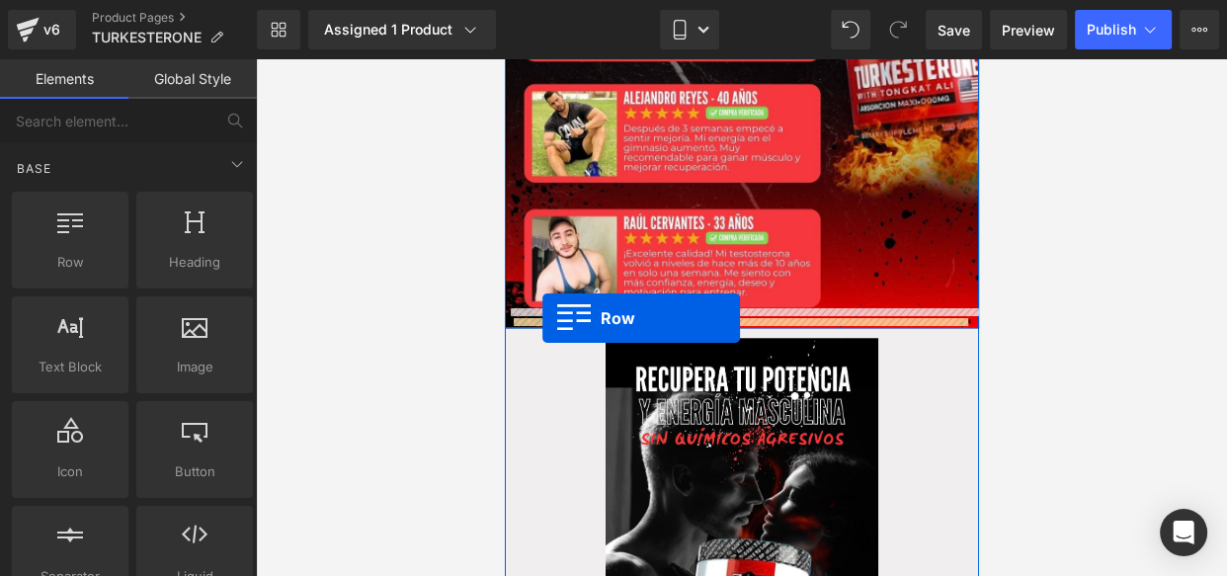
drag, startPoint x: 547, startPoint y: 299, endPoint x: 542, endPoint y: 317, distance: 18.5
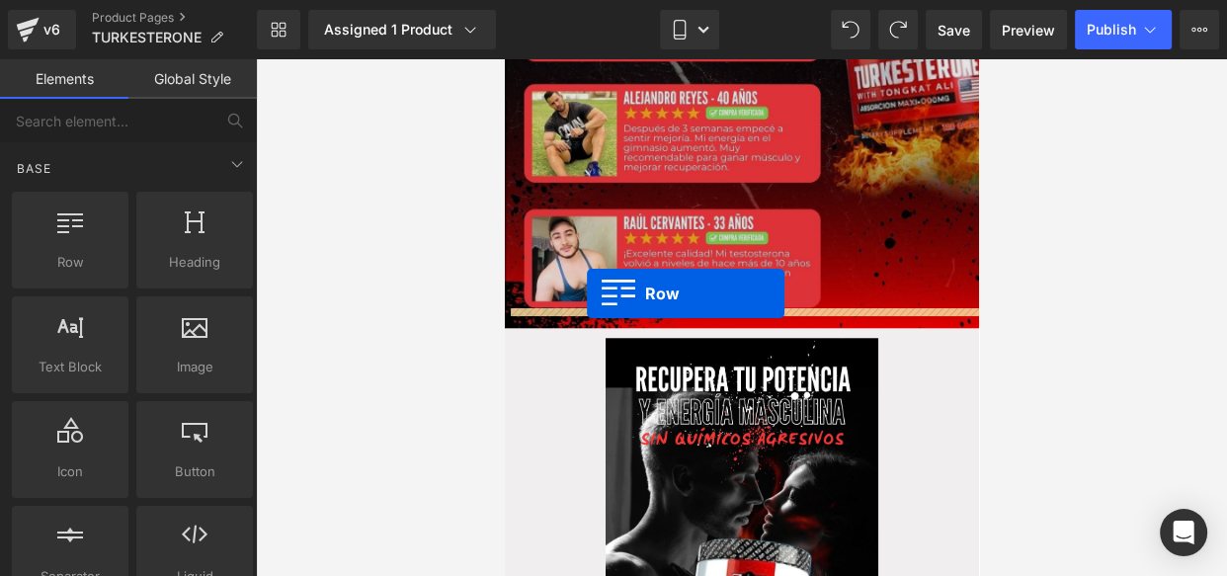
drag, startPoint x: 594, startPoint y: 314, endPoint x: 586, endPoint y: 290, distance: 25.0
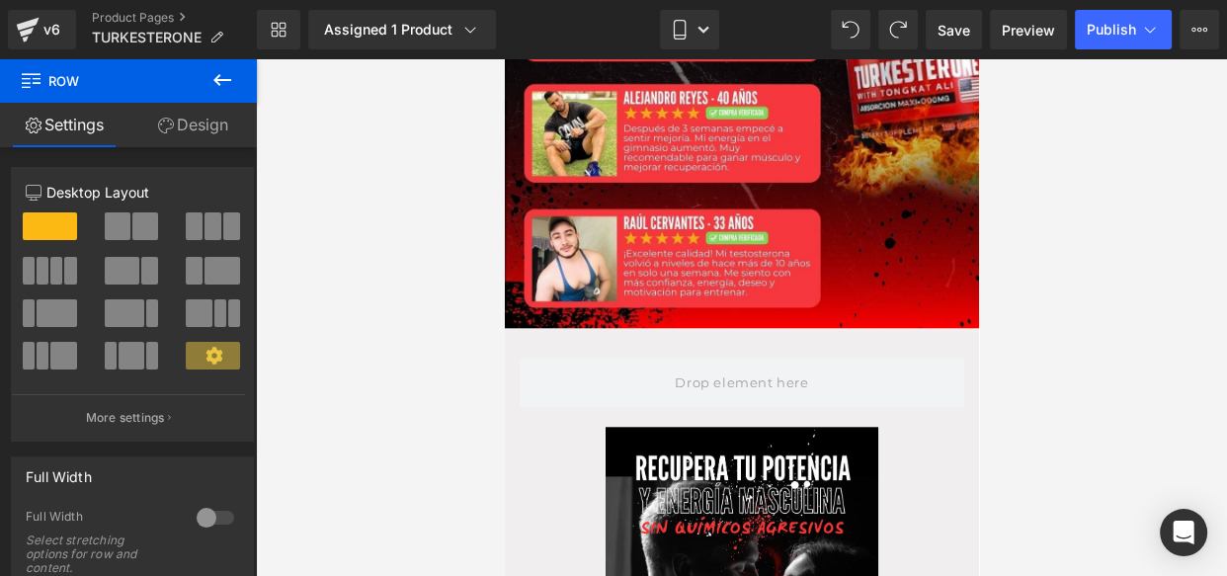
click at [218, 74] on icon at bounding box center [222, 80] width 18 height 12
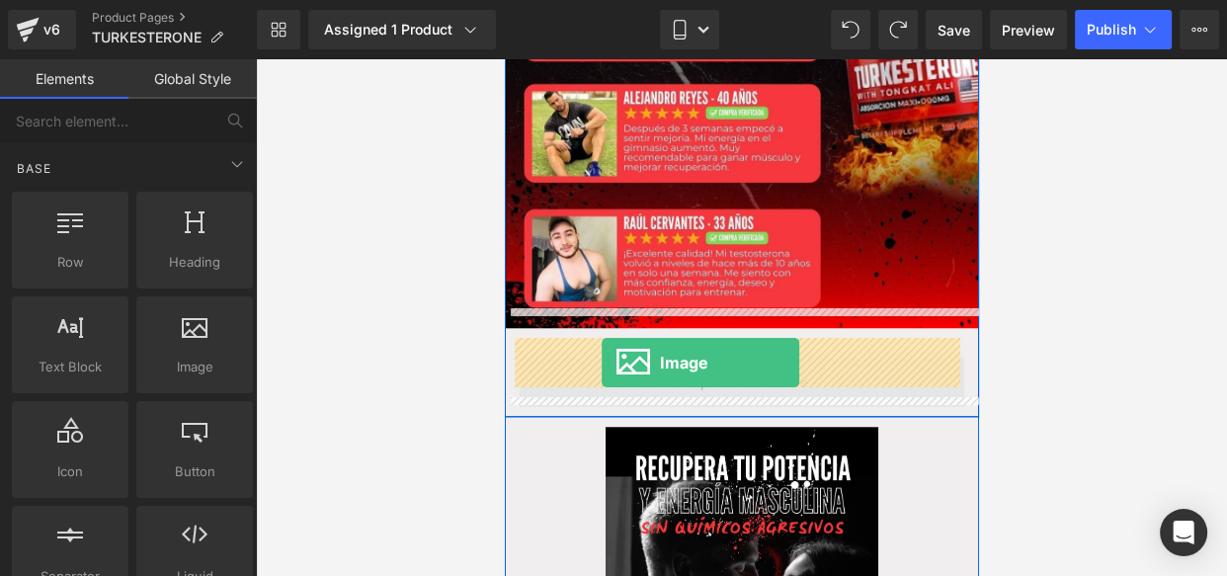
drag, startPoint x: 699, startPoint y: 406, endPoint x: 602, endPoint y: 361, distance: 107.8
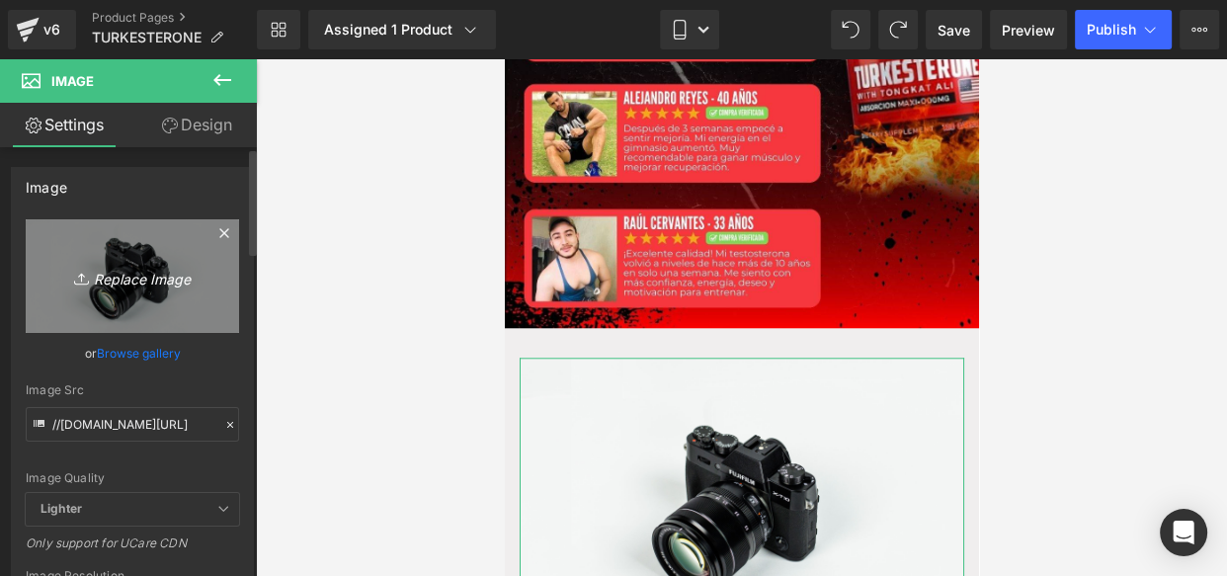
click at [122, 278] on icon "Replace Image" at bounding box center [132, 276] width 158 height 25
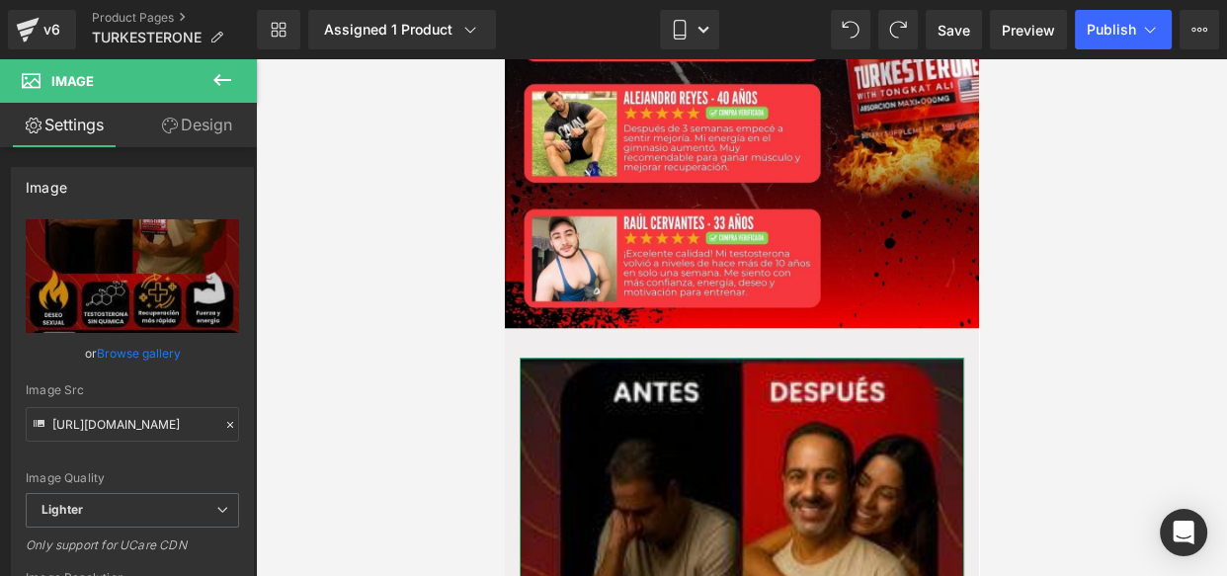
click at [179, 121] on link "Design" at bounding box center [196, 125] width 128 height 44
click at [0, 0] on div "Spacing" at bounding box center [0, 0] width 0 height 0
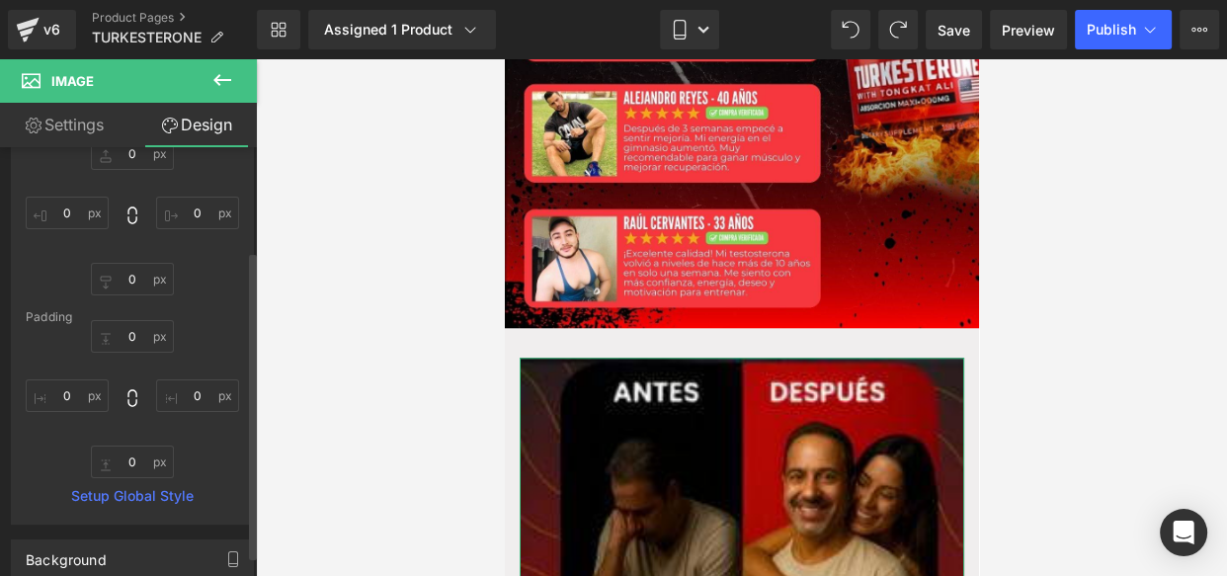
scroll to position [150, 0]
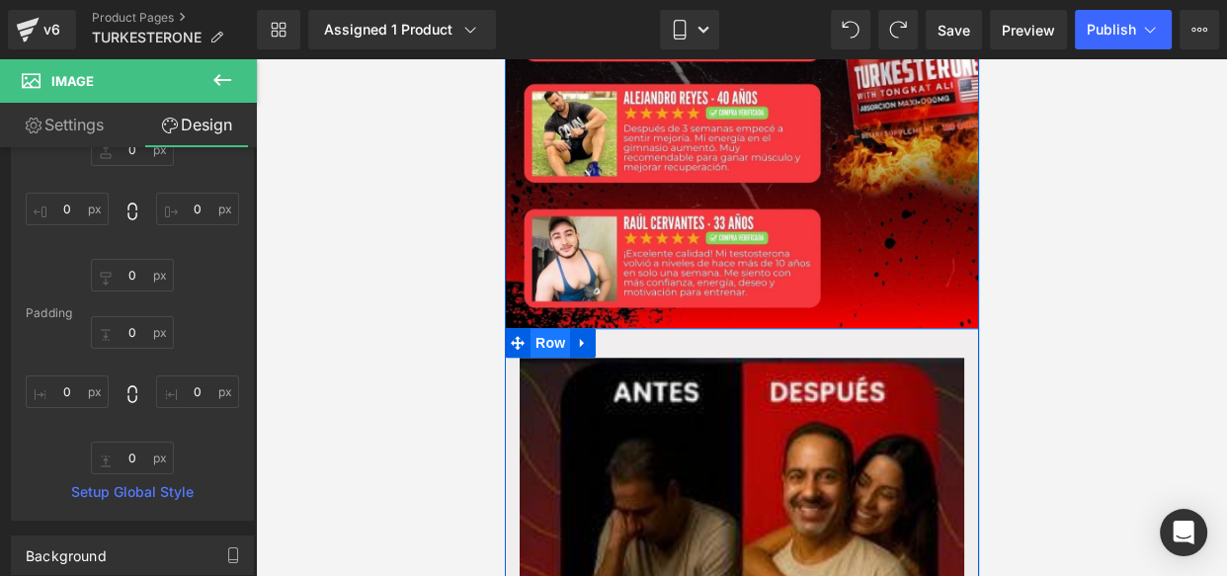
click at [540, 328] on span "Row" at bounding box center [550, 343] width 40 height 30
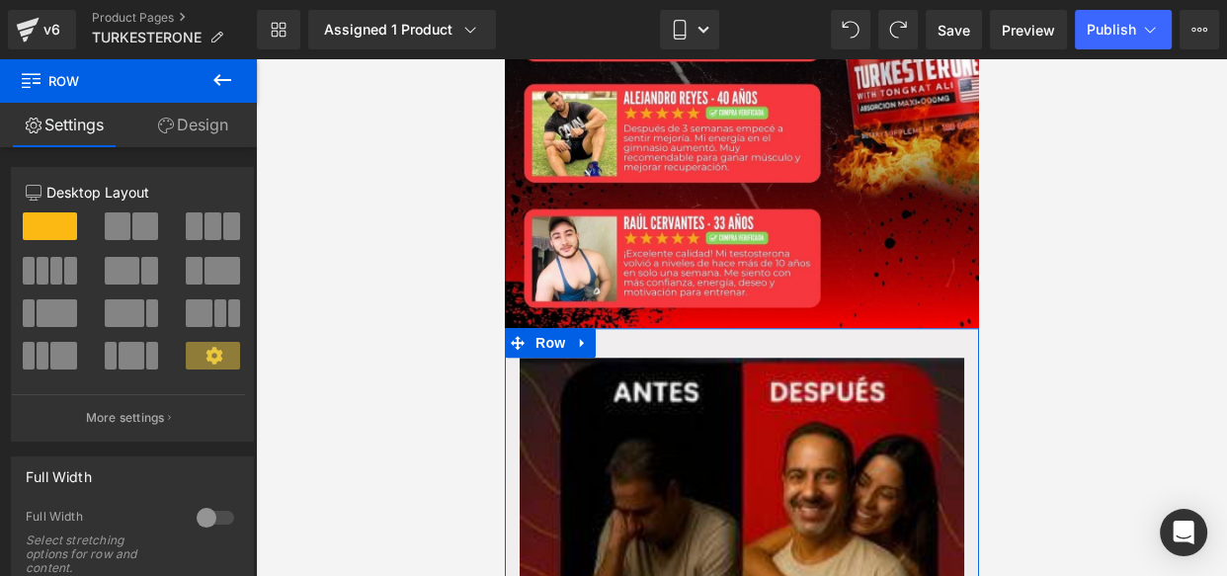
click at [195, 138] on link "Design" at bounding box center [192, 125] width 128 height 44
click at [0, 0] on div "Spacing" at bounding box center [0, 0] width 0 height 0
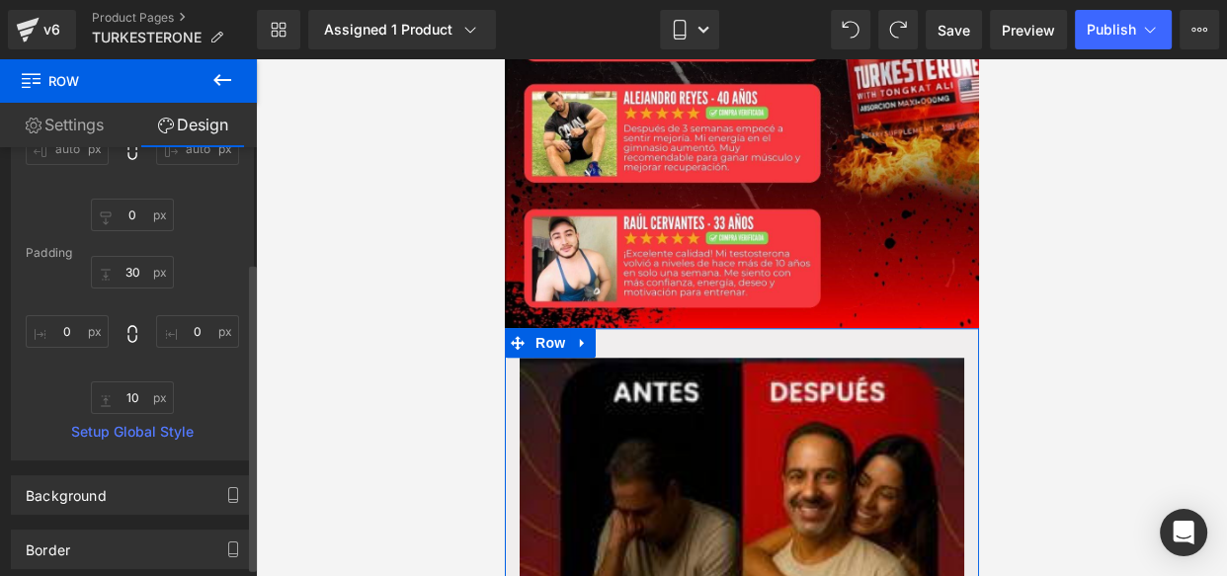
scroll to position [211, 0]
click at [133, 279] on input "30" at bounding box center [132, 271] width 83 height 33
click at [139, 392] on input "10" at bounding box center [132, 396] width 83 height 33
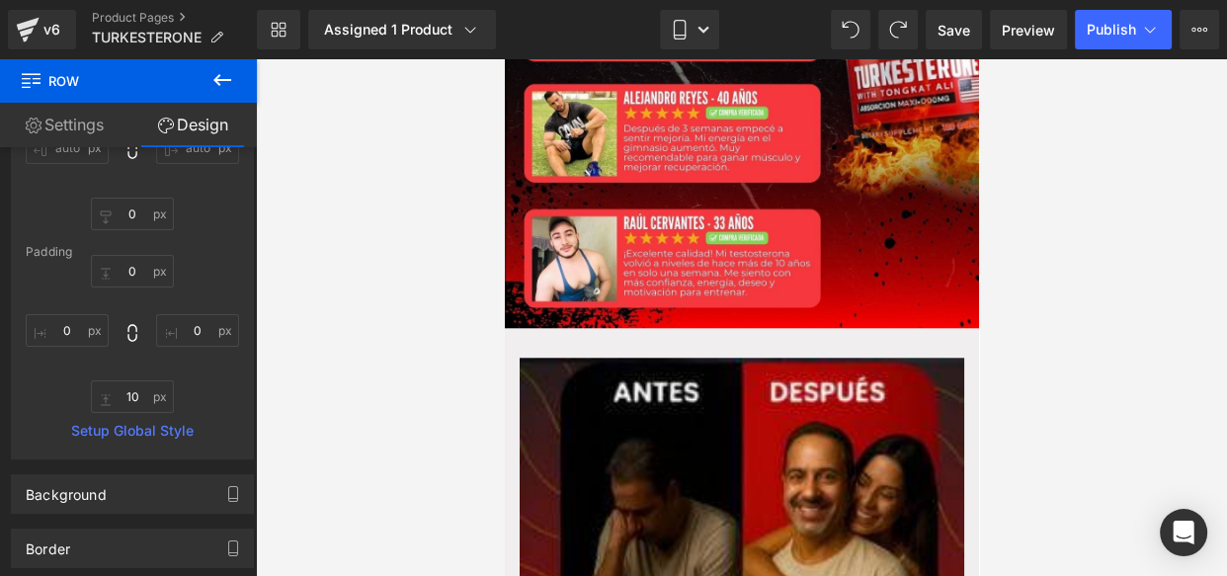
click at [494, 283] on div at bounding box center [741, 317] width 971 height 517
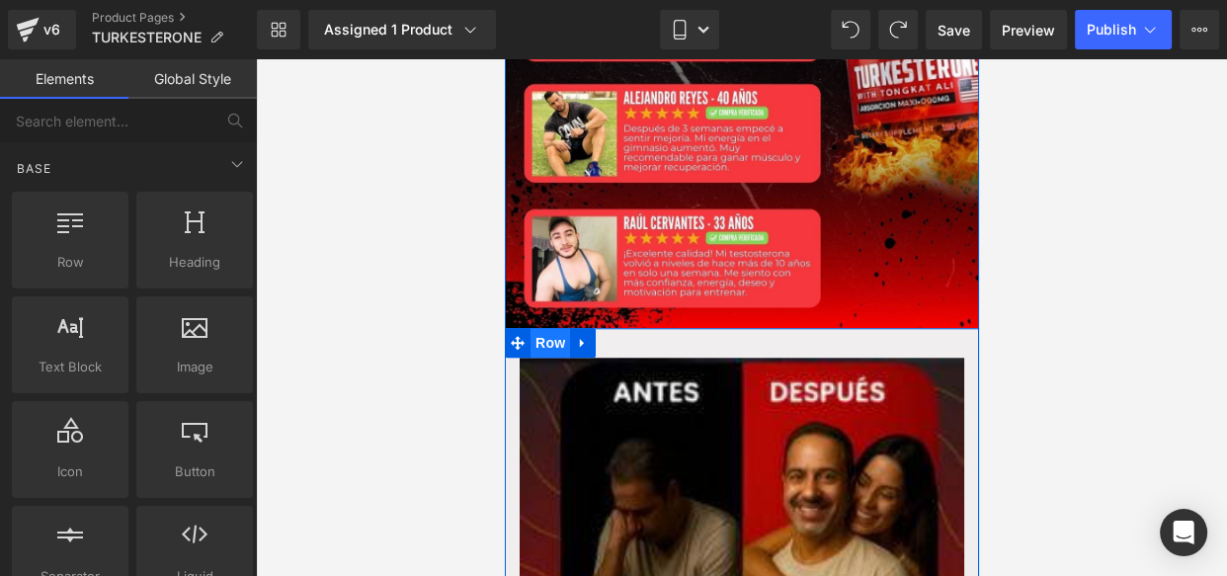
drag, startPoint x: 551, startPoint y: 336, endPoint x: 968, endPoint y: 361, distance: 417.6
click at [551, 336] on span "Row" at bounding box center [550, 343] width 40 height 30
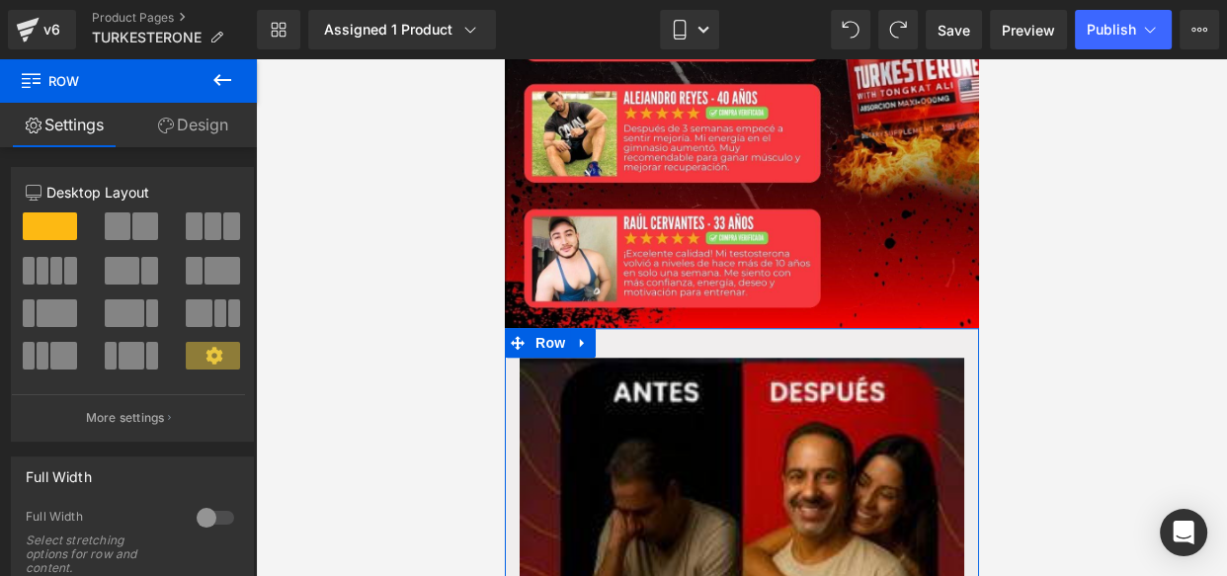
click at [198, 121] on link "Design" at bounding box center [192, 125] width 128 height 44
click at [0, 0] on div "Spacing" at bounding box center [0, 0] width 0 height 0
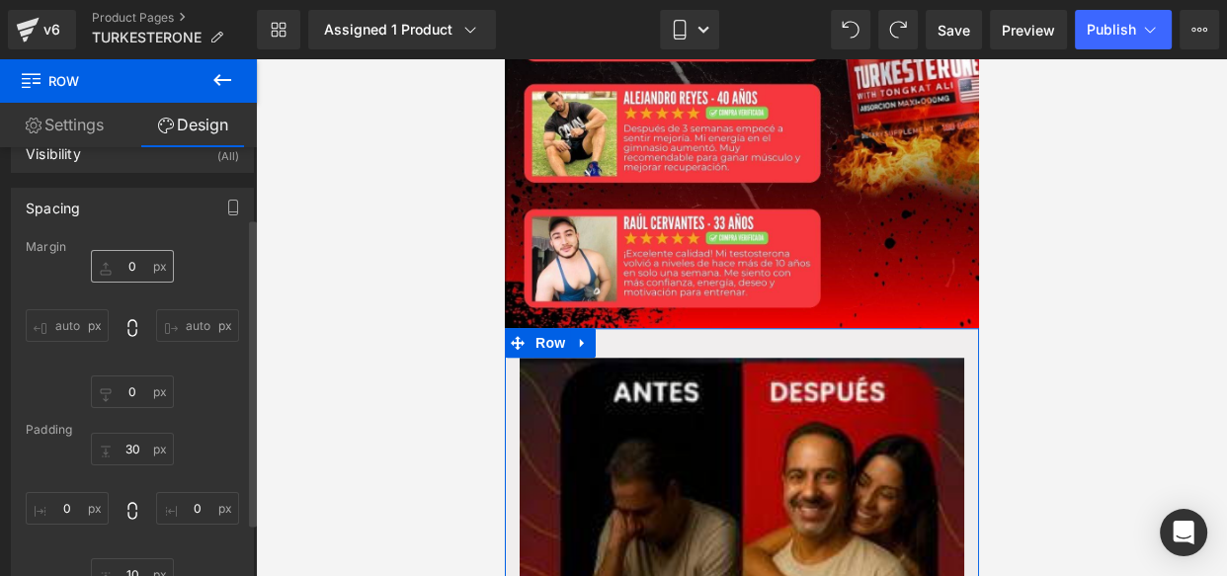
scroll to position [158, 0]
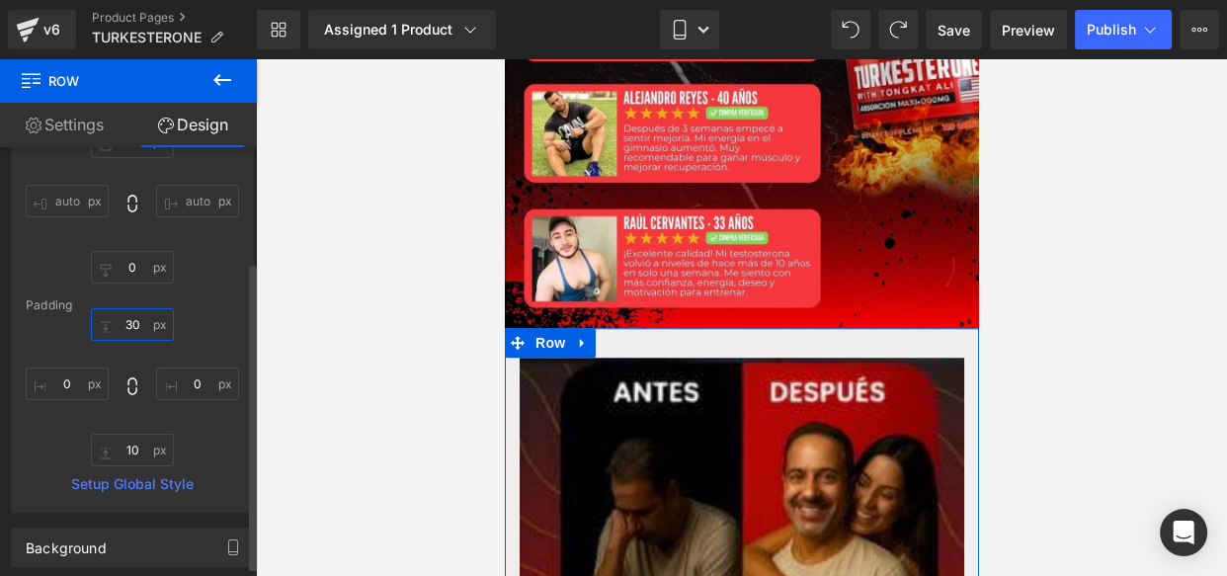
click at [132, 326] on input "30" at bounding box center [132, 324] width 83 height 33
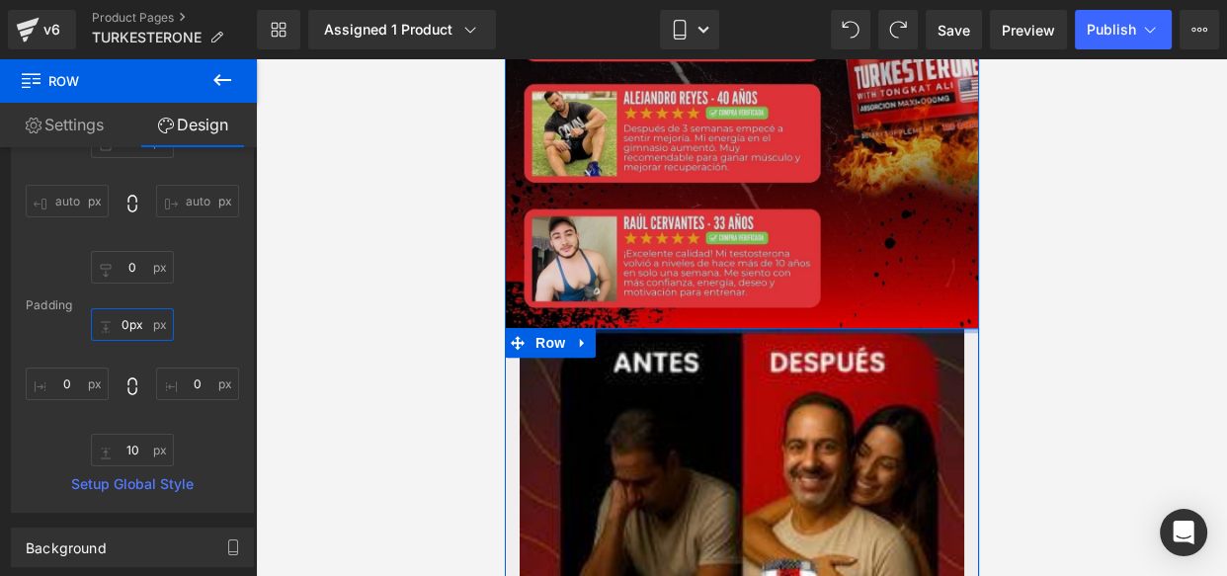
drag, startPoint x: 635, startPoint y: 307, endPoint x: 655, endPoint y: 249, distance: 61.5
click at [655, 249] on div "Image Image Row" at bounding box center [741, 468] width 474 height 1363
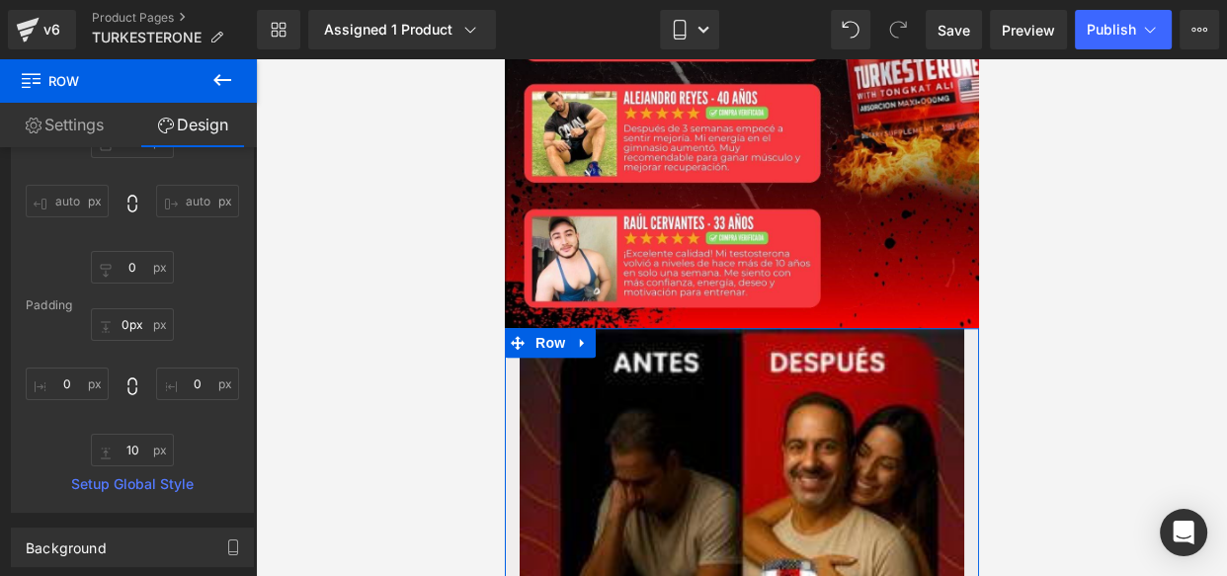
click at [444, 271] on div at bounding box center [741, 317] width 971 height 517
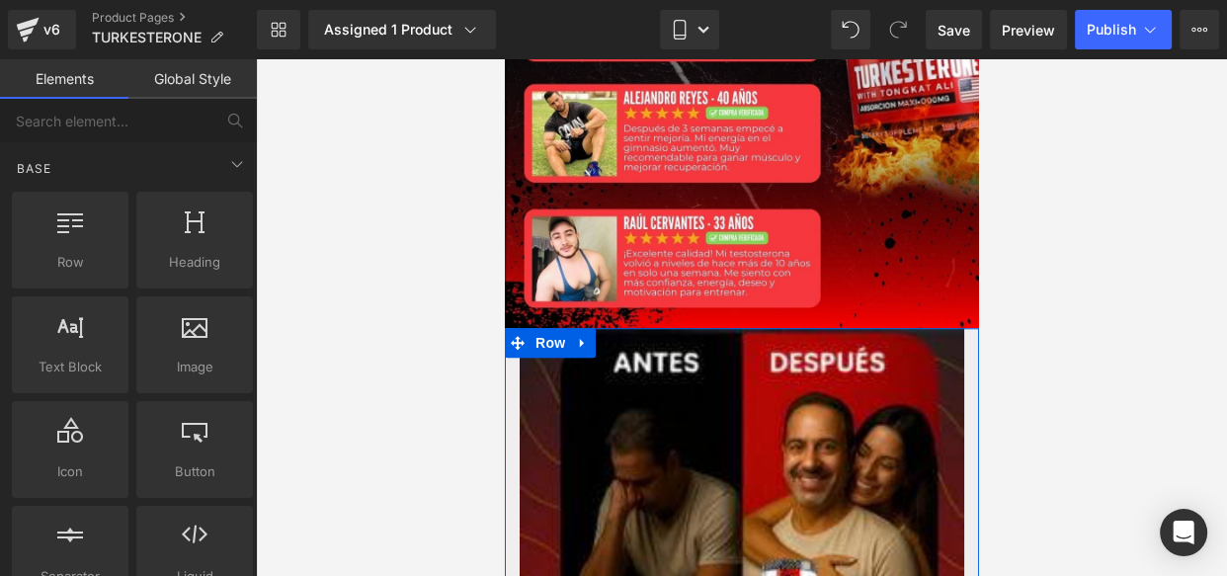
click at [453, 267] on div at bounding box center [741, 317] width 971 height 517
click at [541, 328] on span "Row" at bounding box center [550, 343] width 40 height 30
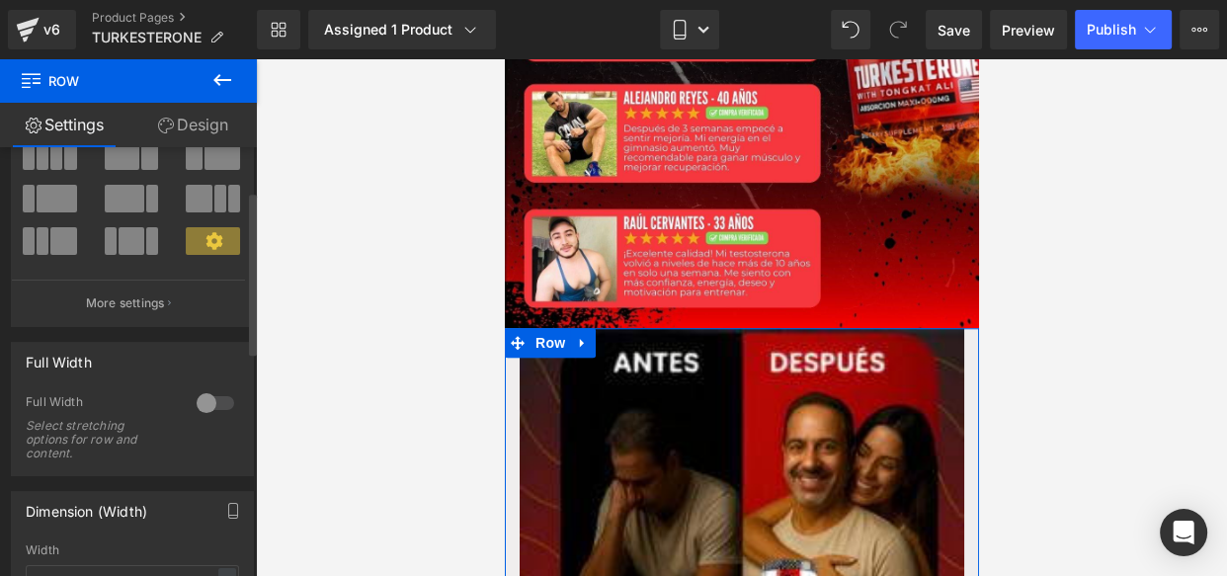
scroll to position [123, 0]
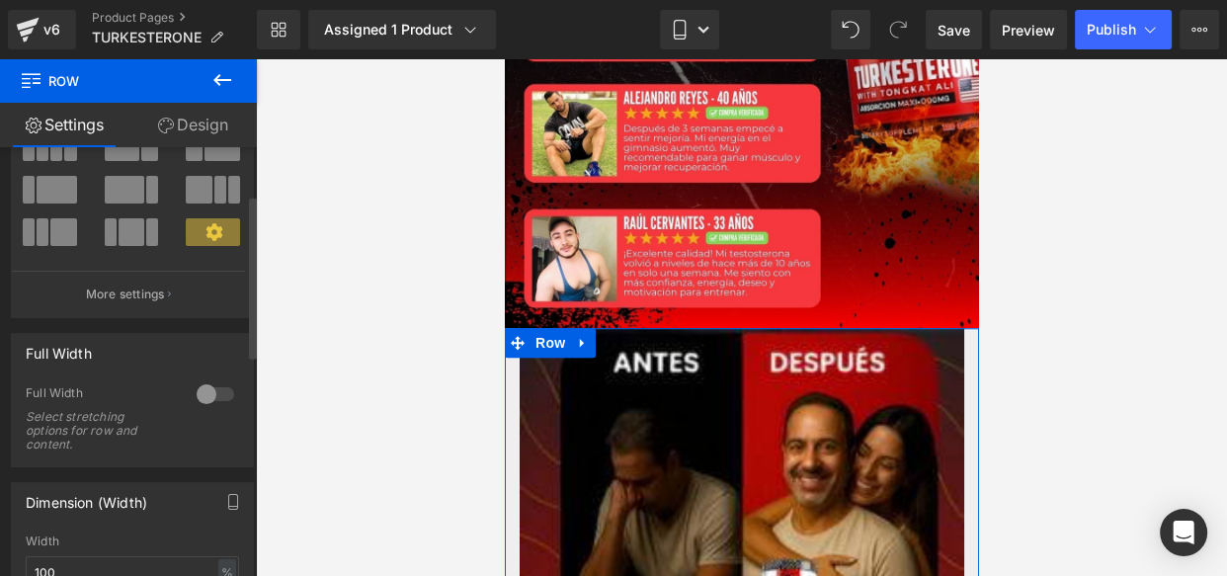
click at [214, 400] on div at bounding box center [215, 394] width 47 height 32
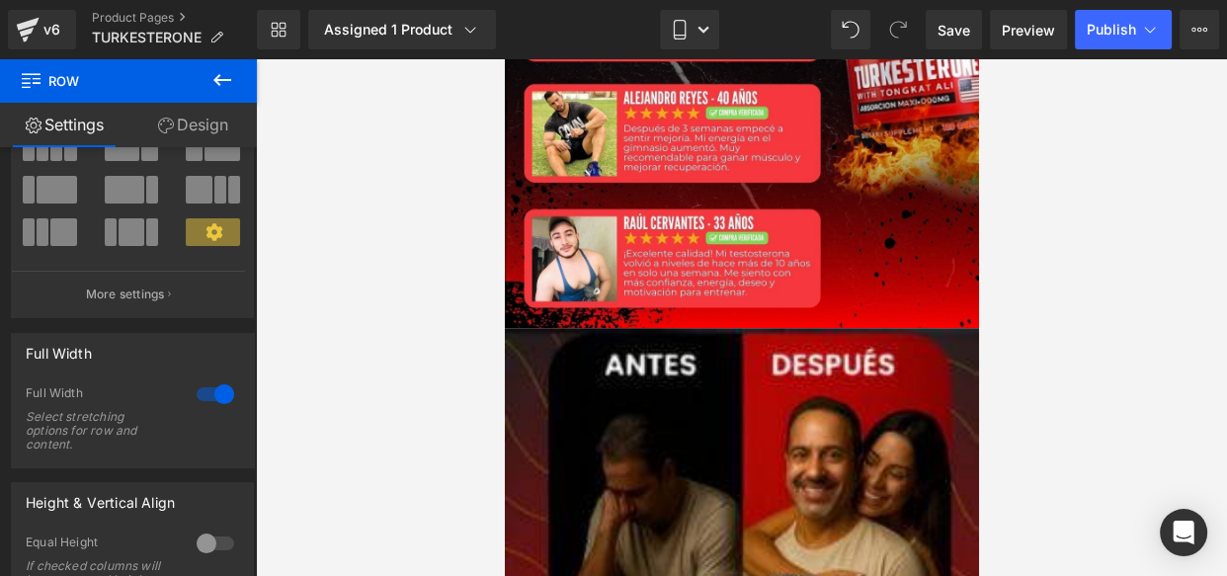
click at [227, 79] on icon at bounding box center [222, 80] width 18 height 12
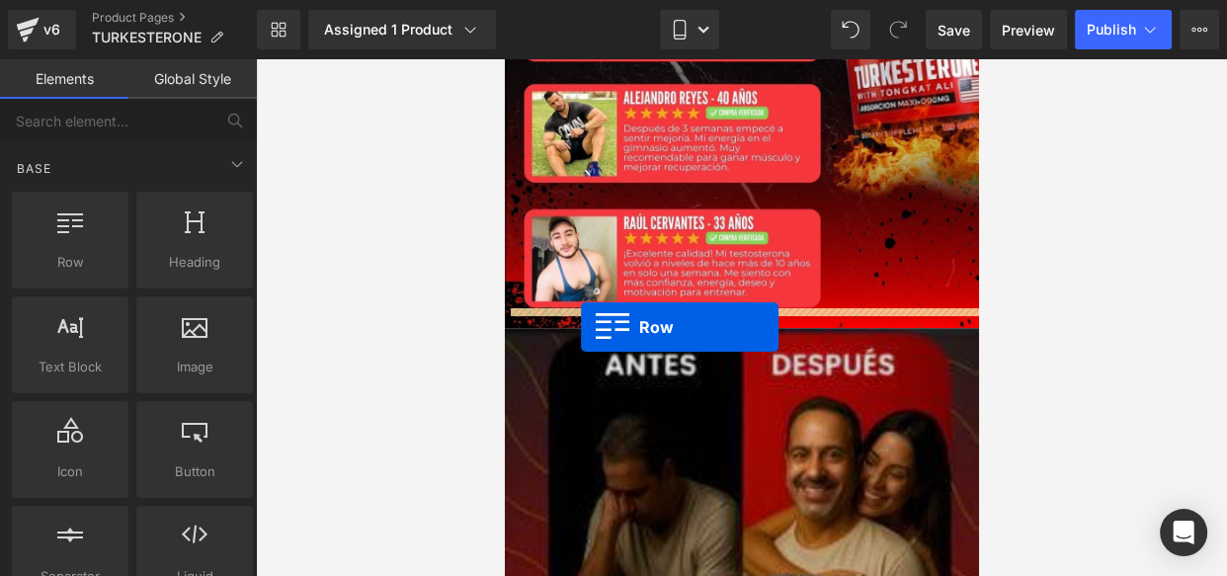
drag, startPoint x: 573, startPoint y: 335, endPoint x: 581, endPoint y: 327, distance: 11.2
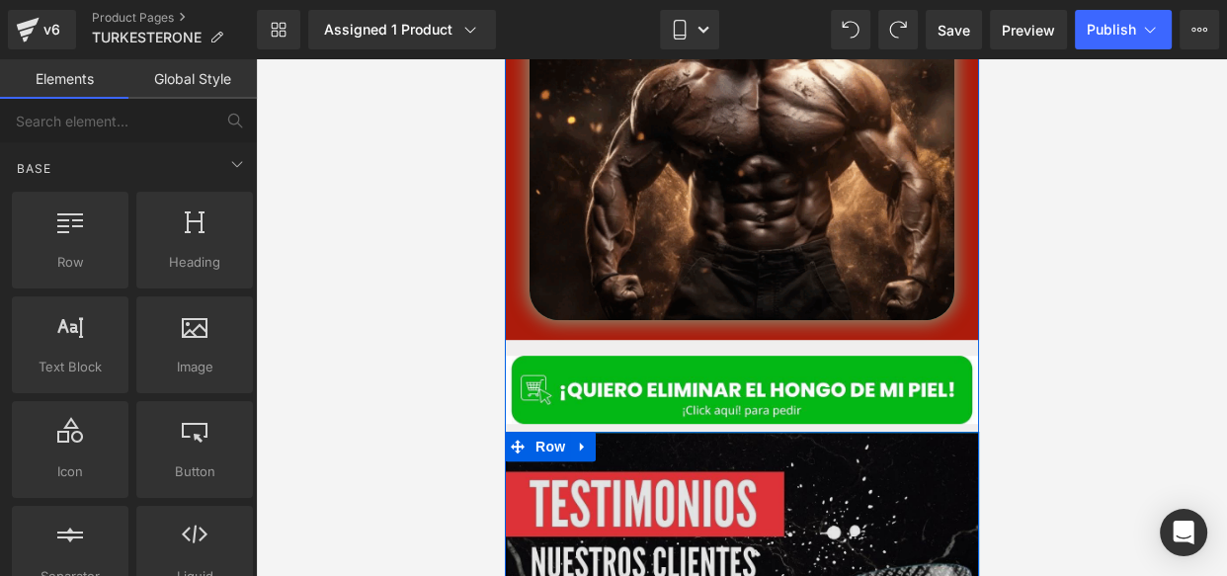
scroll to position [968, 0]
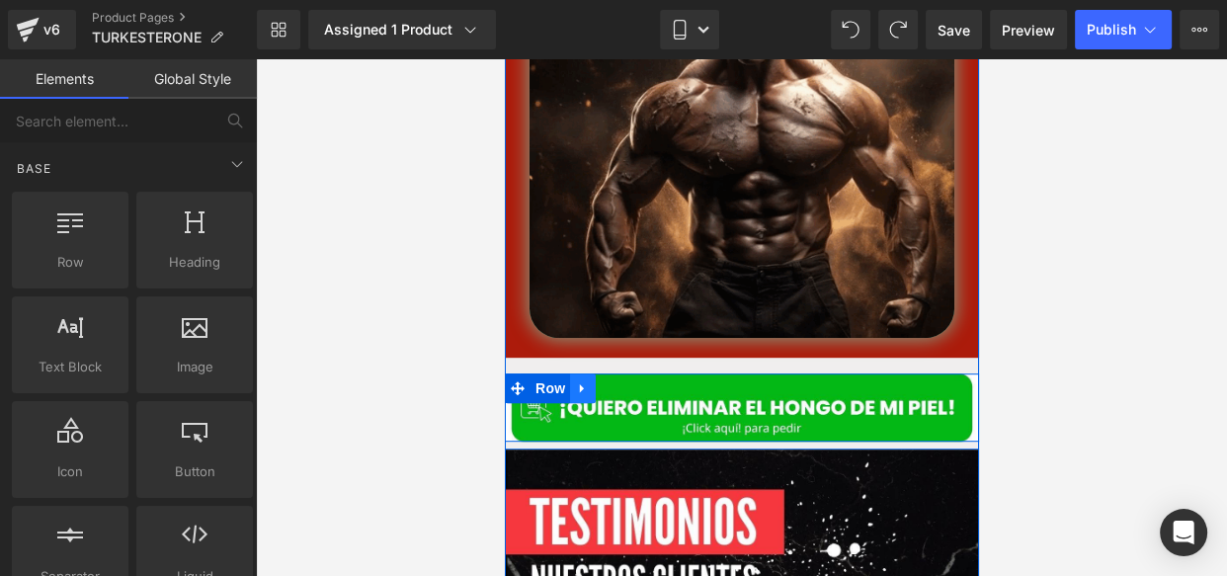
click at [584, 373] on link at bounding box center [582, 388] width 26 height 30
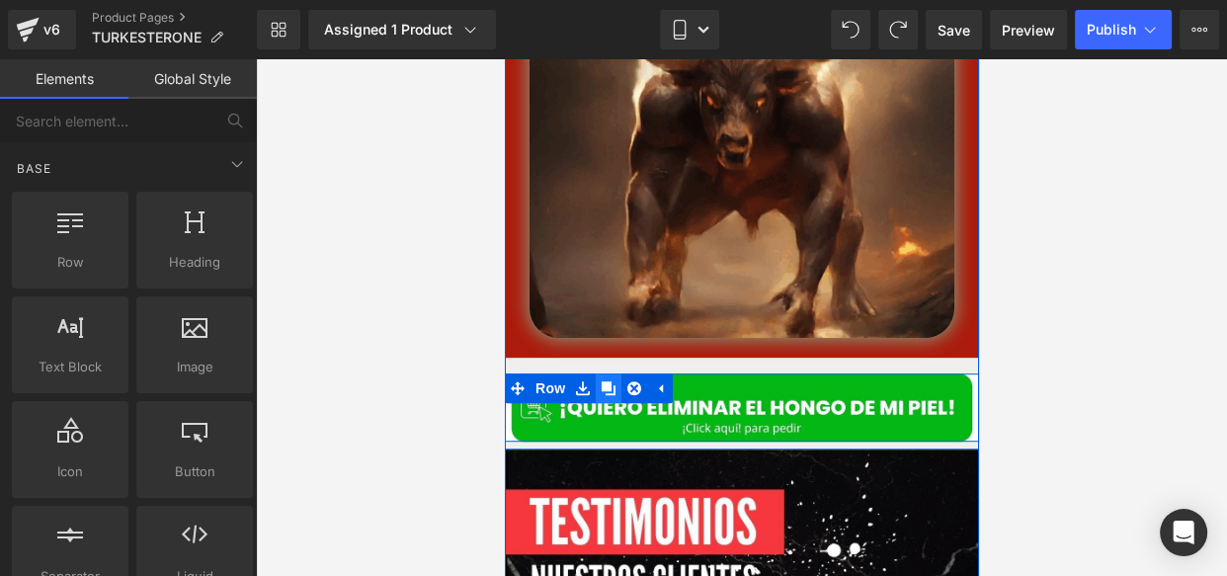
click at [601, 381] on icon at bounding box center [608, 388] width 14 height 14
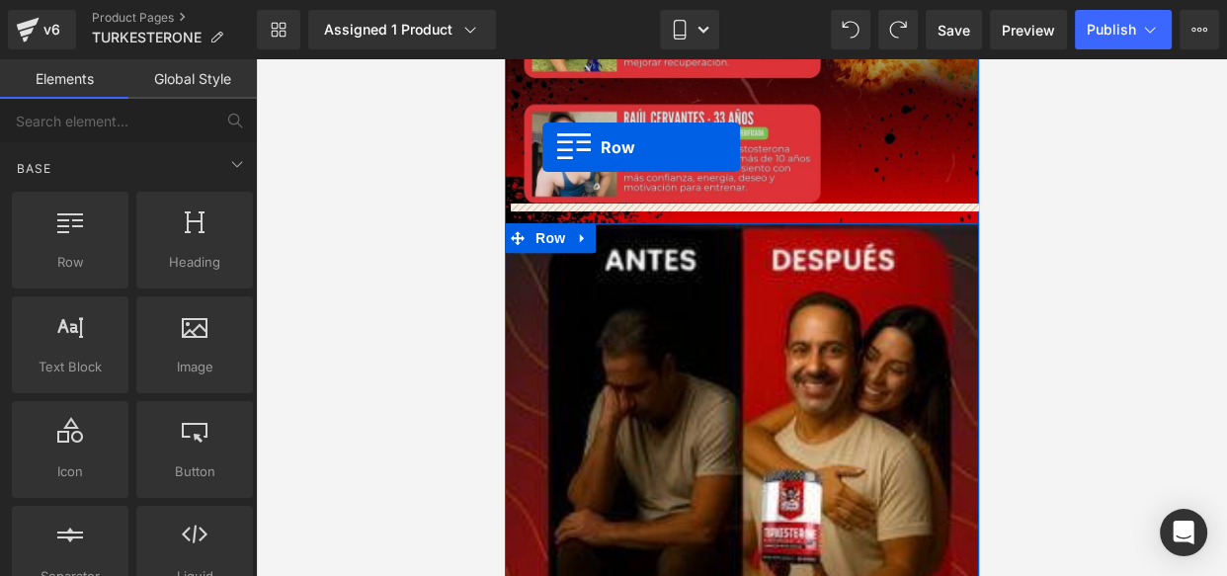
scroll to position [1742, 0]
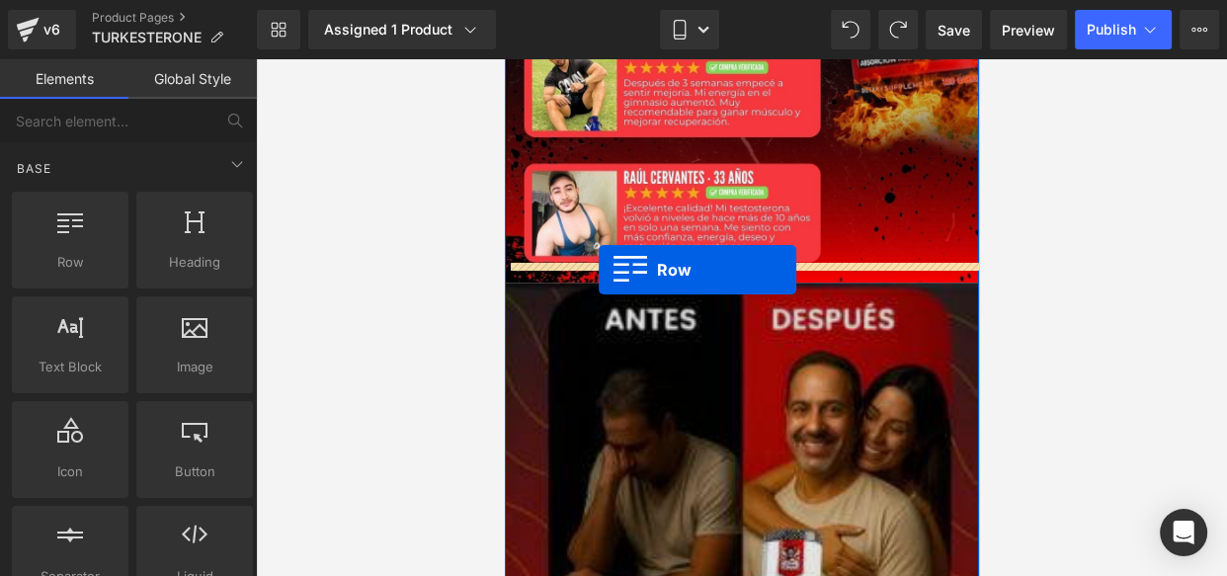
drag, startPoint x: 513, startPoint y: 143, endPoint x: 599, endPoint y: 270, distance: 152.9
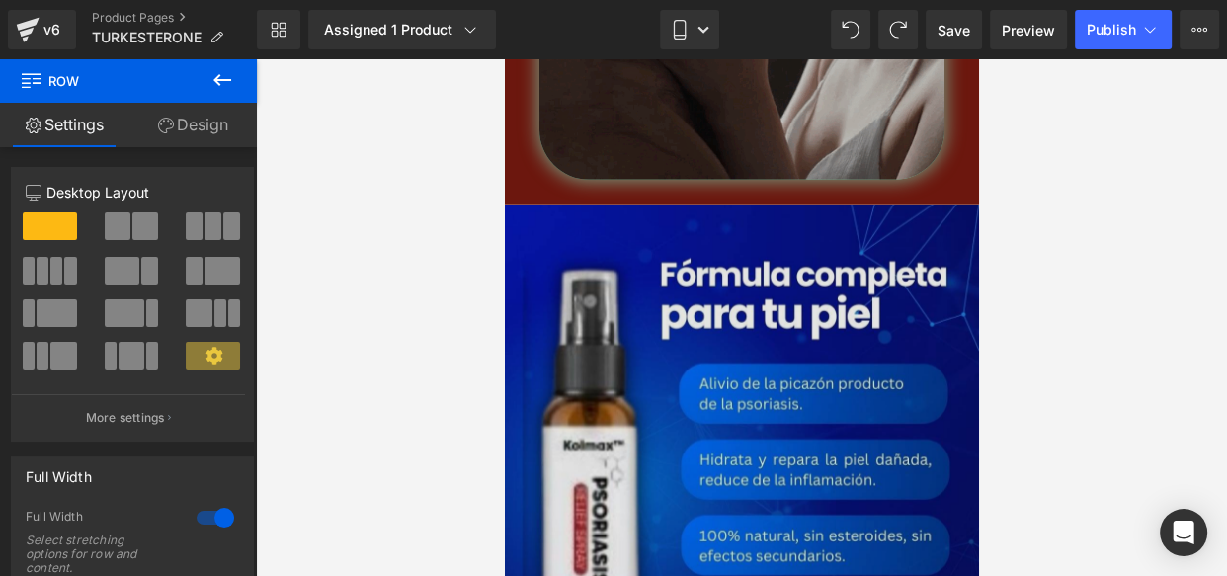
scroll to position [4894, 0]
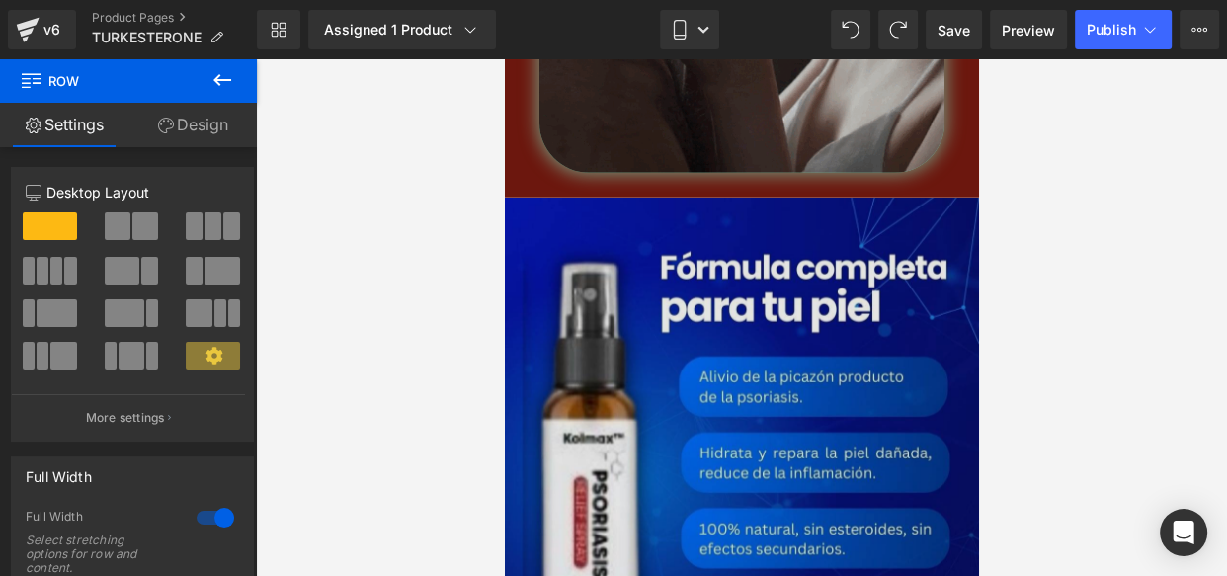
click at [657, 218] on img at bounding box center [741, 583] width 474 height 770
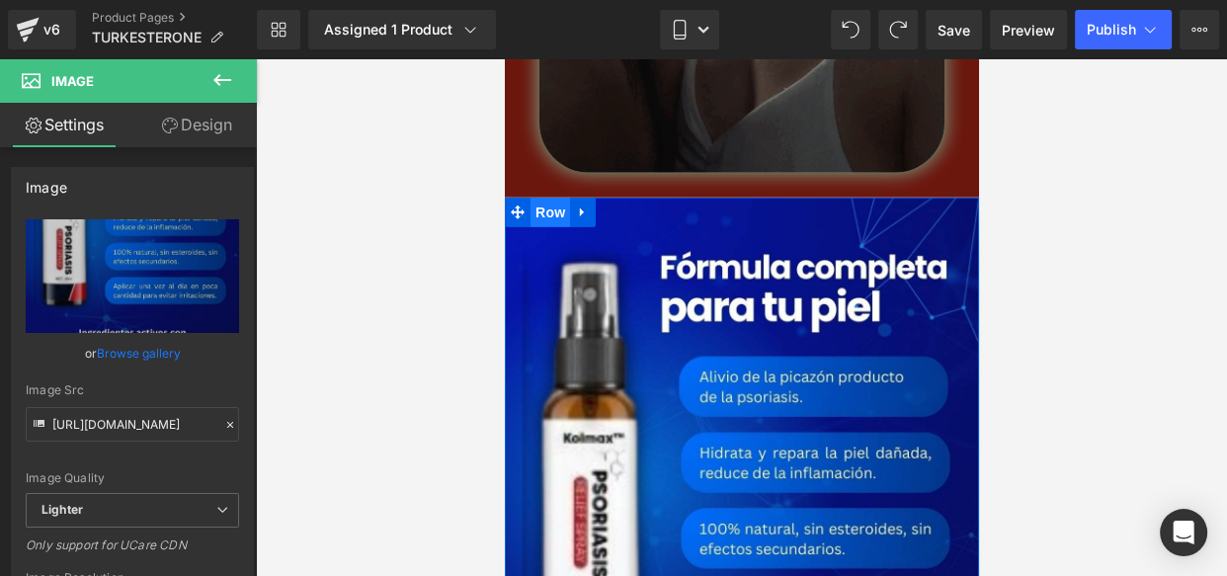
click at [531, 198] on span "Row" at bounding box center [550, 213] width 40 height 30
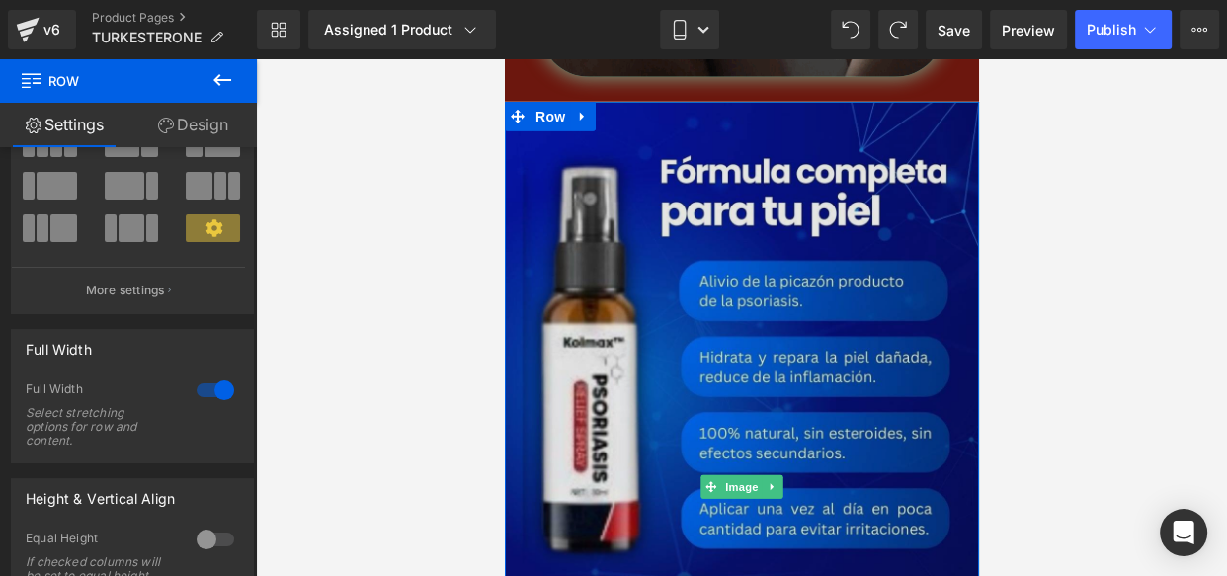
scroll to position [5029, 0]
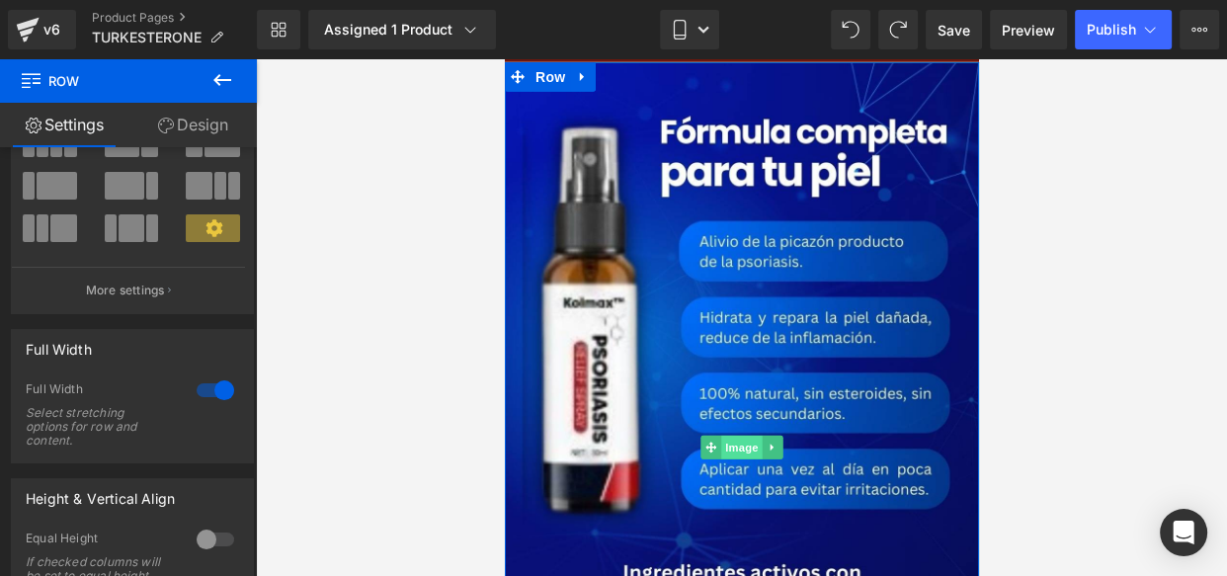
click at [725, 436] on span "Image" at bounding box center [740, 448] width 41 height 24
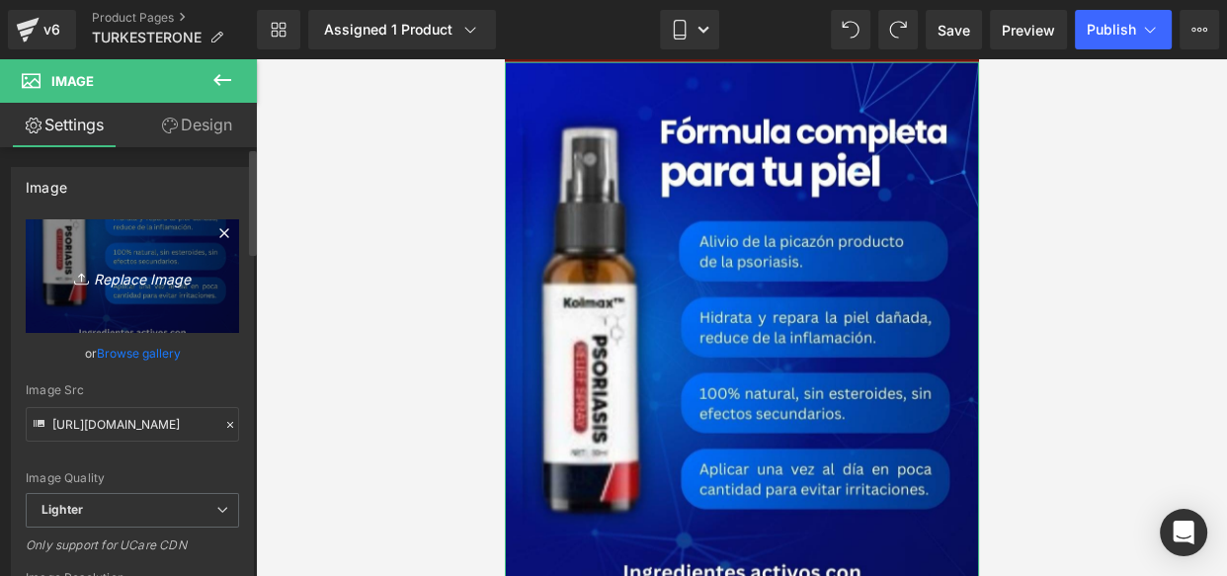
click at [123, 279] on icon "Replace Image" at bounding box center [132, 276] width 158 height 25
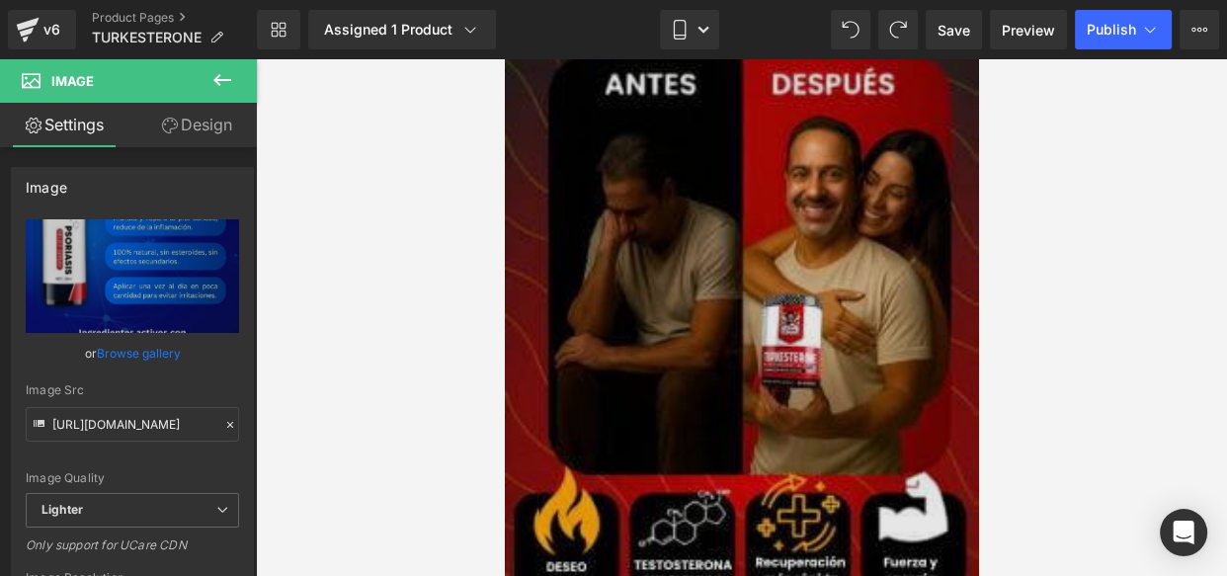
scroll to position [1997, 0]
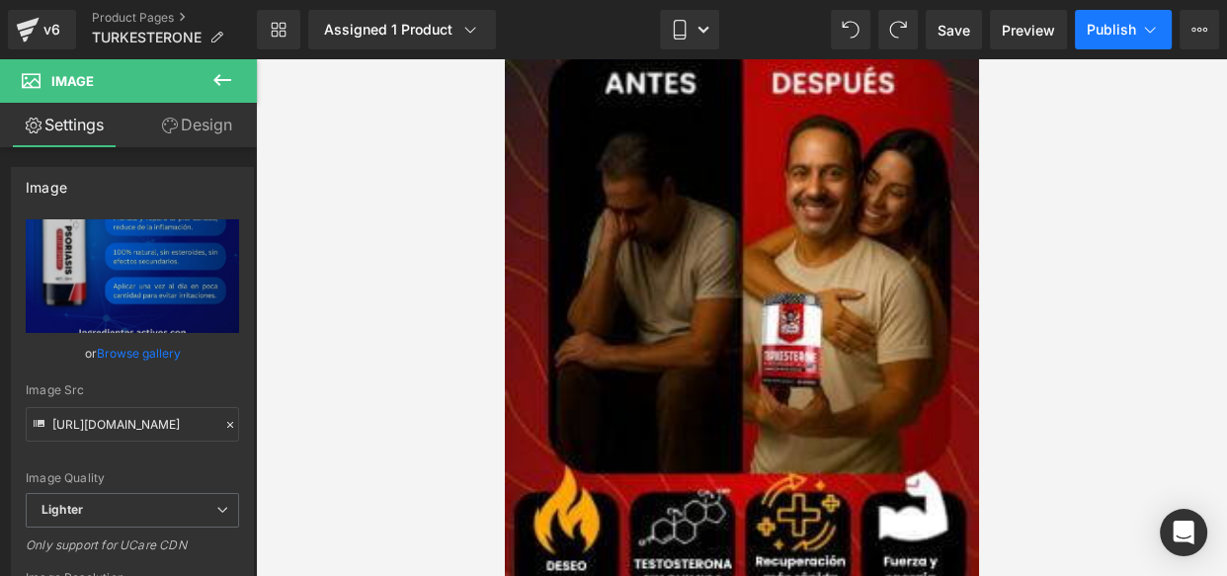
click at [1104, 22] on span "Publish" at bounding box center [1111, 30] width 49 height 16
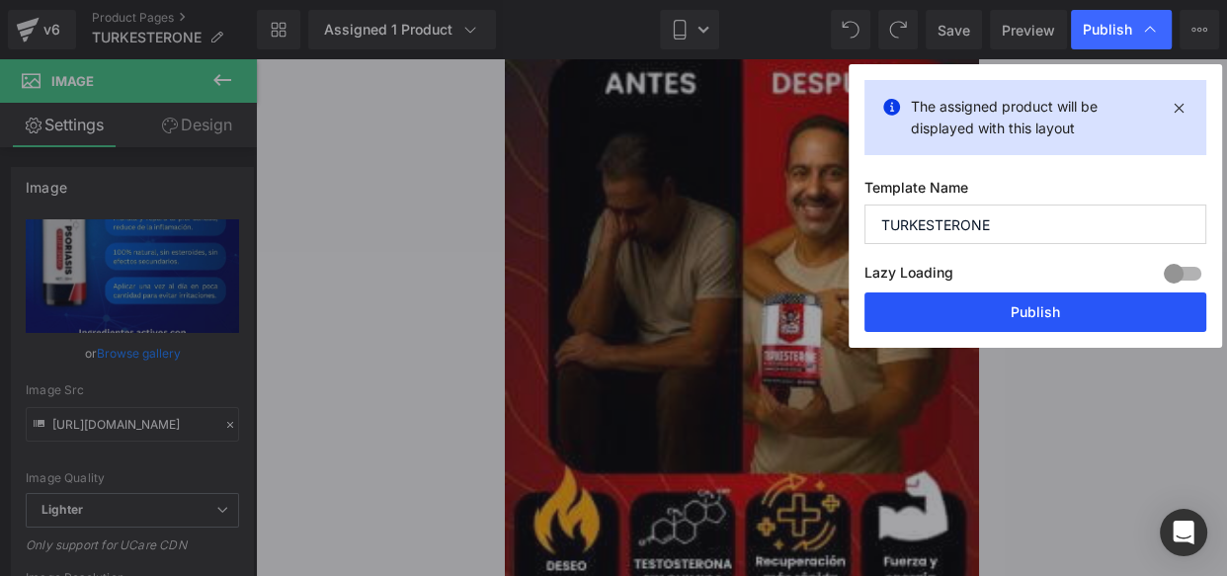
click at [954, 316] on button "Publish" at bounding box center [1035, 312] width 342 height 40
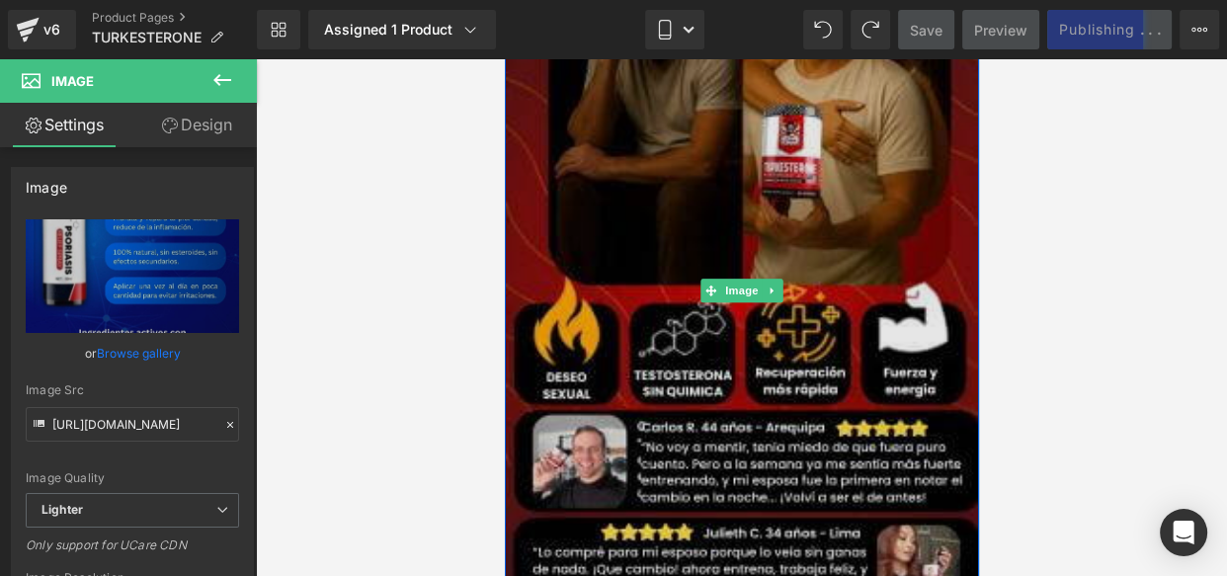
scroll to position [2198, 0]
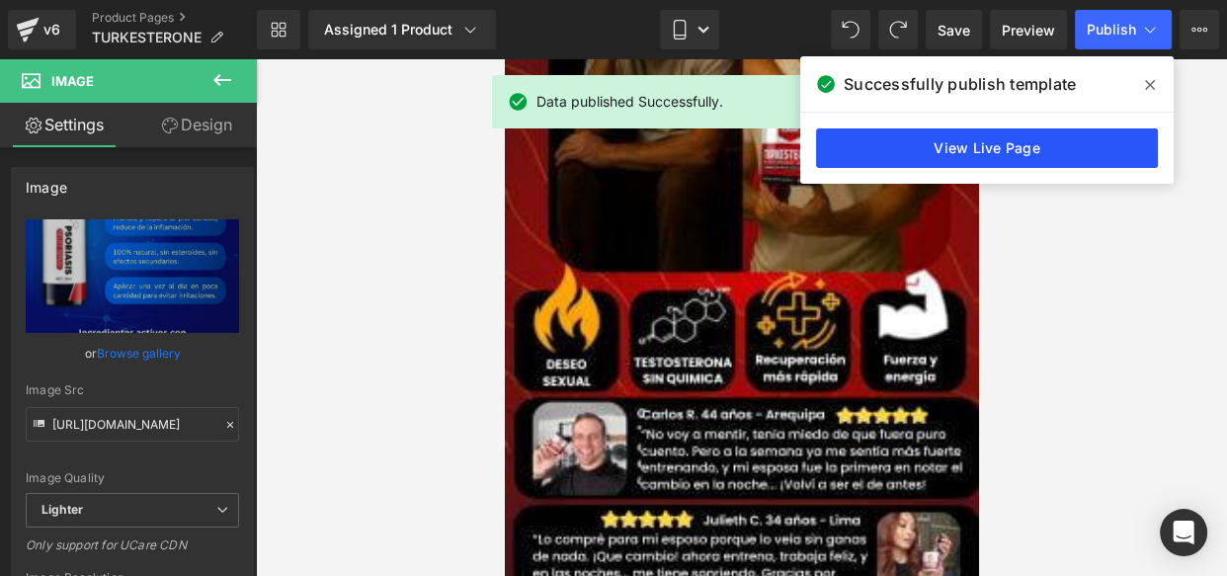
click at [1003, 140] on link "View Live Page" at bounding box center [987, 148] width 342 height 40
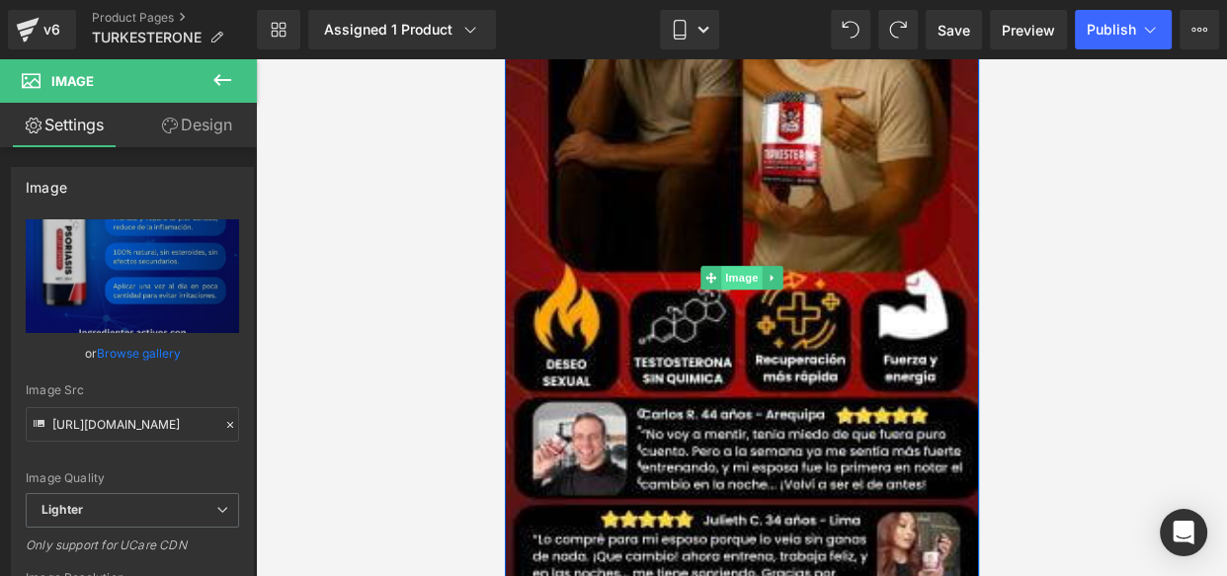
click at [735, 266] on span "Image" at bounding box center [740, 278] width 41 height 24
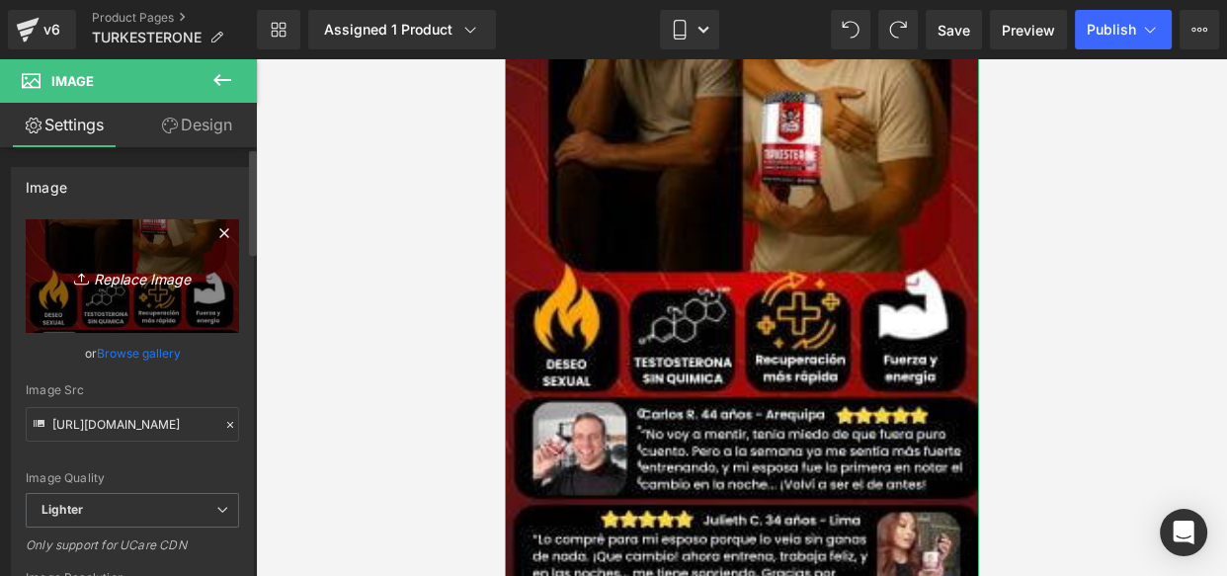
click at [165, 262] on link "Replace Image" at bounding box center [132, 276] width 213 height 114
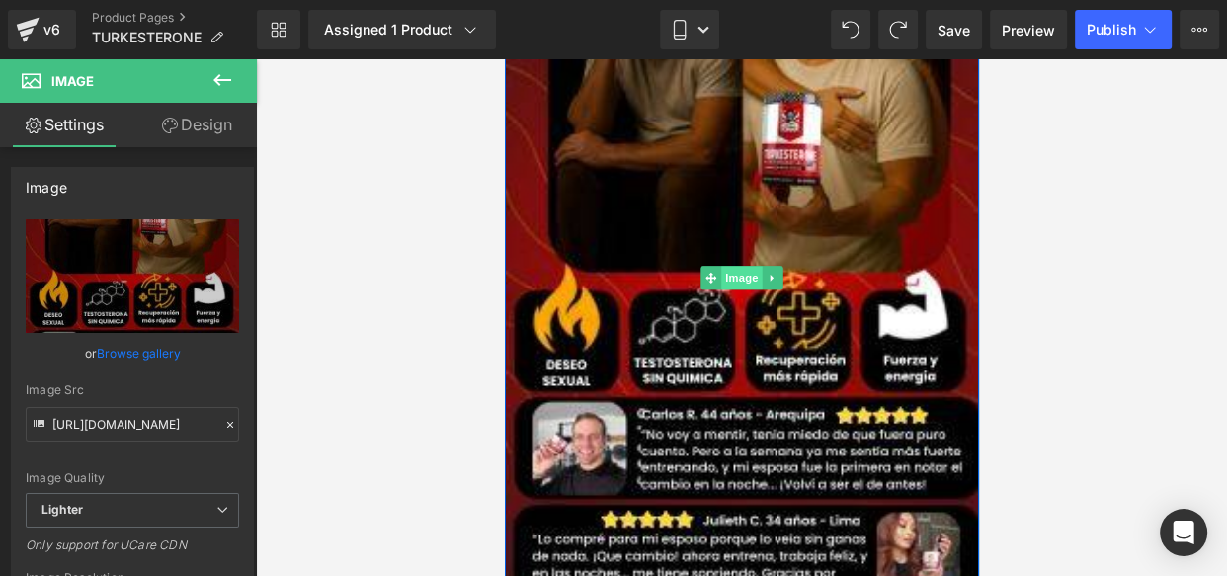
click at [731, 266] on span "Image" at bounding box center [740, 278] width 41 height 24
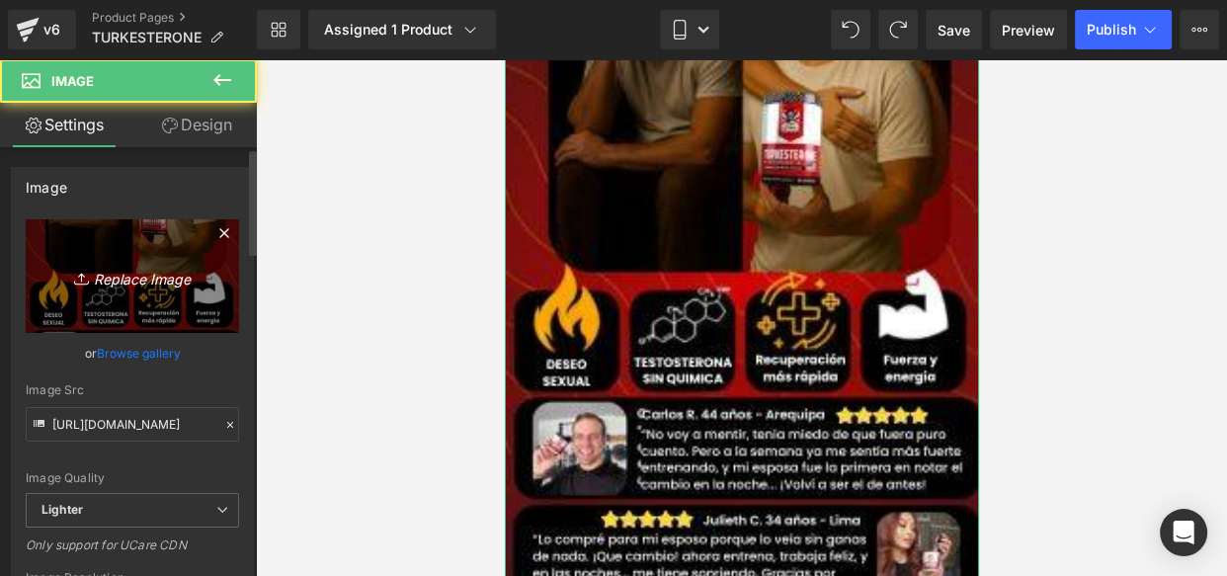
click at [151, 276] on icon "Replace Image" at bounding box center [132, 276] width 158 height 25
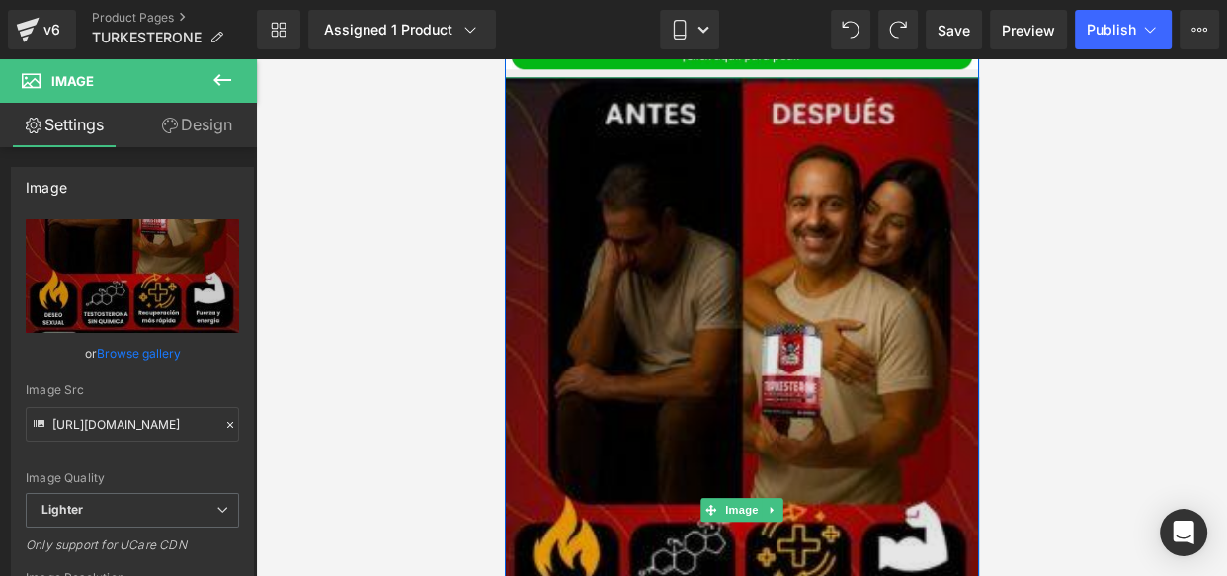
scroll to position [1939, 0]
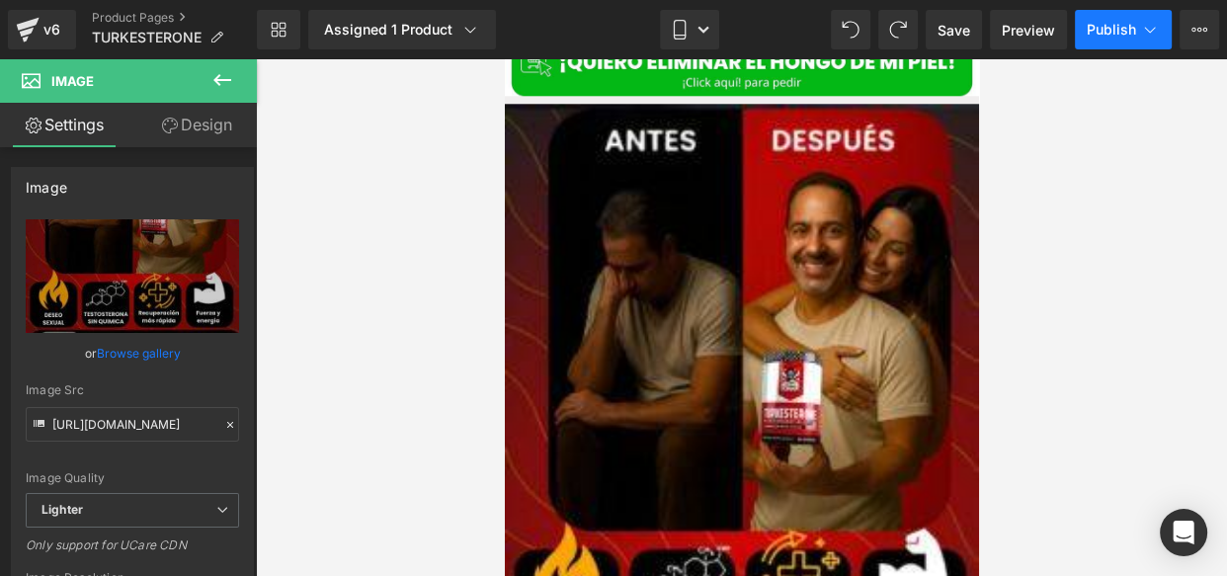
click at [1095, 32] on span "Publish" at bounding box center [1111, 30] width 49 height 16
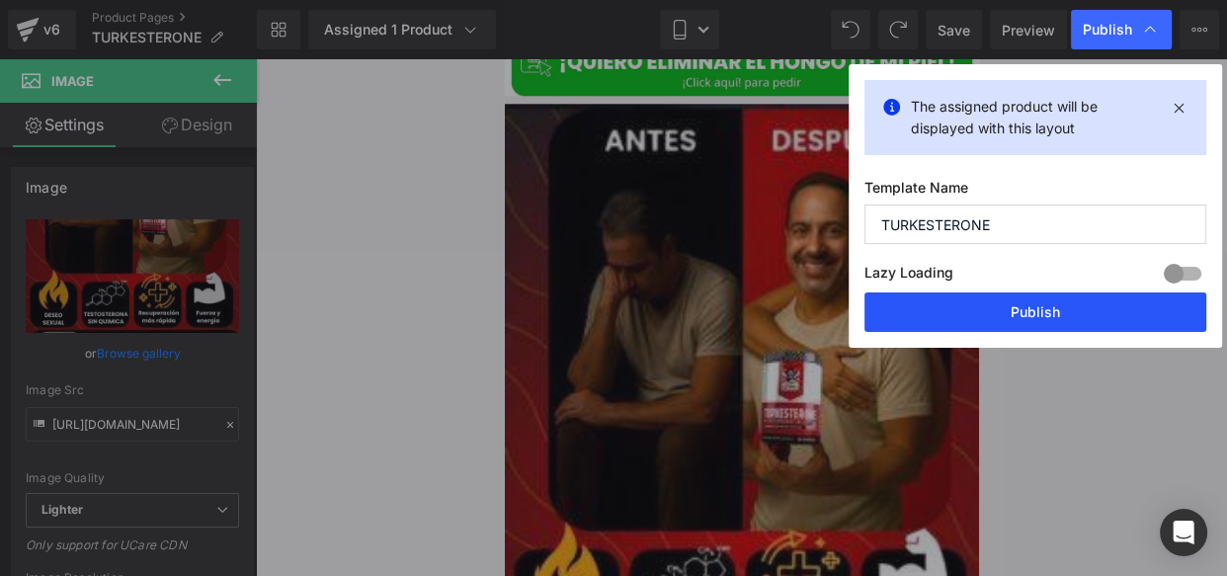
click at [989, 306] on button "Publish" at bounding box center [1035, 312] width 342 height 40
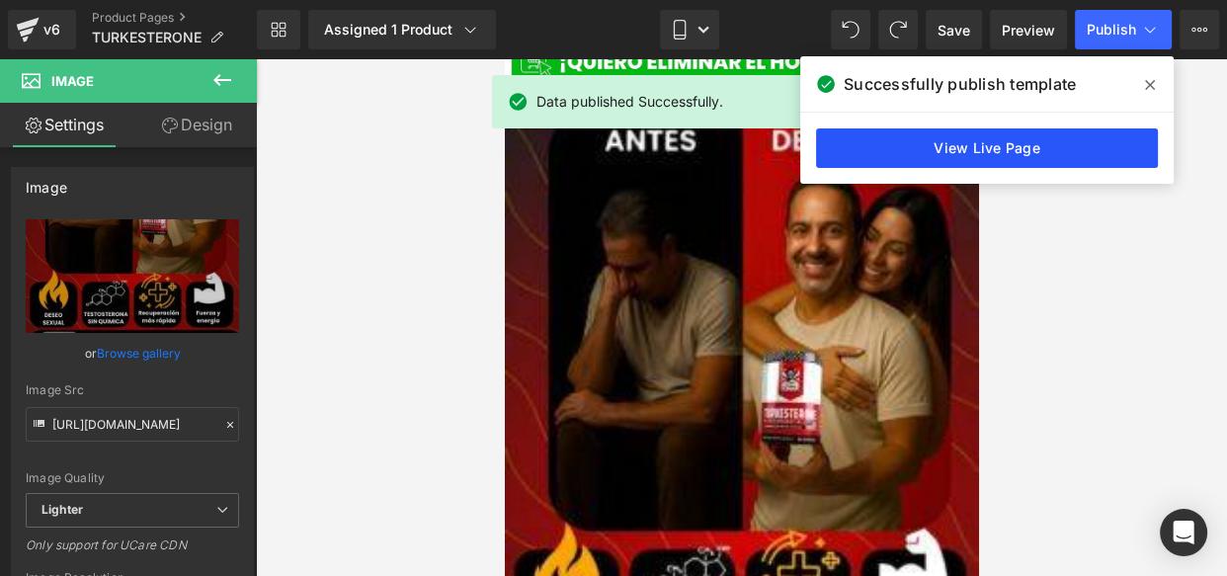
click at [952, 154] on link "View Live Page" at bounding box center [987, 148] width 342 height 40
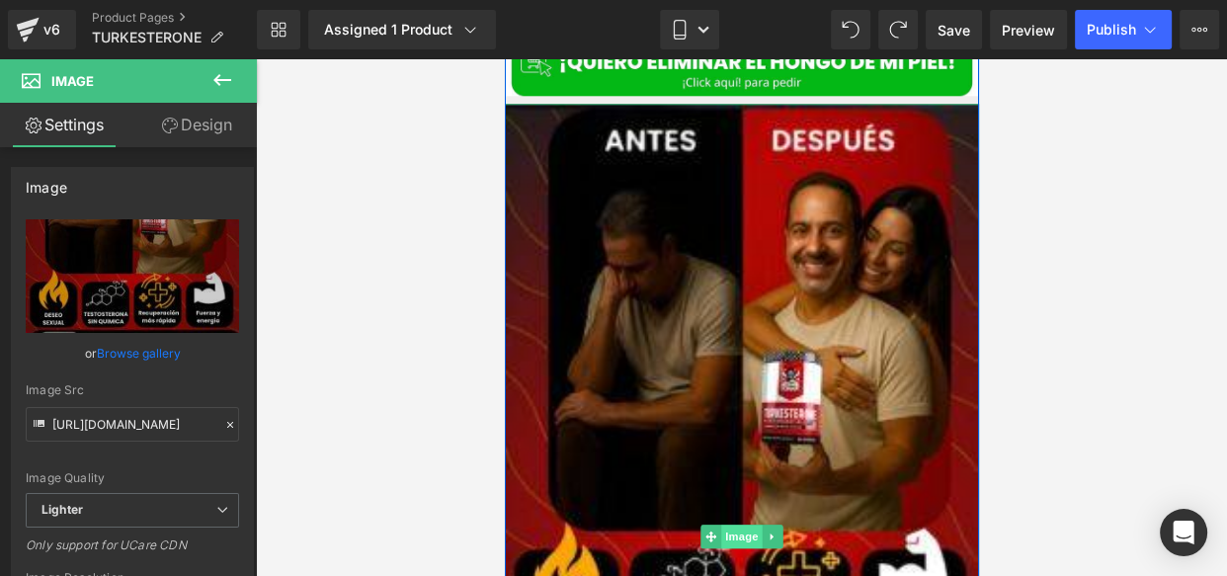
click at [726, 525] on span "Image" at bounding box center [740, 537] width 41 height 24
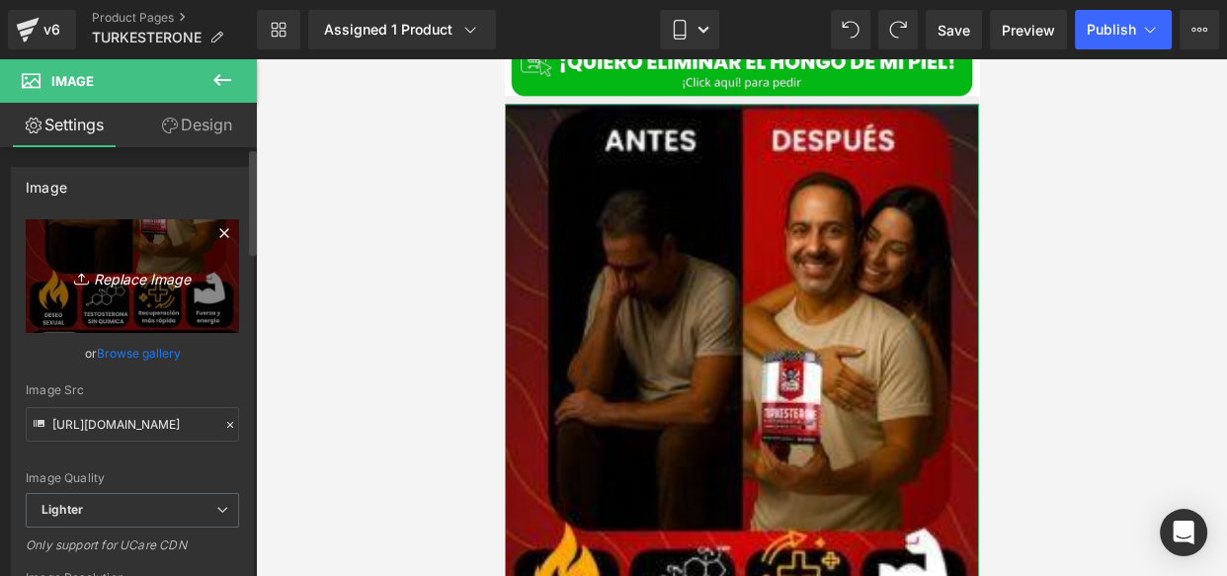
click at [150, 279] on icon "Replace Image" at bounding box center [132, 276] width 158 height 25
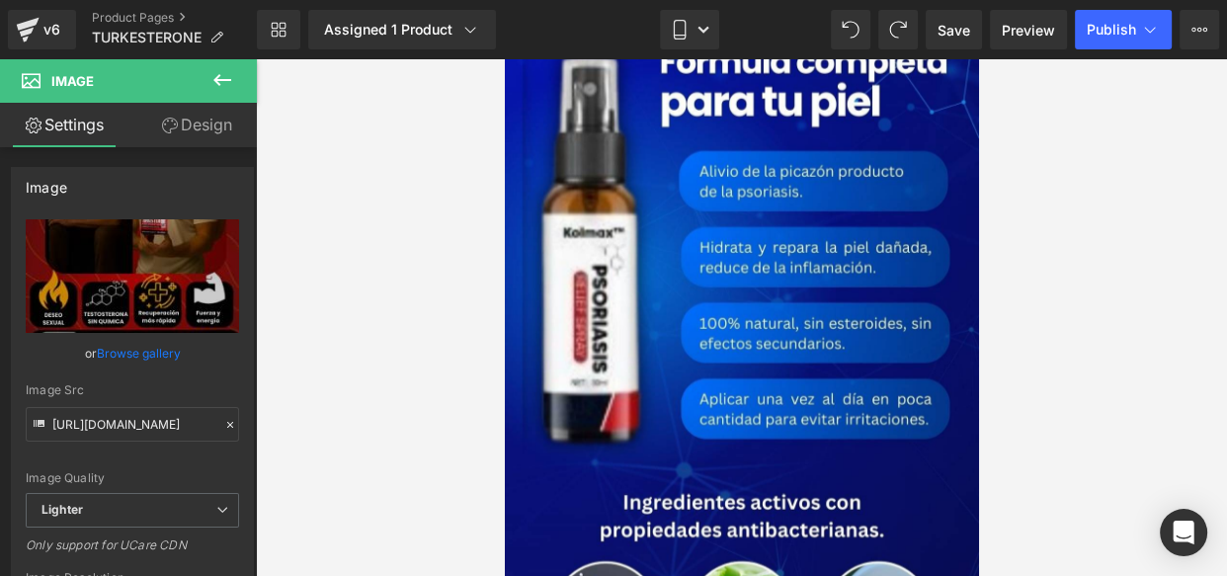
scroll to position [5157, 0]
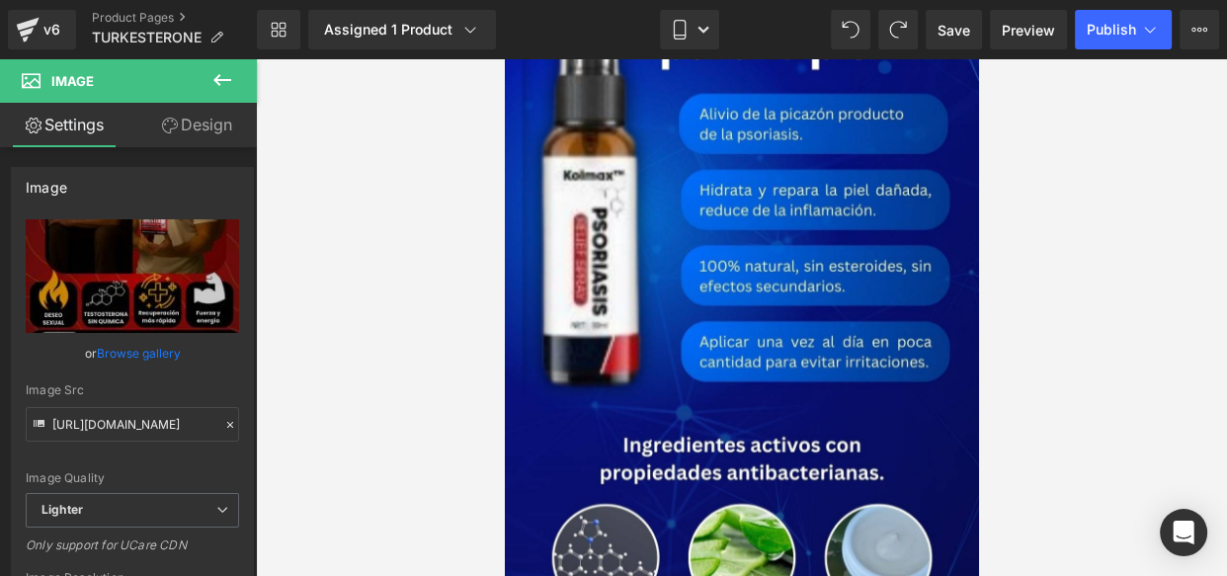
click at [665, 244] on img at bounding box center [741, 320] width 474 height 770
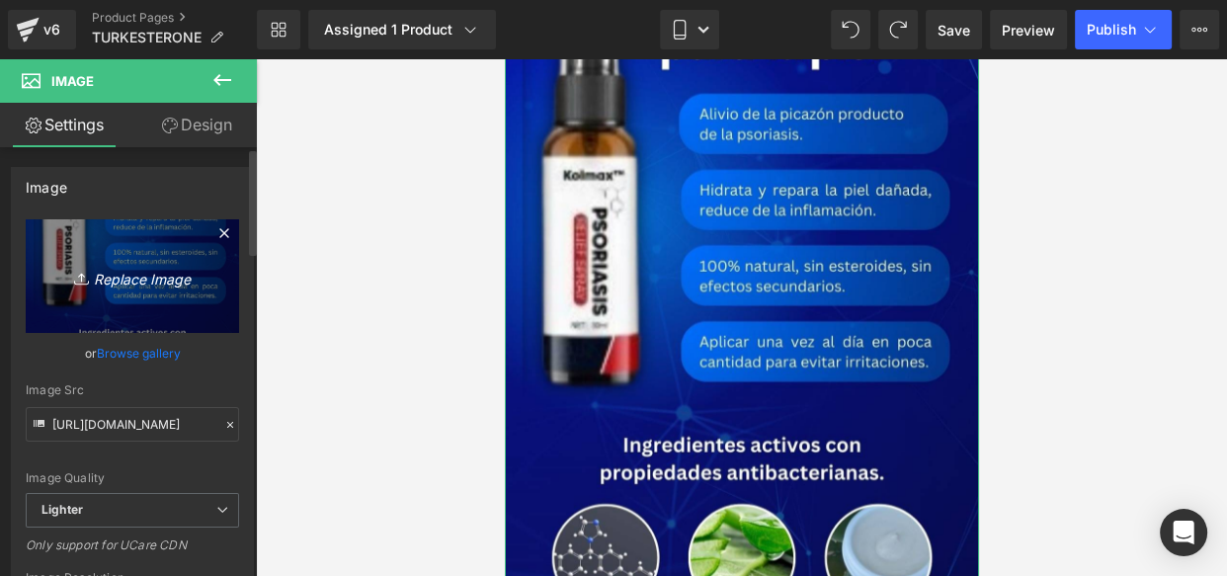
click at [111, 269] on icon "Replace Image" at bounding box center [132, 276] width 158 height 25
click at [116, 267] on icon "Replace Image" at bounding box center [132, 276] width 158 height 25
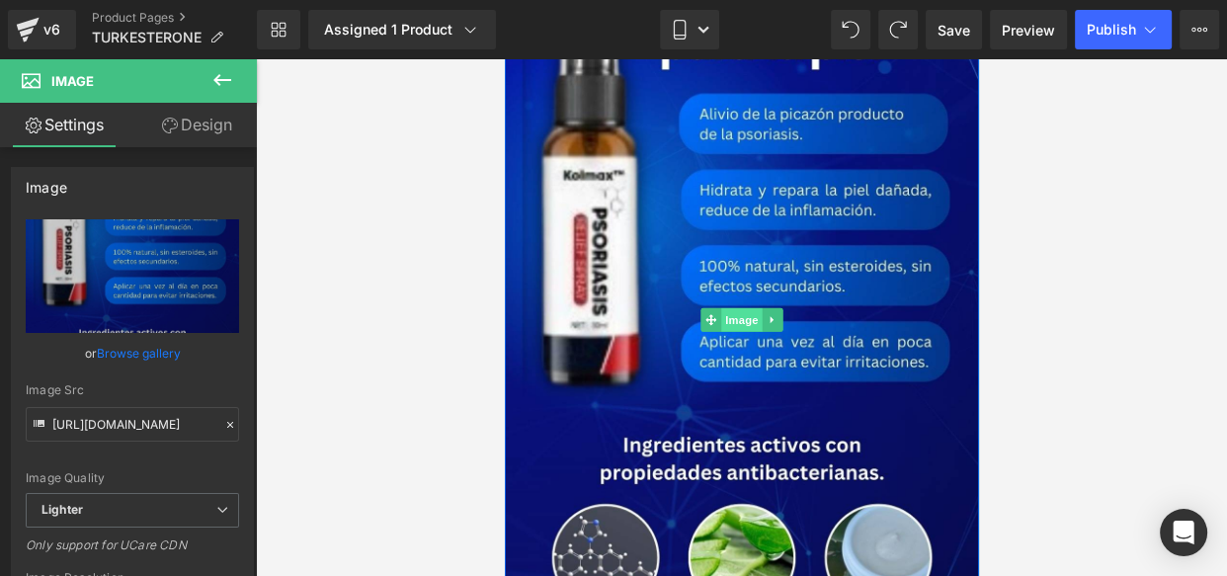
click at [742, 308] on span "Image" at bounding box center [740, 320] width 41 height 24
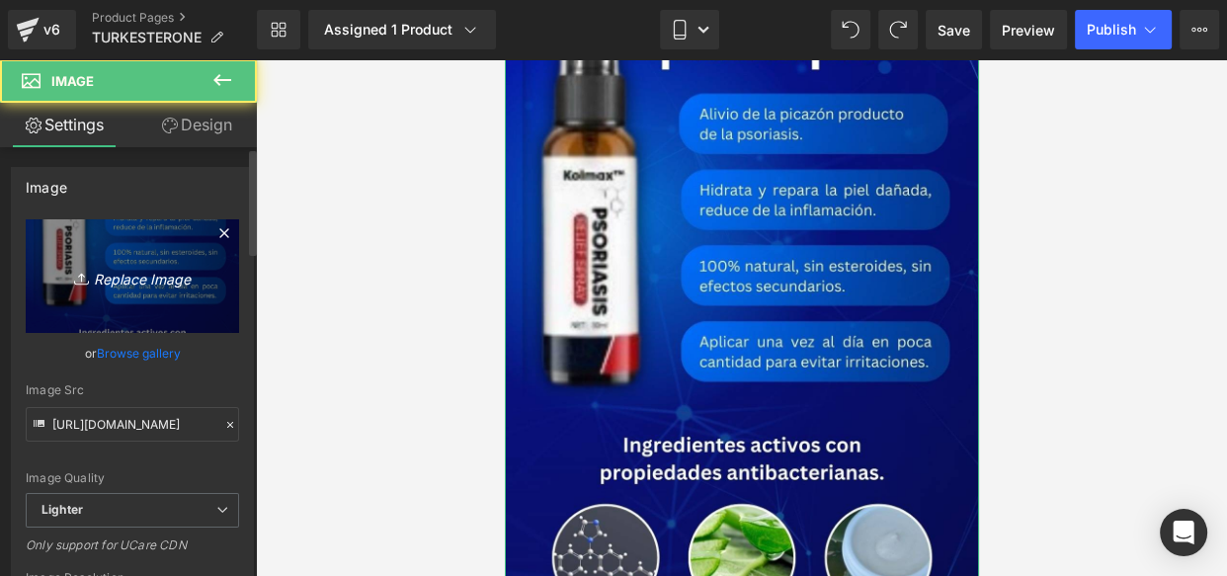
click at [146, 282] on icon "Replace Image" at bounding box center [132, 276] width 158 height 25
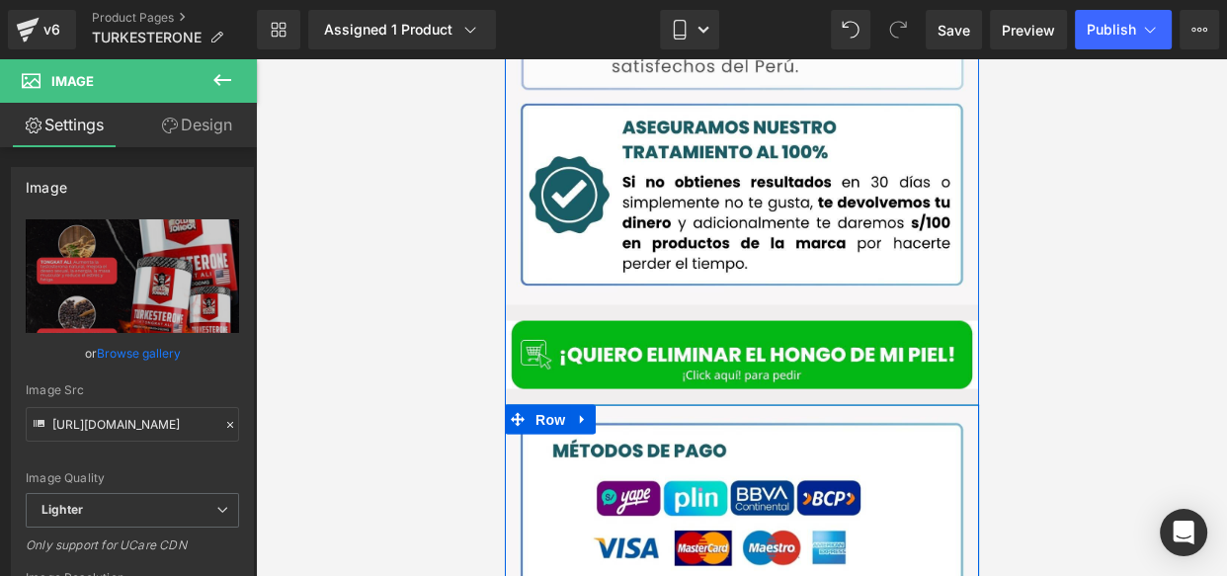
scroll to position [3558, 0]
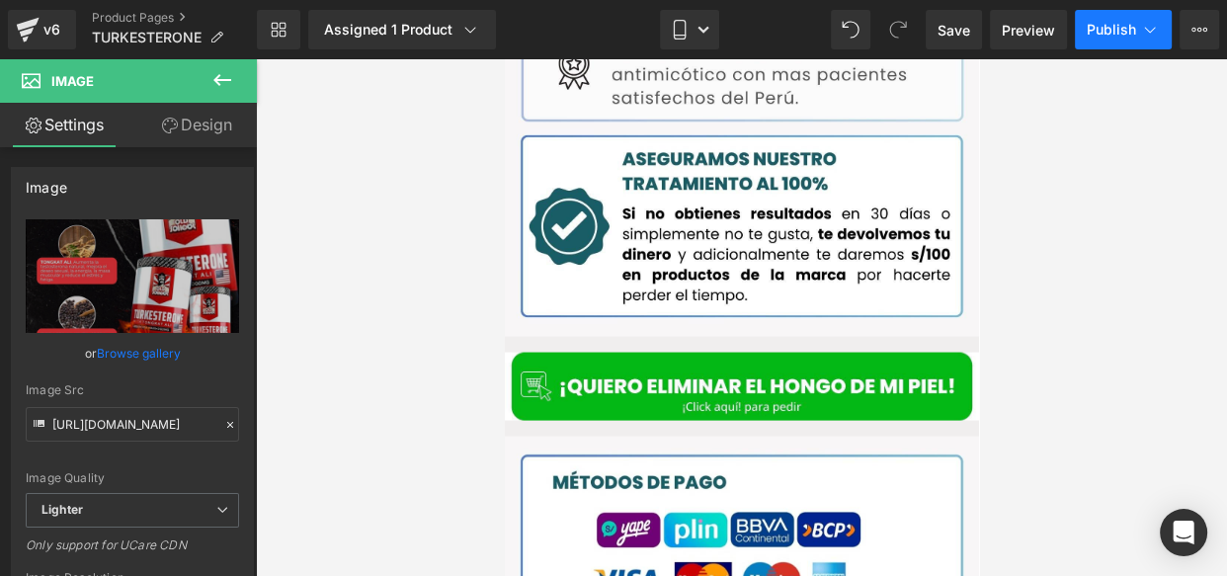
click at [1119, 35] on span "Publish" at bounding box center [1111, 30] width 49 height 16
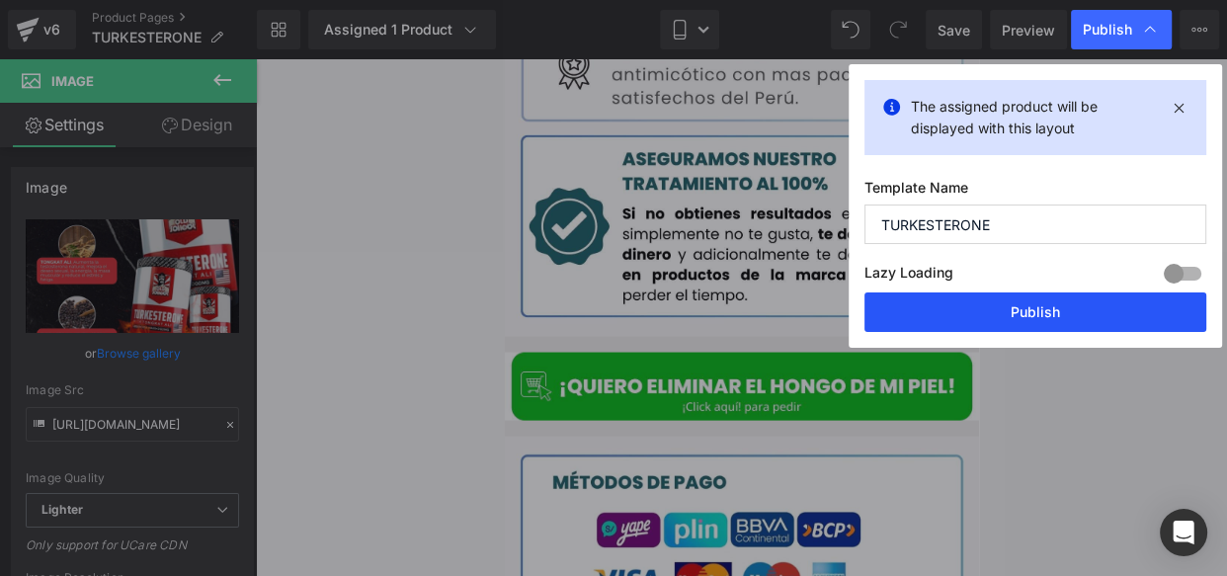
click at [995, 320] on button "Publish" at bounding box center [1035, 312] width 342 height 40
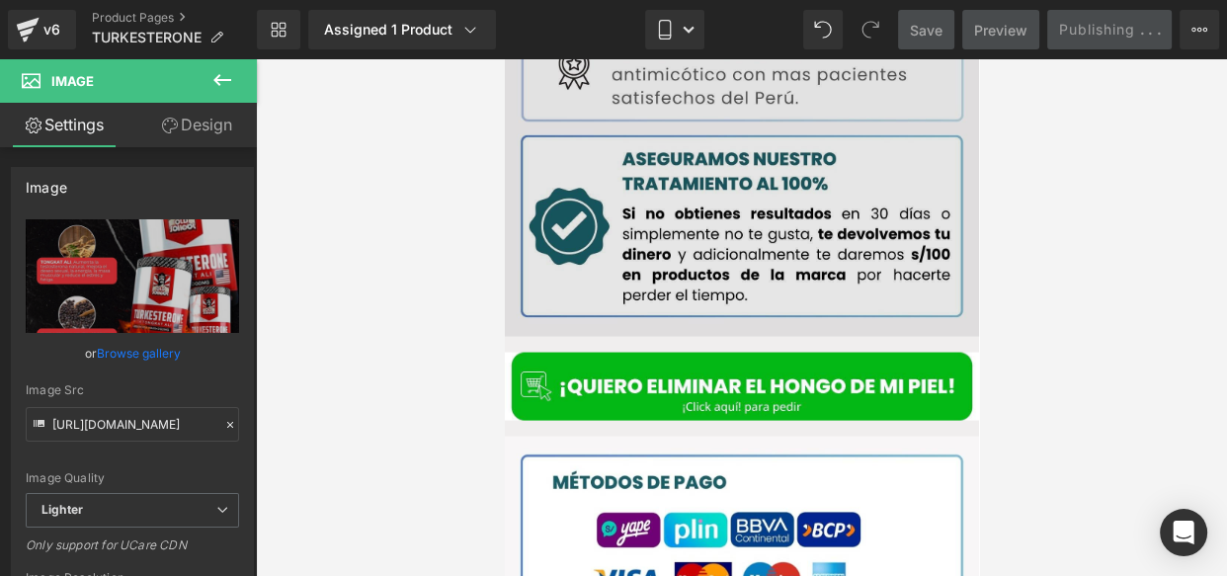
scroll to position [0, 0]
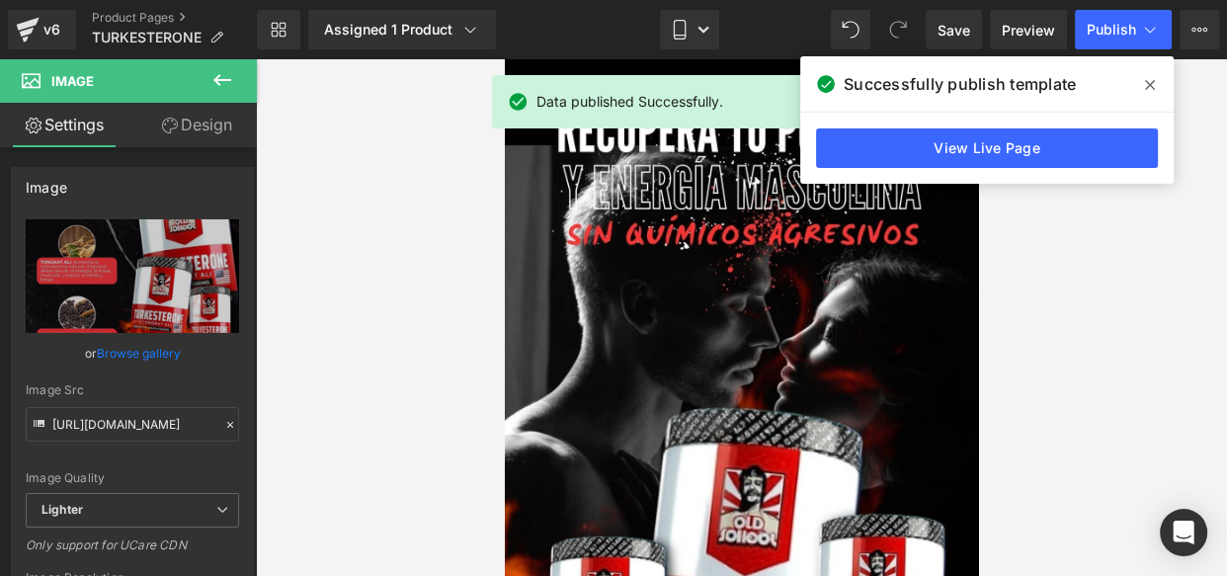
click at [1148, 86] on icon at bounding box center [1150, 85] width 10 height 10
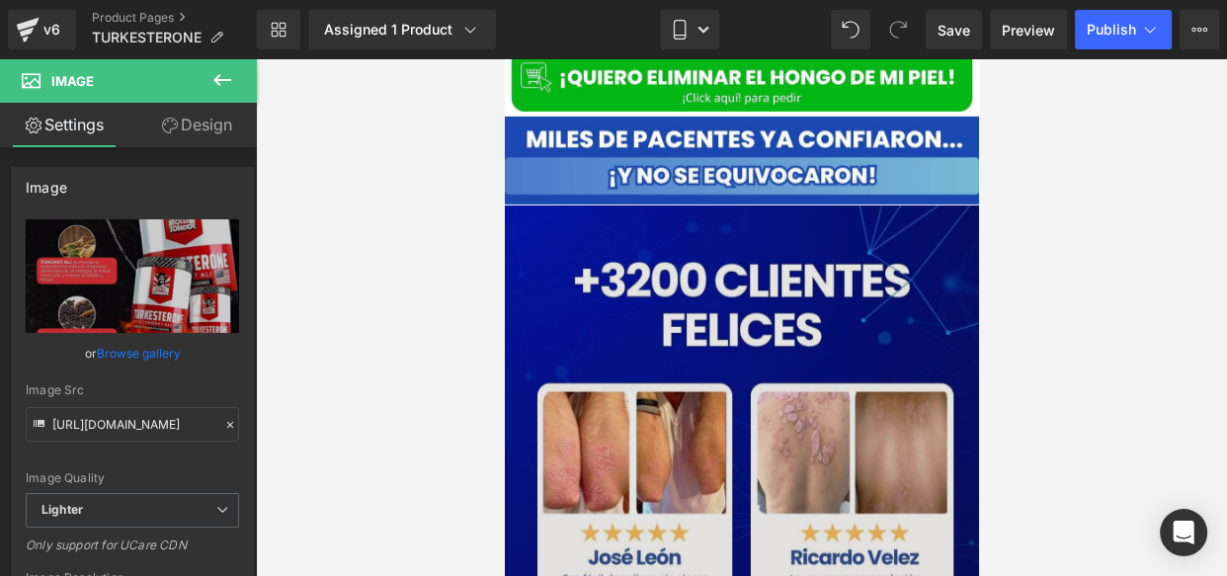
scroll to position [5974, 0]
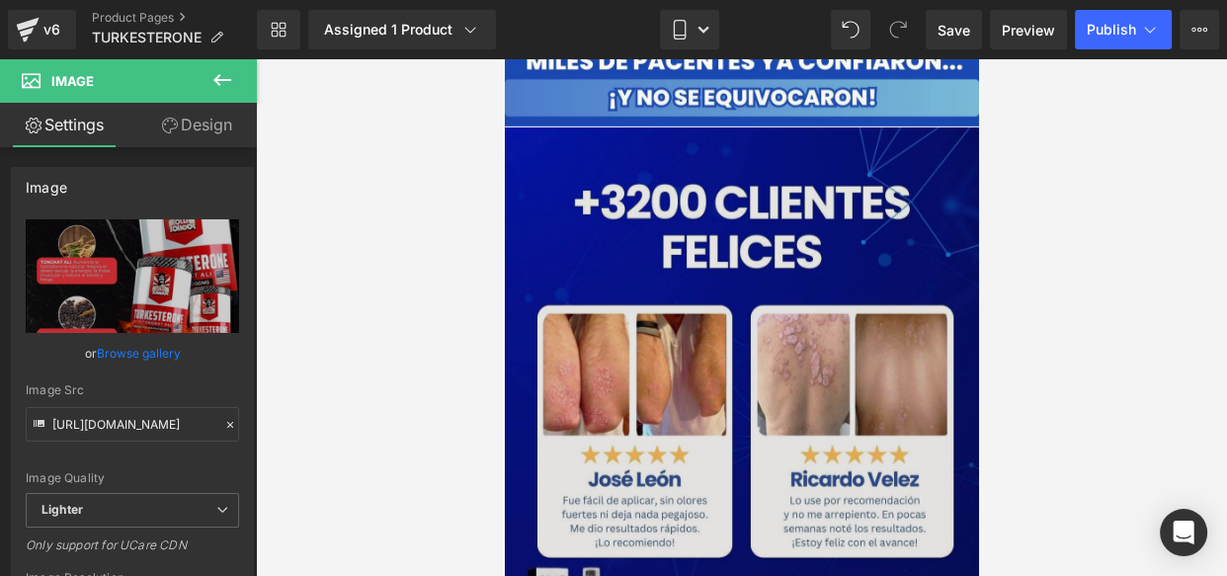
click at [707, 319] on img at bounding box center [741, 417] width 474 height 580
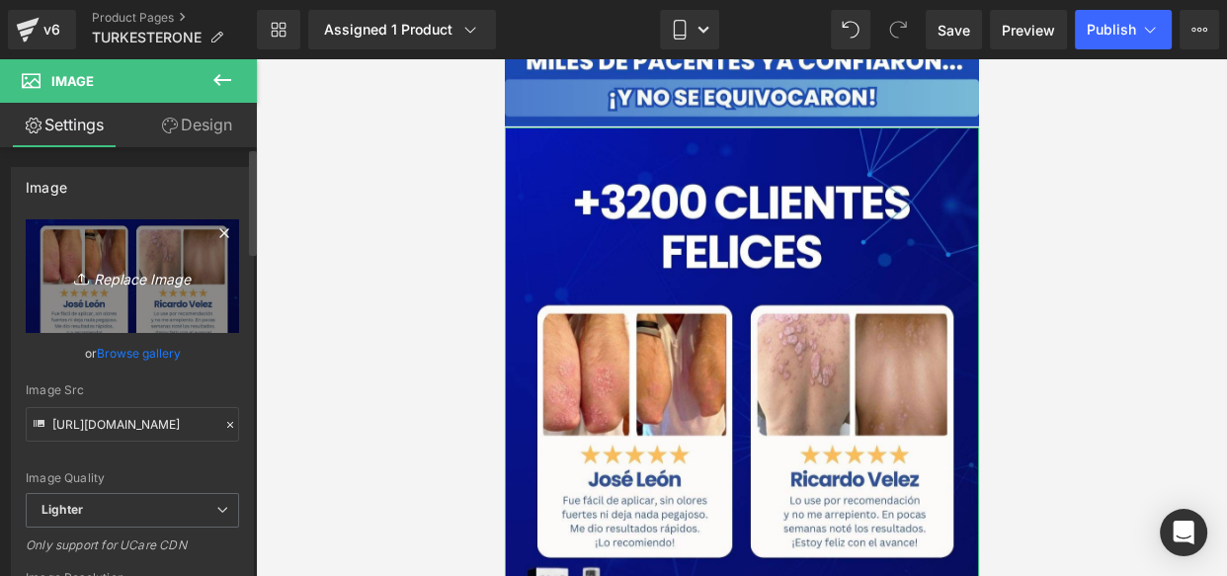
click at [148, 278] on icon "Replace Image" at bounding box center [132, 276] width 158 height 25
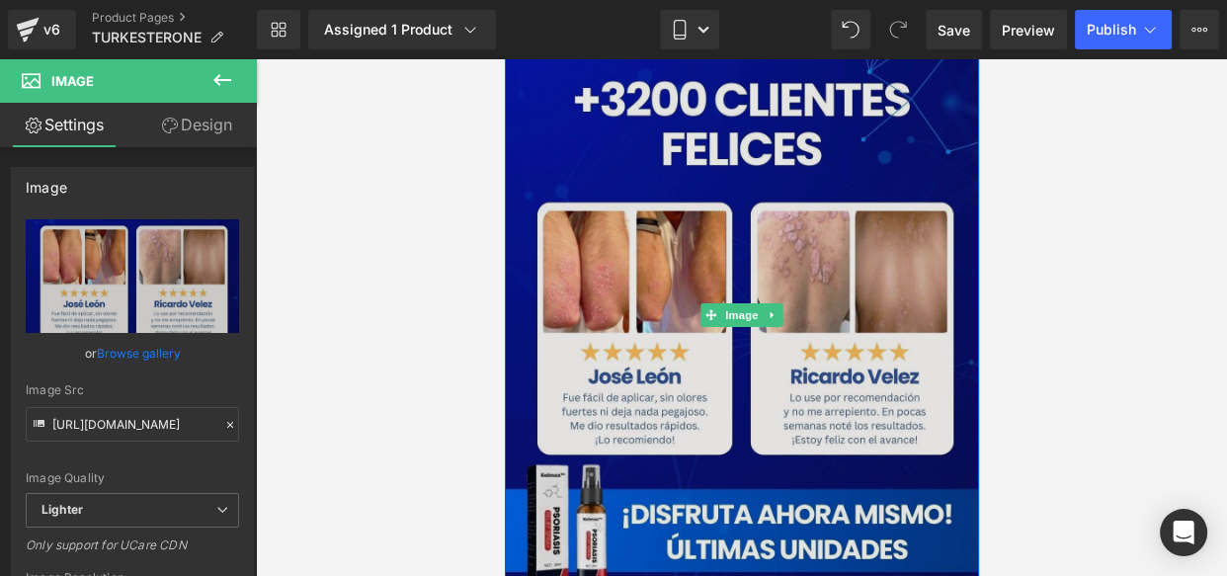
scroll to position [6086, 0]
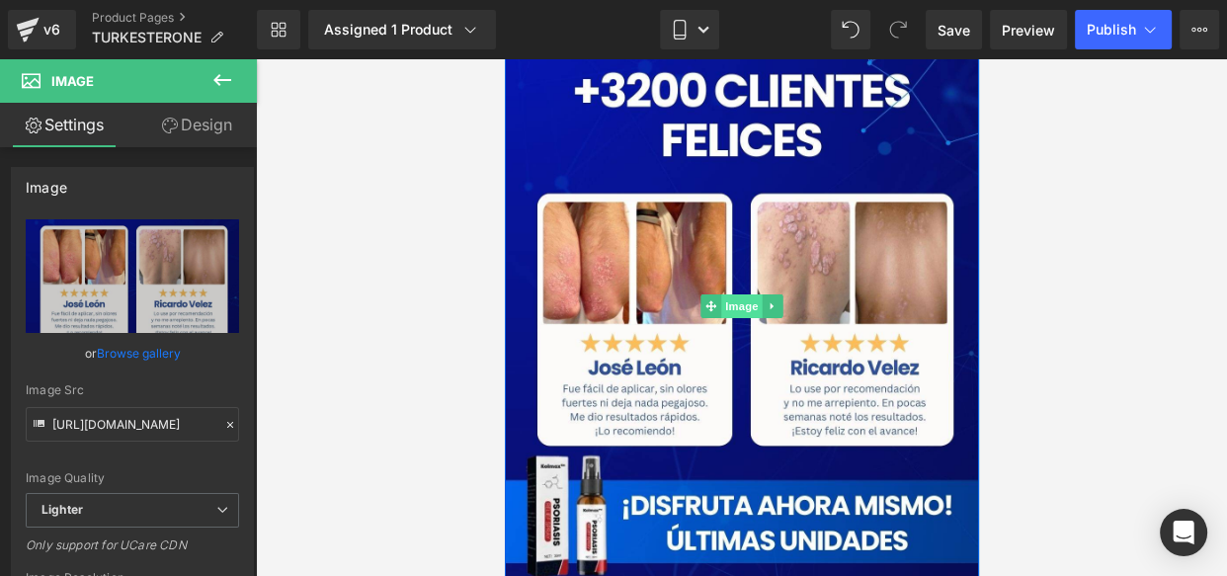
click at [725, 294] on span "Image" at bounding box center [740, 306] width 41 height 24
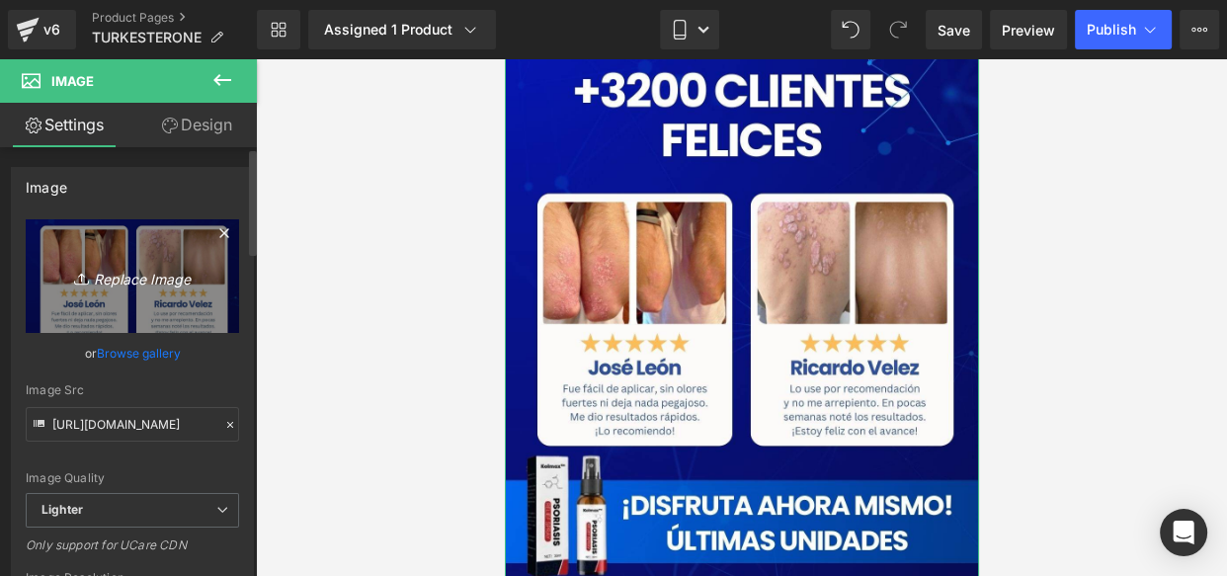
click at [136, 277] on icon "Replace Image" at bounding box center [132, 276] width 158 height 25
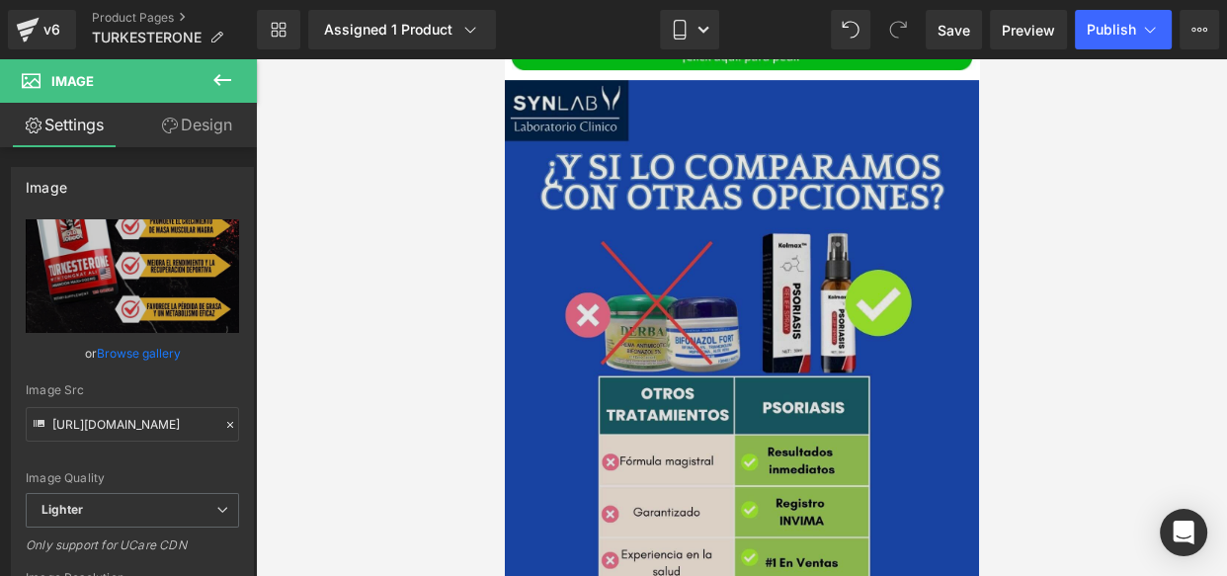
scroll to position [7494, 0]
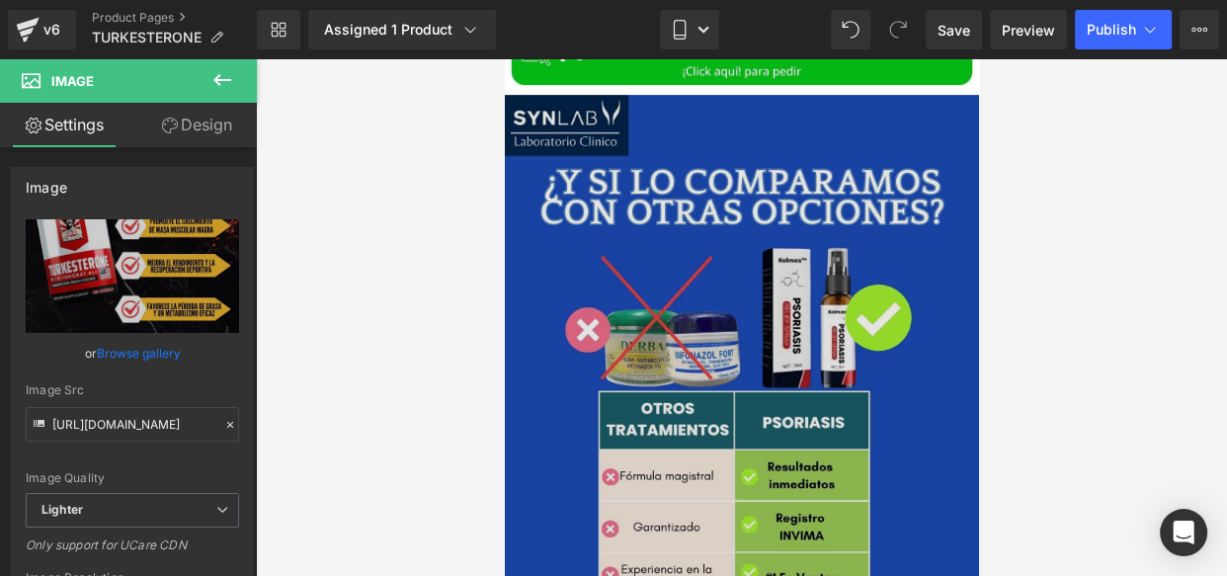
click at [697, 301] on img at bounding box center [741, 382] width 474 height 574
click at [699, 295] on img at bounding box center [741, 382] width 474 height 574
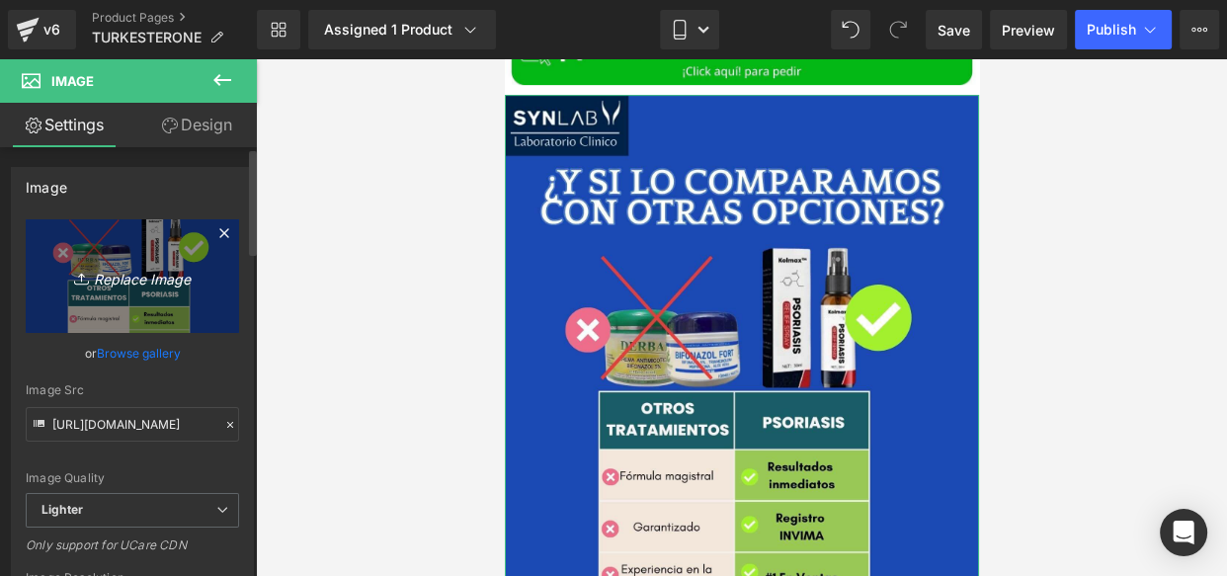
click at [130, 277] on icon "Replace Image" at bounding box center [132, 276] width 158 height 25
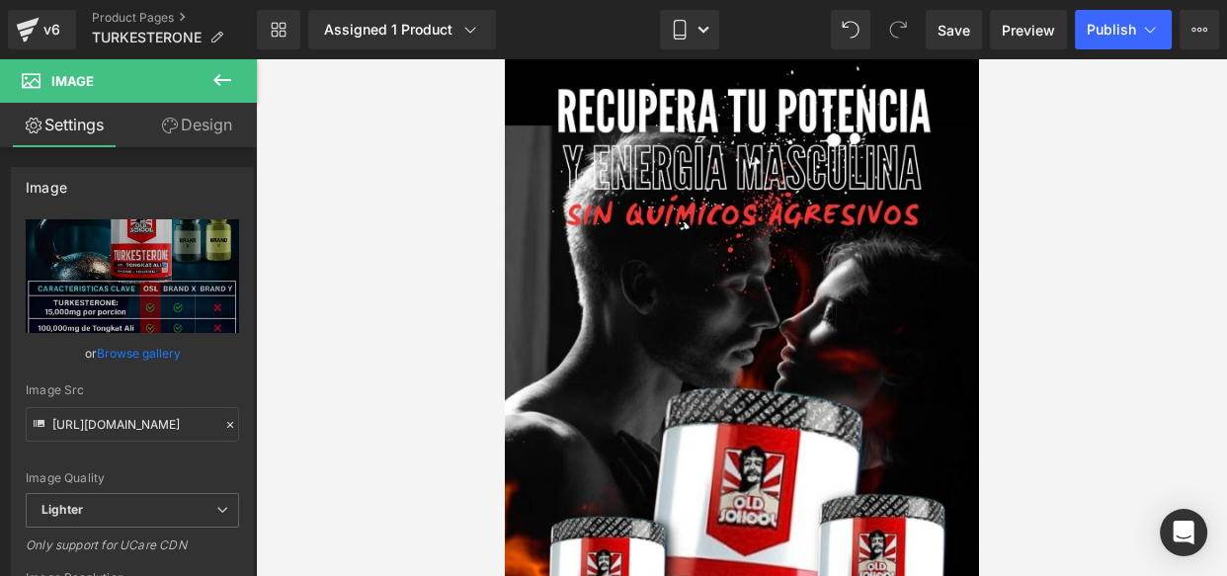
scroll to position [0, 0]
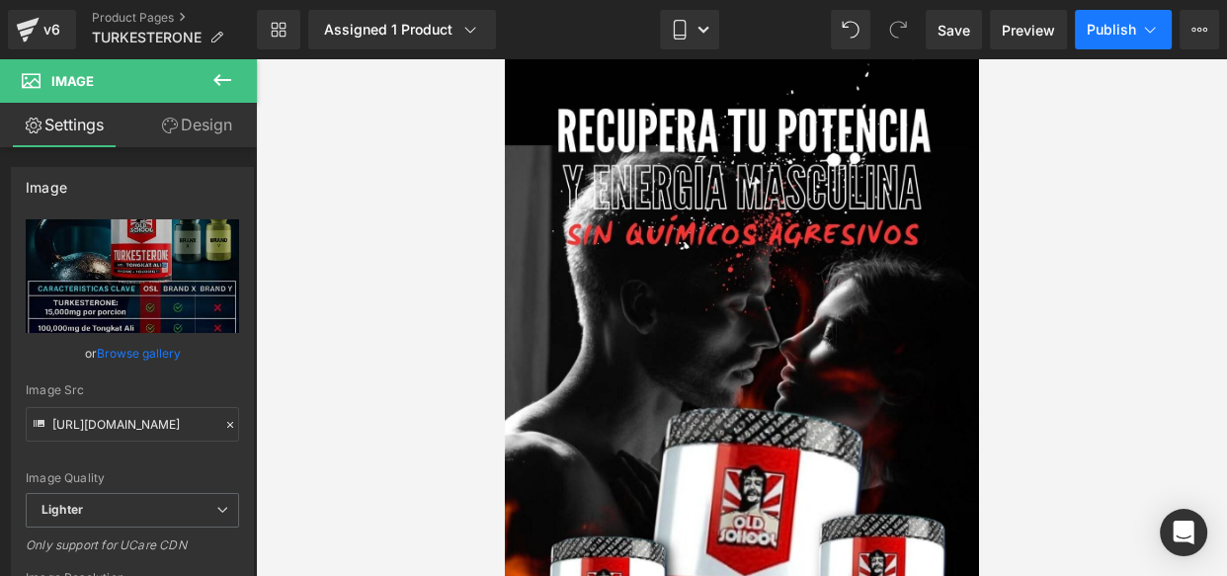
click at [1093, 37] on span "Publish" at bounding box center [1111, 30] width 49 height 16
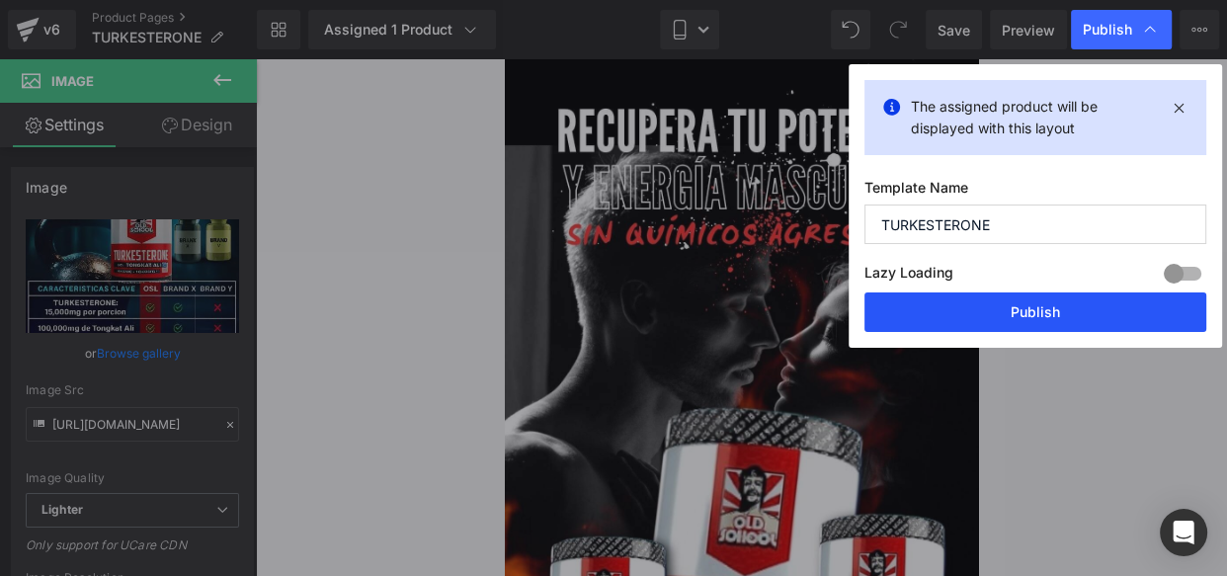
click at [912, 316] on button "Publish" at bounding box center [1035, 312] width 342 height 40
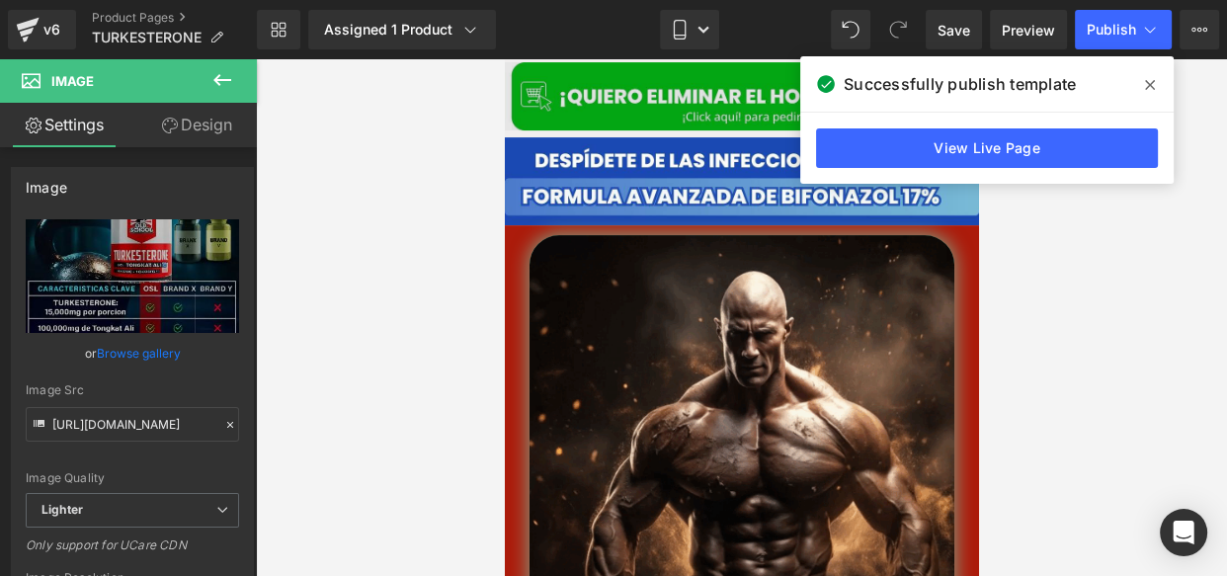
scroll to position [684, 0]
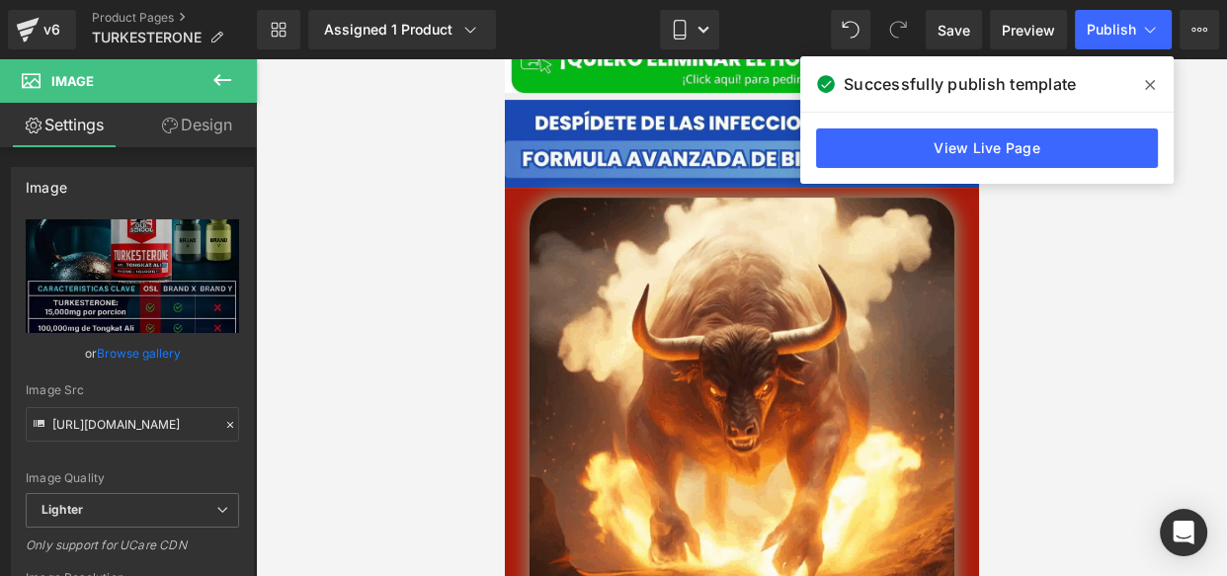
click at [1152, 84] on icon at bounding box center [1150, 85] width 10 height 16
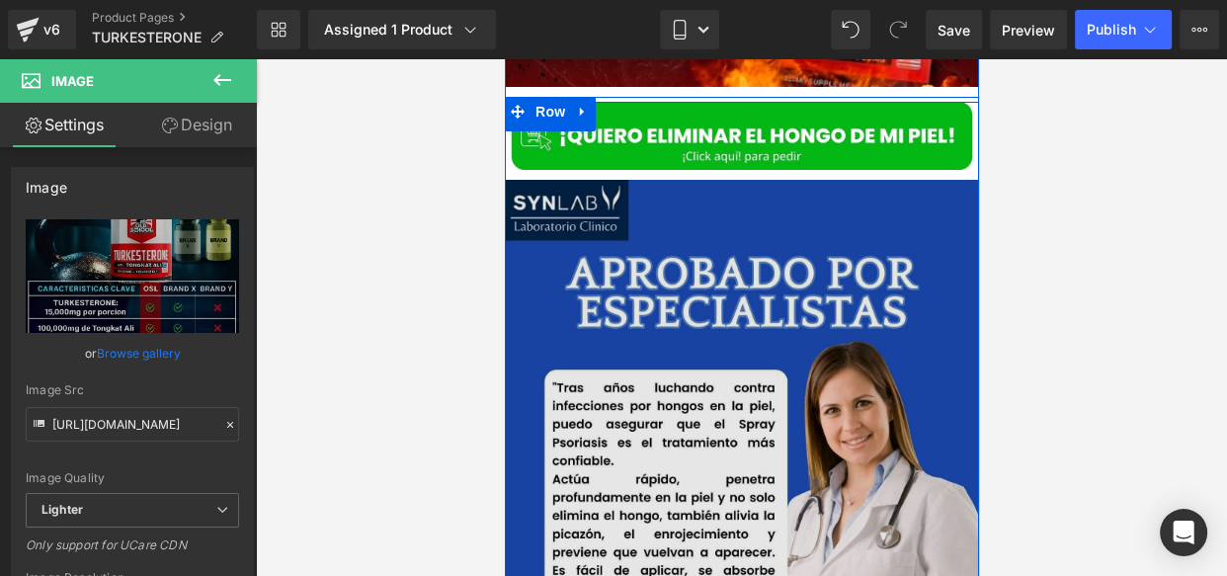
scroll to position [6736, 0]
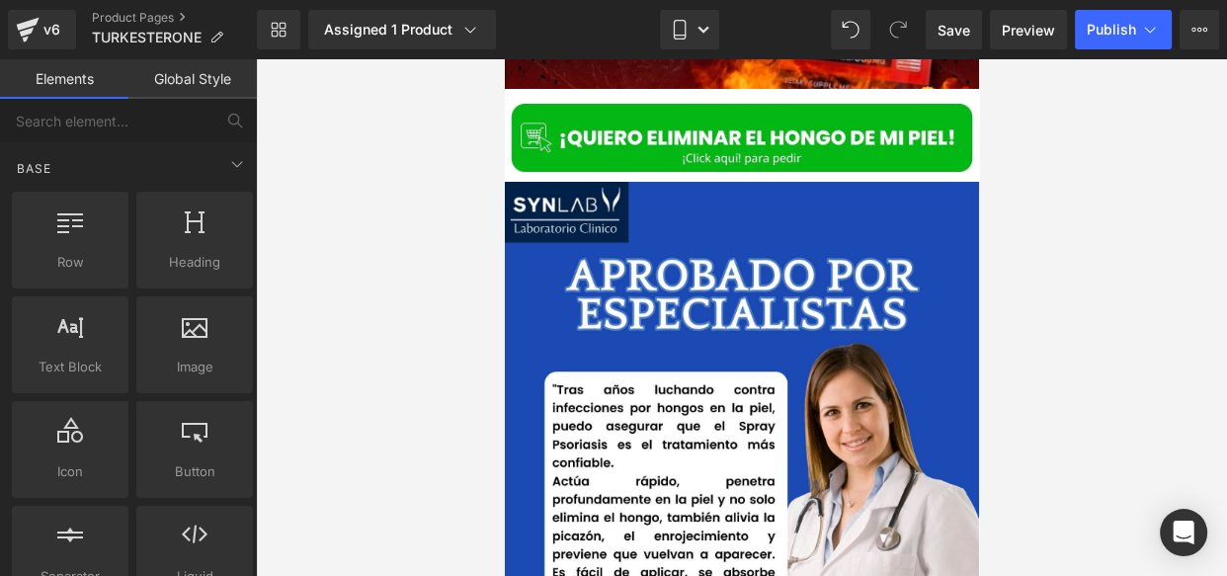
click at [436, 216] on div at bounding box center [741, 317] width 971 height 517
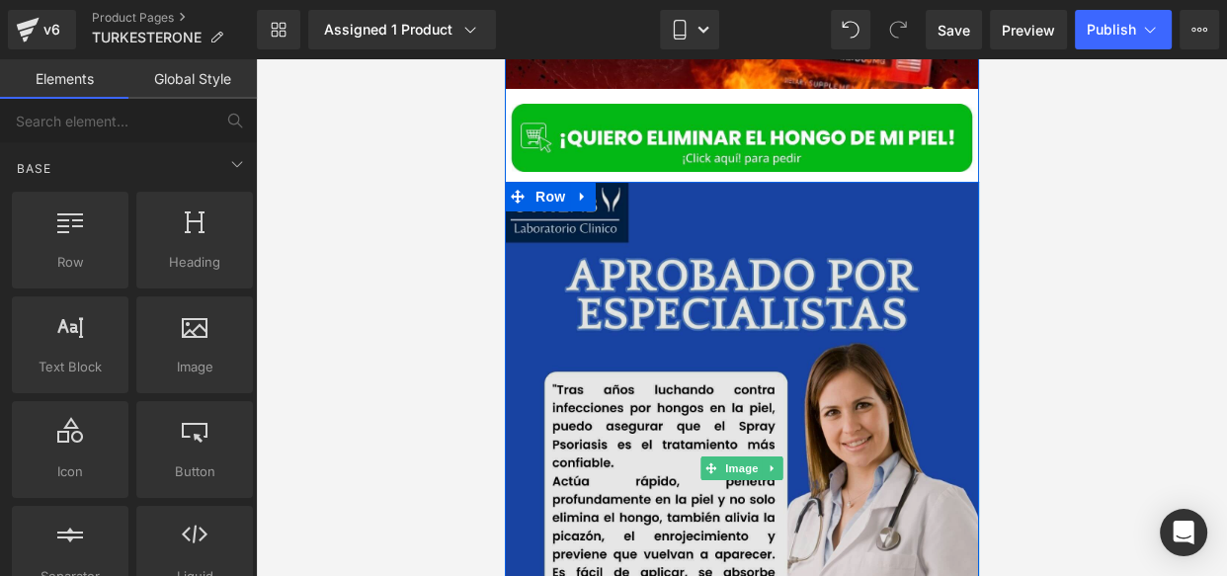
click at [737, 456] on span "Image" at bounding box center [740, 468] width 41 height 24
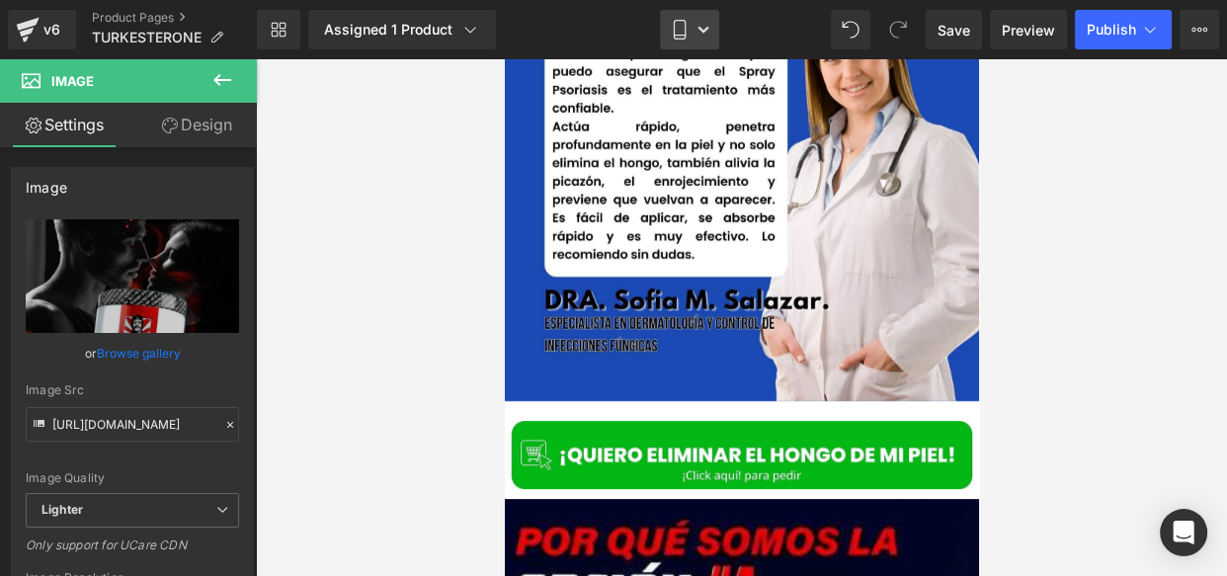
scroll to position [7394, 0]
